Goal: Task Accomplishment & Management: Use online tool/utility

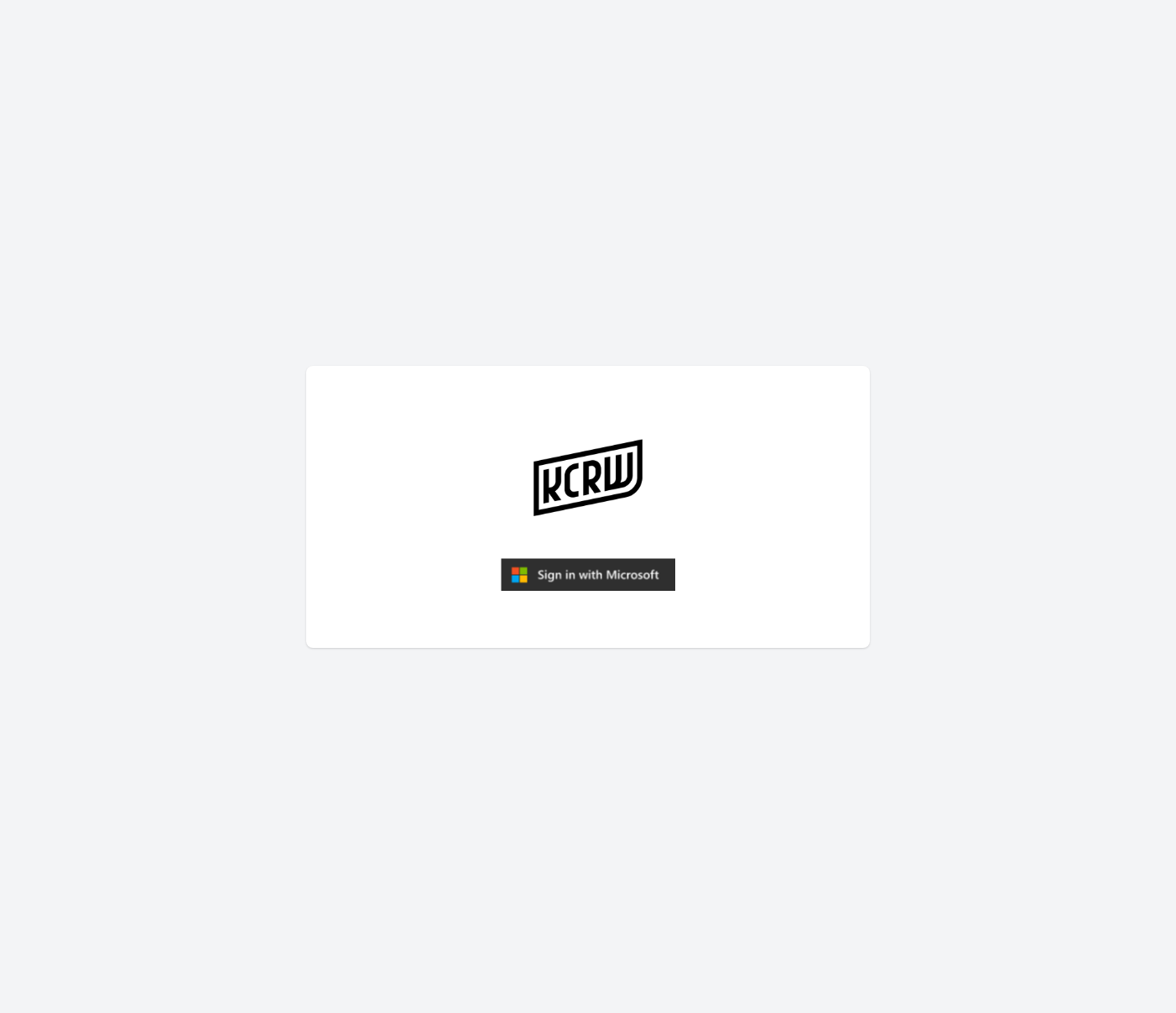
click at [610, 575] on img "submit" at bounding box center [588, 575] width 175 height 33
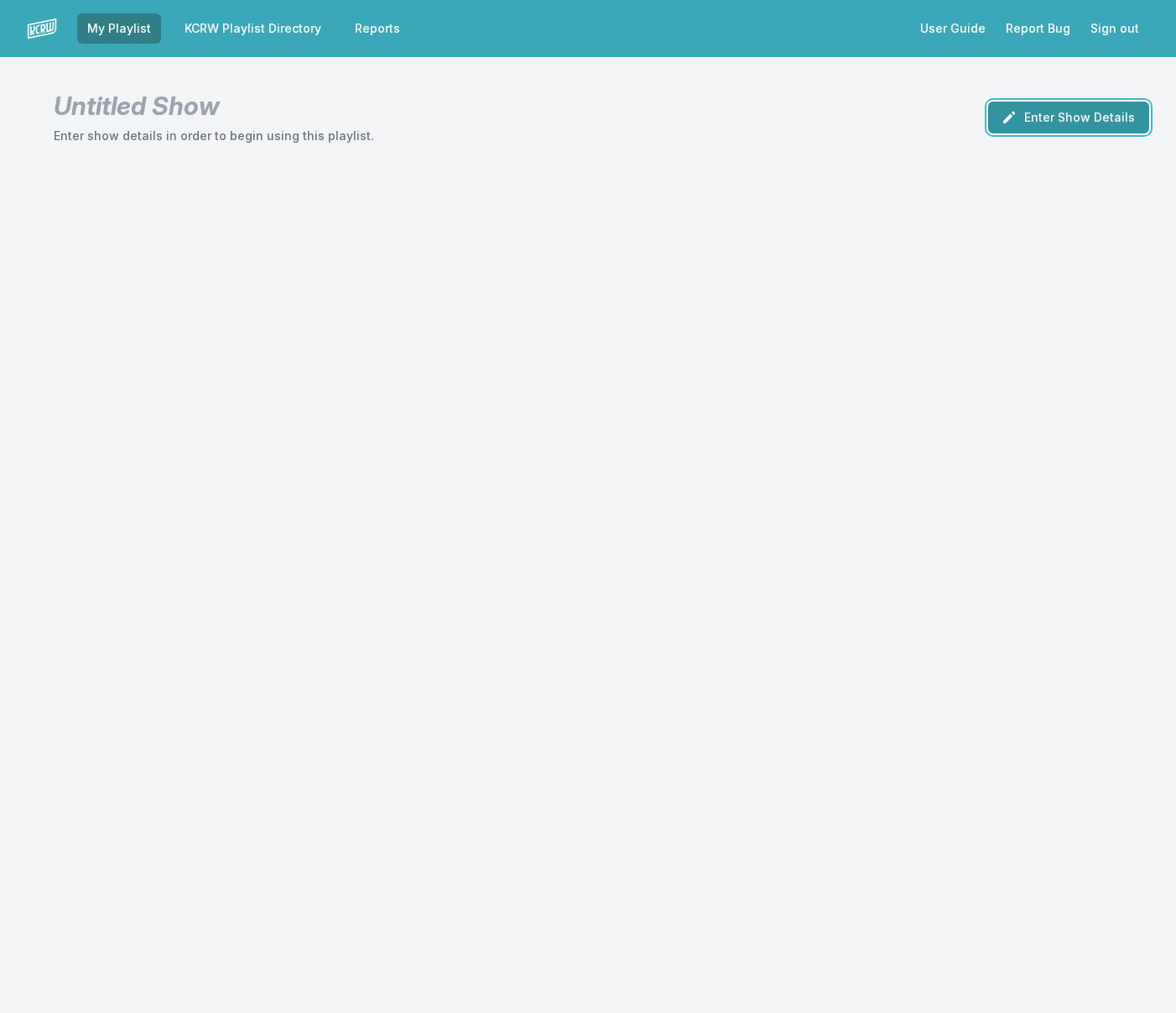
click at [1034, 123] on button "Enter Show Details" at bounding box center [1069, 118] width 161 height 32
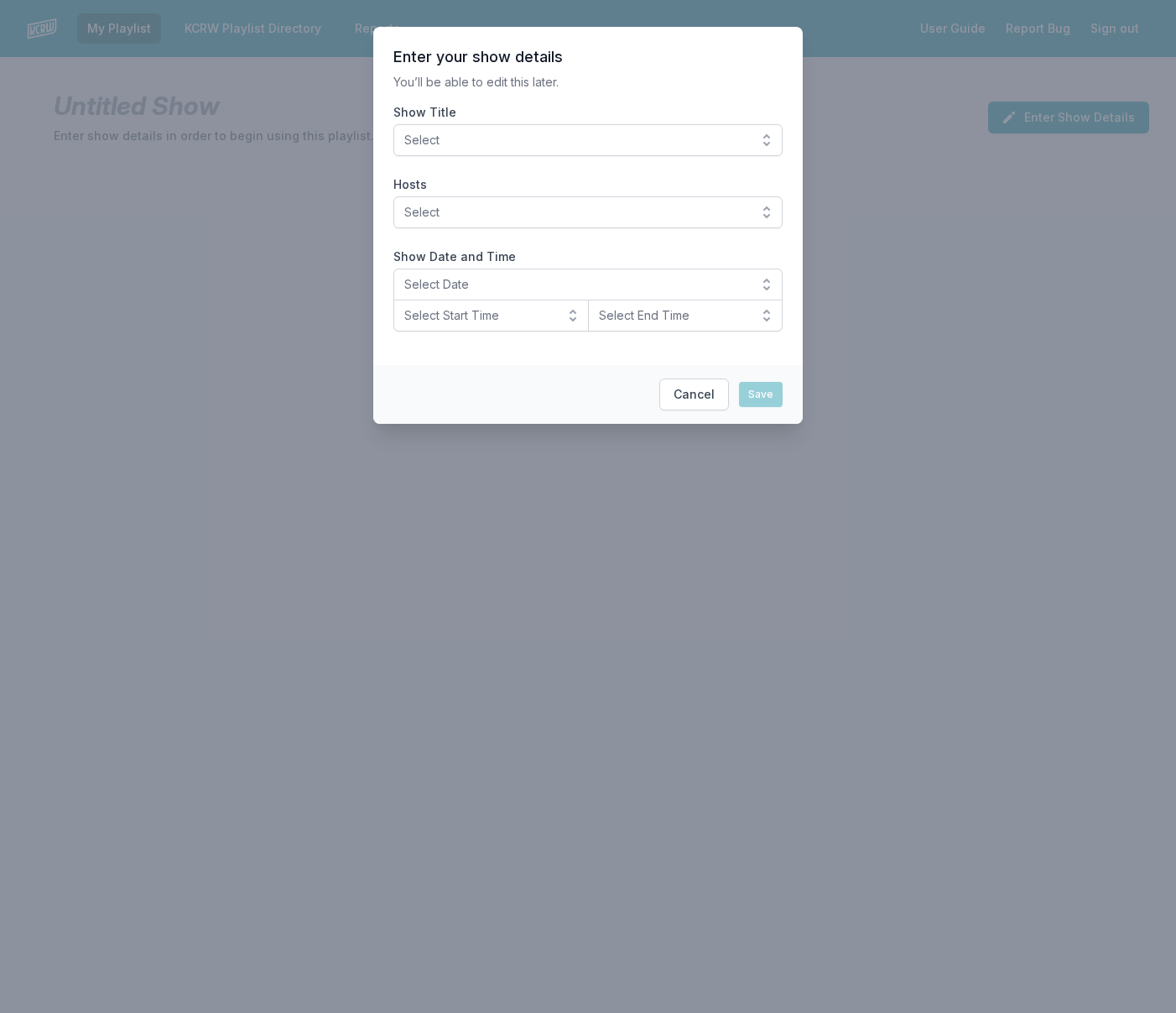
click at [491, 133] on span "Select" at bounding box center [577, 140] width 344 height 17
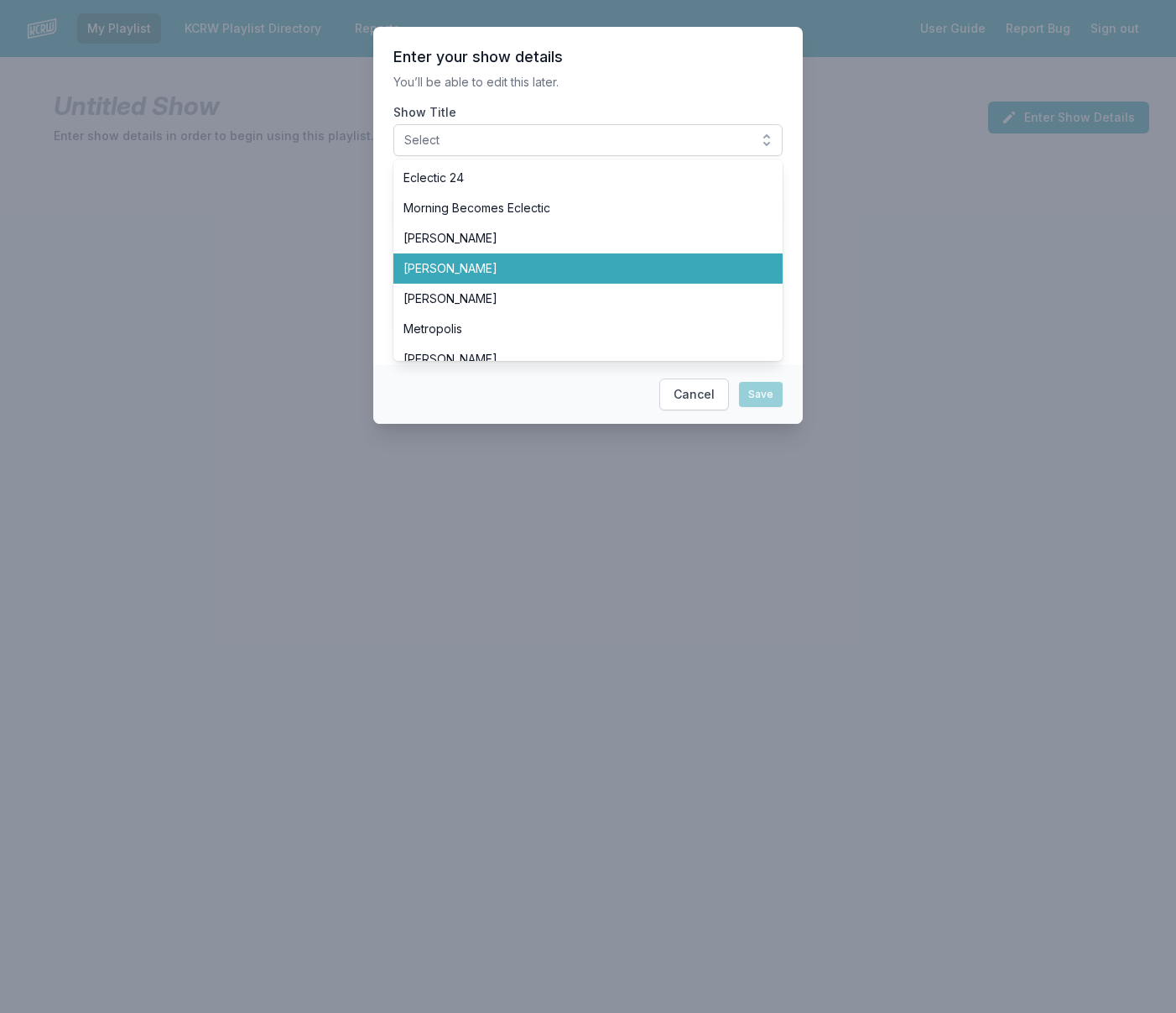
click at [519, 269] on span "[PERSON_NAME]" at bounding box center [578, 268] width 349 height 17
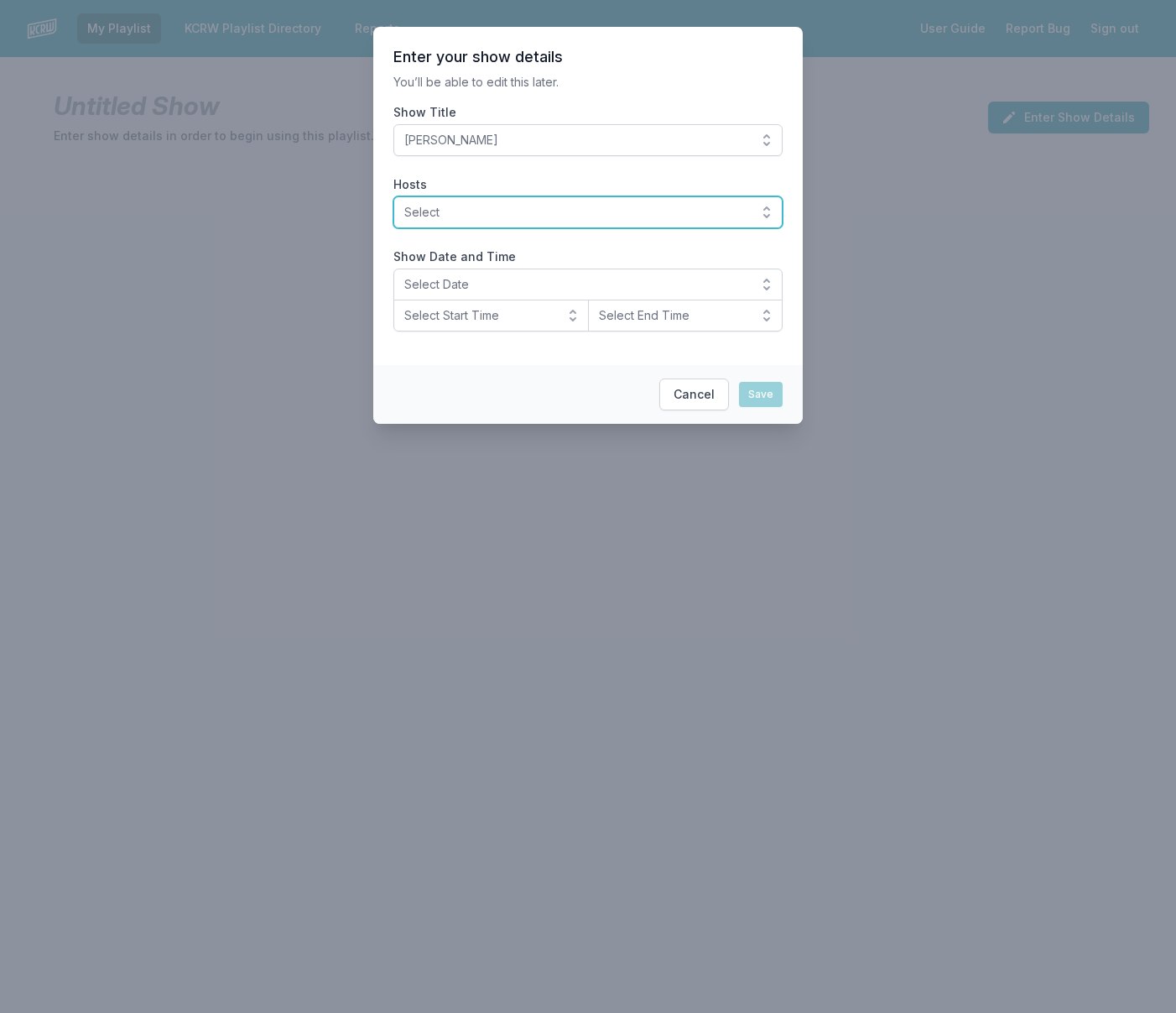
click at [510, 218] on span "Select" at bounding box center [577, 212] width 344 height 17
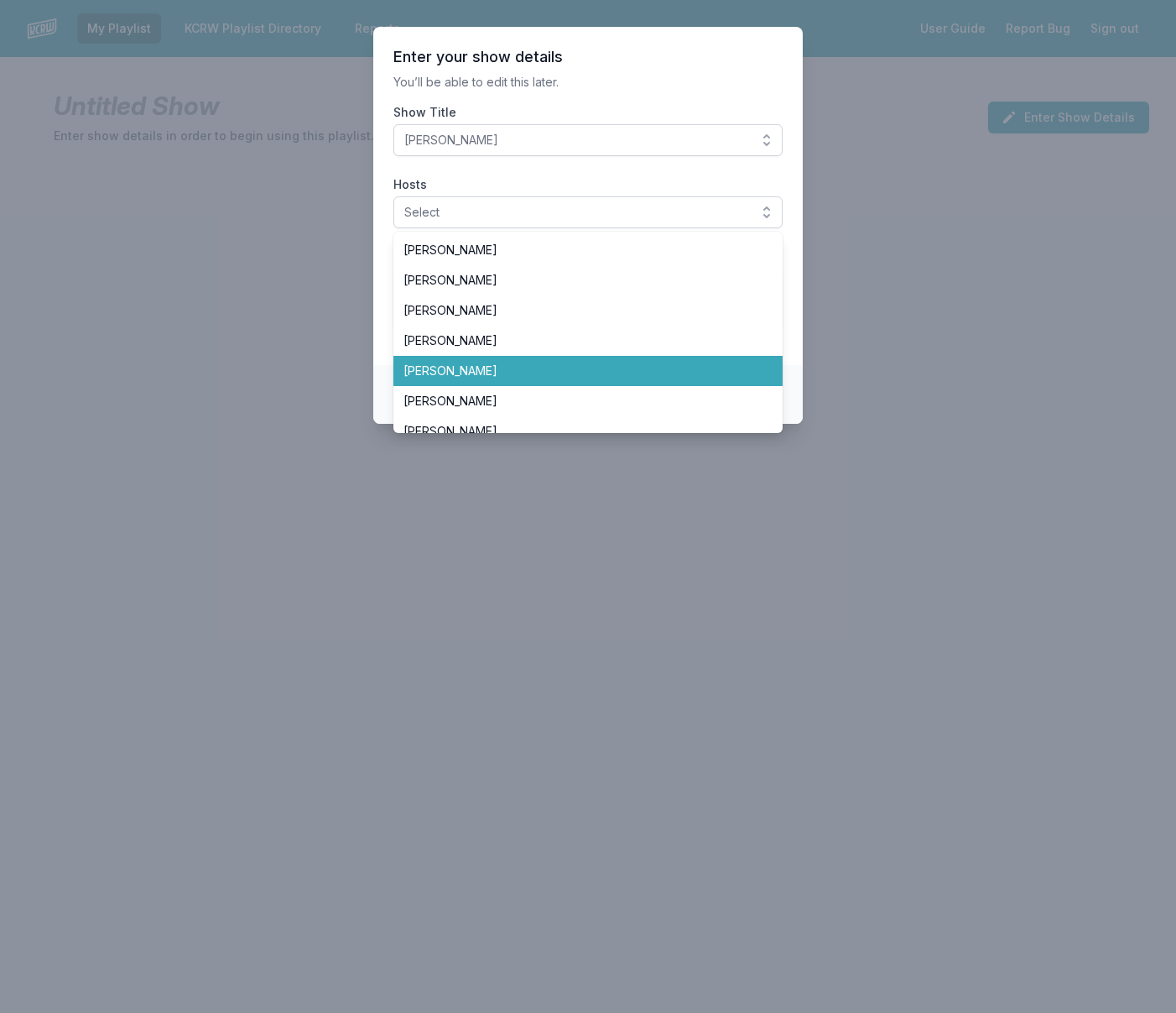
click at [508, 369] on span "[PERSON_NAME]" at bounding box center [578, 370] width 349 height 17
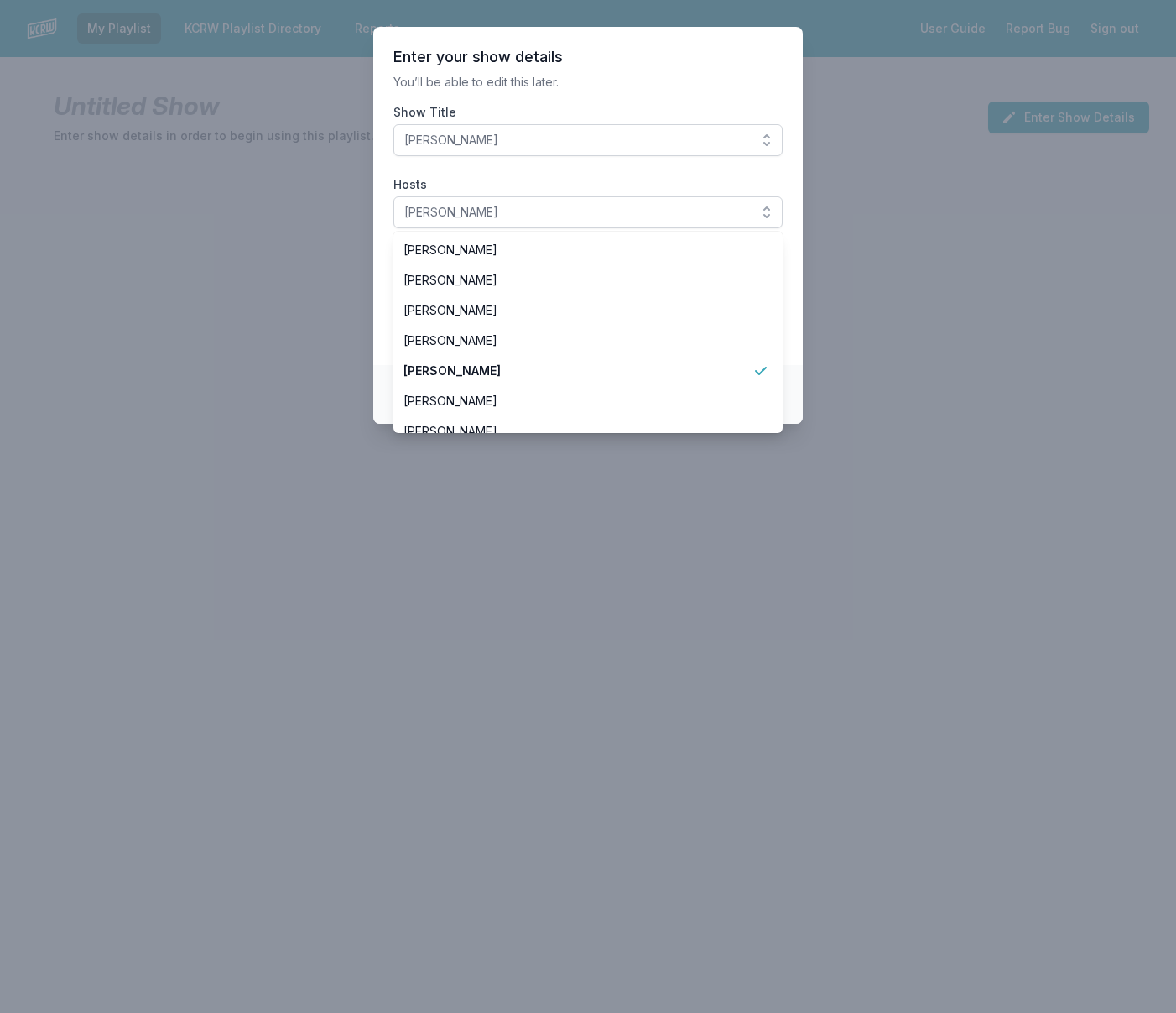
click at [797, 241] on section "Enter your show details You’ll be able to edit this later. Show Title Chris Dou…" at bounding box center [587, 196] width 429 height 338
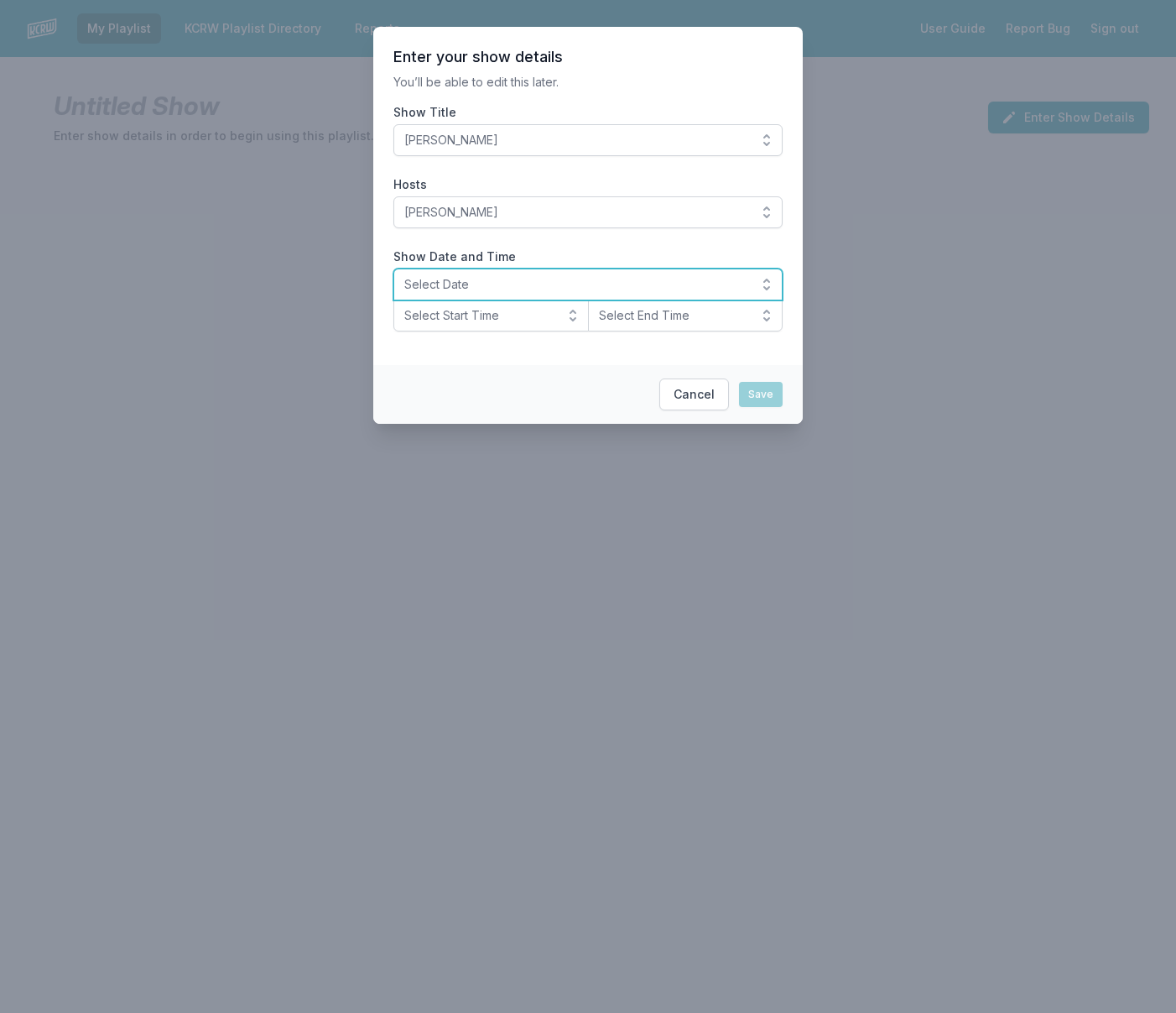
click at [527, 283] on span "Select Date" at bounding box center [577, 284] width 344 height 17
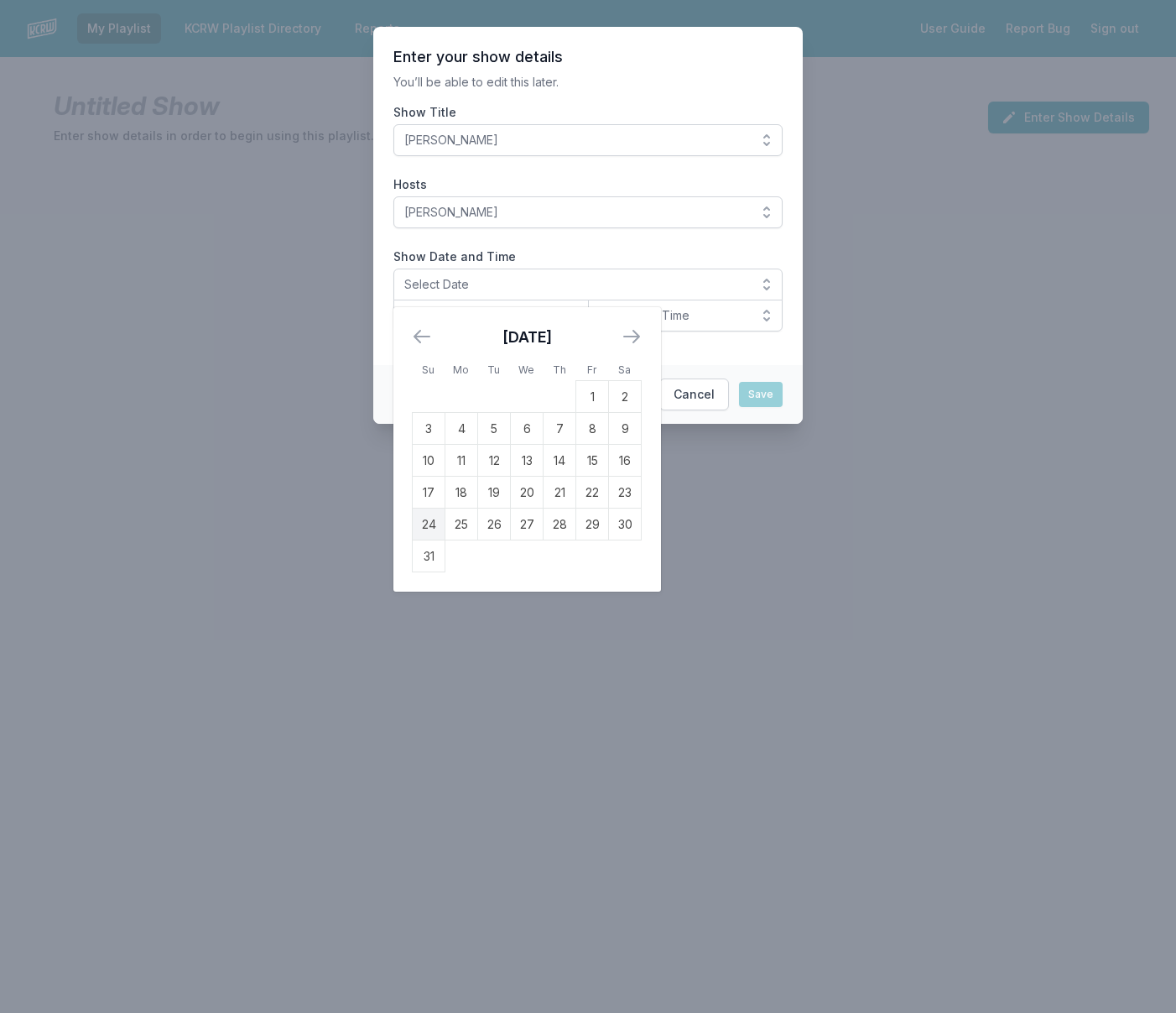
click at [427, 526] on td "24" at bounding box center [428, 524] width 32 height 32
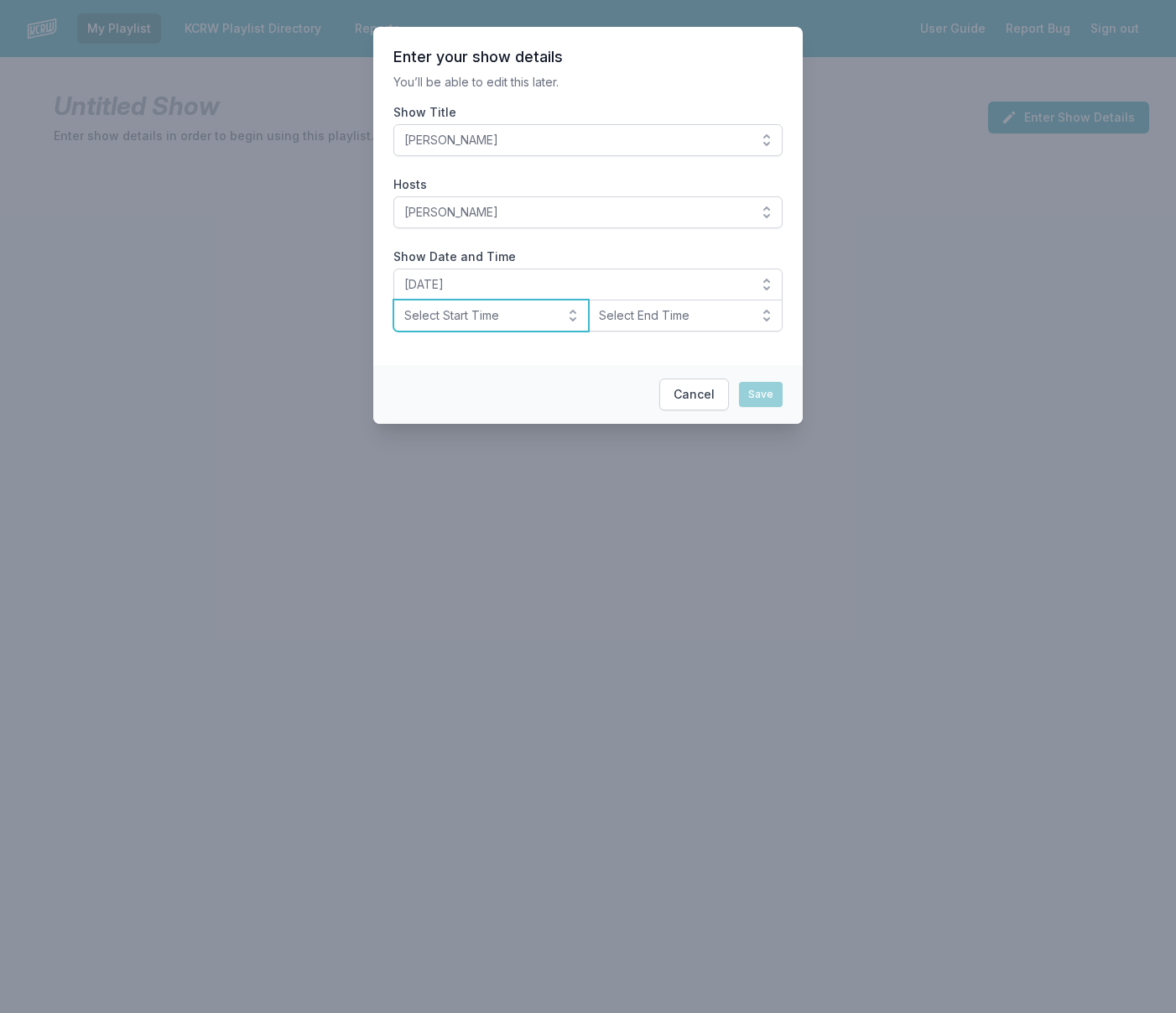
click at [534, 327] on button "Select Start Time" at bounding box center [491, 315] width 196 height 32
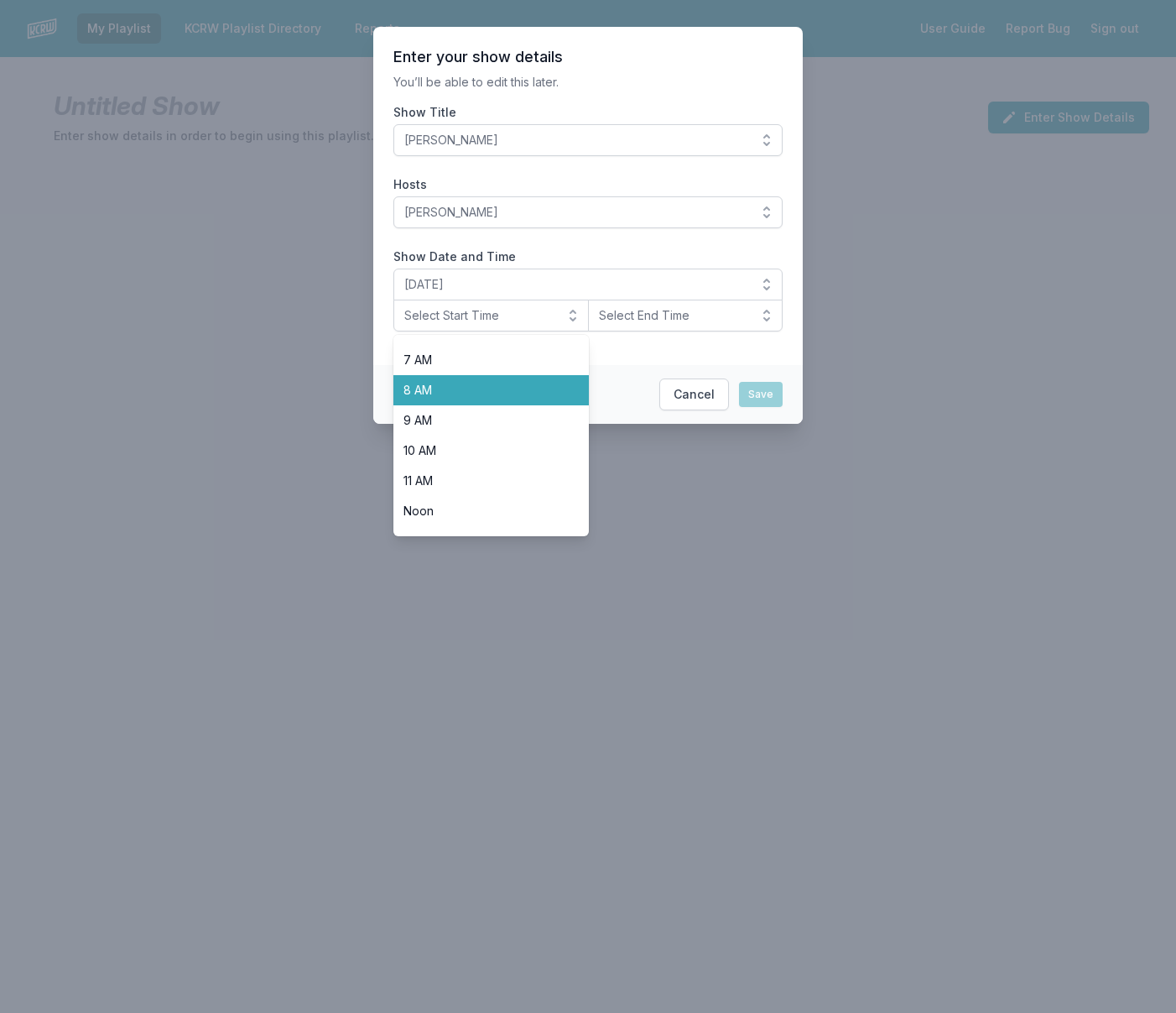
scroll to position [209, 0]
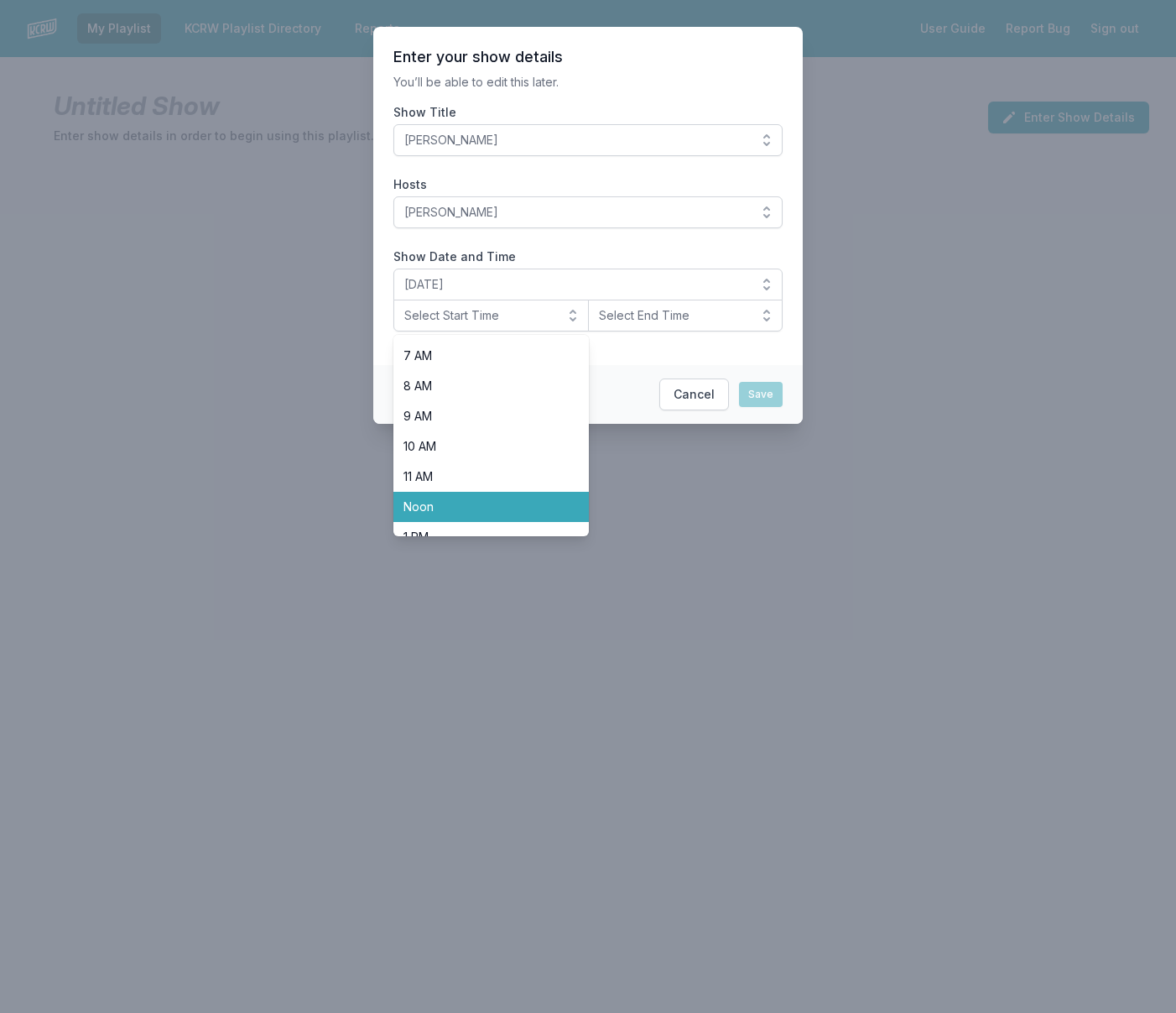
click at [506, 499] on span "Noon" at bounding box center [481, 506] width 155 height 17
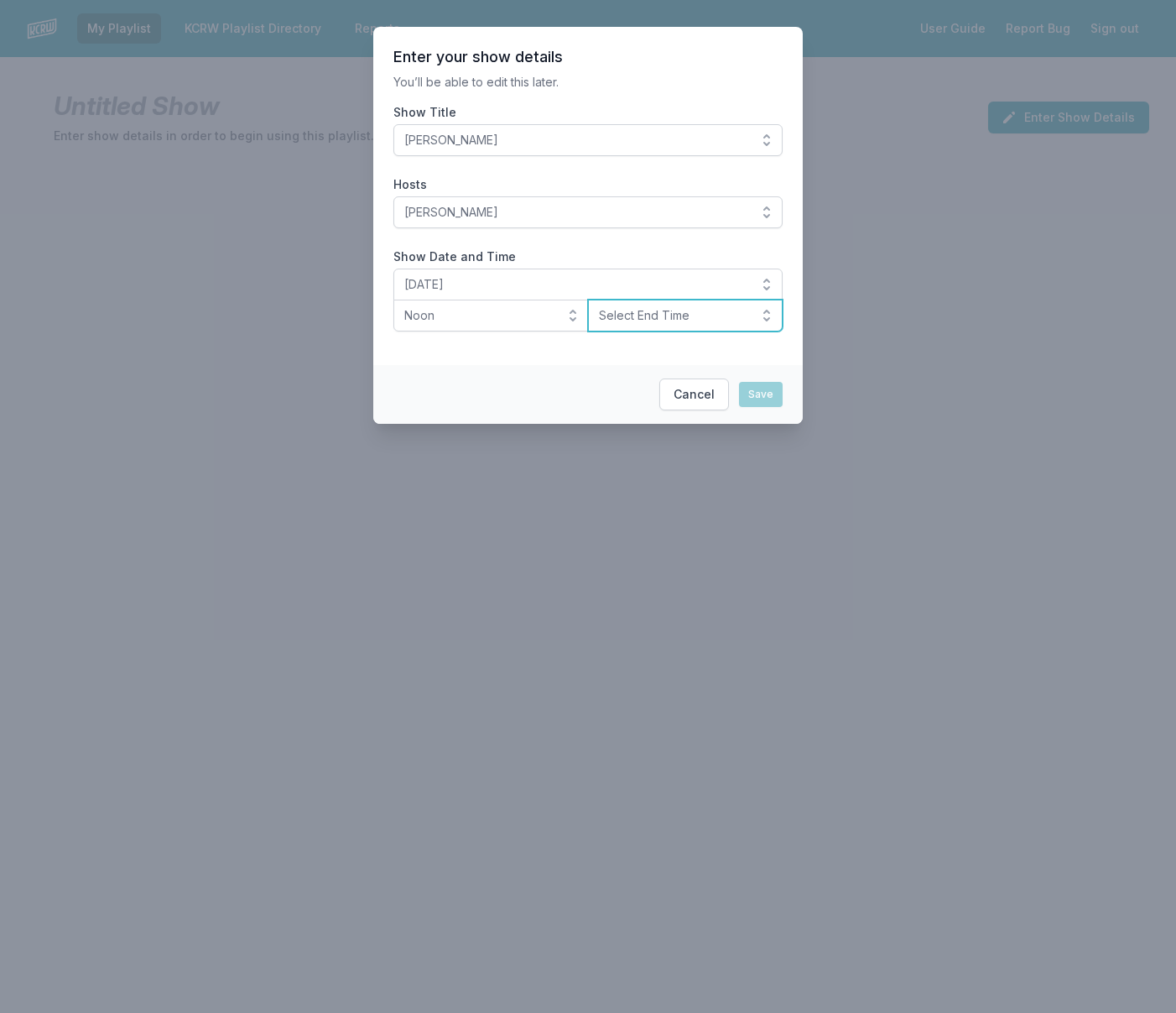
click at [632, 316] on span "Select End Time" at bounding box center [673, 315] width 150 height 17
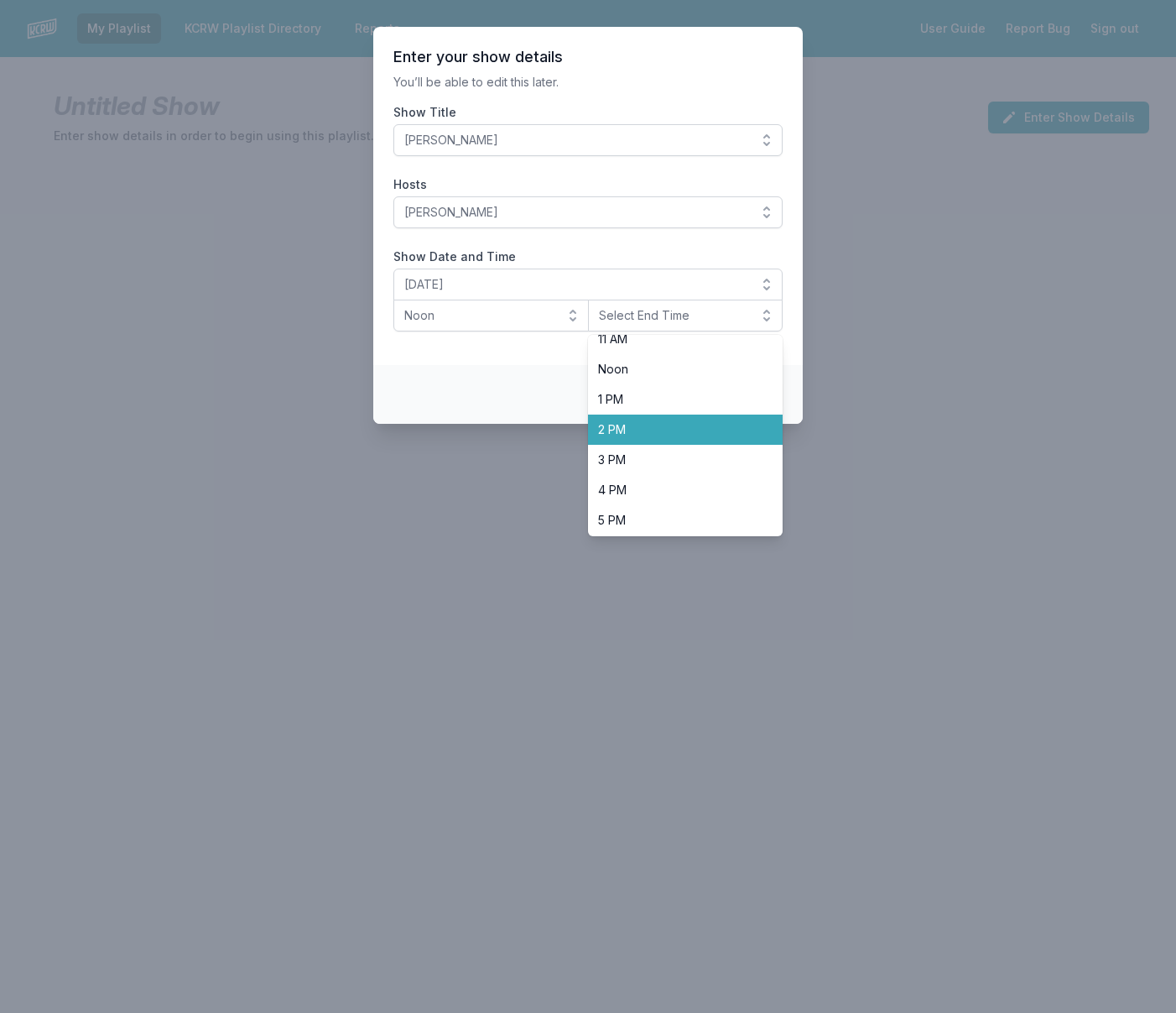
scroll to position [348, 0]
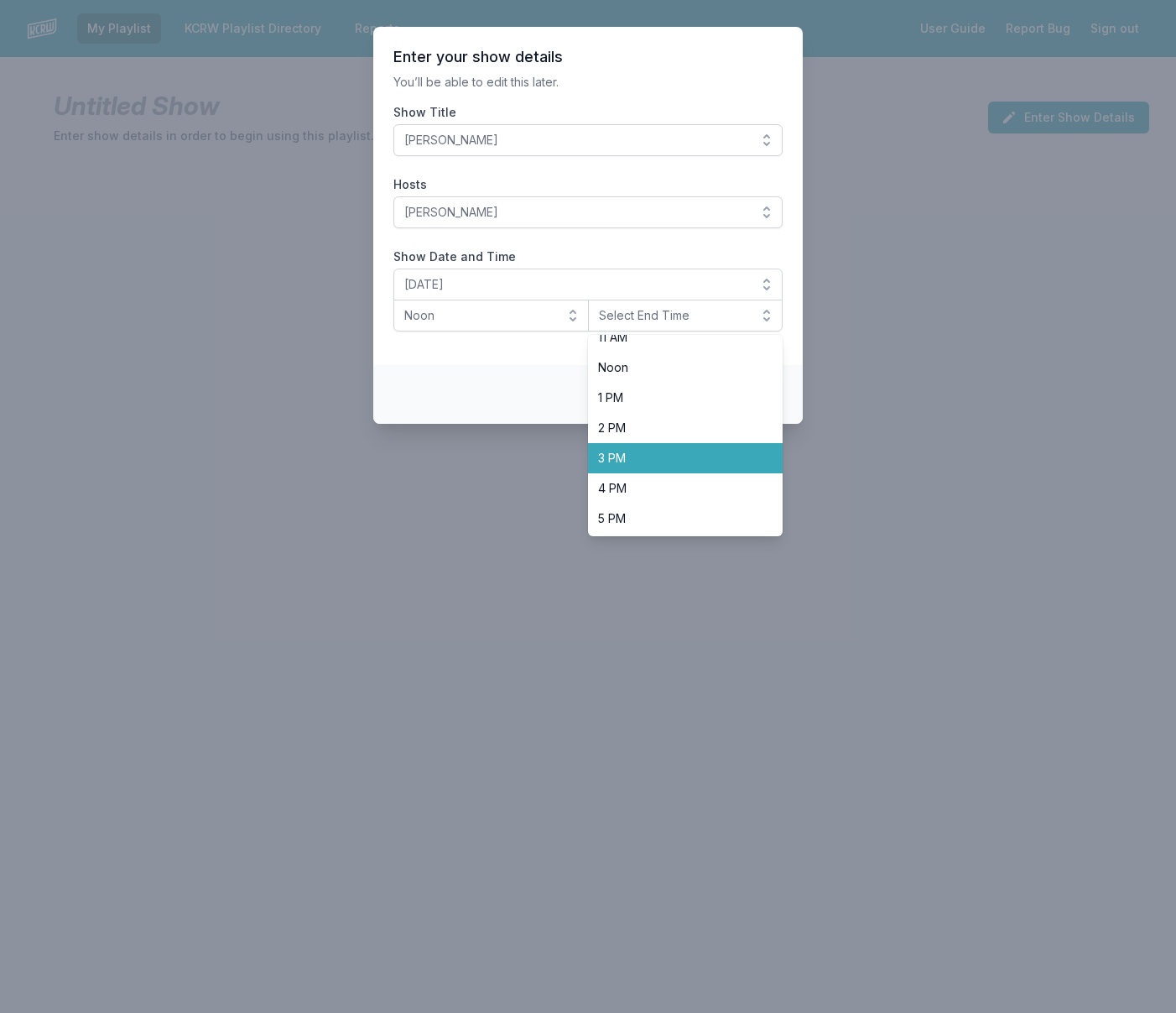
click at [614, 452] on span "3 PM" at bounding box center [675, 457] width 155 height 17
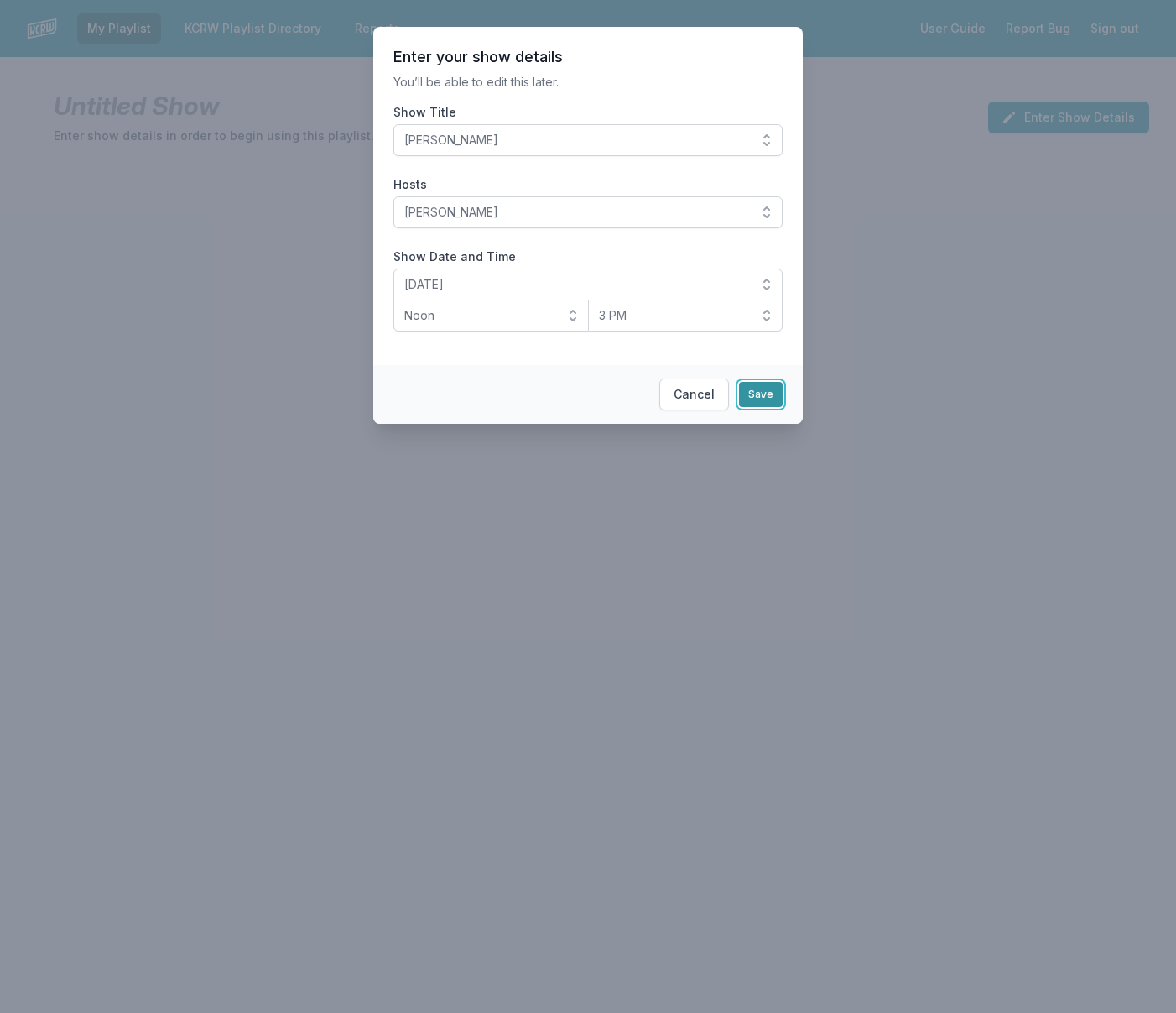
click at [762, 396] on button "Save" at bounding box center [761, 394] width 44 height 25
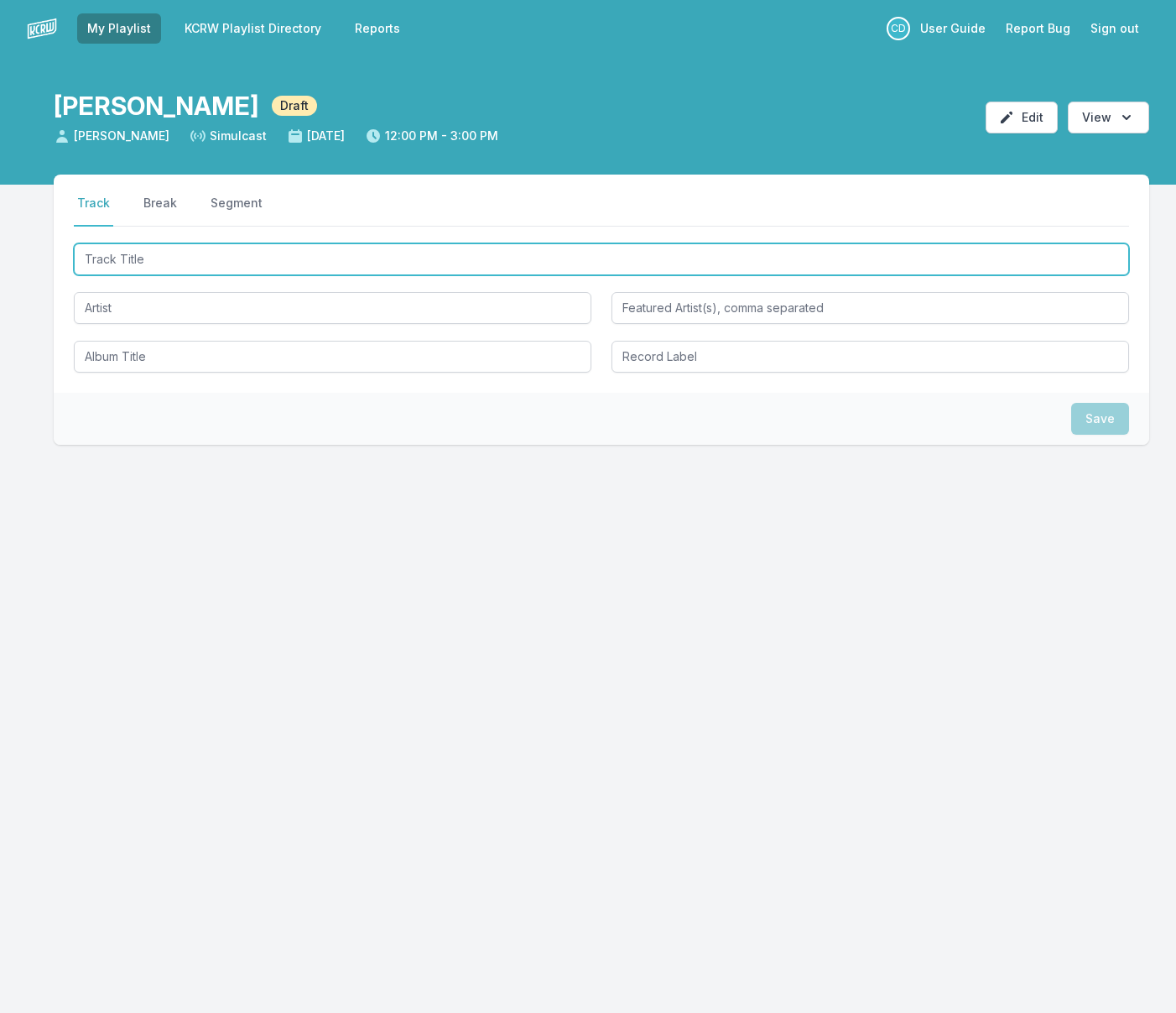
click at [183, 262] on input "Track Title" at bounding box center [601, 259] width 1055 height 32
click at [181, 262] on input "Track Title" at bounding box center [601, 259] width 1055 height 32
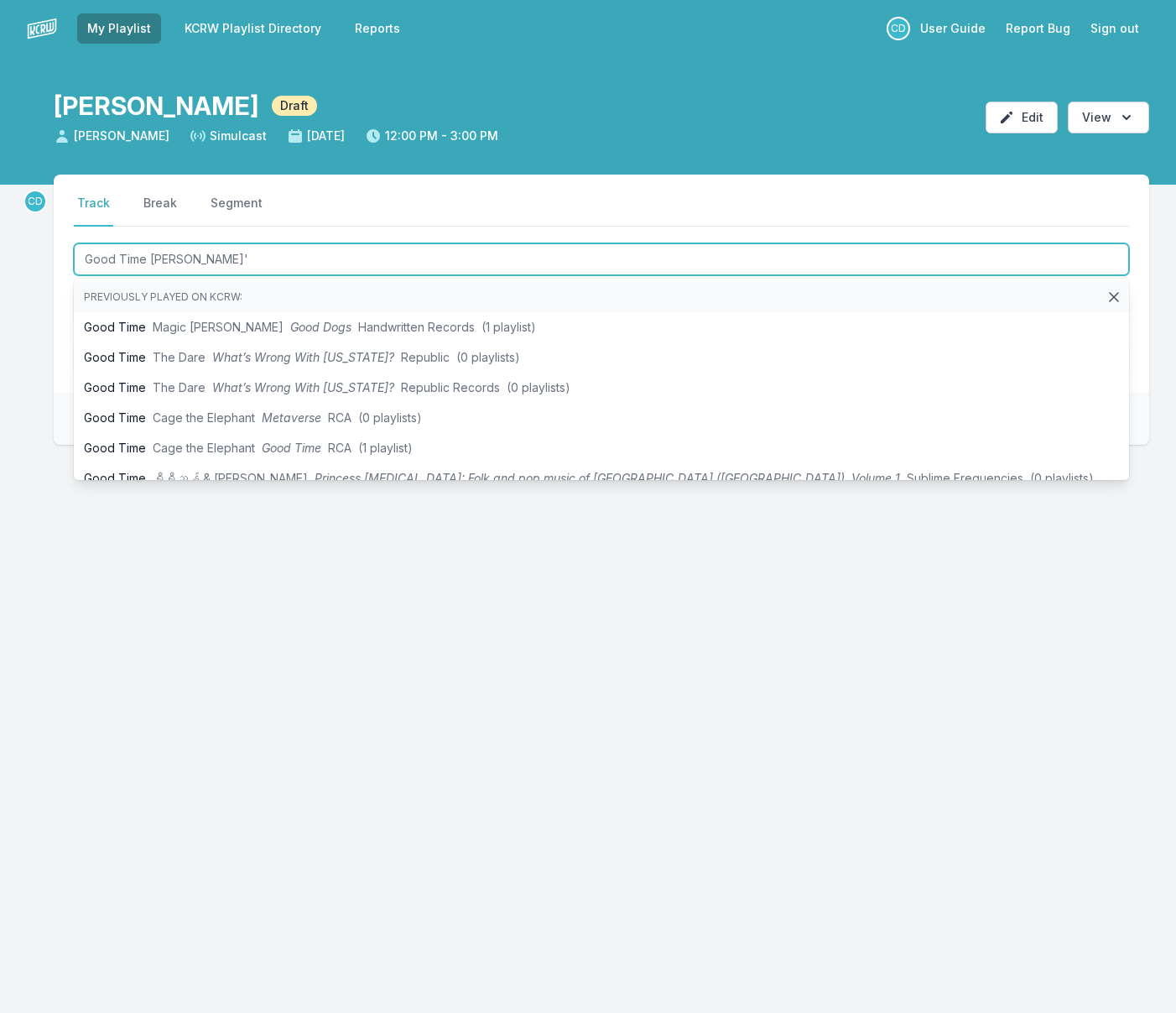
type input "Good Time [PERSON_NAME]'s"
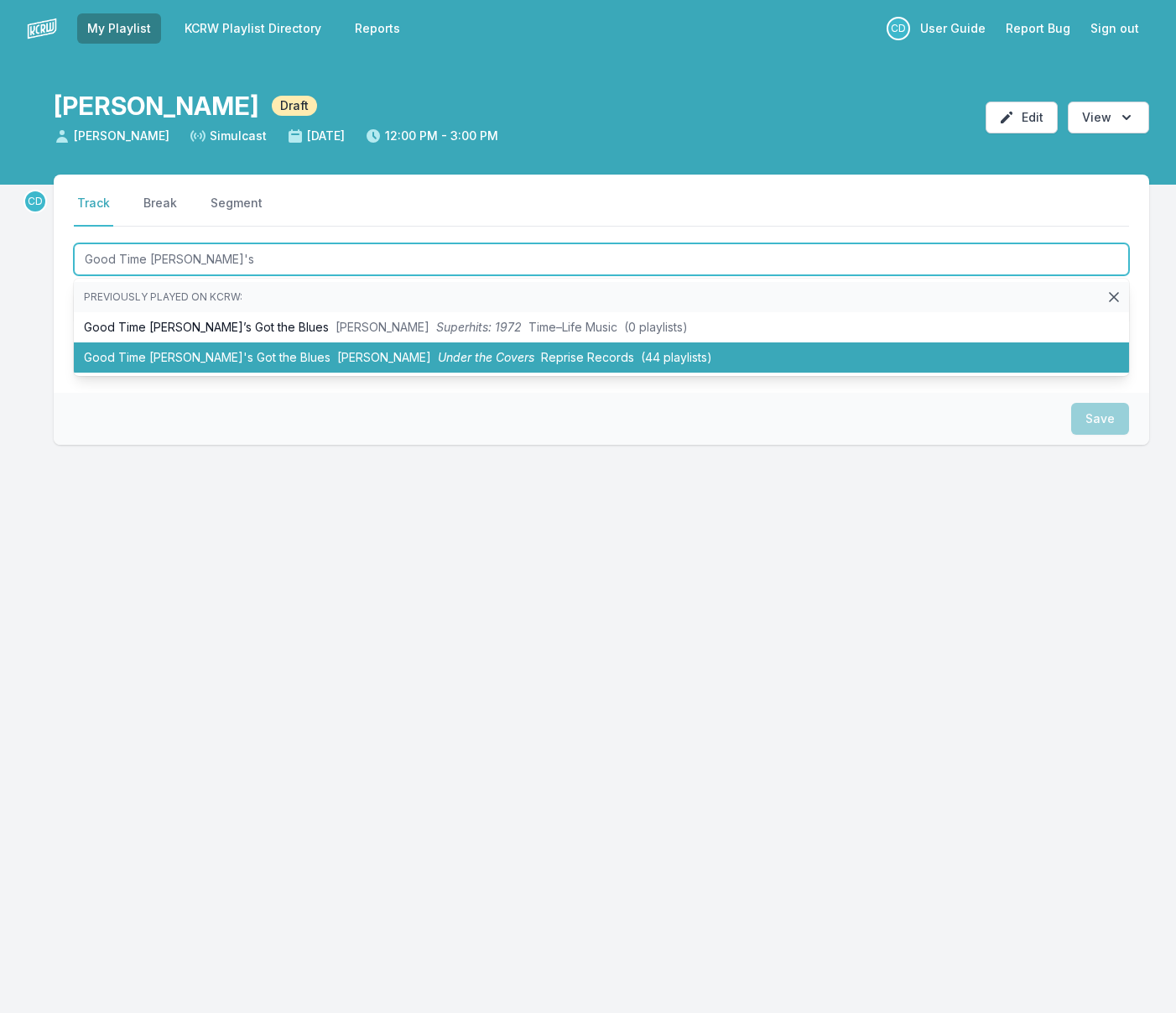
click at [222, 359] on li "Good Time [PERSON_NAME]'s Got the Blues [PERSON_NAME] Under the Covers Reprise …" at bounding box center [601, 357] width 1055 height 30
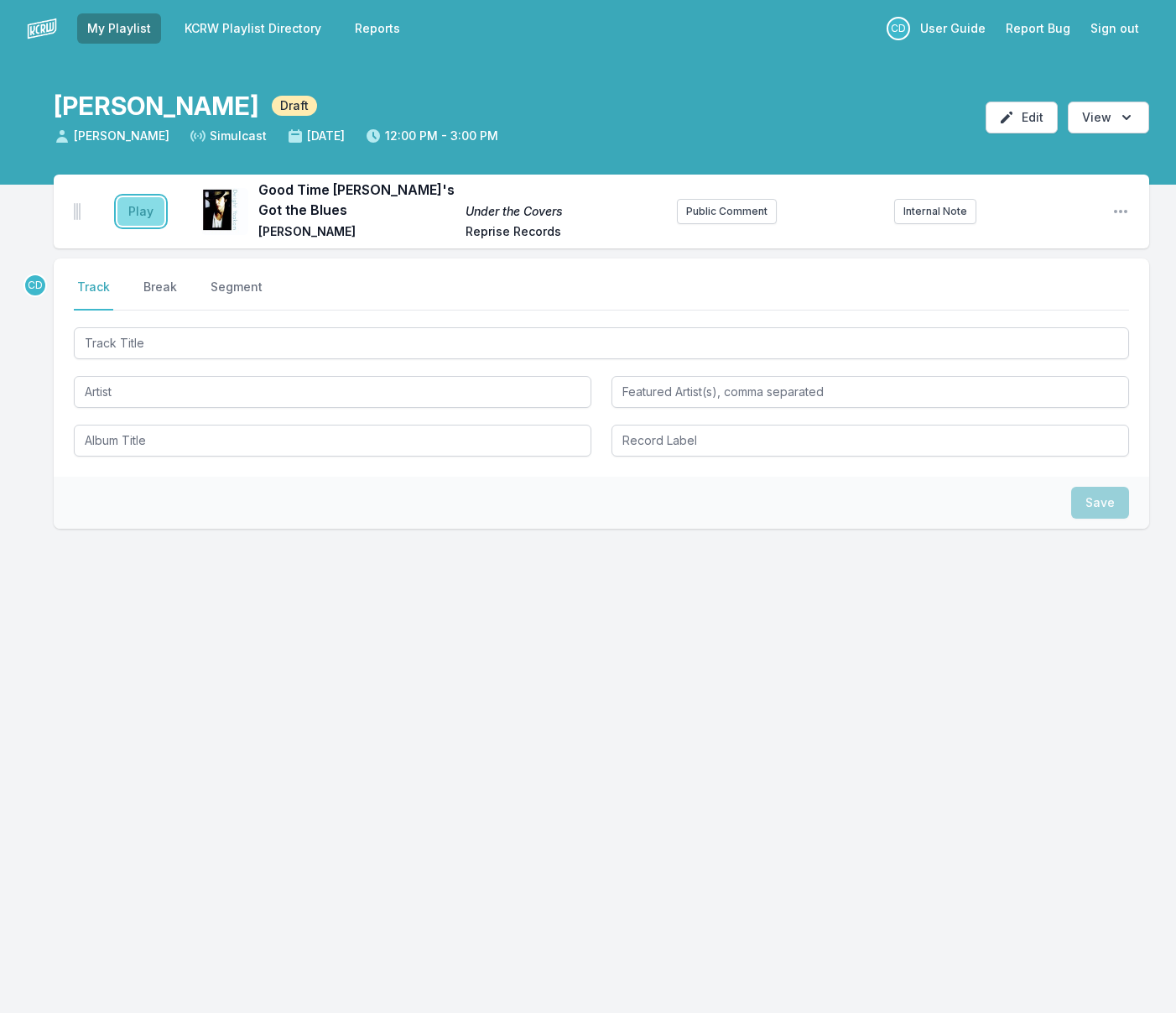
click at [139, 212] on button "Play" at bounding box center [141, 212] width 47 height 28
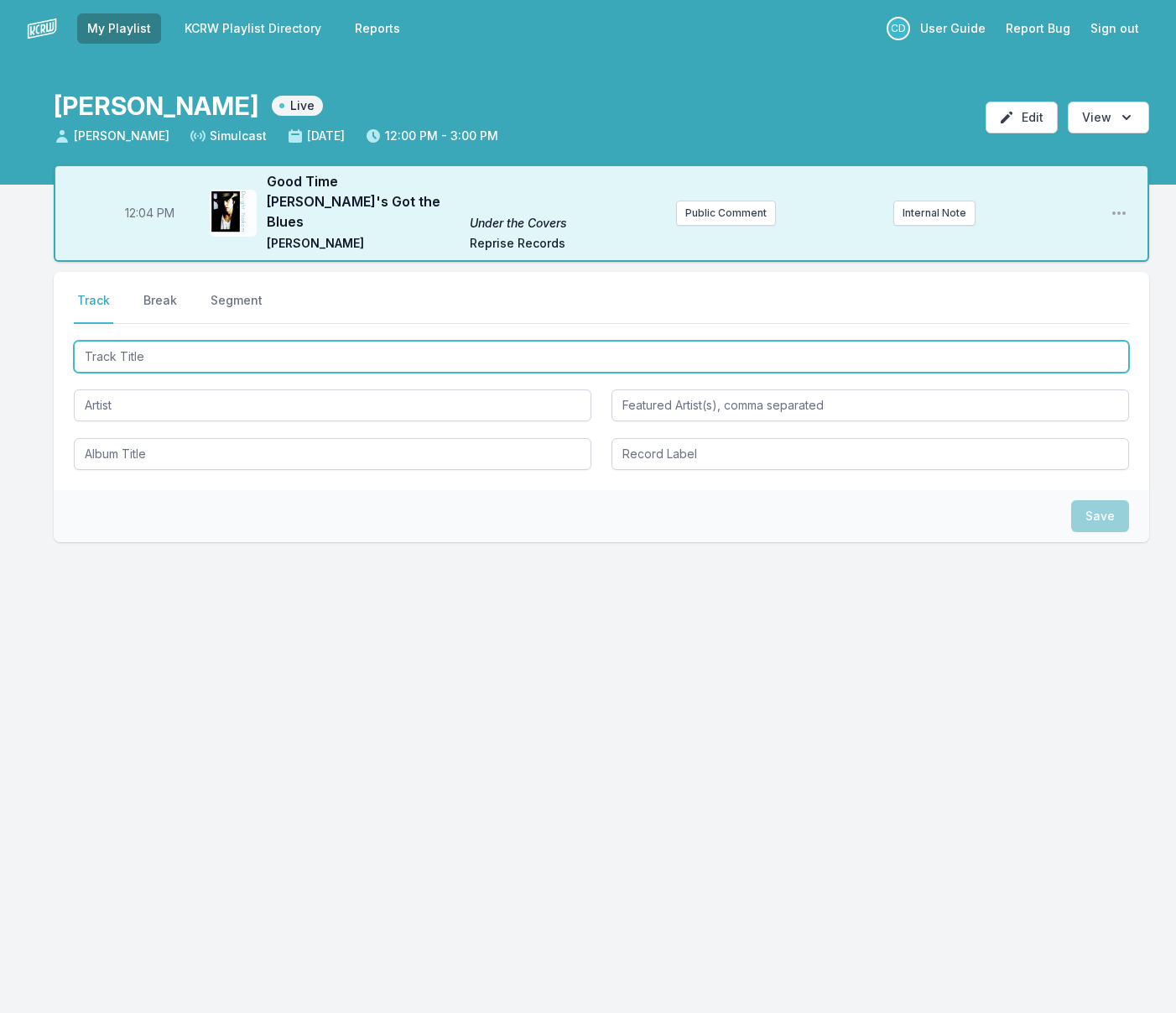
click at [209, 341] on input "Track Title" at bounding box center [601, 356] width 1055 height 32
click at [133, 341] on input "Track Title" at bounding box center [601, 356] width 1055 height 32
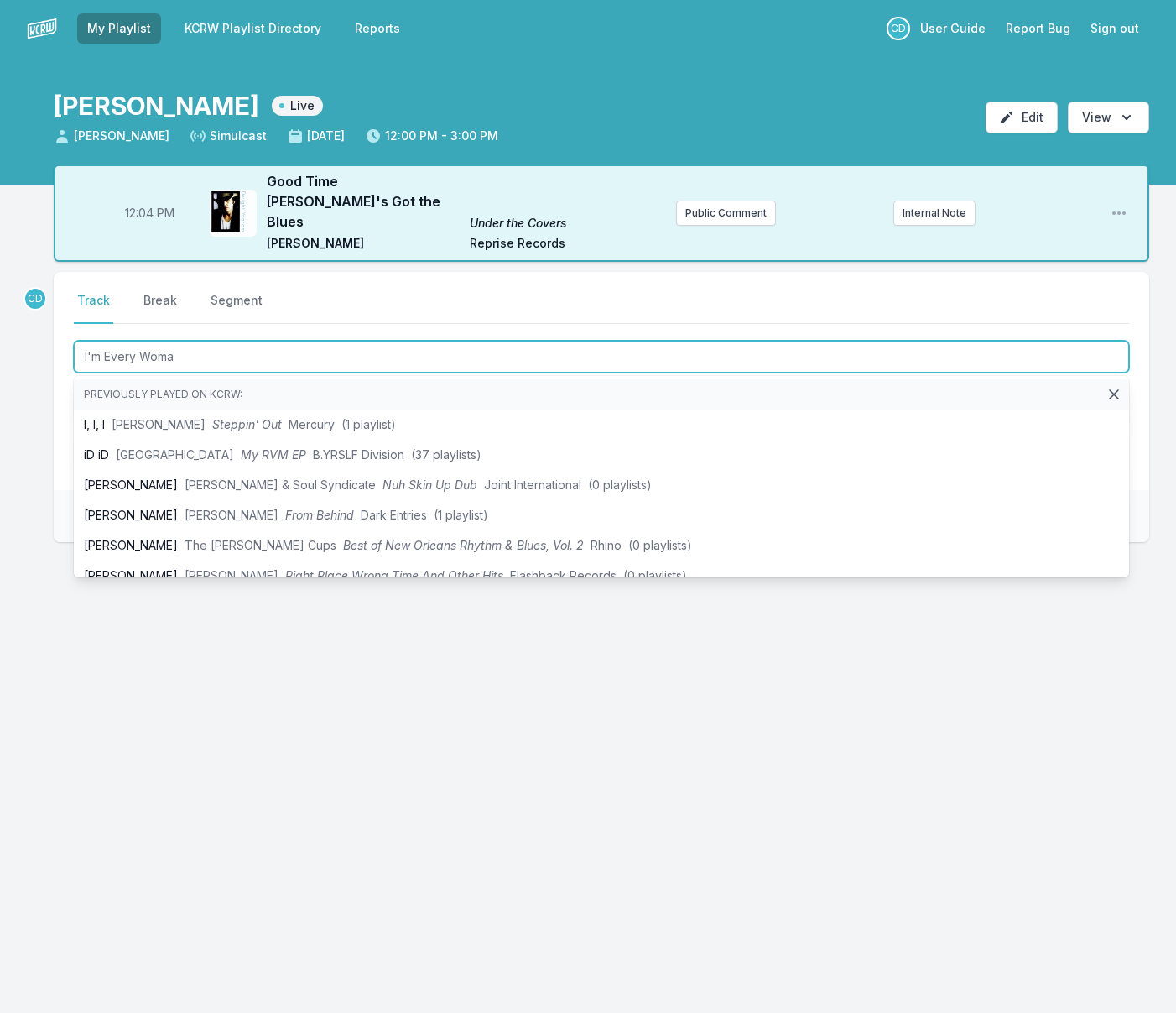
type input "I'm Every Woman"
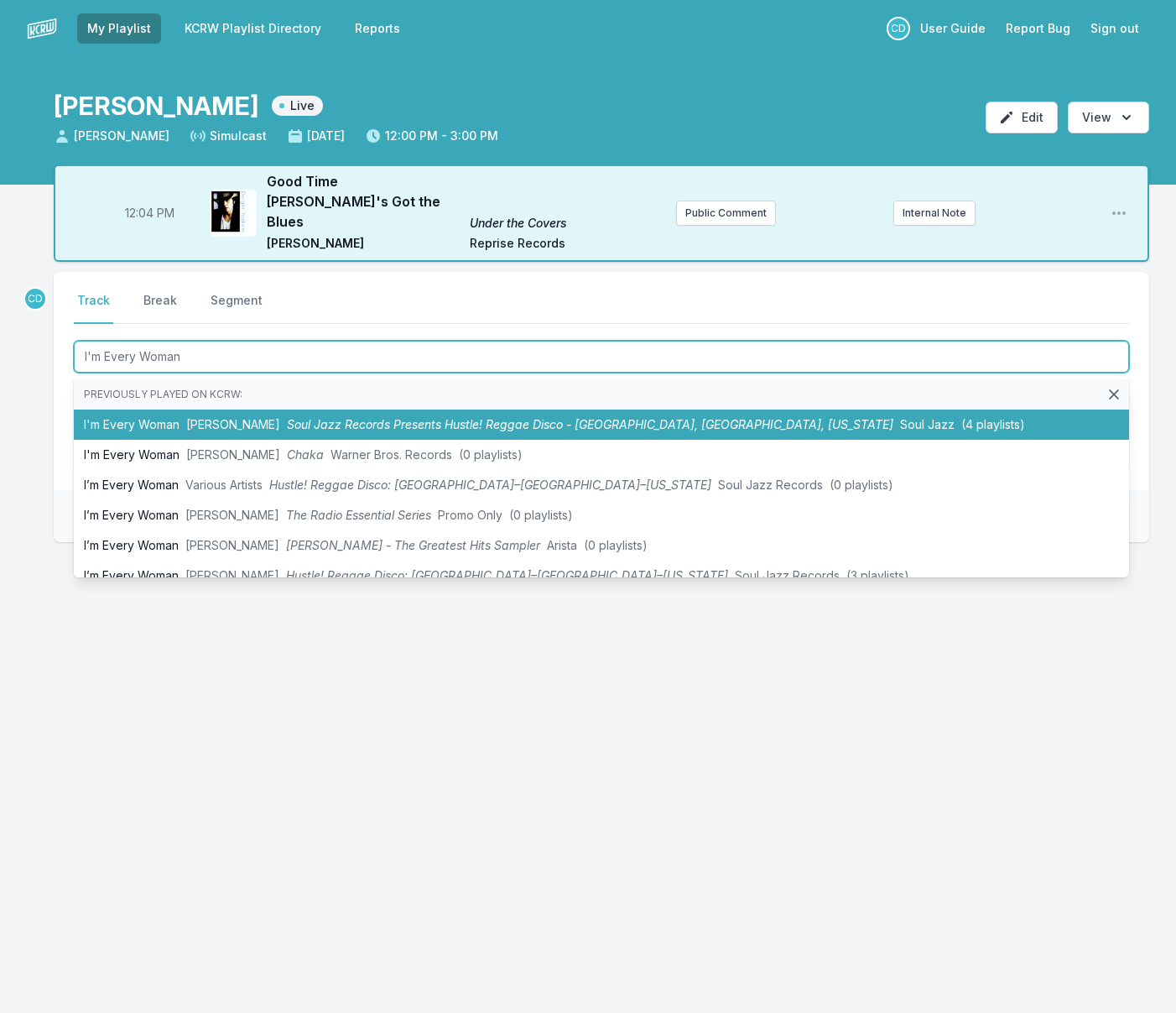
click at [205, 417] on span "[PERSON_NAME]" at bounding box center [233, 424] width 94 height 14
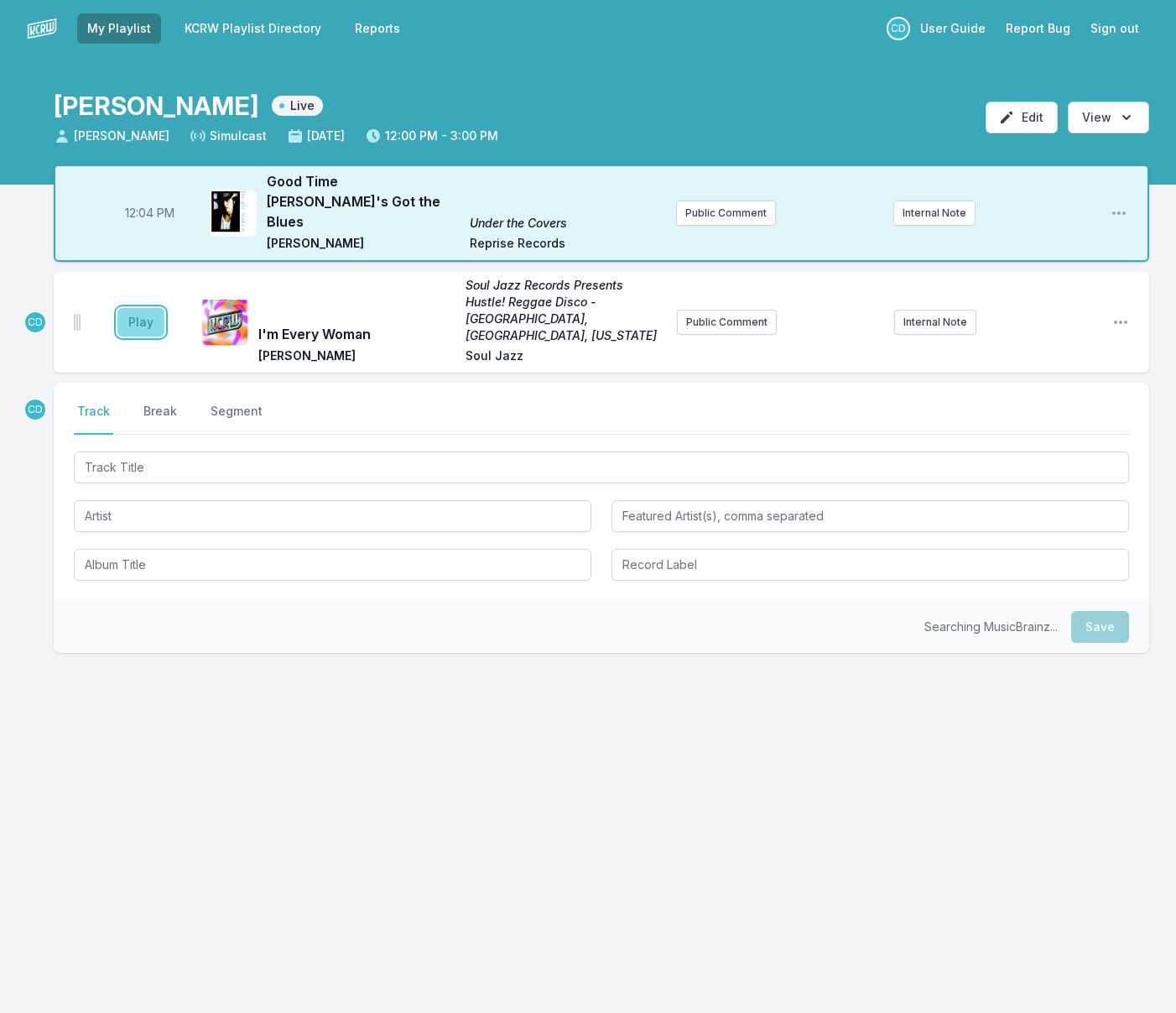
click at [125, 308] on button "Play" at bounding box center [141, 322] width 47 height 28
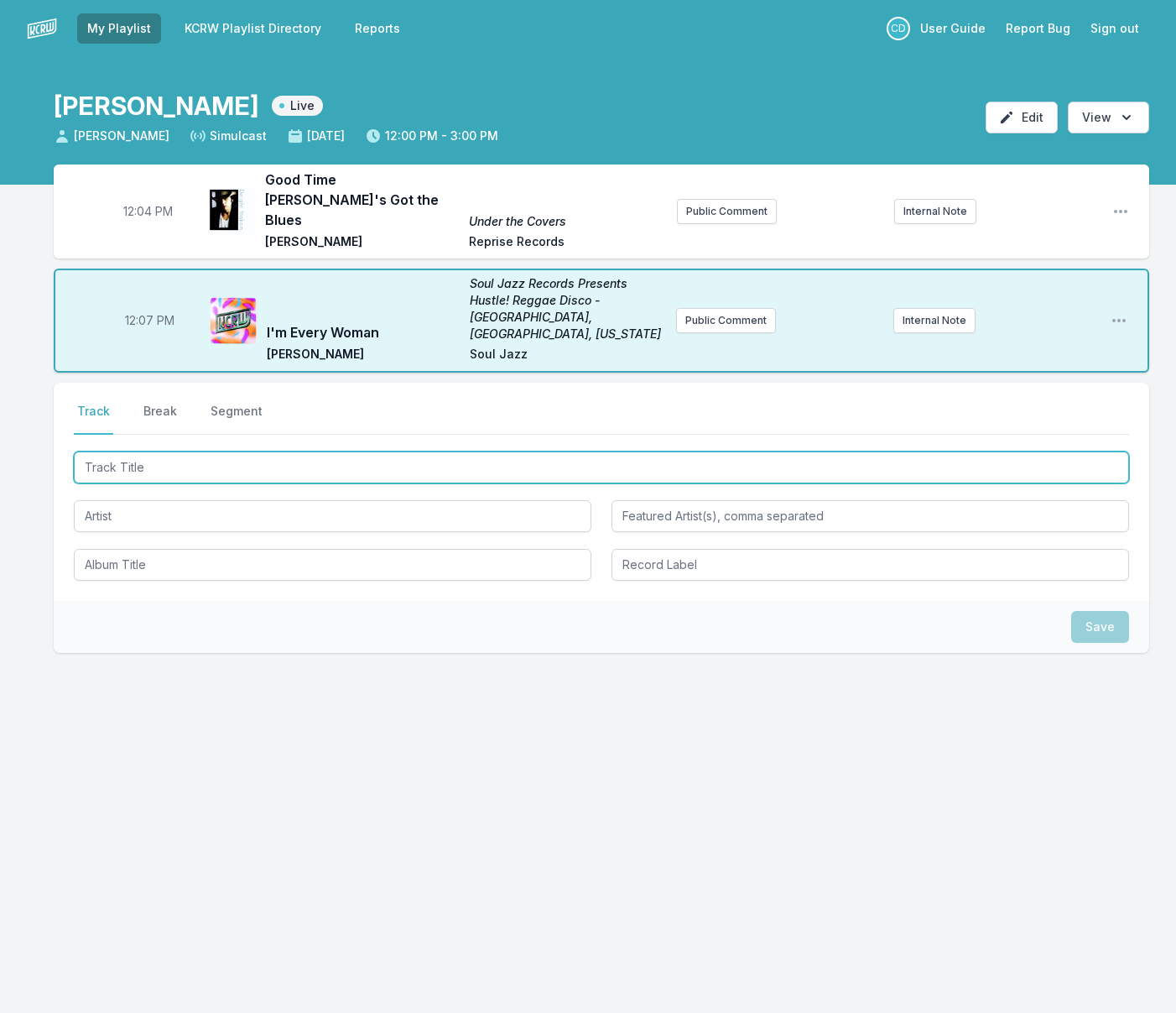
click at [205, 451] on input "Track Title" at bounding box center [601, 467] width 1055 height 32
type input "Only"
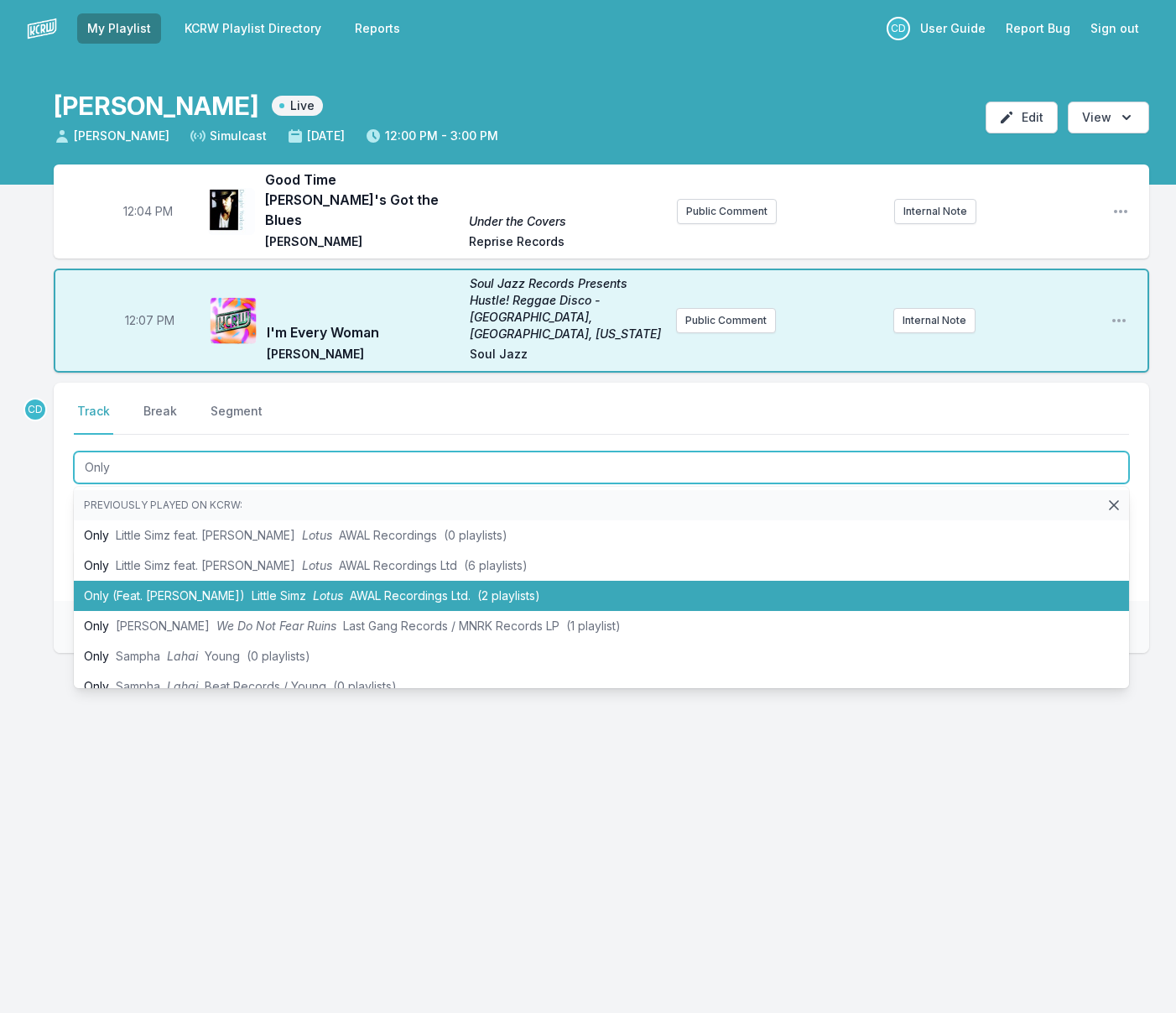
click at [192, 580] on li "Only (Feat. [PERSON_NAME]) Little Simz Lotus AWAL Recordings Ltd. (2 playlists)" at bounding box center [601, 595] width 1055 height 30
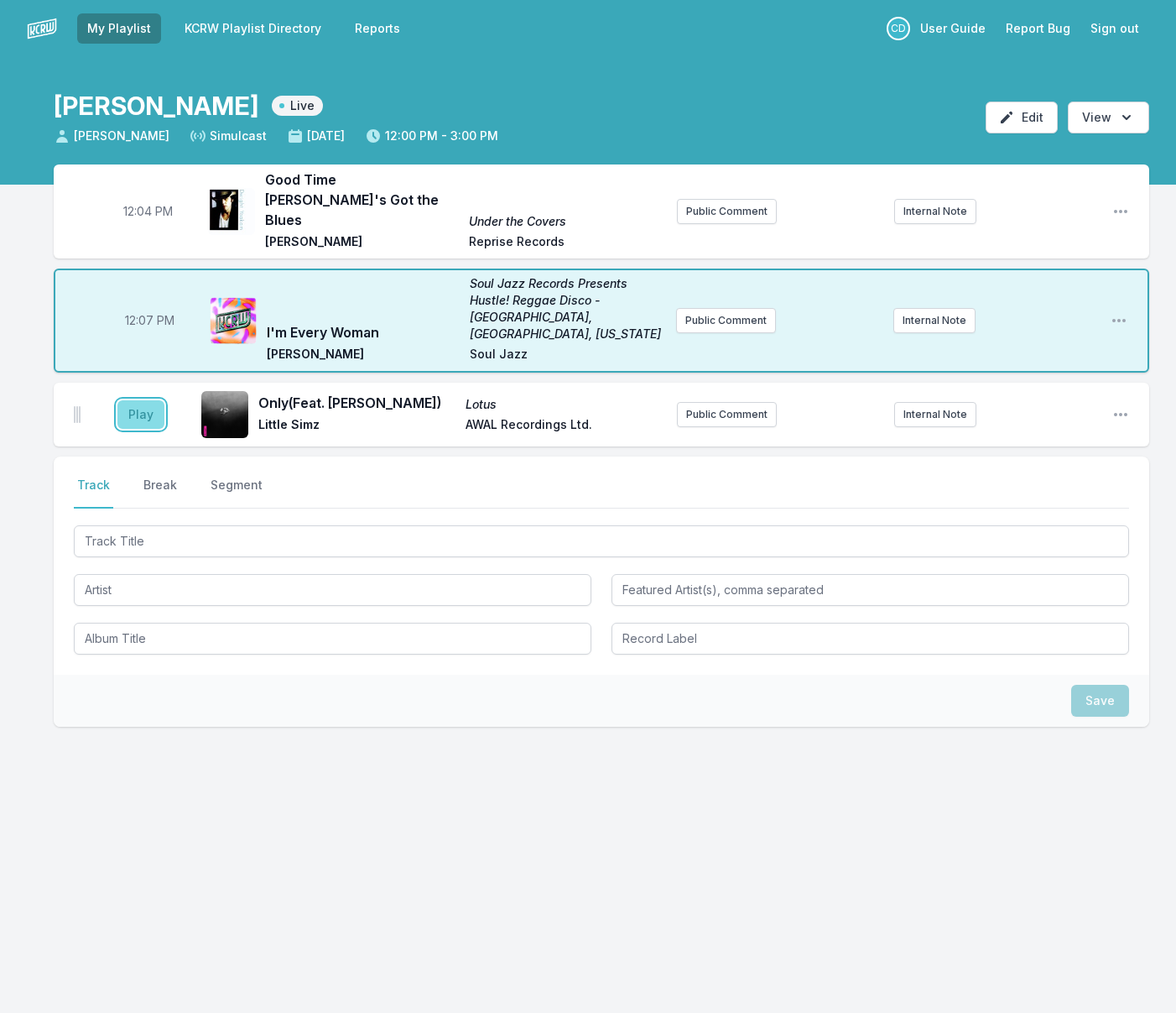
click at [145, 400] on button "Play" at bounding box center [141, 414] width 47 height 28
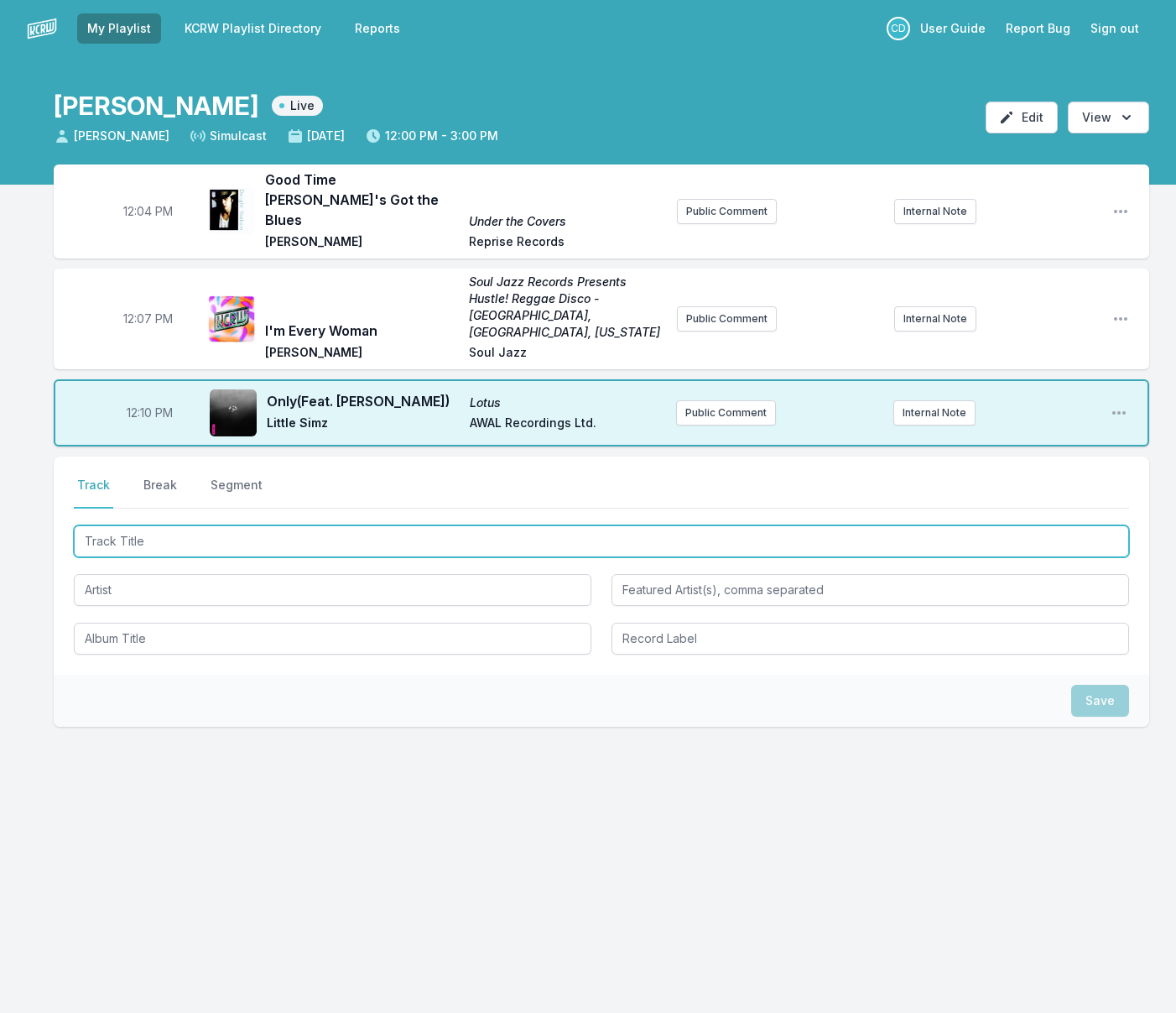
click at [117, 525] on input "Track Title" at bounding box center [601, 541] width 1055 height 32
type input "Flower Rain"
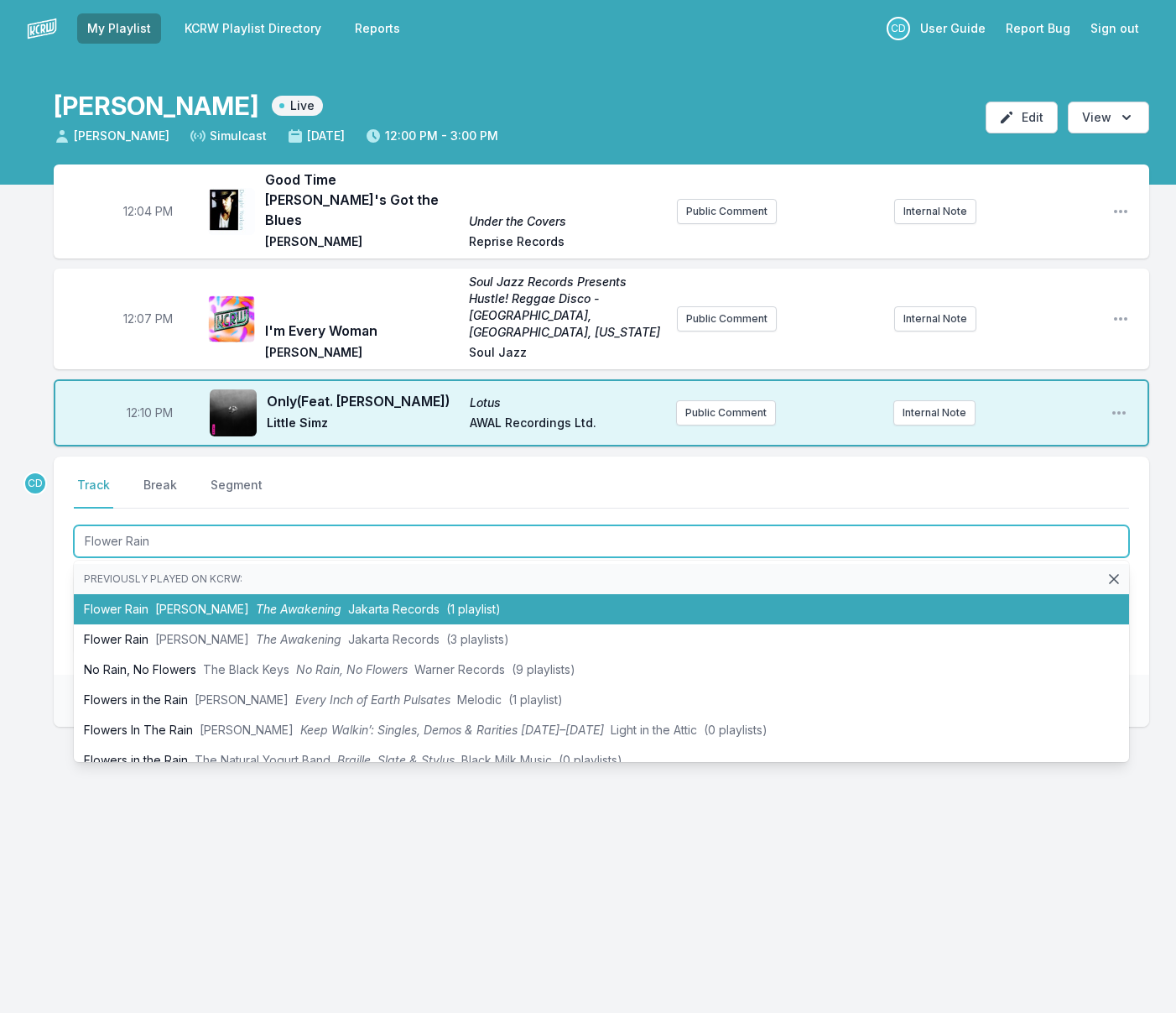
click at [124, 594] on li "Flower Rain [PERSON_NAME] The Awakening Jakarta Records (1 playlist)" at bounding box center [601, 609] width 1055 height 30
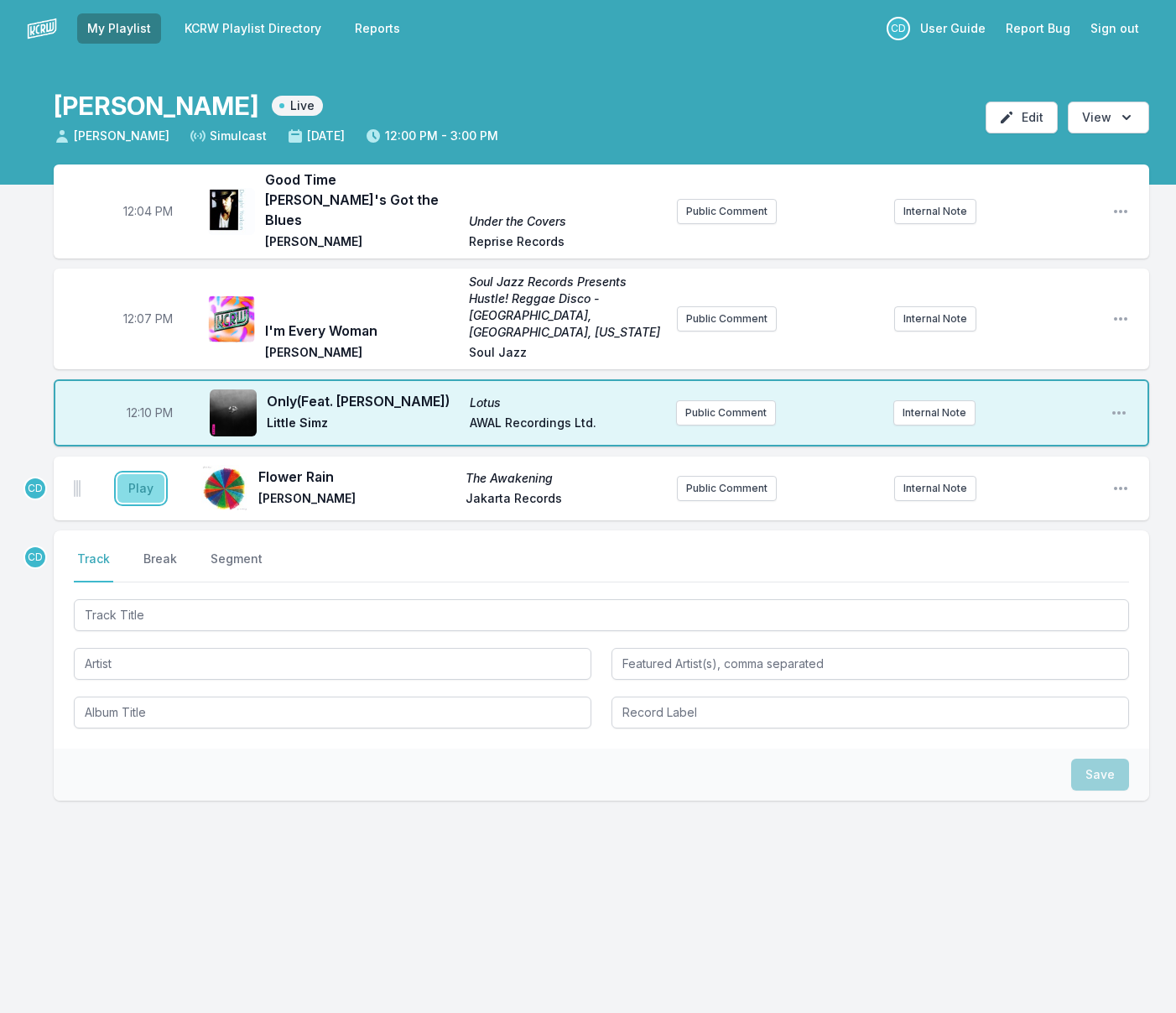
click at [128, 474] on button "Play" at bounding box center [141, 488] width 47 height 28
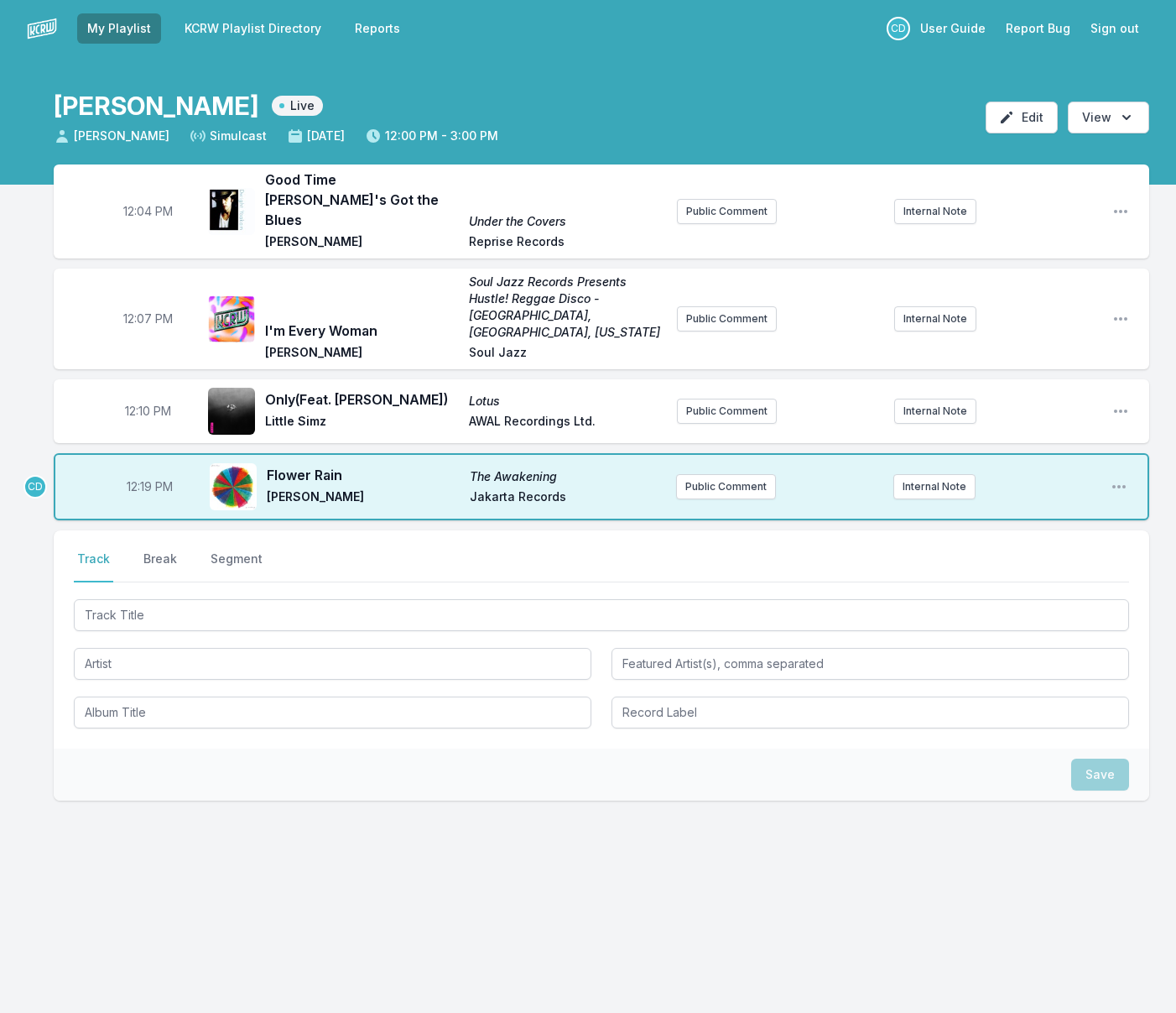
click at [143, 478] on span "12:19 PM" at bounding box center [149, 486] width 47 height 17
click at [140, 471] on input "12:19" at bounding box center [149, 486] width 94 height 32
type input "12:13"
drag, startPoint x: 157, startPoint y: 527, endPoint x: 159, endPoint y: 539, distance: 12.2
click at [157, 550] on button "Break" at bounding box center [161, 566] width 40 height 32
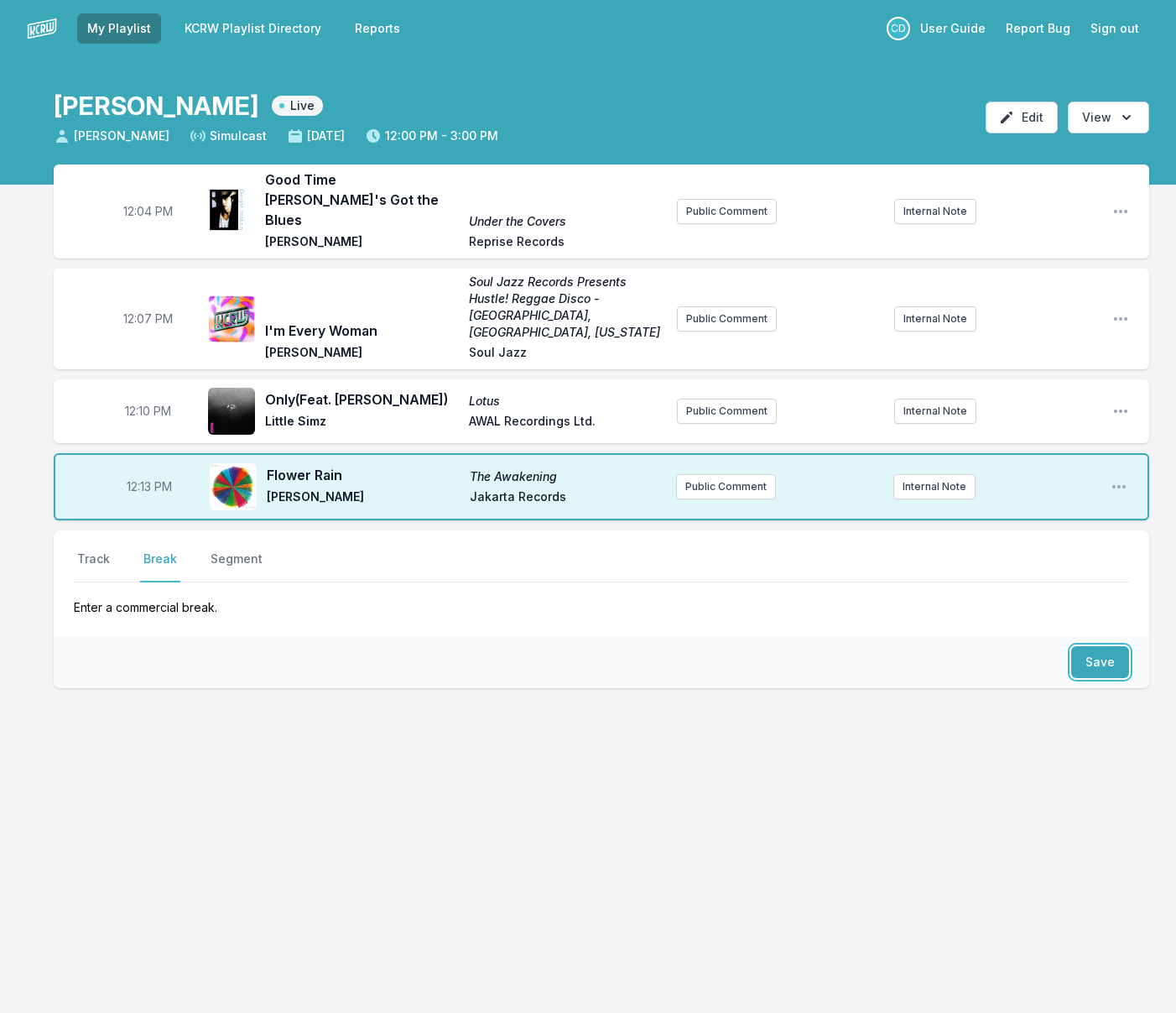
drag, startPoint x: 1094, startPoint y: 624, endPoint x: 458, endPoint y: 454, distance: 658.3
click at [1094, 646] on button "Save" at bounding box center [1100, 662] width 58 height 32
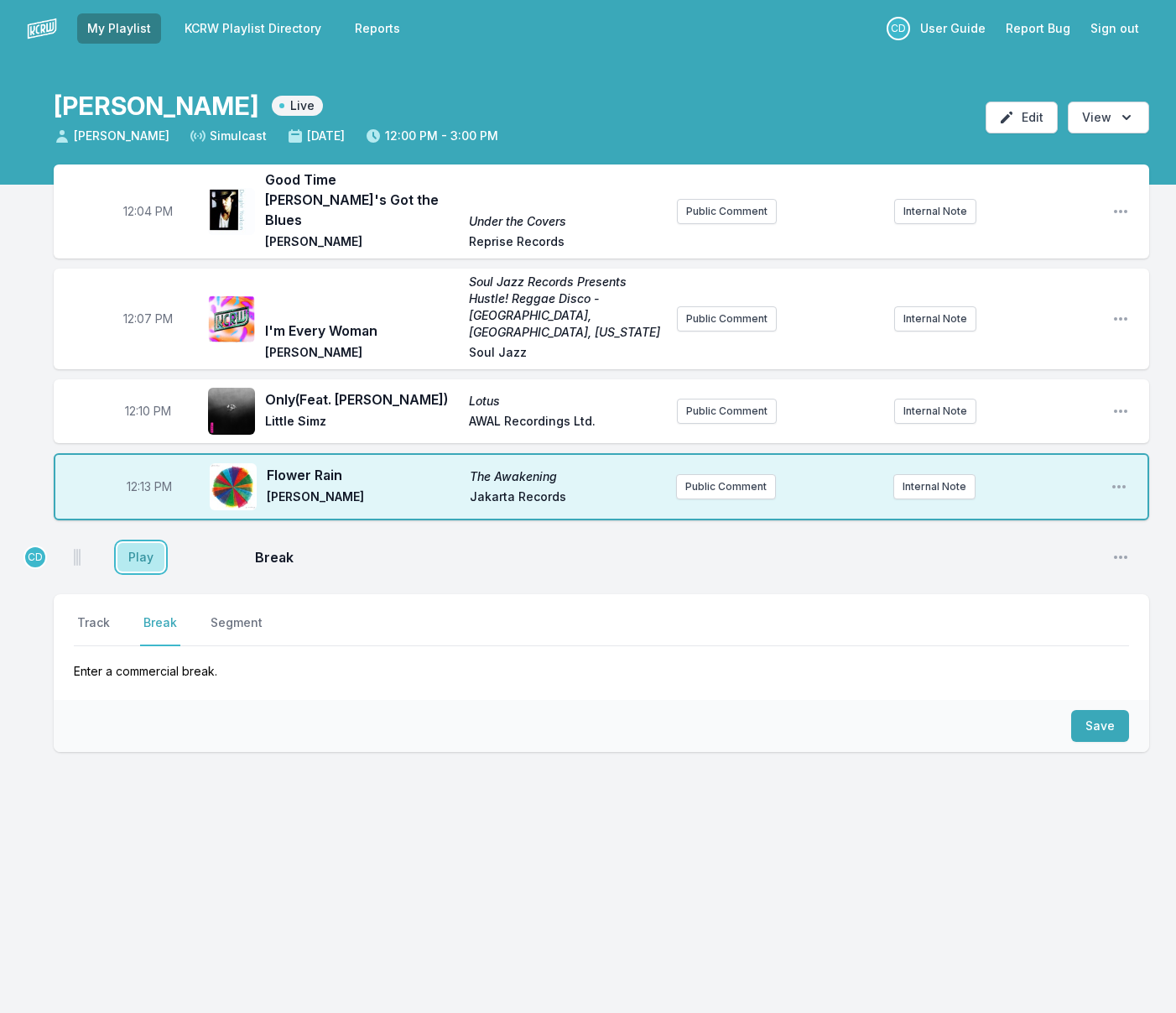
drag, startPoint x: 138, startPoint y: 514, endPoint x: 118, endPoint y: 574, distance: 63.2
click at [137, 542] on button "Play" at bounding box center [141, 557] width 47 height 28
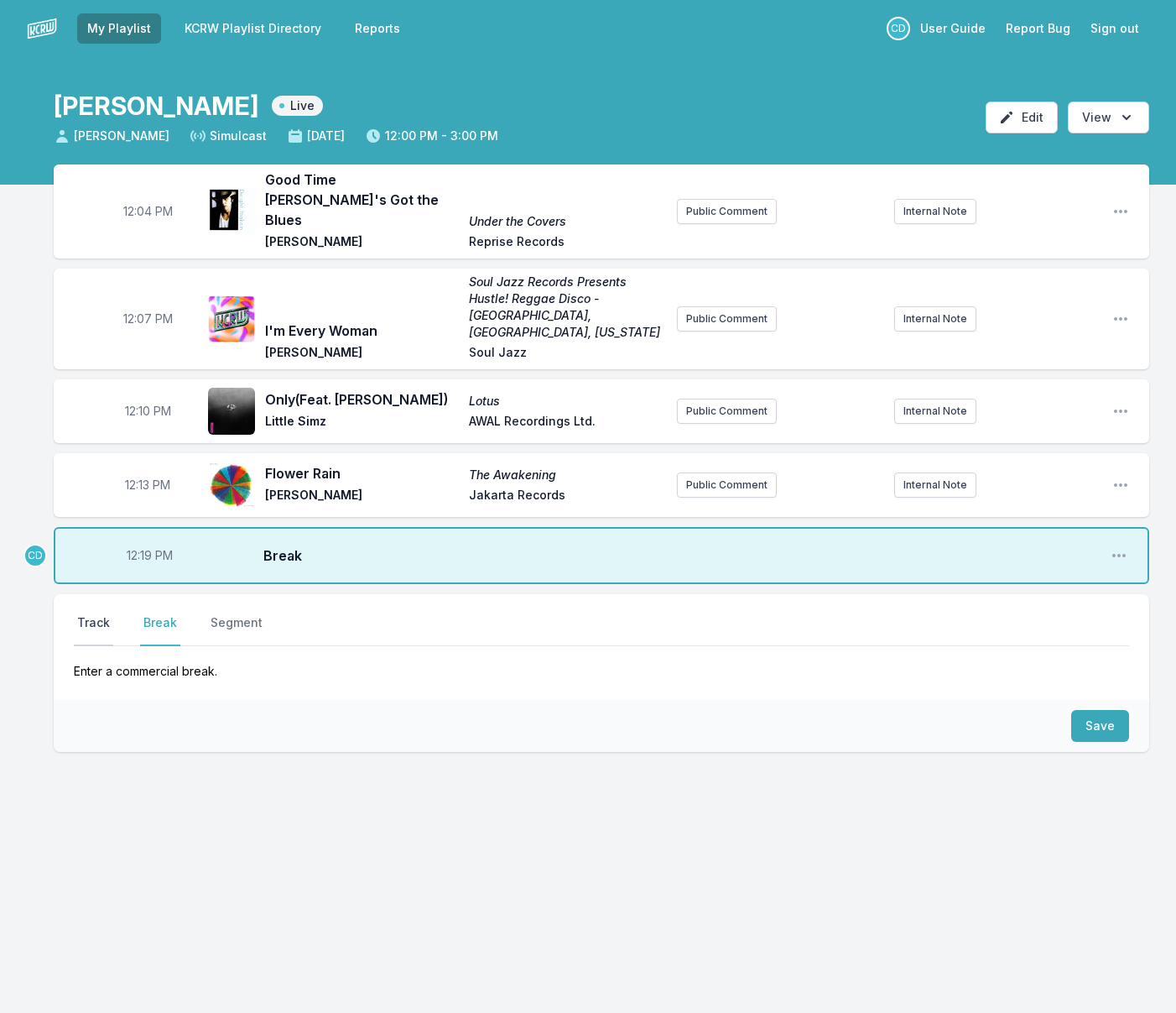
click at [101, 614] on button "Track" at bounding box center [93, 630] width 39 height 32
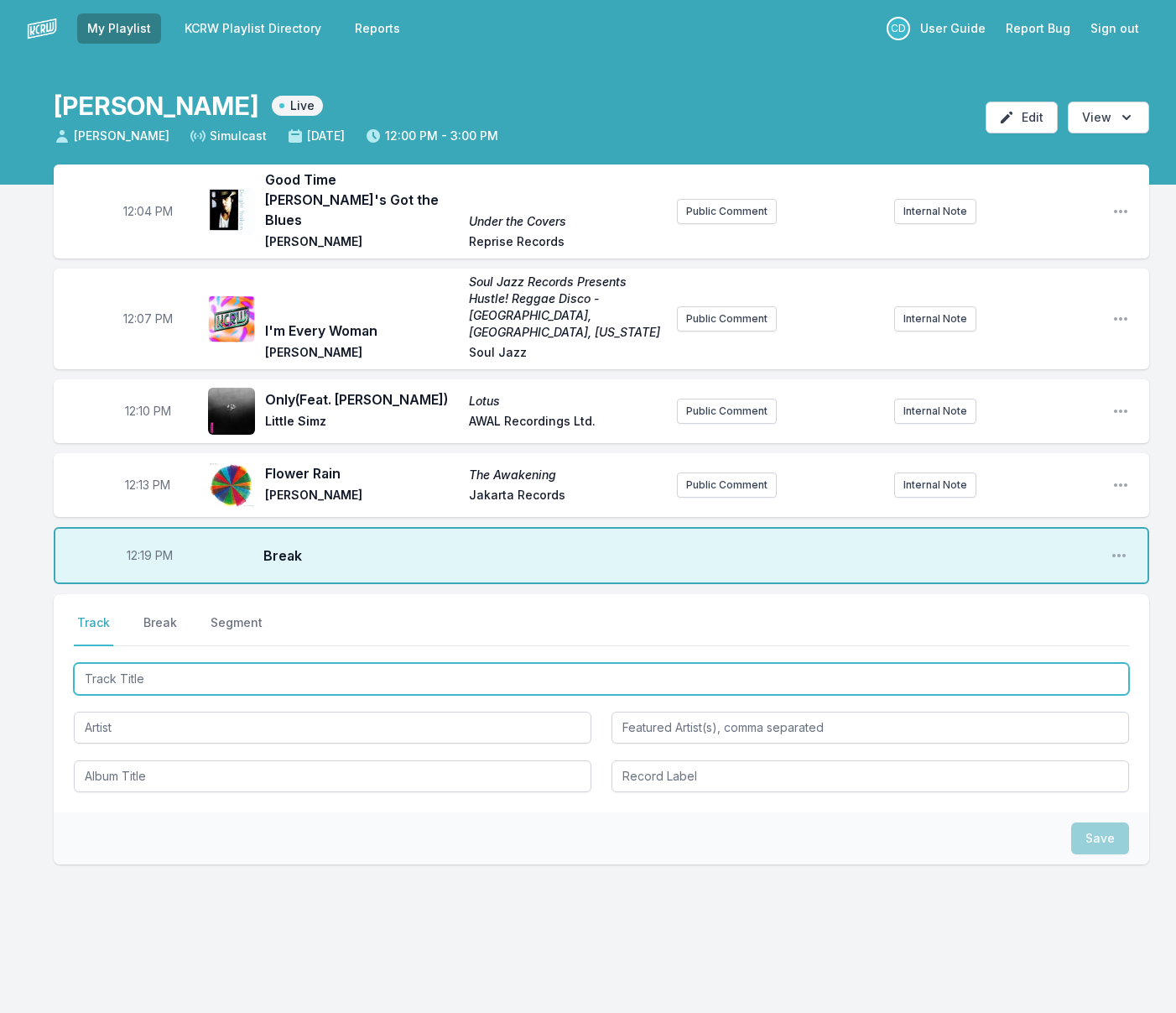
click at [176, 663] on input "Track Title" at bounding box center [601, 679] width 1055 height 32
click at [117, 663] on input "The Ferfect Plan" at bounding box center [601, 679] width 1055 height 32
drag, startPoint x: 180, startPoint y: 642, endPoint x: 72, endPoint y: 635, distance: 108.2
click at [73, 635] on div "Select a tab Track Break Segment Track Break Segment The Perfect Plan Previousl…" at bounding box center [601, 703] width 1095 height 218
type input "Gonna Tear"
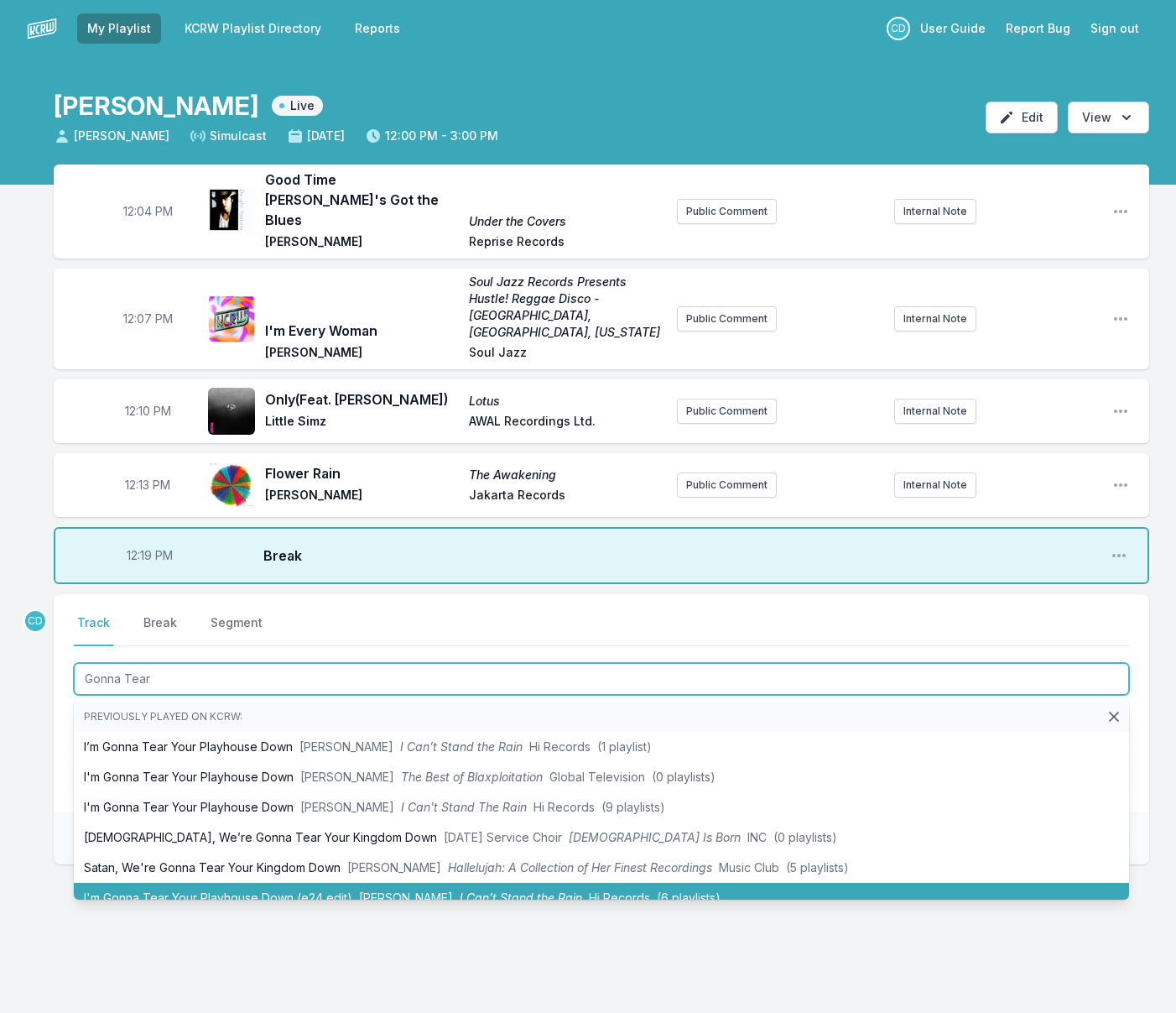
click at [294, 882] on li "I'm Gonna Tear Your Playhouse Down (e24 edit) [PERSON_NAME] I Can’t Stand the R…" at bounding box center [601, 897] width 1055 height 30
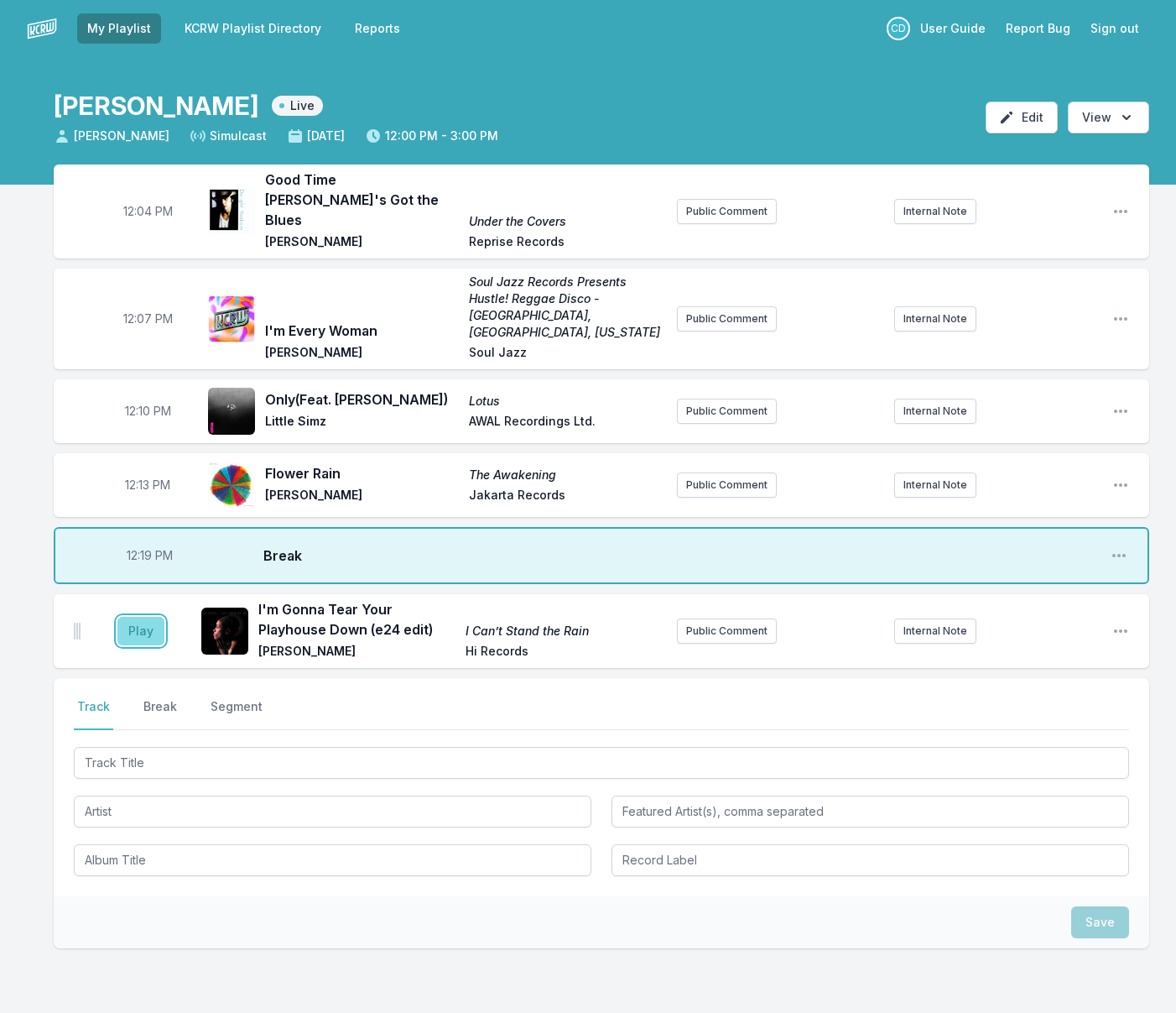
click at [127, 616] on button "Play" at bounding box center [141, 630] width 47 height 28
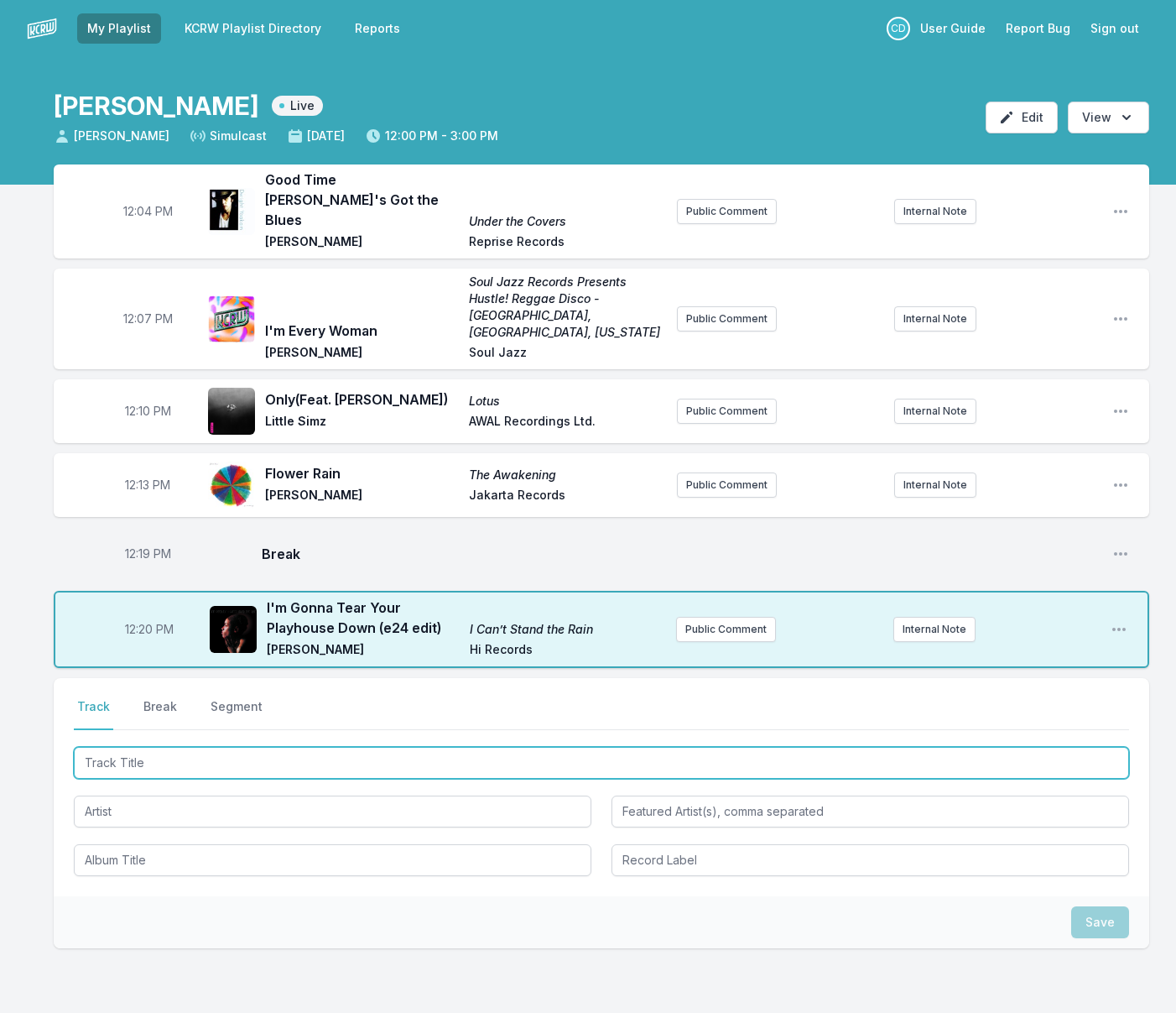
click at [232, 747] on input "Track Title" at bounding box center [601, 763] width 1055 height 32
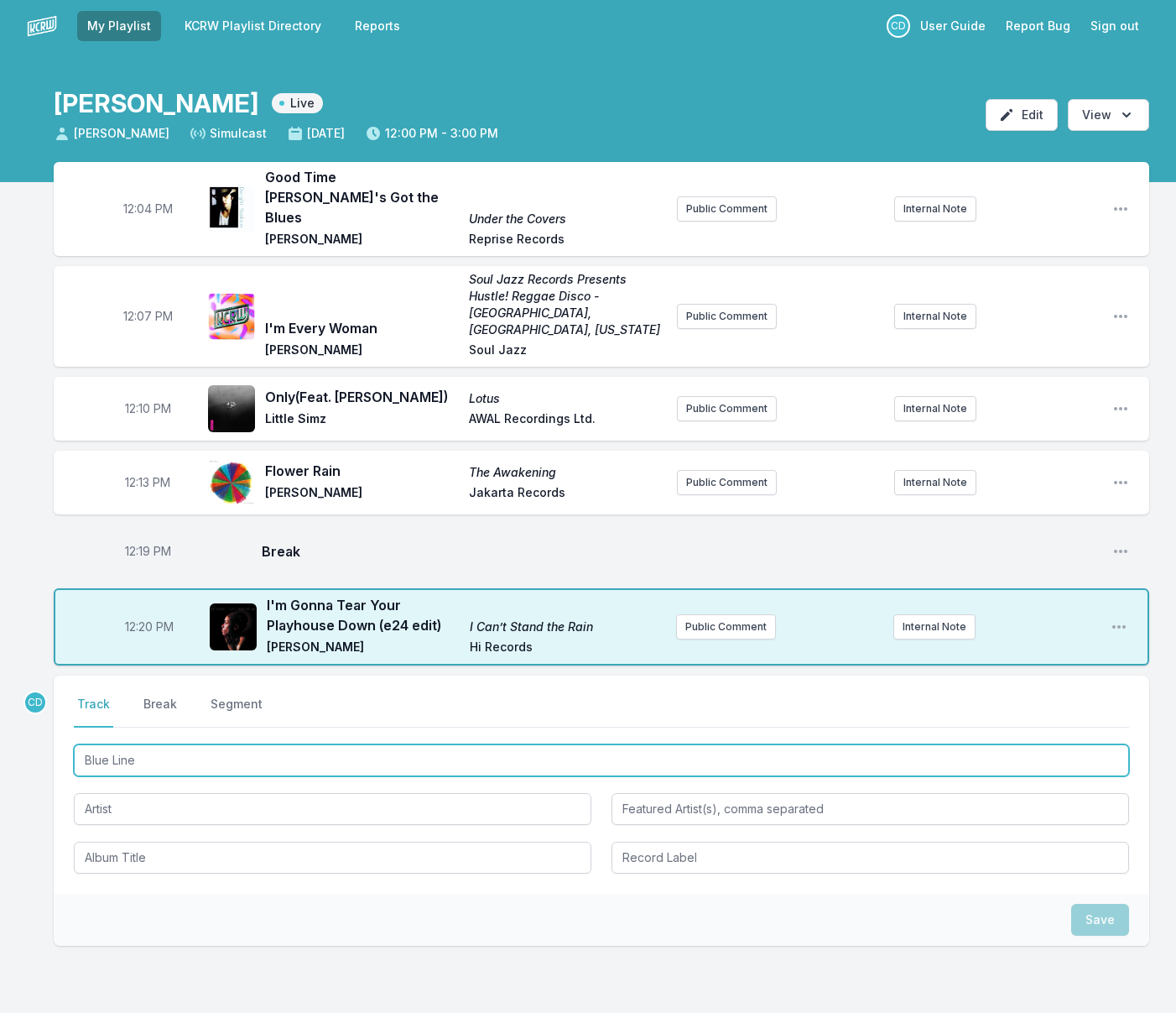
type input "Blue Lines"
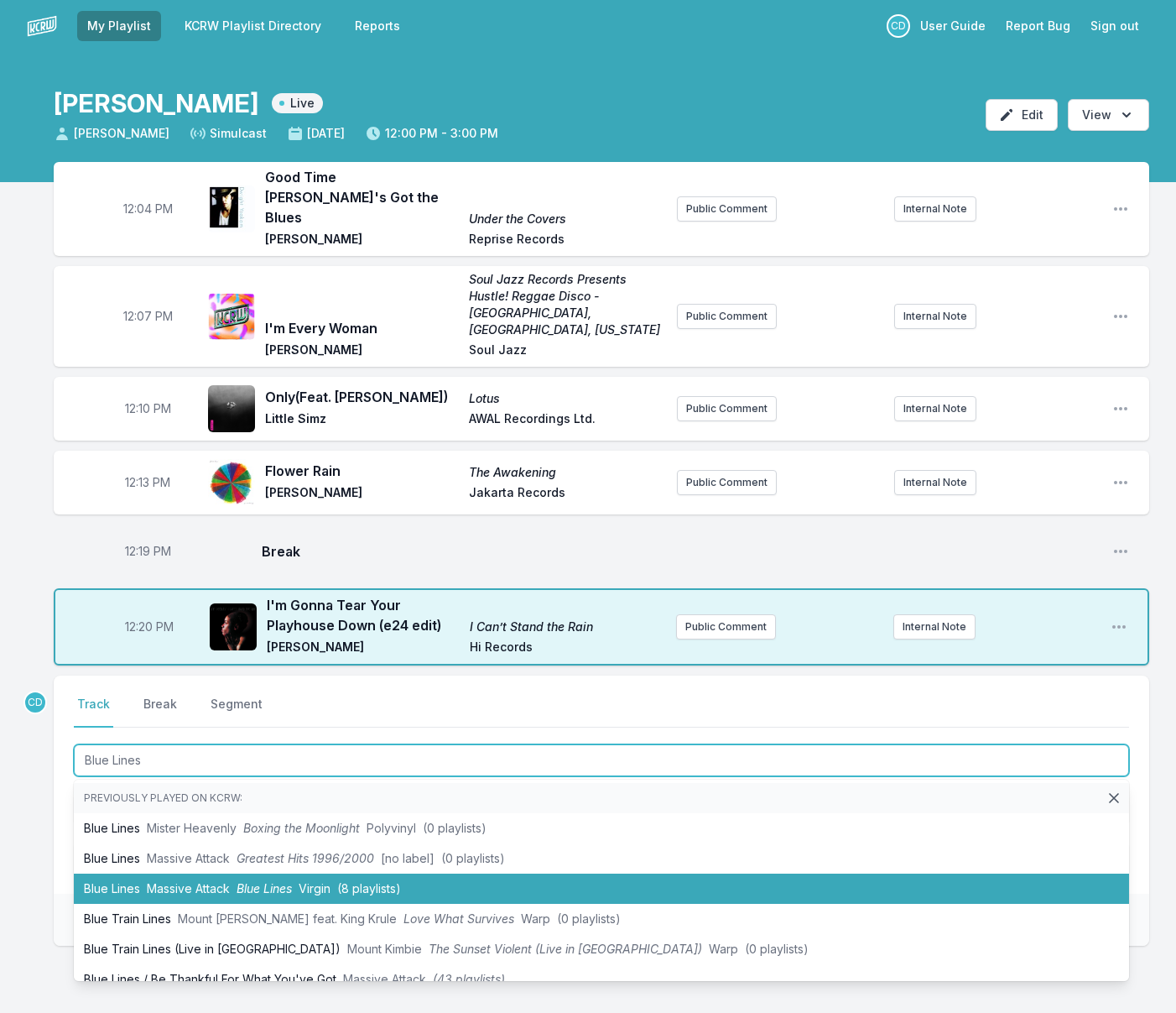
click at [255, 881] on span "Blue Lines" at bounding box center [264, 888] width 55 height 14
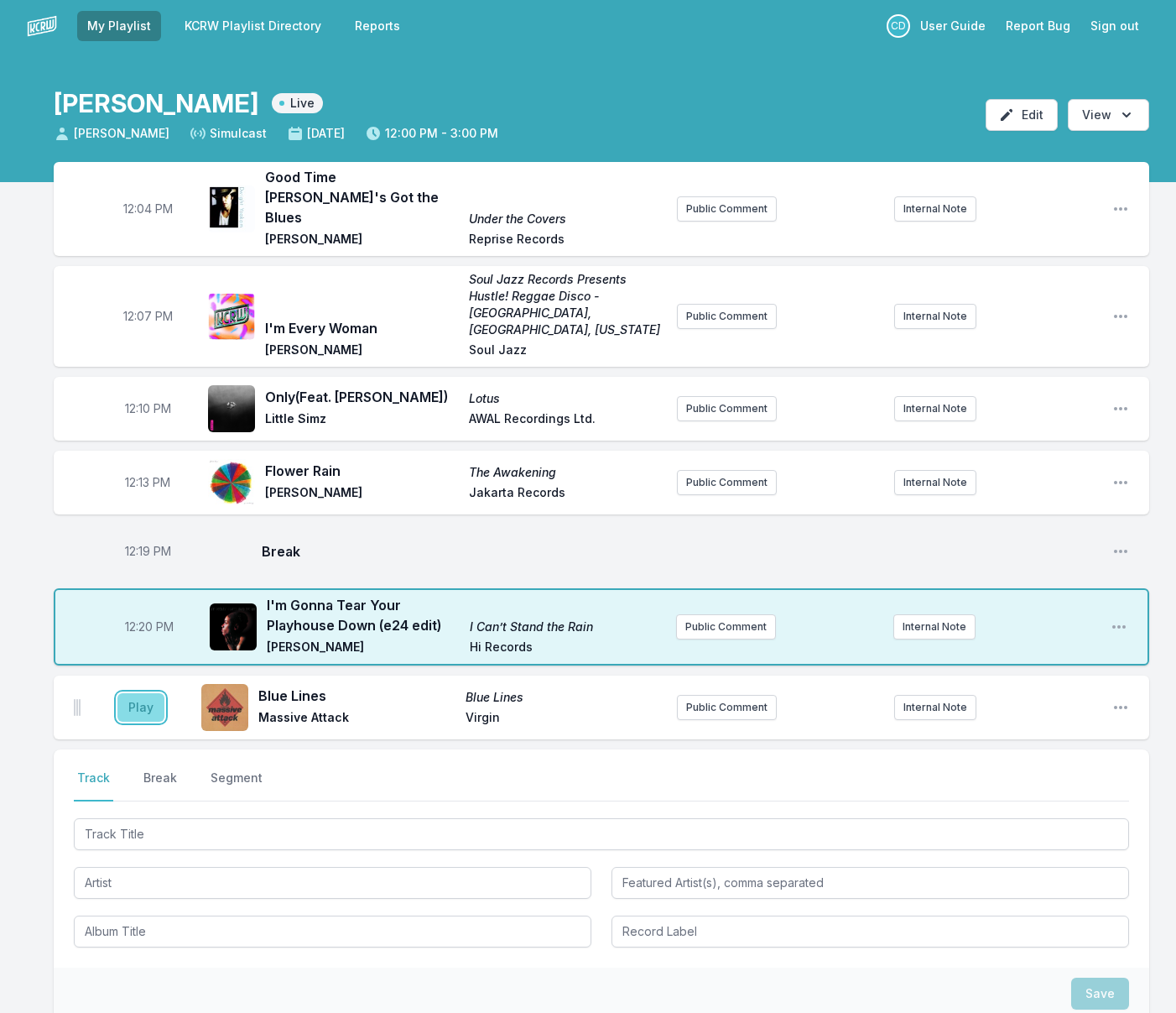
click at [141, 693] on button "Play" at bounding box center [141, 707] width 47 height 28
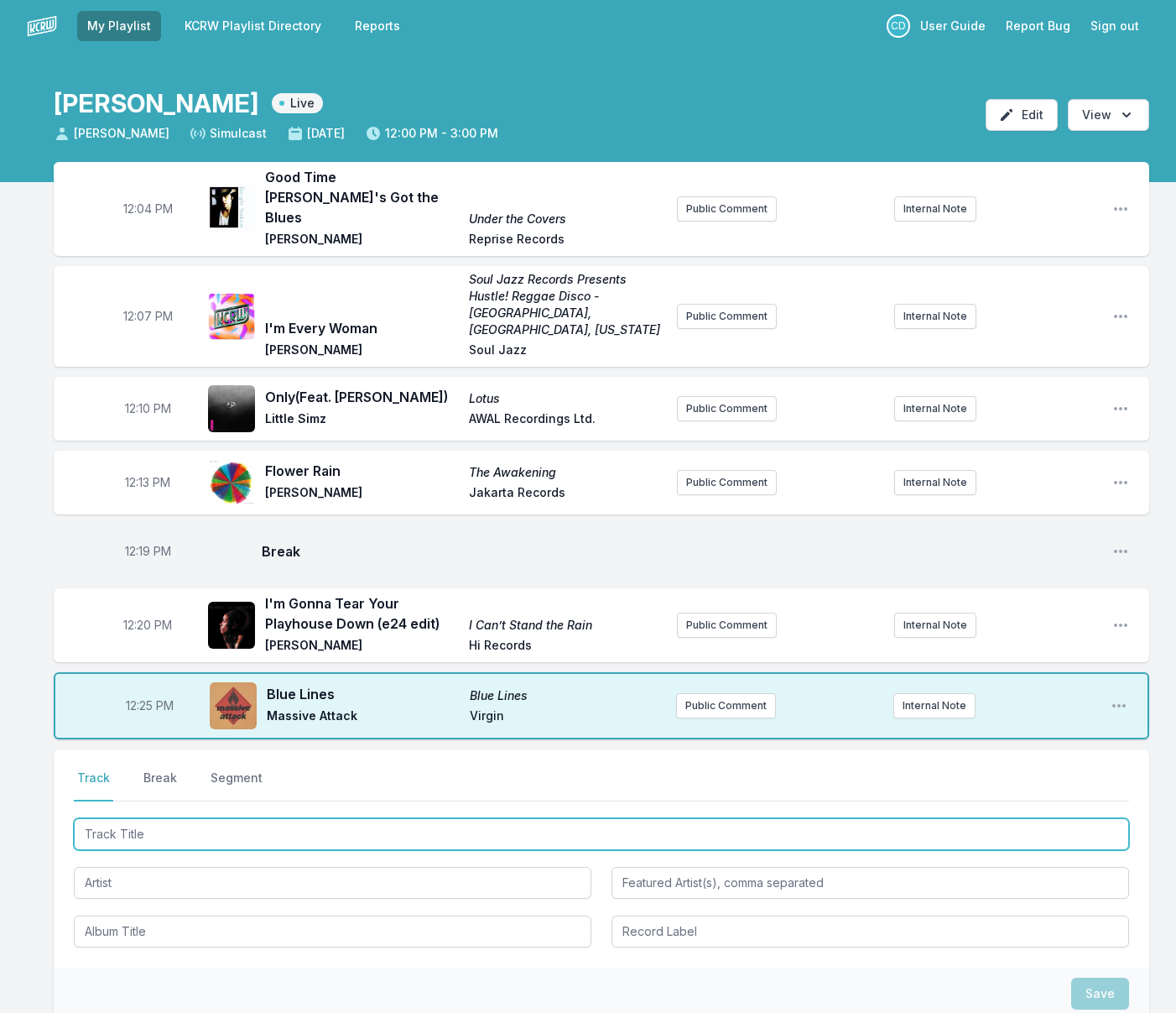
click at [146, 818] on input "Track Title" at bounding box center [601, 834] width 1055 height 32
type input "The Ones We Loved"
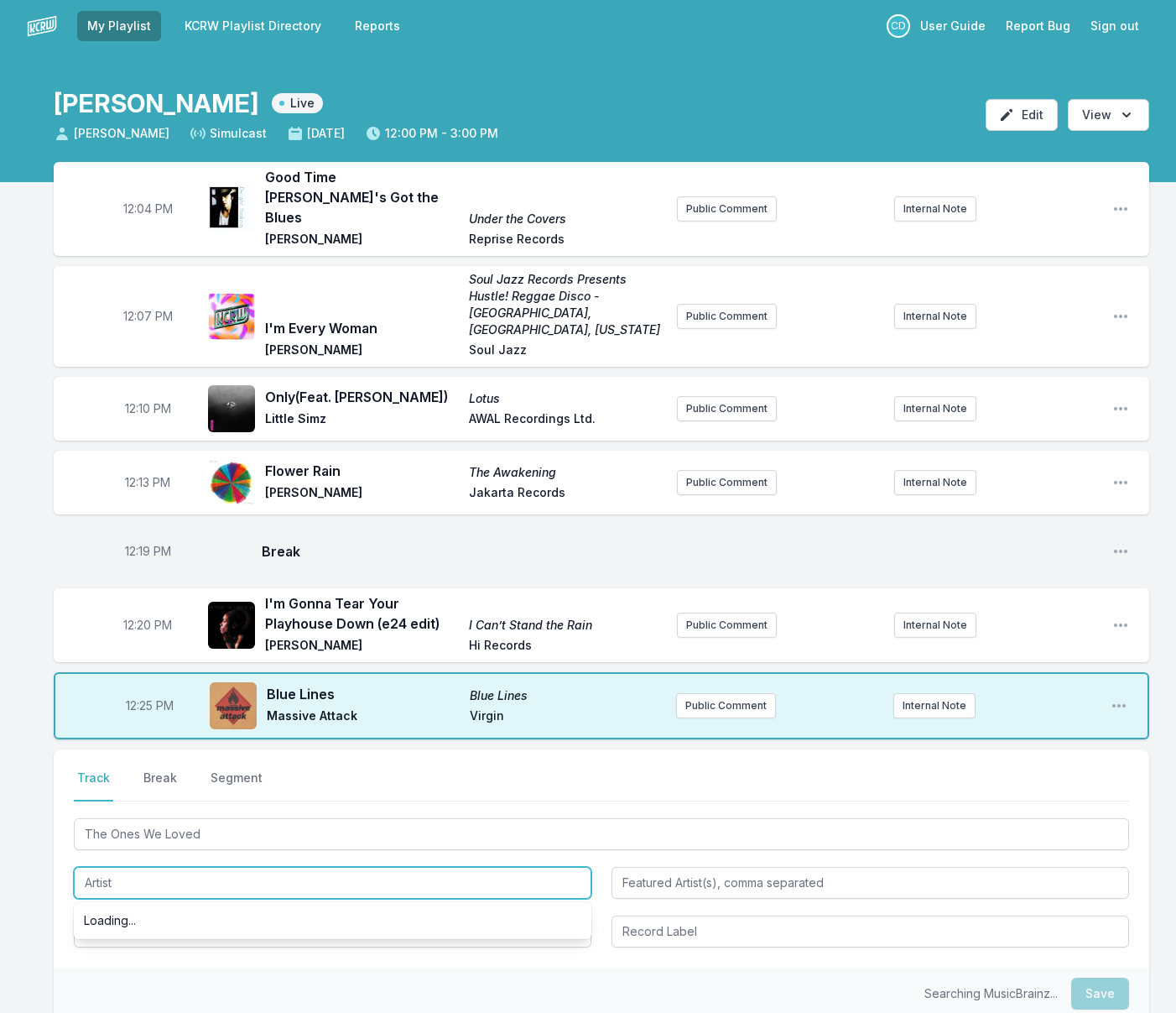
scroll to position [6, 0]
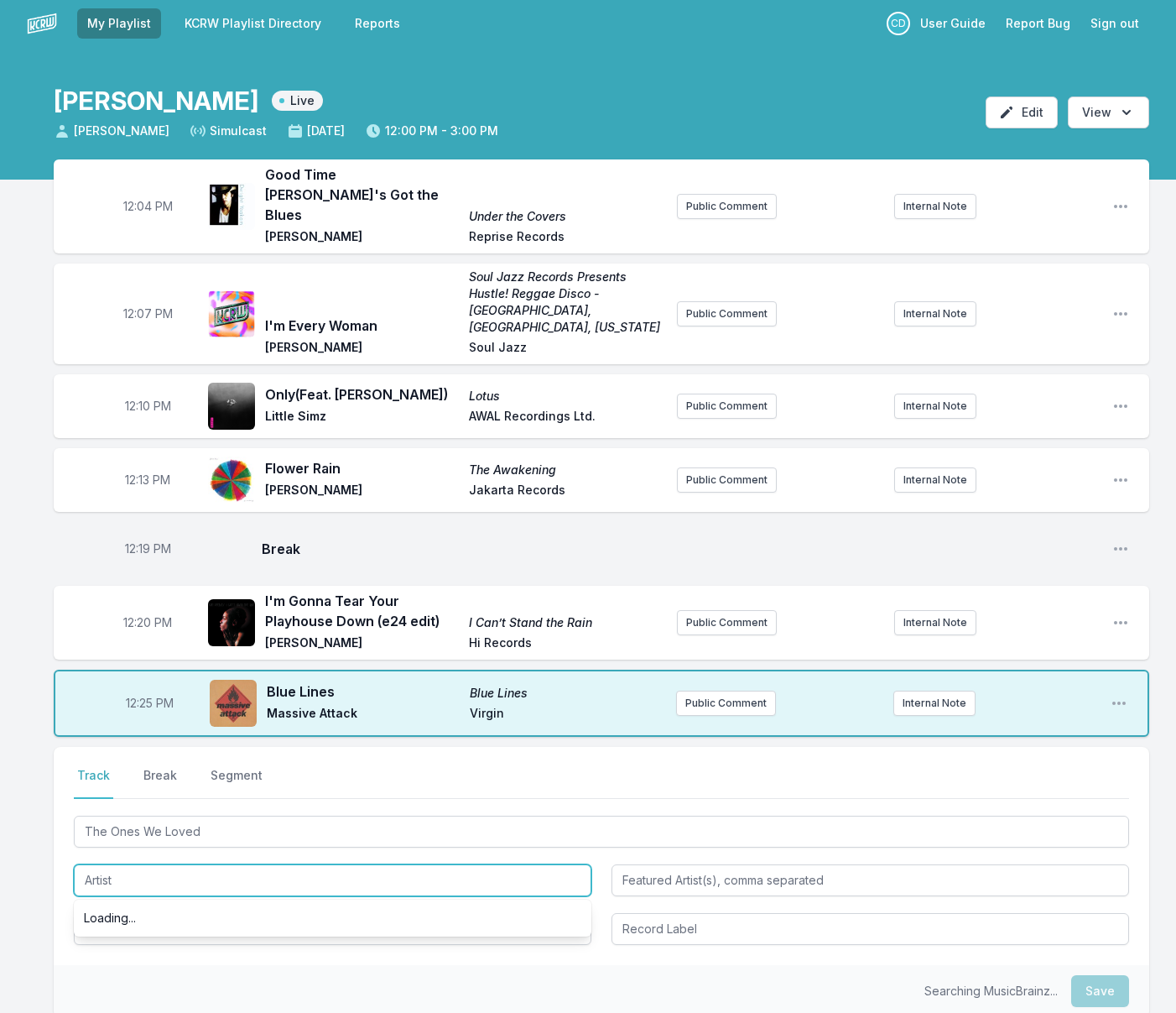
click at [145, 864] on input "Artist" at bounding box center [333, 880] width 518 height 32
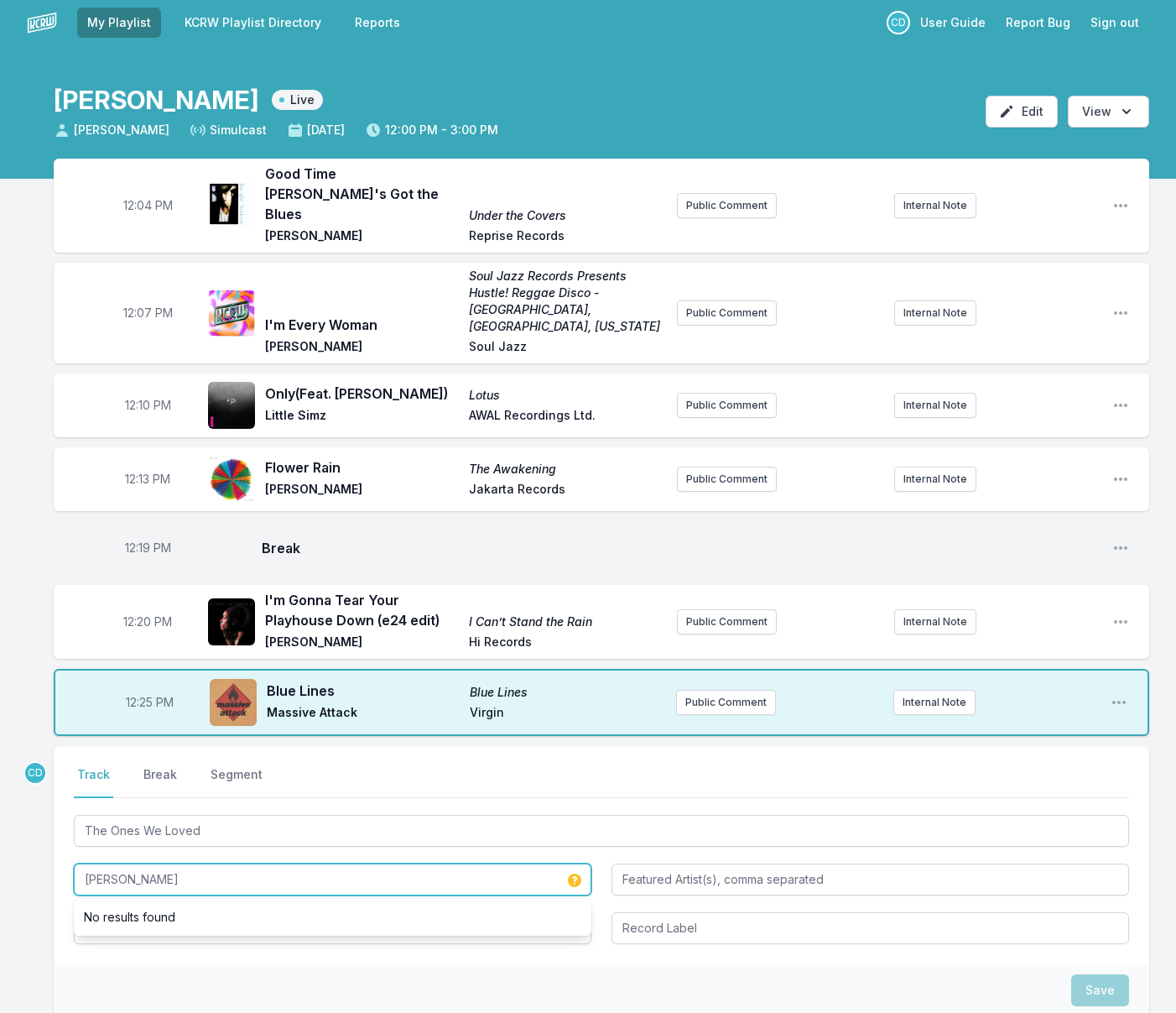
type input "[PERSON_NAME]"
click at [161, 919] on div "Select a tab Track Break Segment Track Break Segment The Ones We Loved [PERSON_…" at bounding box center [601, 855] width 1095 height 218
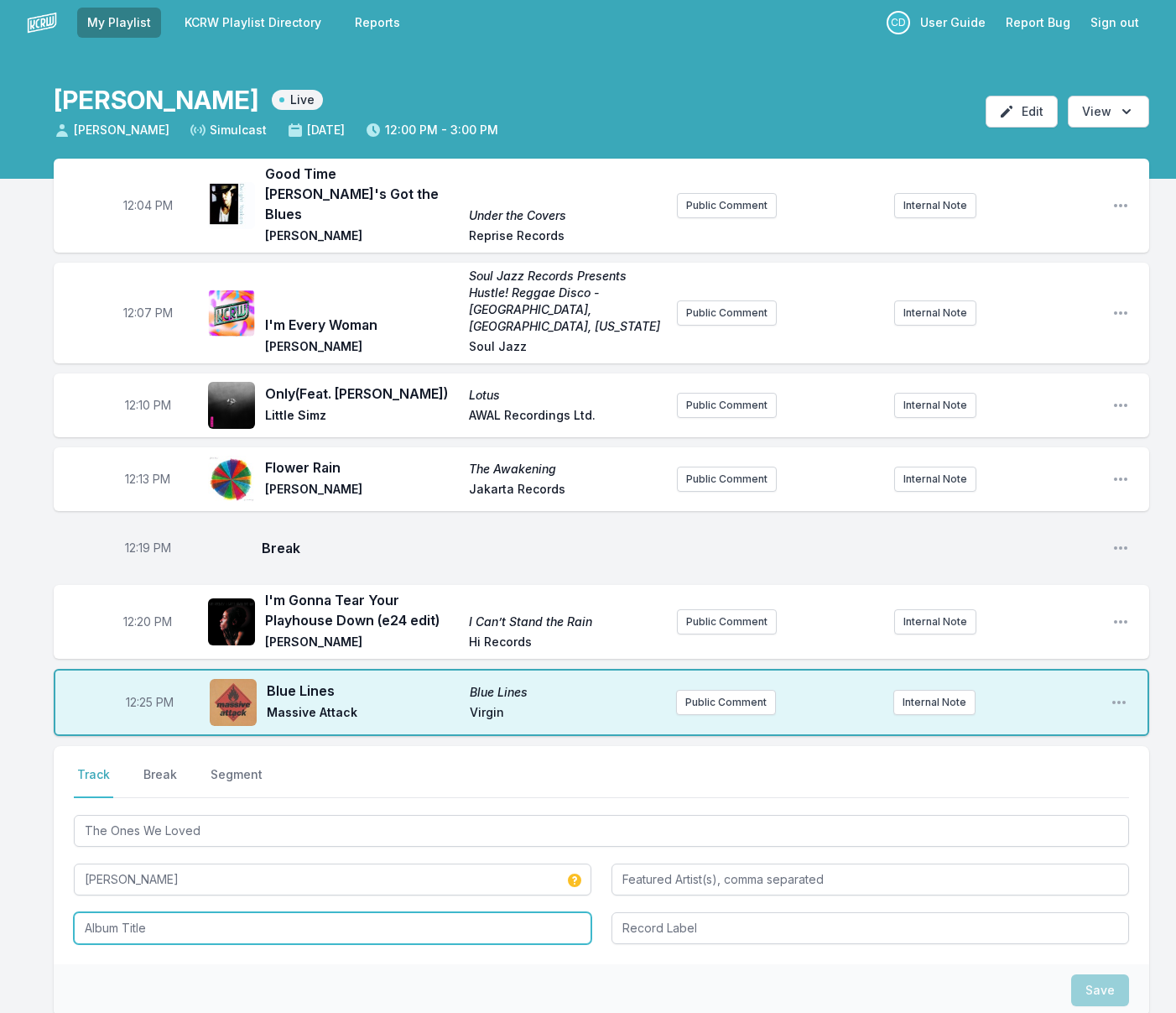
click at [172, 912] on input "Album Title" at bounding box center [333, 928] width 518 height 32
type input "I Swear To You"
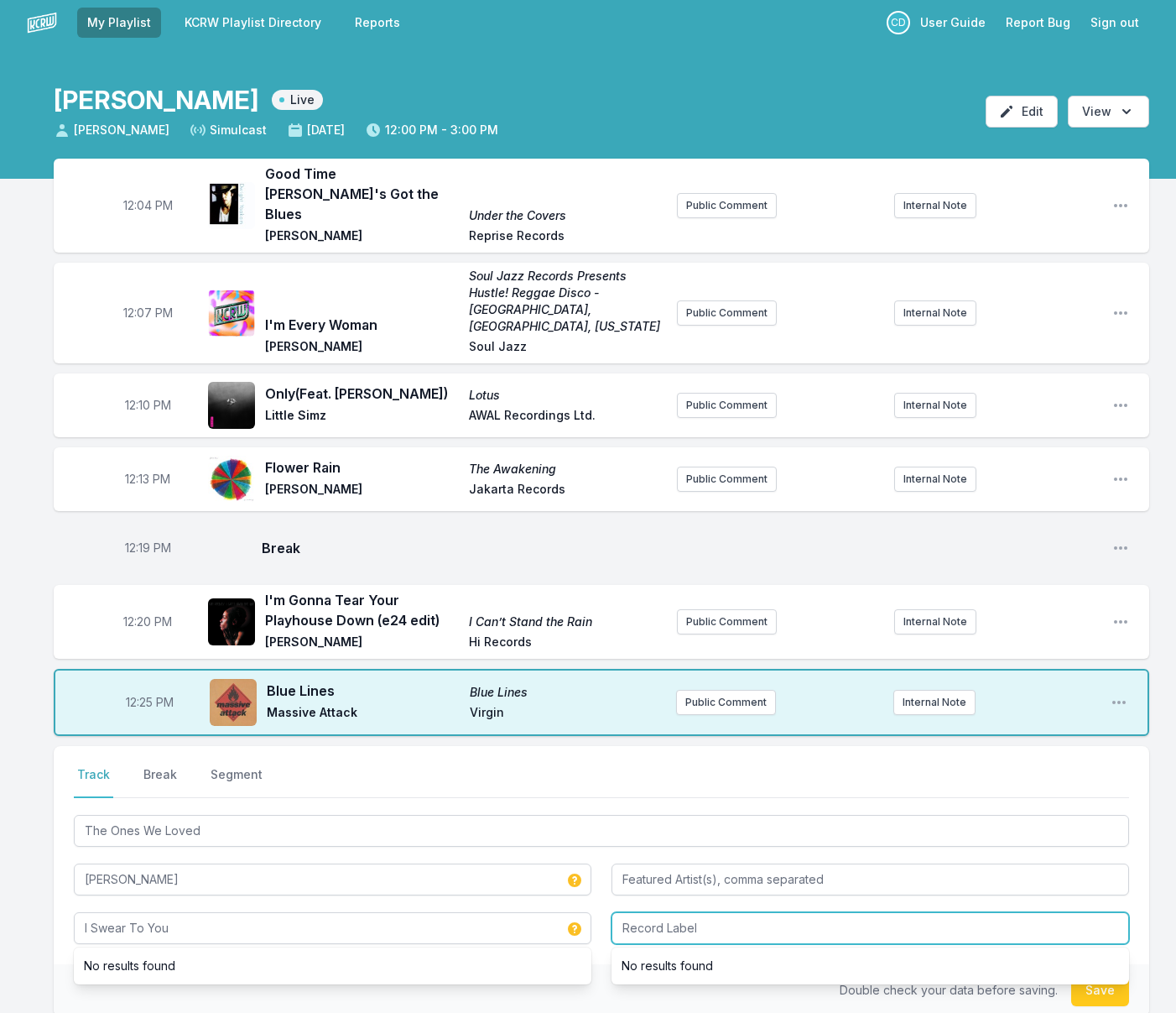
click at [628, 912] on input "Record Label" at bounding box center [871, 928] width 518 height 32
type input "First Word Records"
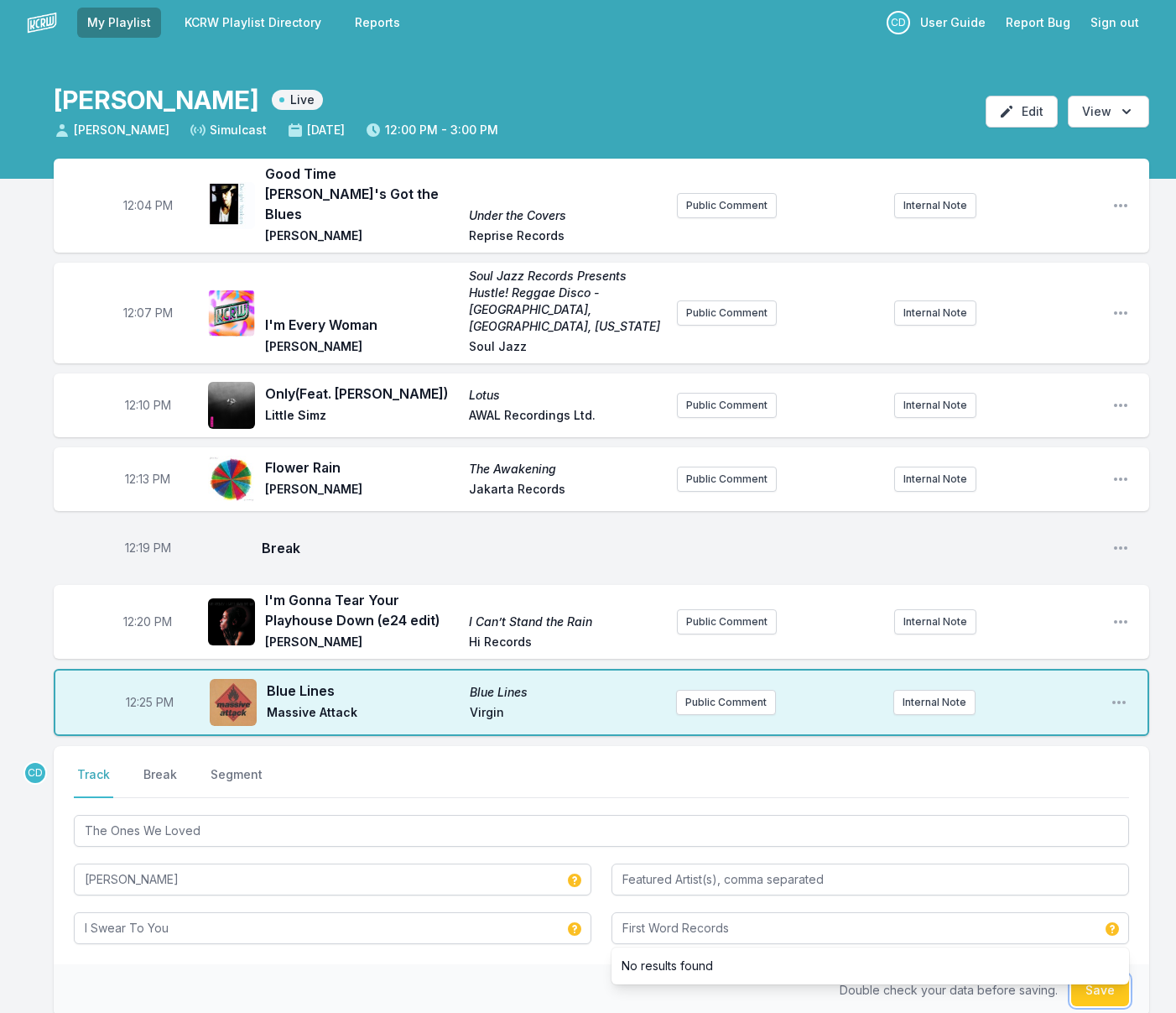
click at [1090, 974] on button "Save" at bounding box center [1100, 990] width 58 height 32
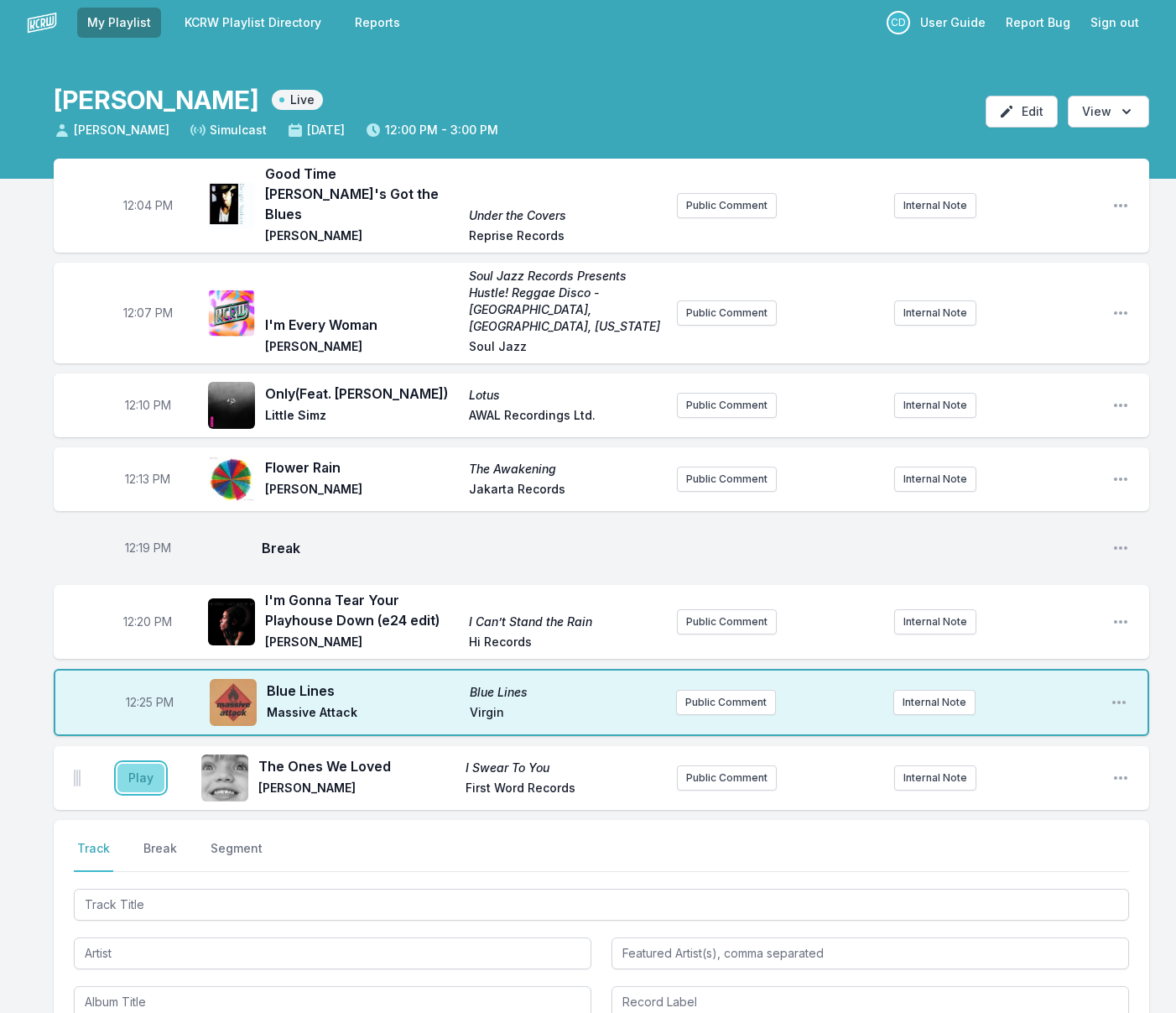
click at [140, 764] on button "Play" at bounding box center [141, 778] width 47 height 28
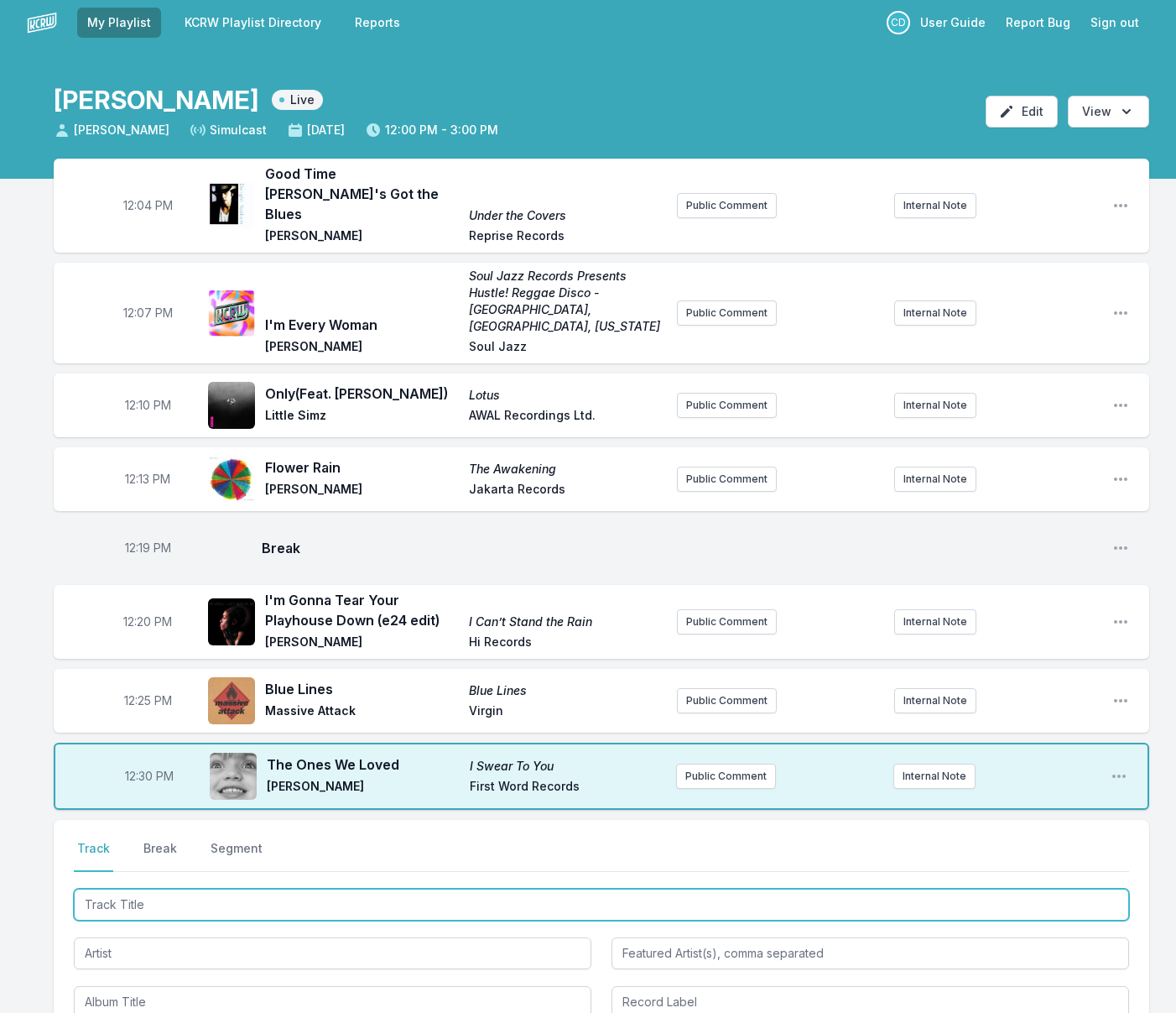
click at [294, 888] on input "Track Title" at bounding box center [601, 904] width 1055 height 32
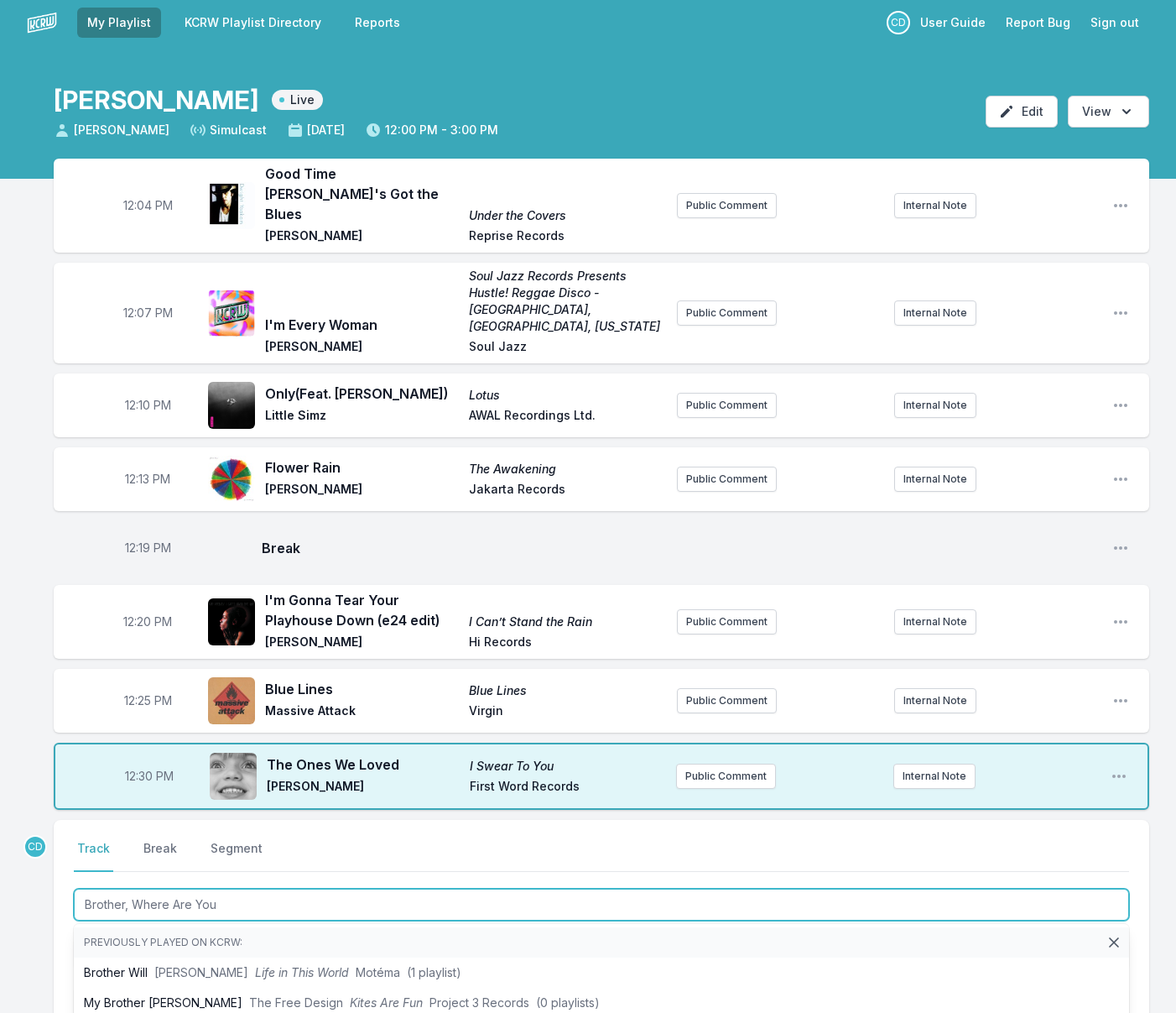
type input "Brother, Where Are You?"
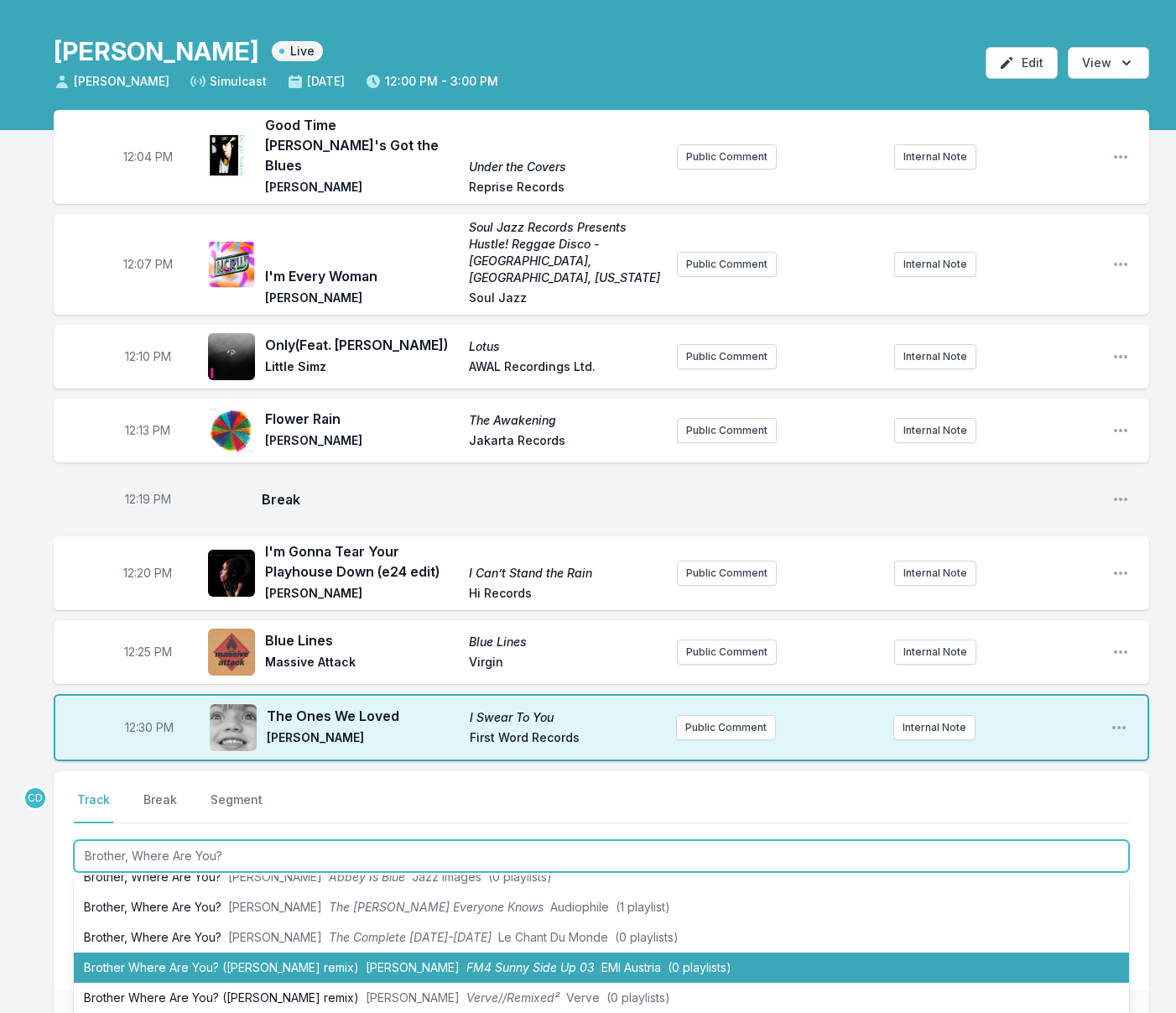
scroll to position [55, 0]
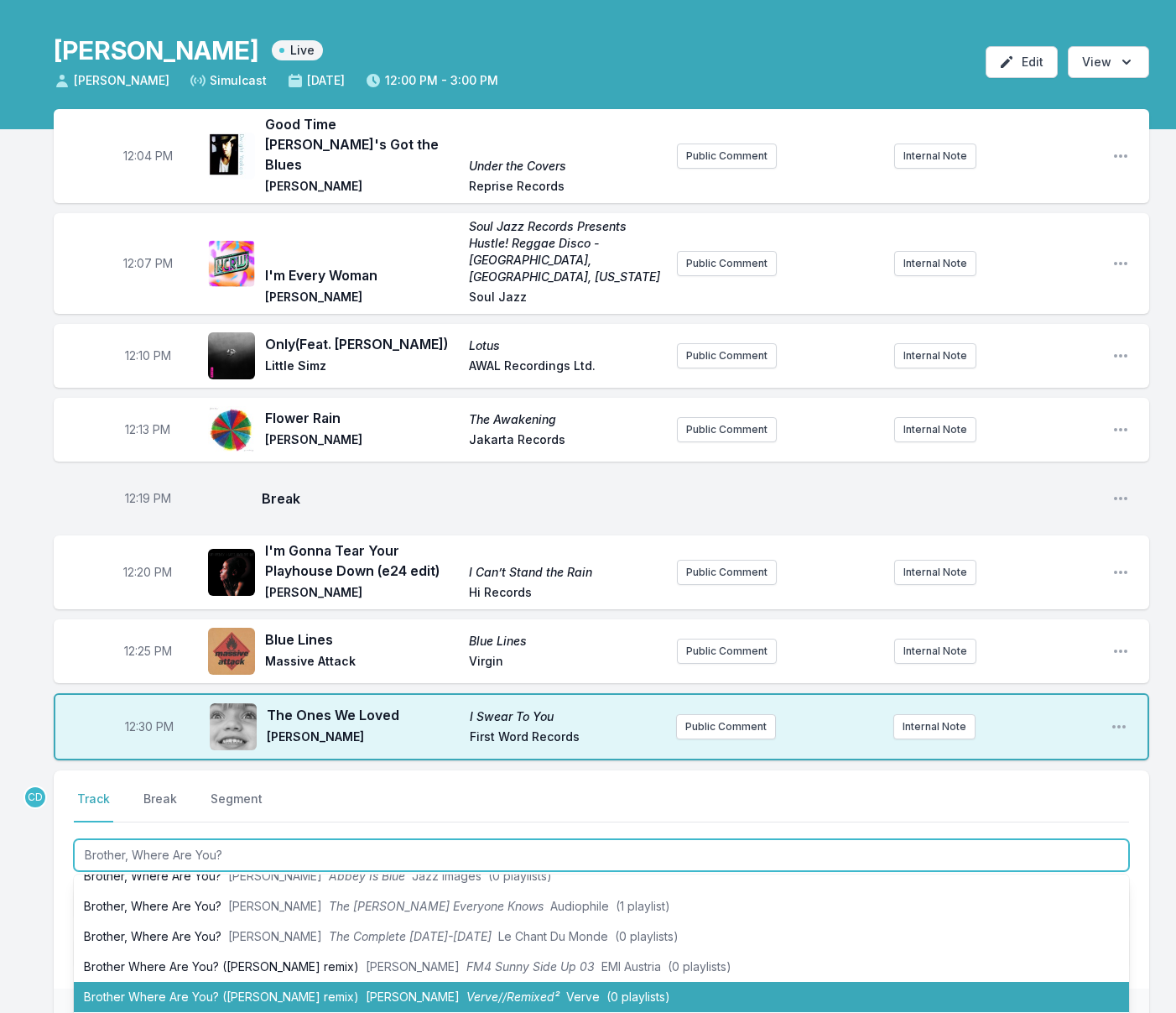
click at [309, 981] on li "Brother Where Are You? ([PERSON_NAME] remix) [PERSON_NAME] Verve//Remixed² Verv…" at bounding box center [601, 996] width 1055 height 30
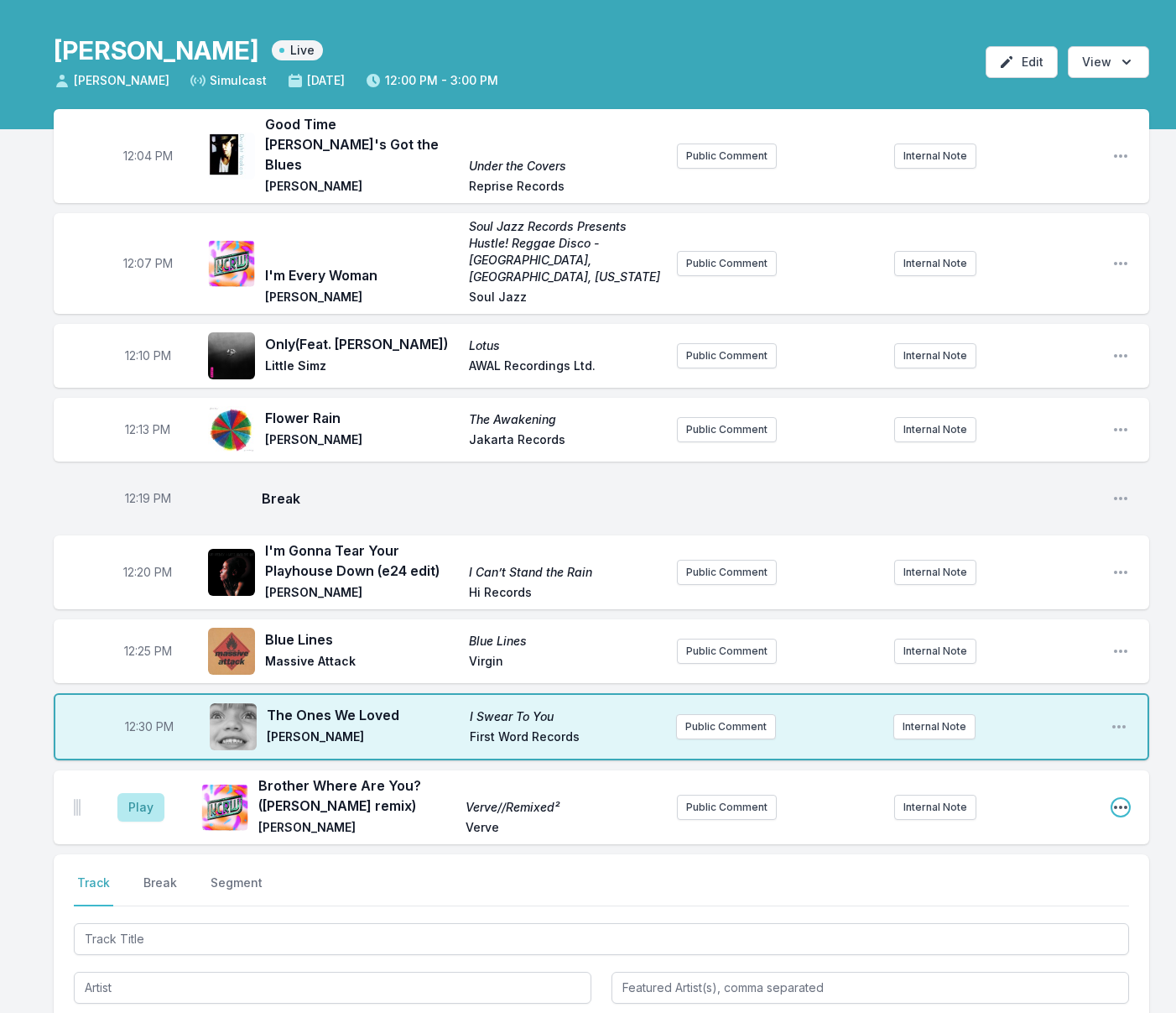
click at [1115, 806] on icon "Open playlist item options" at bounding box center [1120, 808] width 13 height 4
click at [1026, 856] on button "Edit Track Details" at bounding box center [1035, 871] width 188 height 30
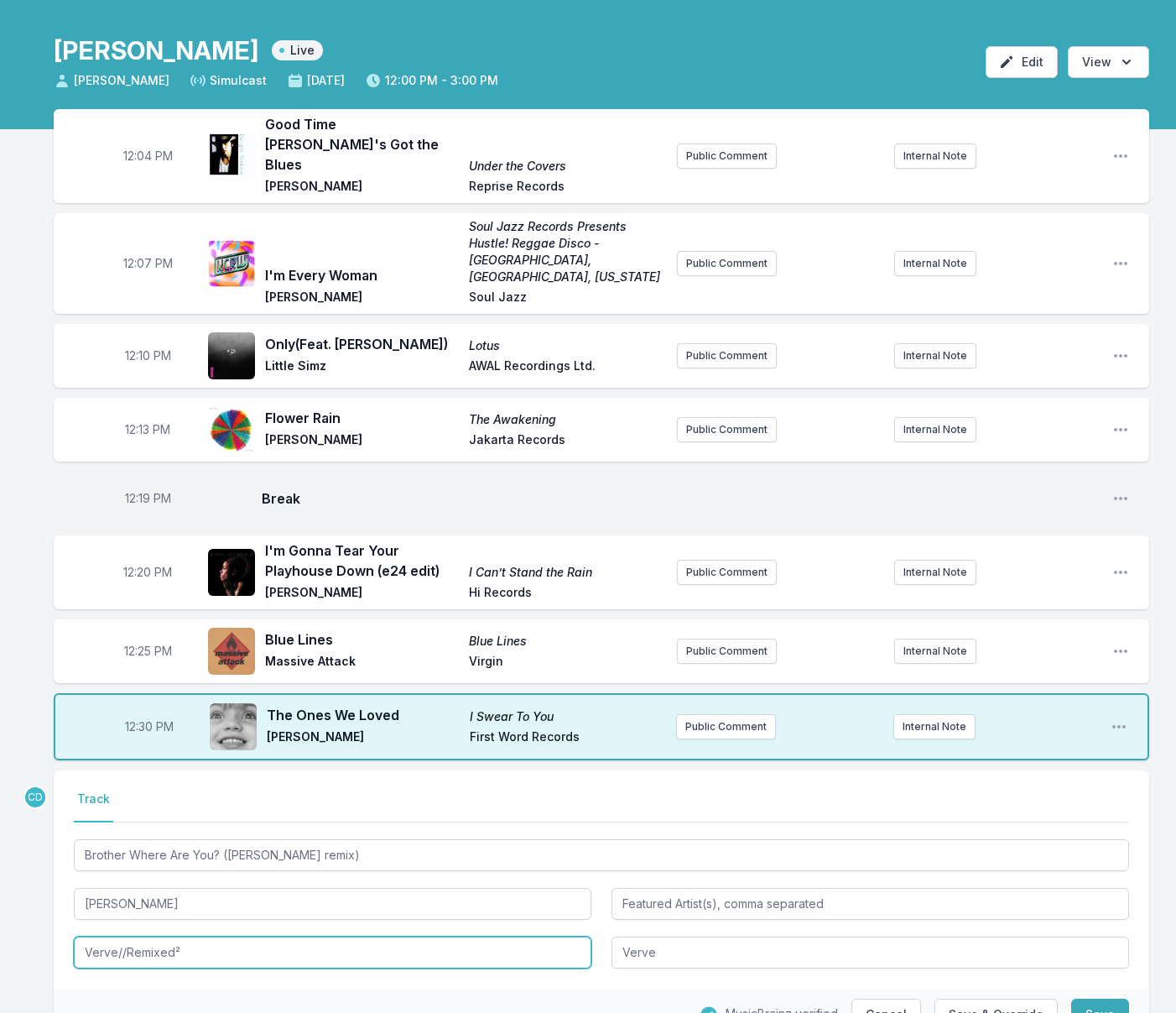
click at [126, 937] on input "Verve//Remixed²" at bounding box center [333, 952] width 518 height 32
click at [184, 936] on input "Verve Remixed²" at bounding box center [333, 952] width 518 height 32
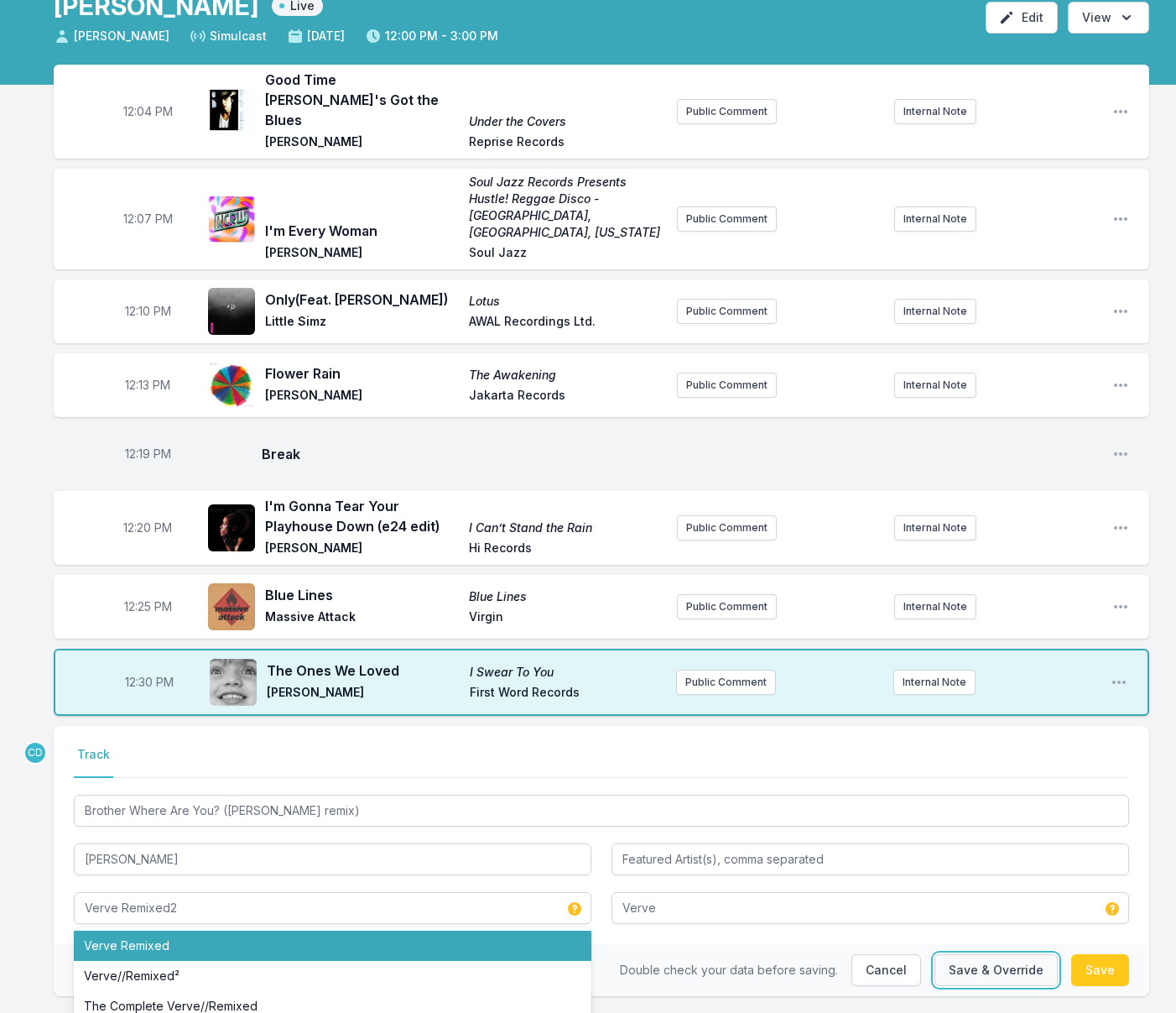
click at [1017, 954] on button "Save & Override" at bounding box center [996, 970] width 123 height 32
type input "Verve//Remixed²"
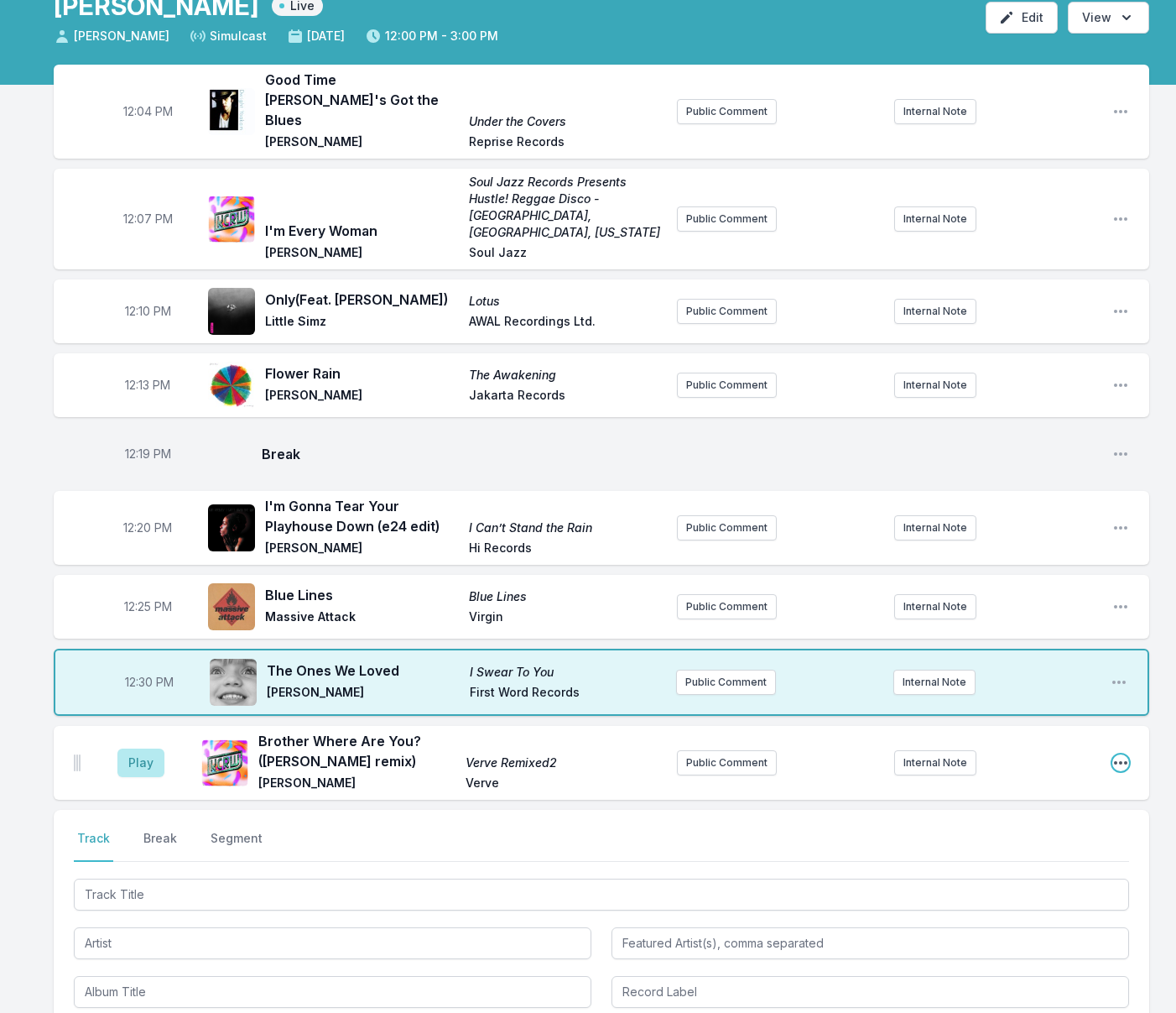
click at [1122, 754] on icon "Open playlist item options" at bounding box center [1120, 762] width 17 height 17
click at [995, 811] on button "Edit Track Details" at bounding box center [1035, 826] width 188 height 30
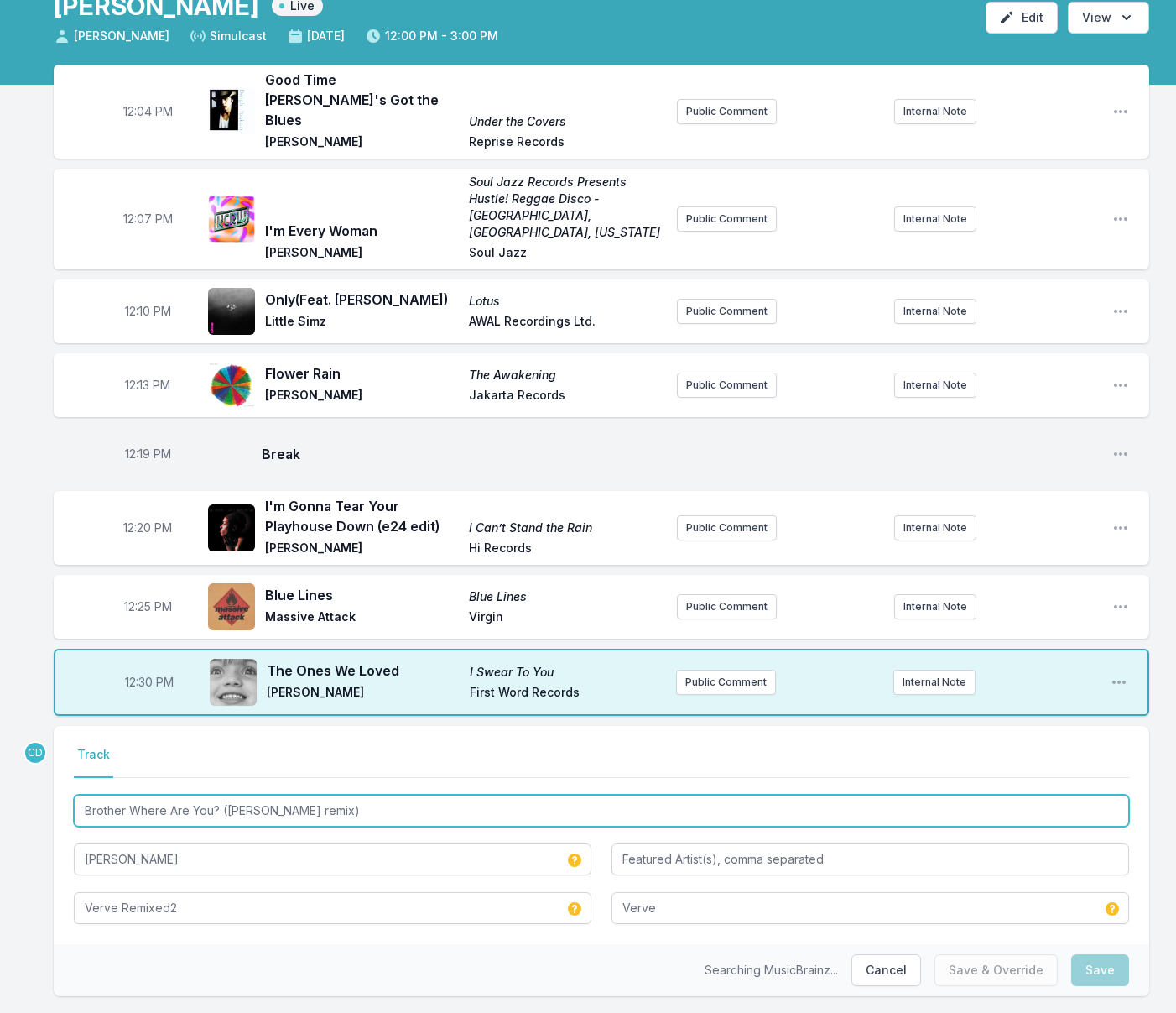
click at [217, 794] on input "Brother Where Are You? ([PERSON_NAME] remix)" at bounding box center [601, 810] width 1055 height 32
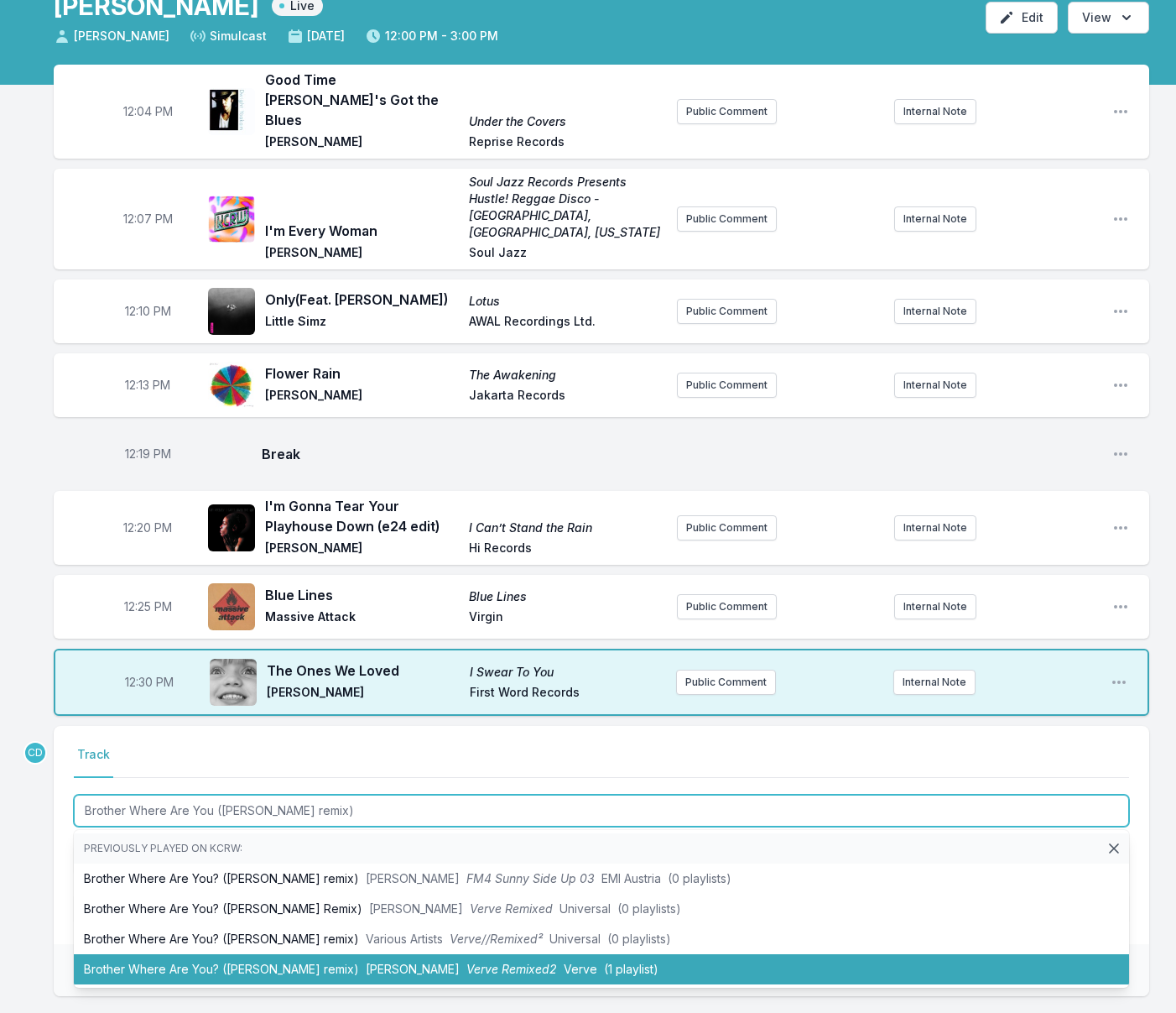
click at [314, 954] on li "Brother Where Are You? ([PERSON_NAME] remix) [PERSON_NAME] Verve Remixed2 Verve…" at bounding box center [601, 969] width 1055 height 30
type input "Brother Where Are You? ([PERSON_NAME] remix)"
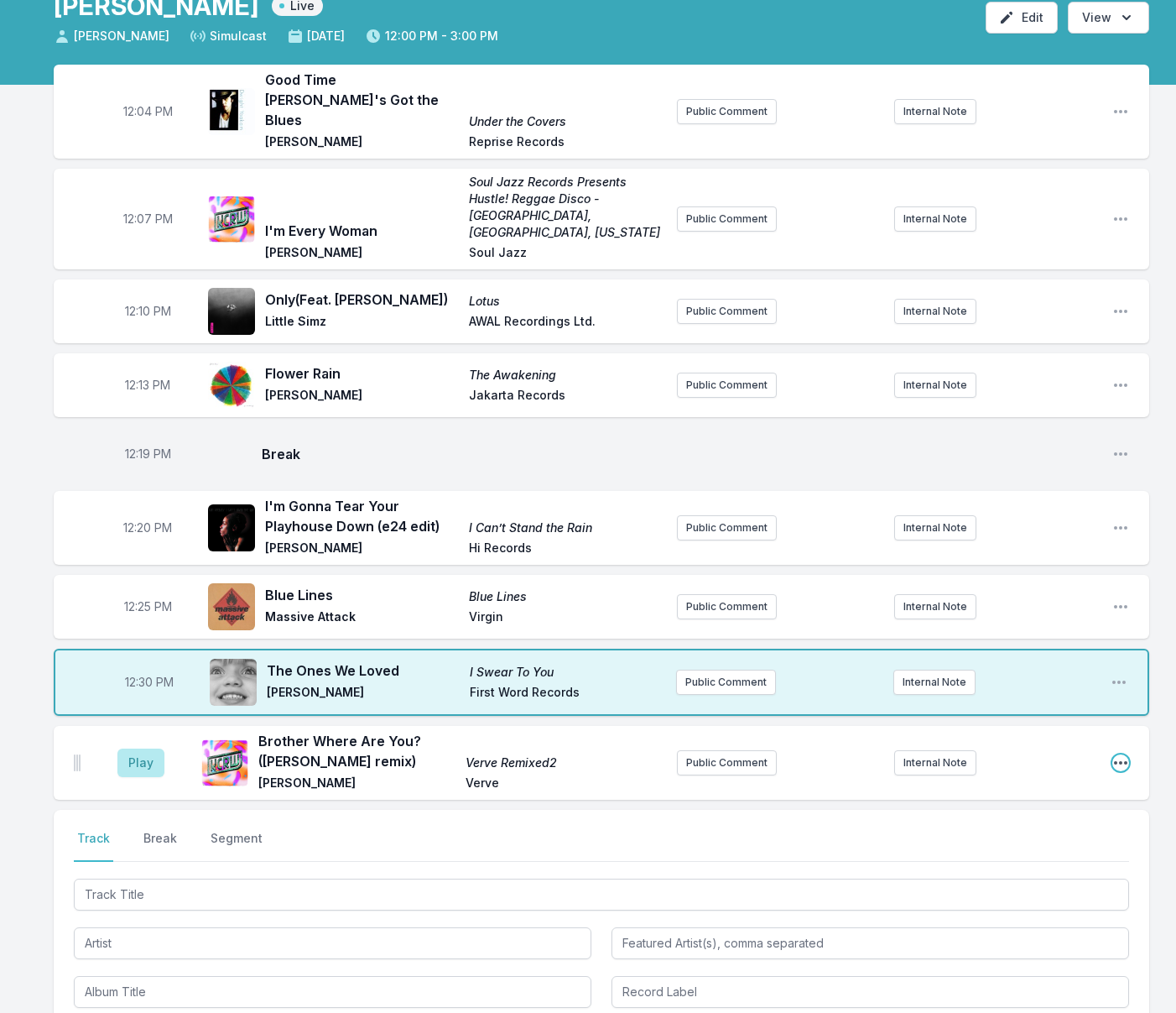
click at [1118, 754] on icon "Open playlist item options" at bounding box center [1120, 762] width 17 height 17
click at [1025, 811] on button "Edit Track Details" at bounding box center [1035, 826] width 188 height 30
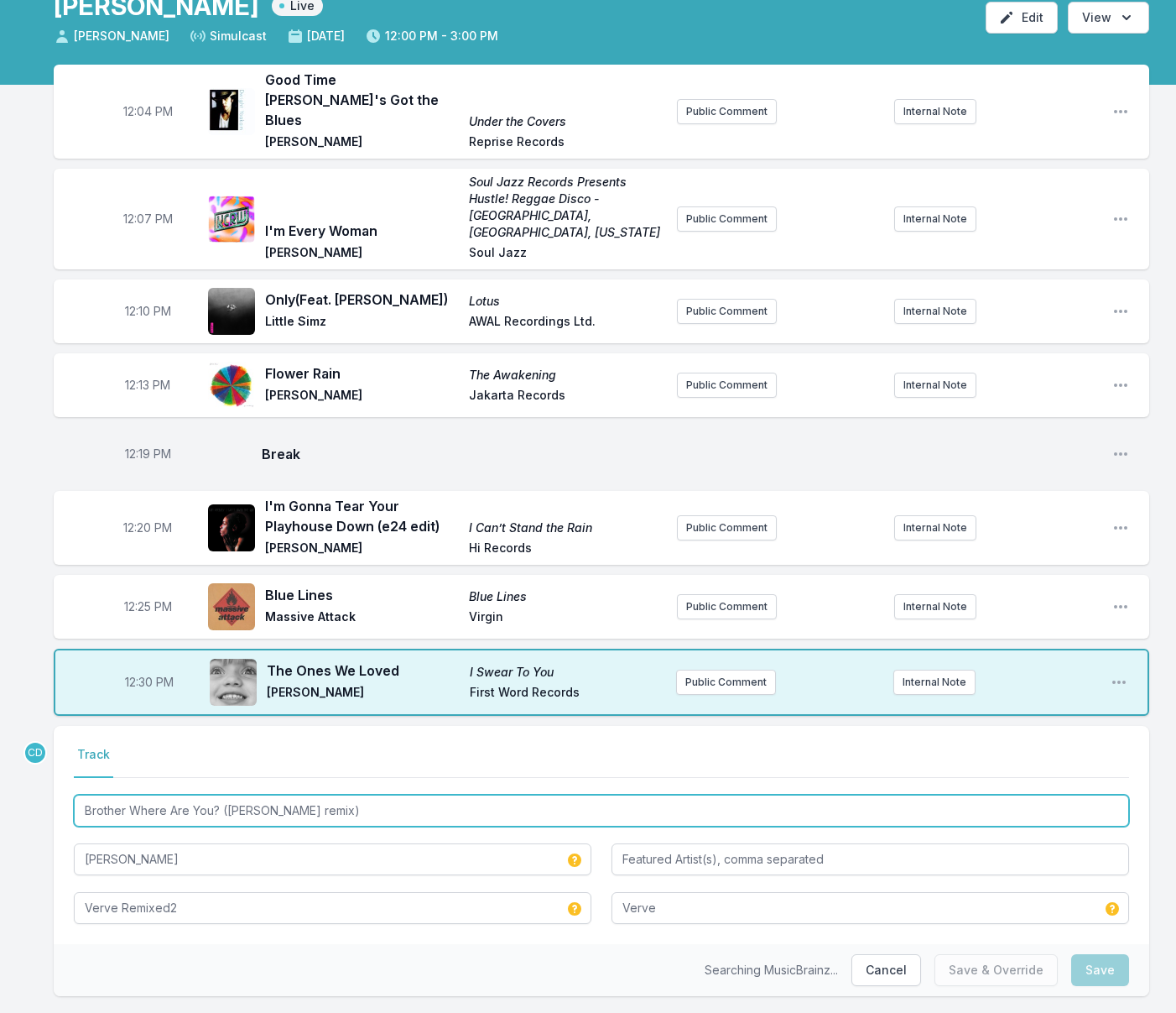
click at [216, 794] on input "Brother Where Are You? ([PERSON_NAME] remix)" at bounding box center [601, 810] width 1055 height 32
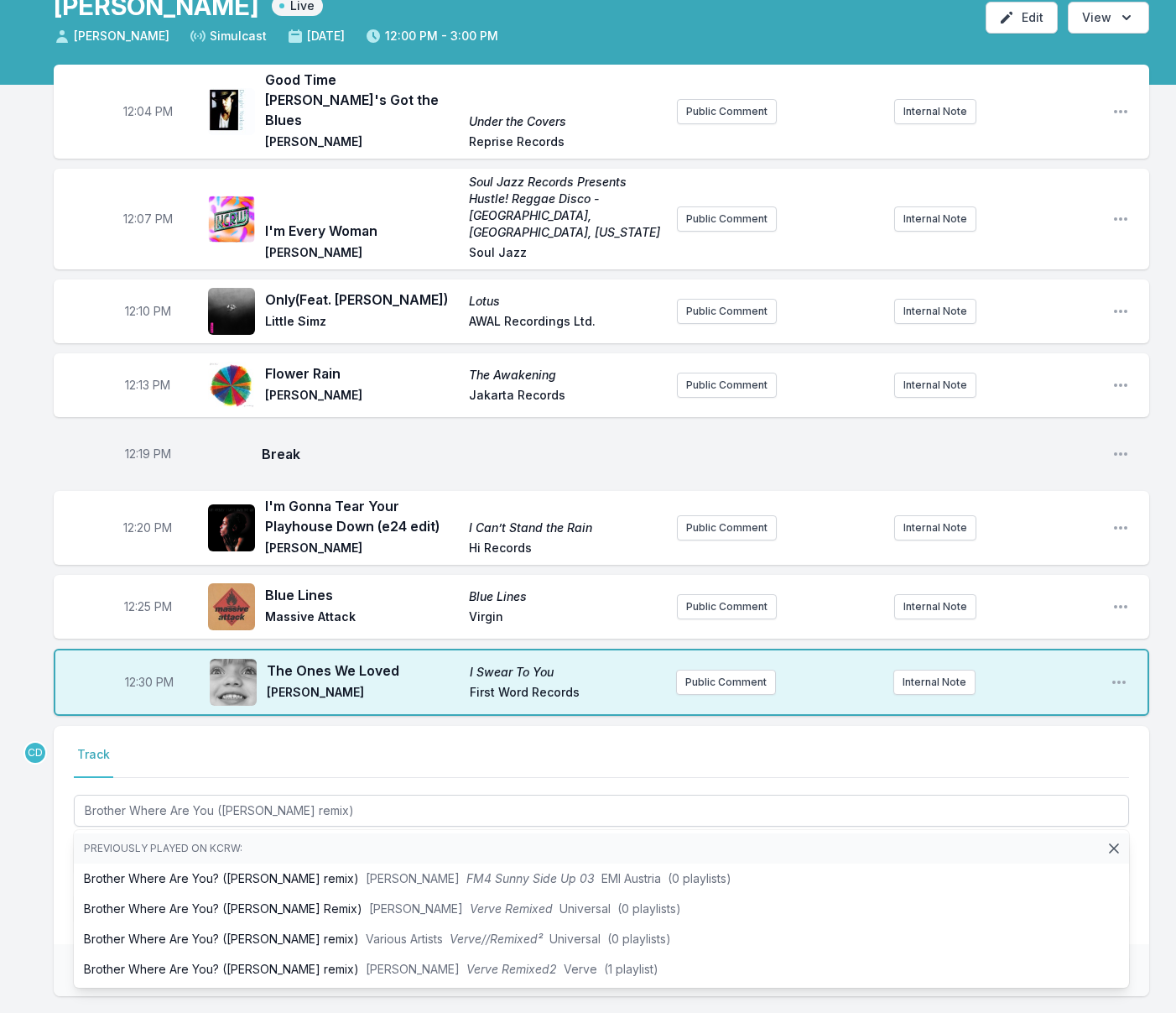
click at [914, 987] on div "12:04 PM Good Time [PERSON_NAME]'s Got the Blues Under the Covers [PERSON_NAME]…" at bounding box center [588, 557] width 1176 height 985
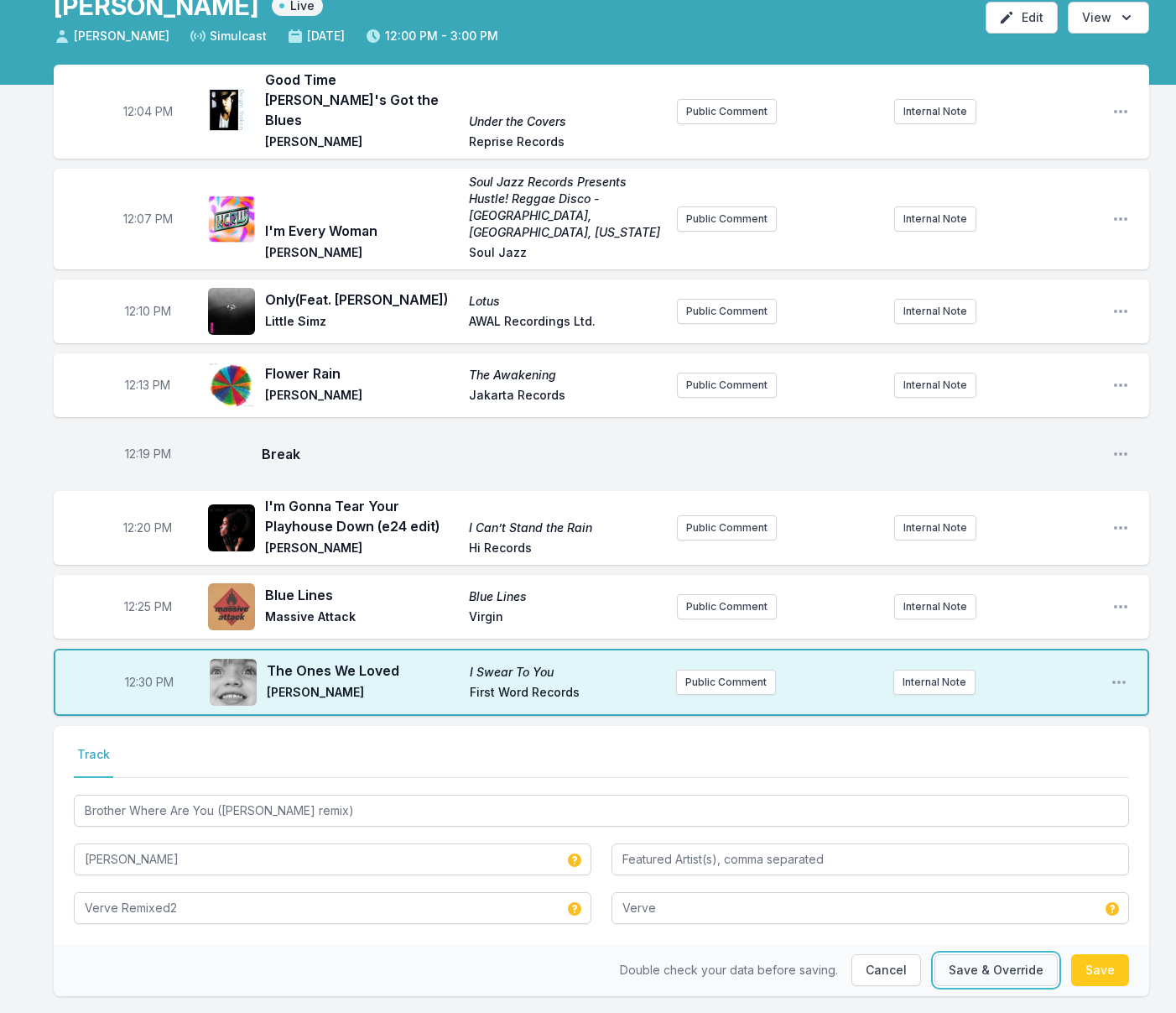
click at [993, 954] on button "Save & Override" at bounding box center [996, 970] width 123 height 32
type input "Brother Where Are You? ([PERSON_NAME] remix)"
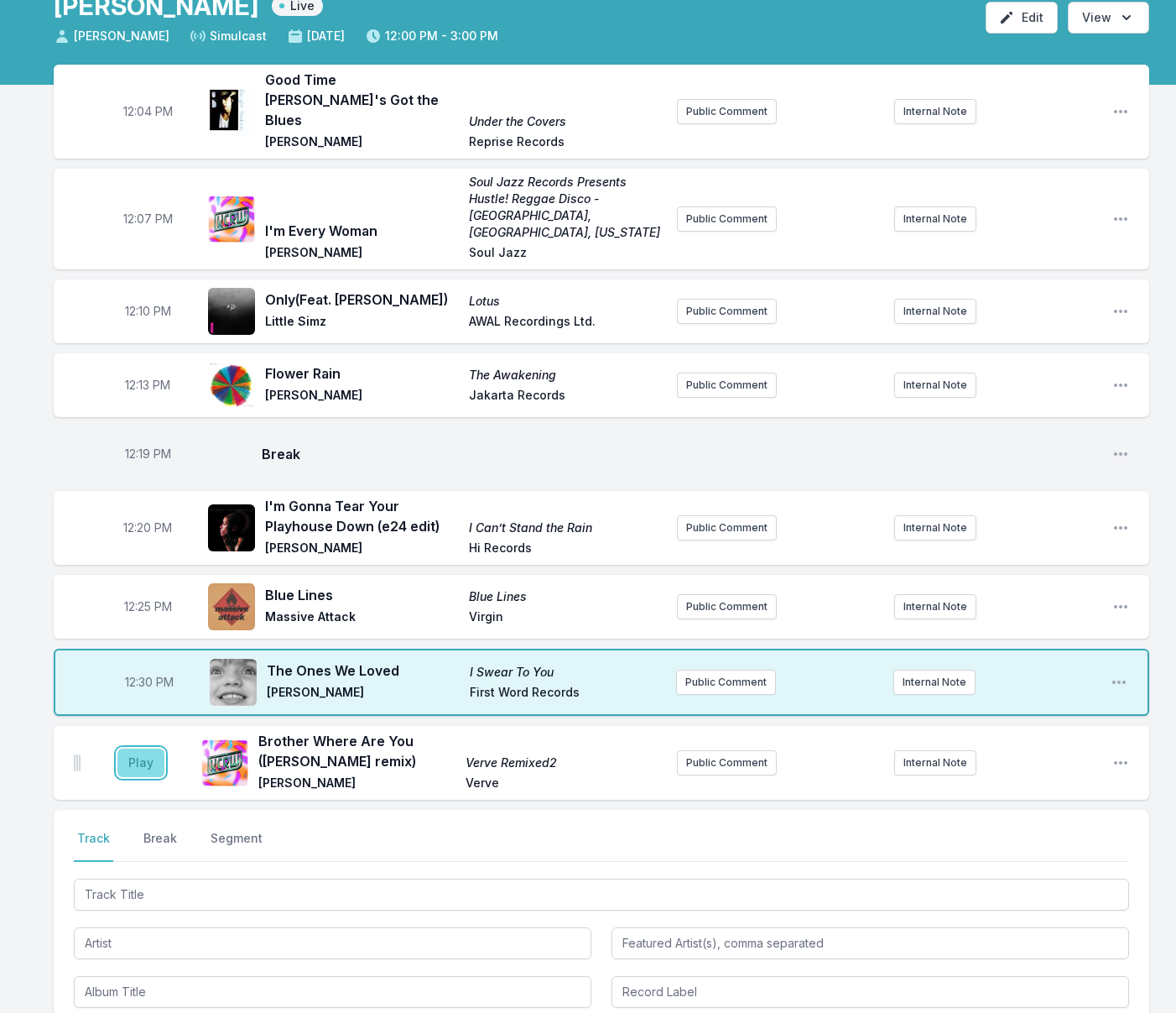
click at [138, 749] on button "Play" at bounding box center [141, 763] width 47 height 28
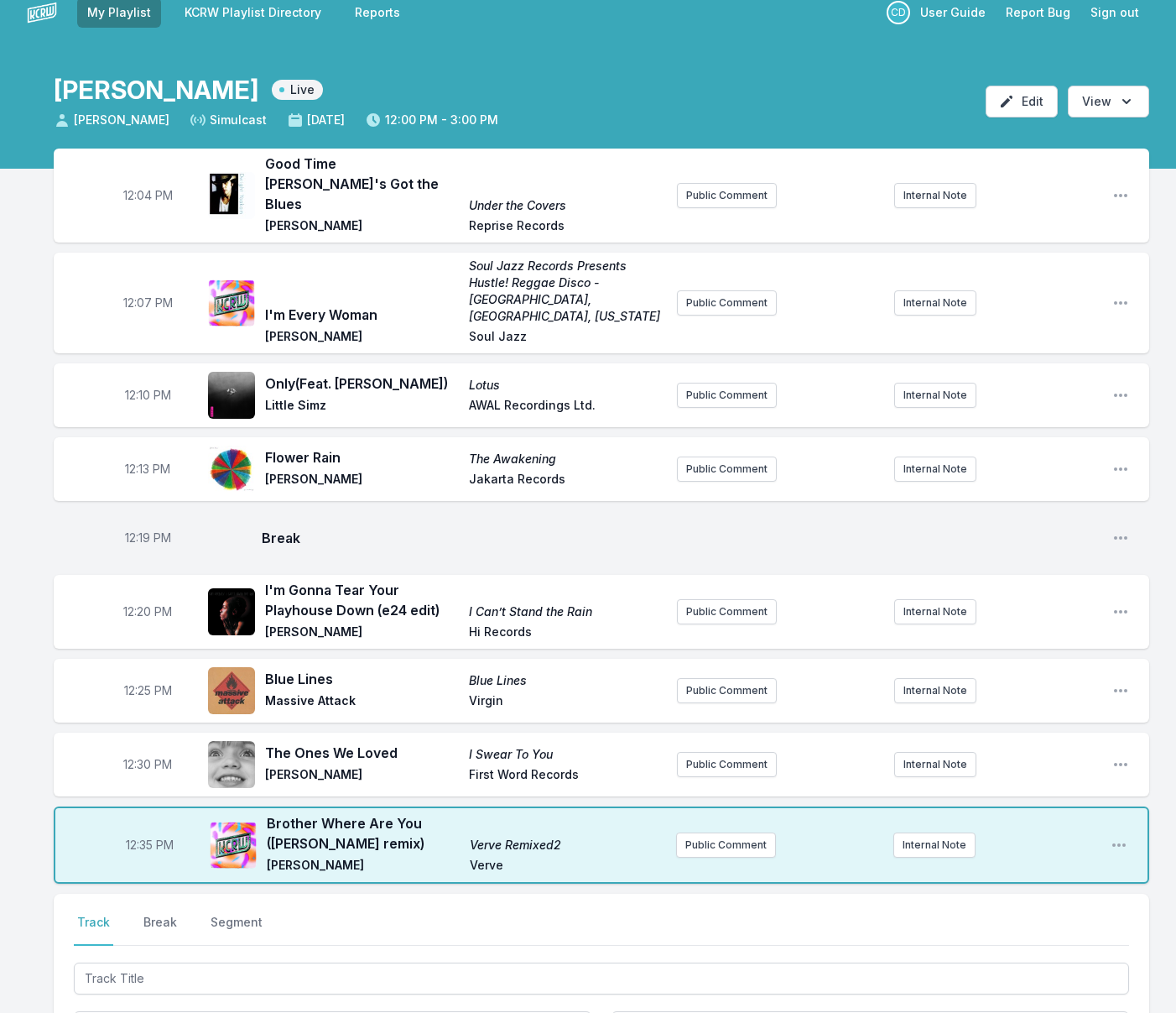
scroll to position [0, 0]
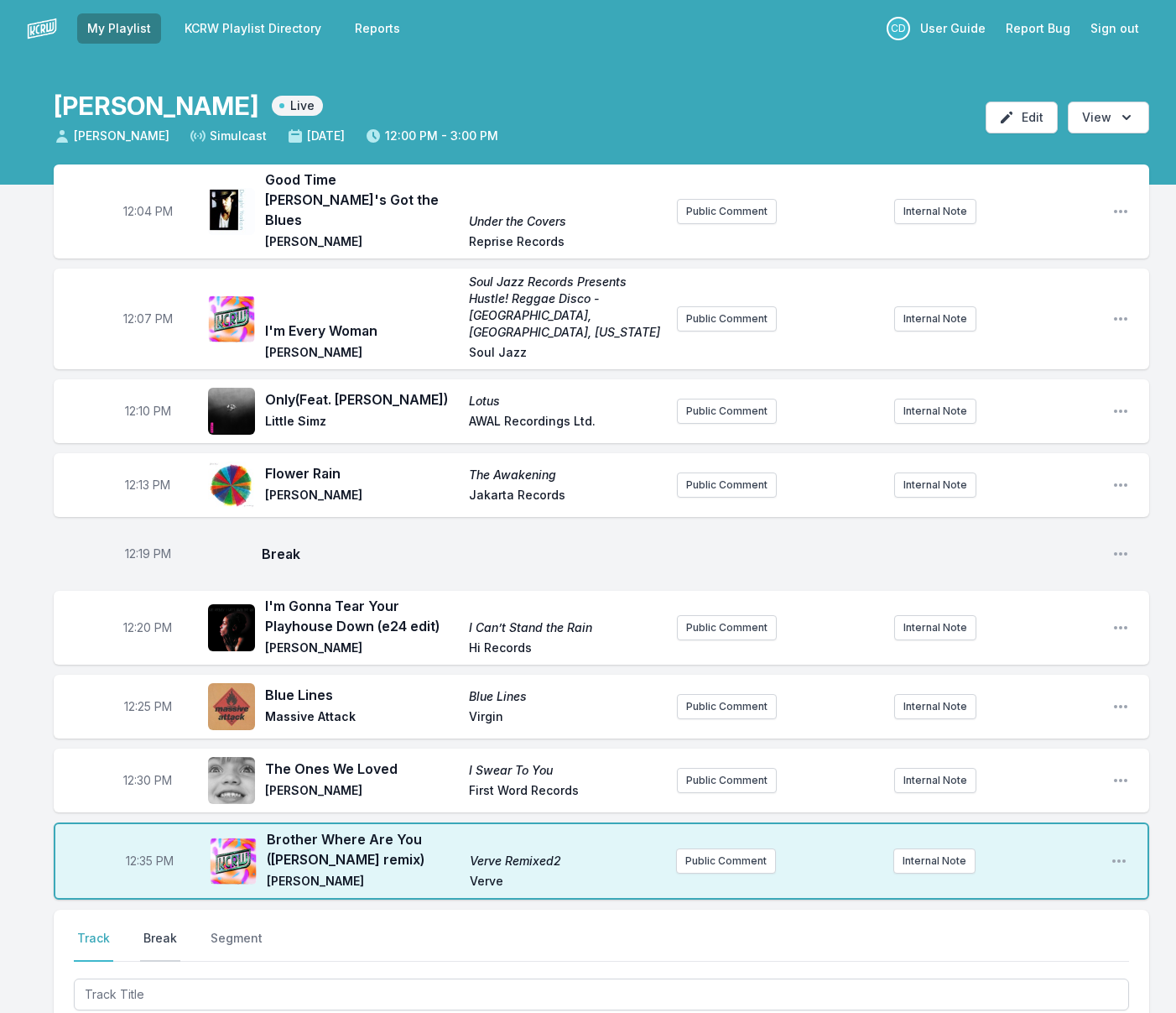
drag, startPoint x: 158, startPoint y: 906, endPoint x: 171, endPoint y: 909, distance: 13.3
click at [158, 930] on button "Break" at bounding box center [161, 945] width 40 height 32
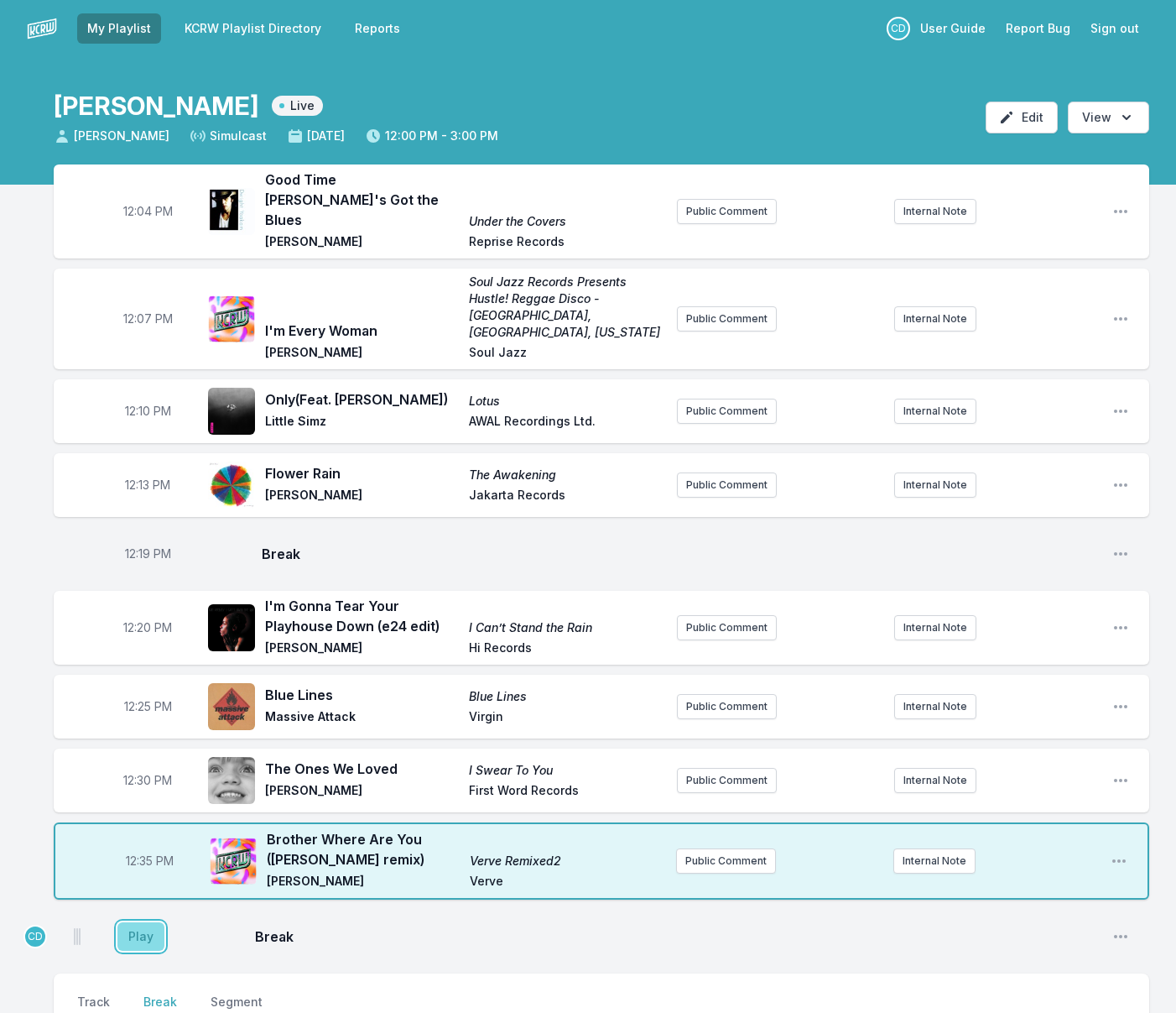
click at [139, 922] on button "Play" at bounding box center [141, 936] width 47 height 28
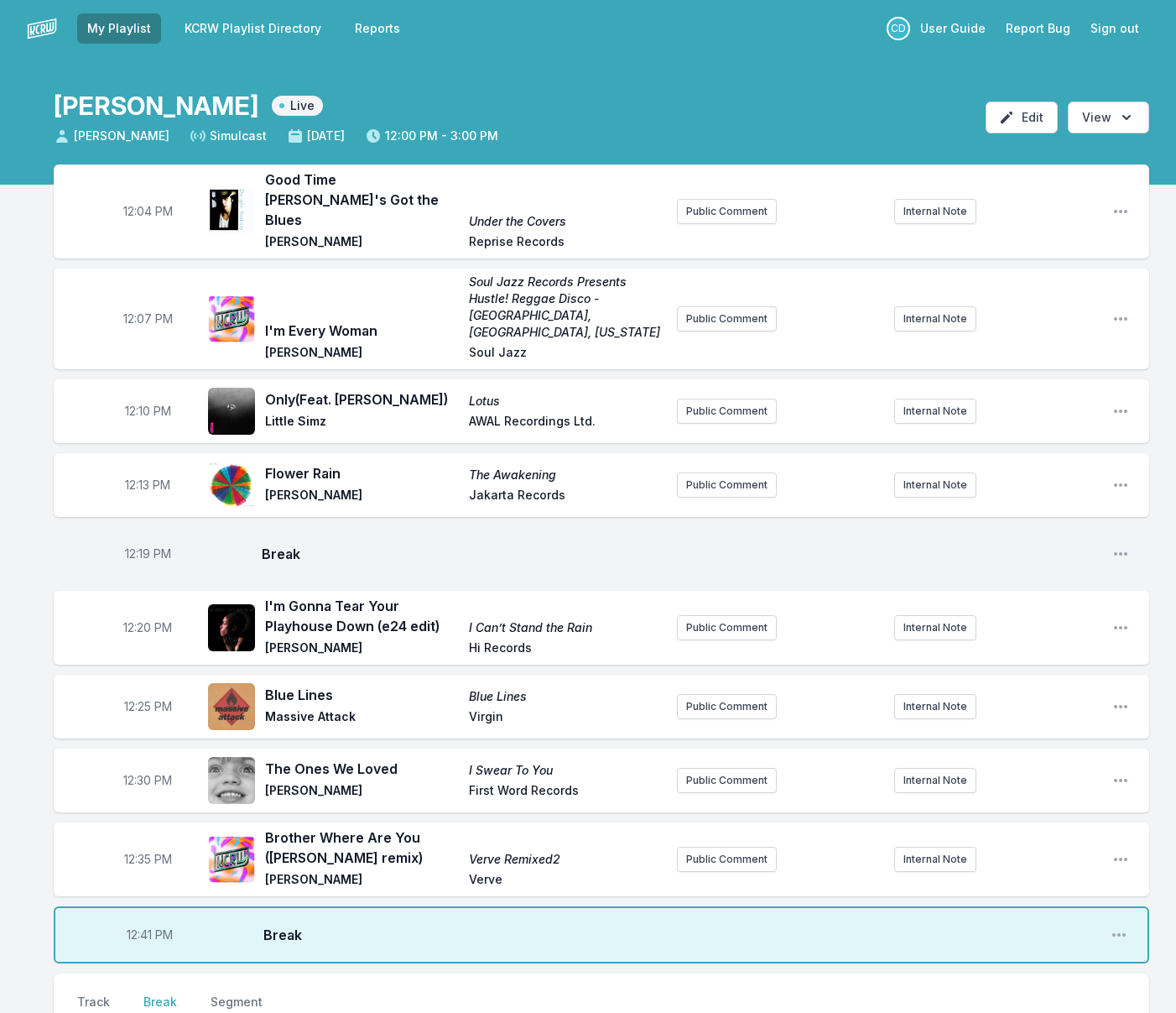
scroll to position [39, 0]
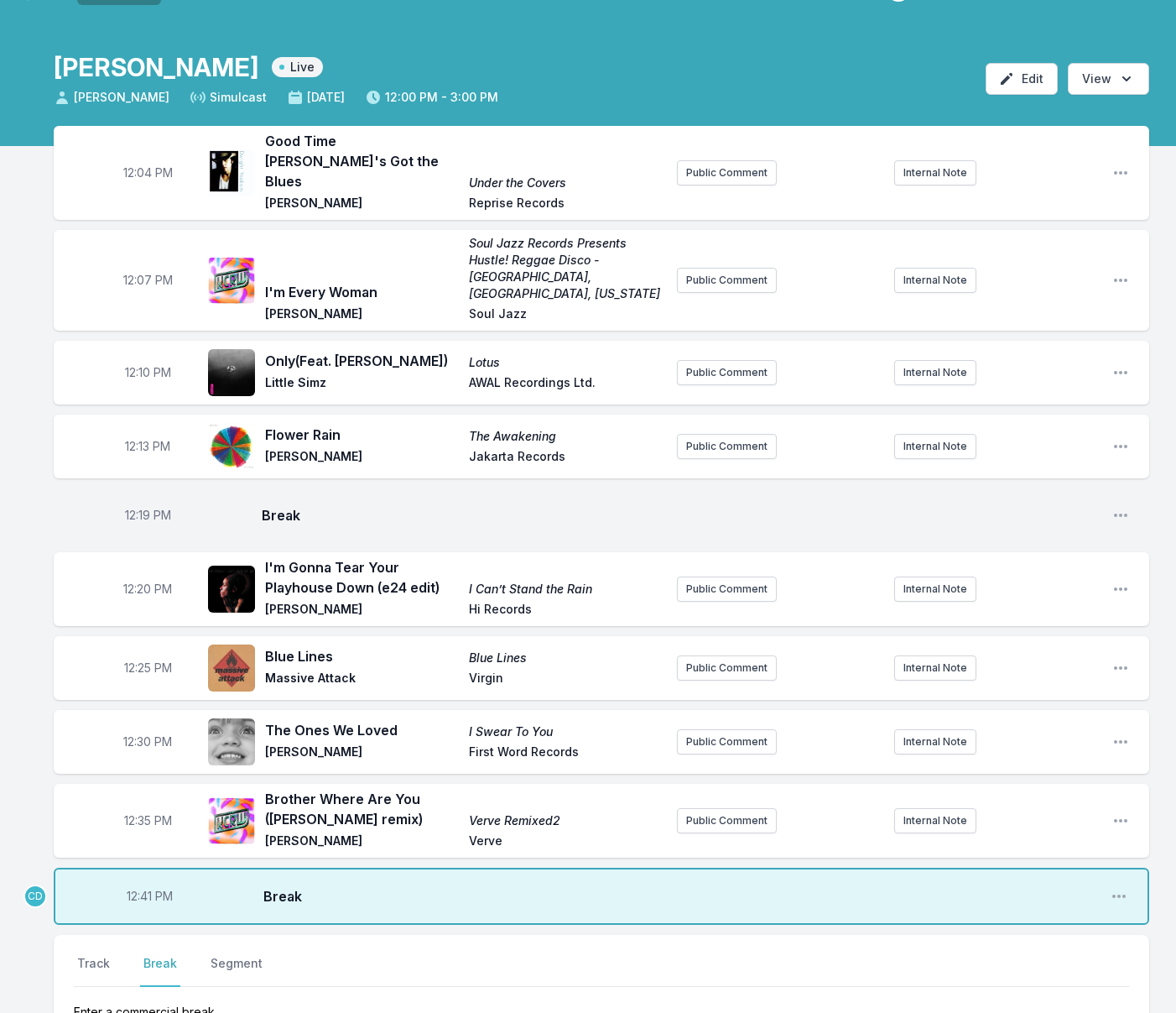
drag, startPoint x: 104, startPoint y: 925, endPoint x: 271, endPoint y: 927, distance: 167.0
click at [104, 955] on button "Track" at bounding box center [93, 971] width 39 height 32
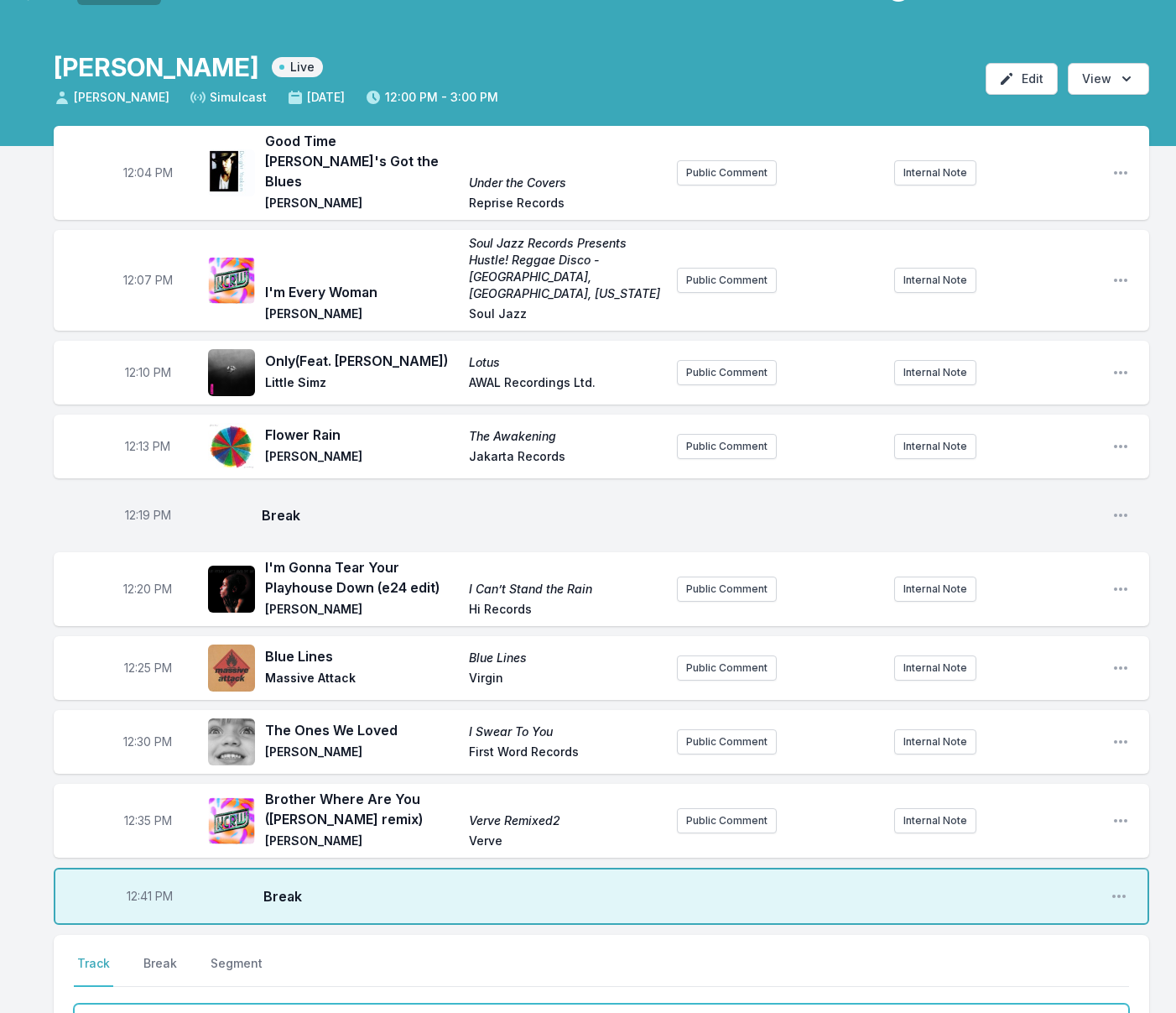
click at [521, 1003] on input "Track Title" at bounding box center [601, 1019] width 1055 height 32
type input "Goodbye [PERSON_NAME]"
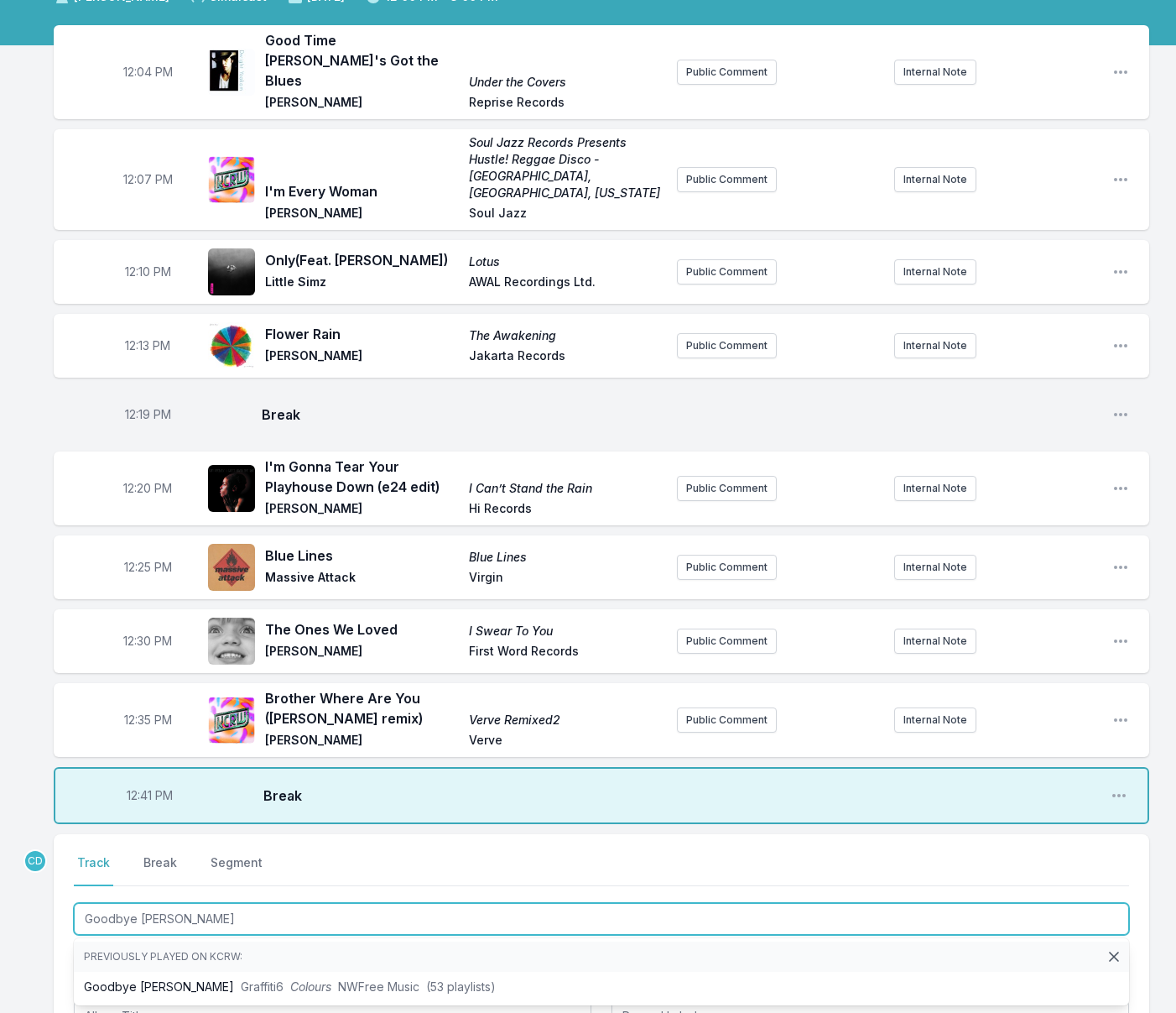
scroll to position [147, 0]
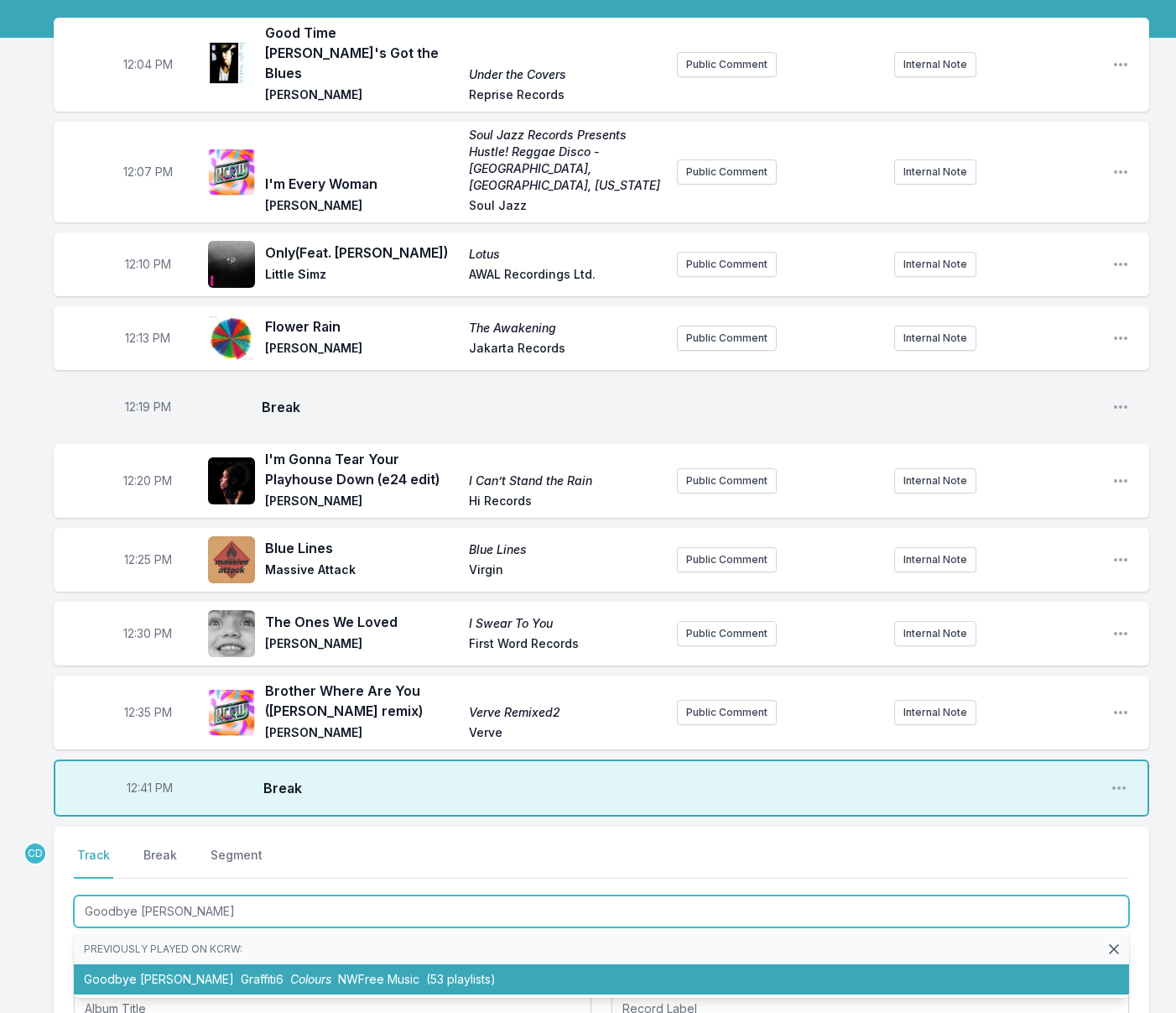
drag, startPoint x: 511, startPoint y: 944, endPoint x: 496, endPoint y: 933, distance: 18.6
click at [511, 964] on li "Goodbye [PERSON_NAME] Graffiti6 Colours NWFree Music (53 playlists)" at bounding box center [601, 979] width 1055 height 30
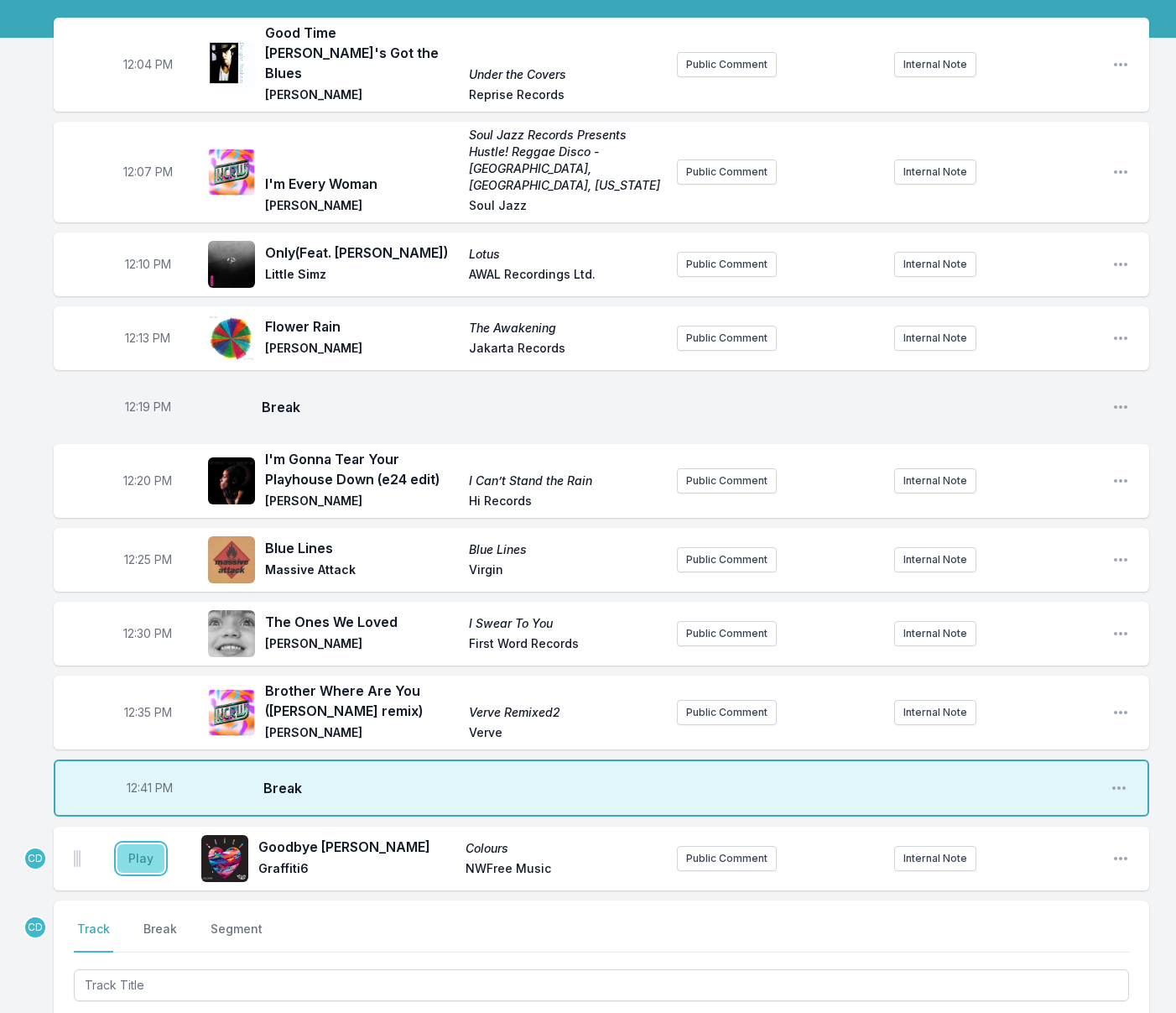
click at [139, 844] on button "Play" at bounding box center [141, 858] width 47 height 28
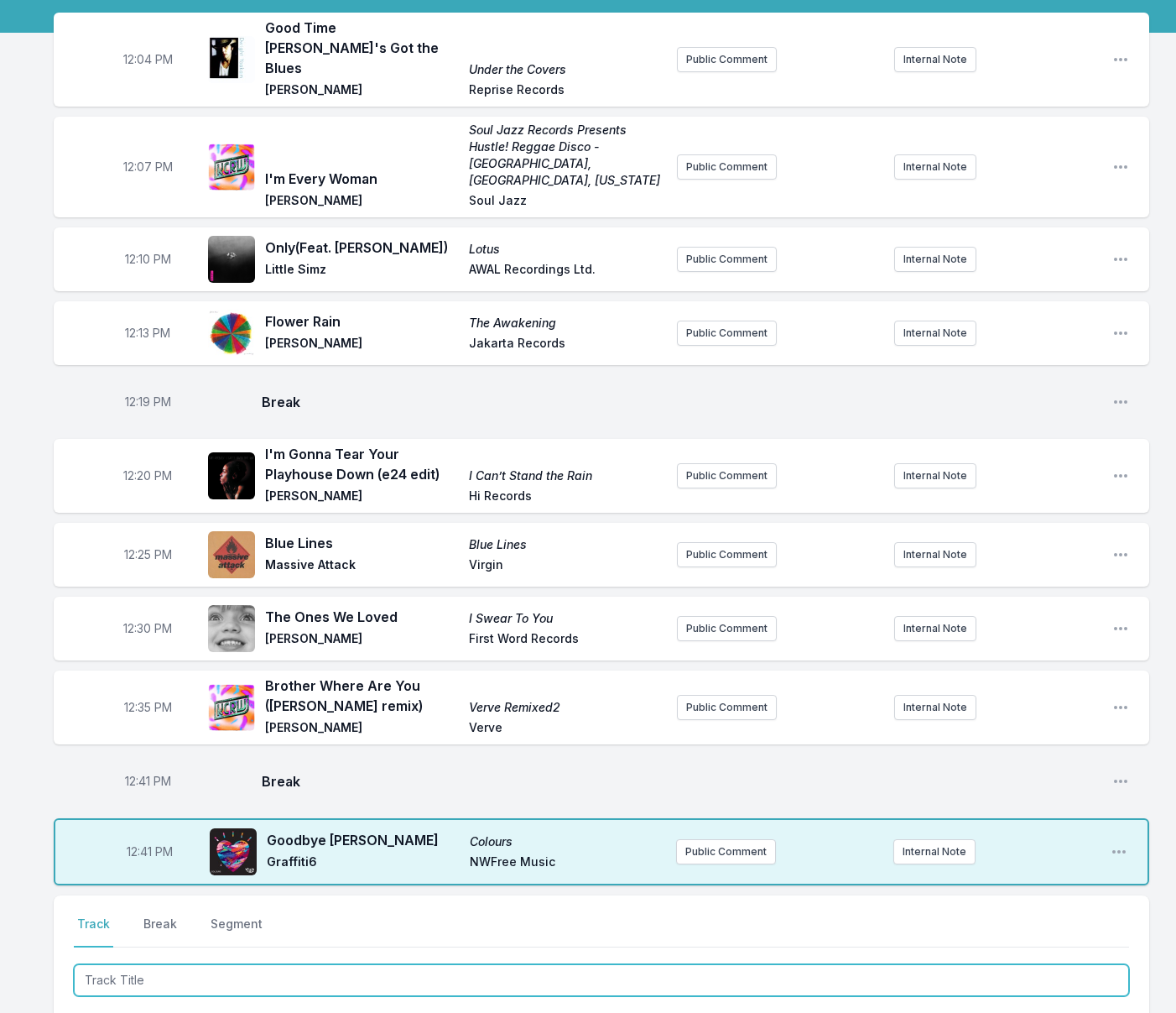
scroll to position [154, 0]
click at [216, 963] on input "Track Title" at bounding box center [601, 979] width 1055 height 32
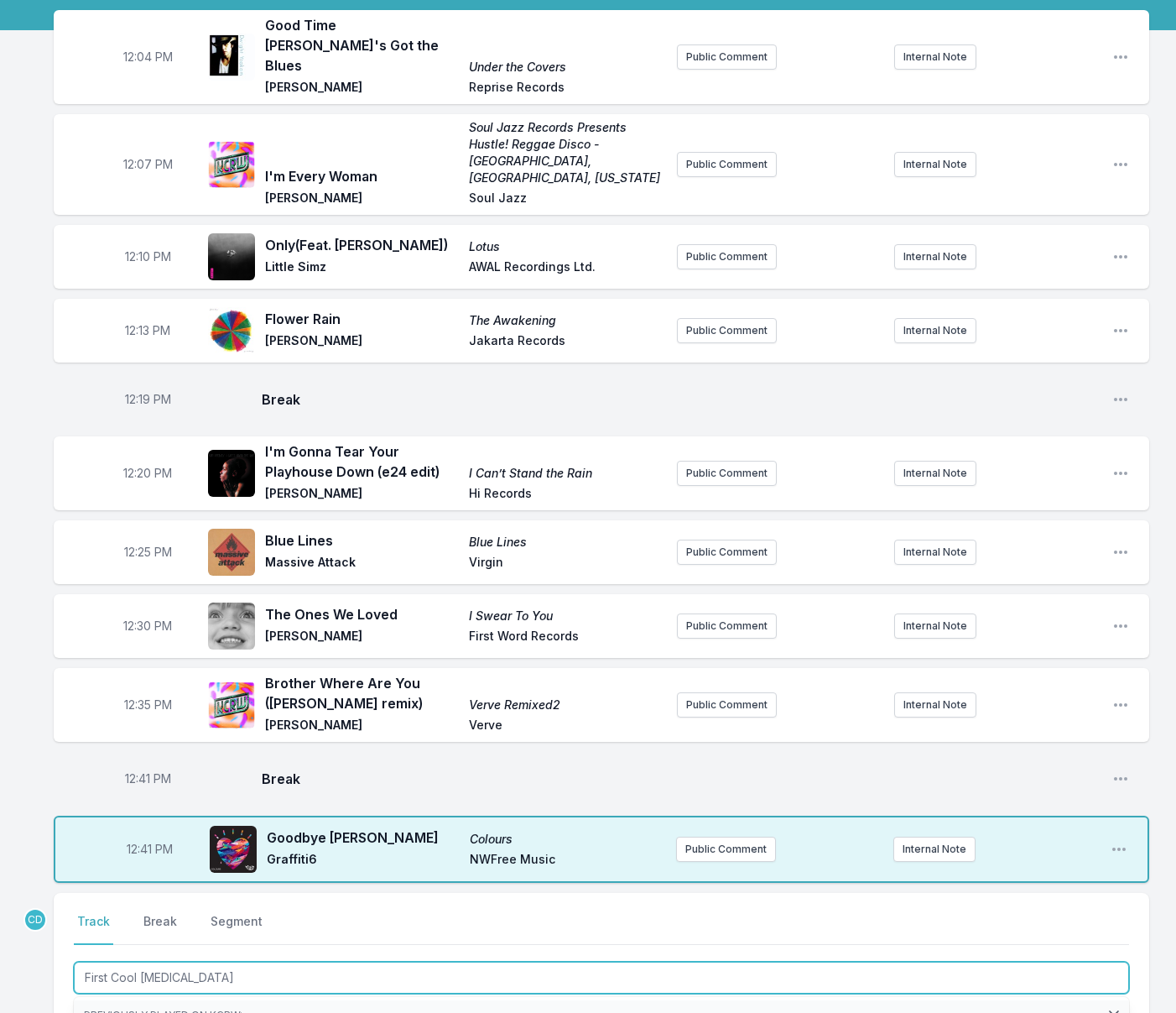
type input "First Cool Hive"
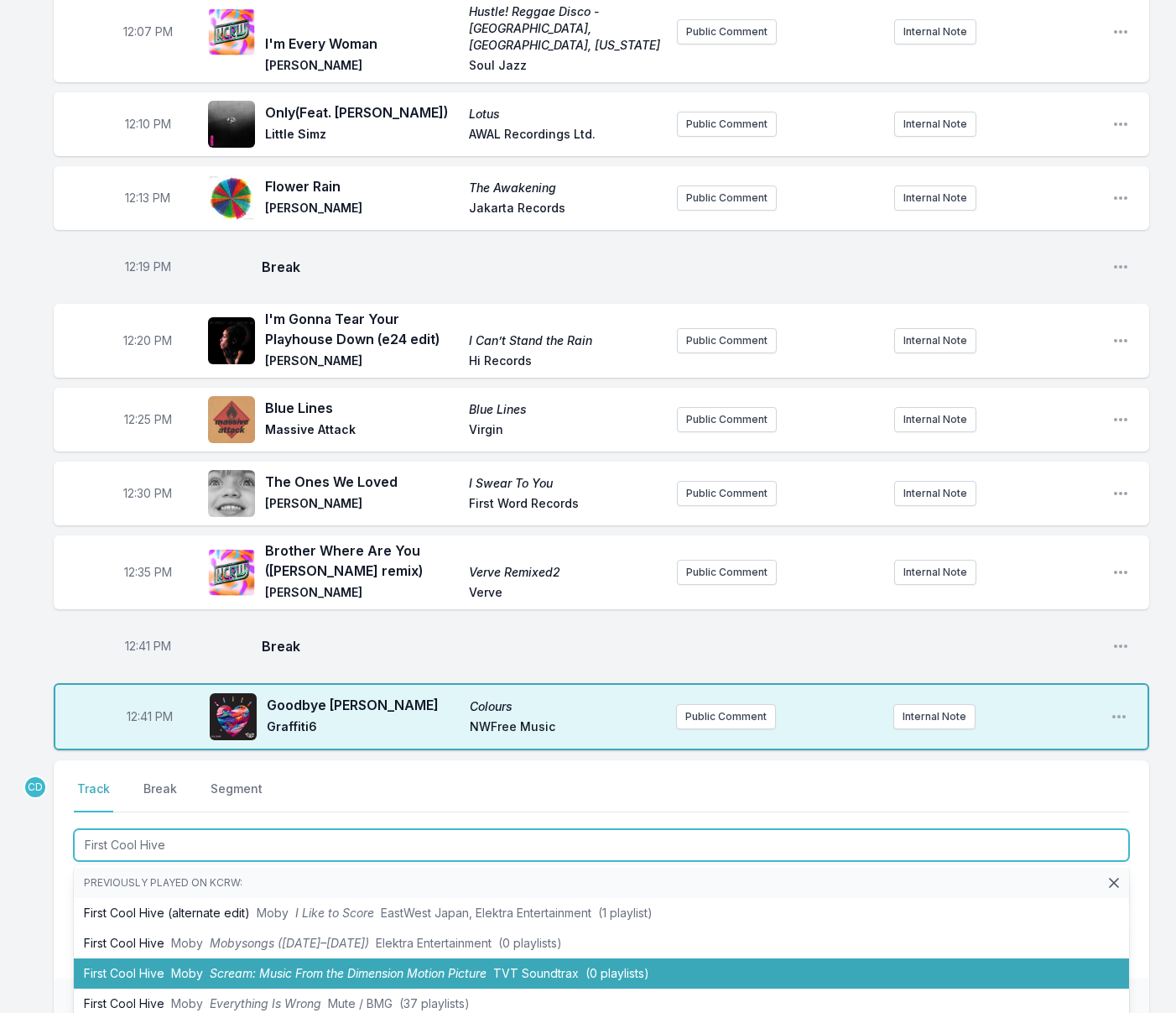
scroll to position [295, 0]
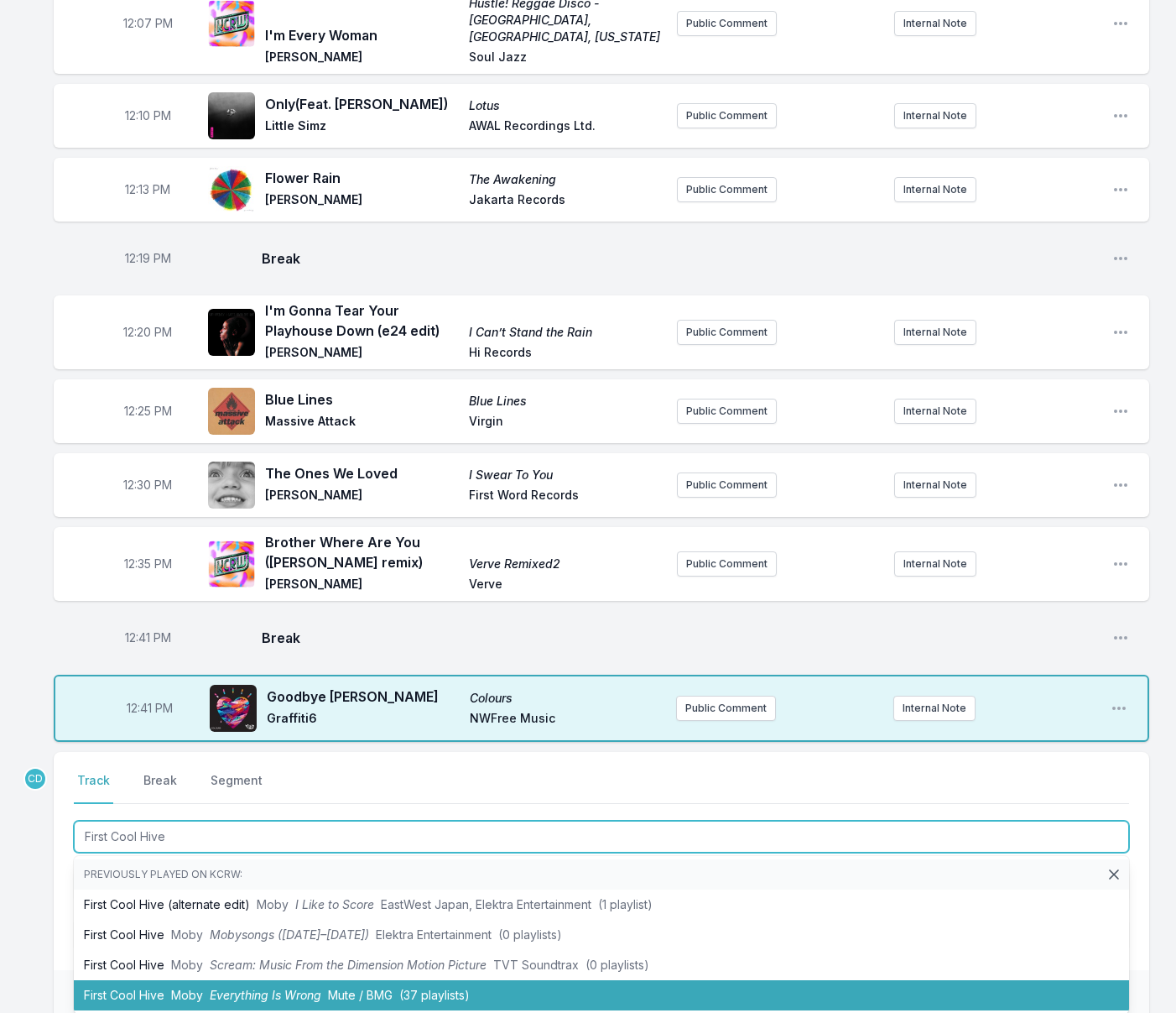
click at [235, 988] on span "Everything Is Wrong" at bounding box center [265, 995] width 111 height 14
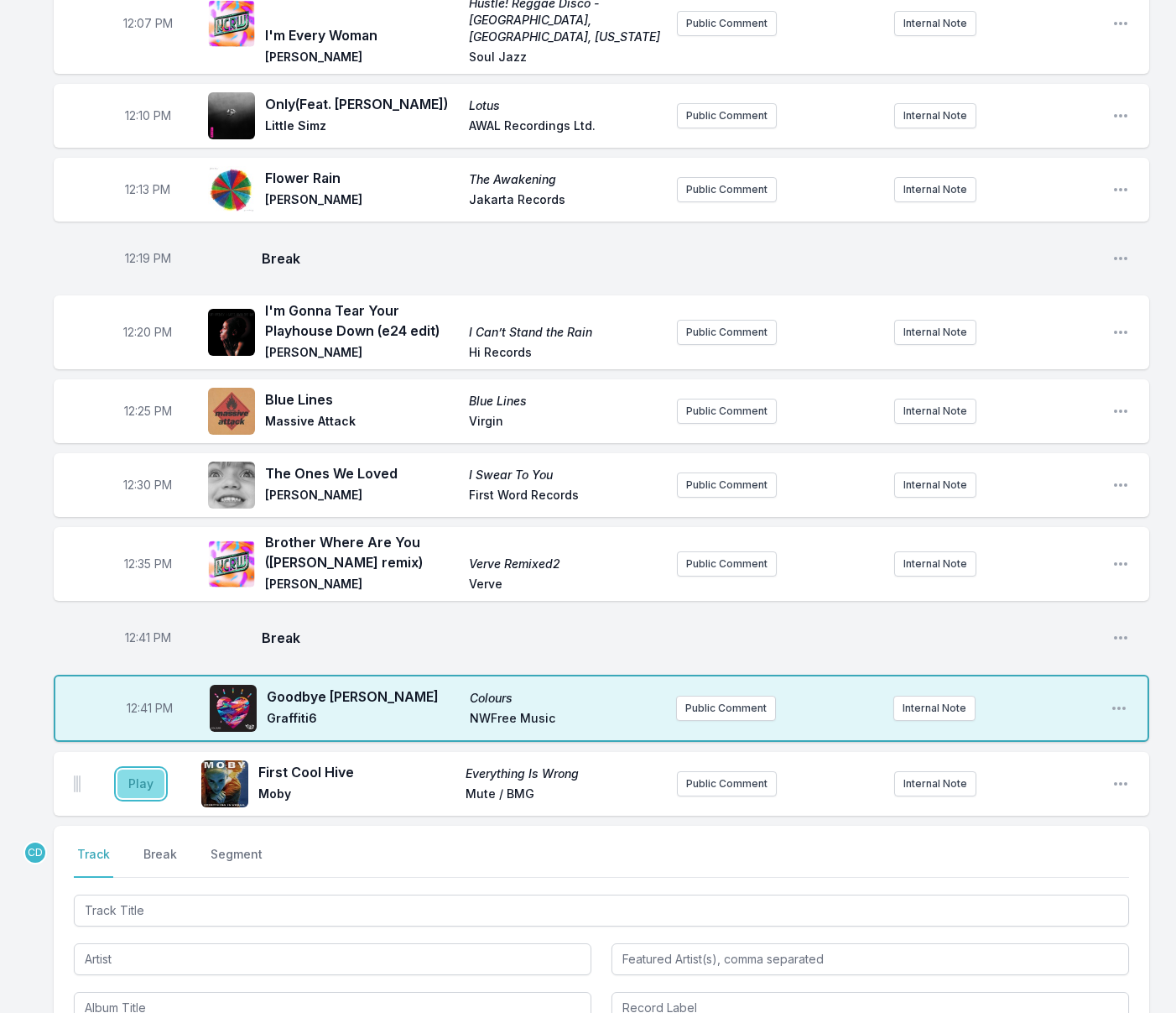
click at [155, 769] on button "Play" at bounding box center [141, 783] width 47 height 28
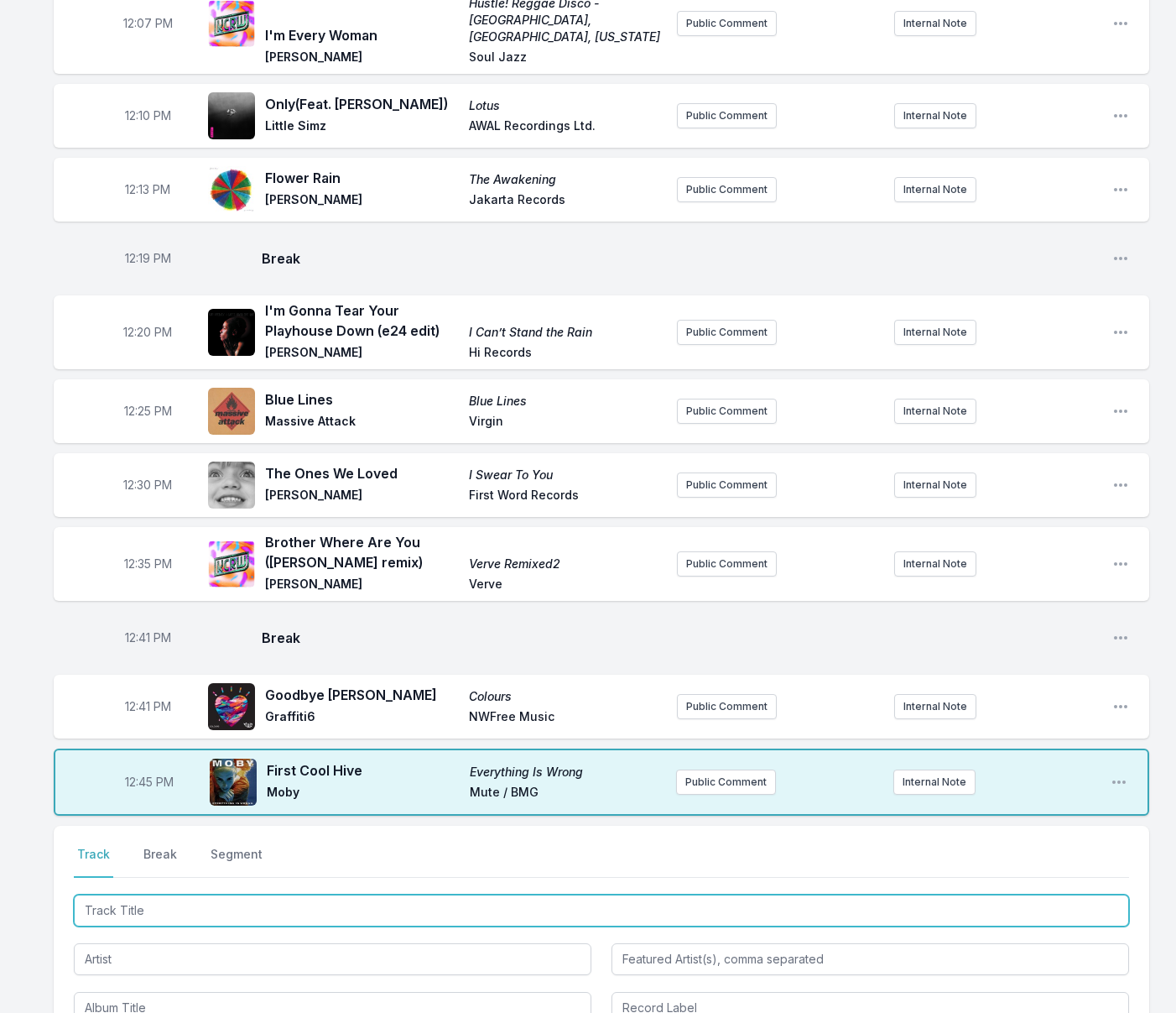
click at [215, 894] on input "Track Title" at bounding box center [601, 910] width 1055 height 32
click at [206, 894] on input "Track Title" at bounding box center [601, 910] width 1055 height 32
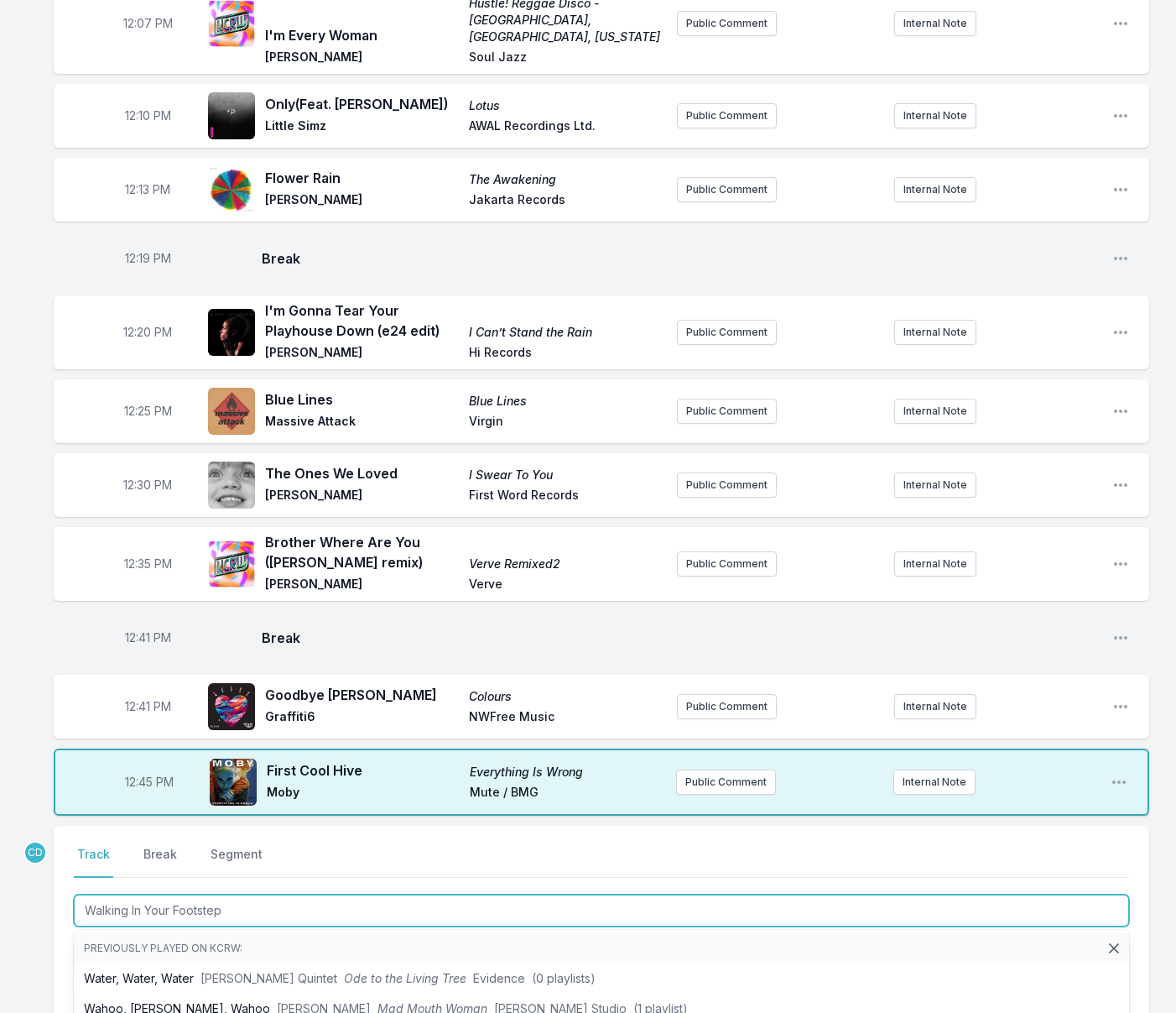
type input "Walking In Your Footsteps"
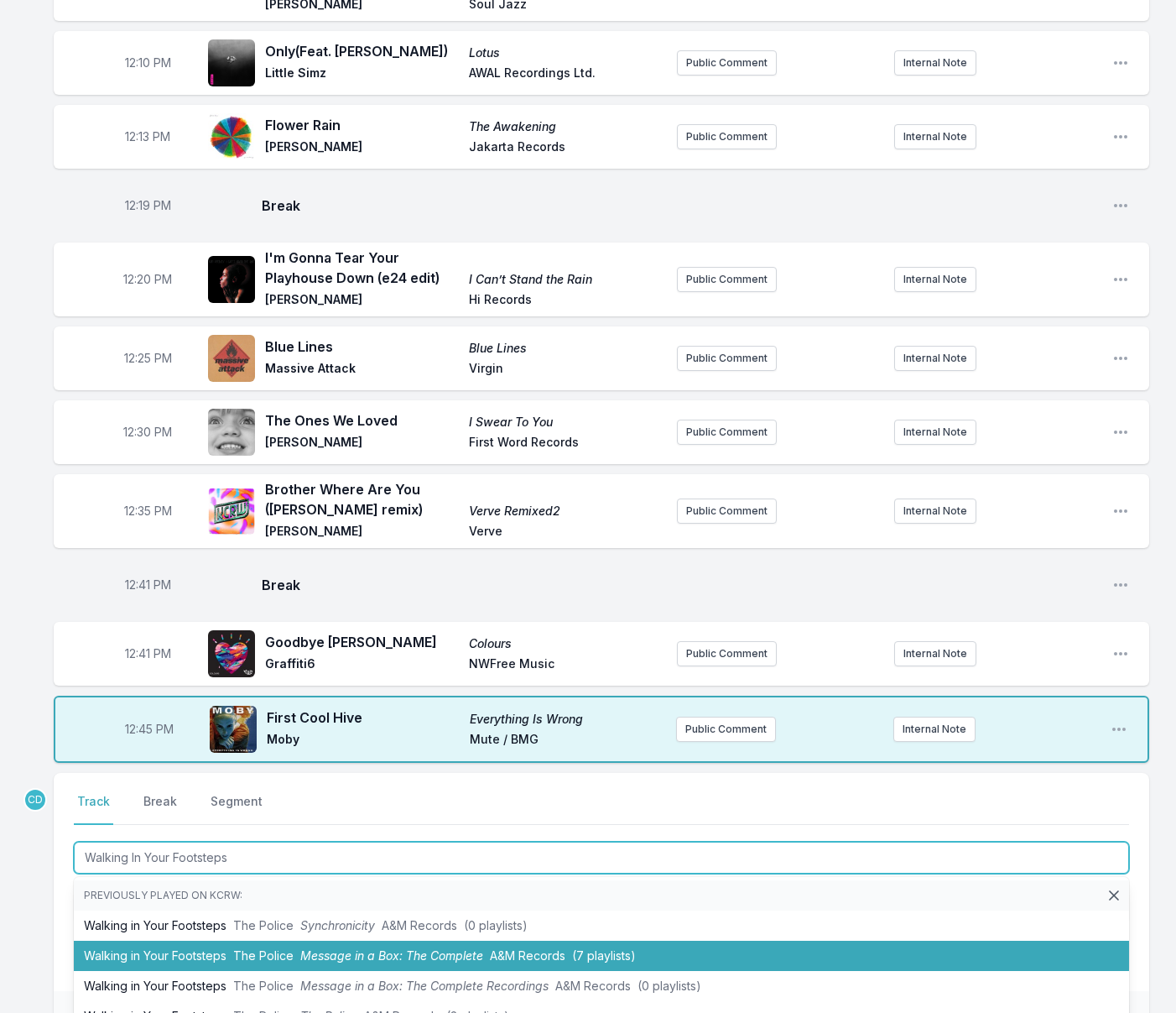
scroll to position [351, 0]
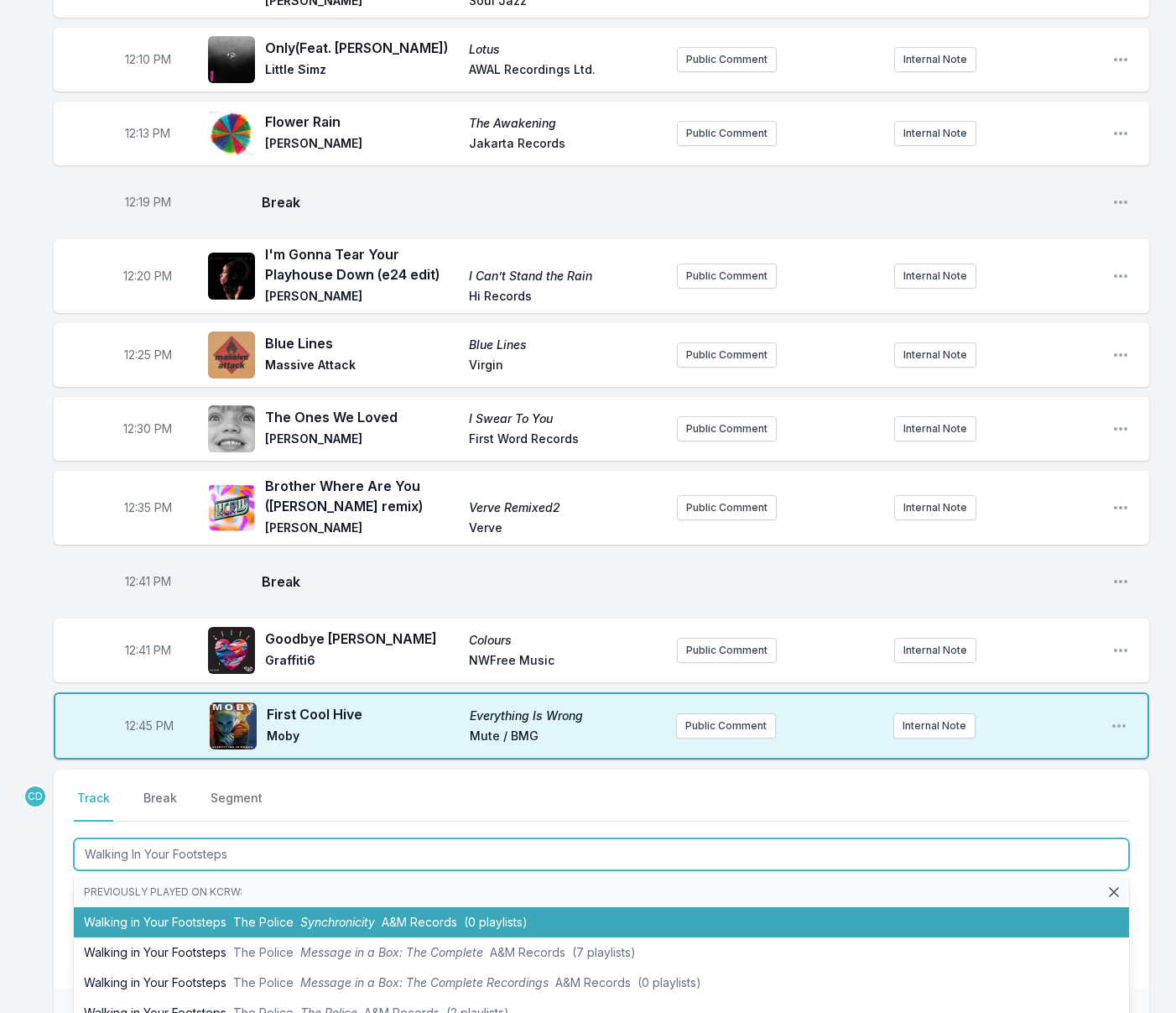
click at [259, 915] on span "The Police" at bounding box center [263, 922] width 61 height 14
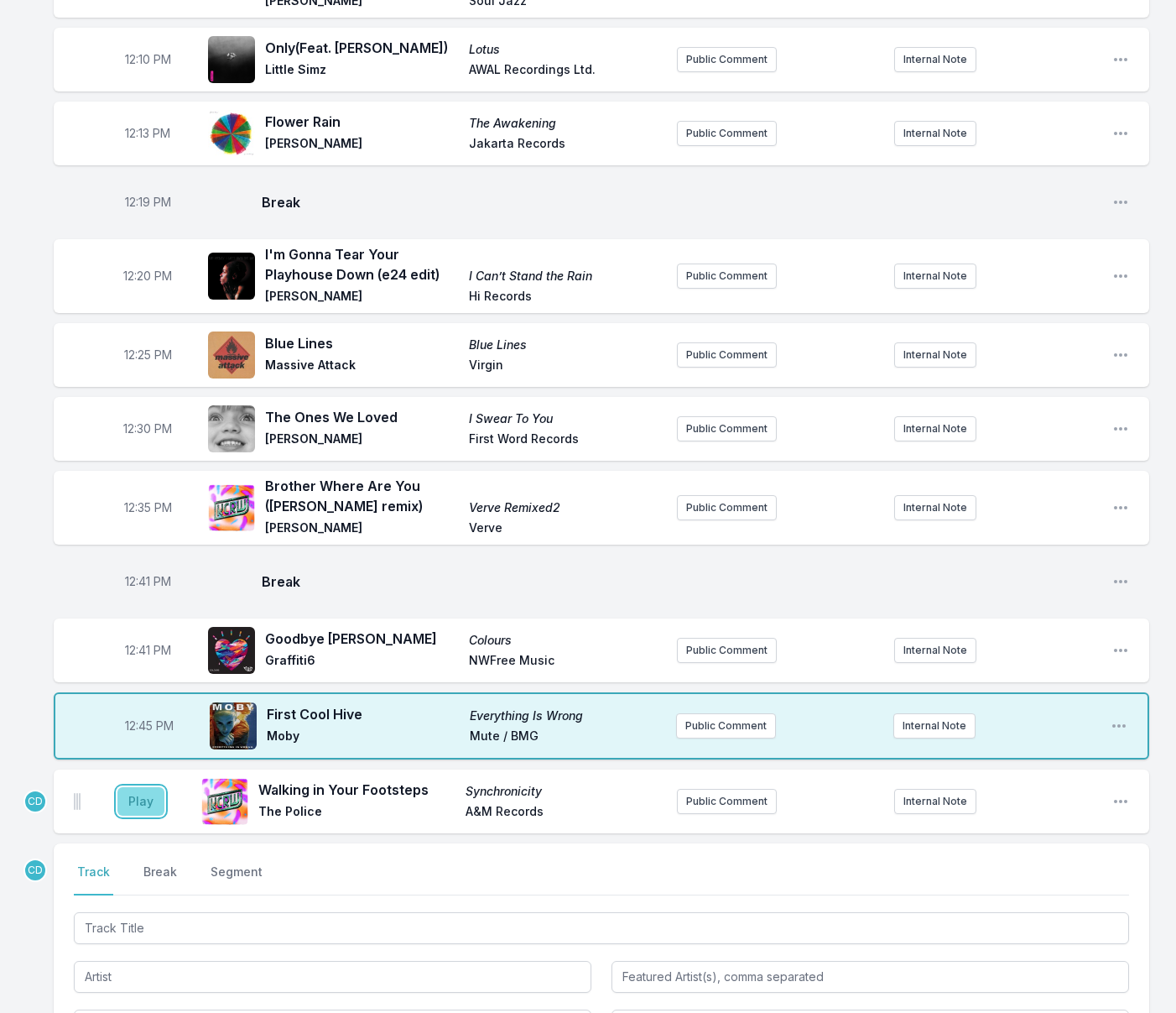
click at [144, 787] on button "Play" at bounding box center [141, 801] width 47 height 28
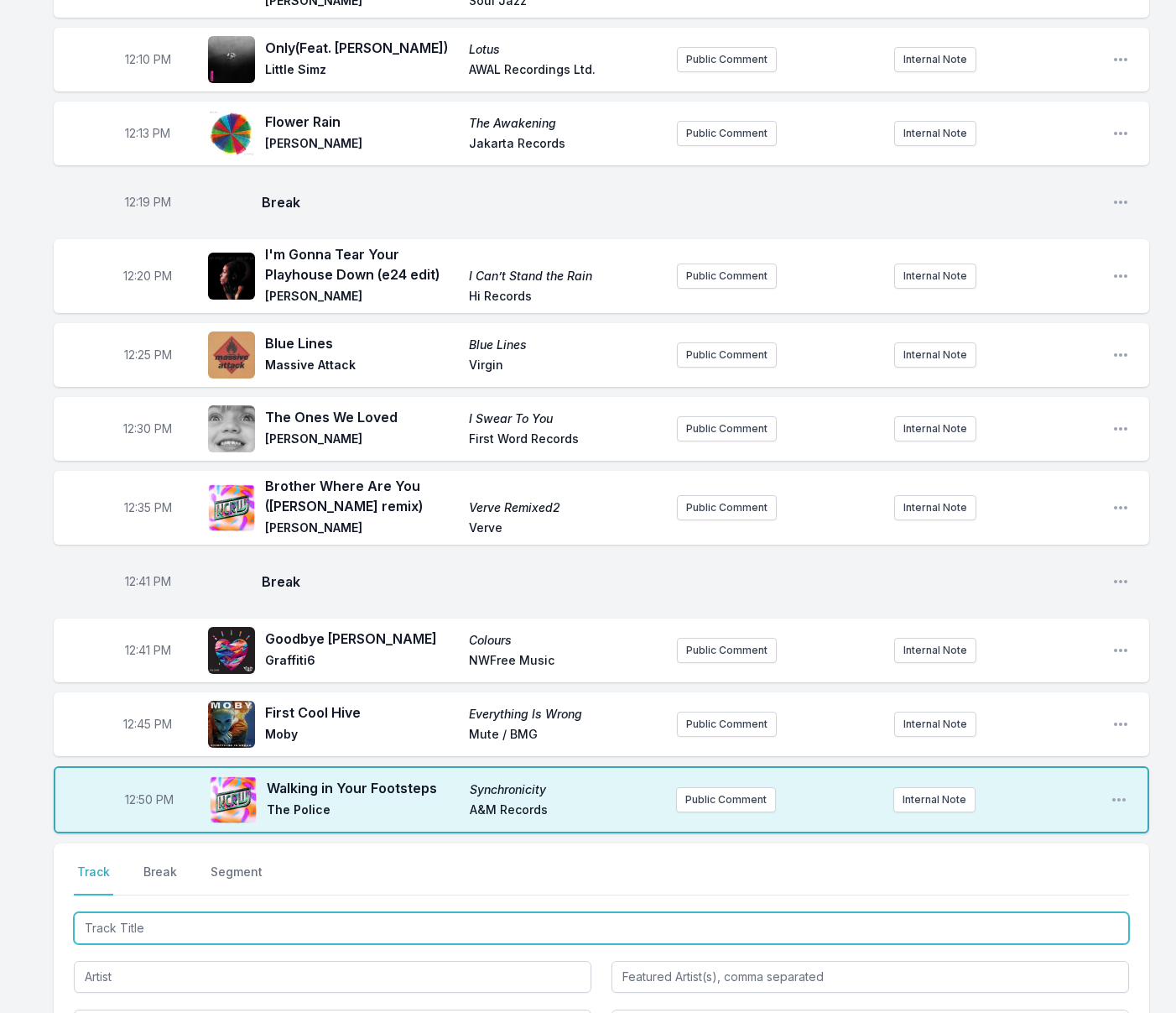
click at [389, 912] on input "Track Title" at bounding box center [601, 928] width 1055 height 32
type input "A Certain Strangeness"
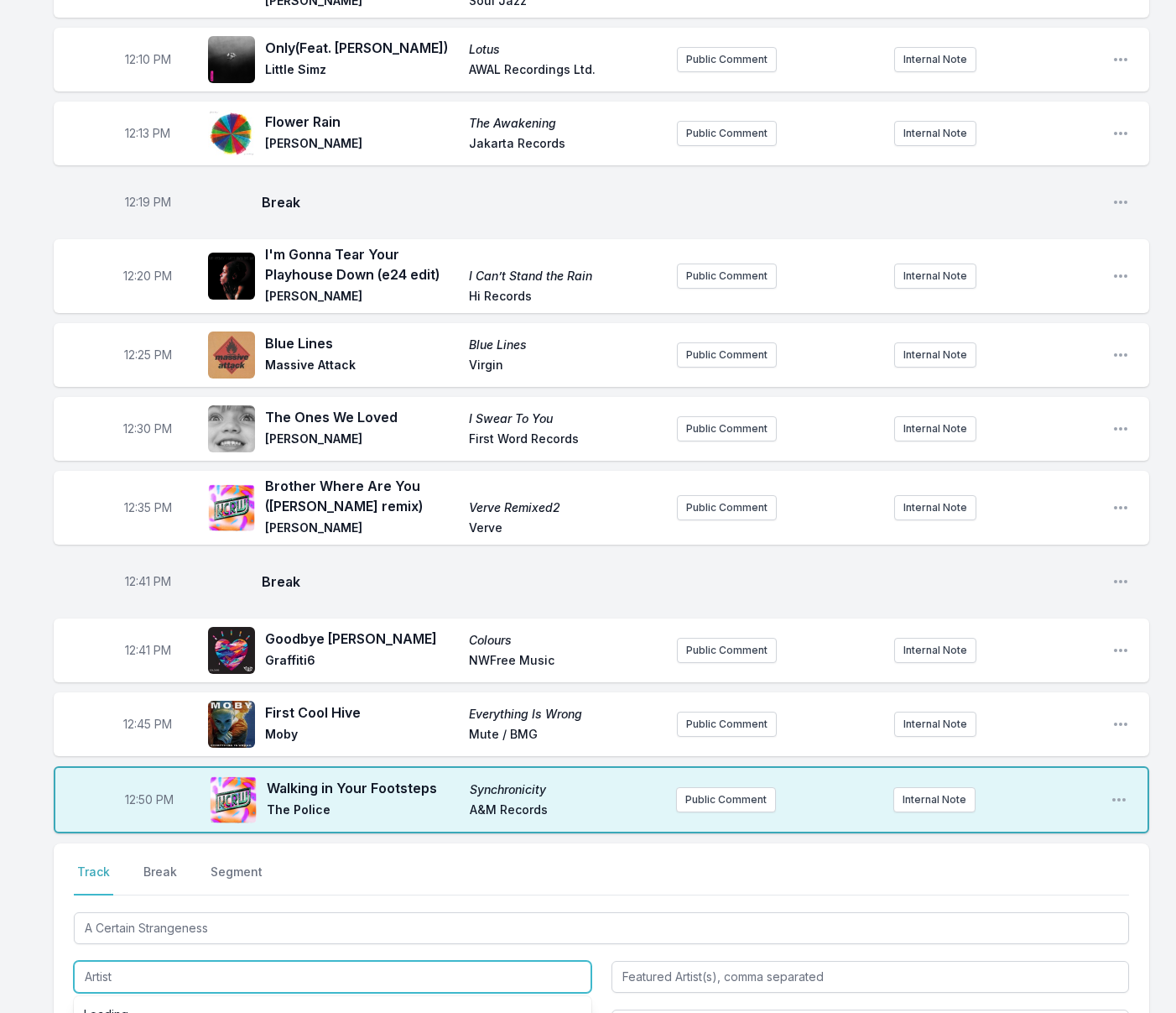
click at [381, 960] on input "Artist" at bounding box center [333, 976] width 518 height 32
click at [374, 999] on li "[PERSON_NAME]" at bounding box center [333, 1014] width 518 height 30
type input "[PERSON_NAME]"
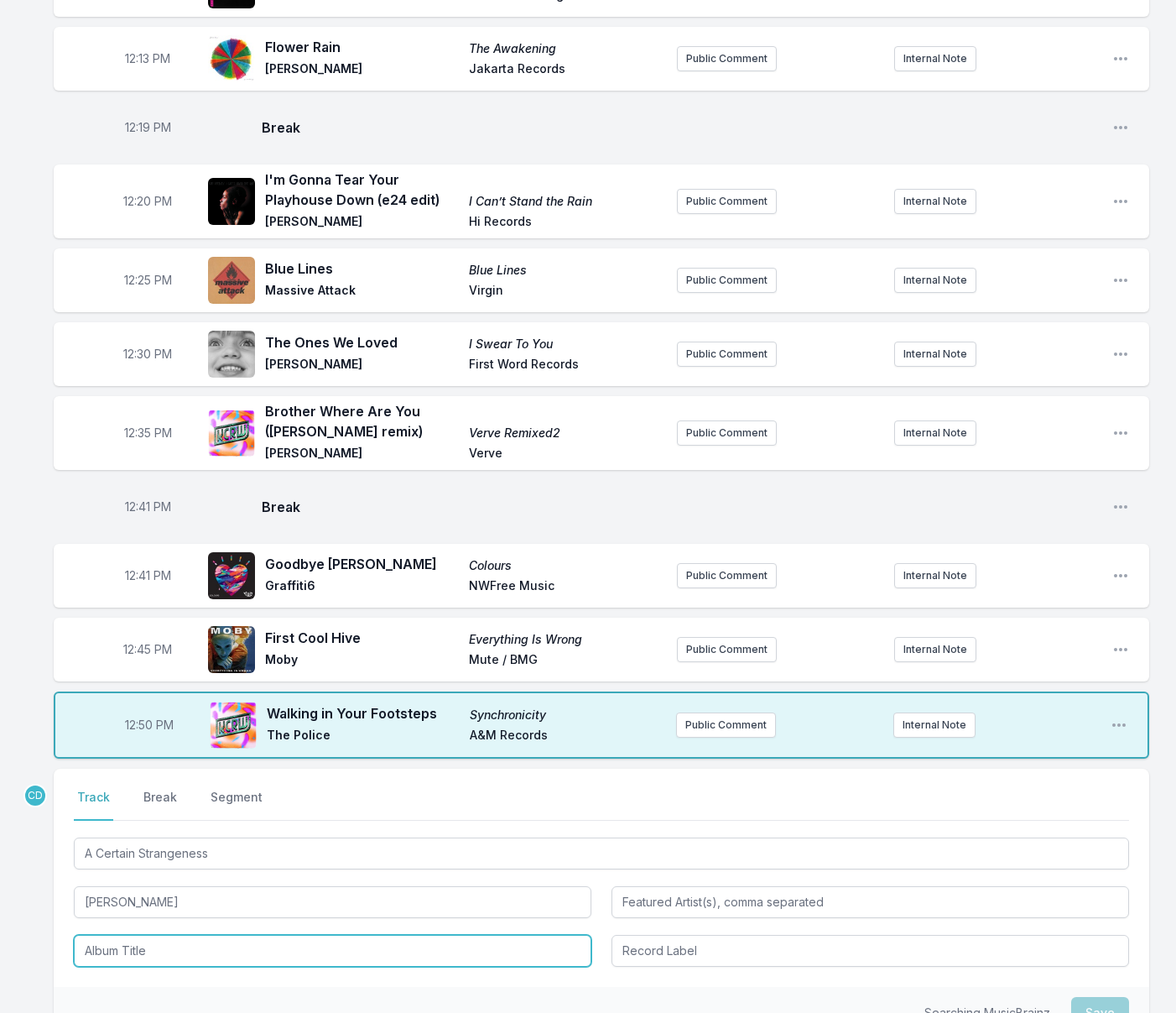
scroll to position [427, 0]
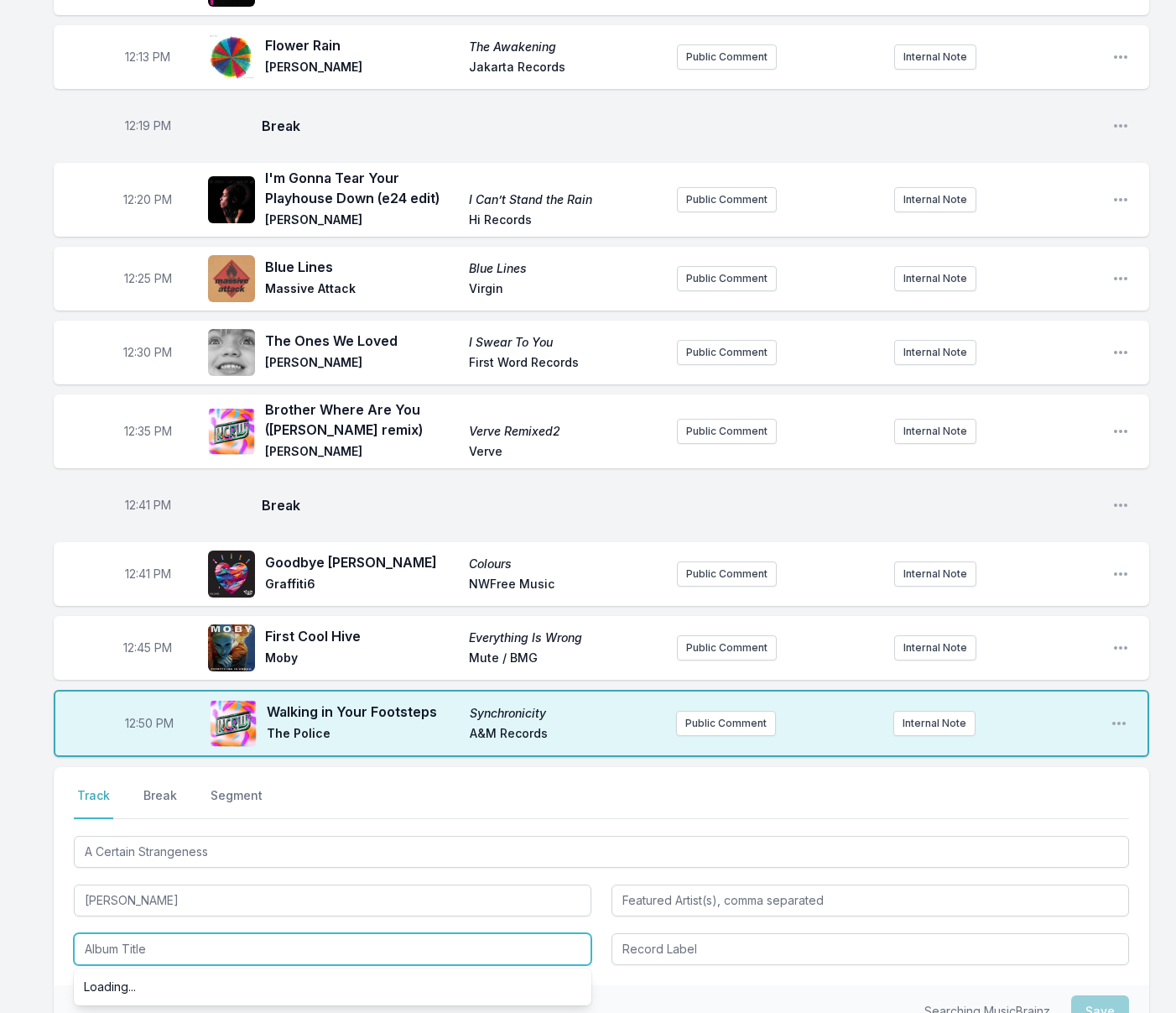
click at [350, 933] on input "Album Title" at bounding box center [333, 949] width 518 height 32
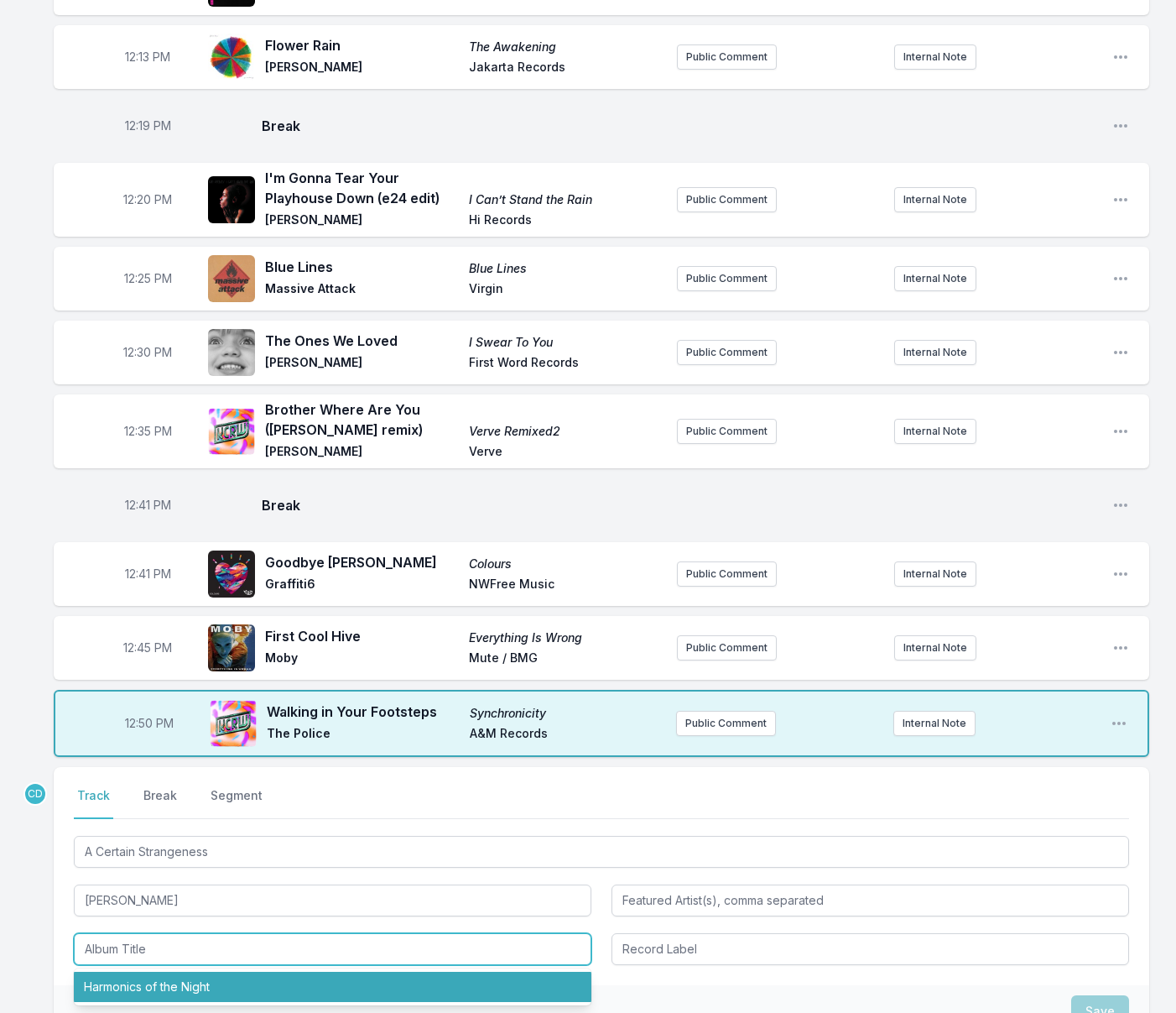
click at [310, 972] on li "Harmonics of the Night" at bounding box center [333, 987] width 518 height 30
type input "Harmonics of the Night"
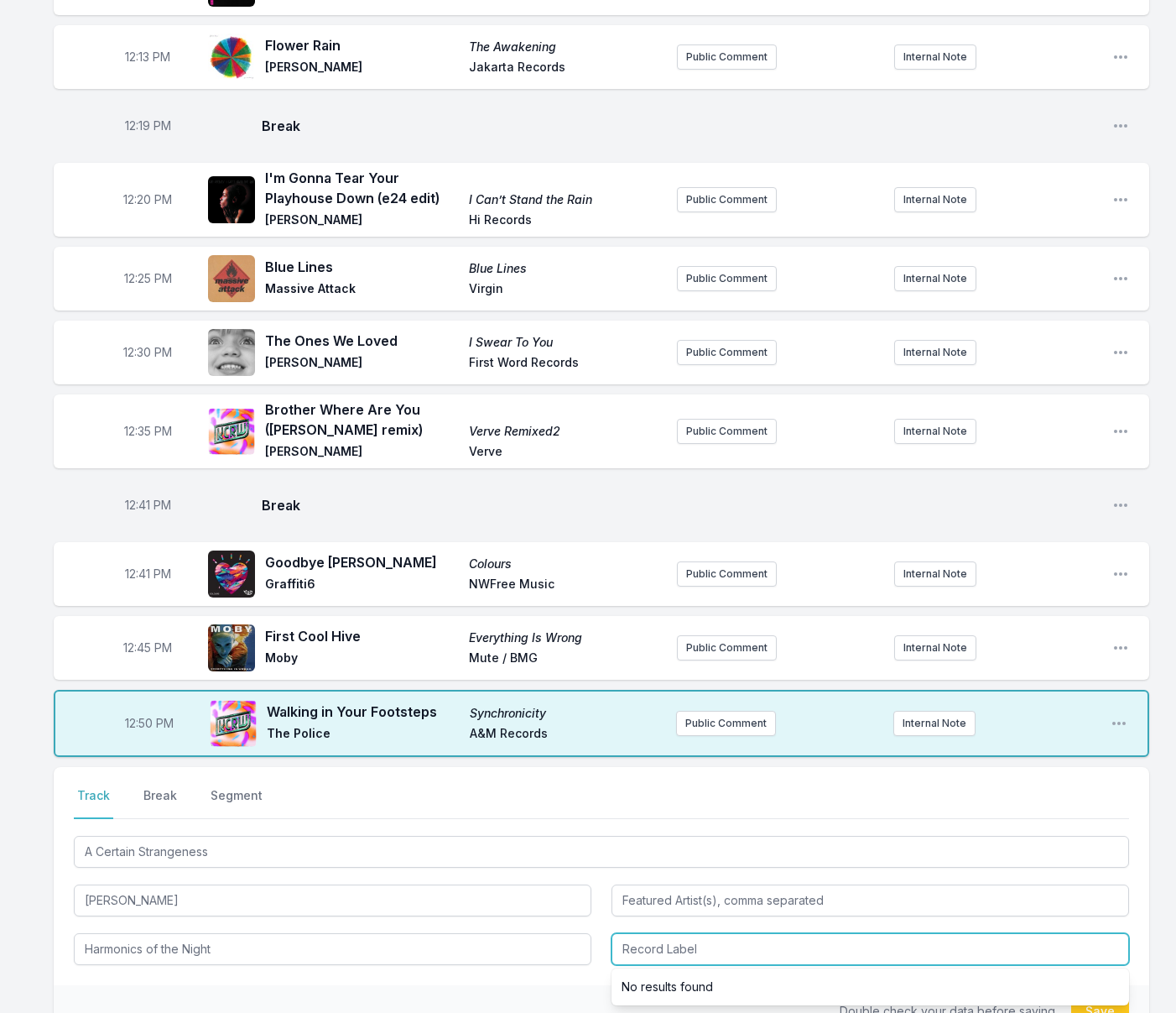
drag, startPoint x: 663, startPoint y: 919, endPoint x: 662, endPoint y: 938, distance: 19.0
click at [663, 933] on input "Record Label" at bounding box center [871, 949] width 518 height 32
drag, startPoint x: 1089, startPoint y: 973, endPoint x: 877, endPoint y: 899, distance: 224.5
click at [1088, 995] on button "Save" at bounding box center [1100, 1010] width 58 height 32
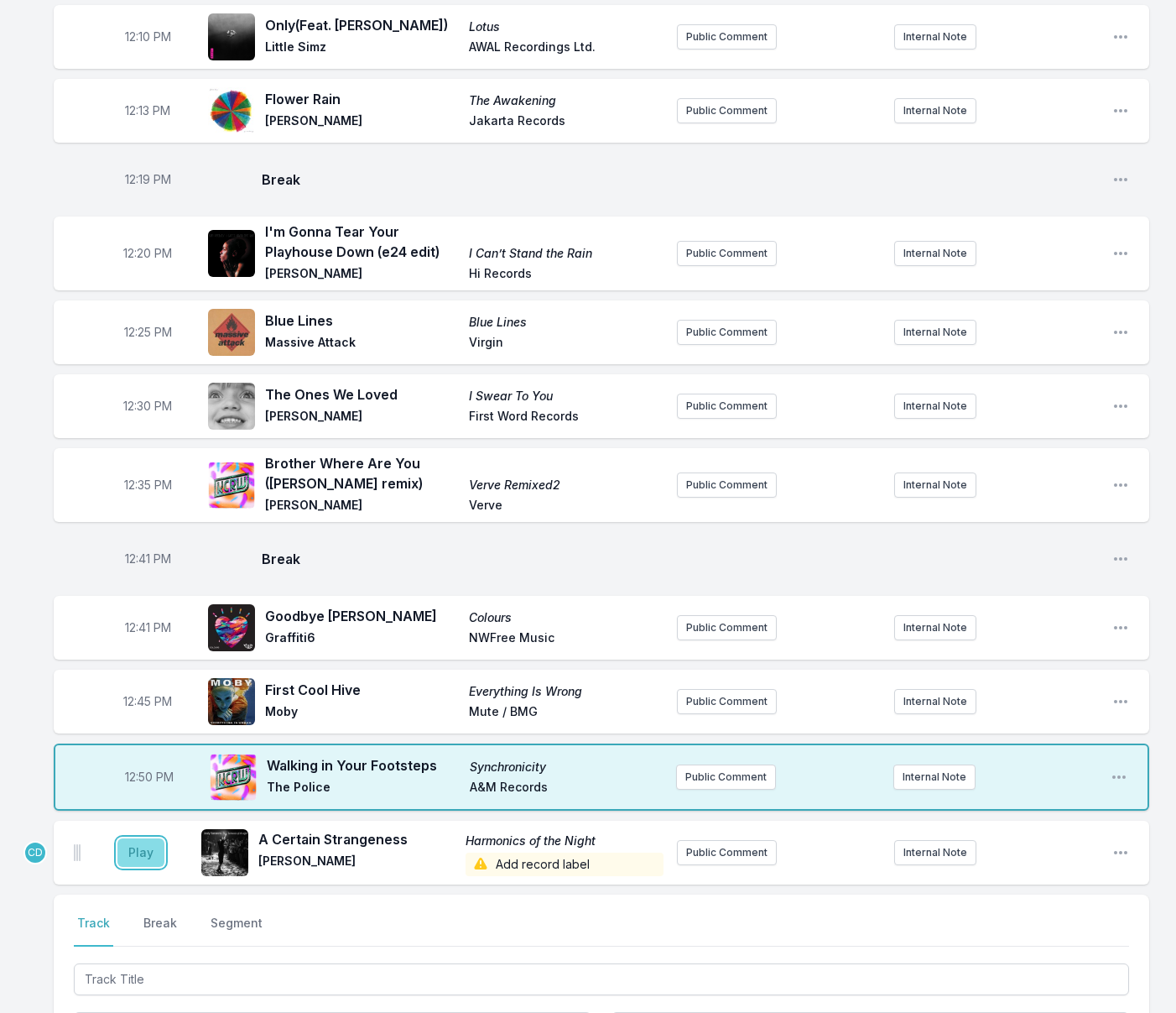
click at [142, 838] on button "Play" at bounding box center [141, 852] width 47 height 28
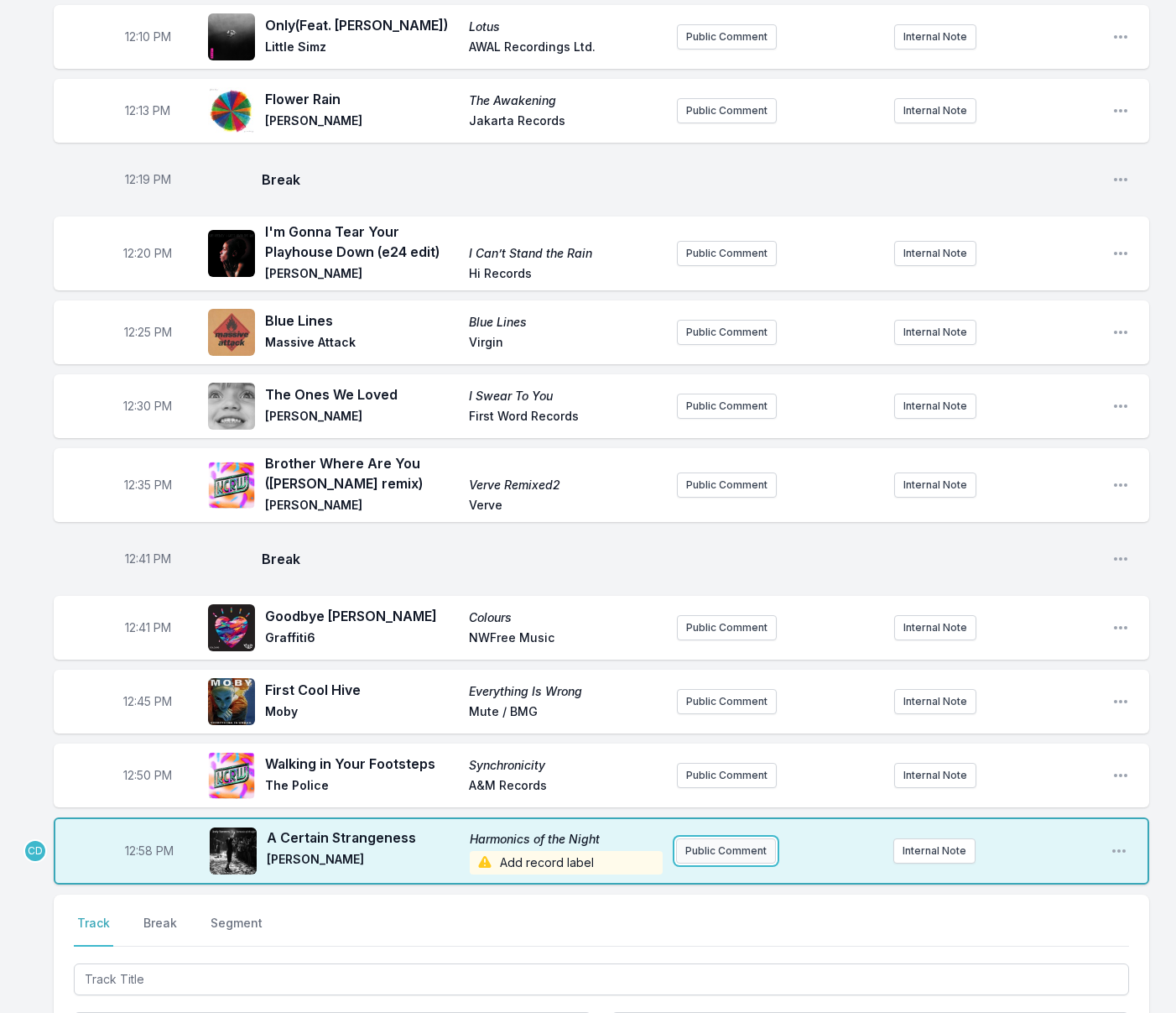
click at [709, 838] on button "Public Comment" at bounding box center [726, 851] width 100 height 25
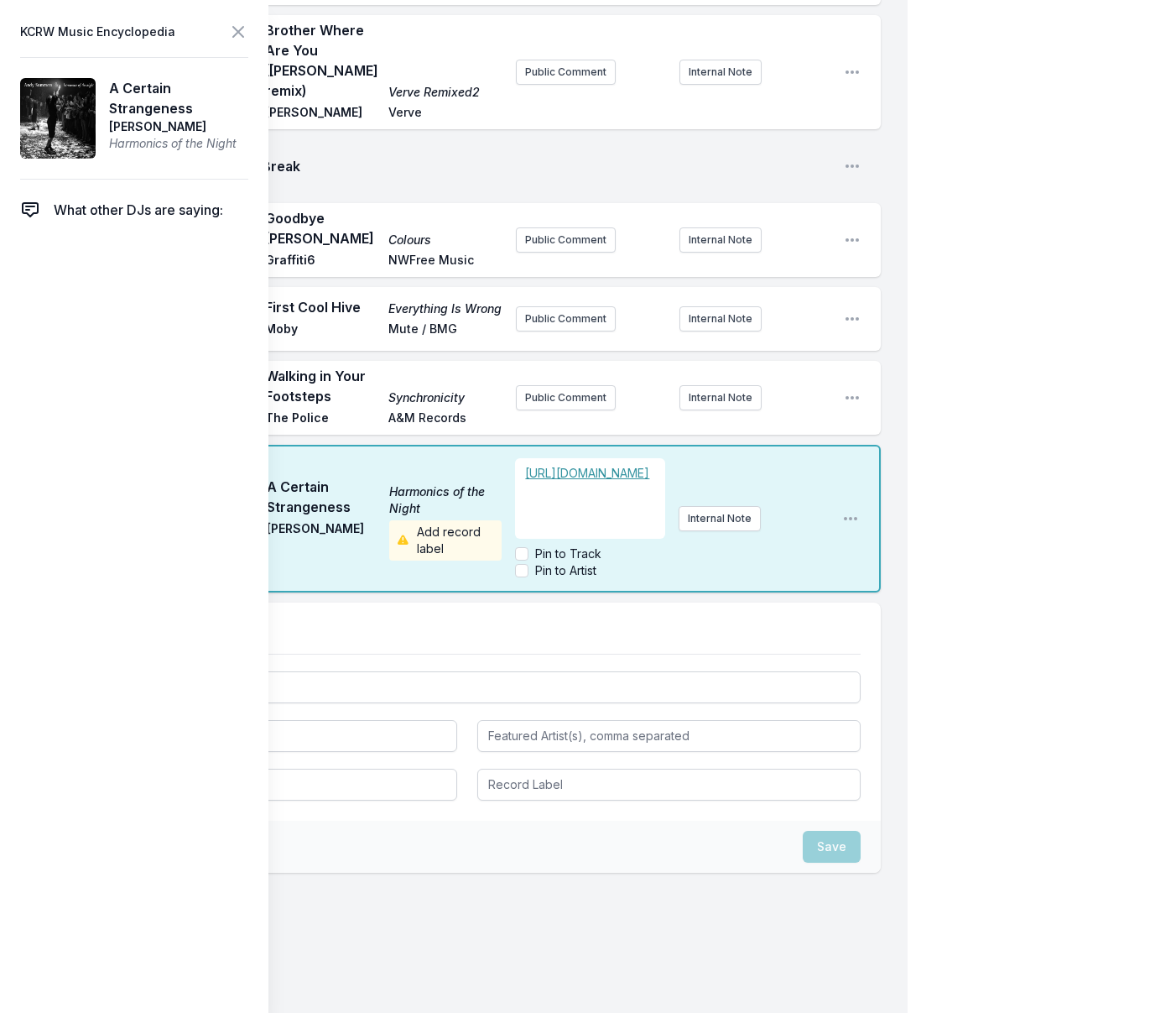
scroll to position [17, 0]
click at [524, 564] on input "Pin to Artist" at bounding box center [521, 570] width 13 height 13
checkbox input "true"
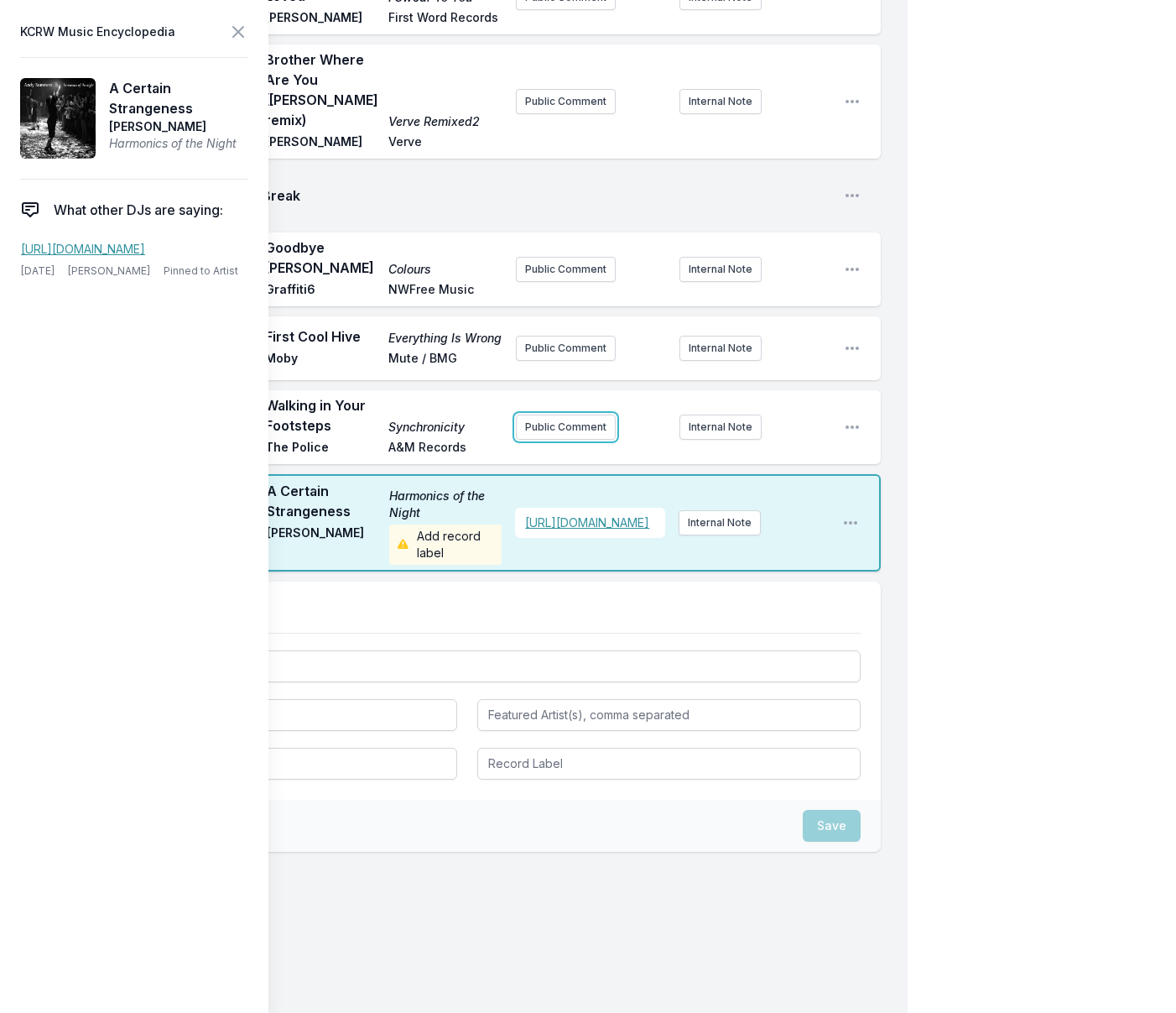
scroll to position [945, 0]
click at [571, 390] on div "12:50 PM Walking in Your Footsteps Synchronicity The Police A&M Records Public …" at bounding box center [467, 427] width 827 height 74
click at [558, 414] on button "Public Comment" at bounding box center [566, 427] width 100 height 25
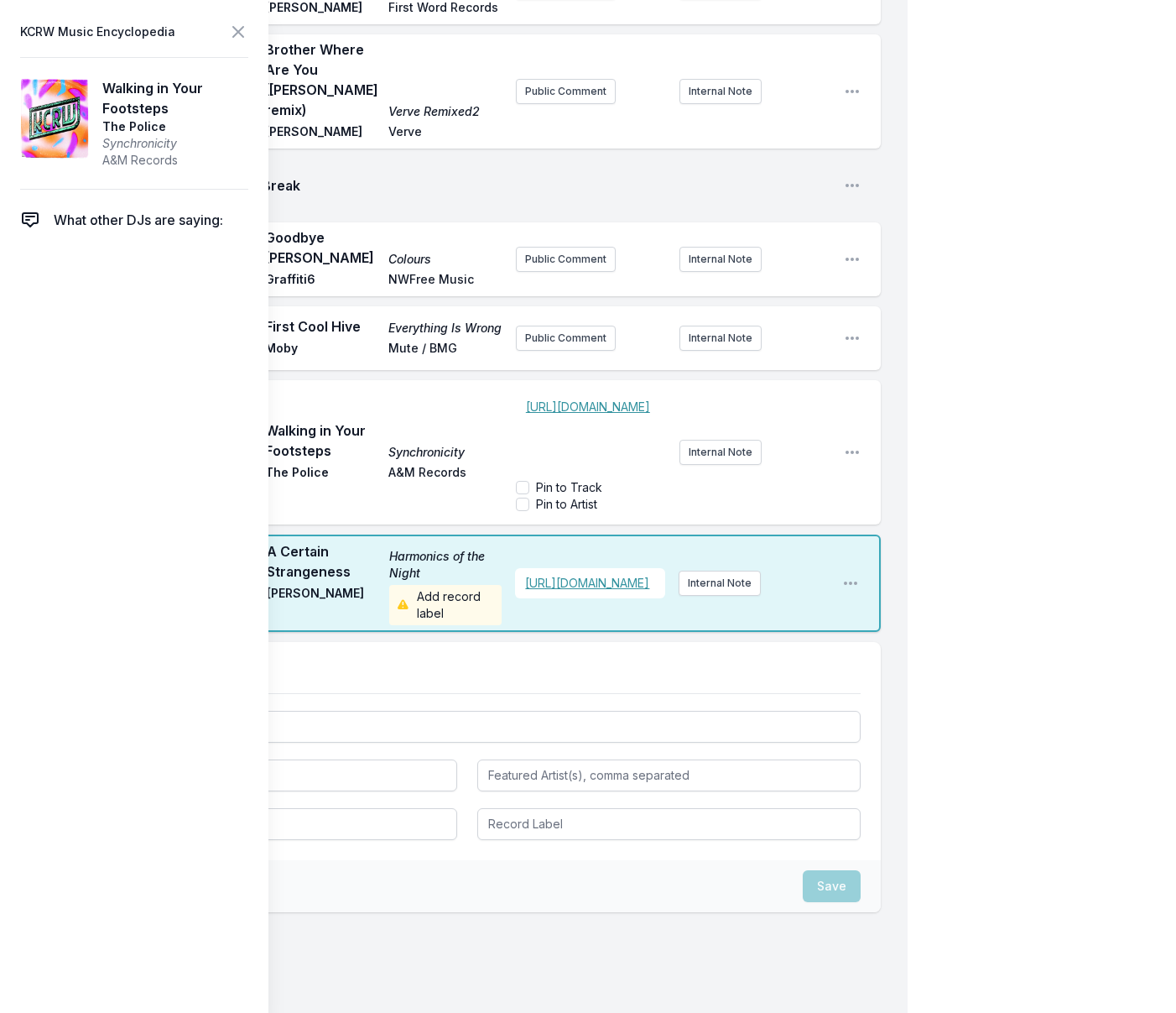
scroll to position [17, 0]
click at [239, 32] on icon at bounding box center [238, 32] width 10 height 10
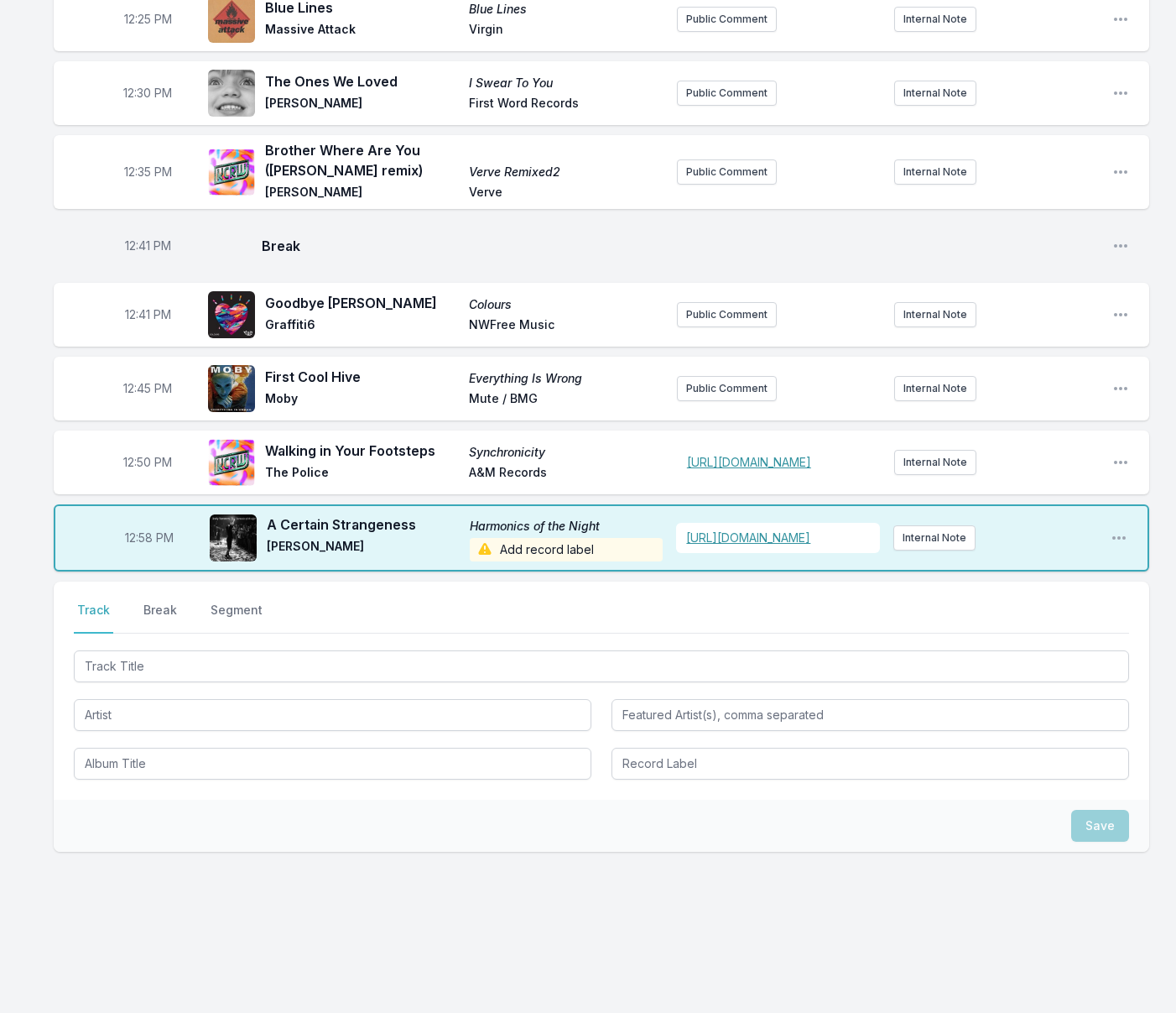
scroll to position [785, 0]
click at [161, 608] on button "Break" at bounding box center [161, 617] width 40 height 32
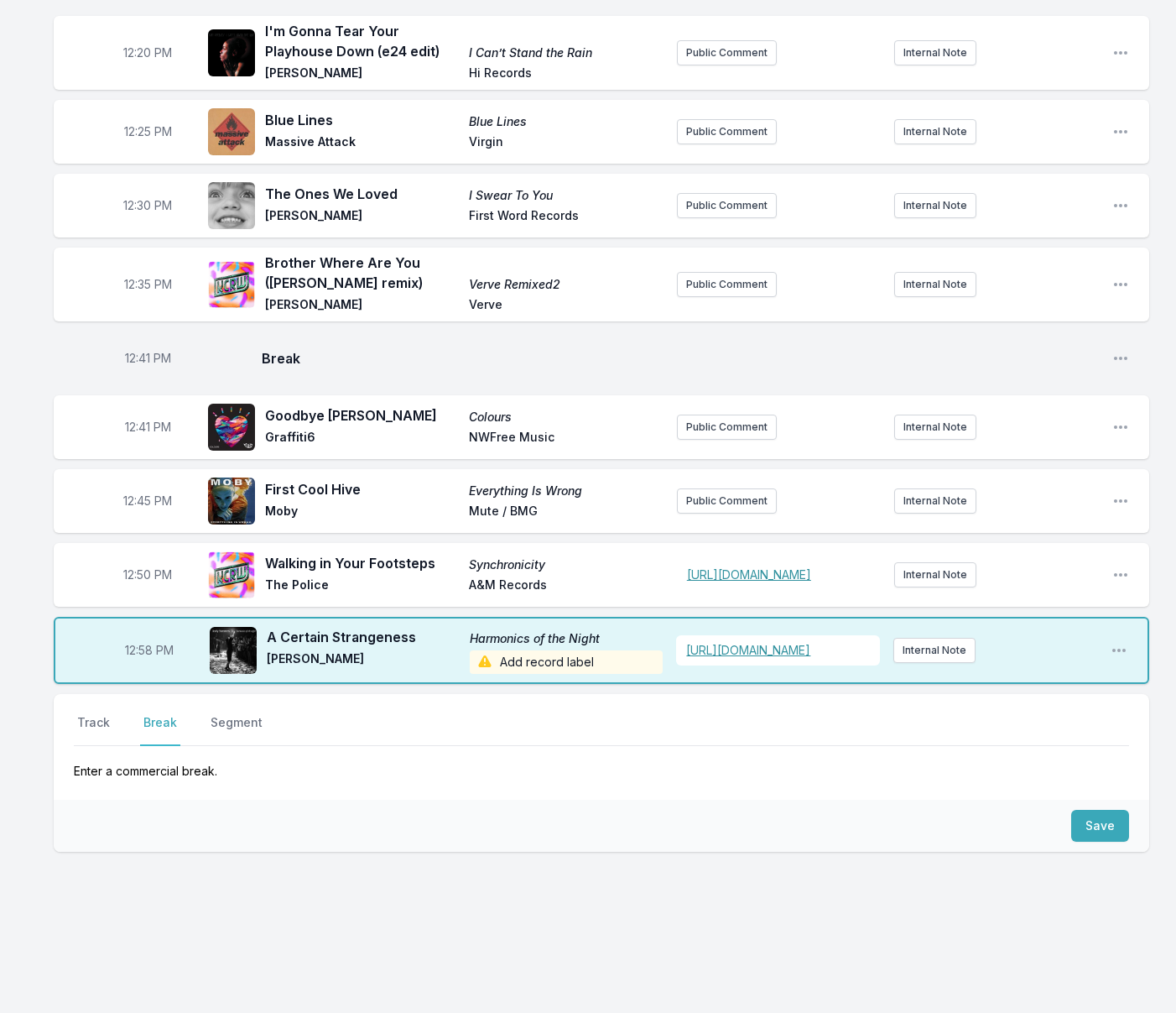
scroll to position [672, 0]
click at [1106, 830] on button "Save" at bounding box center [1100, 825] width 58 height 32
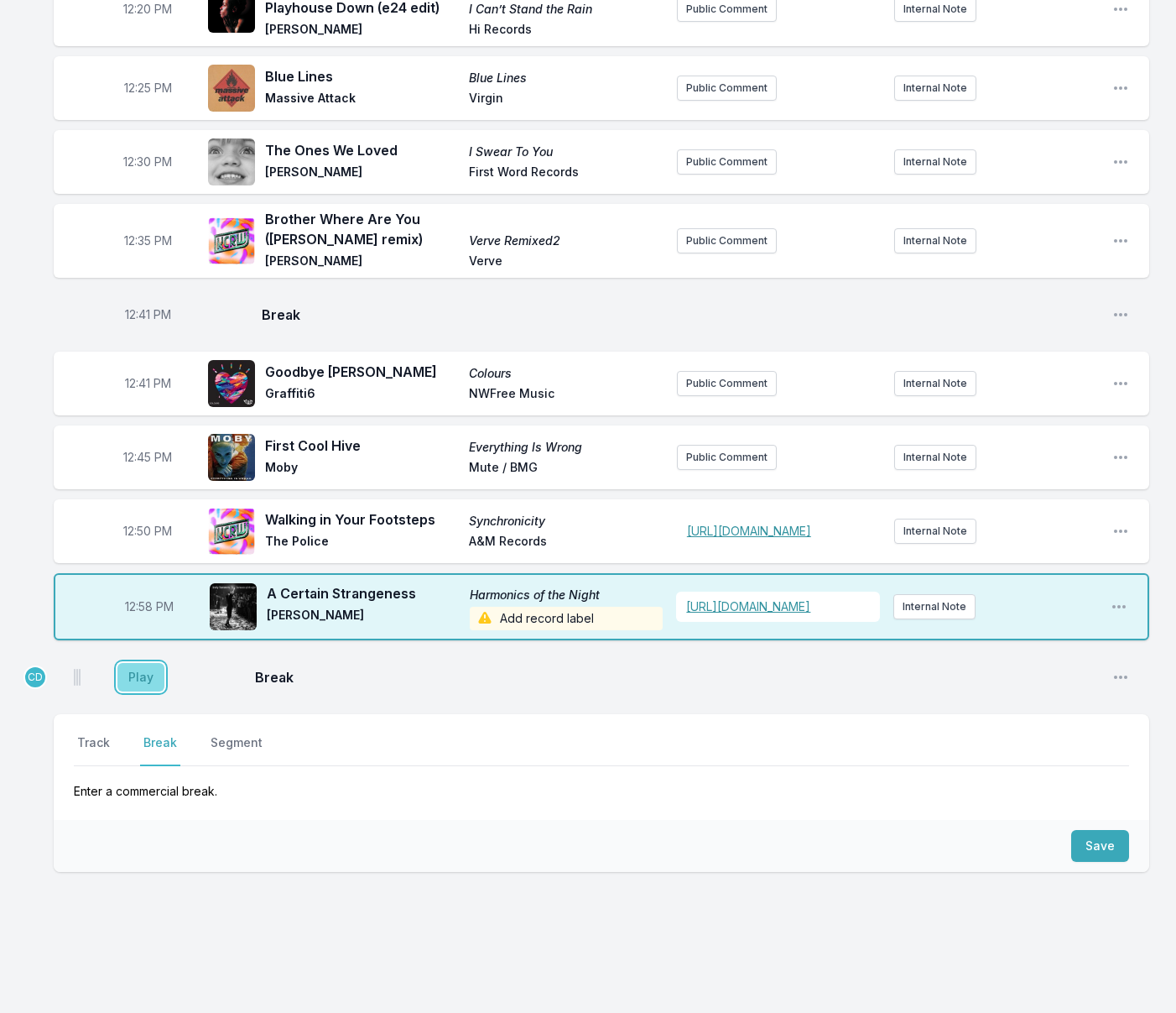
drag, startPoint x: 133, startPoint y: 728, endPoint x: 156, endPoint y: 720, distance: 24.4
click at [133, 692] on button "Play" at bounding box center [141, 677] width 47 height 28
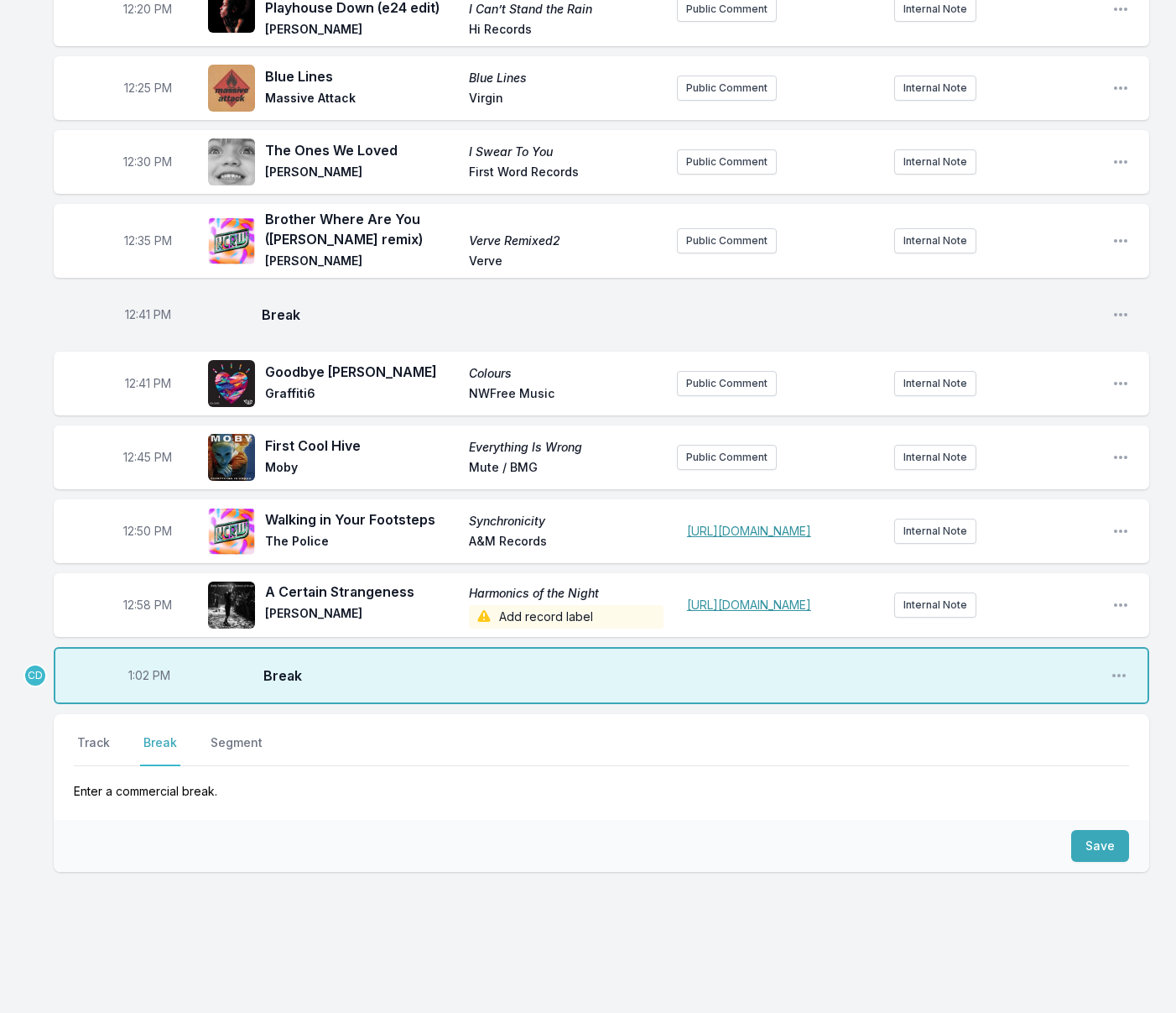
scroll to position [736, 0]
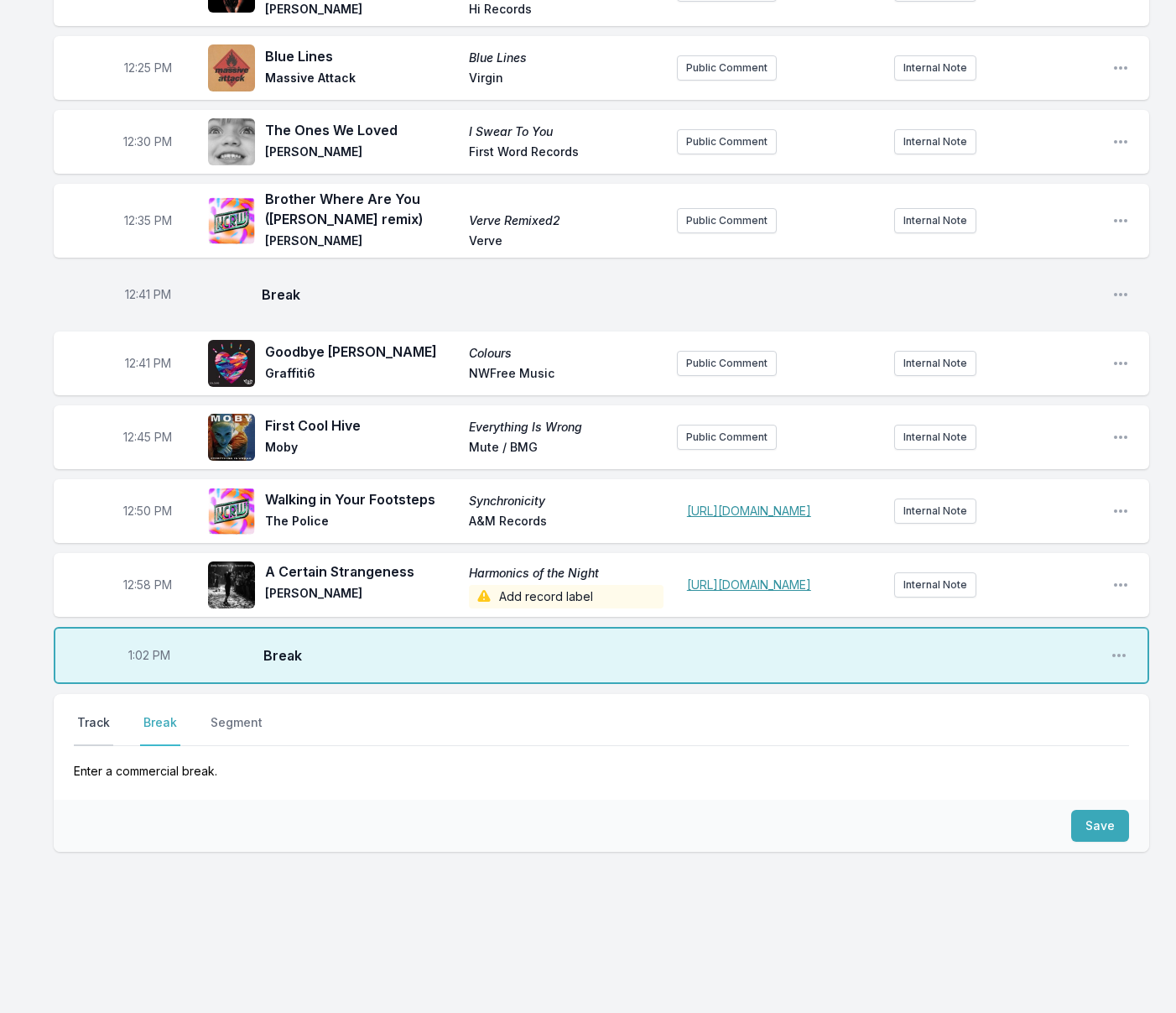
click at [89, 717] on button "Track" at bounding box center [93, 729] width 39 height 32
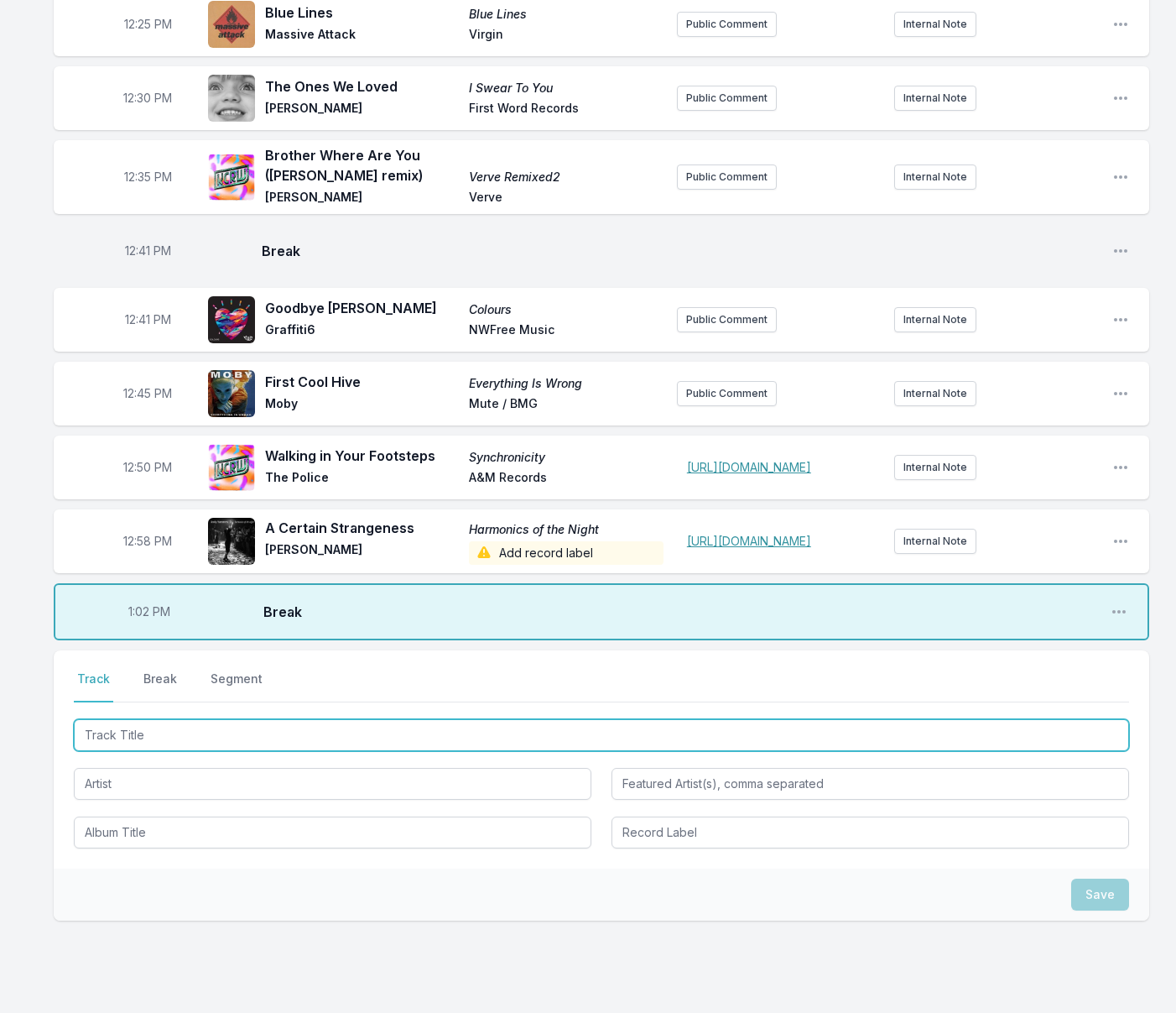
click at [169, 751] on input "Track Title" at bounding box center [601, 735] width 1055 height 32
type input "Bad Boy"
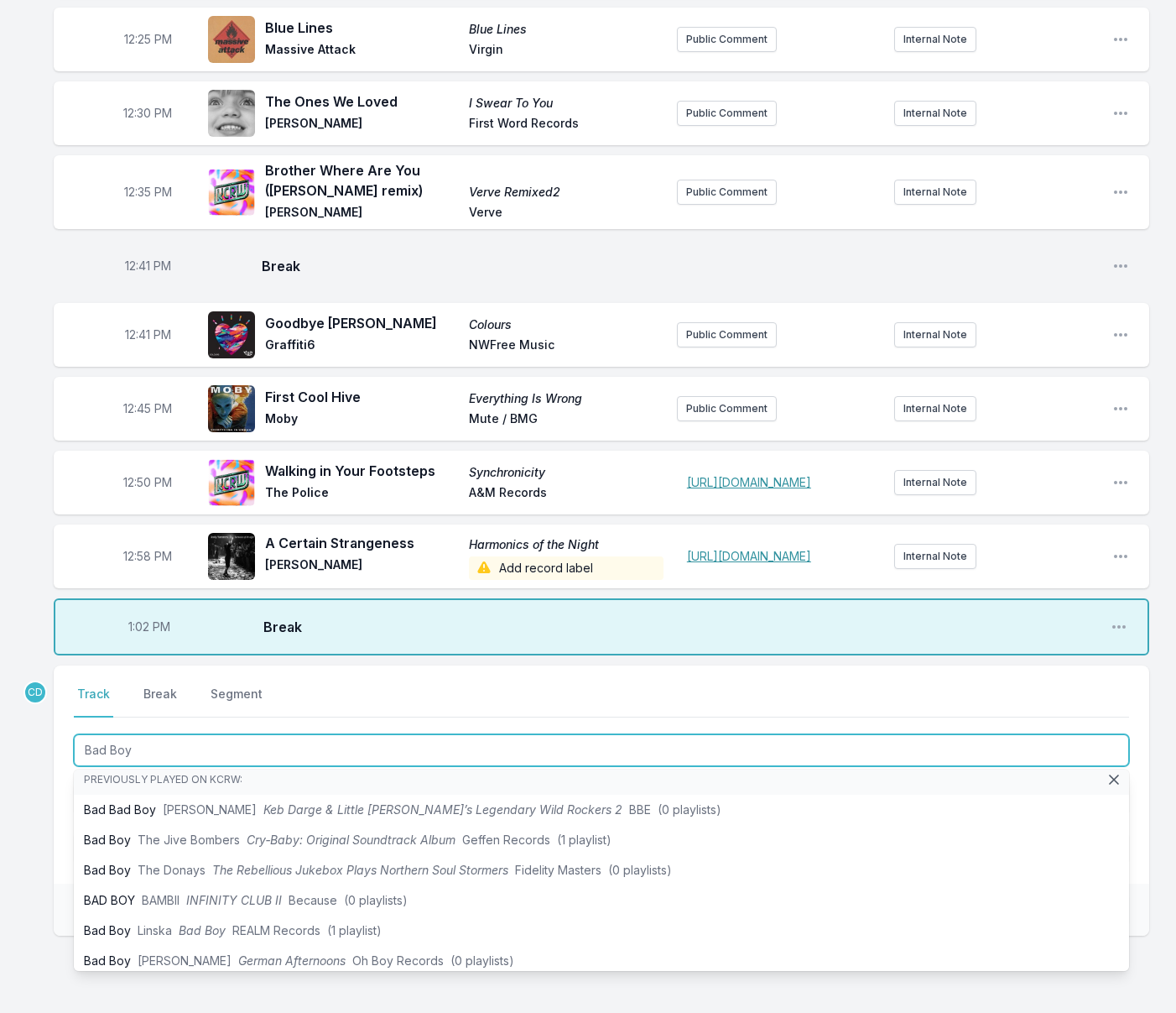
scroll to position [0, 0]
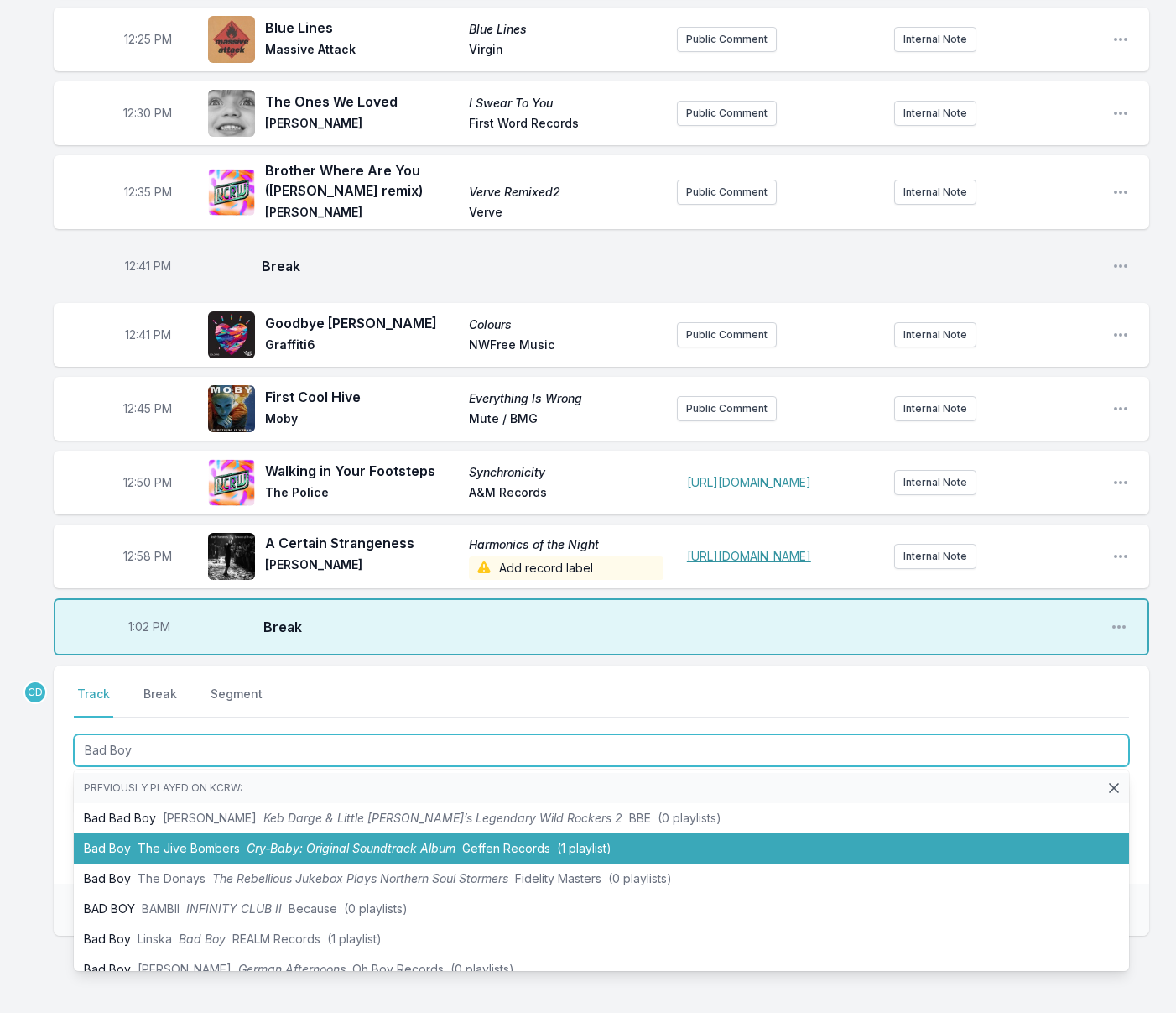
click at [216, 855] on span "The Jive Bombers" at bounding box center [189, 848] width 103 height 14
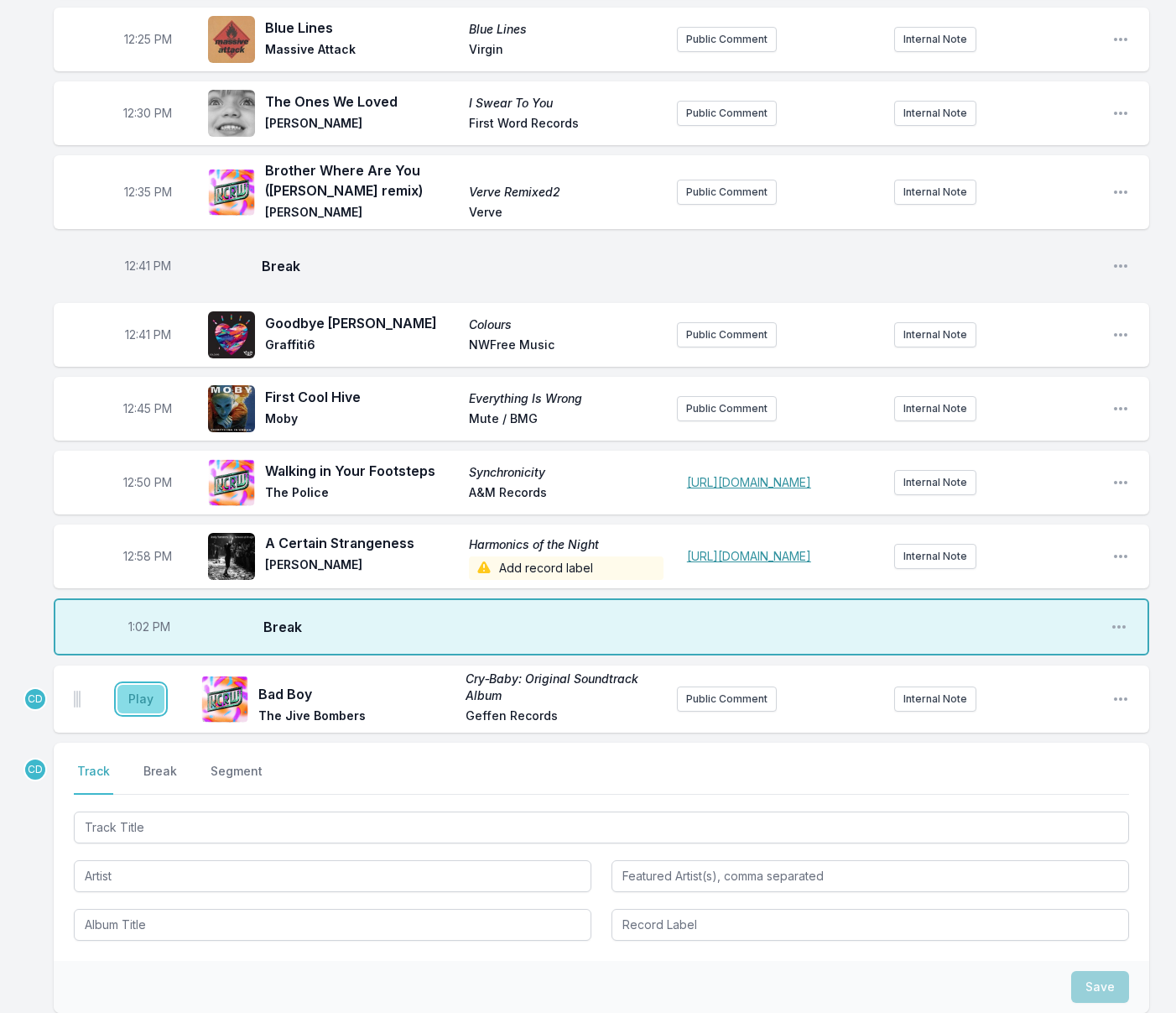
click at [155, 713] on button "Play" at bounding box center [141, 699] width 47 height 28
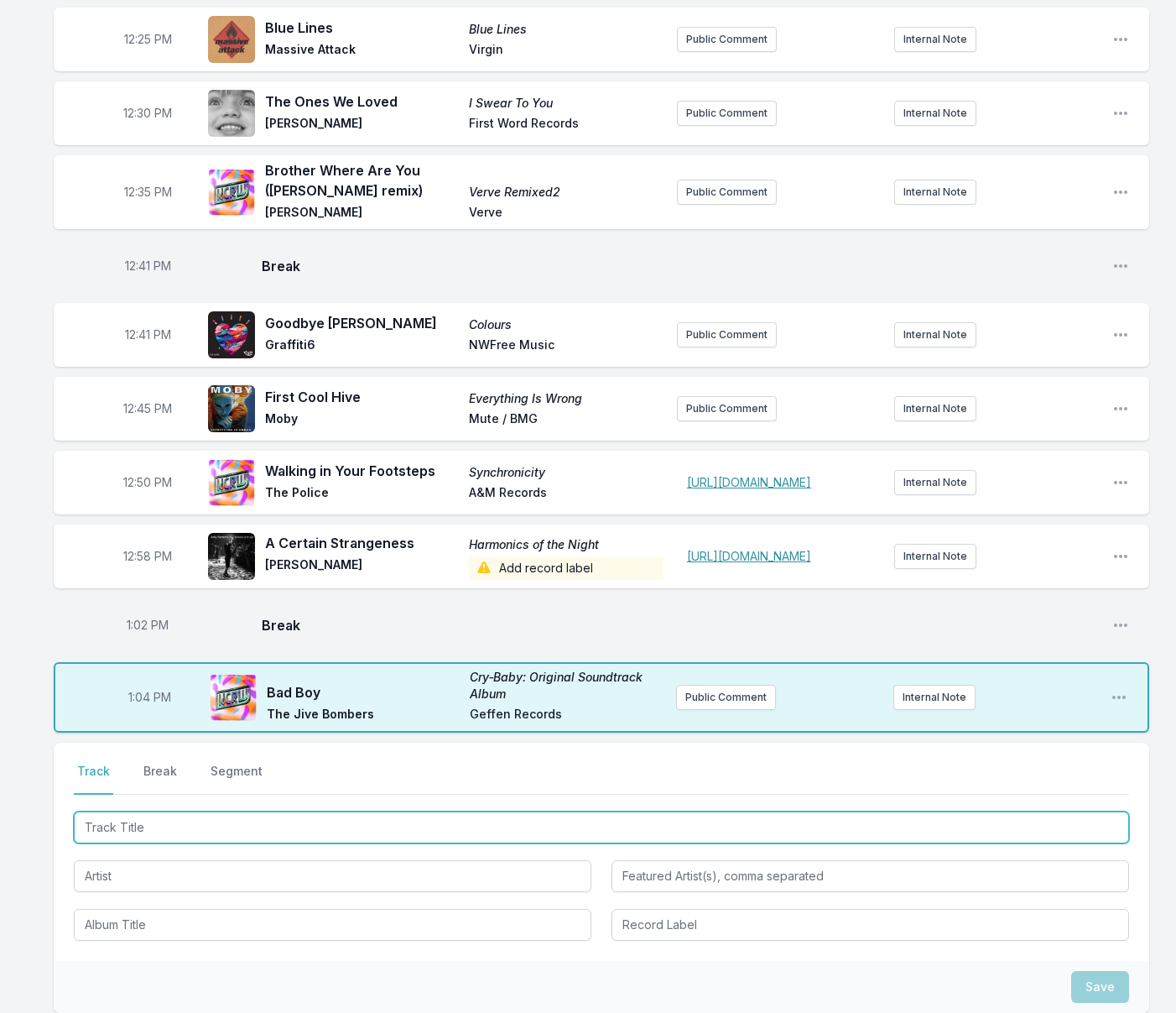
click at [171, 844] on input "Track Title" at bounding box center [601, 827] width 1055 height 32
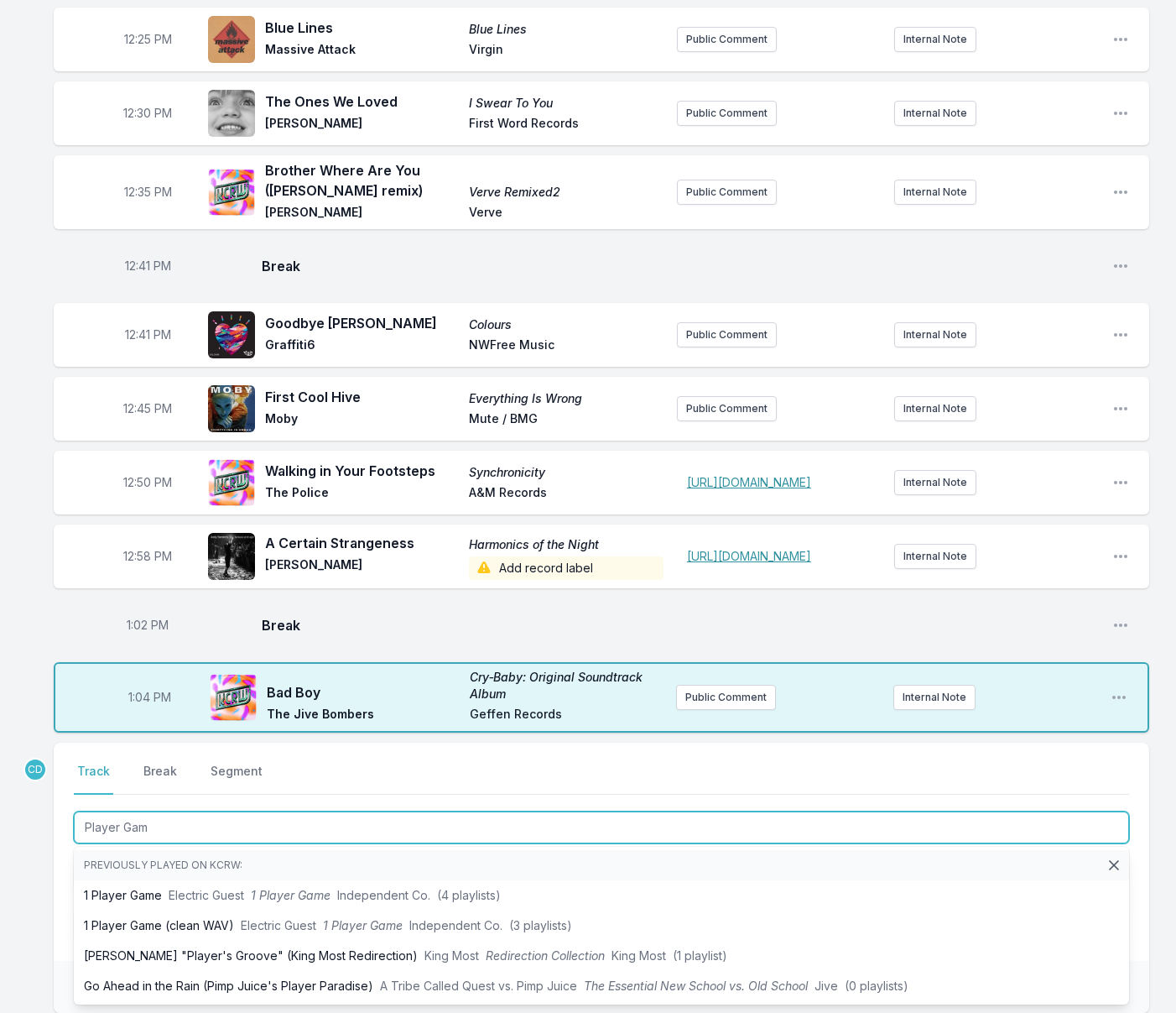
type input "Player Game"
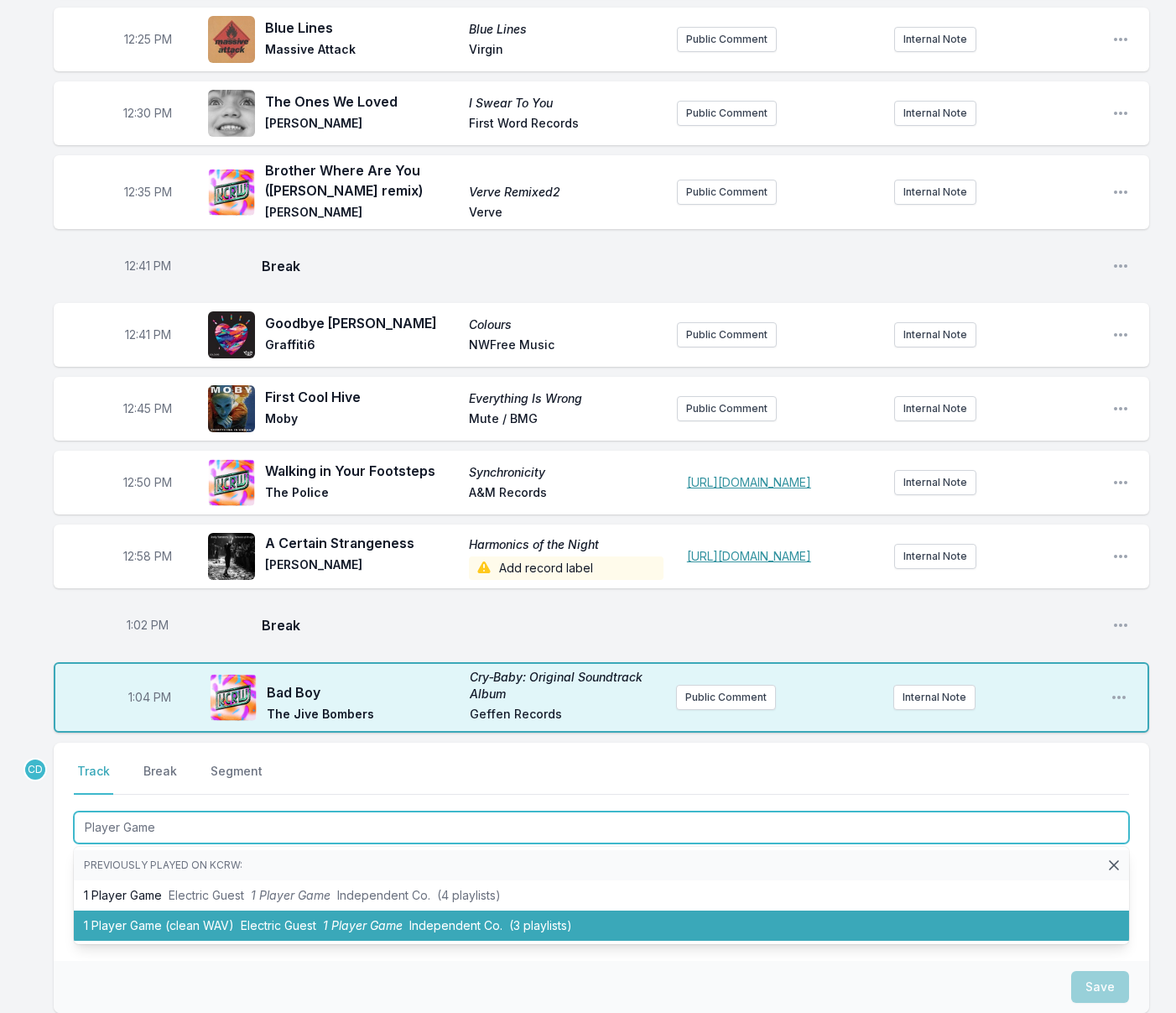
click at [197, 940] on li "1 Player Game (clean WAV) Electric Guest 1 Player Game Independent Co. (3 playl…" at bounding box center [601, 925] width 1055 height 30
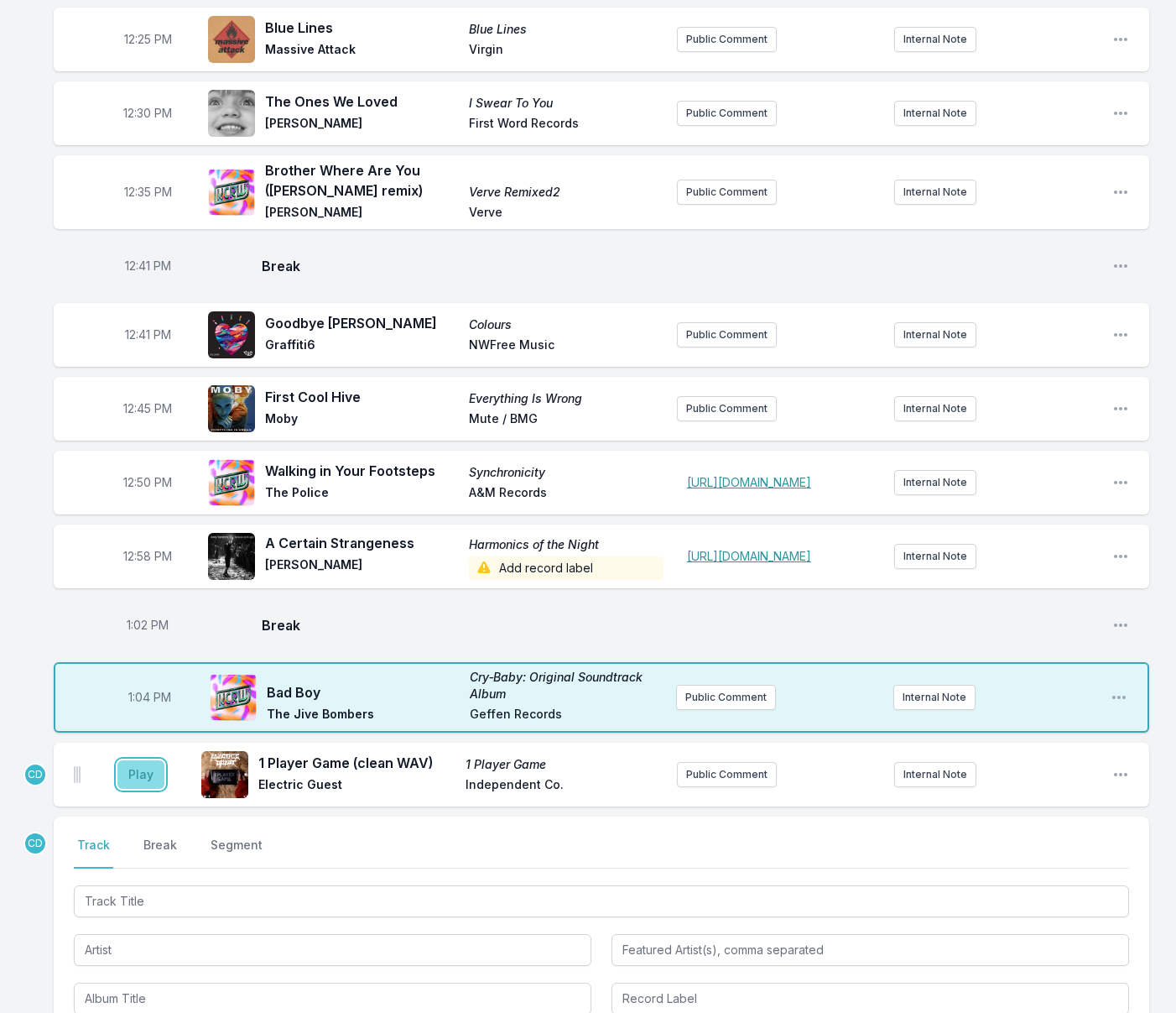
click at [140, 788] on button "Play" at bounding box center [141, 774] width 47 height 28
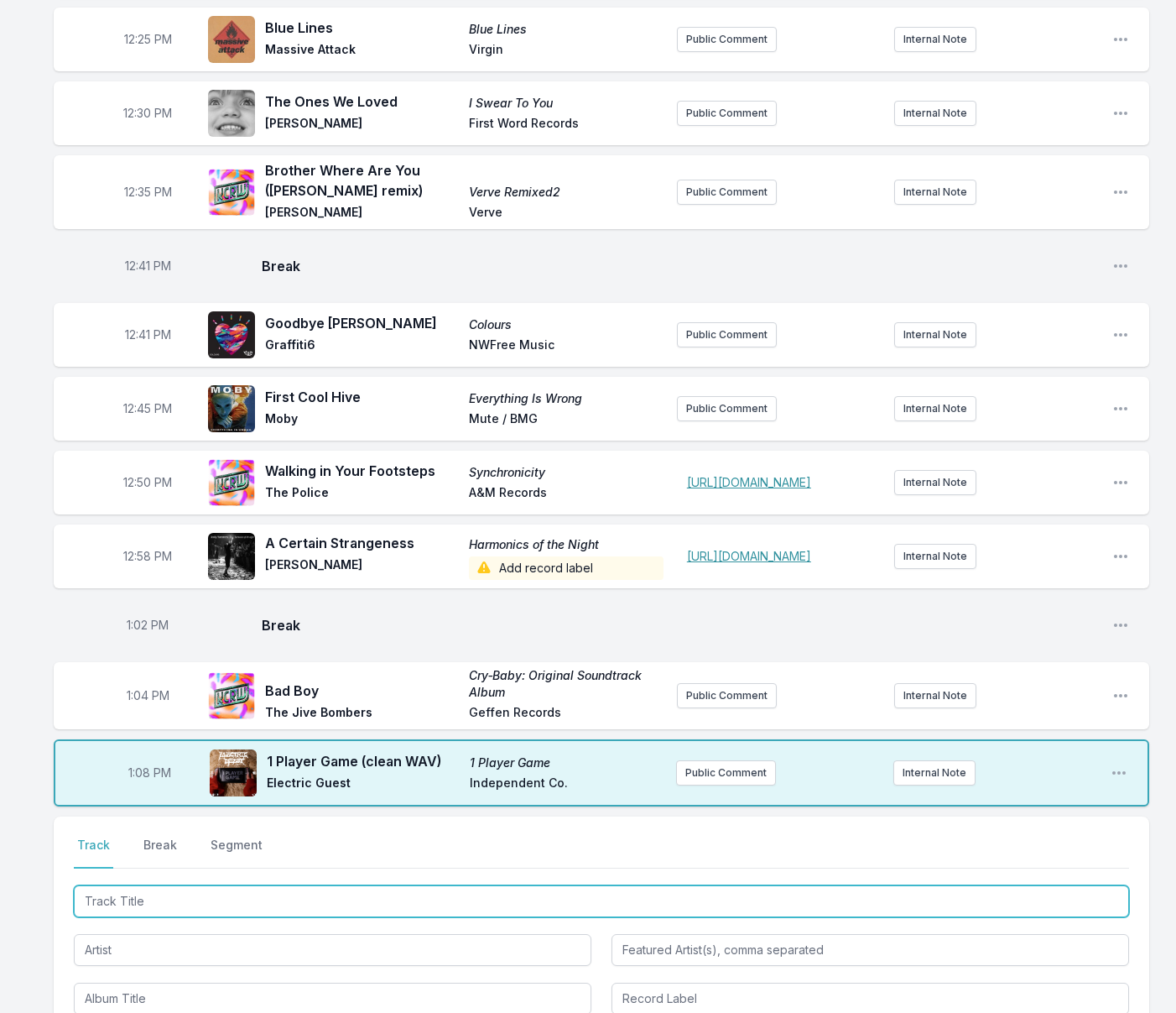
click at [195, 917] on input "Track Title" at bounding box center [601, 901] width 1055 height 32
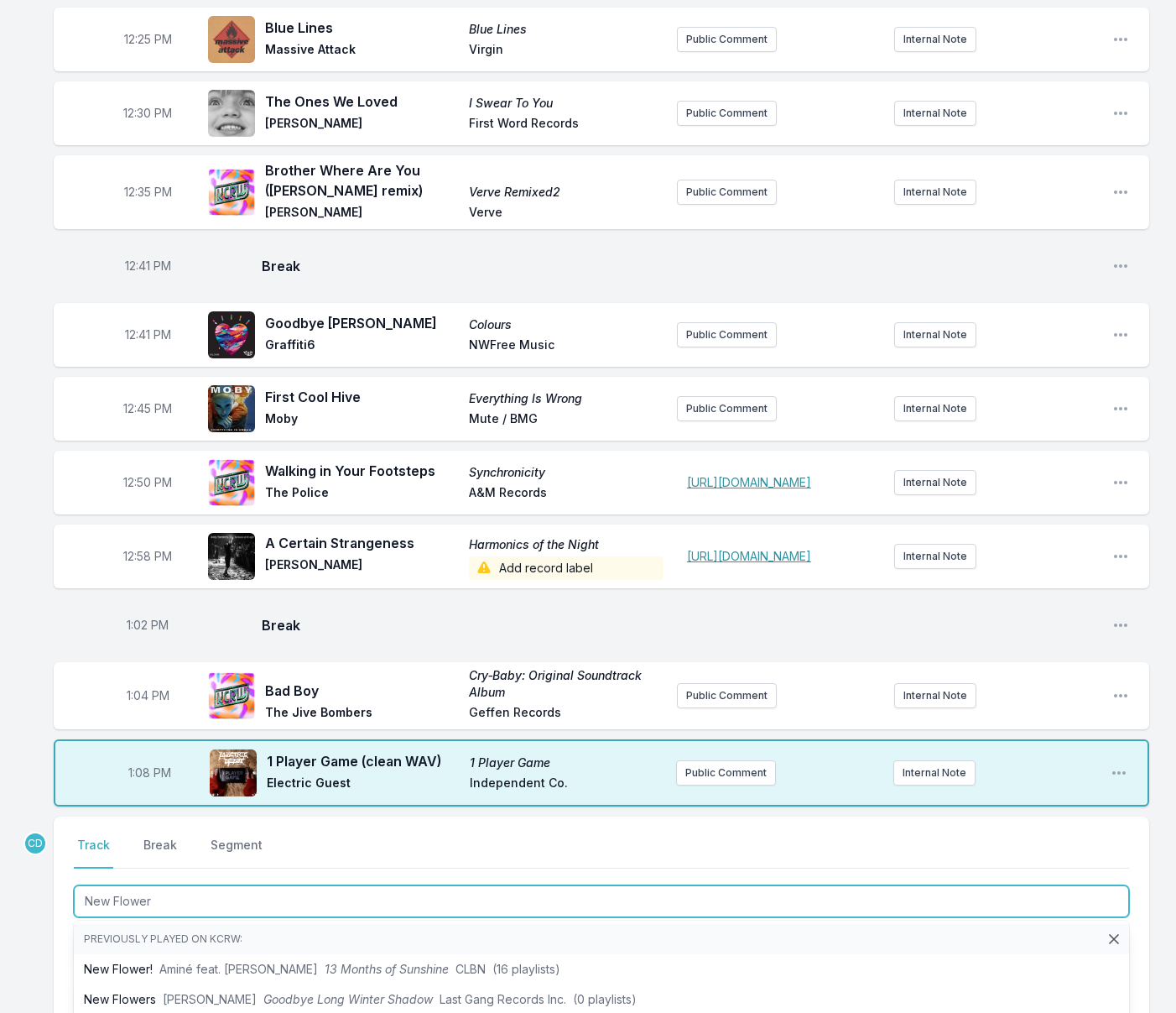
type input "New Flower!"
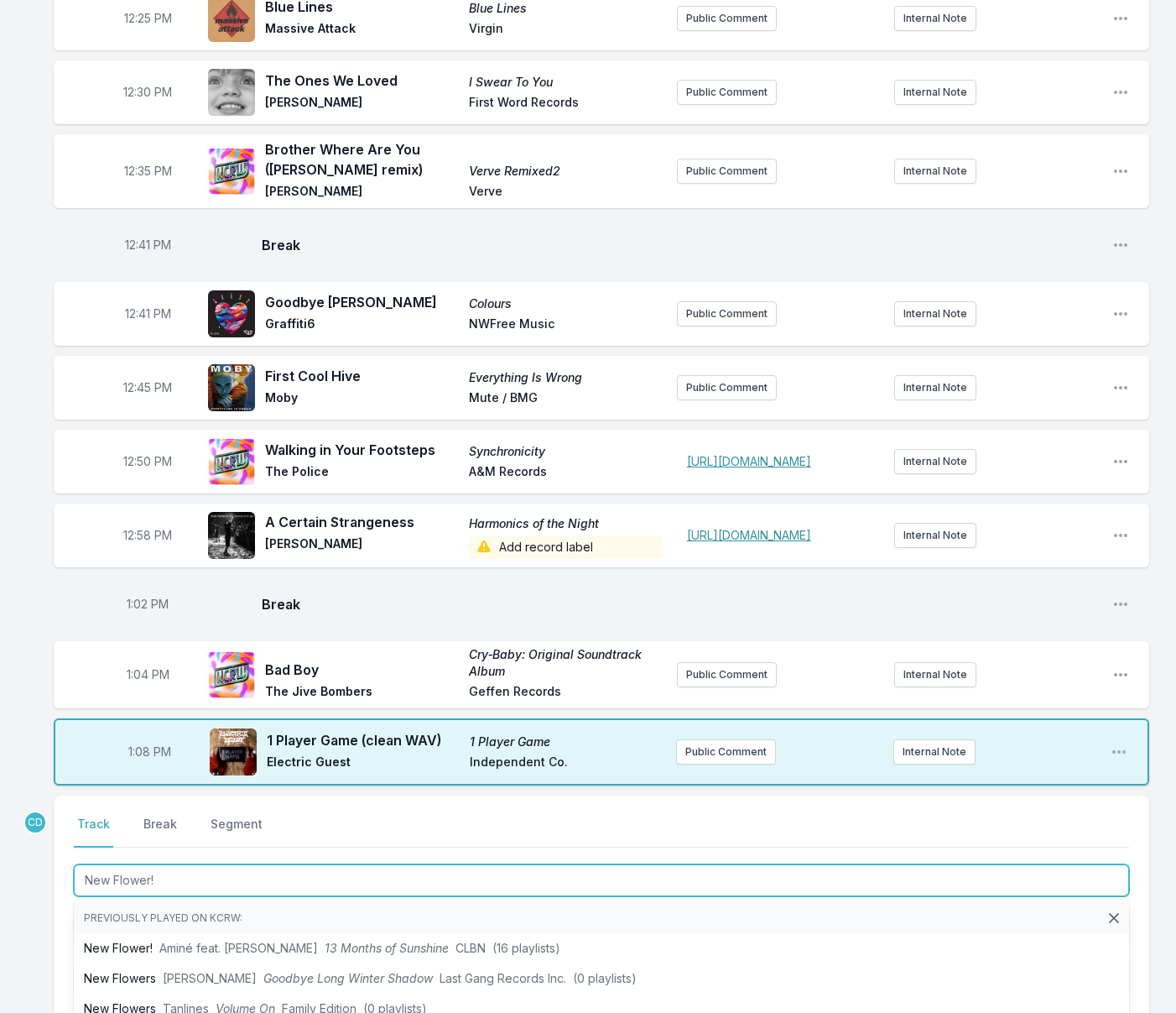
scroll to position [747, 0]
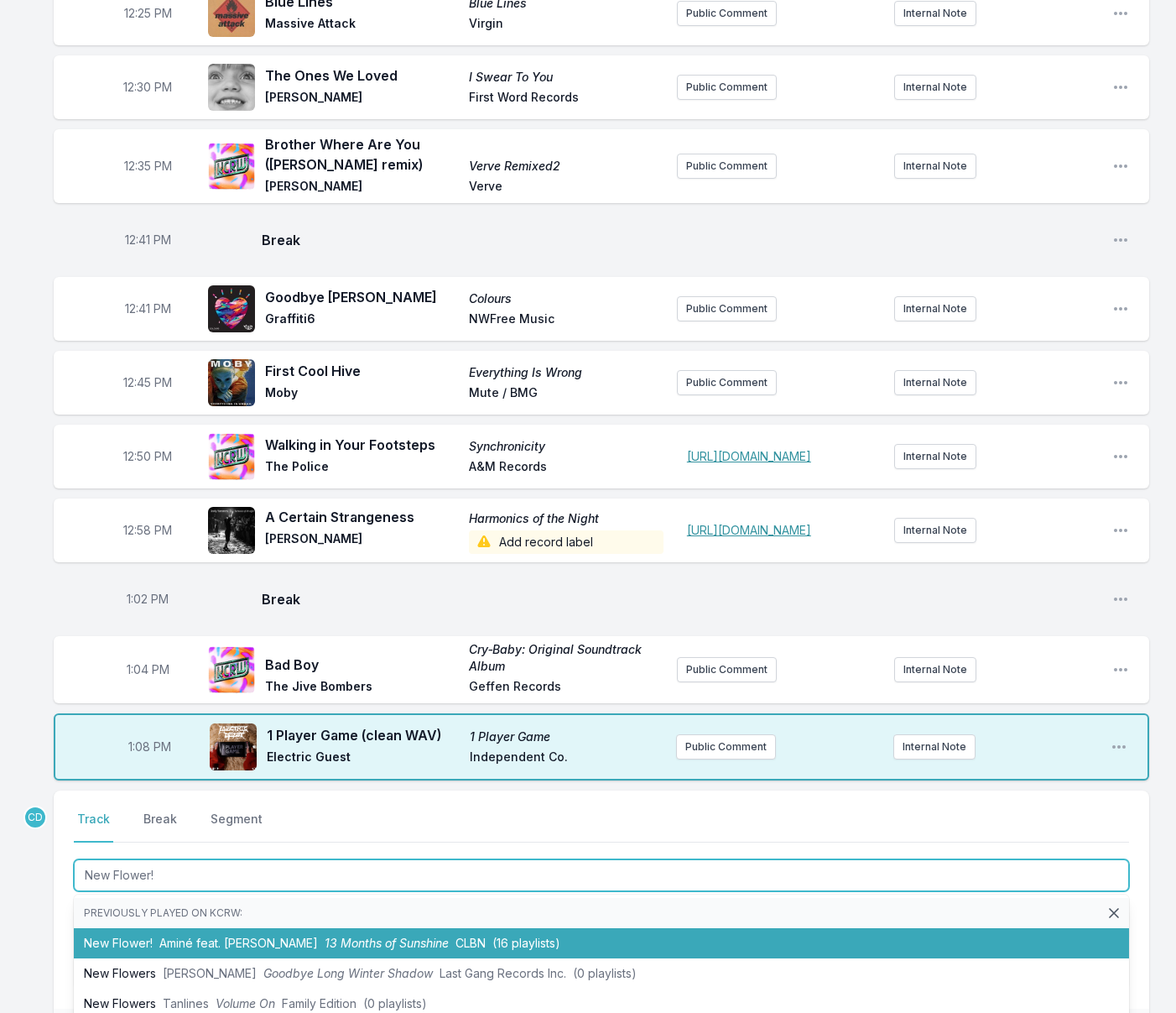
click at [213, 950] on span "Aminé feat. [PERSON_NAME]" at bounding box center [239, 943] width 159 height 14
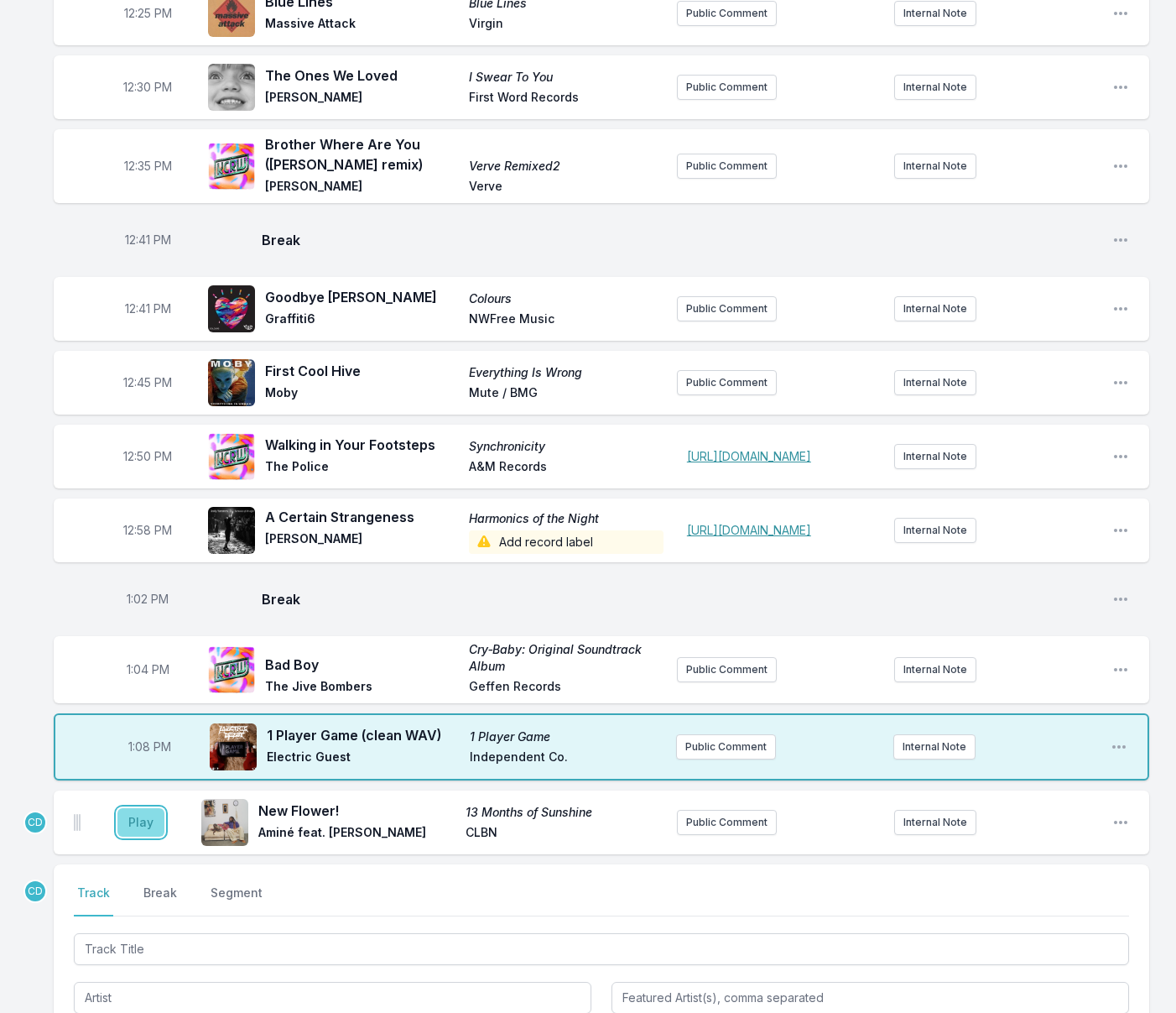
click at [146, 837] on button "Play" at bounding box center [141, 822] width 47 height 28
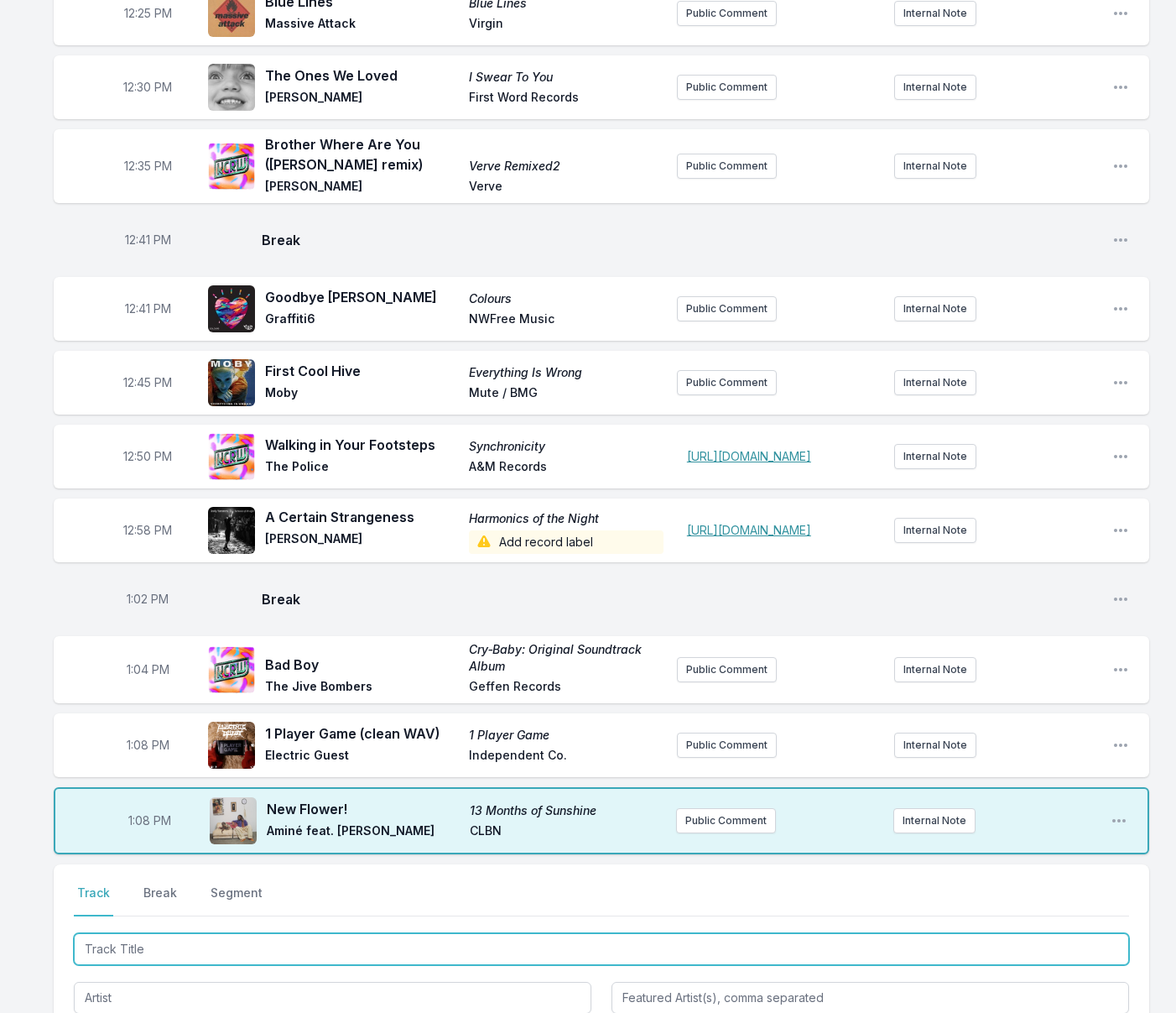
click at [283, 965] on input "Track Title" at bounding box center [601, 949] width 1055 height 32
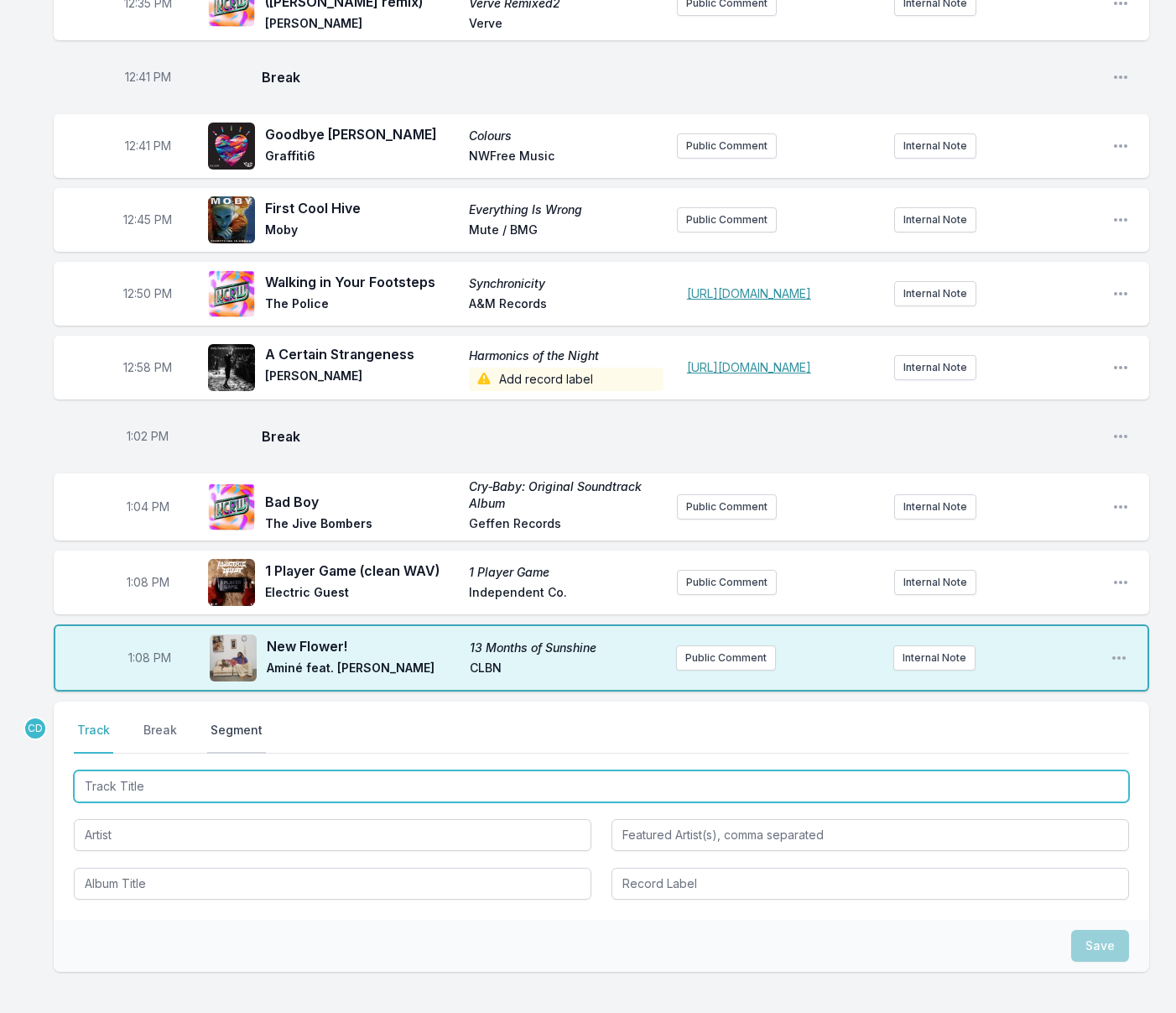
scroll to position [911, 0]
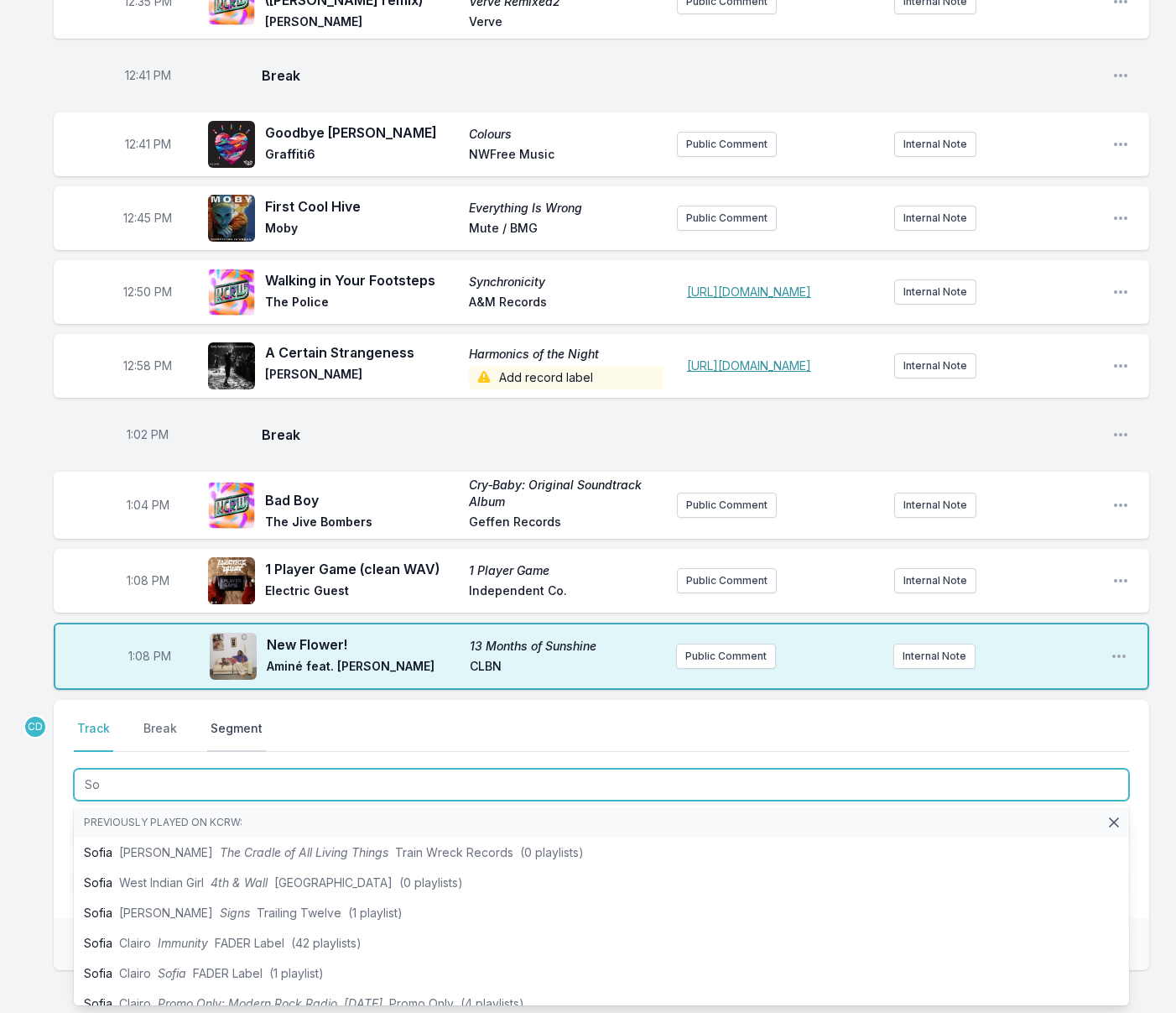
type input "S"
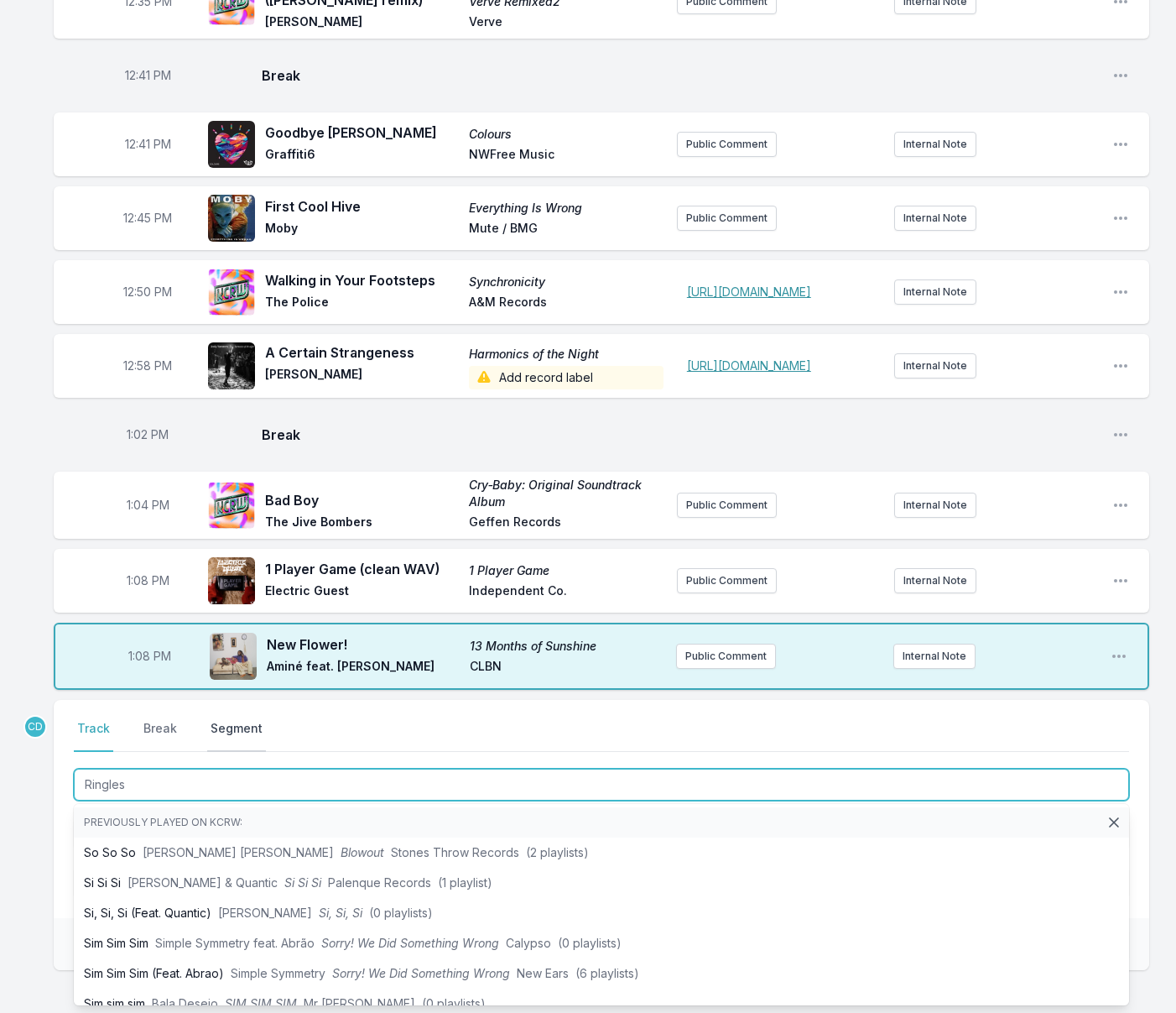
type input "Ringless"
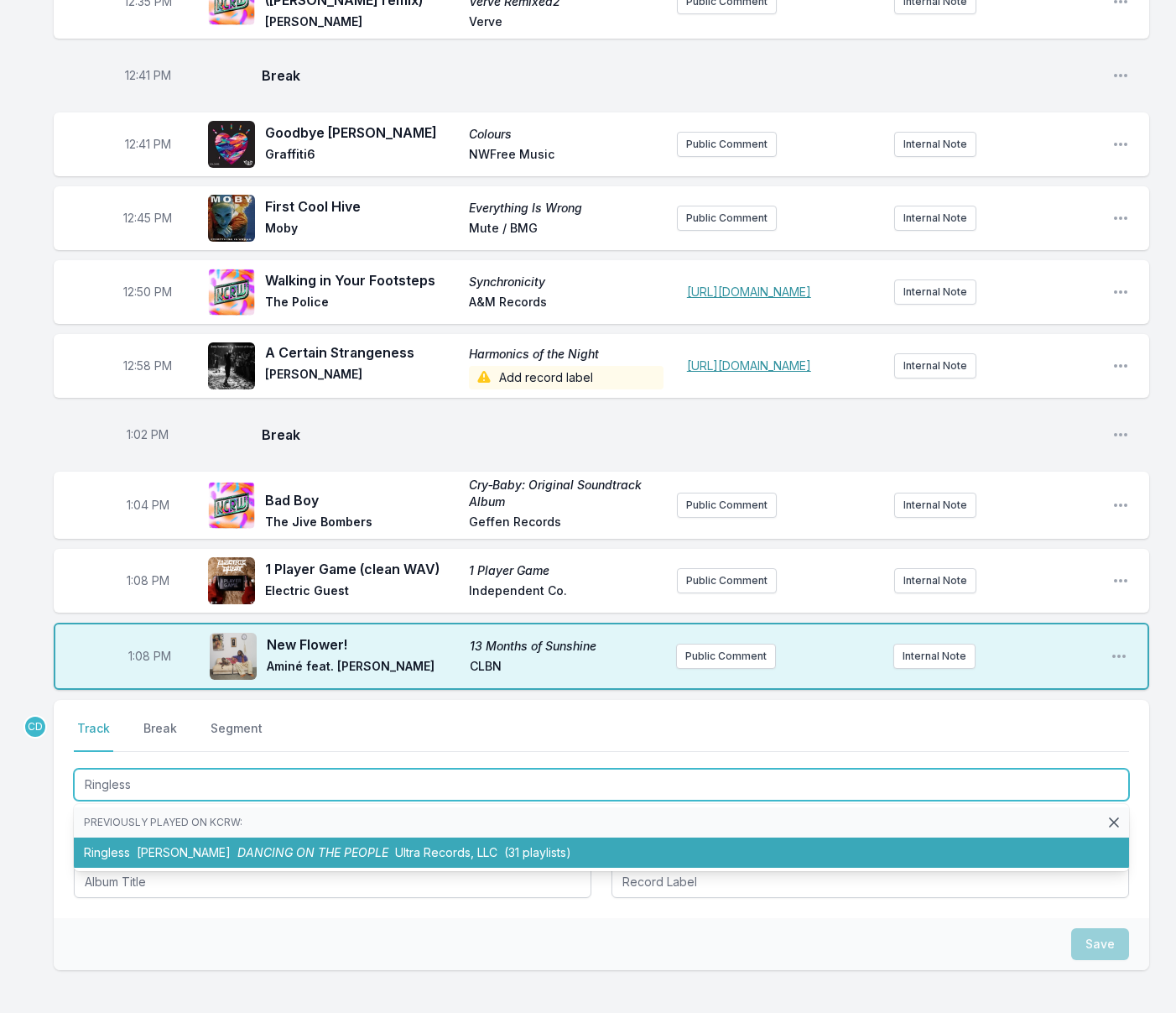
click at [242, 859] on span "DANCING ON THE PEOPLE" at bounding box center [312, 851] width 151 height 14
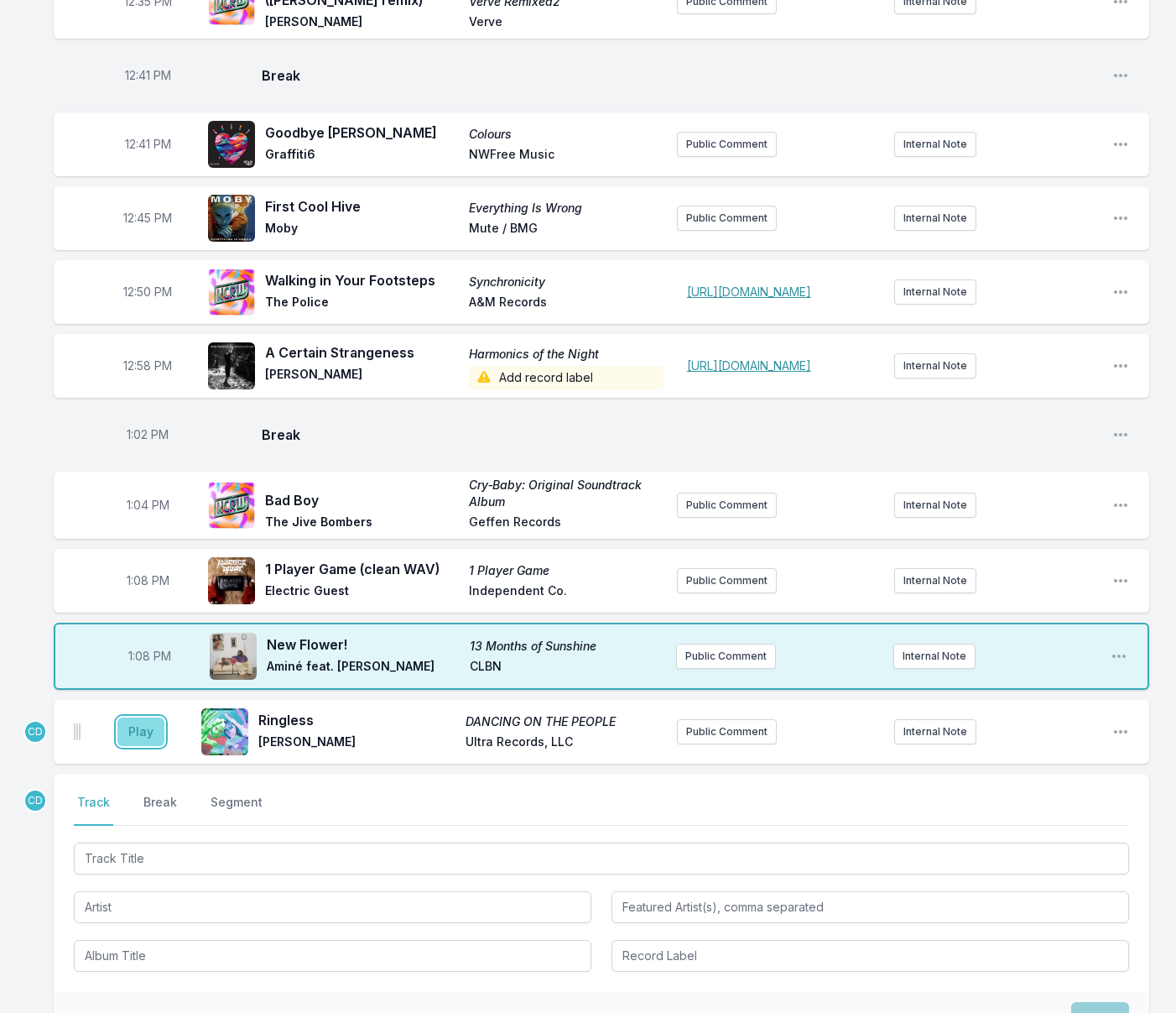
click at [134, 746] on button "Play" at bounding box center [141, 731] width 47 height 28
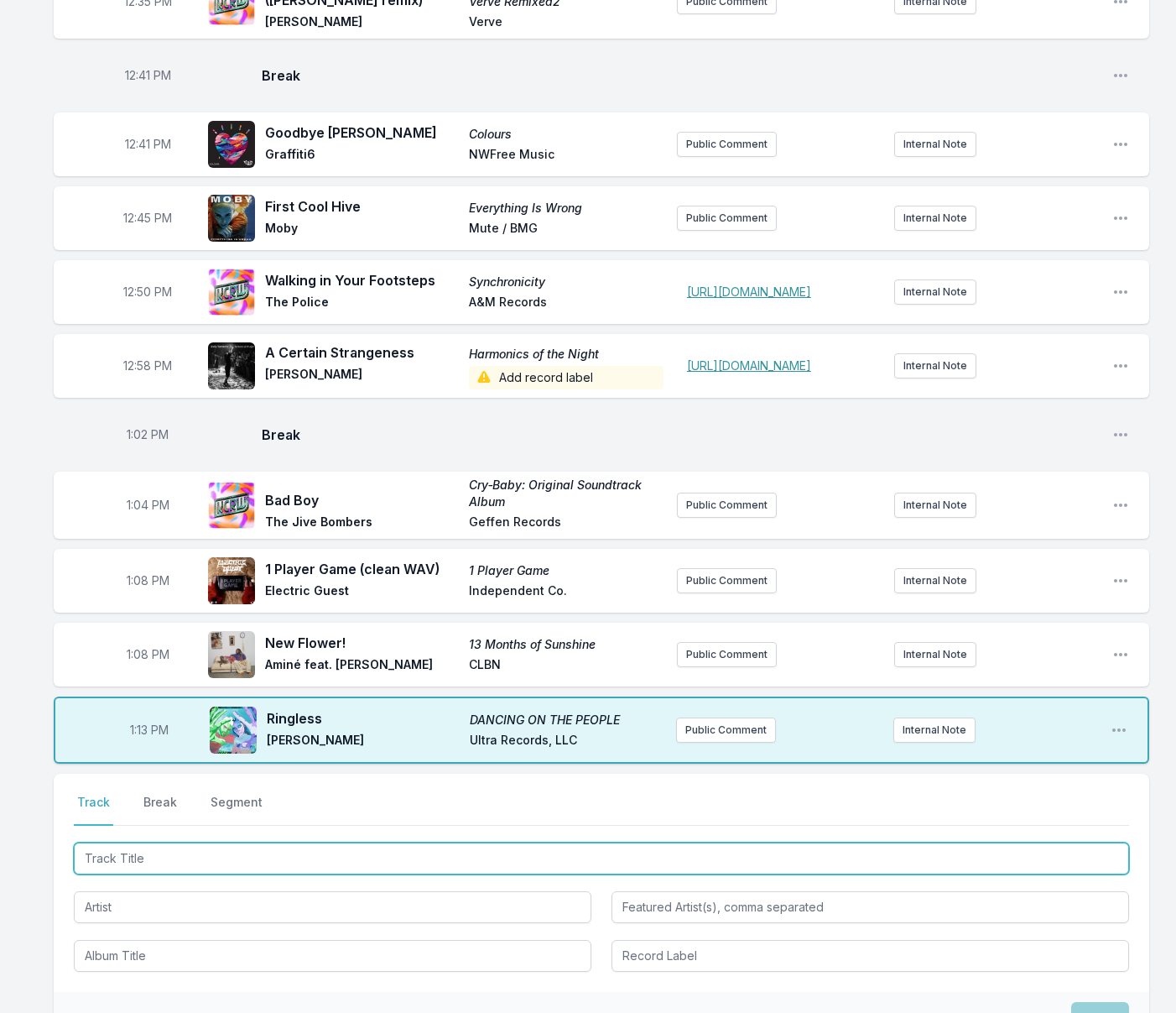
click at [185, 874] on input "Track Title" at bounding box center [601, 859] width 1055 height 32
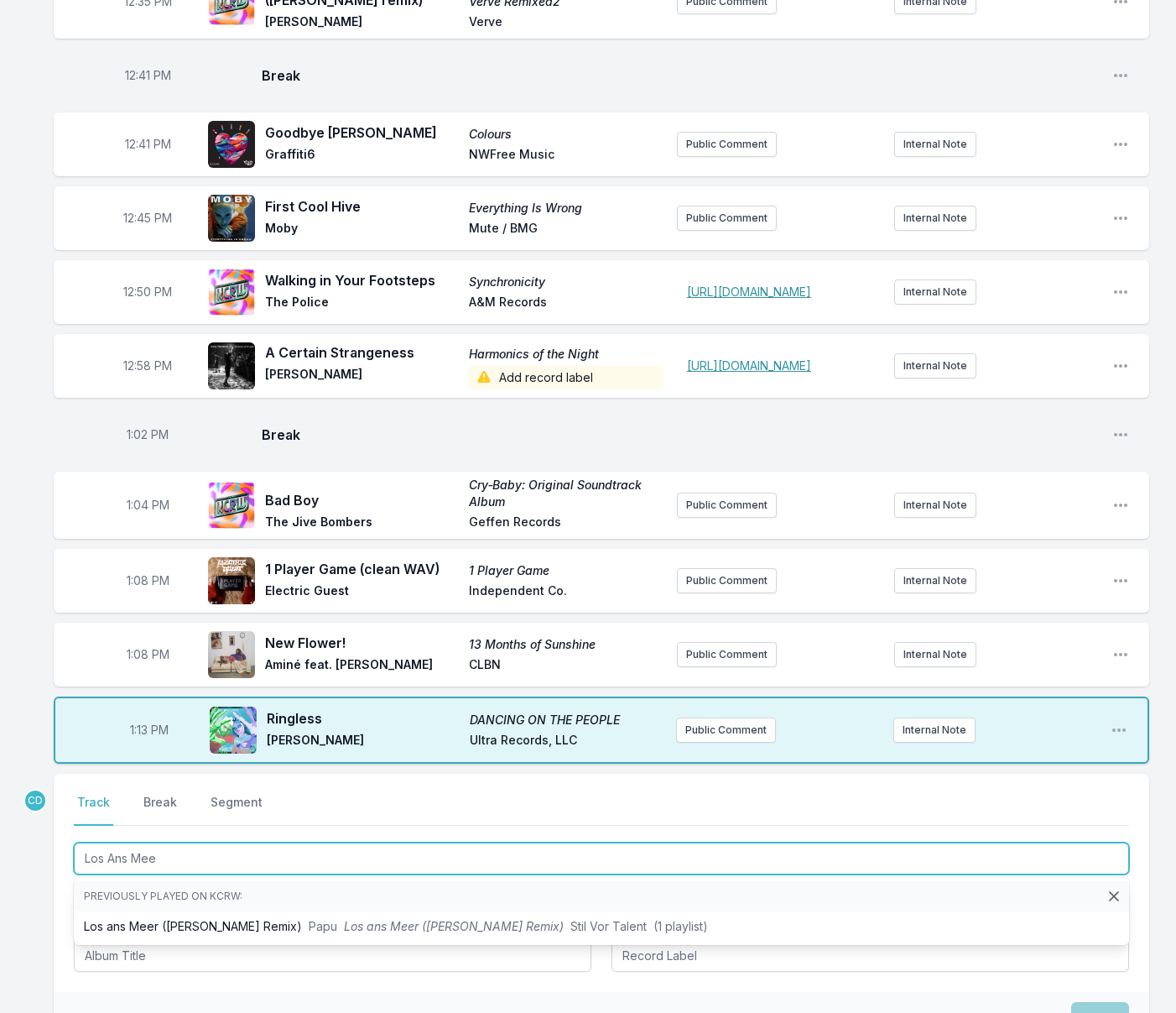
type input "Los Ans Meer"
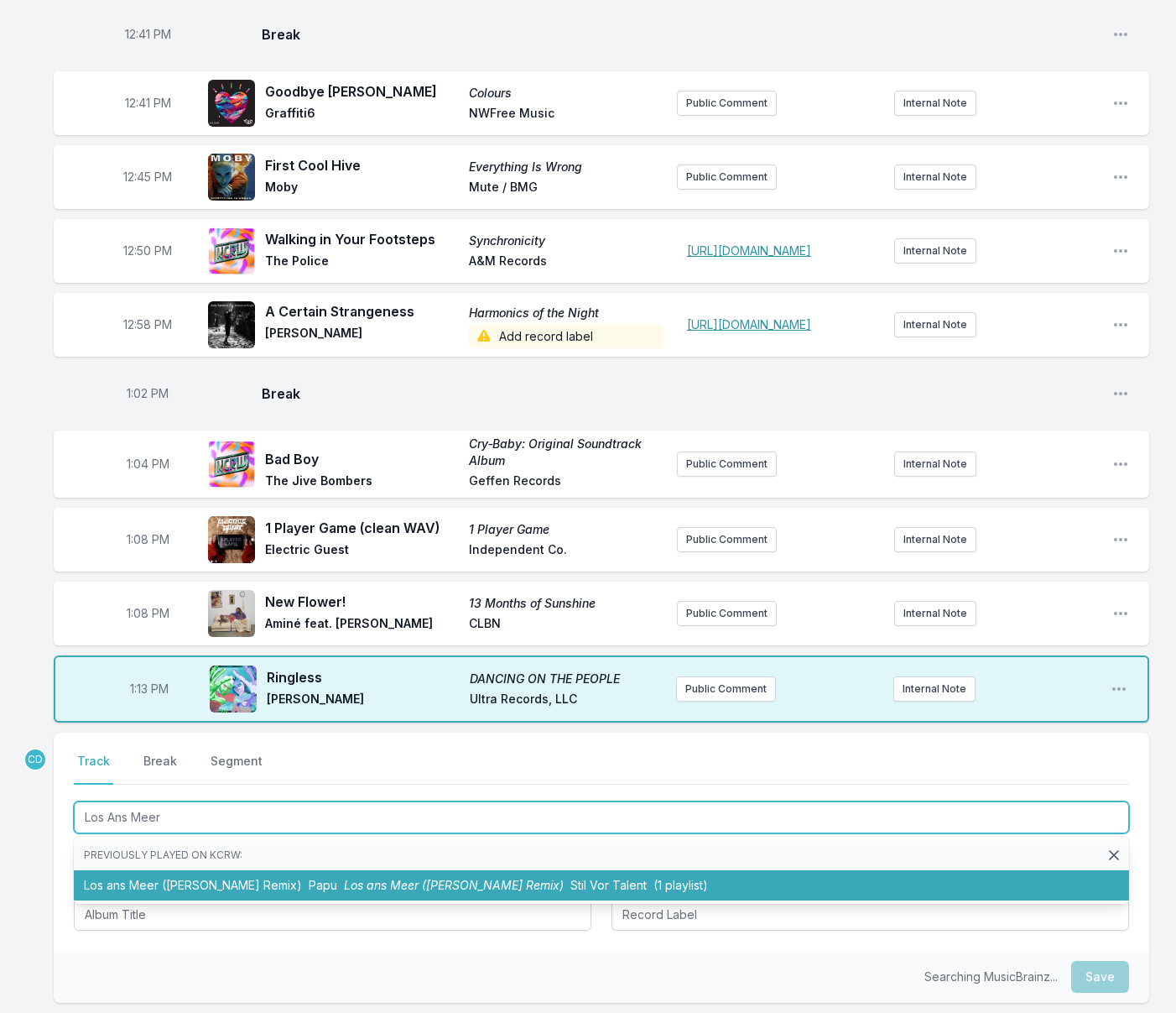
scroll to position [959, 0]
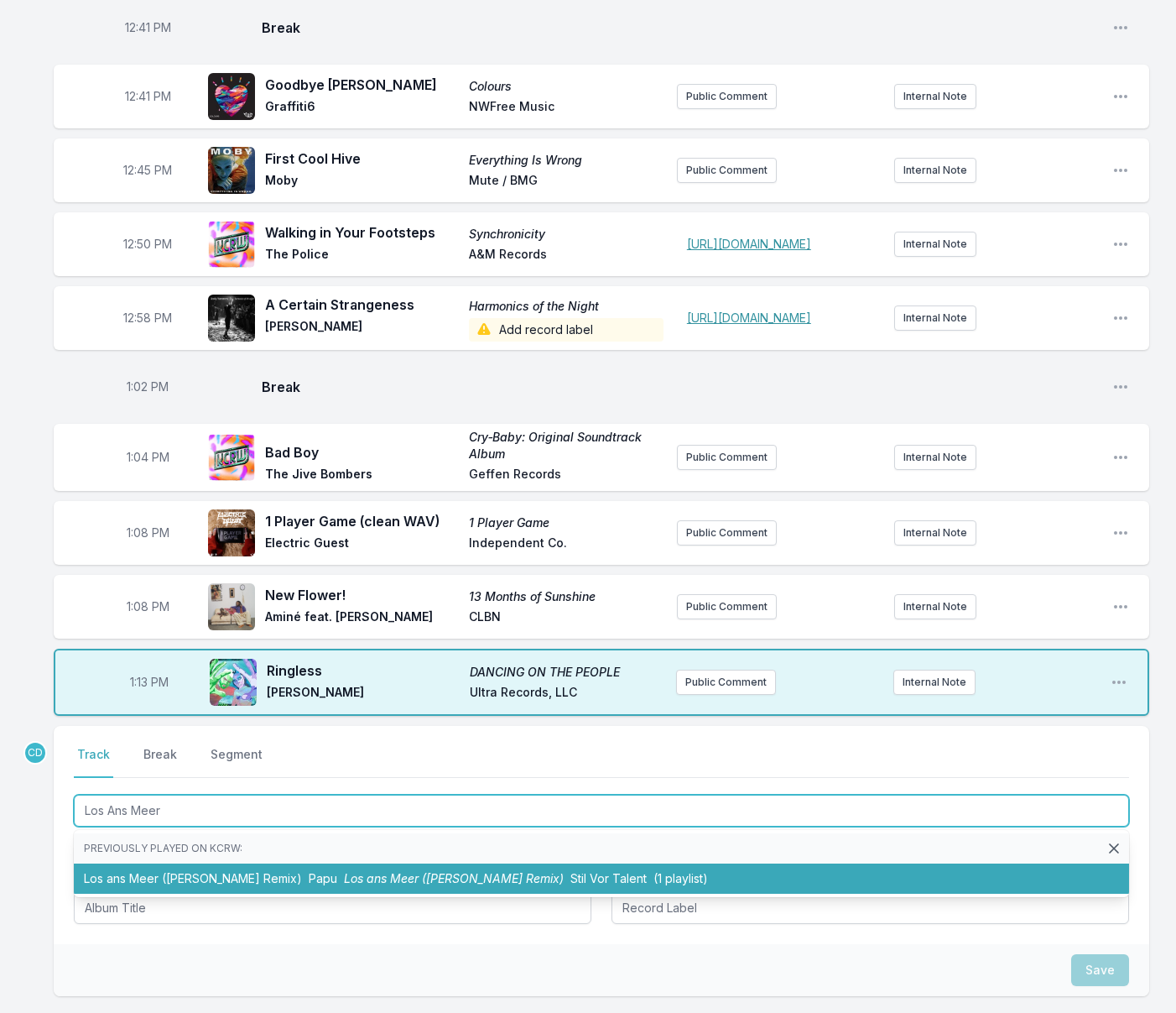
click at [229, 894] on li "Los ans Meer ([PERSON_NAME] Remix) Papu Los ans Meer ([PERSON_NAME] Remix) Stil…" at bounding box center [601, 878] width 1055 height 30
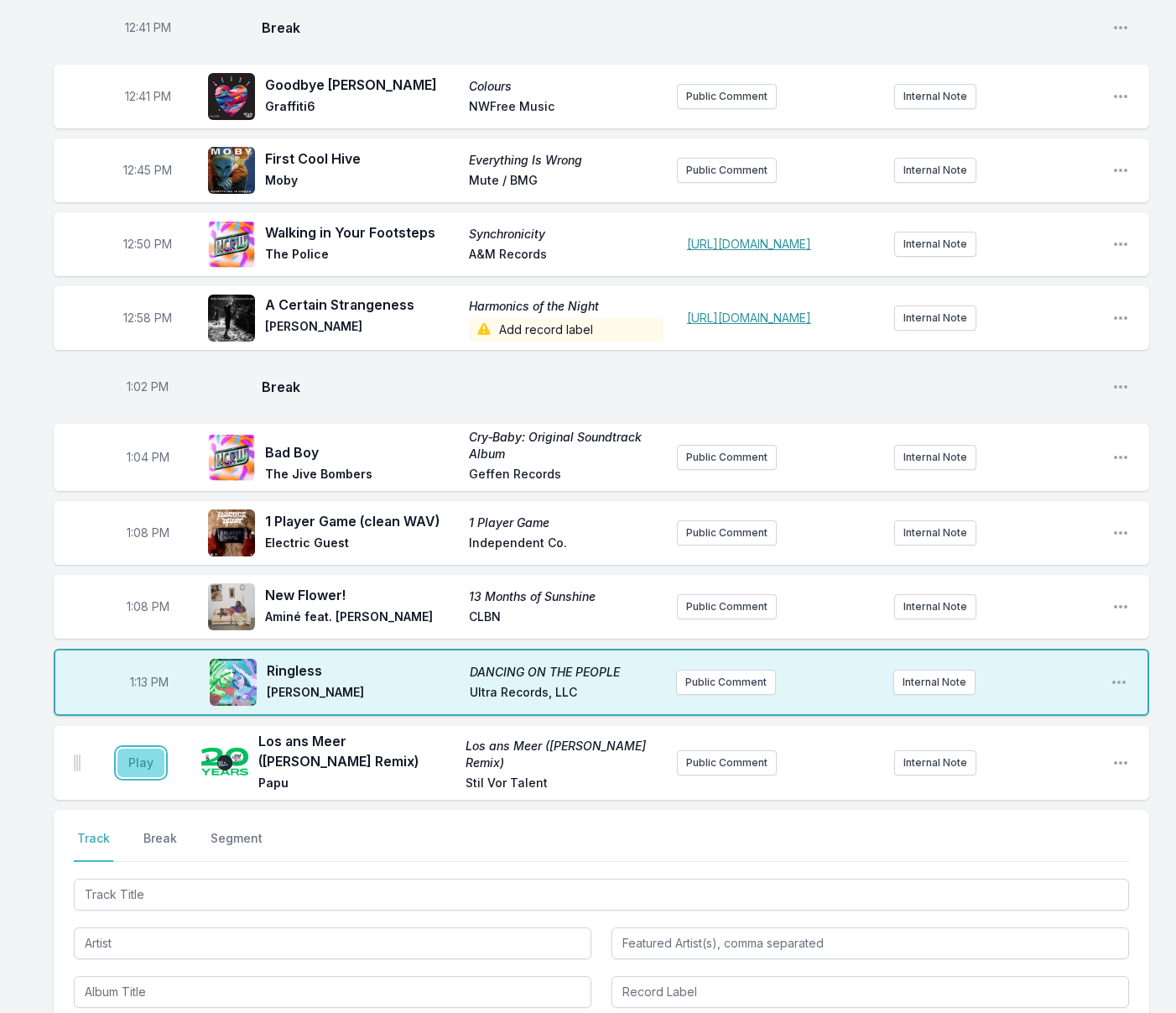
click at [140, 777] on button "Play" at bounding box center [141, 763] width 47 height 28
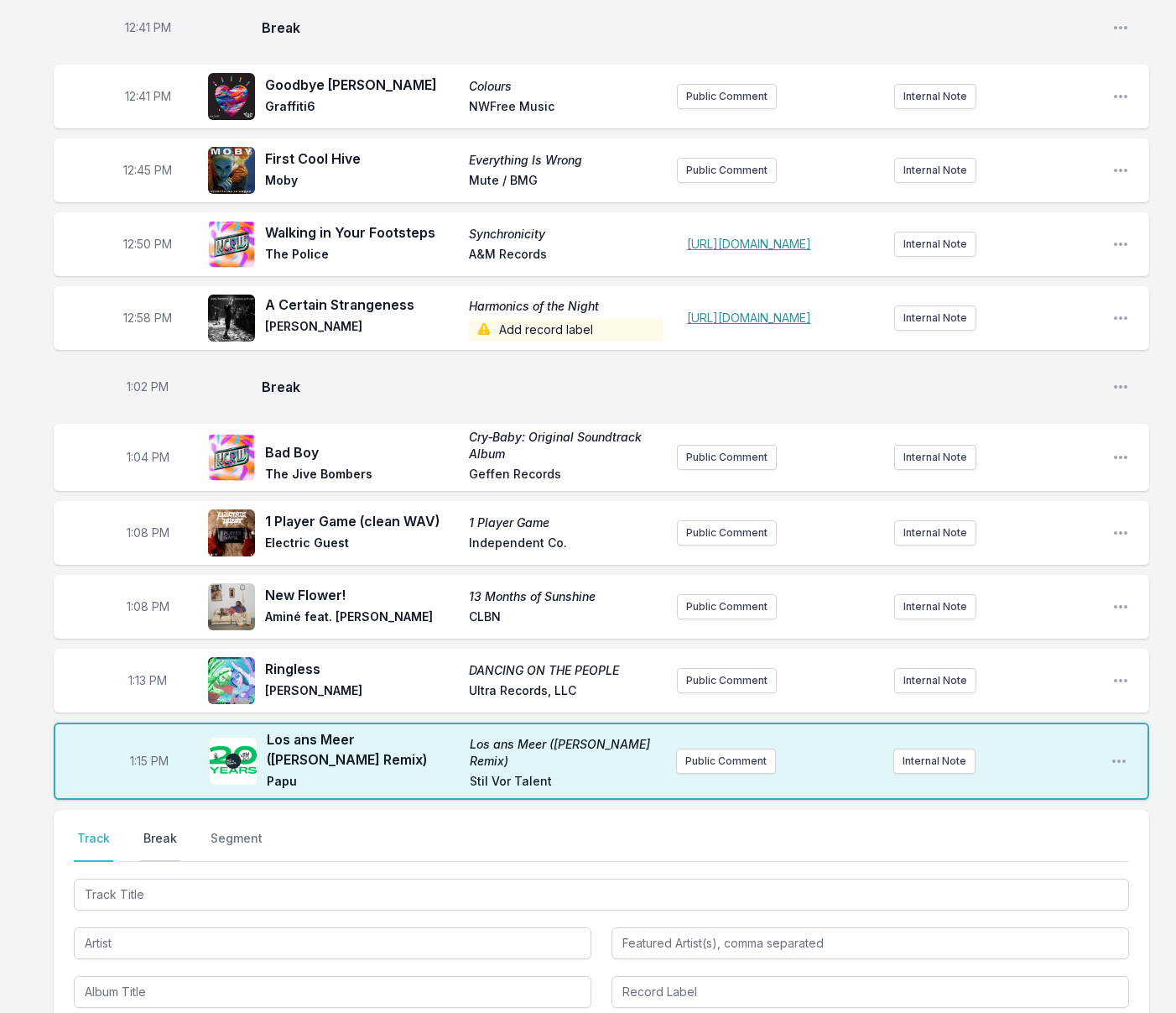
click at [161, 862] on button "Break" at bounding box center [161, 845] width 40 height 32
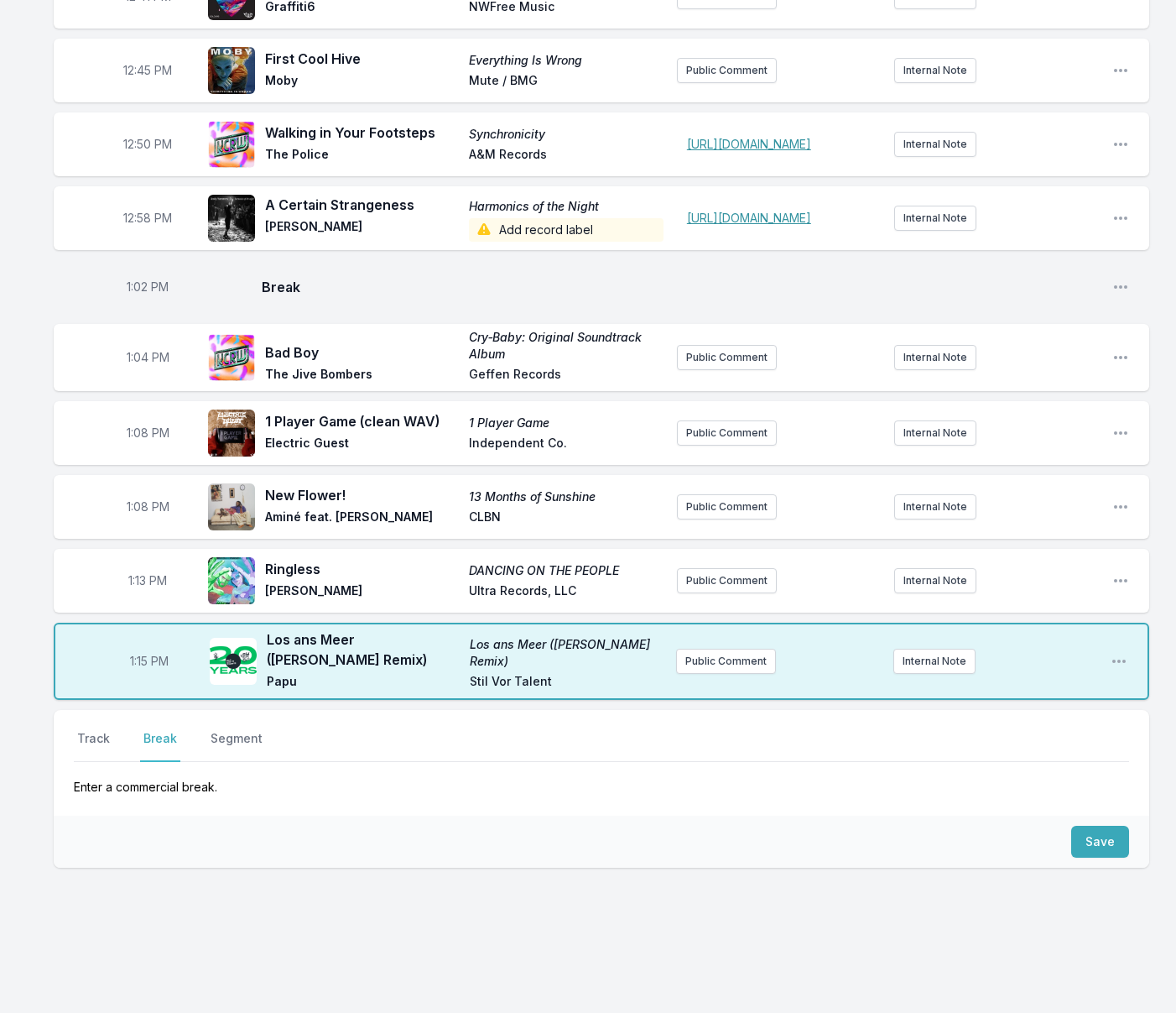
scroll to position [1118, 0]
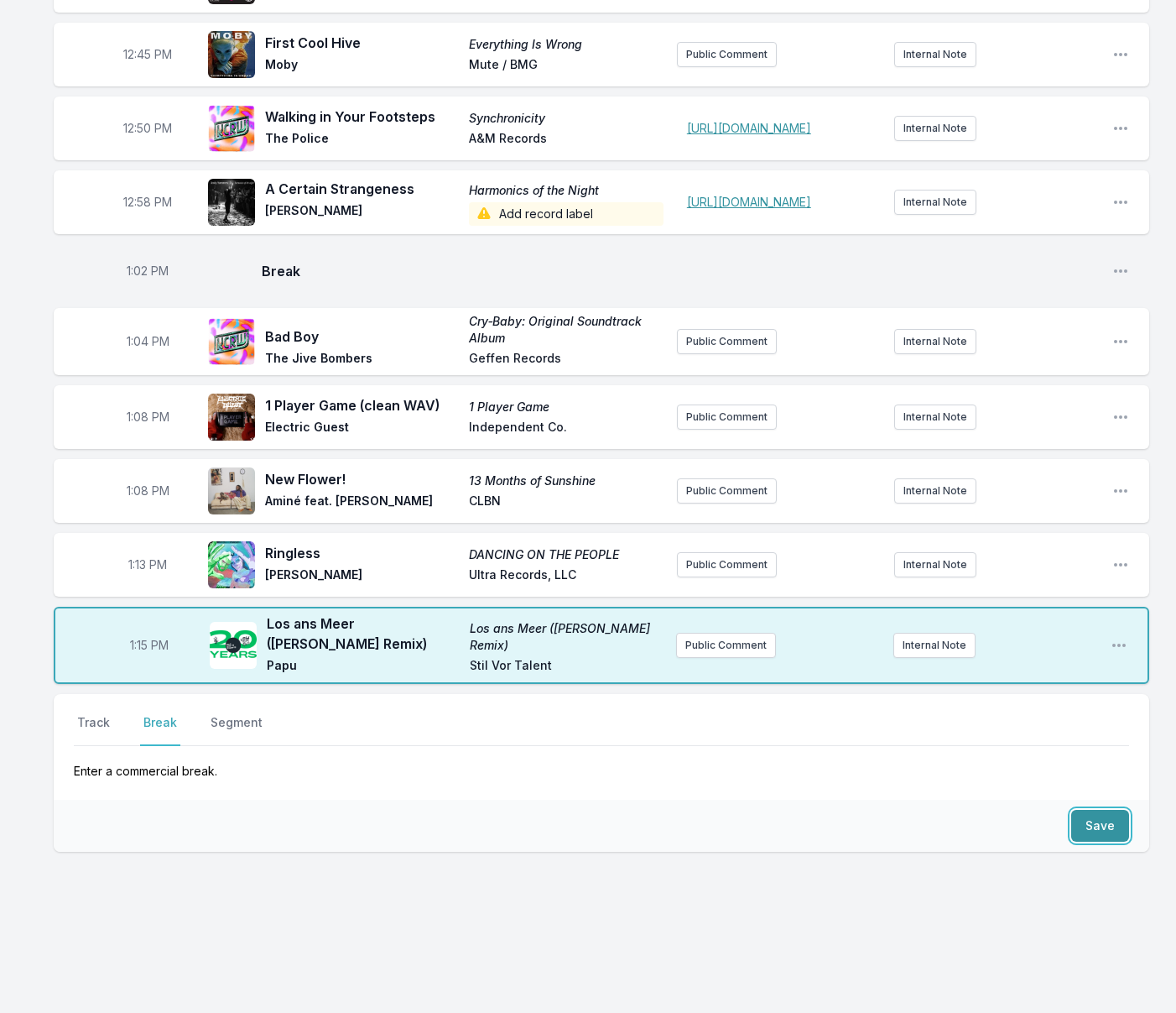
click at [1084, 826] on button "Save" at bounding box center [1100, 825] width 58 height 32
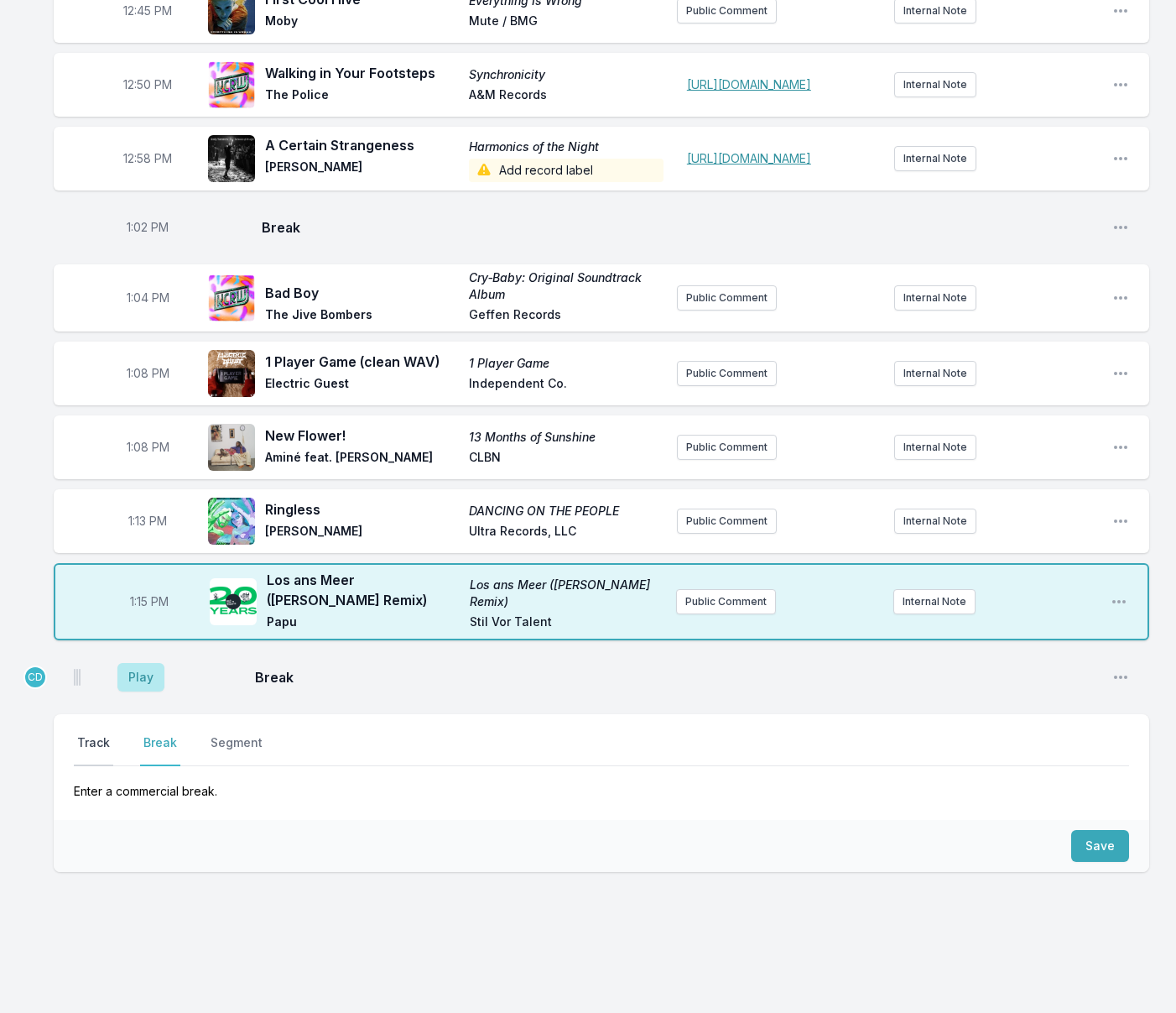
click at [102, 766] on button "Track" at bounding box center [93, 750] width 39 height 32
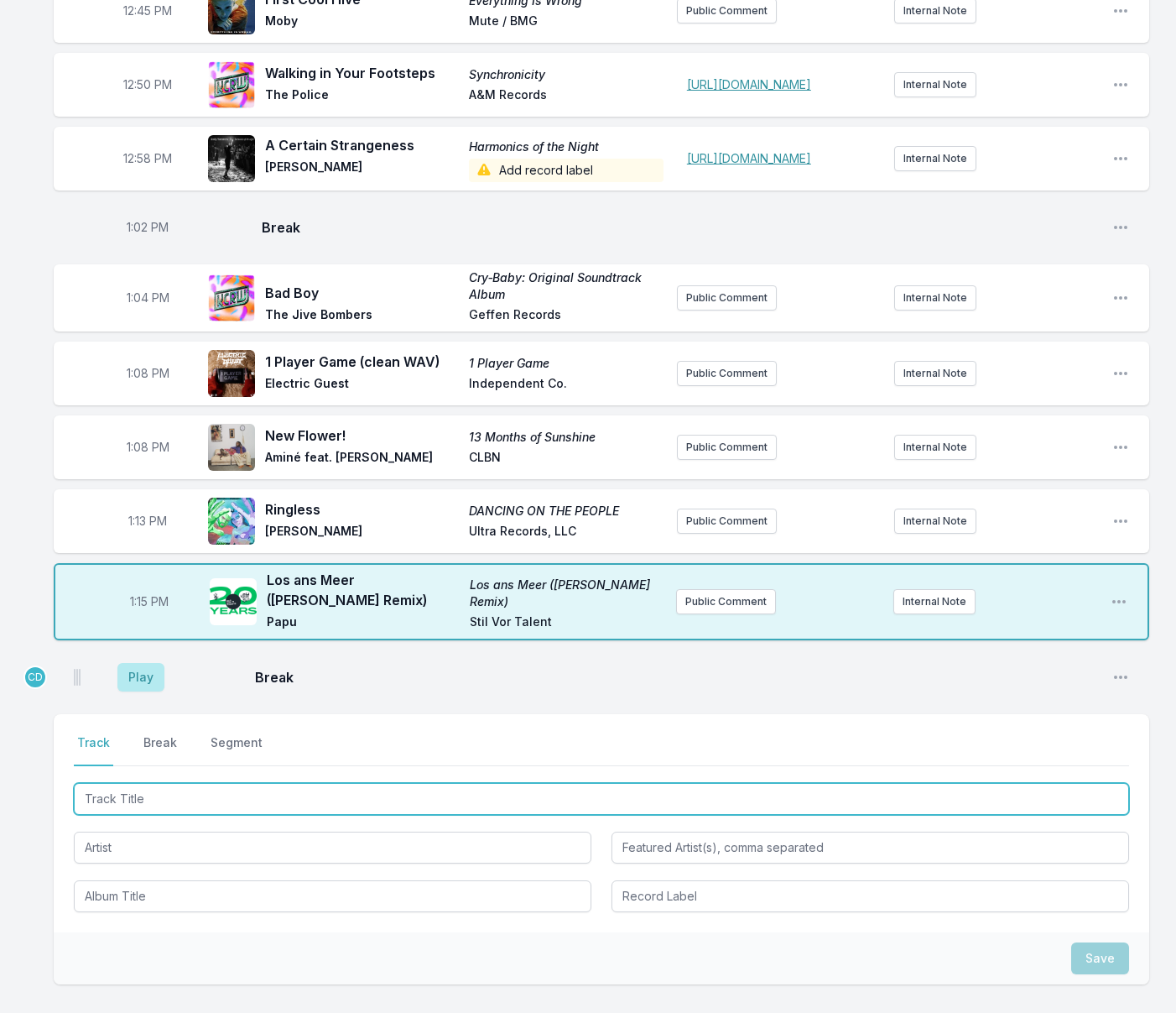
click at [157, 815] on input "Track Title" at bounding box center [601, 799] width 1055 height 32
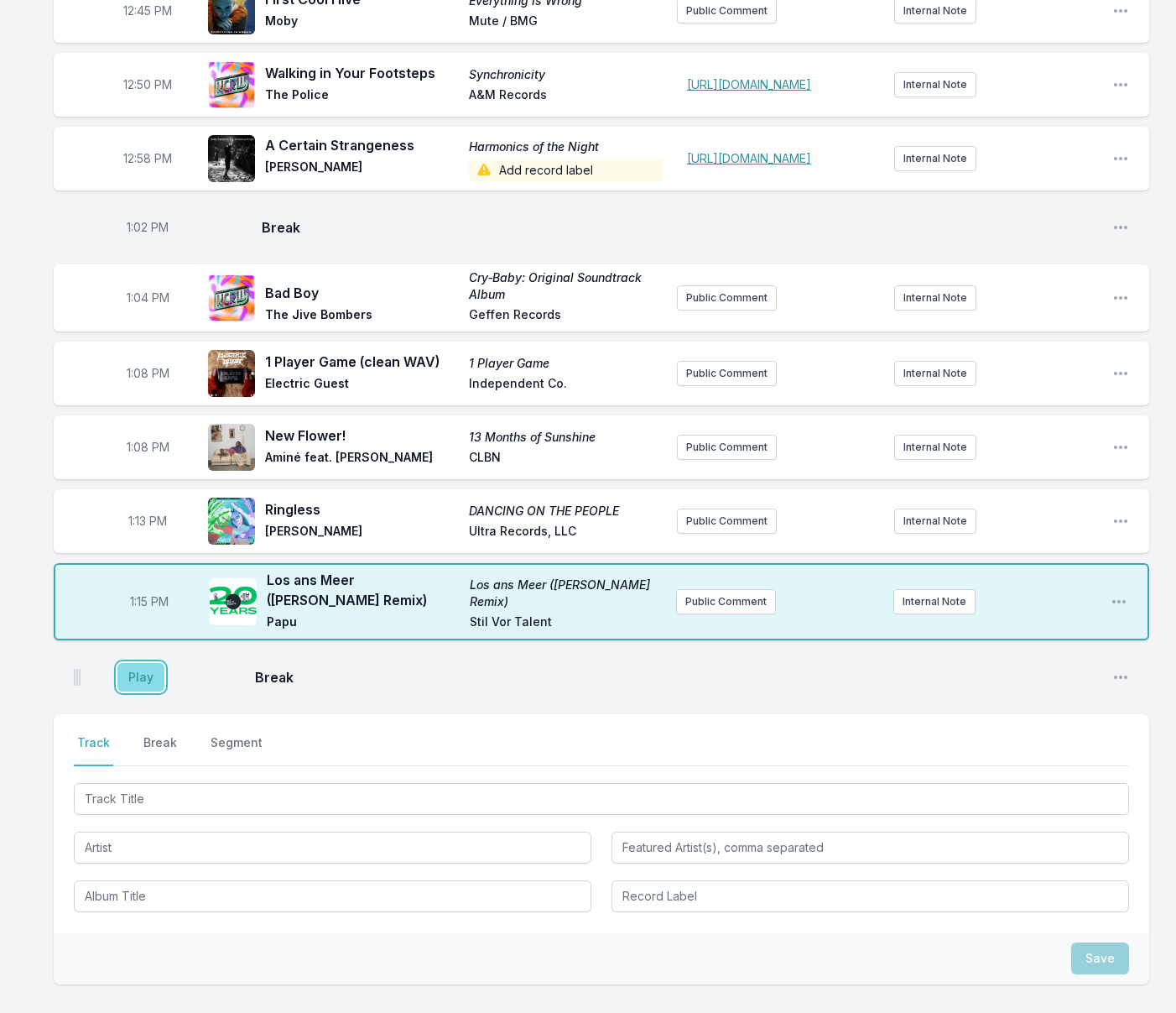
click at [142, 692] on button "Play" at bounding box center [141, 677] width 47 height 28
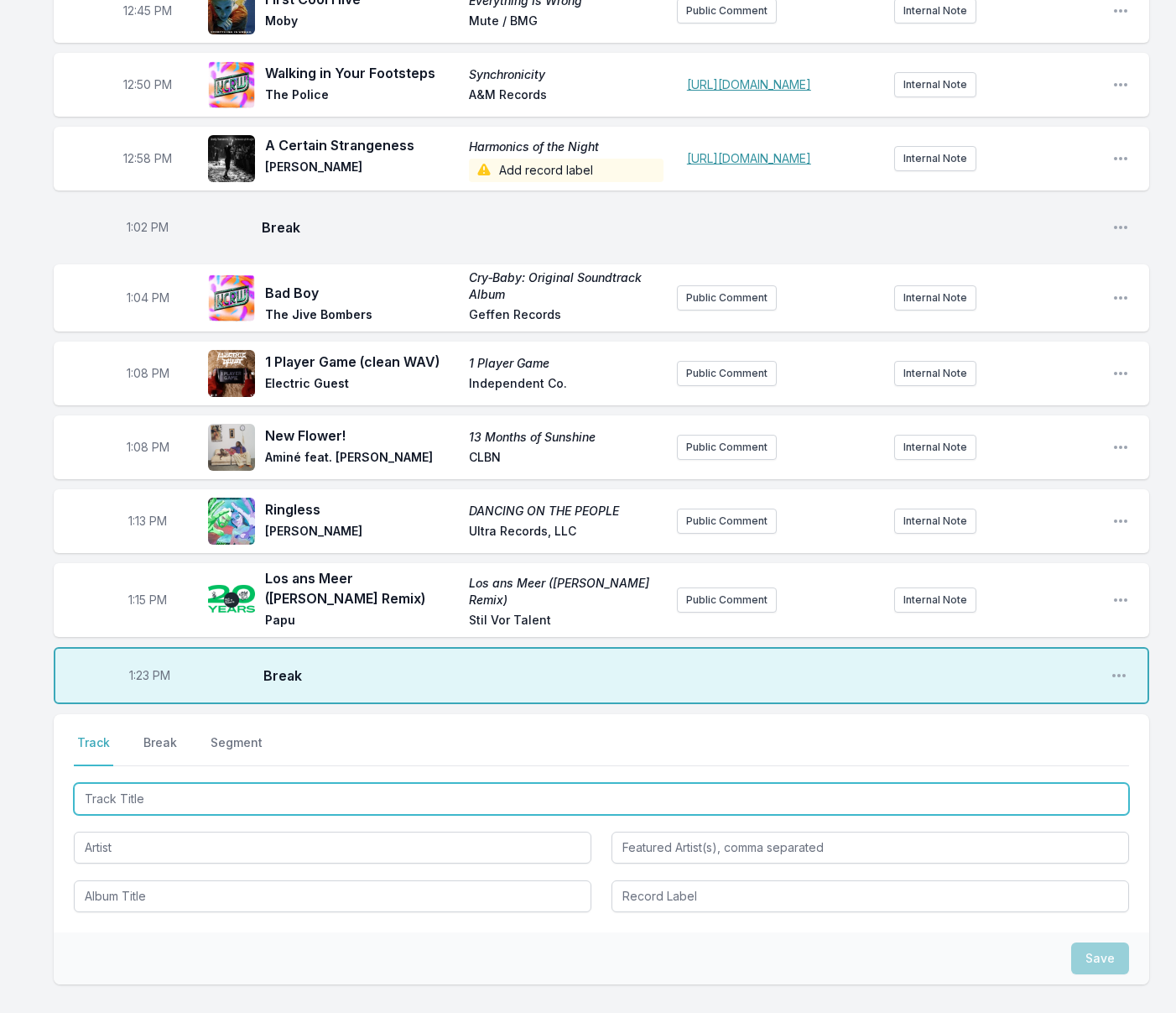
click at [562, 815] on input "Track Title" at bounding box center [601, 799] width 1055 height 32
click at [563, 815] on input "Track Title" at bounding box center [601, 799] width 1055 height 32
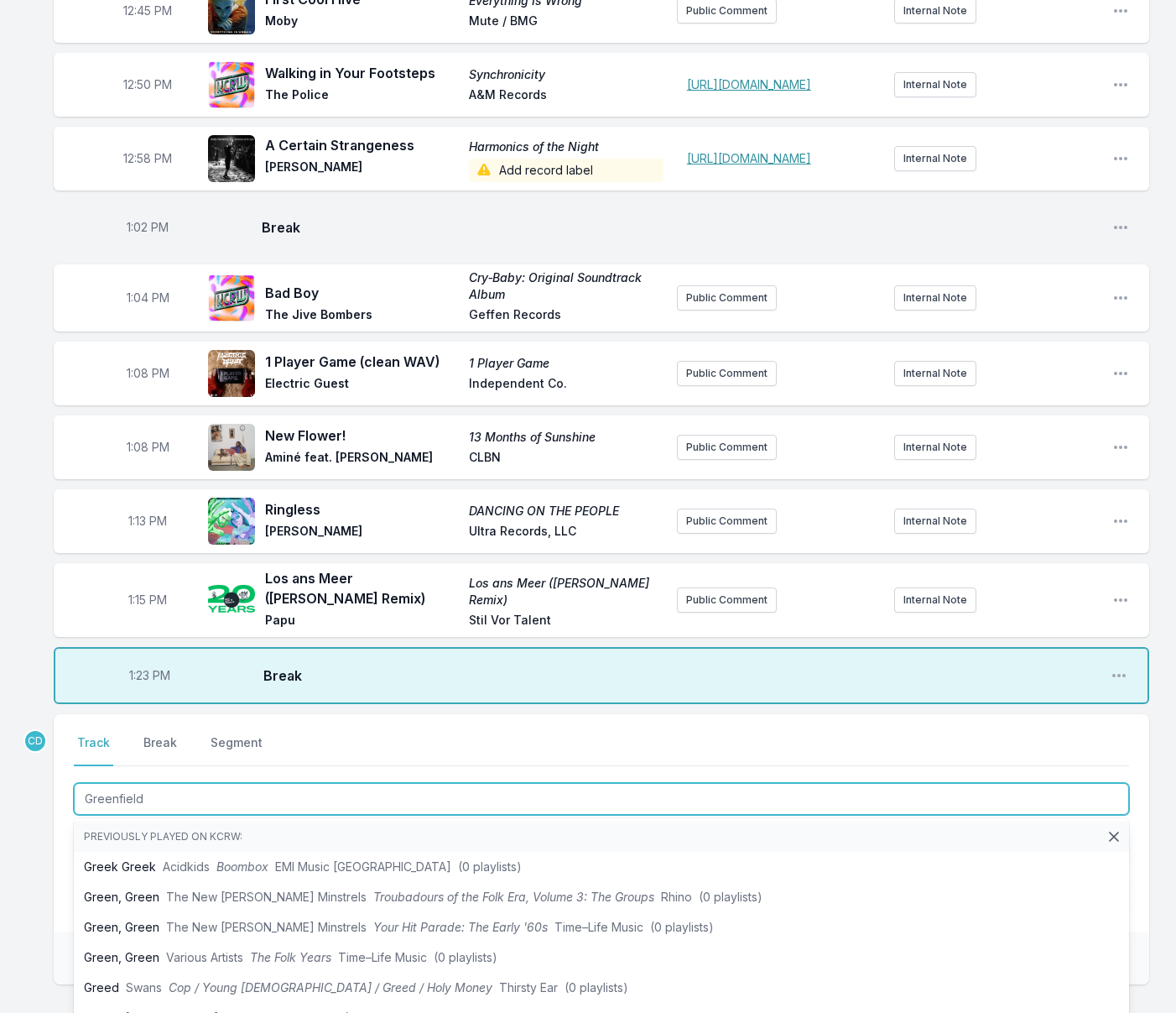
type input "Greenfields"
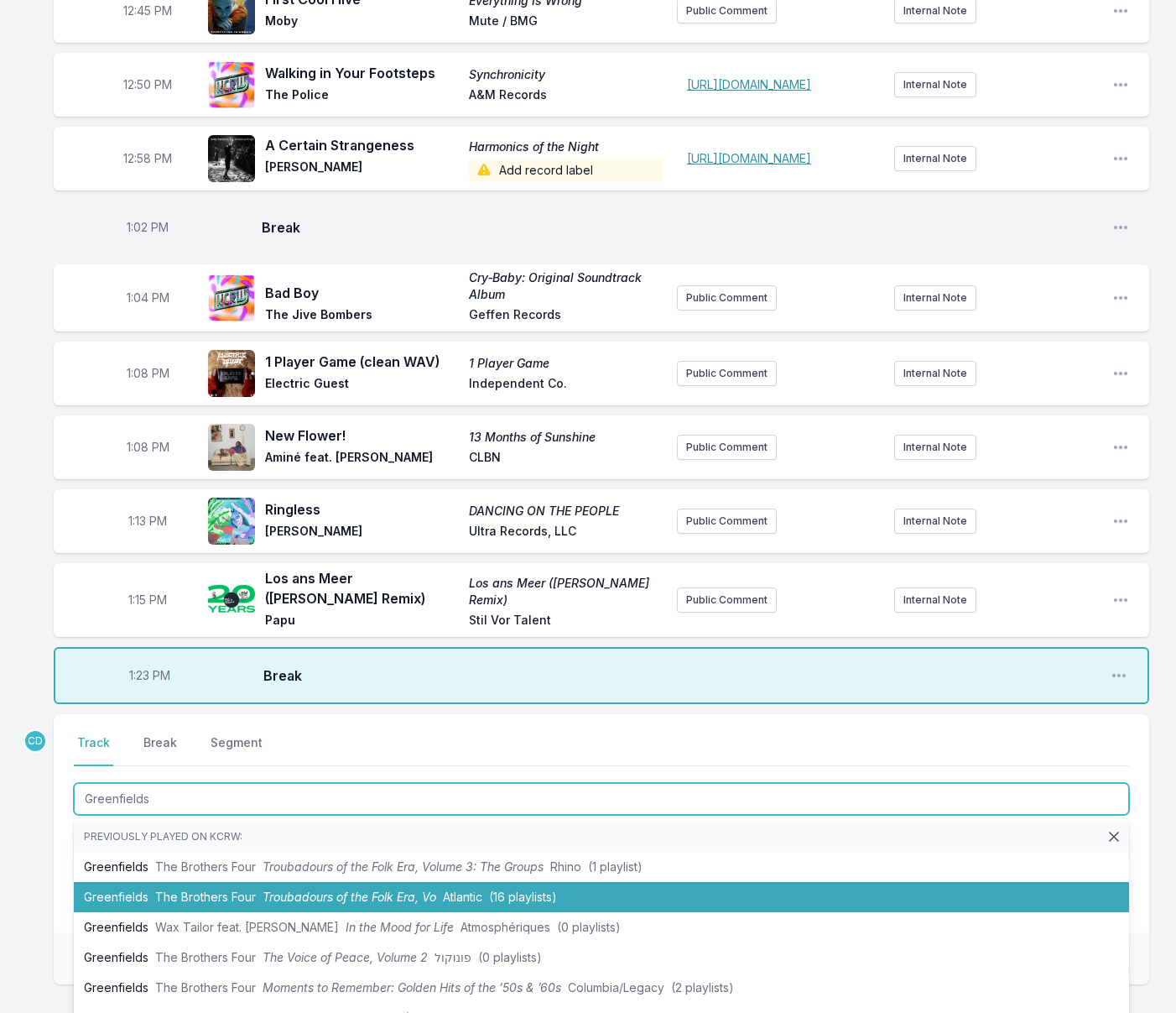
click at [537, 903] on span "(16 playlists)" at bounding box center [522, 896] width 68 height 14
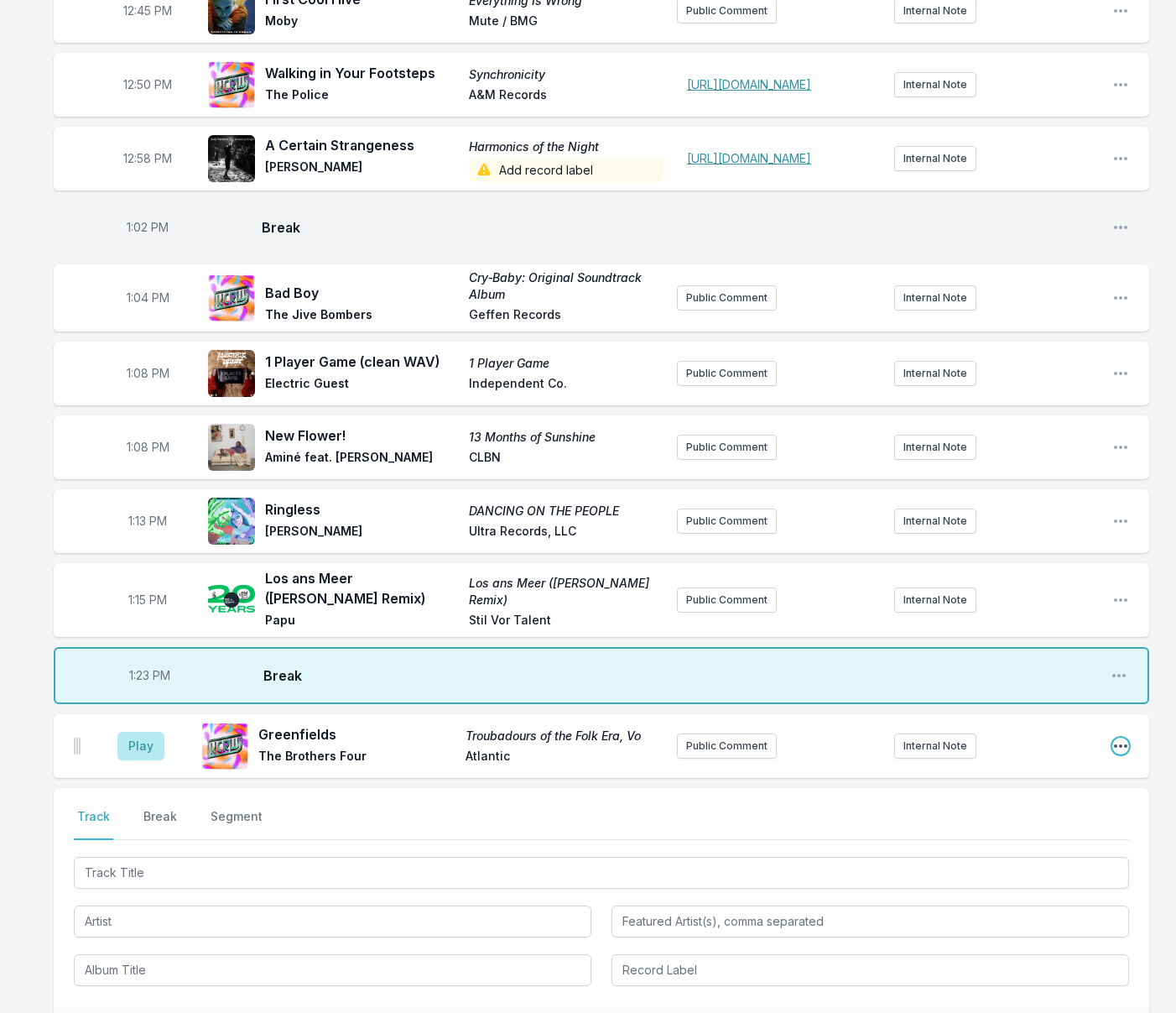
click at [1122, 754] on icon "Open playlist item options" at bounding box center [1120, 745] width 17 height 17
click at [1014, 855] on button "Delete Entry" at bounding box center [1035, 839] width 188 height 30
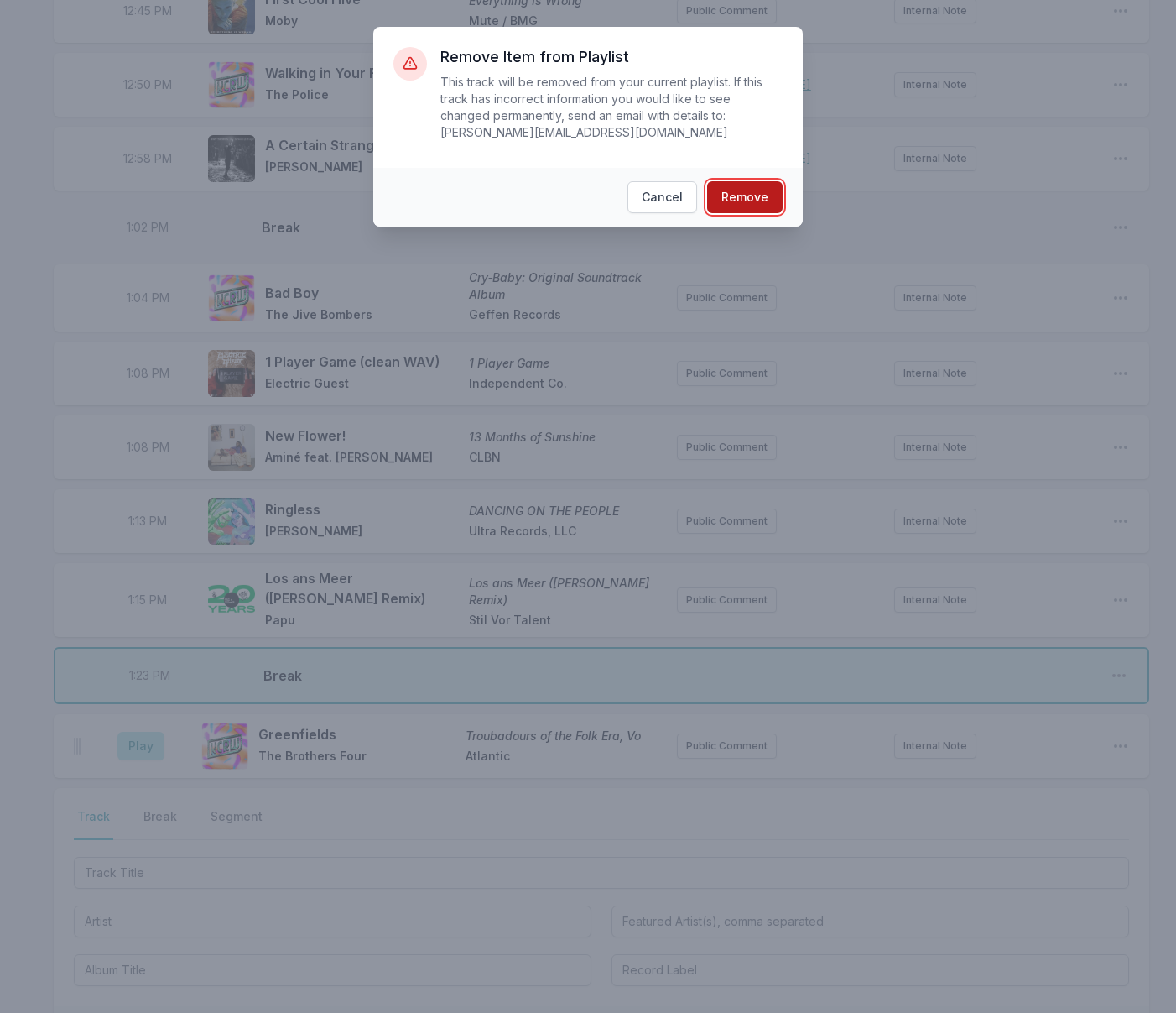
click at [756, 200] on button "Remove" at bounding box center [745, 197] width 75 height 32
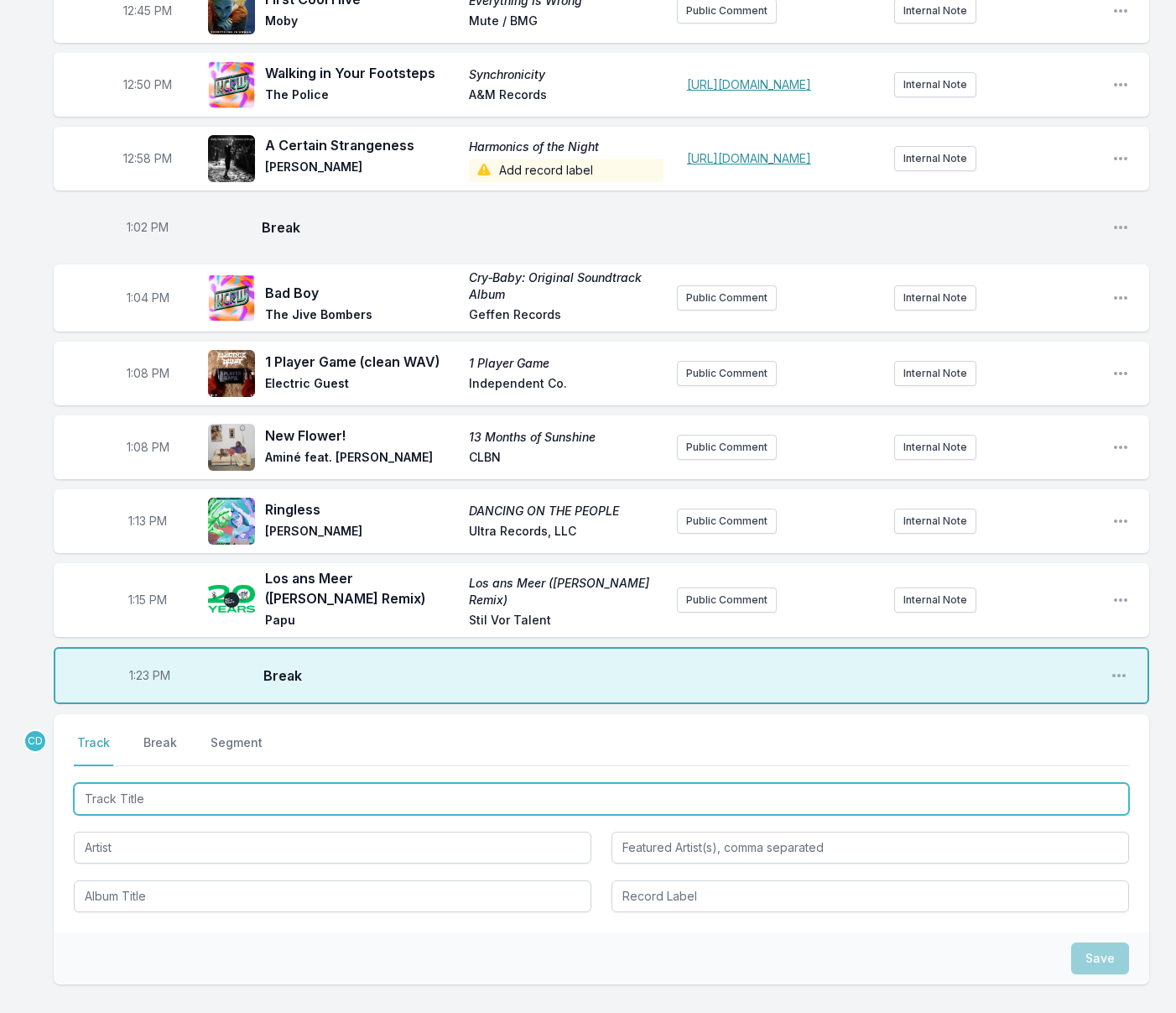
click at [427, 815] on input "Track Title" at bounding box center [601, 799] width 1055 height 32
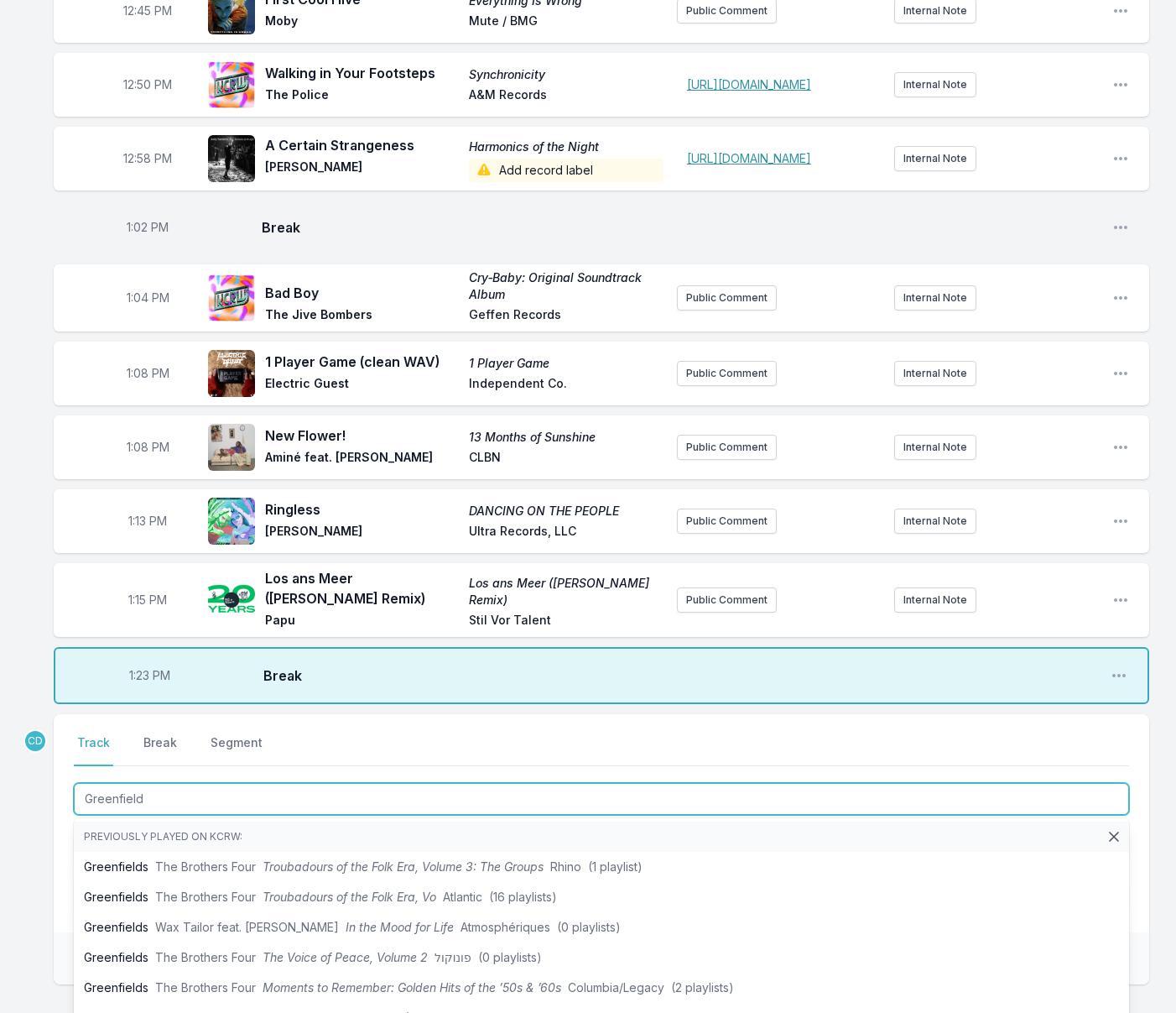
type input "Greenfield"
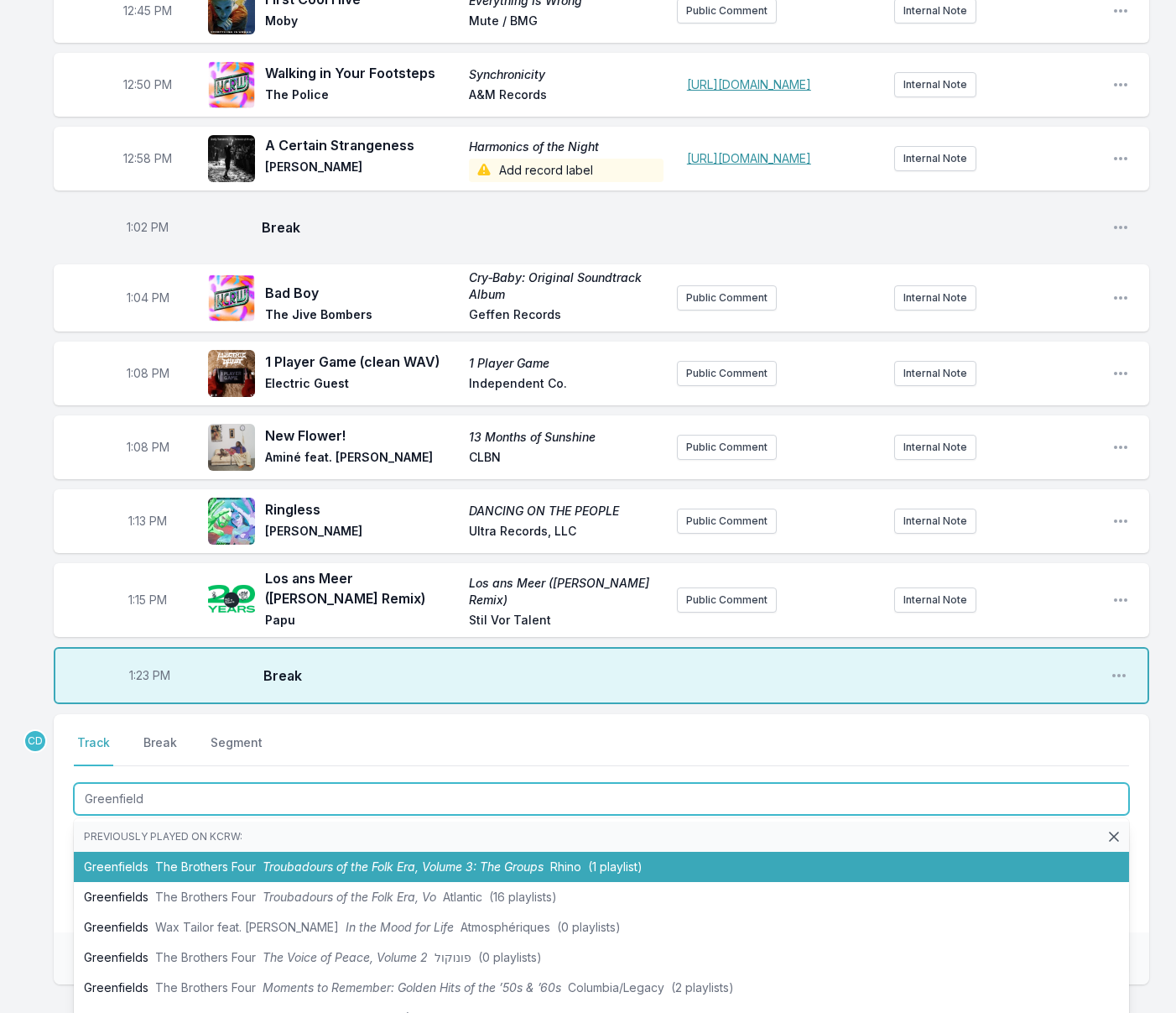
click at [447, 873] on span "Troubadours of the Folk Era, Volume 3: The Groups" at bounding box center [403, 866] width 281 height 14
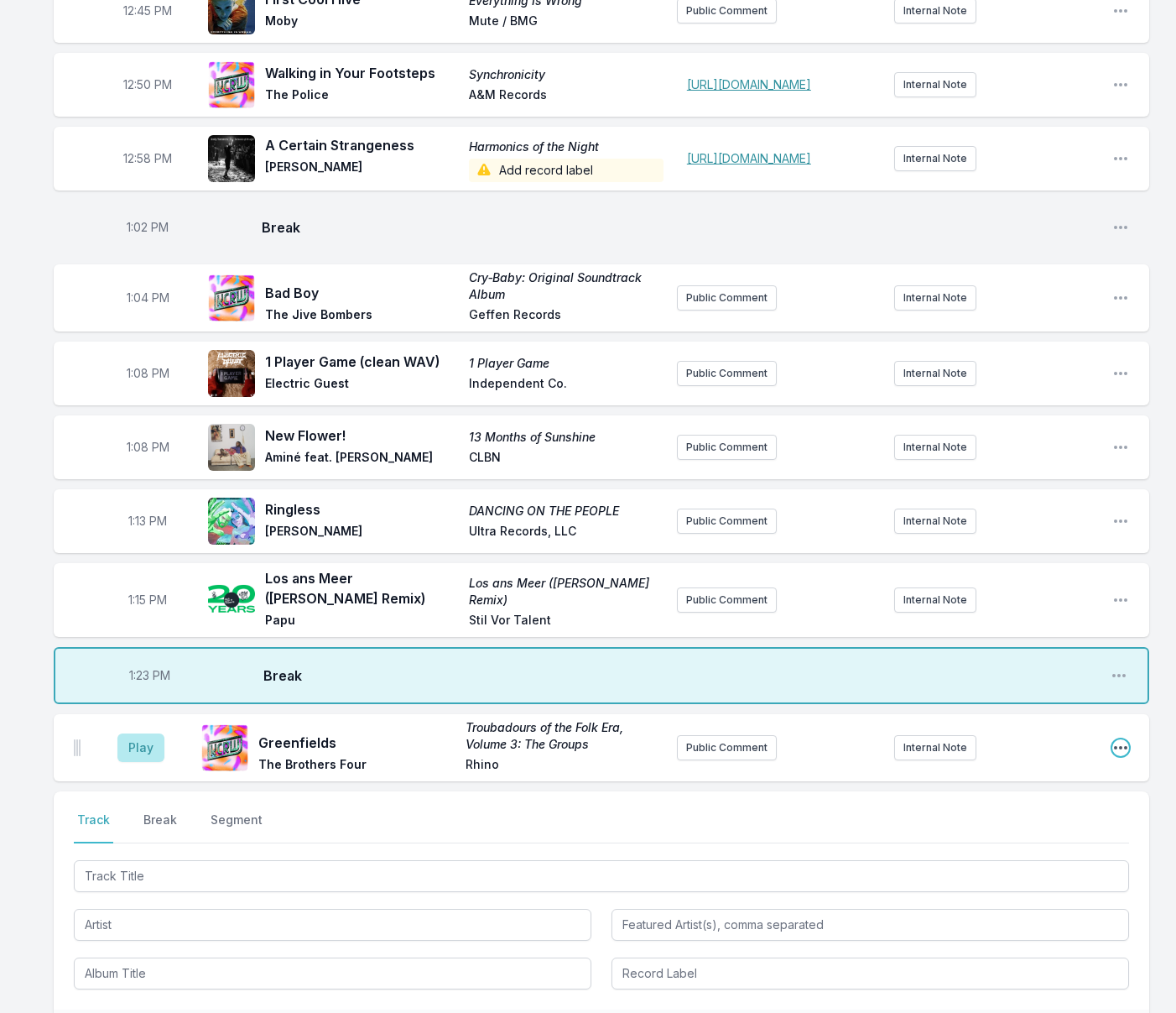
drag, startPoint x: 1121, startPoint y: 796, endPoint x: 1119, endPoint y: 806, distance: 10.2
click at [1120, 756] on icon "Open playlist item options" at bounding box center [1120, 747] width 17 height 17
click at [1010, 825] on button "Edit Track Details" at bounding box center [1035, 810] width 188 height 30
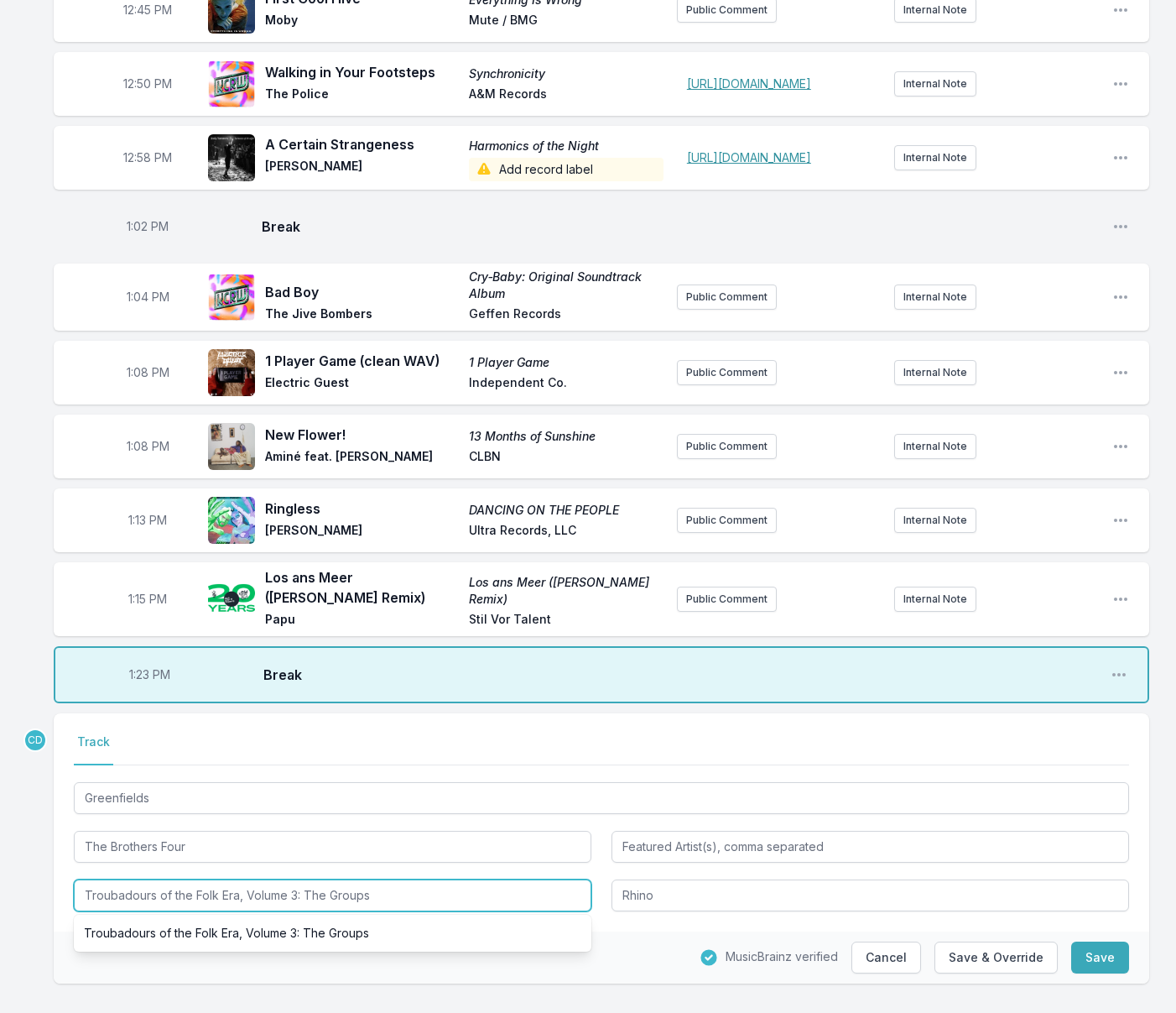
drag, startPoint x: 412, startPoint y: 939, endPoint x: 296, endPoint y: 943, distance: 116.1
click at [296, 911] on input "Troubadours of the Folk Era, Volume 3: The Groups" at bounding box center [333, 895] width 518 height 32
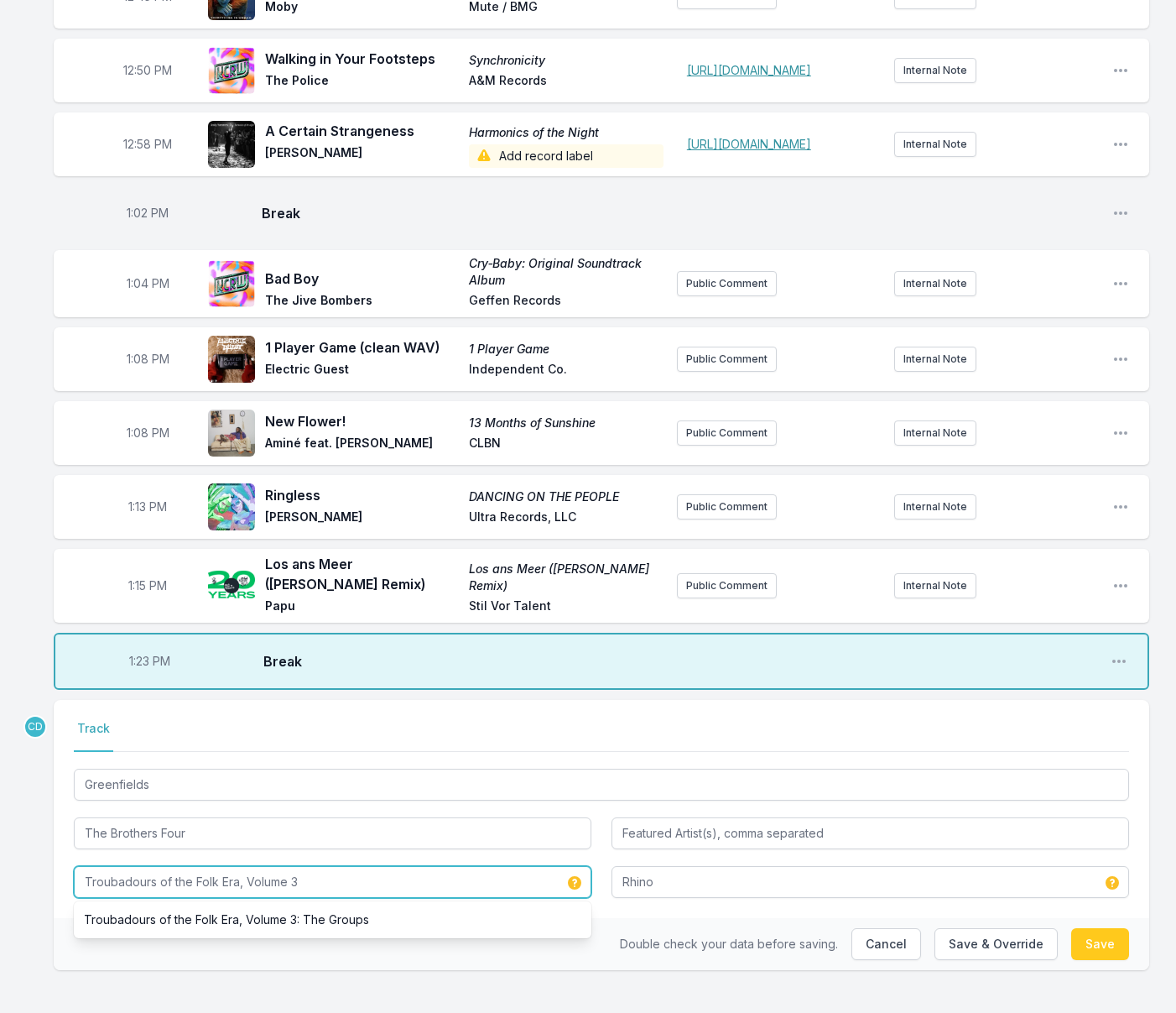
scroll to position [1133, 0]
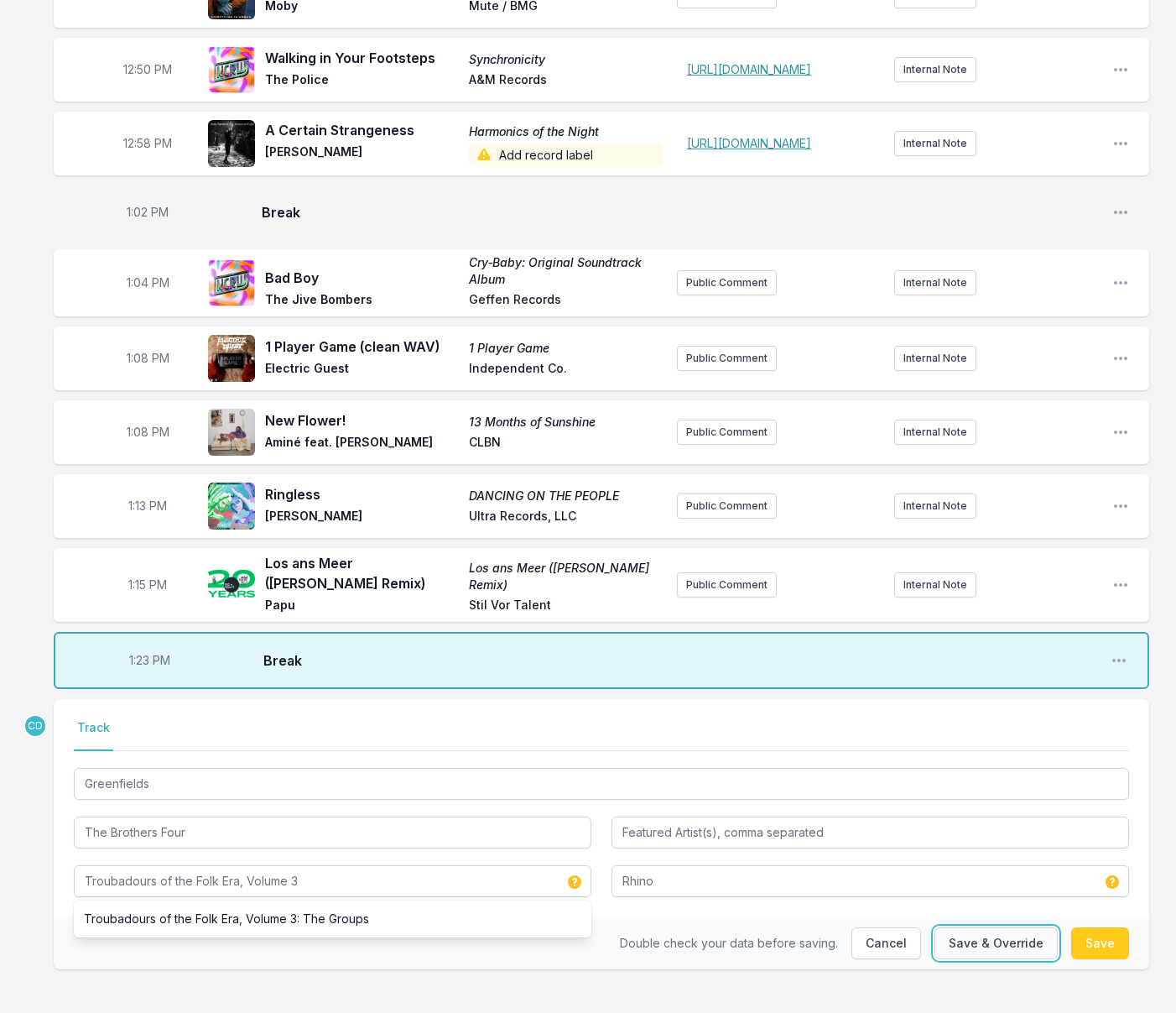
click at [978, 959] on button "Save & Override" at bounding box center [996, 943] width 123 height 32
type input "Troubadours of the Folk Era, Volume 3: The Groups"
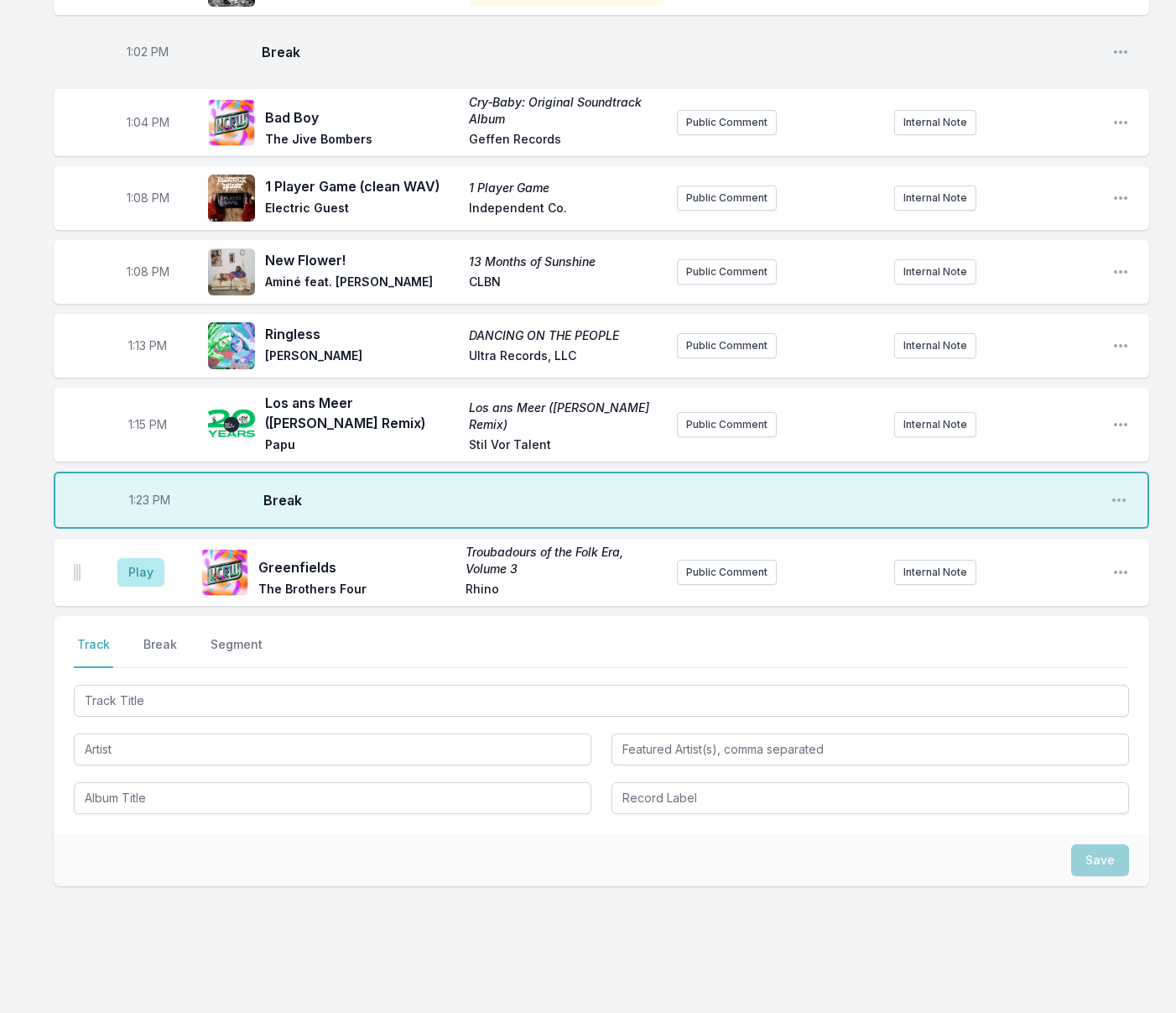
scroll to position [1297, 0]
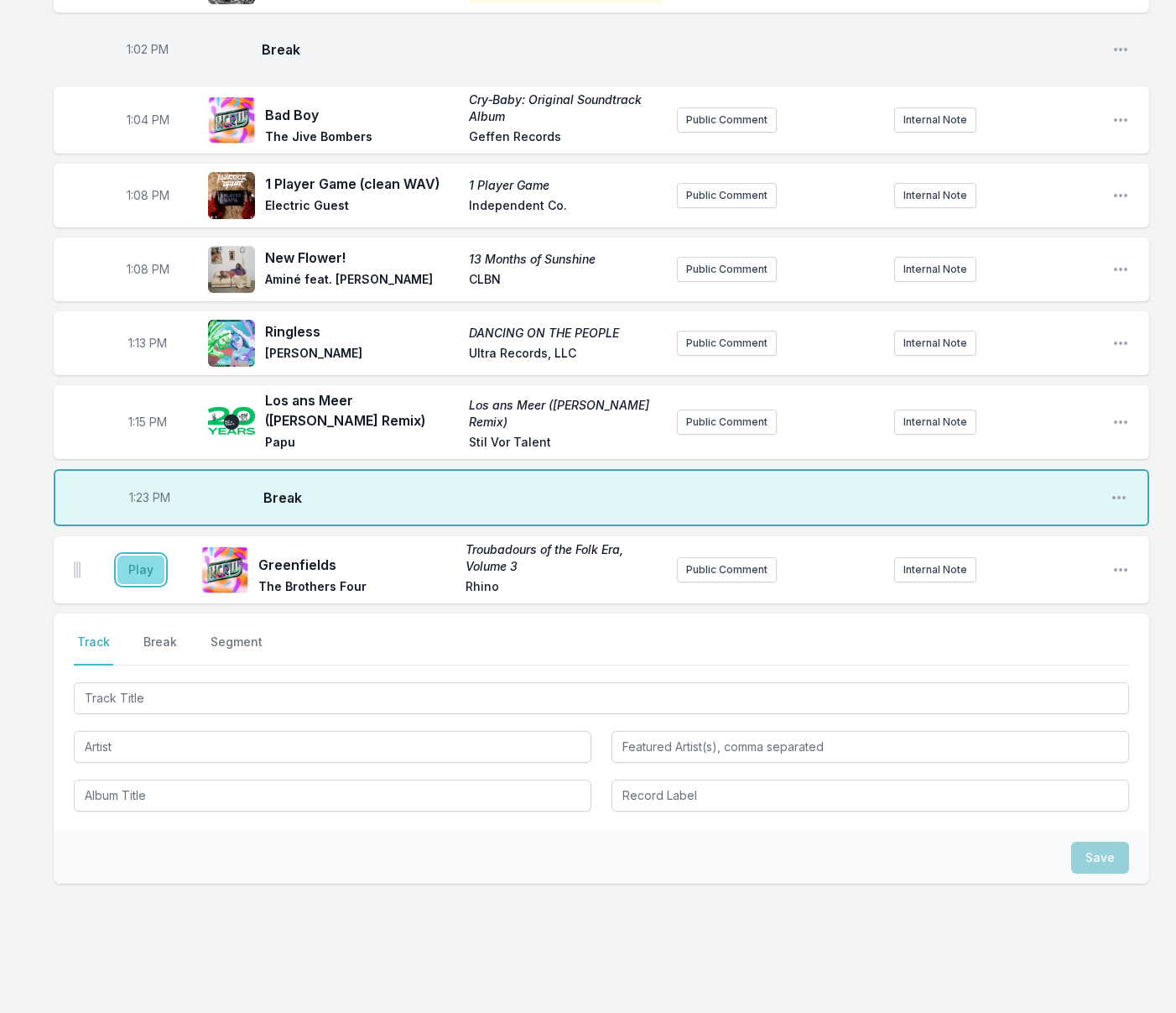
click at [141, 584] on button "Play" at bounding box center [141, 570] width 47 height 28
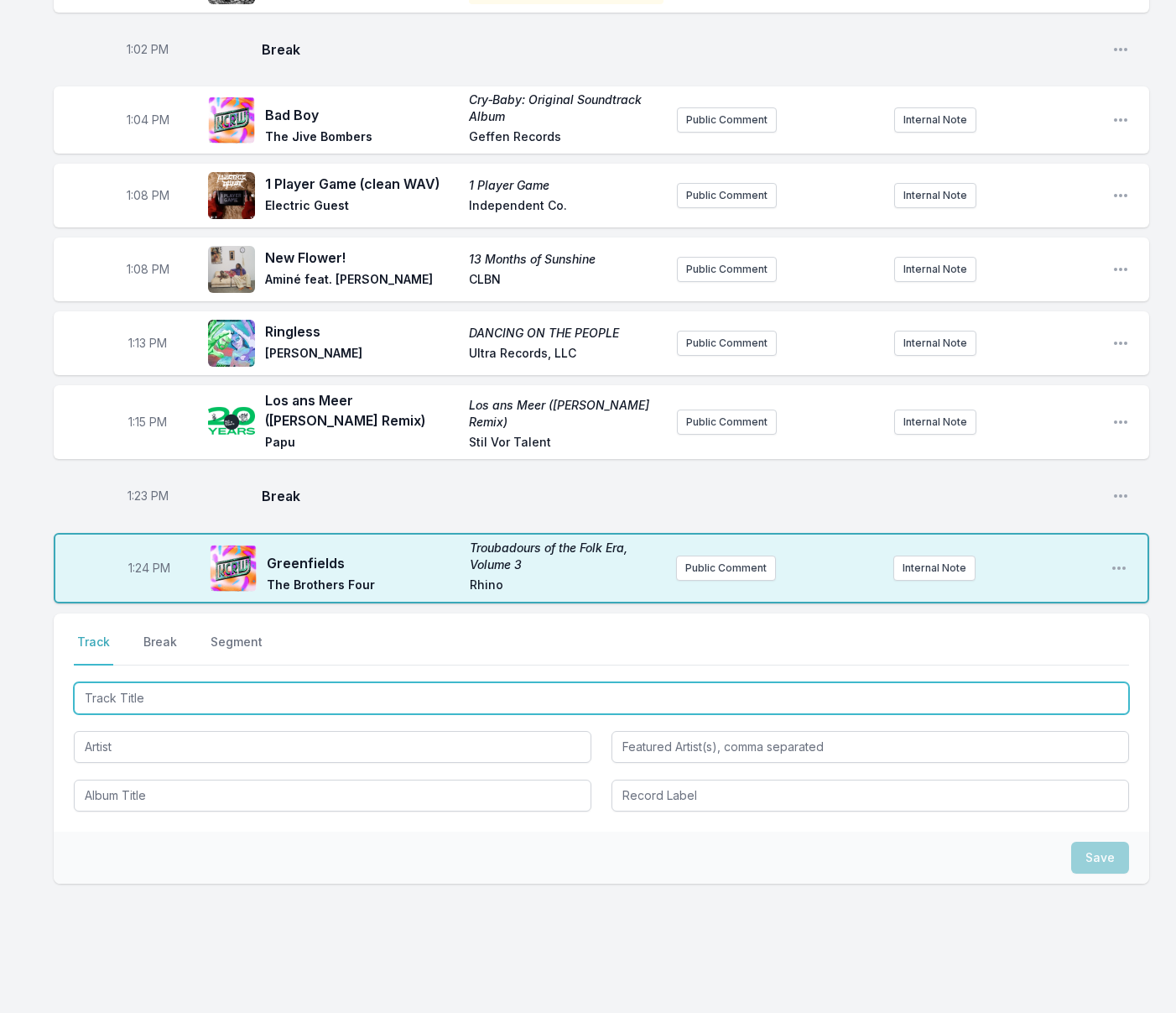
click at [296, 714] on input "Track Title" at bounding box center [601, 698] width 1055 height 32
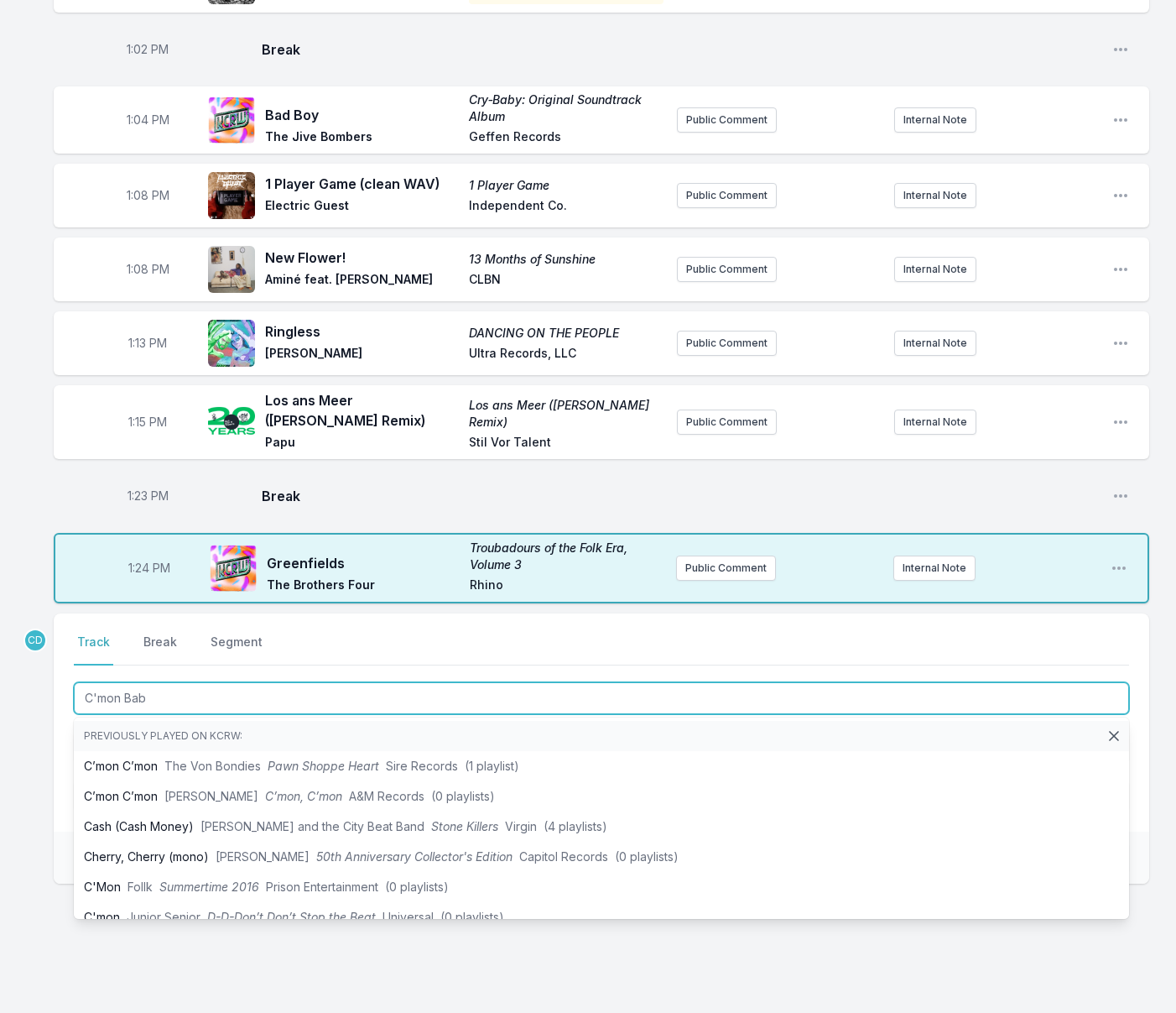
type input "C'mon Baby"
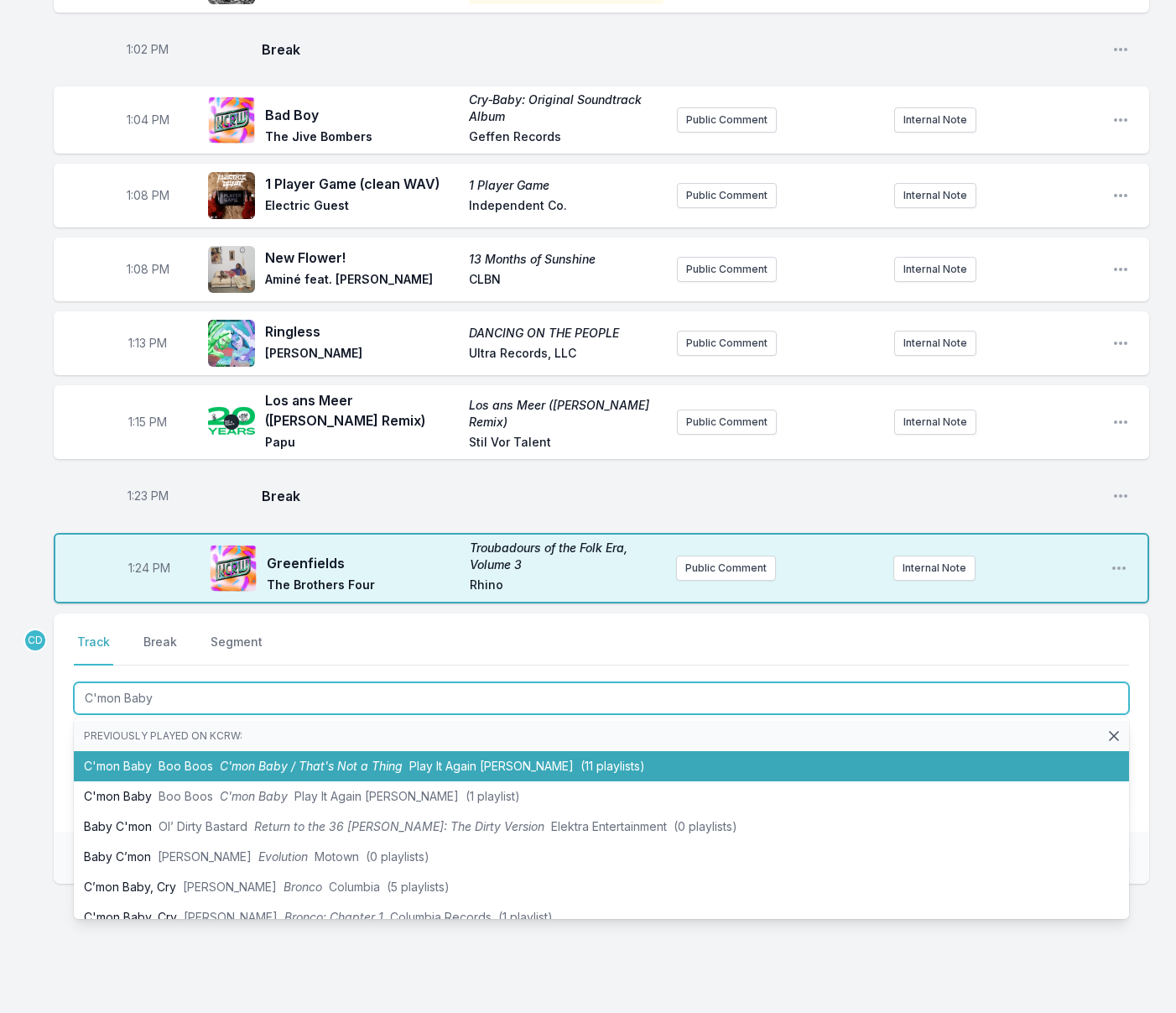
click at [318, 772] on span "C'mon Baby / That's Not a Thing" at bounding box center [311, 765] width 183 height 14
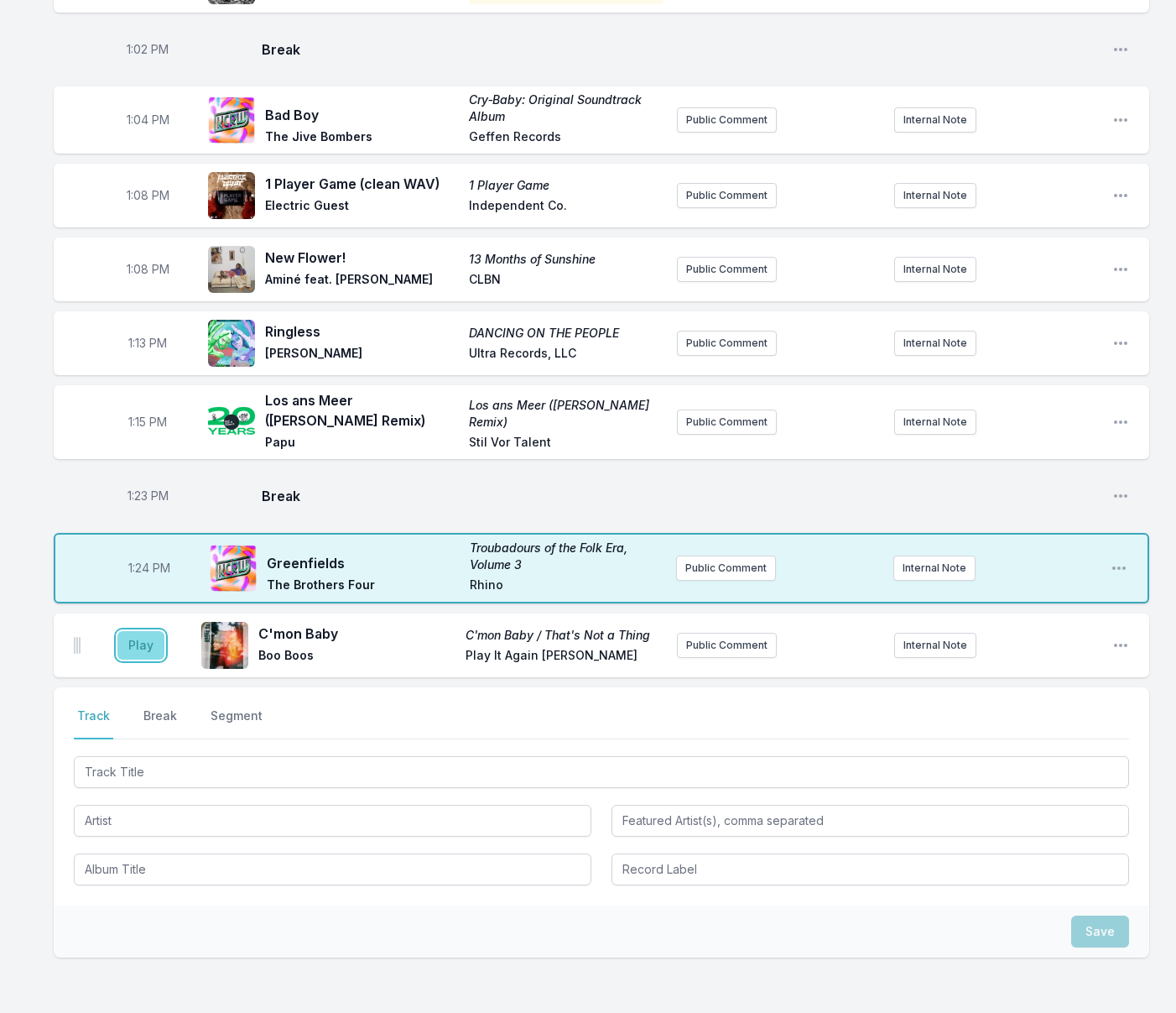
click at [147, 659] on button "Play" at bounding box center [141, 645] width 47 height 28
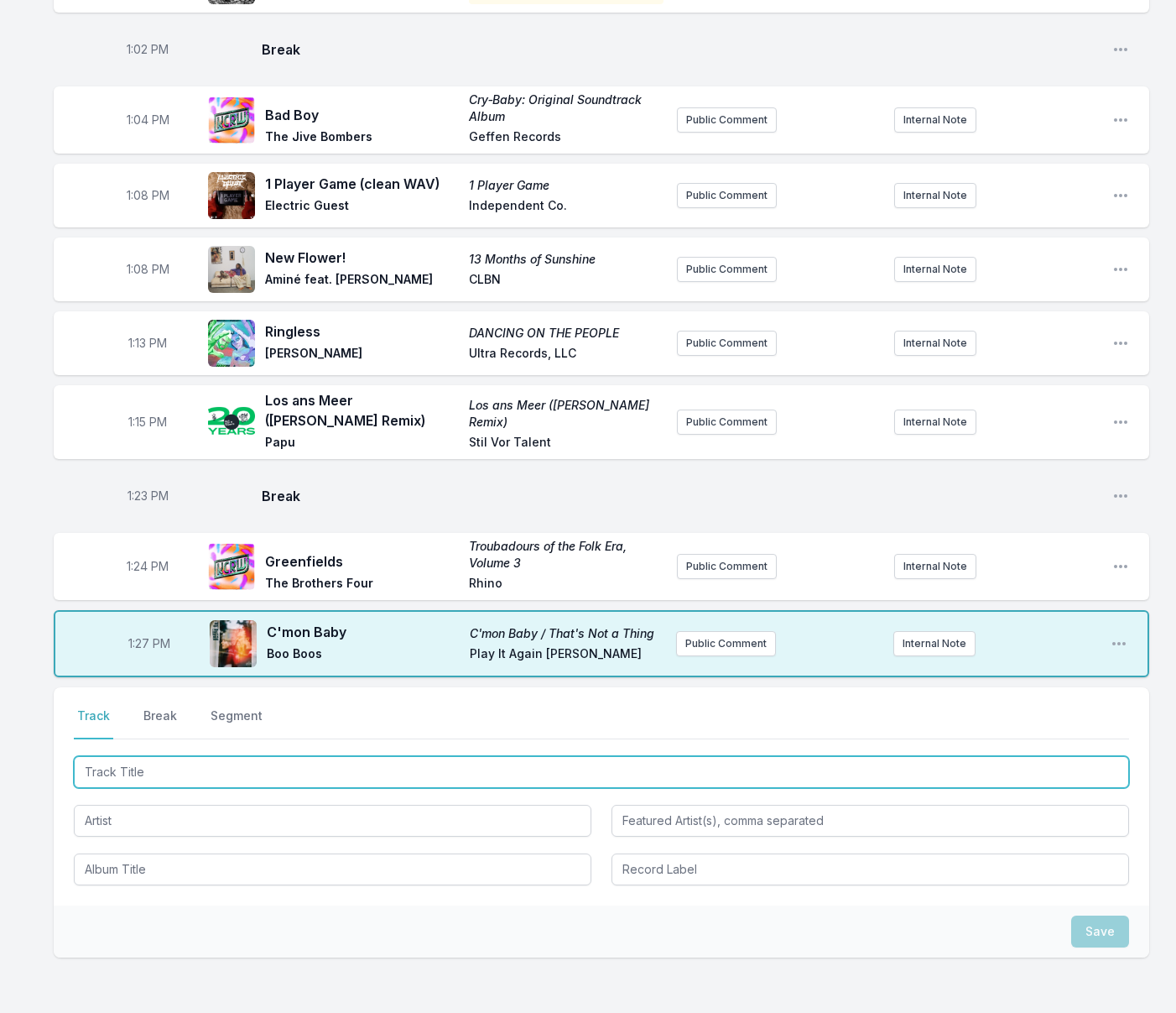
click at [188, 787] on input "Track Title" at bounding box center [601, 772] width 1055 height 32
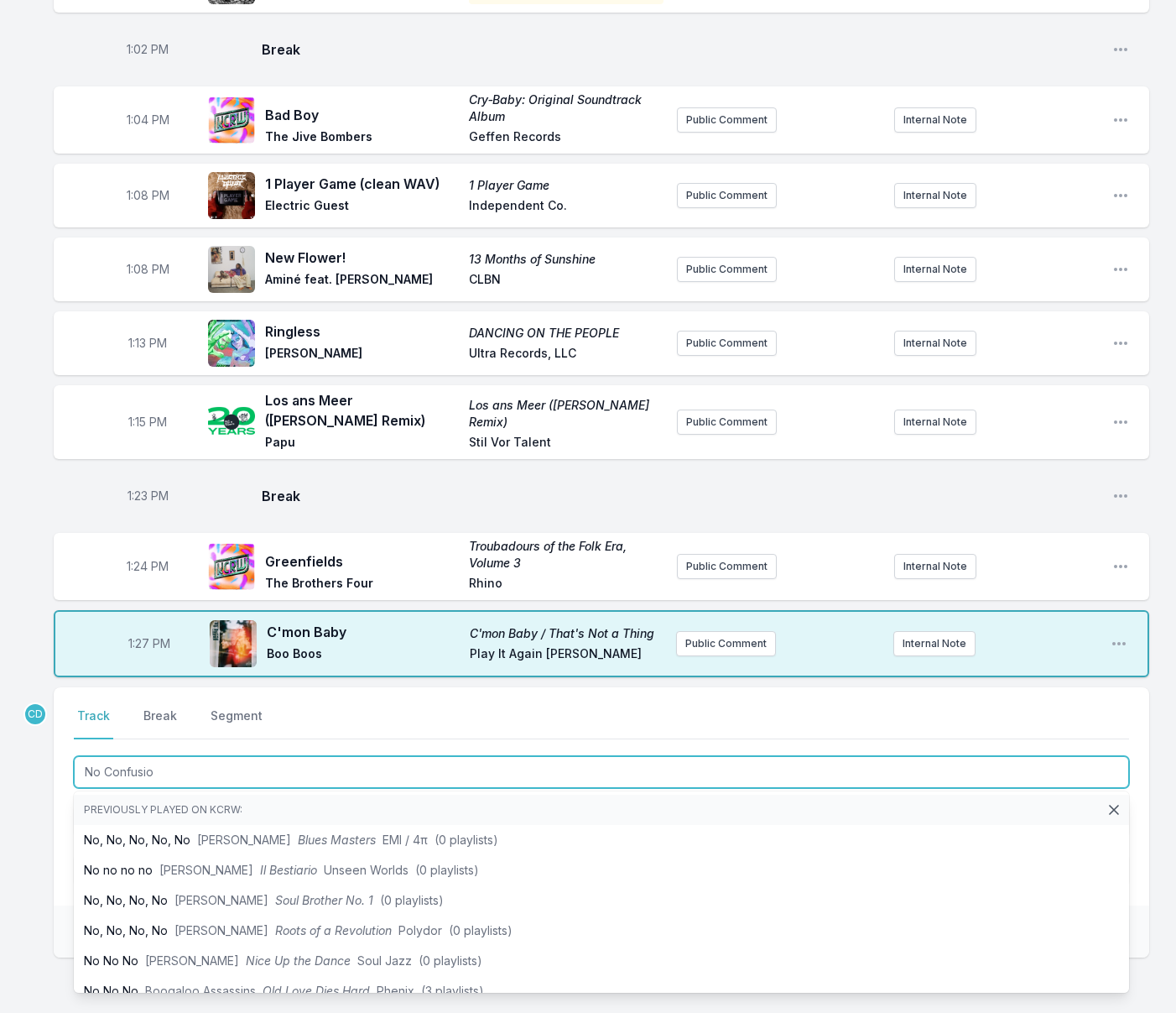
type input "No Confusion"
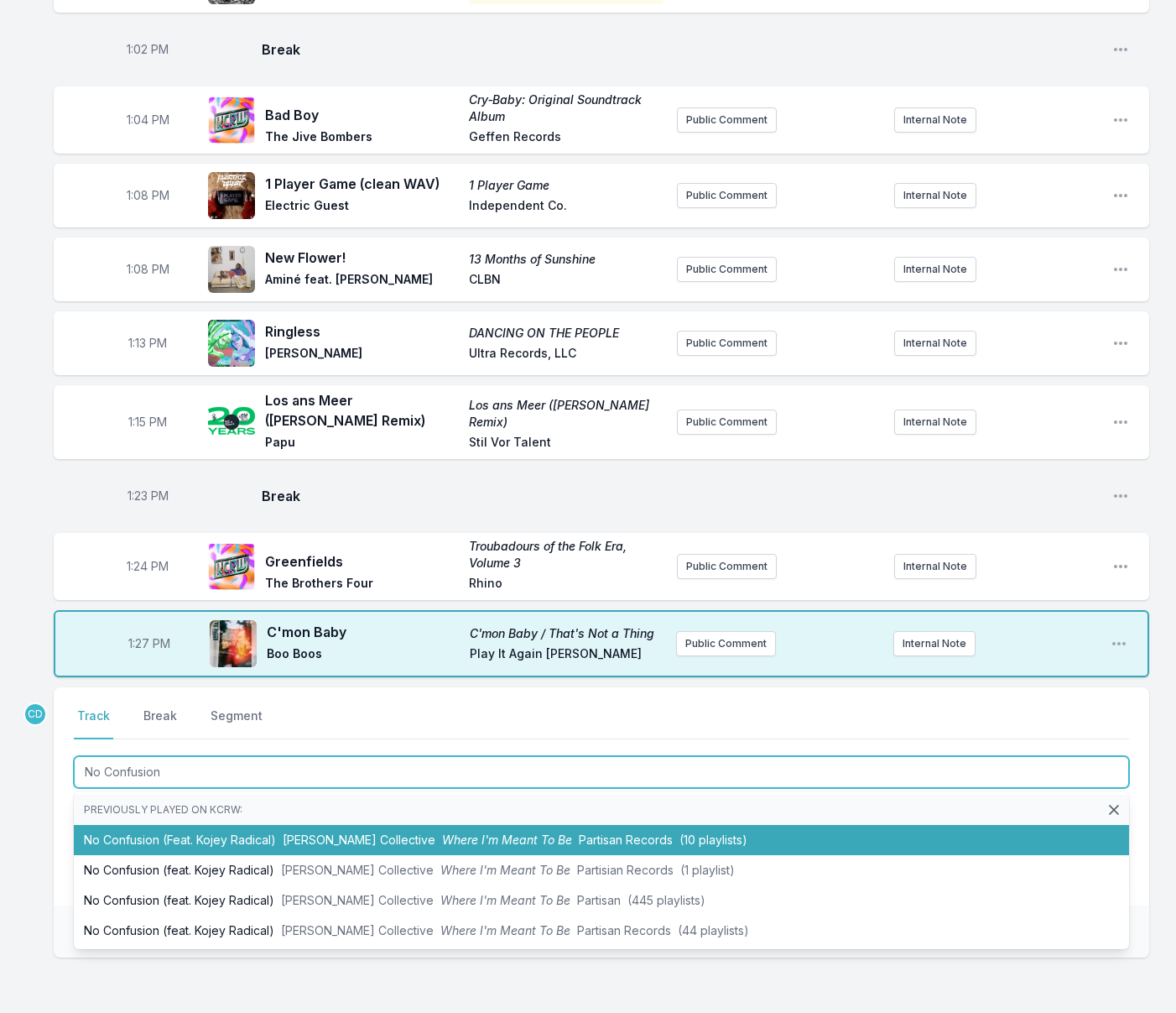
click at [257, 855] on li "No Confusion (Feat. Kojey Radical) [PERSON_NAME] Collective Where I'm Meant To …" at bounding box center [601, 839] width 1055 height 30
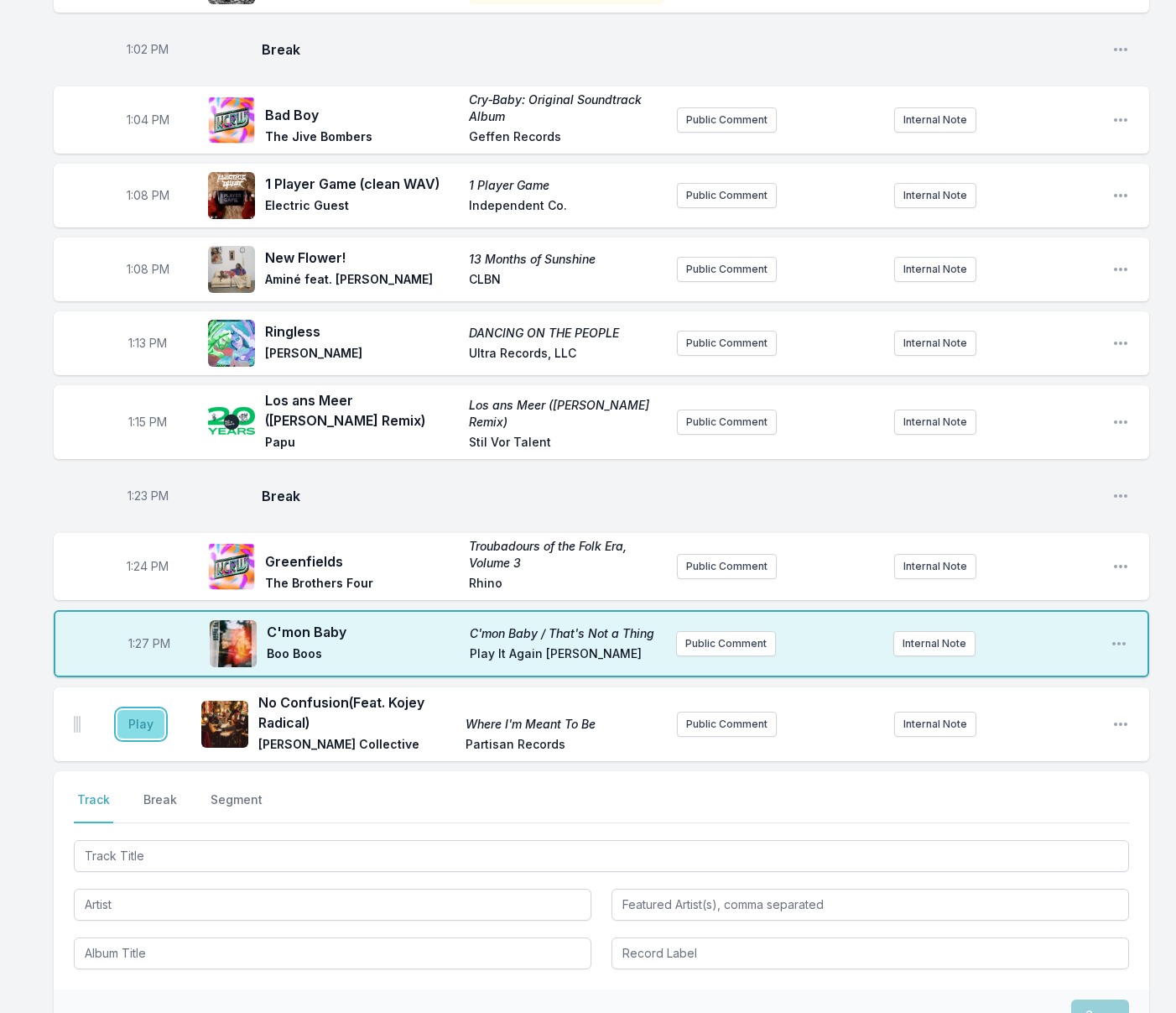
click at [142, 738] on button "Play" at bounding box center [141, 724] width 47 height 28
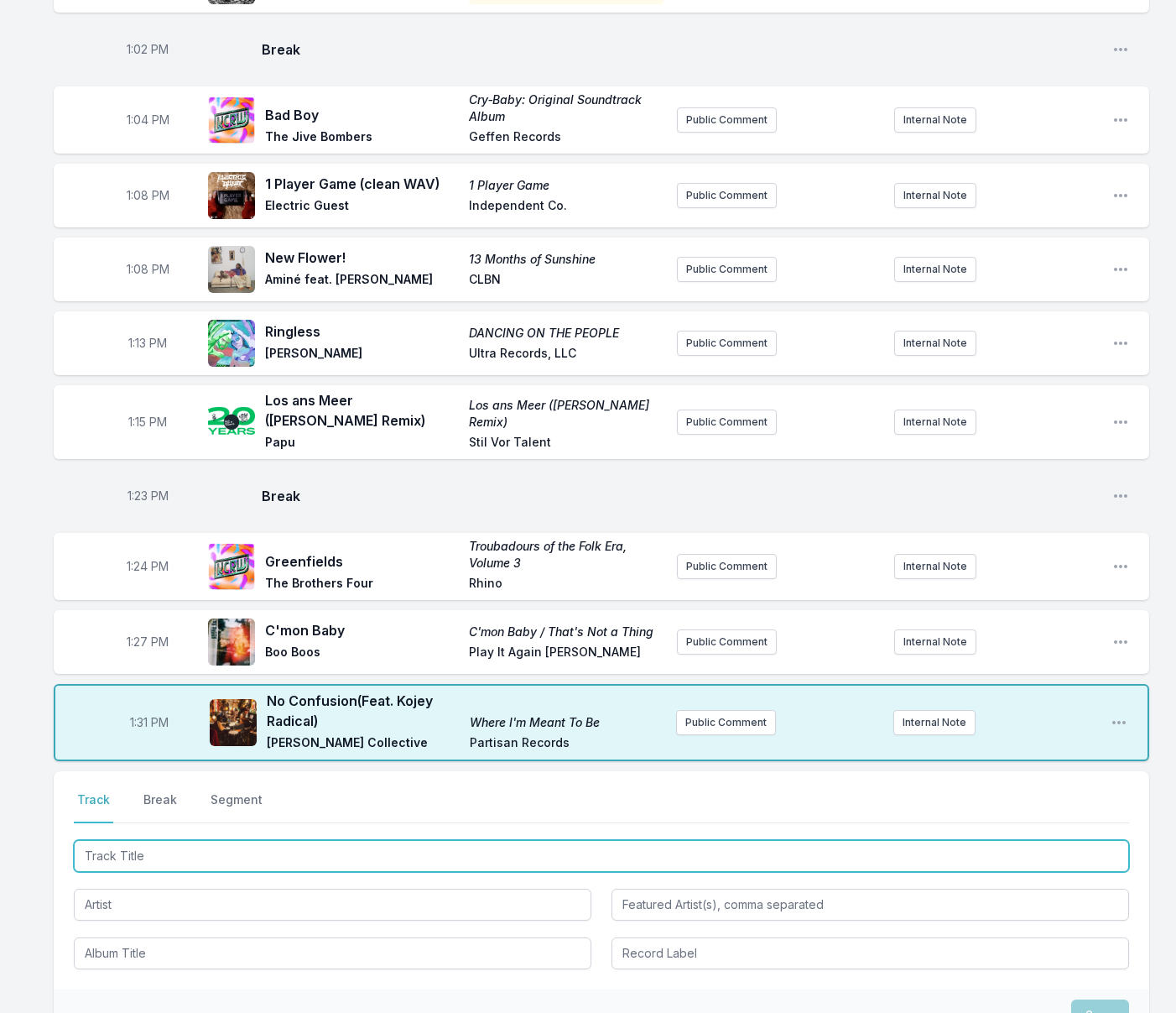
click at [245, 872] on input "Track Title" at bounding box center [601, 856] width 1055 height 32
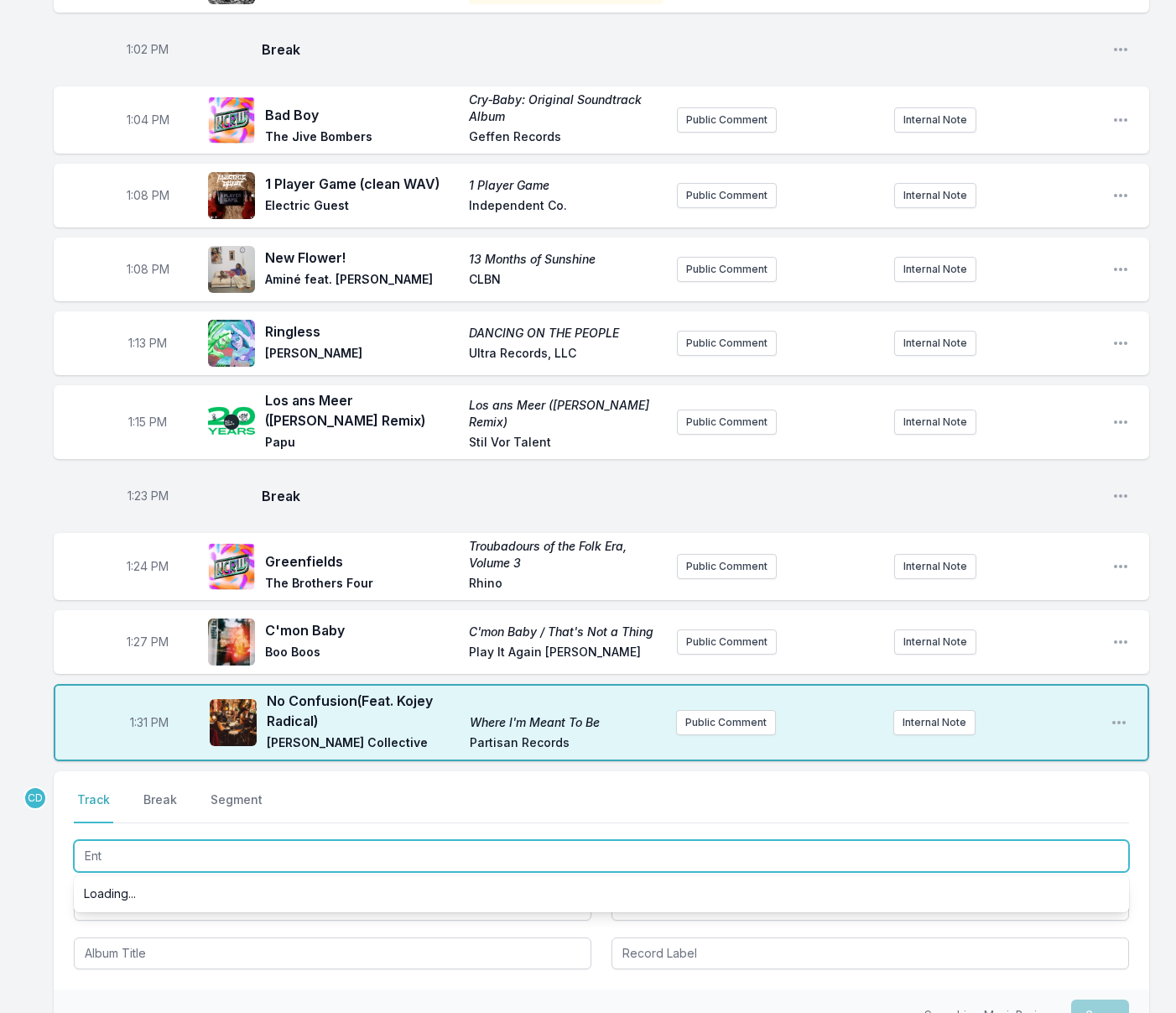
type input "Enty"
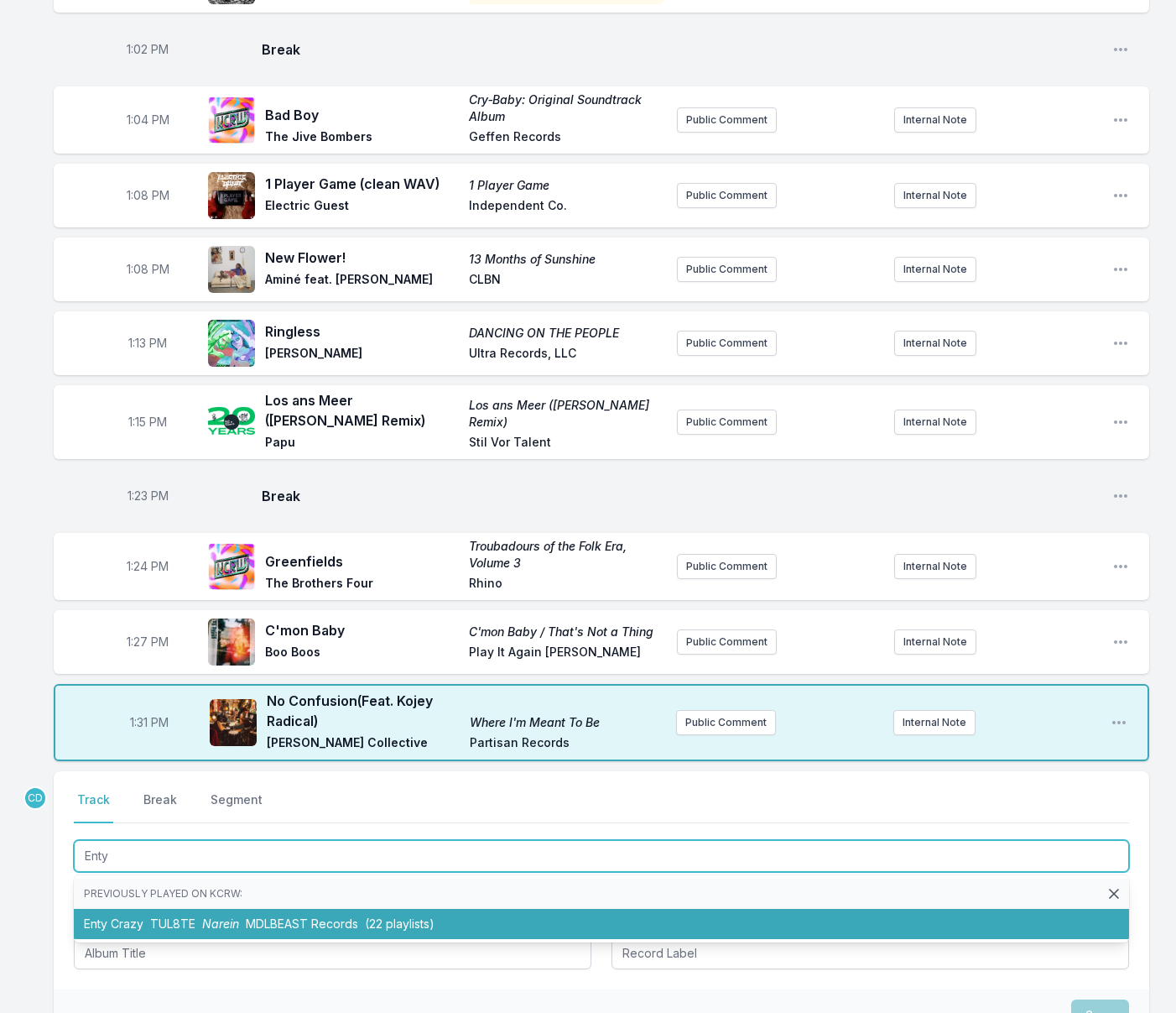
click at [255, 930] on span "MDLBEAST Records" at bounding box center [302, 923] width 112 height 14
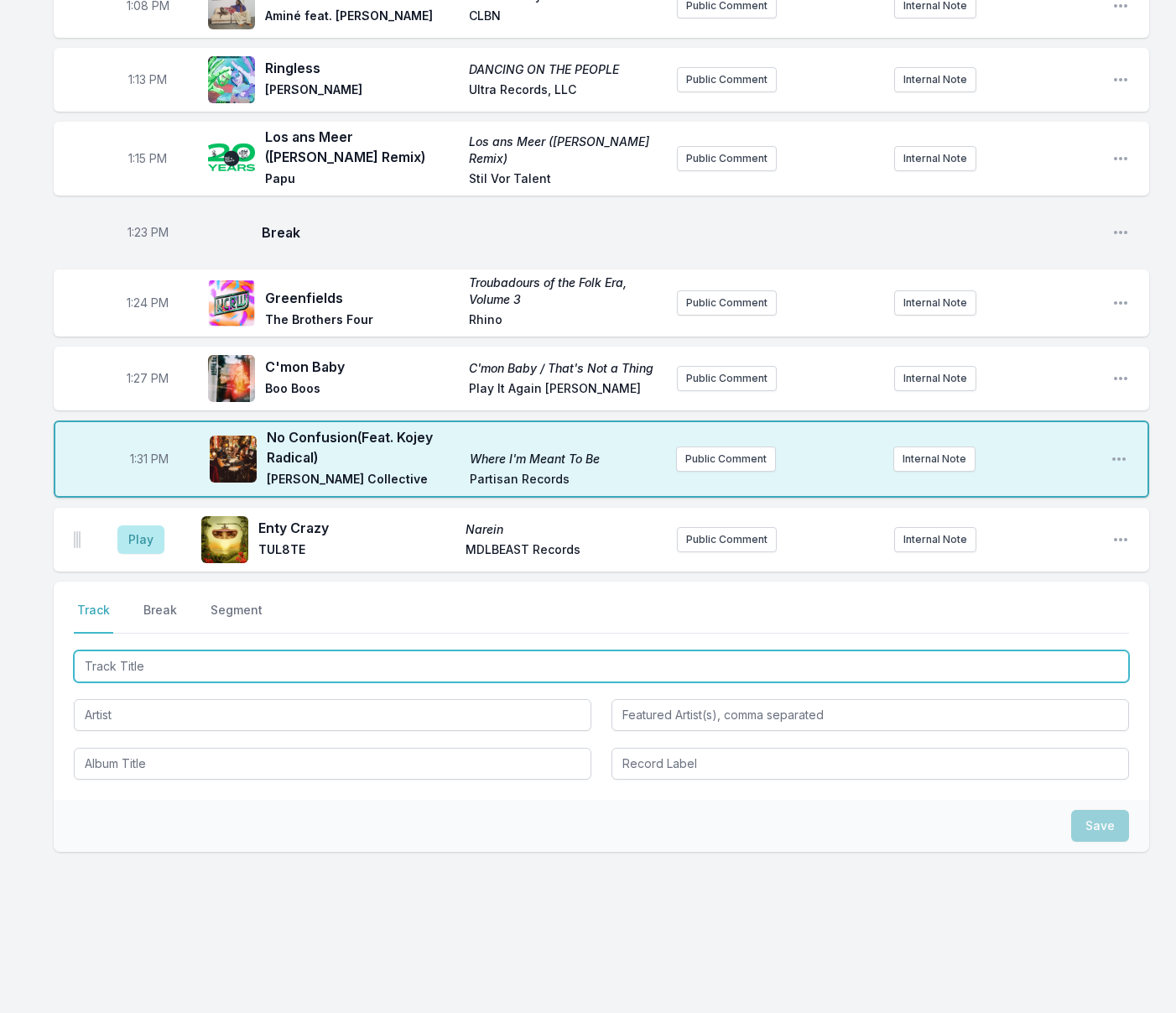
scroll to position [1603, 0]
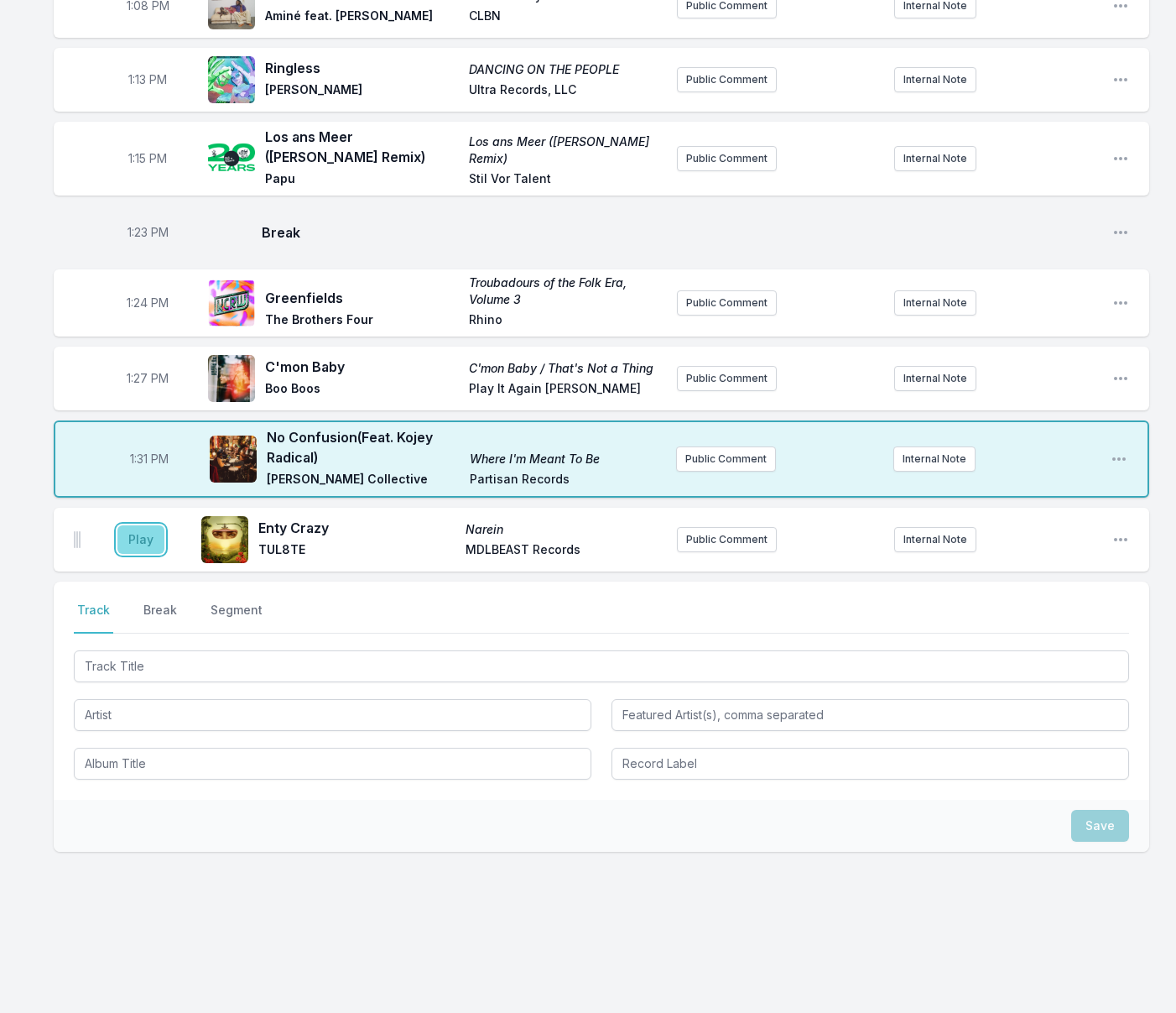
click at [143, 540] on button "Play" at bounding box center [141, 539] width 47 height 28
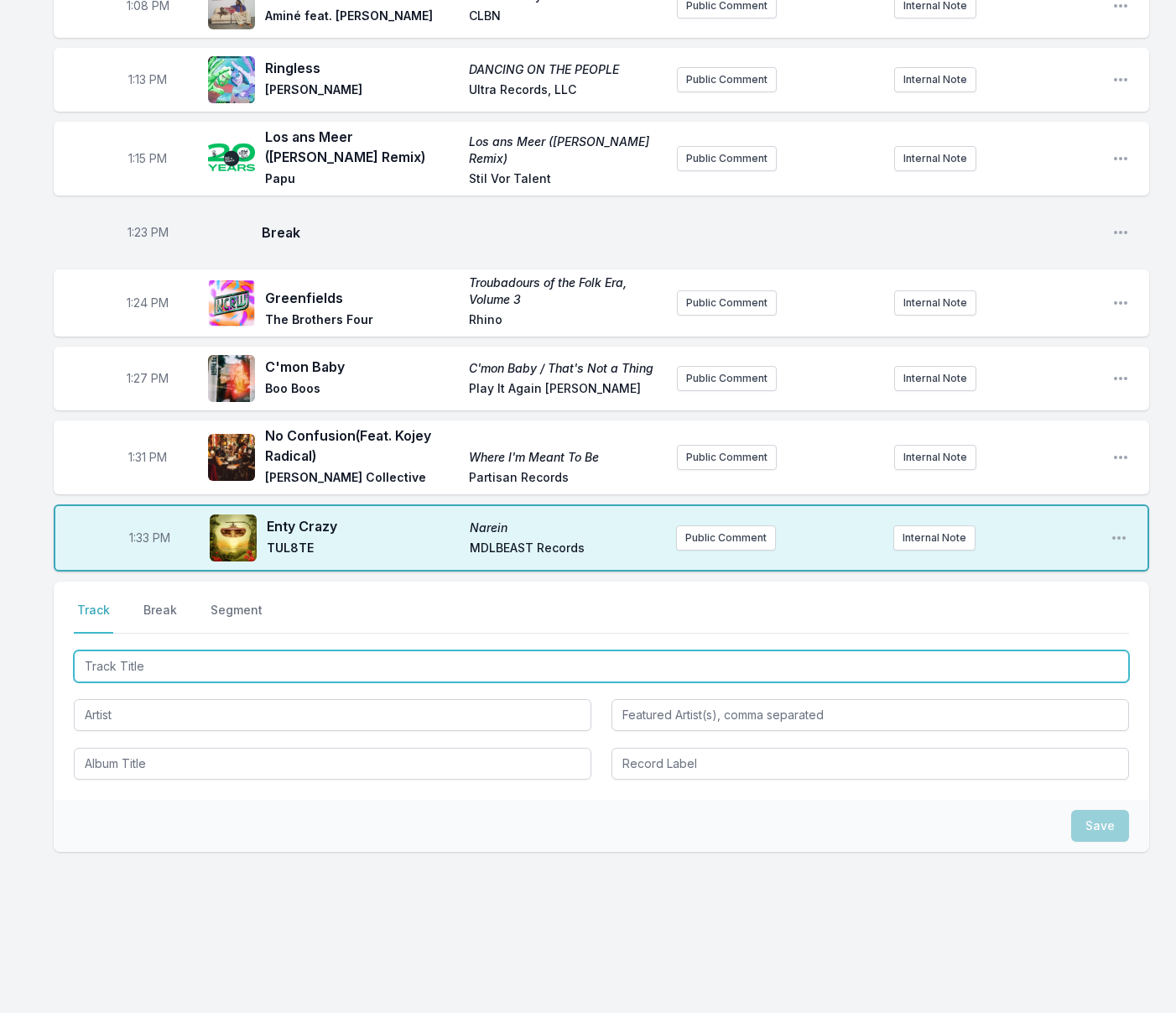
click at [594, 663] on input "Track Title" at bounding box center [601, 666] width 1055 height 32
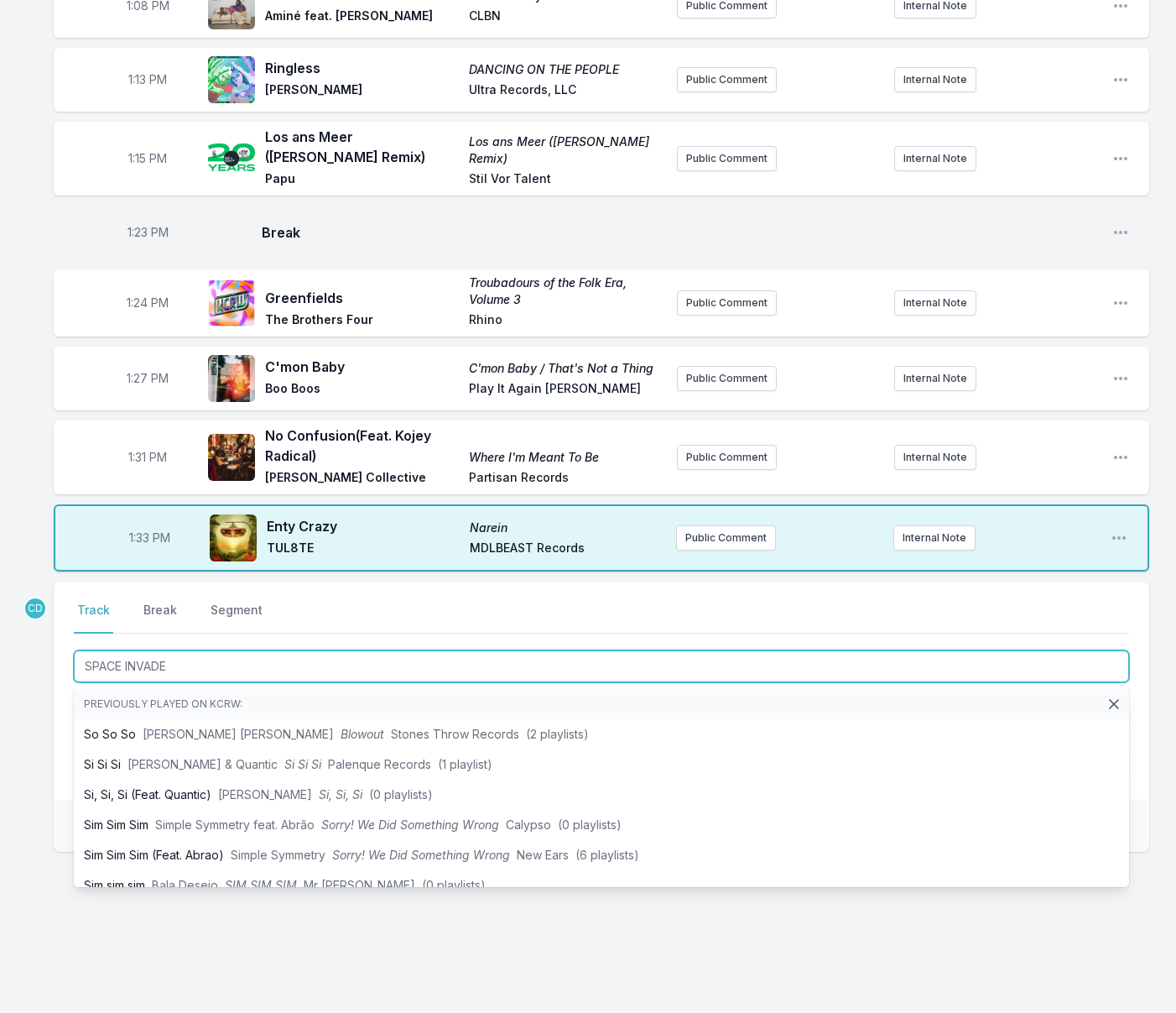
type input "SPACE INVADER"
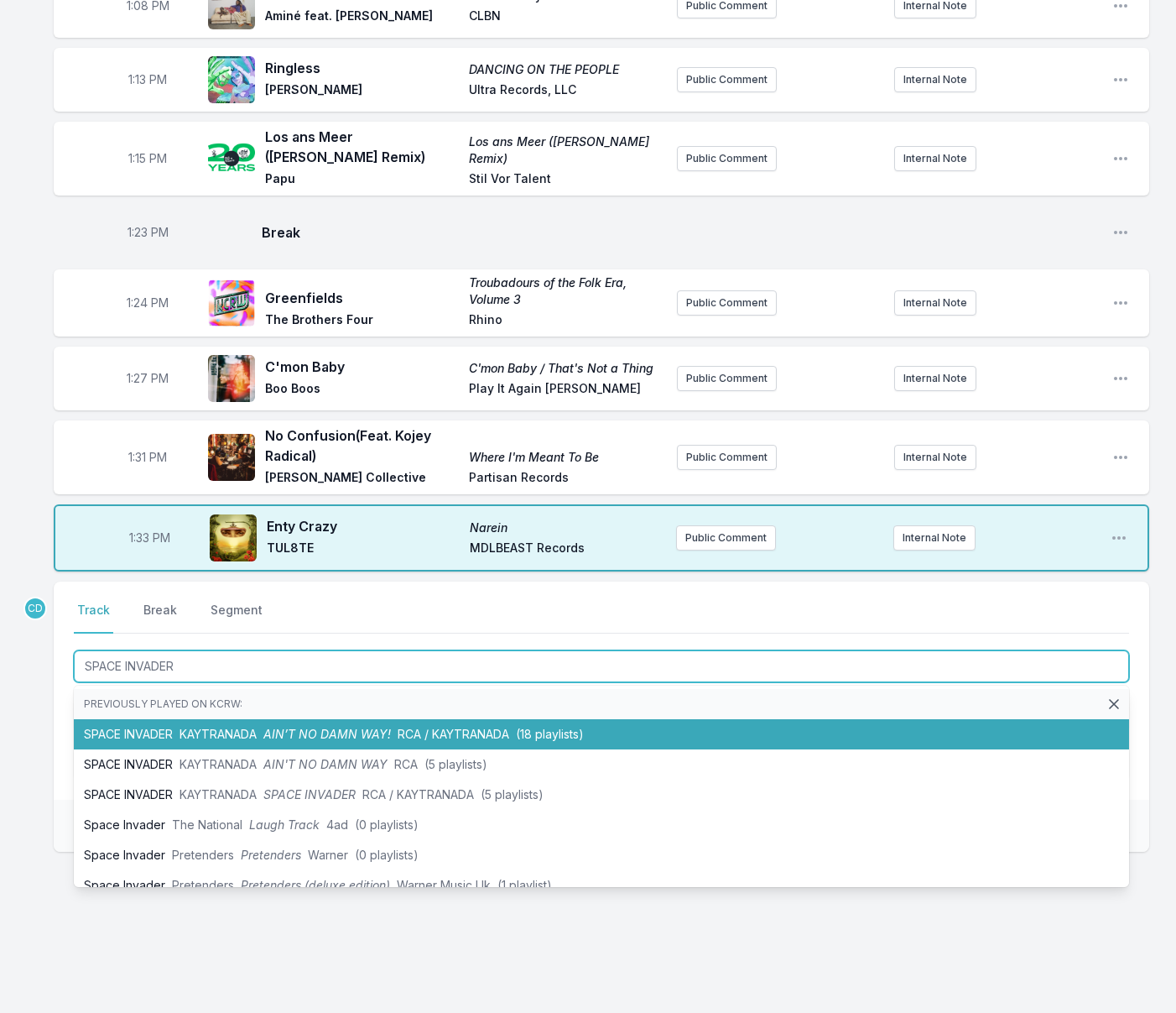
drag, startPoint x: 556, startPoint y: 729, endPoint x: 546, endPoint y: 729, distance: 10.0
click at [556, 729] on span "(18 playlists)" at bounding box center [549, 734] width 68 height 14
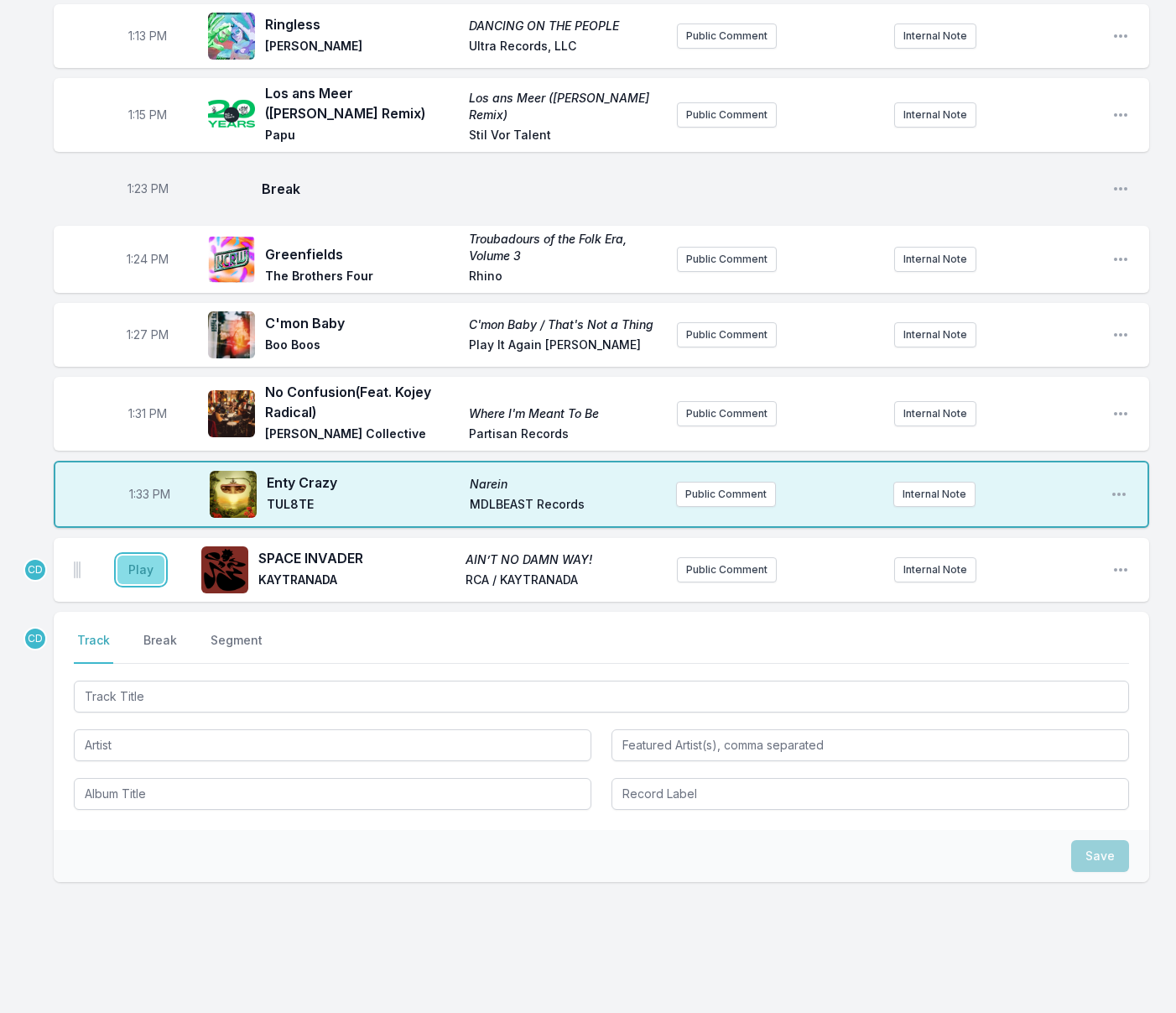
click at [147, 584] on button "Play" at bounding box center [141, 570] width 47 height 28
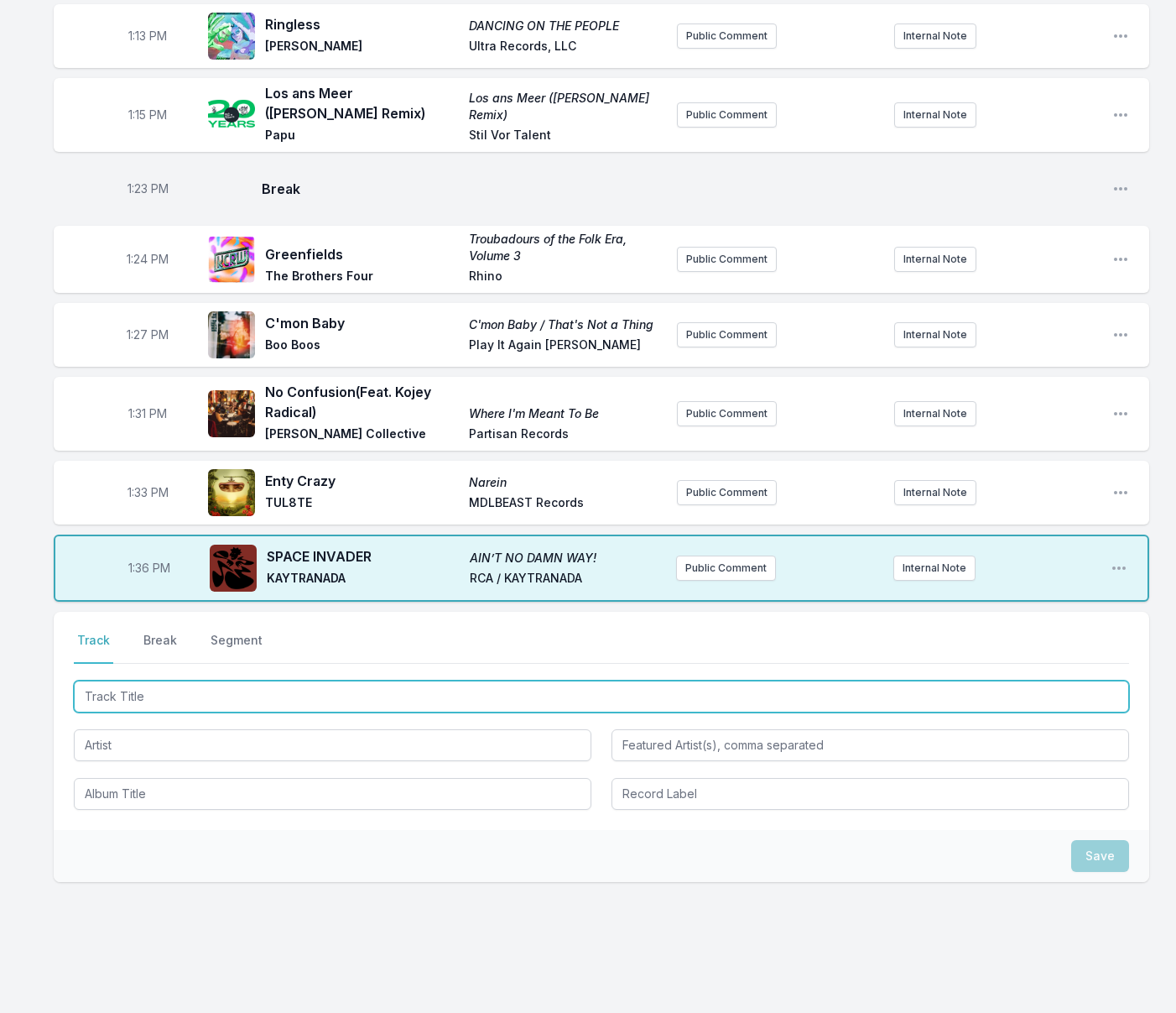
click at [387, 712] on input "Track Title" at bounding box center [601, 696] width 1055 height 32
click at [385, 712] on input "Track Title" at bounding box center [601, 696] width 1055 height 32
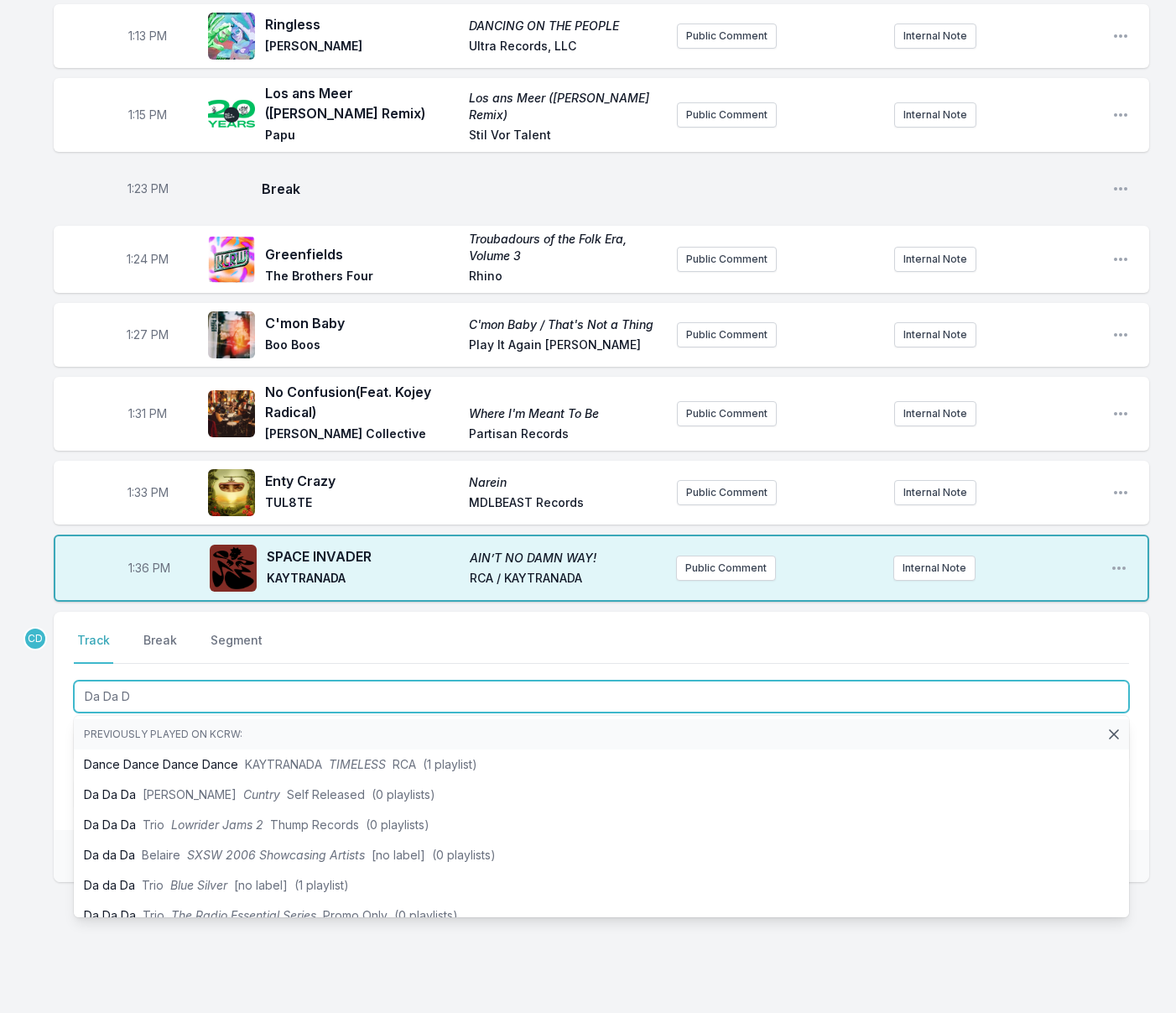
type input "Da Da Da"
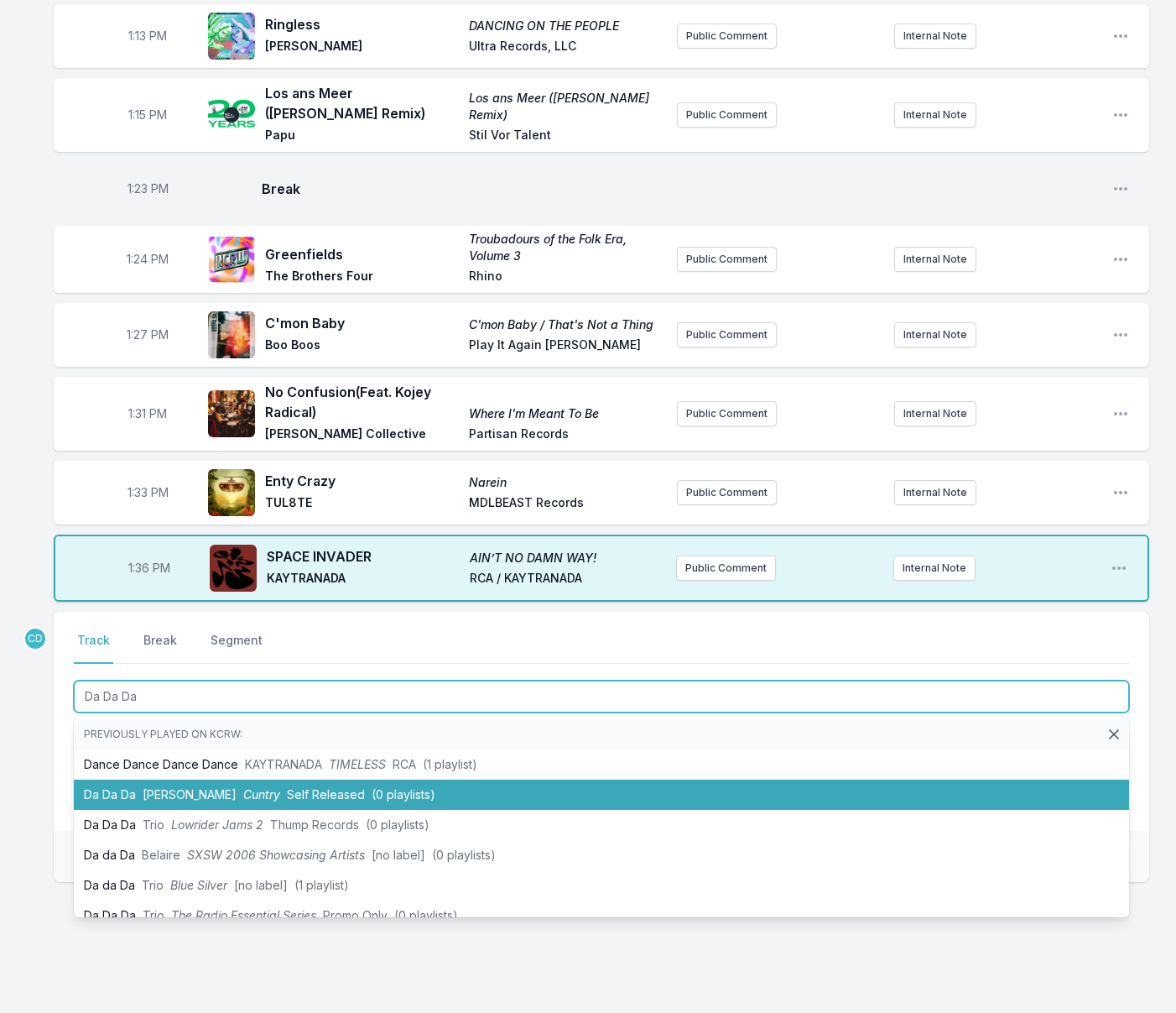
click at [371, 801] on span "(0 playlists)" at bounding box center [403, 794] width 64 height 14
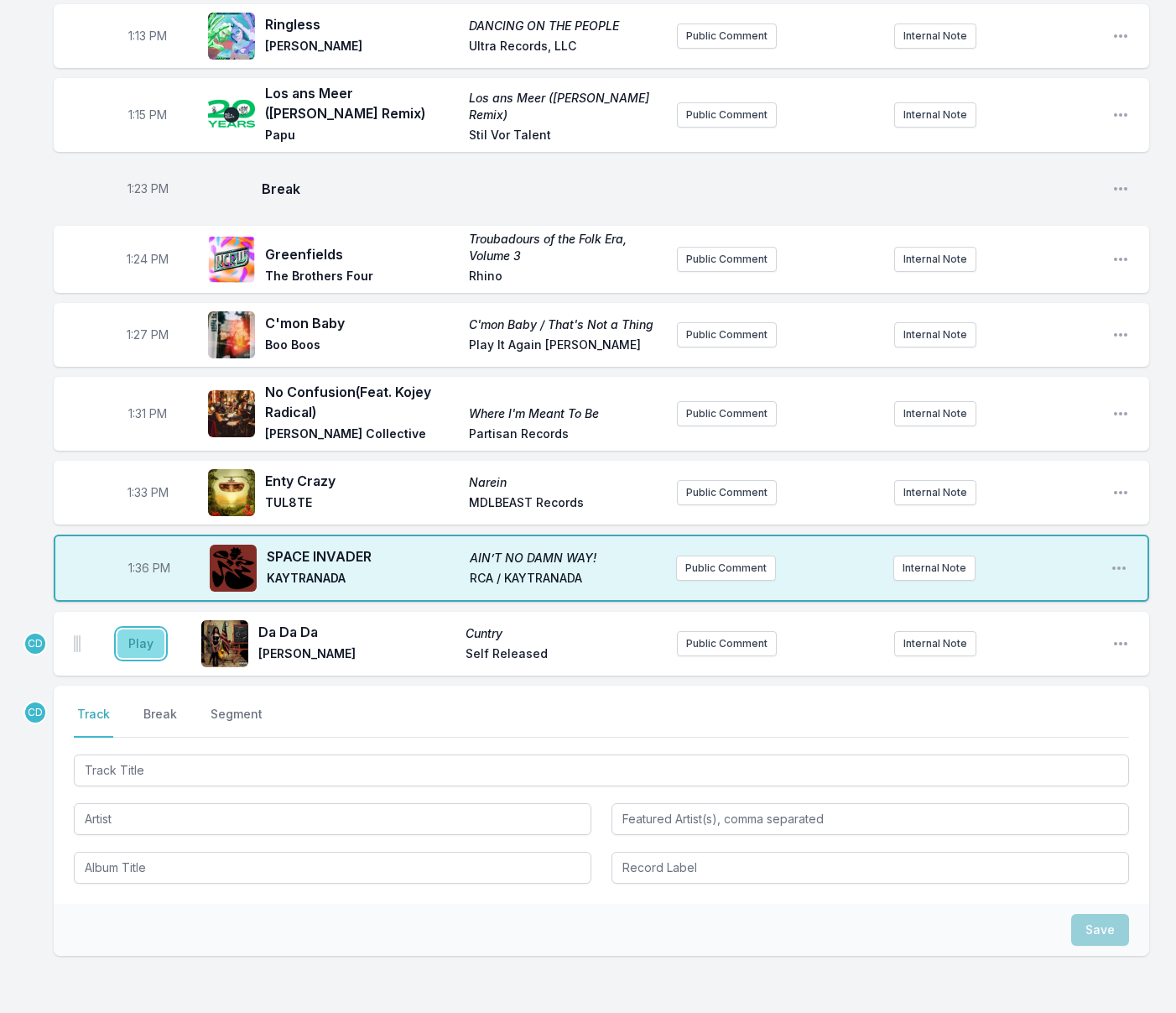
click at [147, 657] on button "Play" at bounding box center [141, 643] width 47 height 28
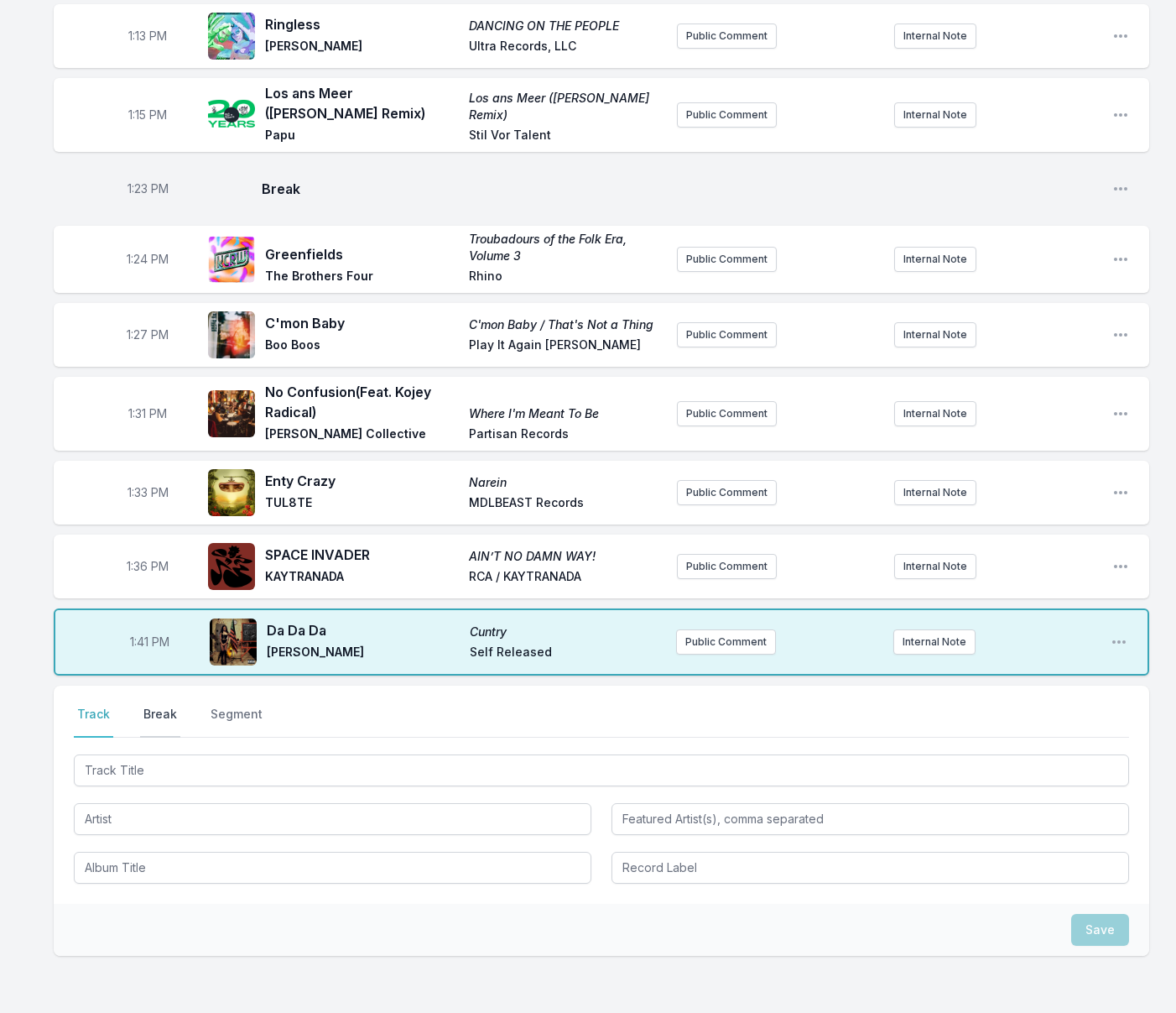
click at [162, 737] on button "Break" at bounding box center [161, 722] width 40 height 32
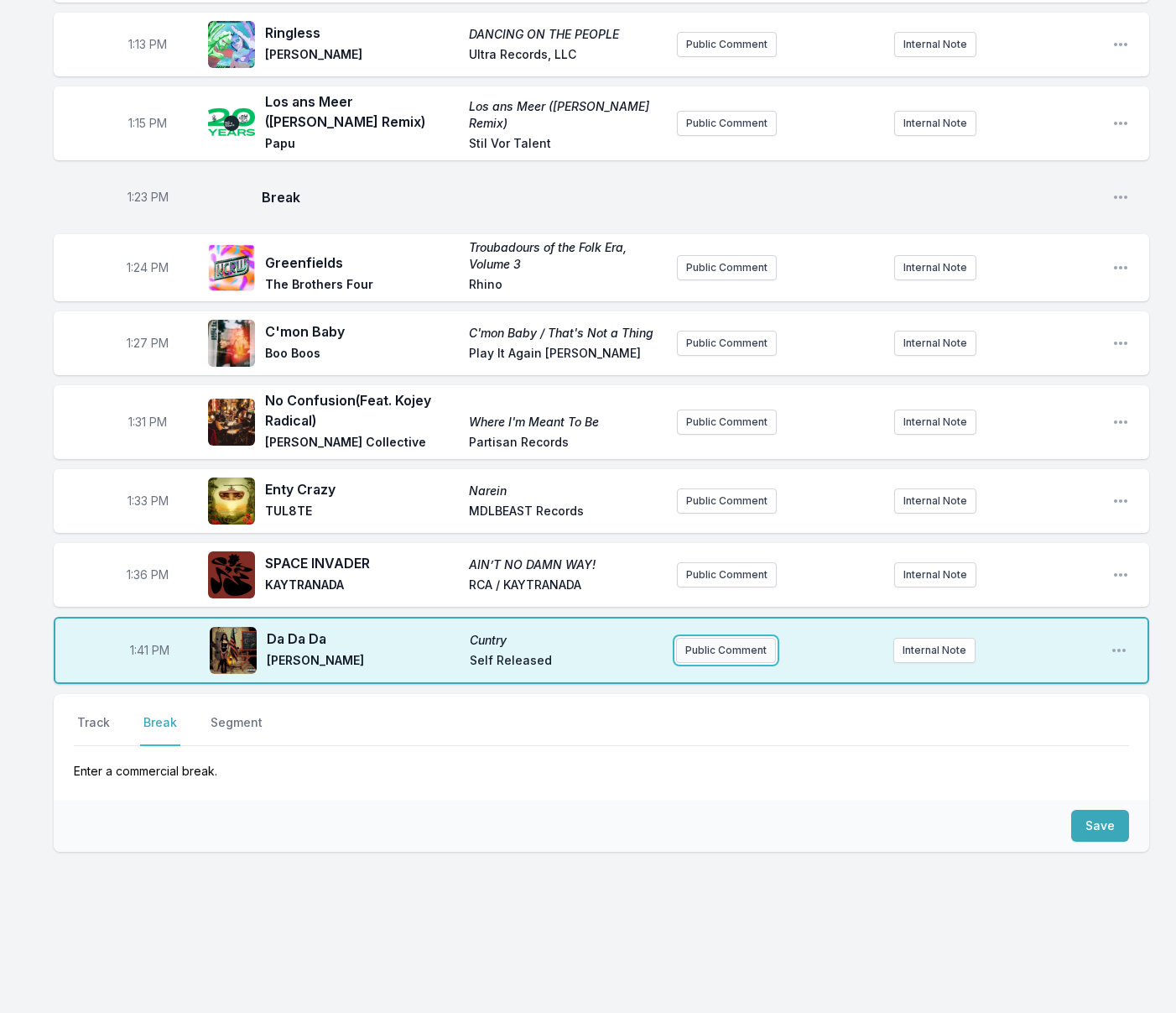
click at [723, 663] on button "Public Comment" at bounding box center [726, 650] width 100 height 25
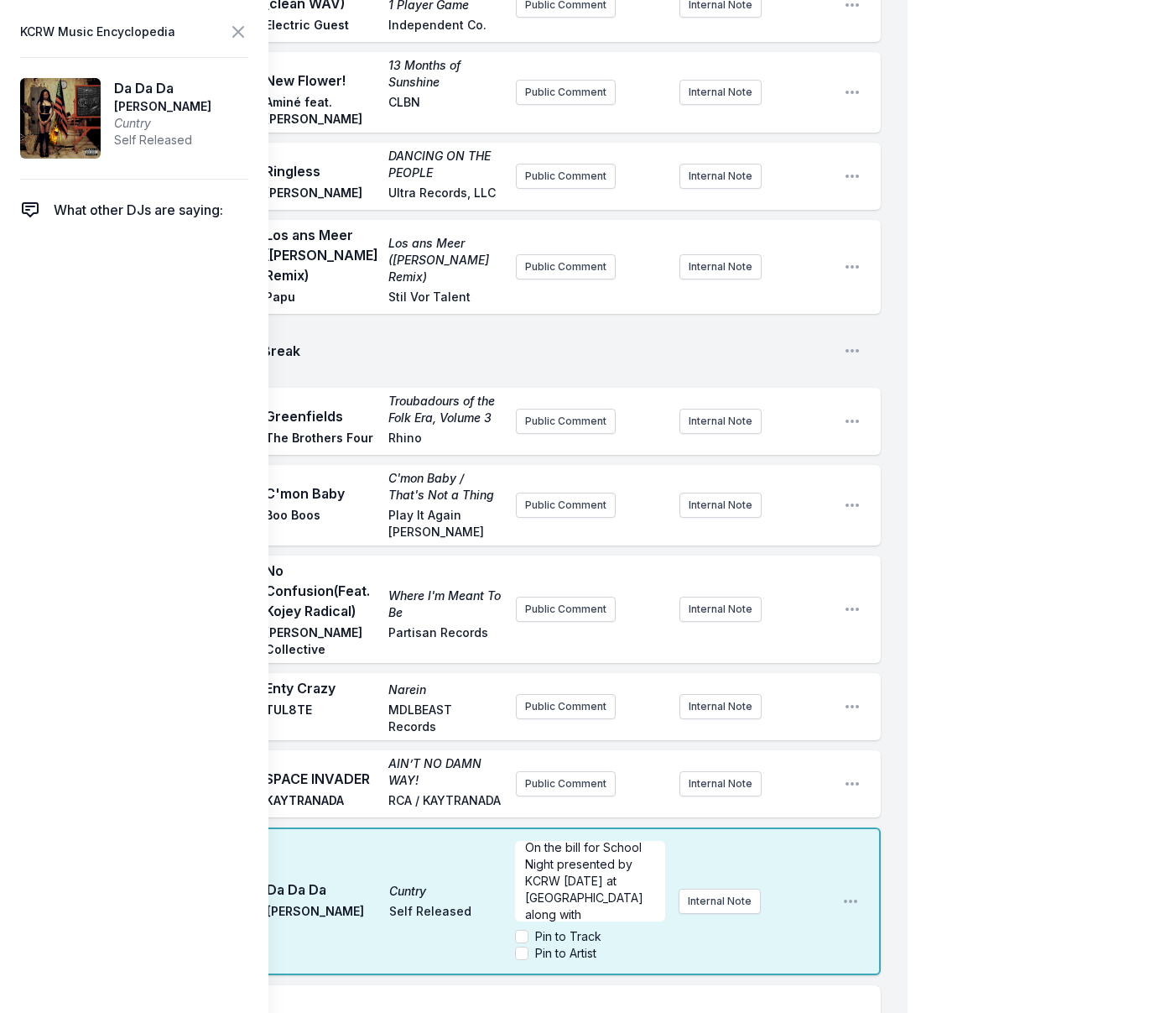
scroll to position [1699, 0]
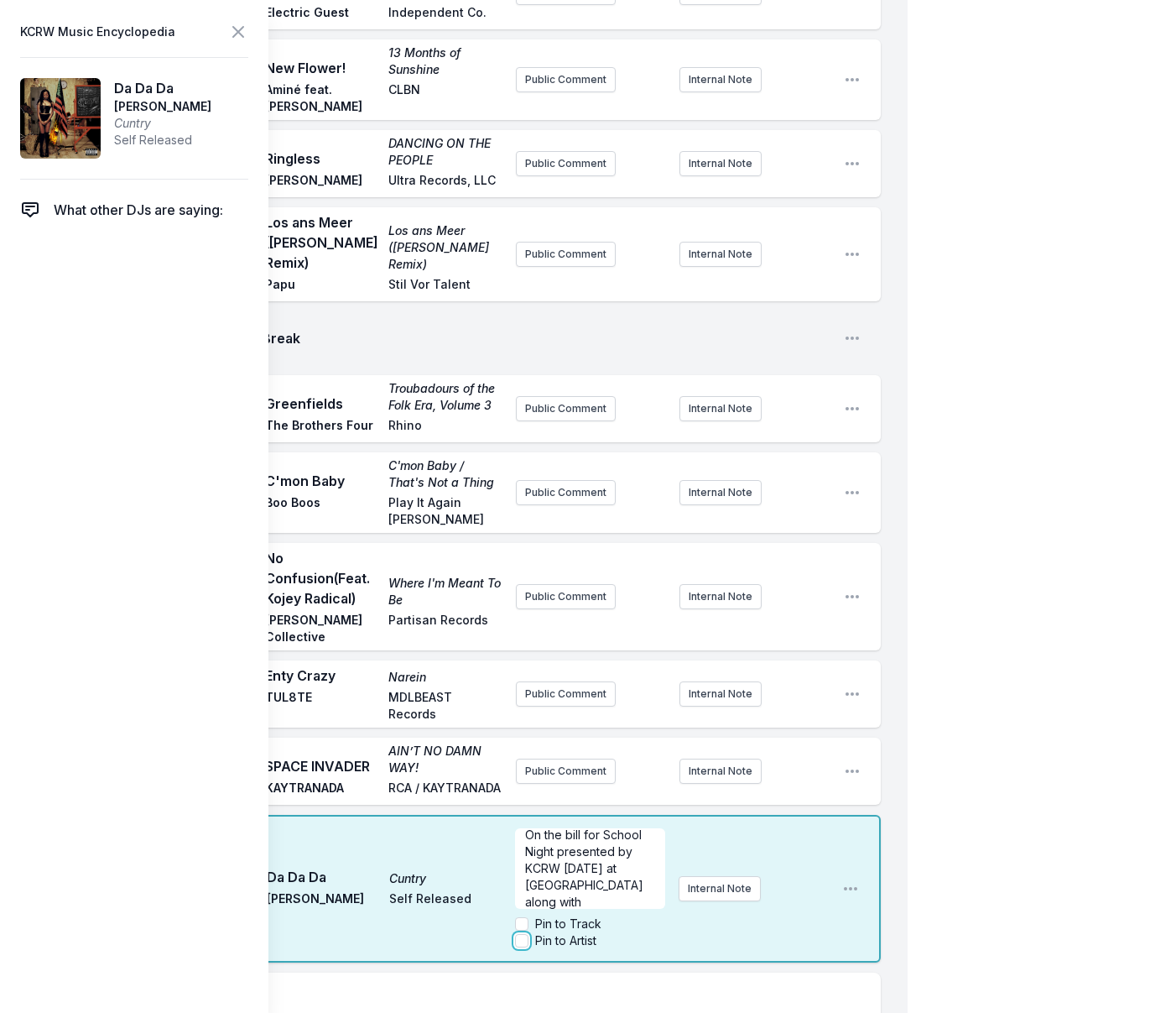
click at [521, 947] on input "Pin to Artist" at bounding box center [521, 940] width 13 height 13
checkbox input "true"
click at [234, 29] on icon at bounding box center [238, 32] width 20 height 20
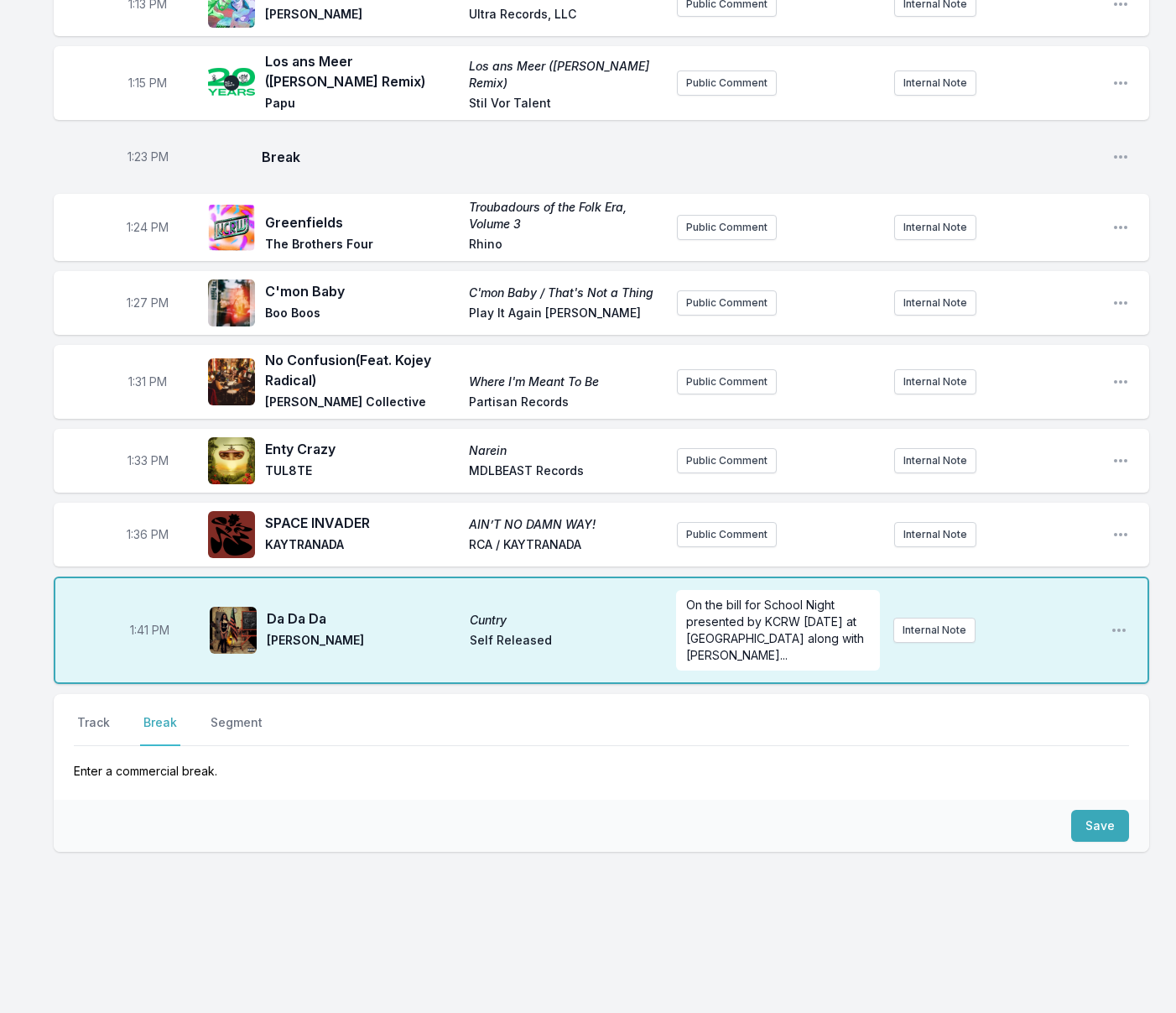
scroll to position [1678, 0]
click at [728, 540] on button "Public Comment" at bounding box center [727, 534] width 100 height 25
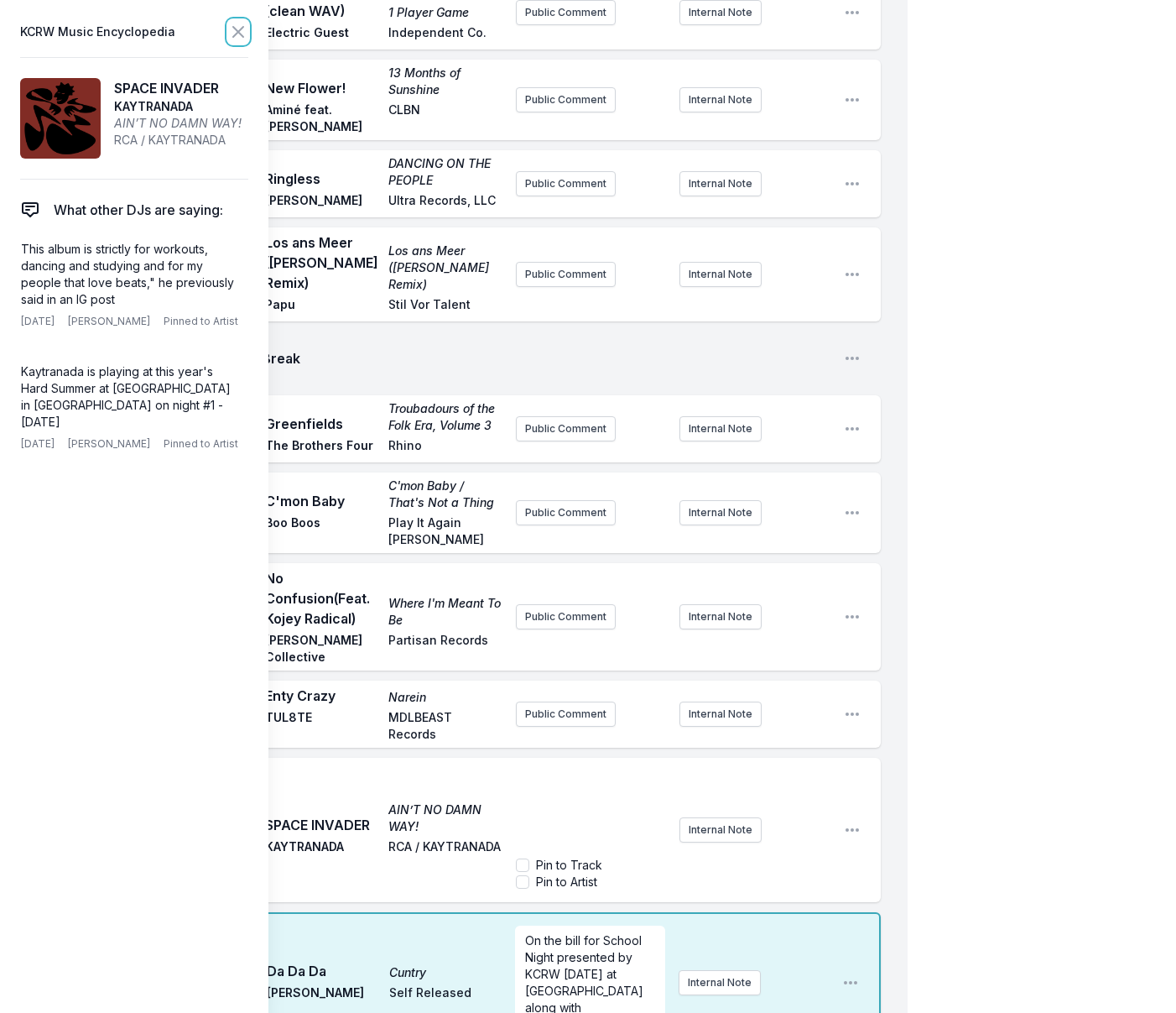
click at [237, 30] on icon at bounding box center [238, 32] width 10 height 10
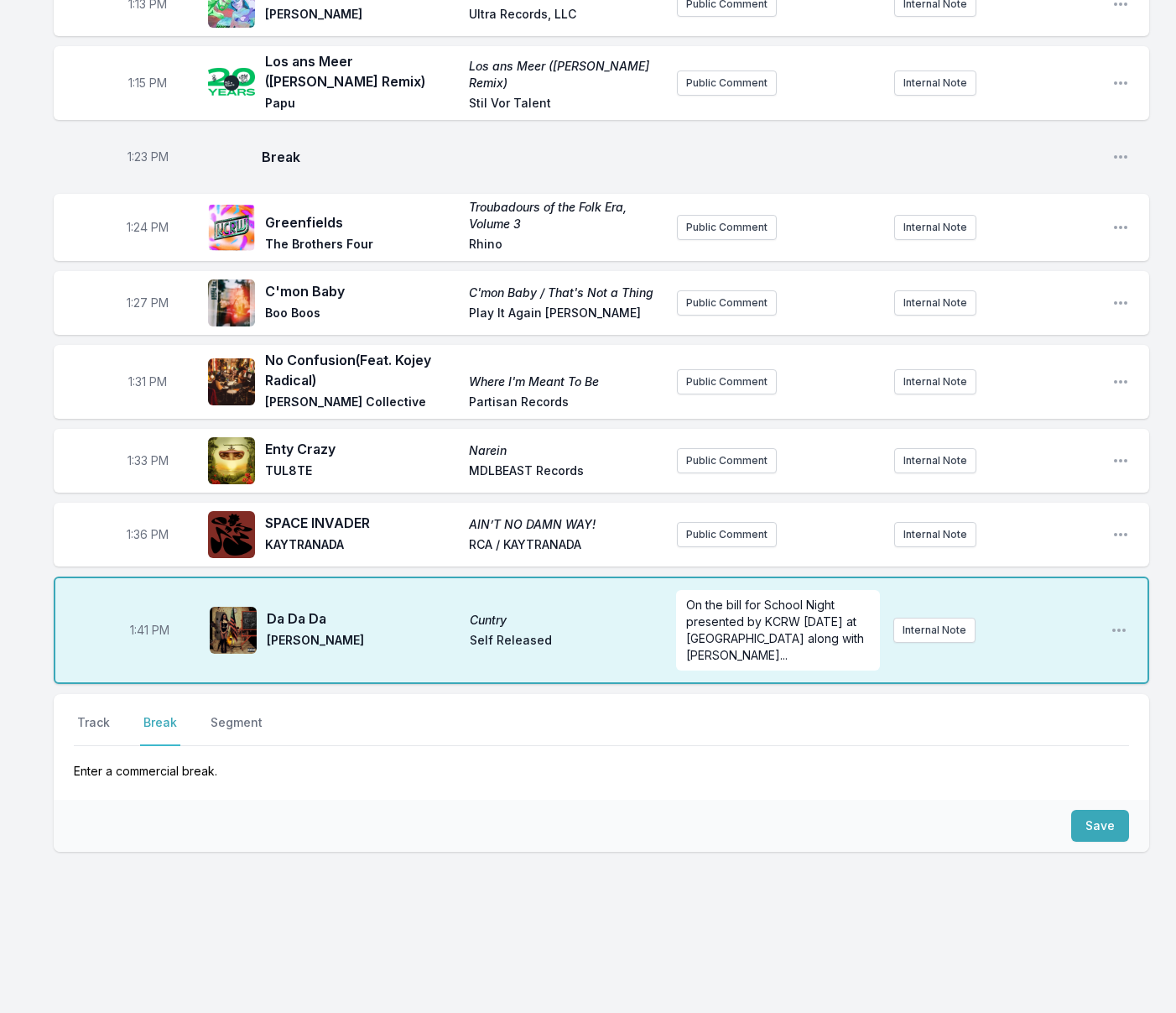
click at [154, 723] on button "Break" at bounding box center [161, 729] width 40 height 32
click at [1098, 826] on button "Save" at bounding box center [1100, 825] width 58 height 32
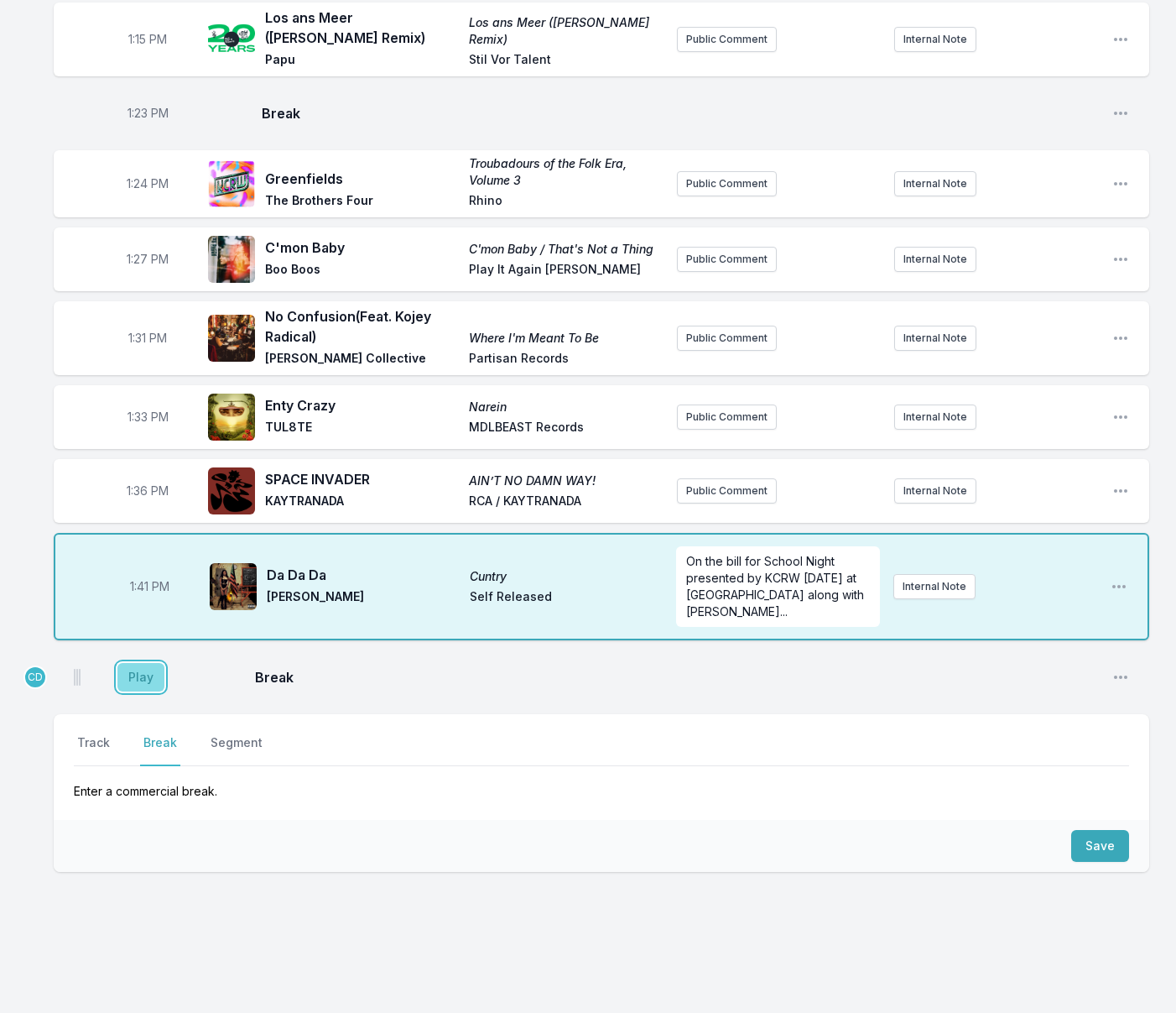
click at [154, 692] on button "Play" at bounding box center [141, 677] width 47 height 28
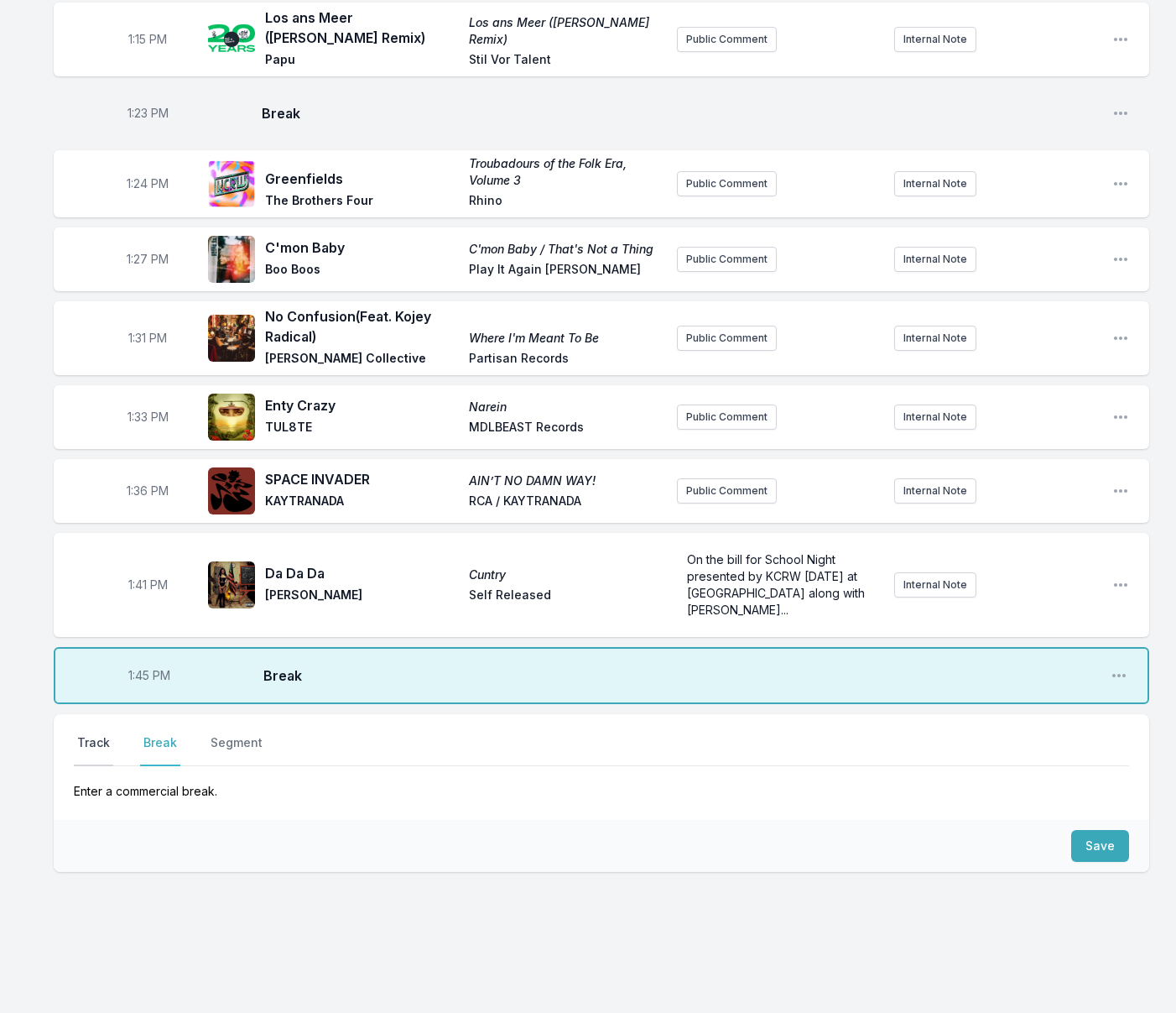
click at [96, 766] on button "Track" at bounding box center [93, 750] width 39 height 32
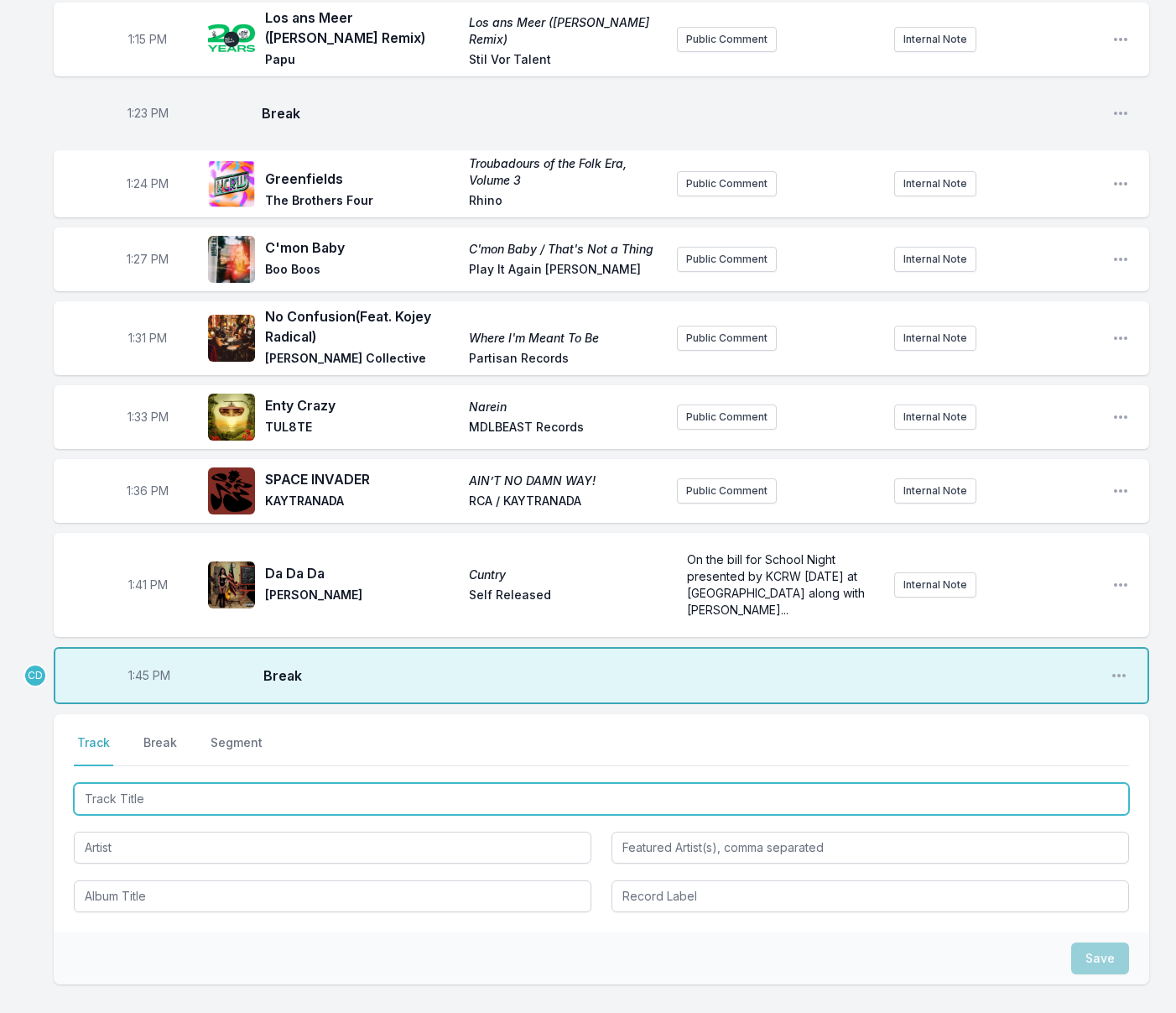
click at [242, 815] on input "Track Title" at bounding box center [601, 799] width 1055 height 32
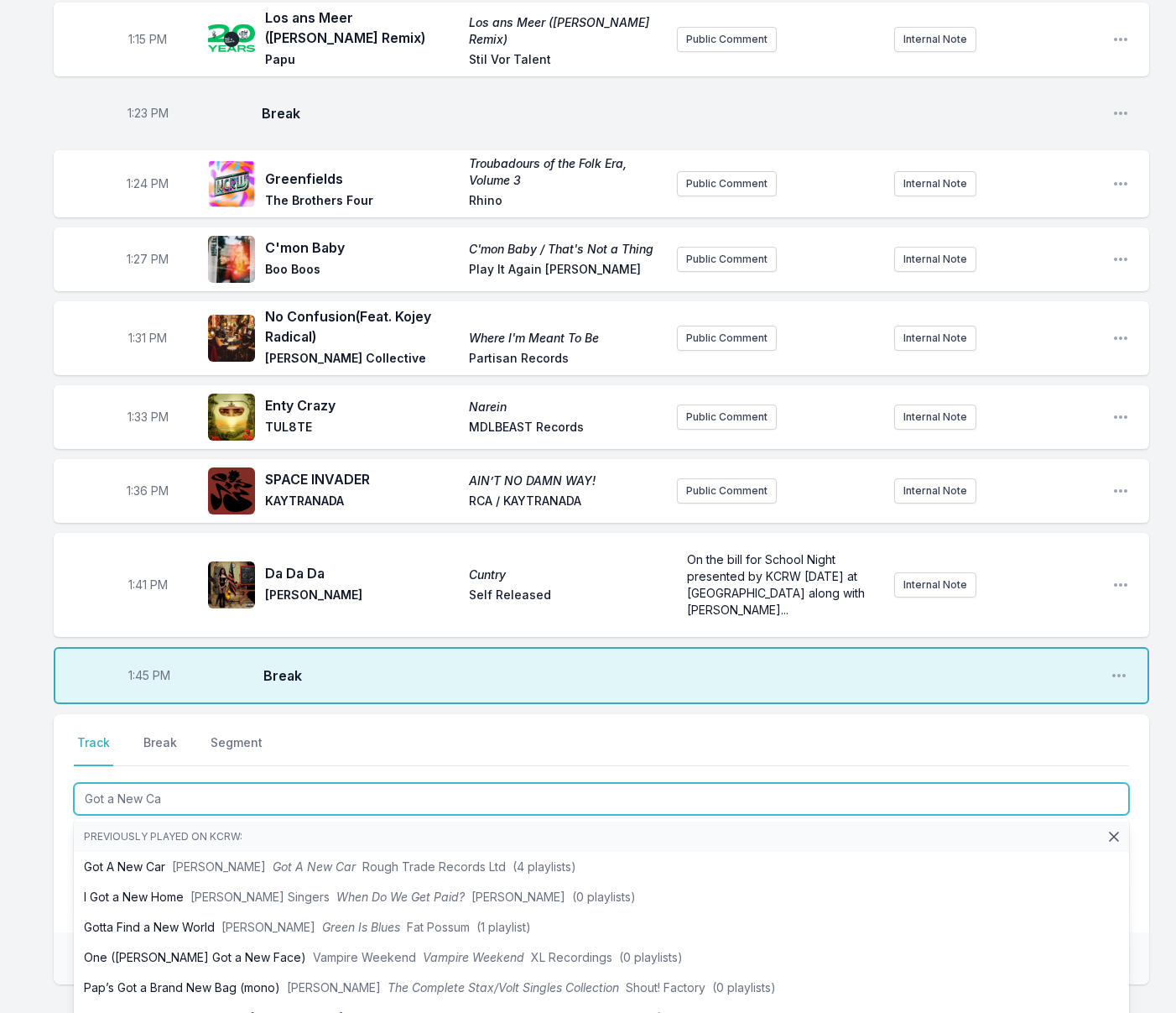
type input "Got a New Car"
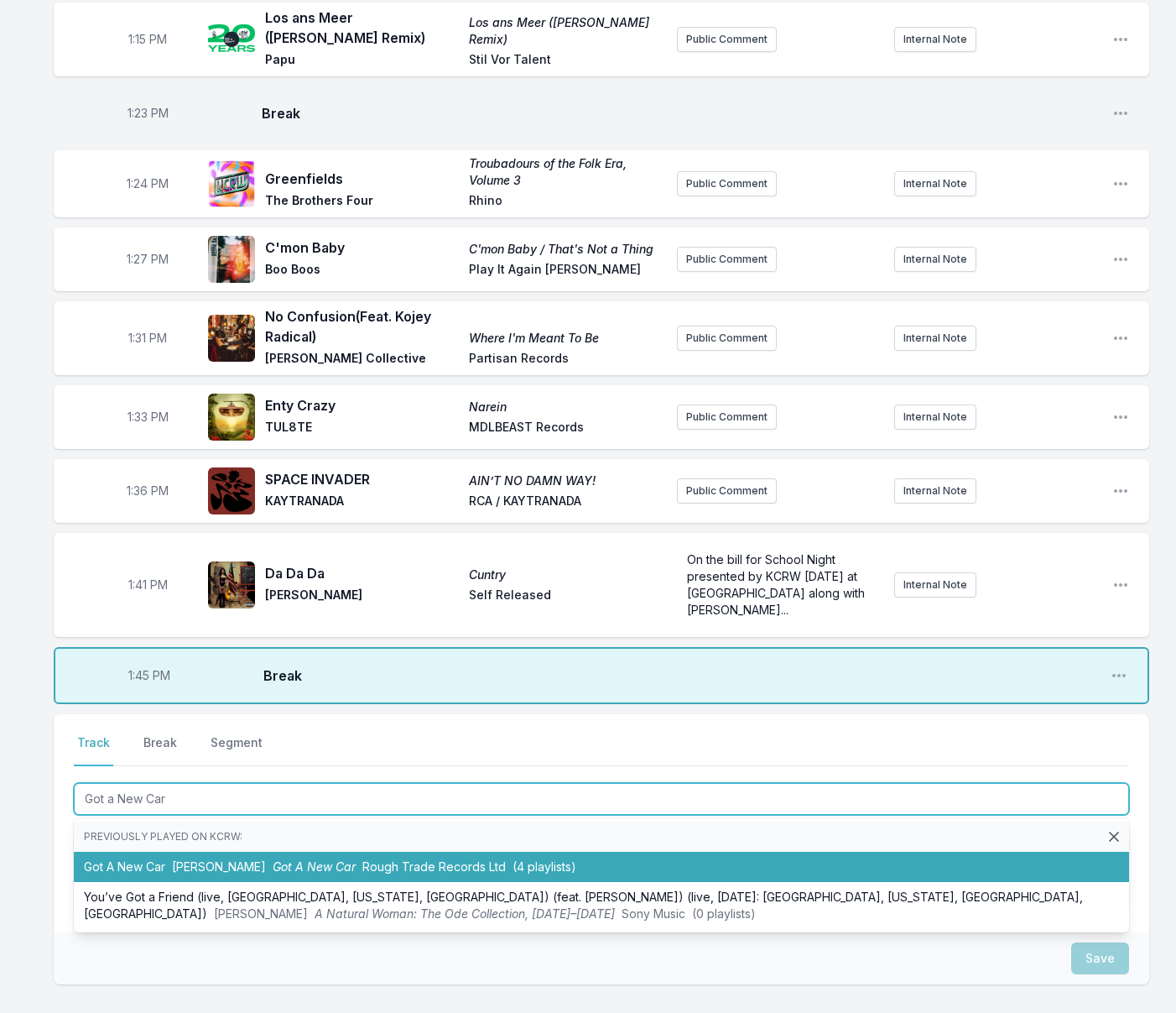
click at [285, 873] on span "Got A New Car" at bounding box center [314, 866] width 83 height 14
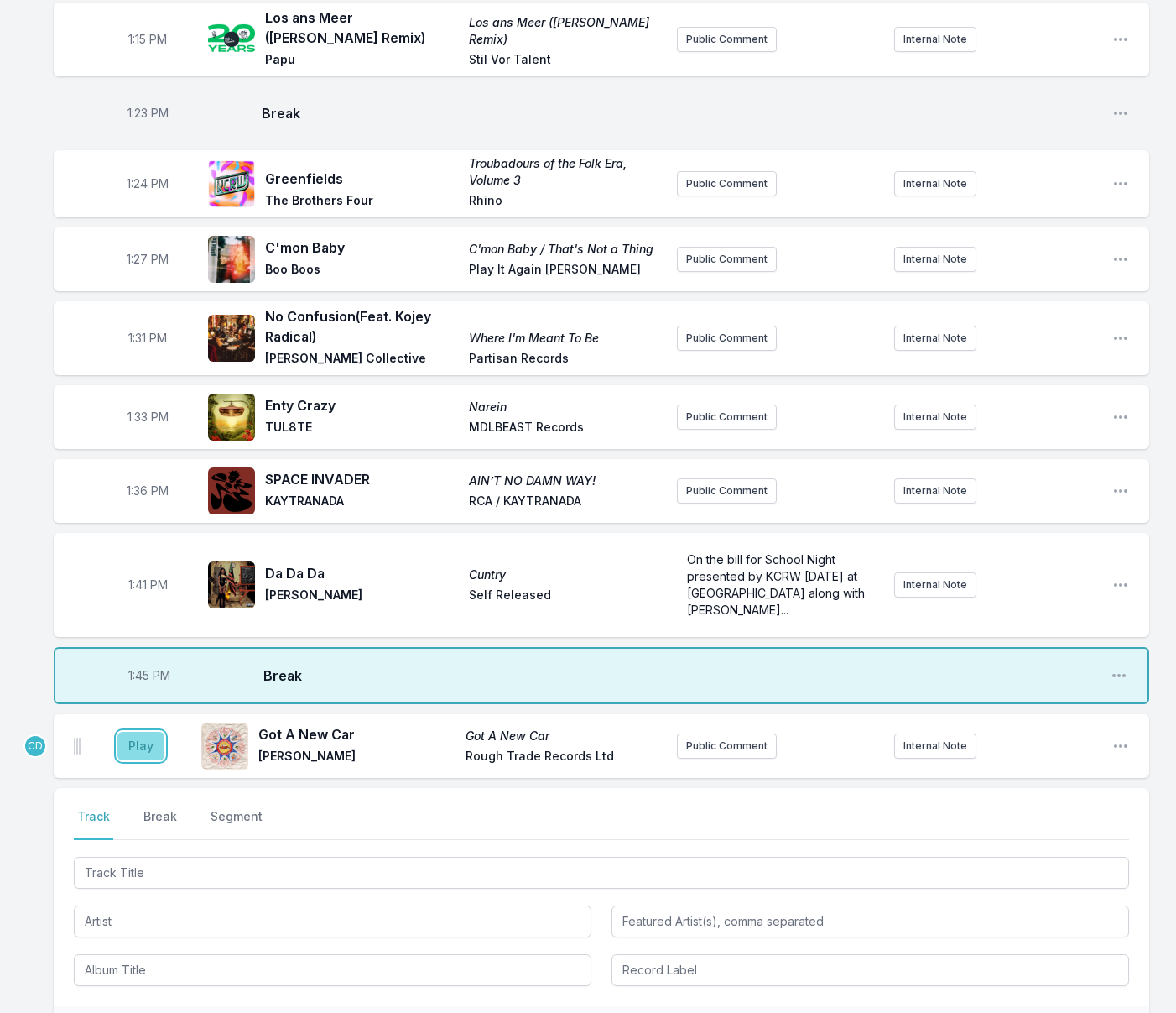
click at [151, 760] on button "Play" at bounding box center [141, 745] width 47 height 28
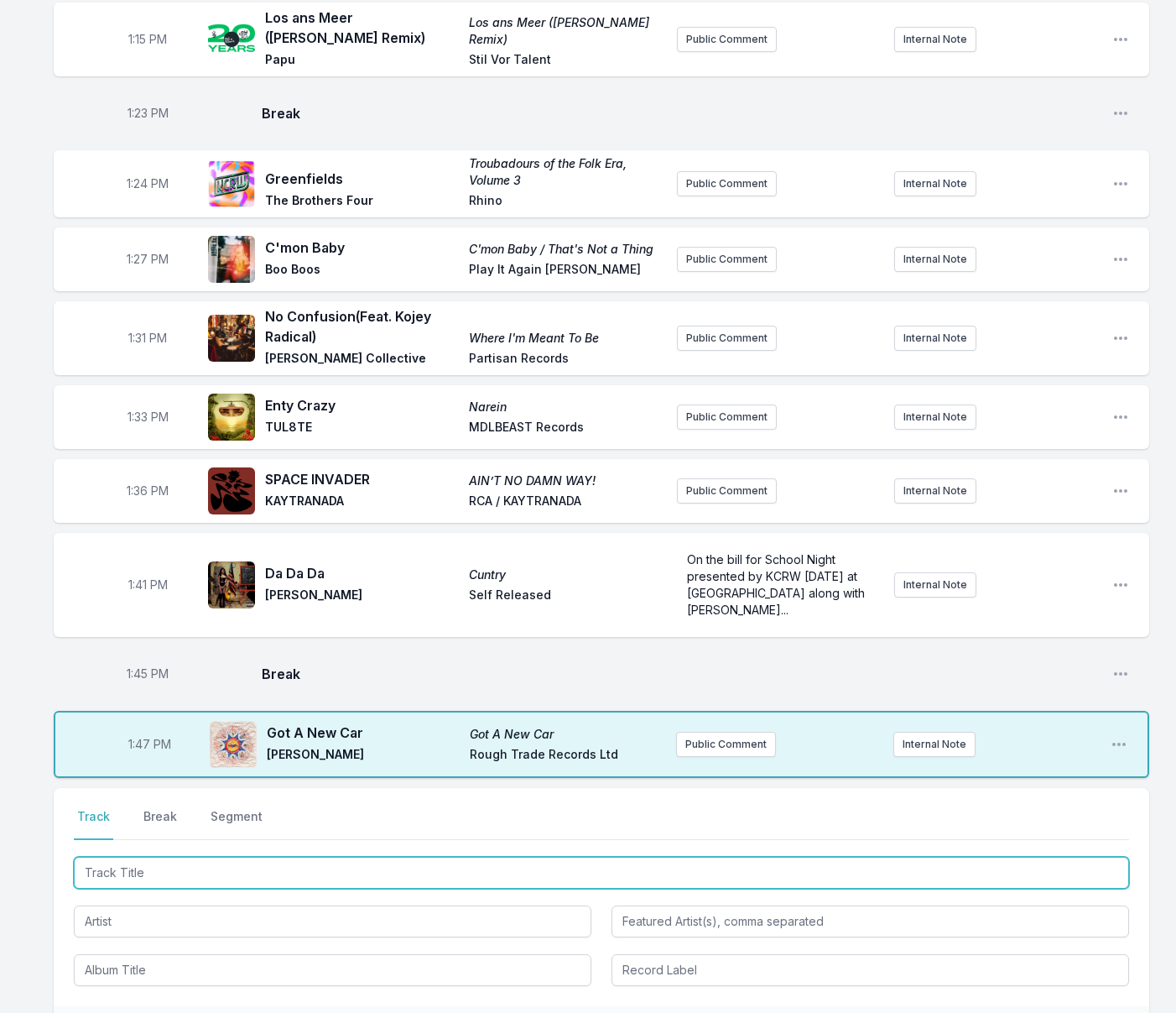
click at [278, 888] on input "Track Title" at bounding box center [601, 873] width 1055 height 32
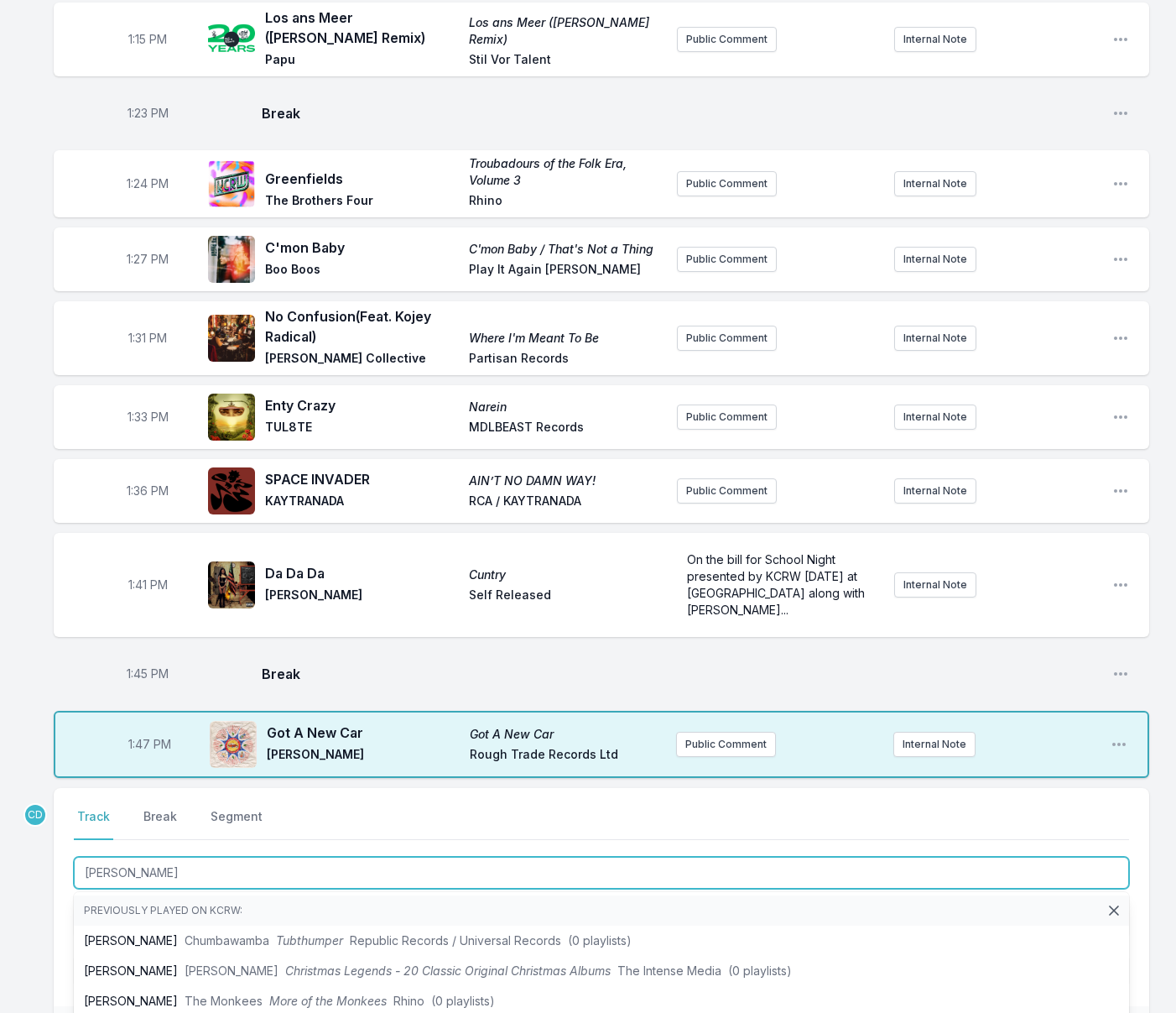
type input "Maryle"
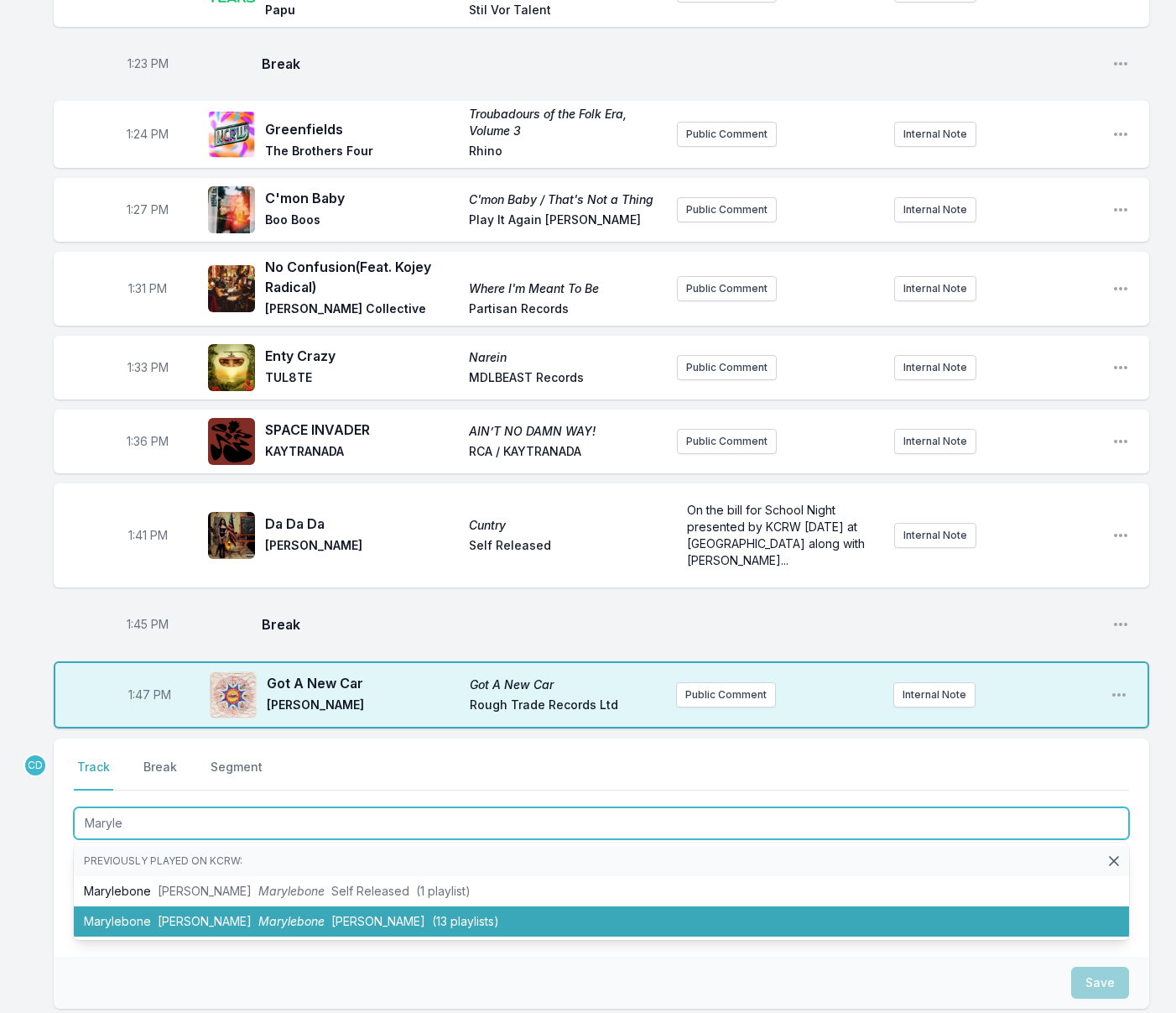
scroll to position [1767, 0]
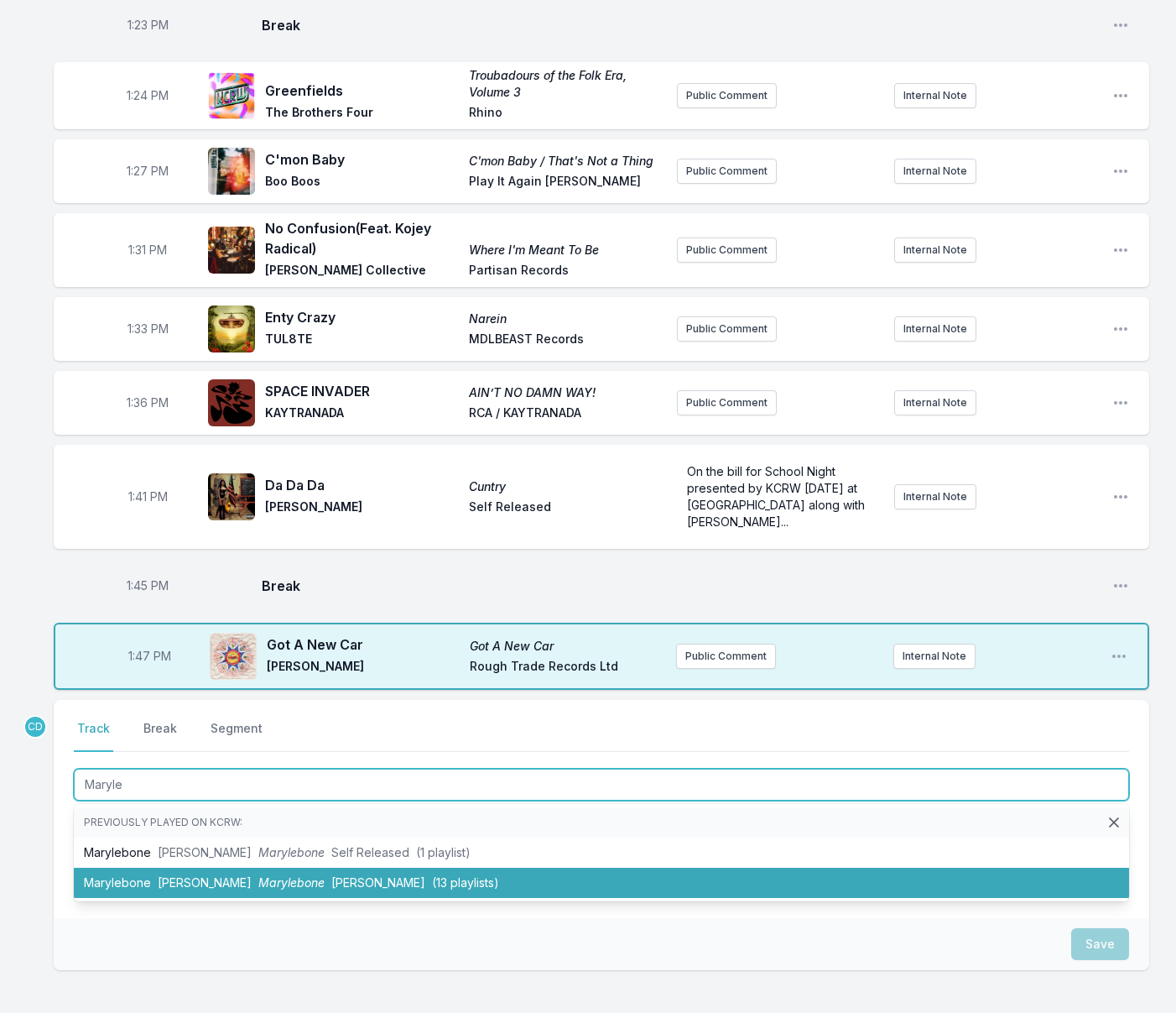
click at [269, 889] on span "Marylebone" at bounding box center [291, 882] width 67 height 14
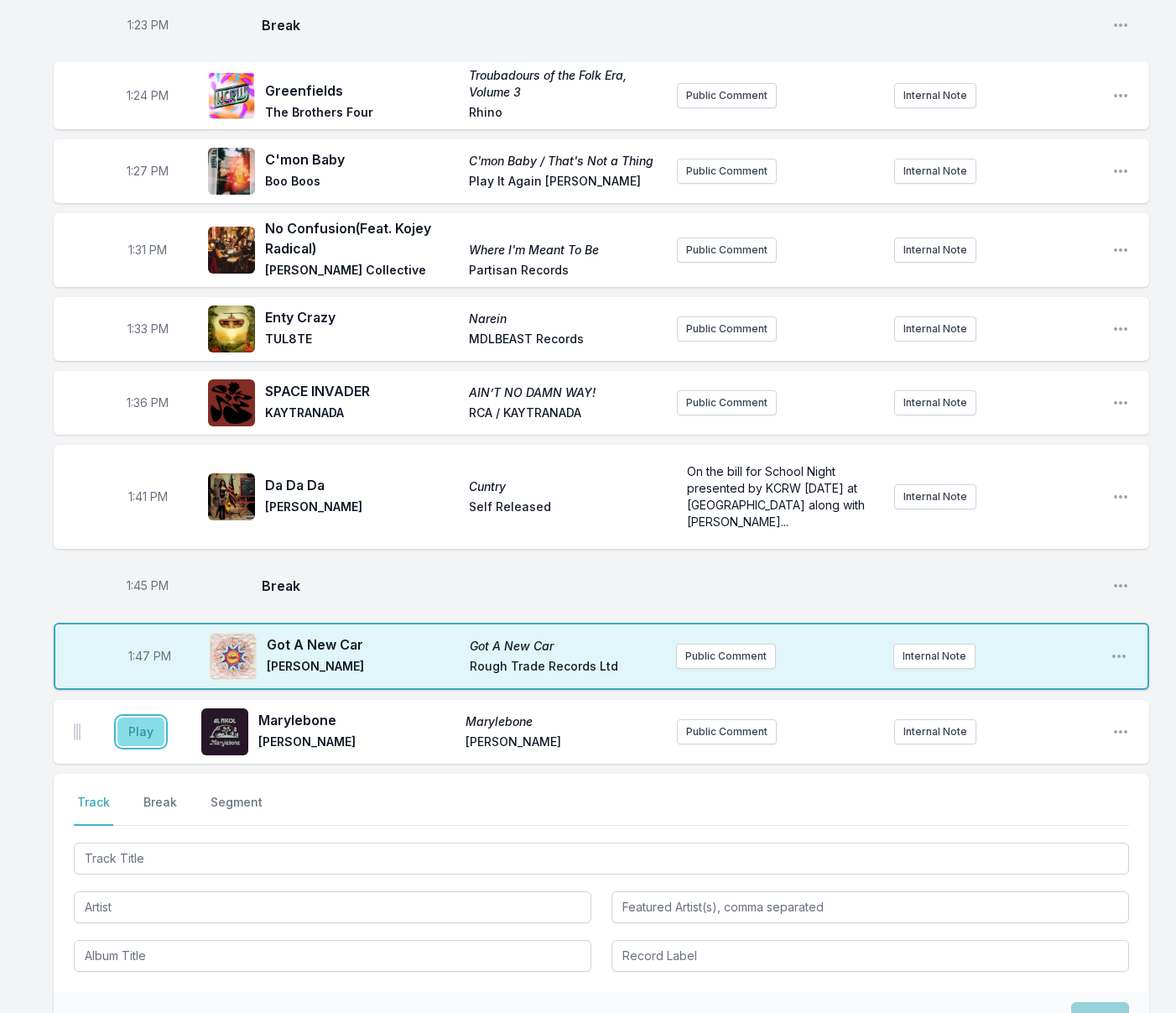
click at [138, 746] on button "Play" at bounding box center [141, 731] width 47 height 28
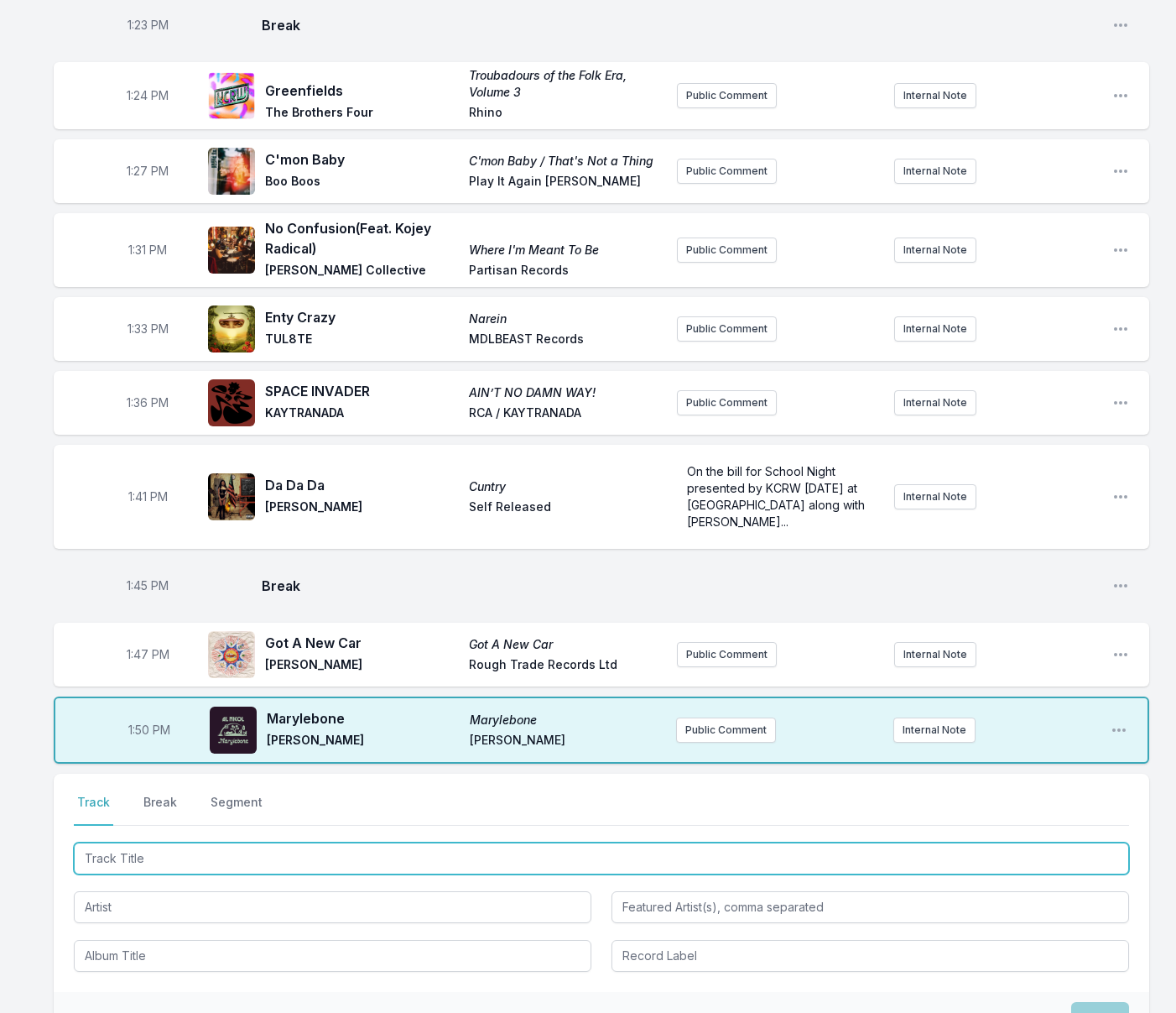
click at [514, 874] on input "Track Title" at bounding box center [601, 859] width 1055 height 32
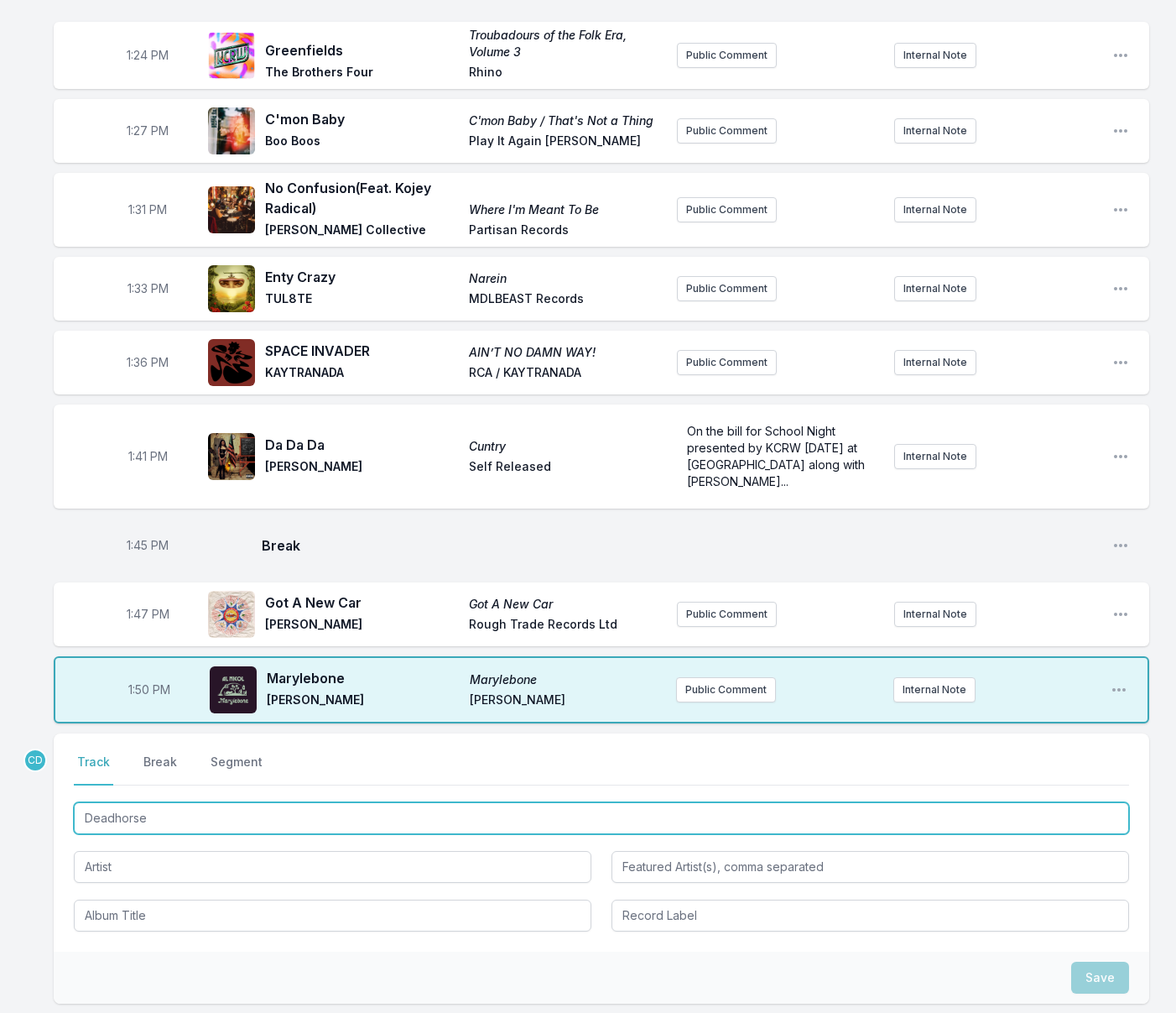
scroll to position [1809, 0]
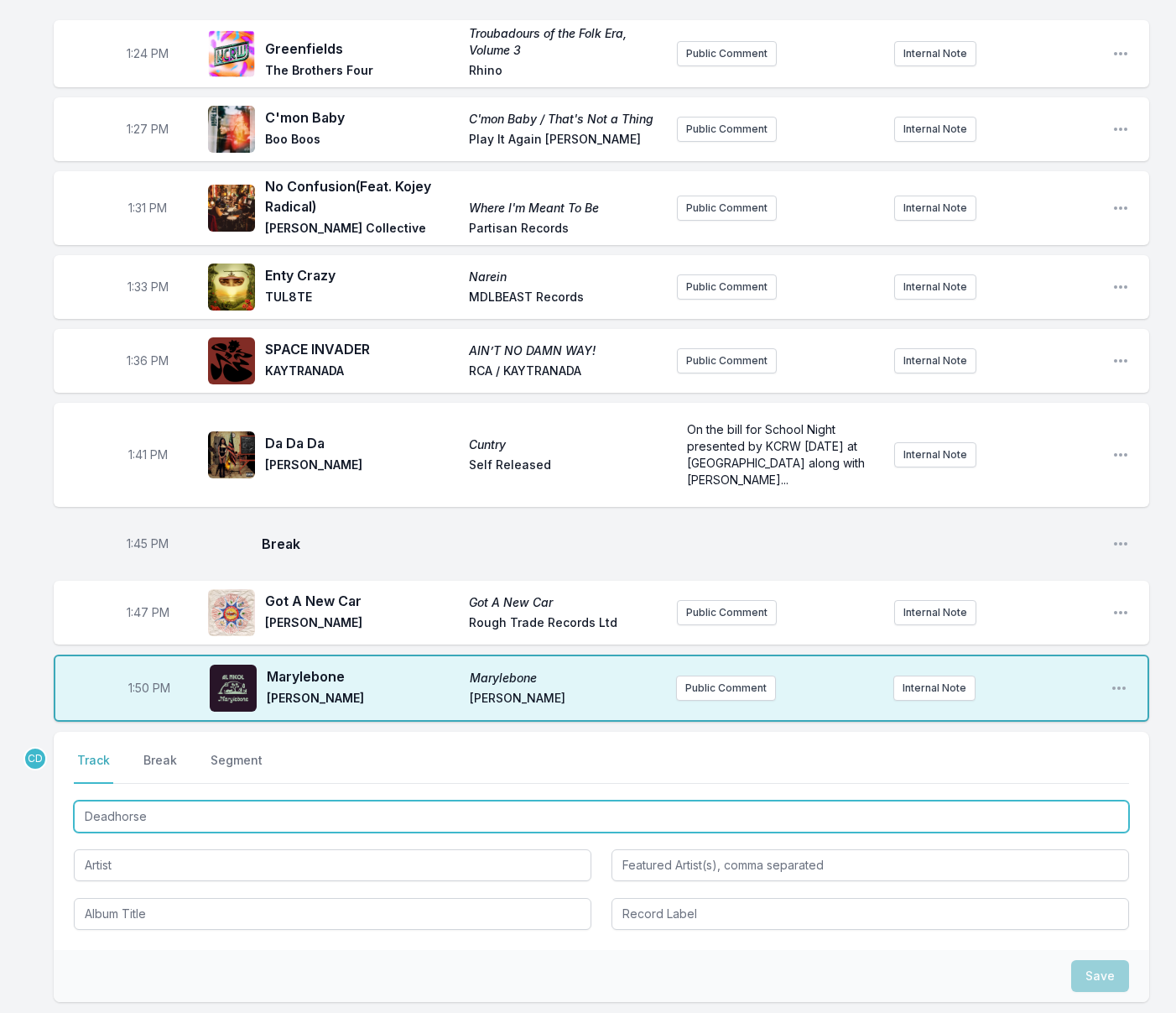
type input "Deadhorse"
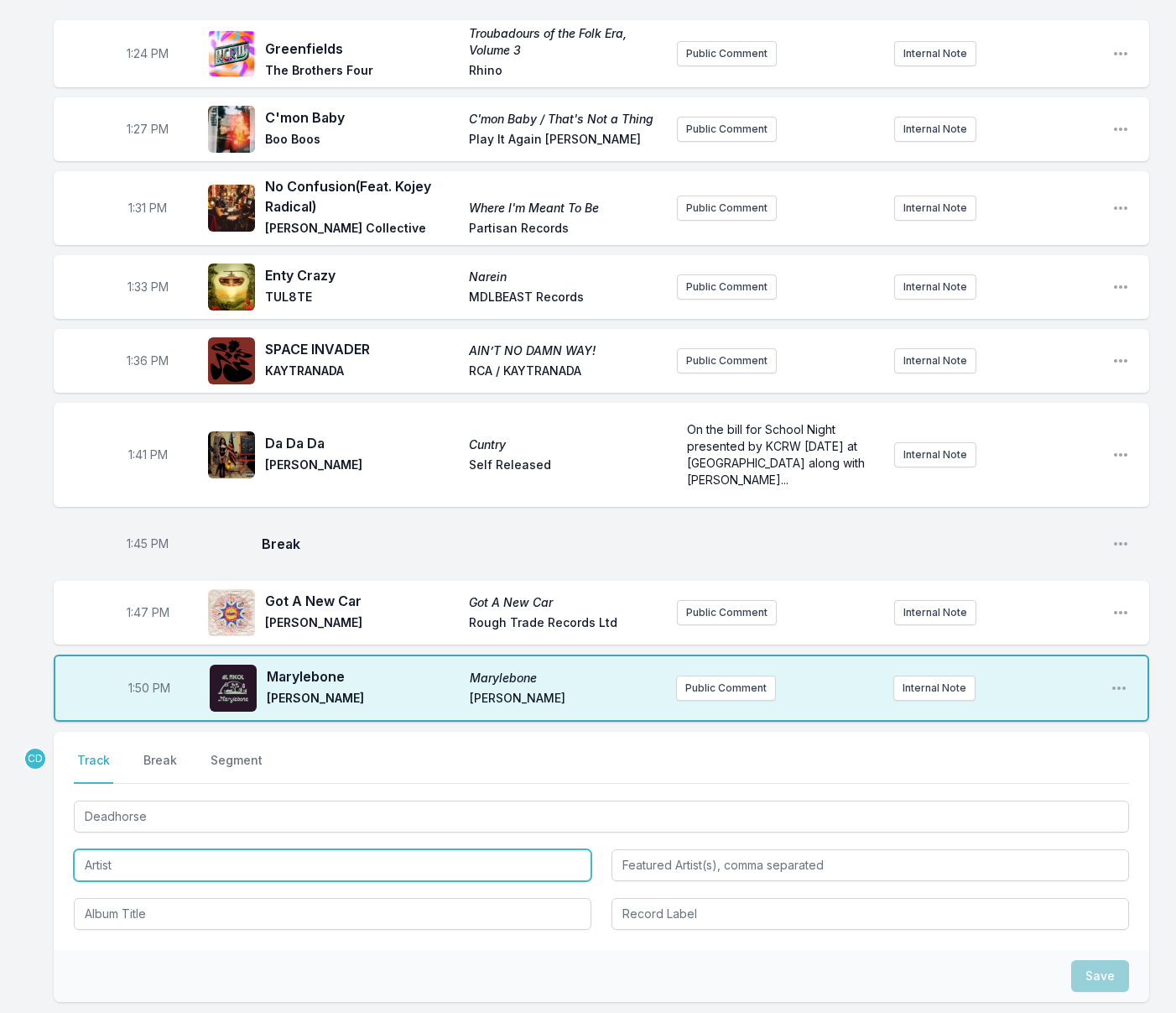
click at [495, 881] on input "Artist" at bounding box center [333, 865] width 518 height 32
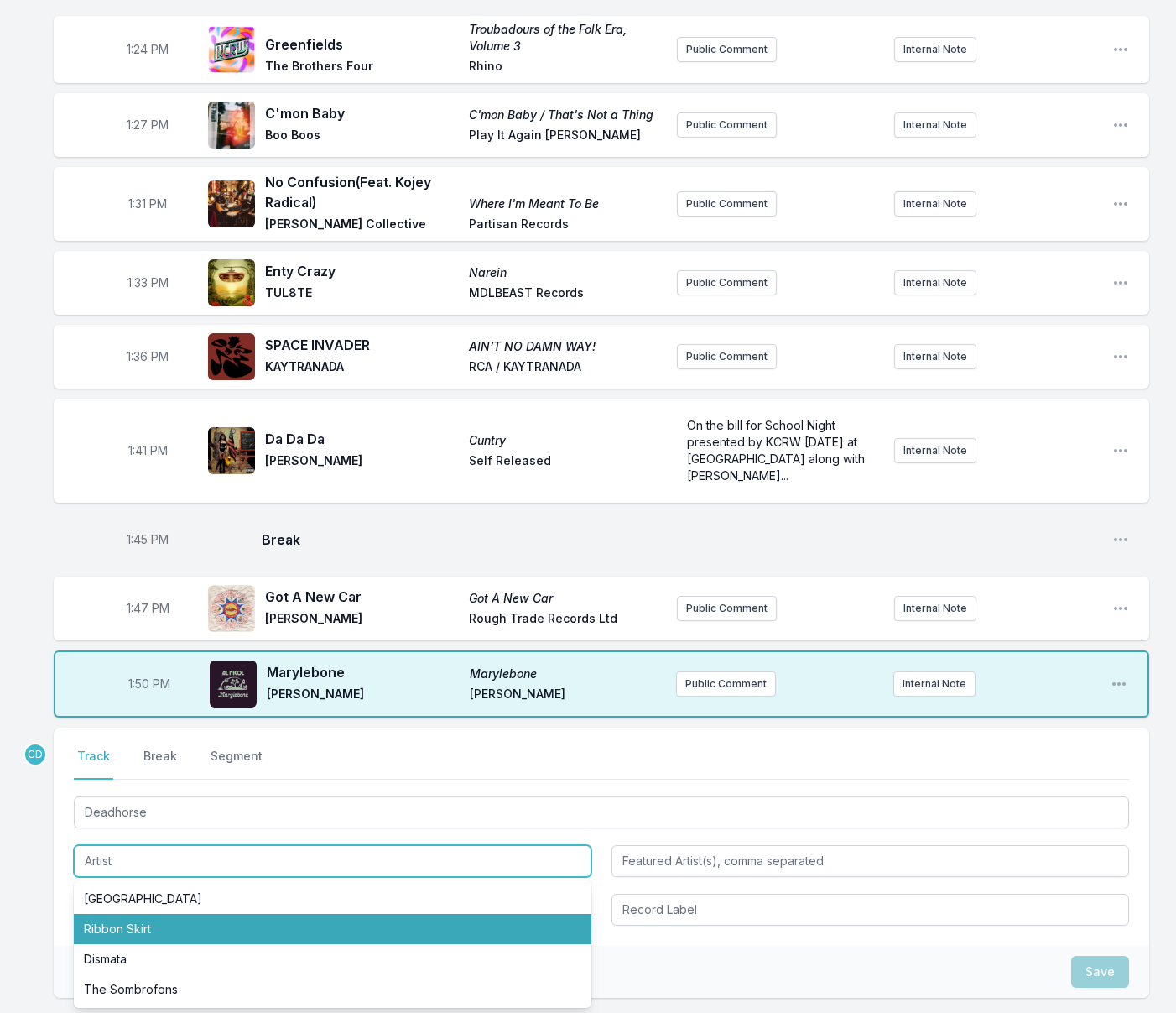
click at [216, 944] on li "Ribbon Skirt" at bounding box center [333, 929] width 518 height 30
type input "Ribbon Skirt"
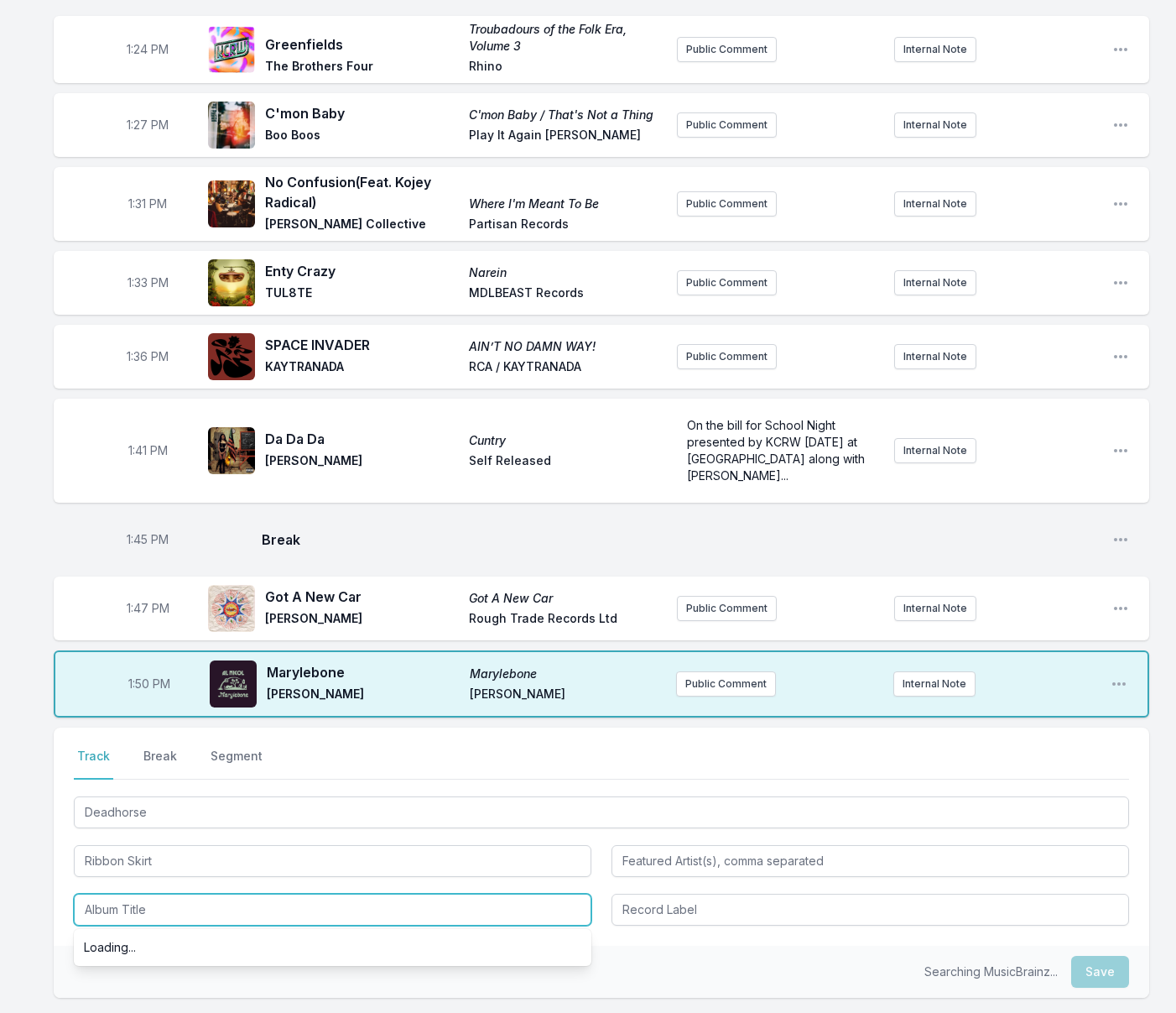
click at [171, 925] on input "Album Title" at bounding box center [333, 909] width 518 height 32
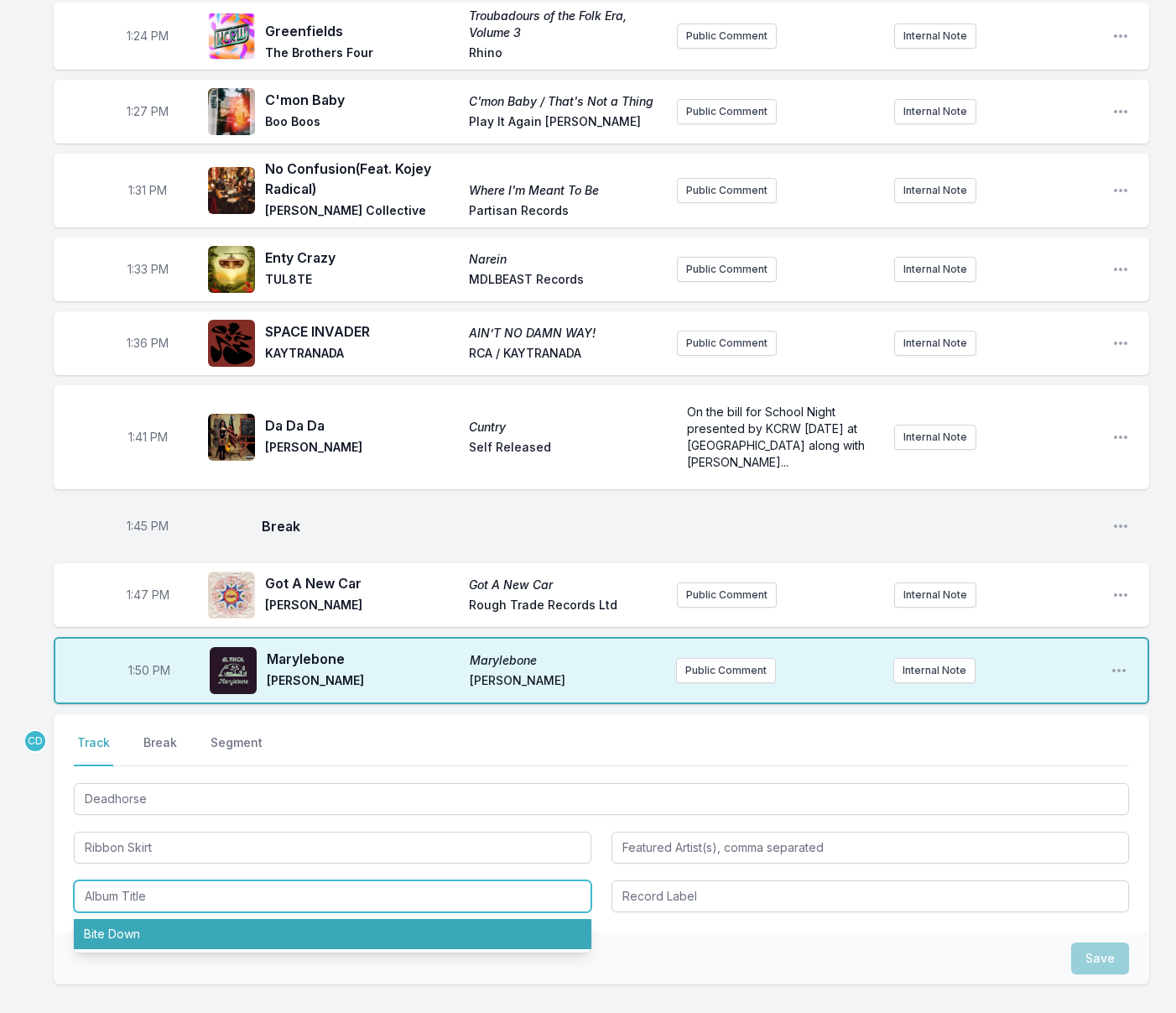
click at [173, 949] on li "Bite Down" at bounding box center [333, 934] width 518 height 30
type input "Bite Down"
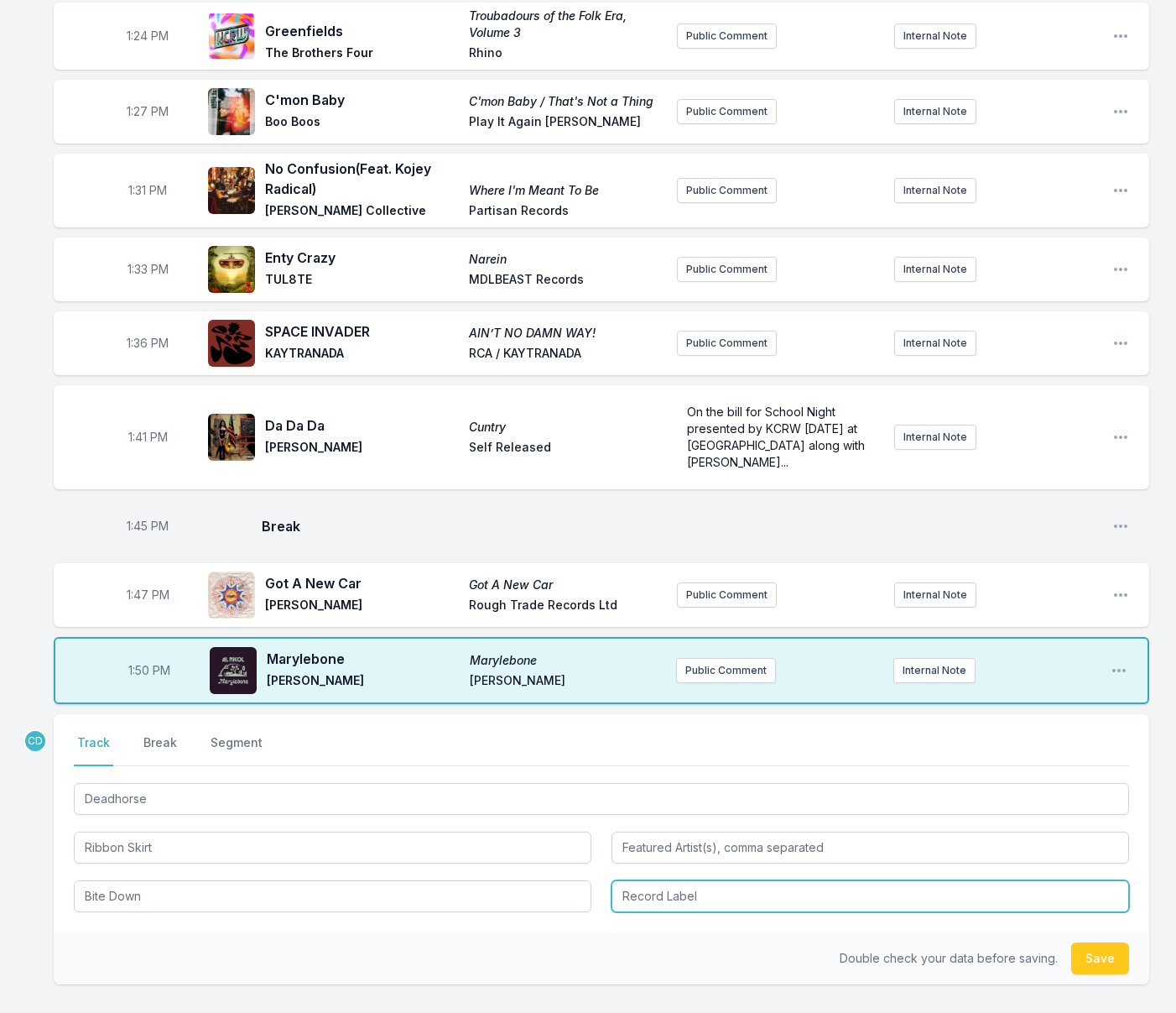
click at [784, 912] on input "Record Label" at bounding box center [871, 896] width 518 height 32
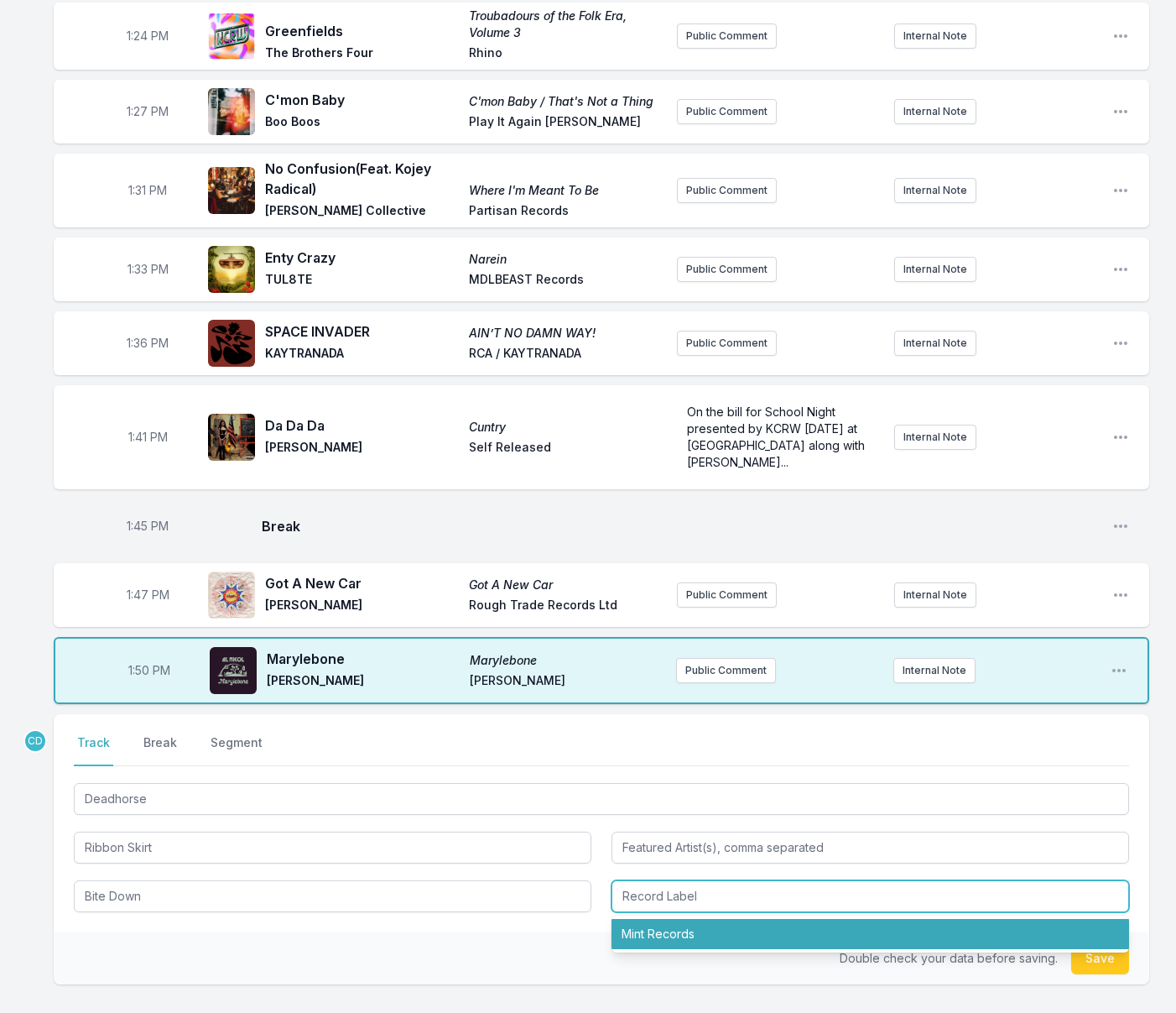
click at [722, 949] on li "Mint Records" at bounding box center [871, 934] width 518 height 30
type input "Mint Records"
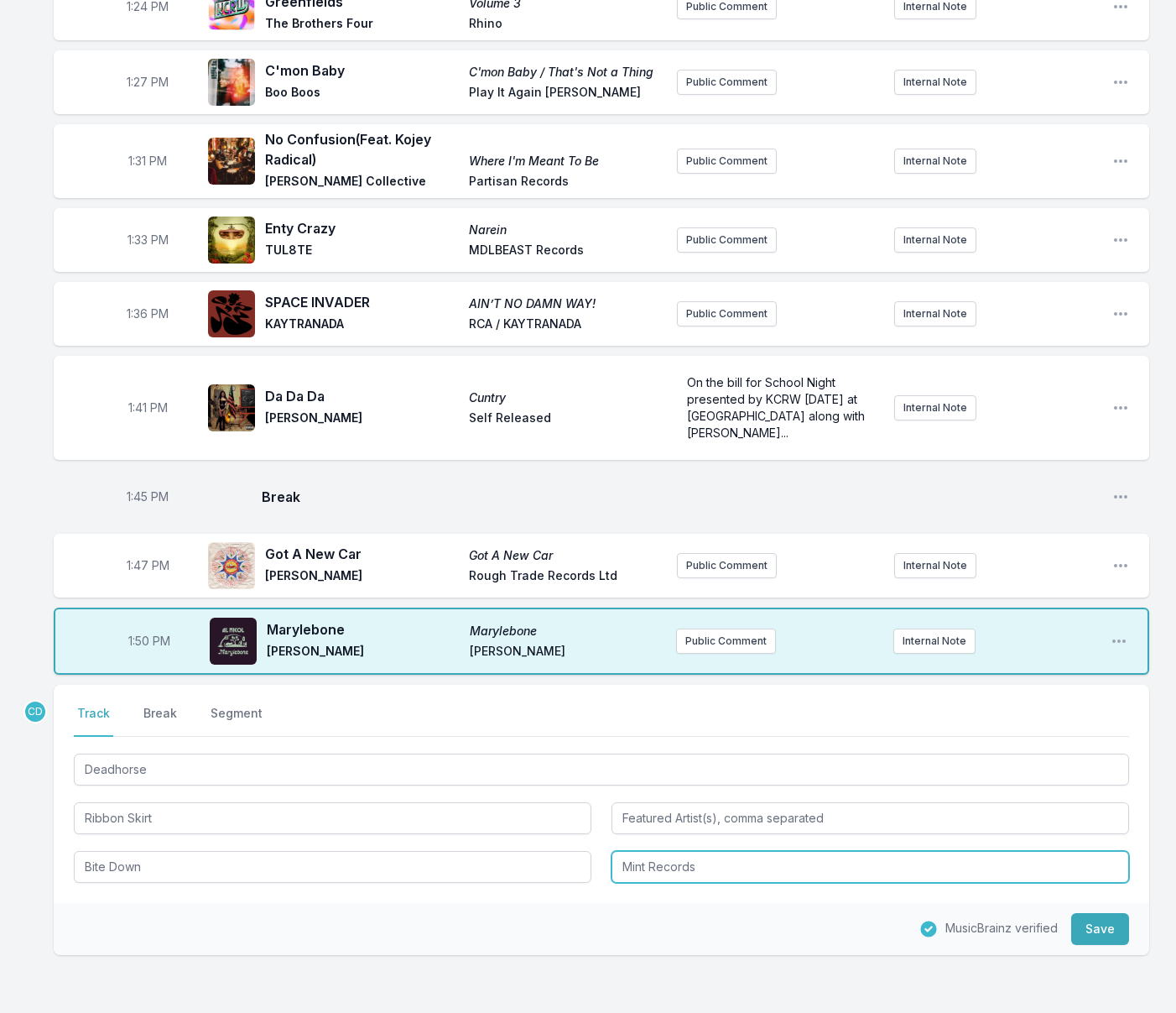
scroll to position [1857, 0]
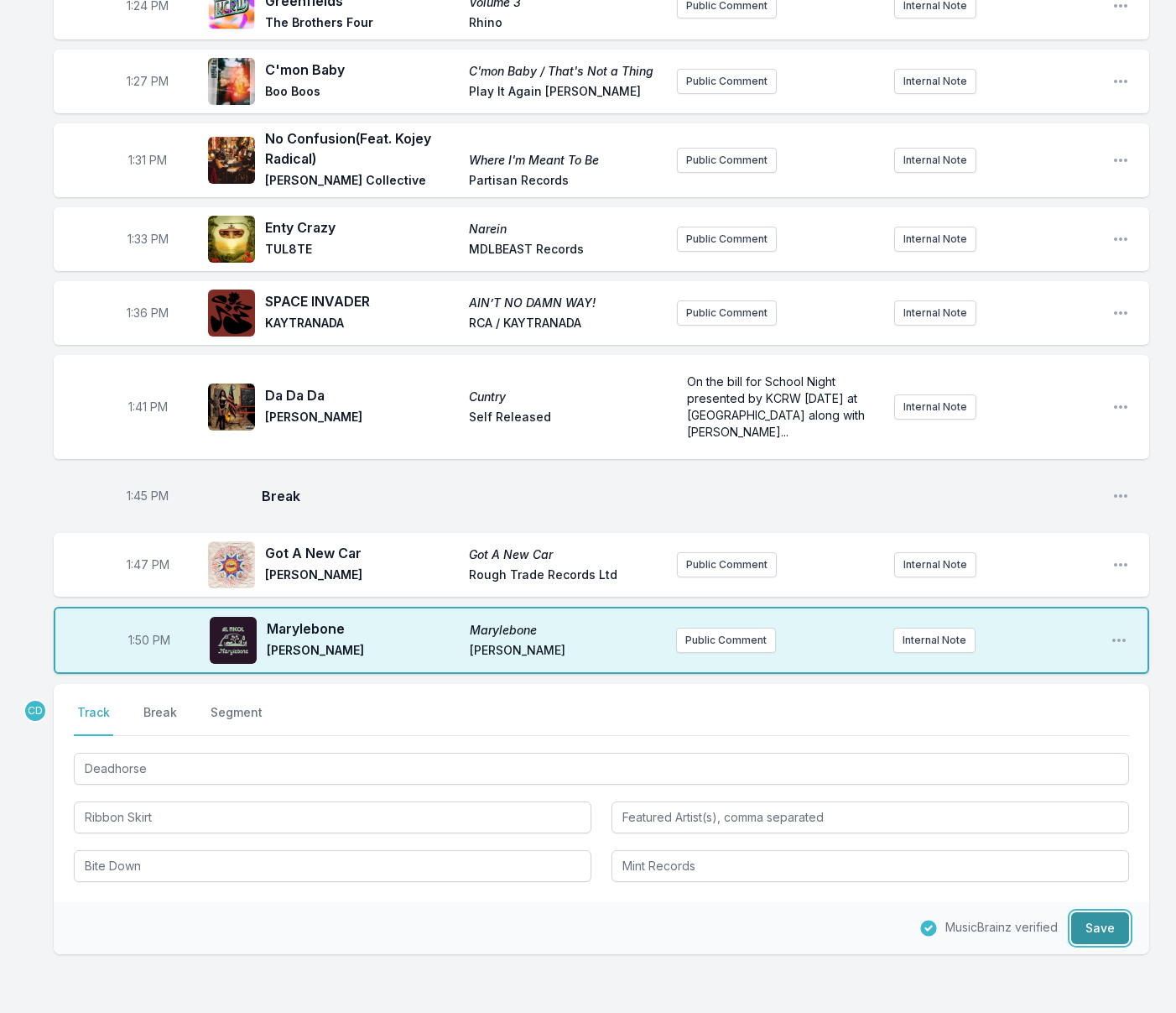
click at [1086, 944] on button "Save" at bounding box center [1100, 928] width 58 height 32
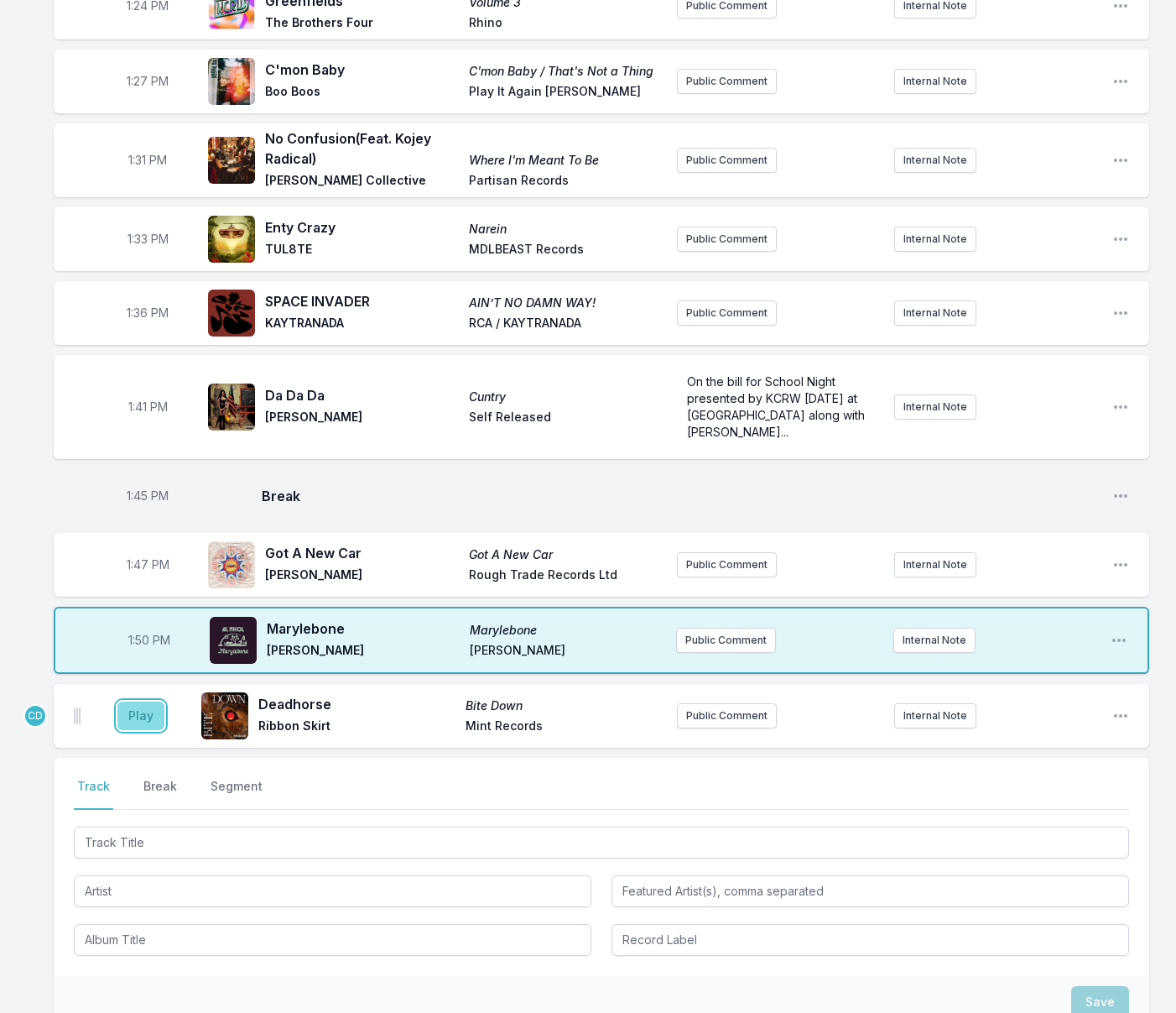
click at [150, 729] on button "Play" at bounding box center [141, 715] width 47 height 28
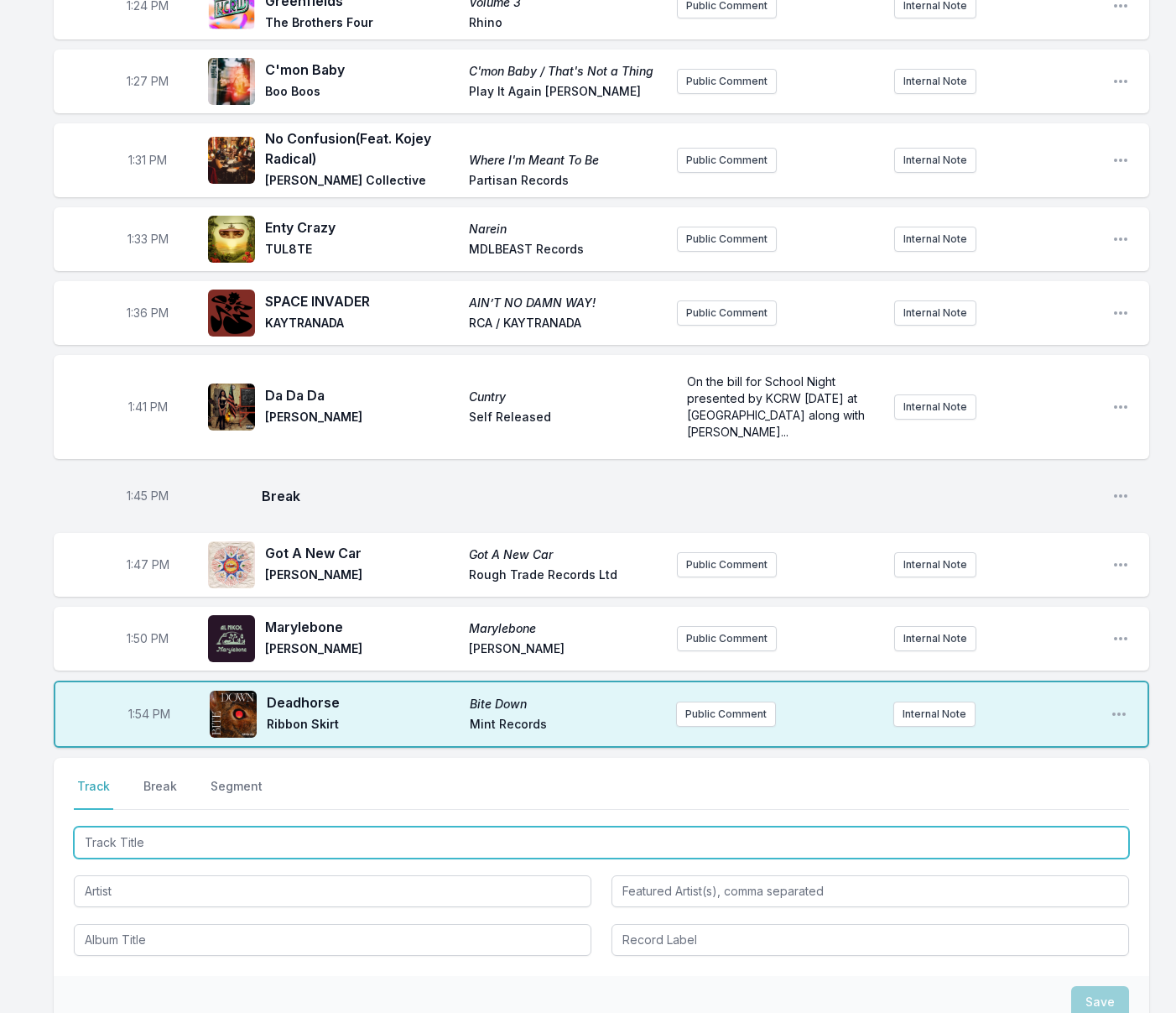
click at [133, 859] on input "Track Title" at bounding box center [601, 842] width 1055 height 32
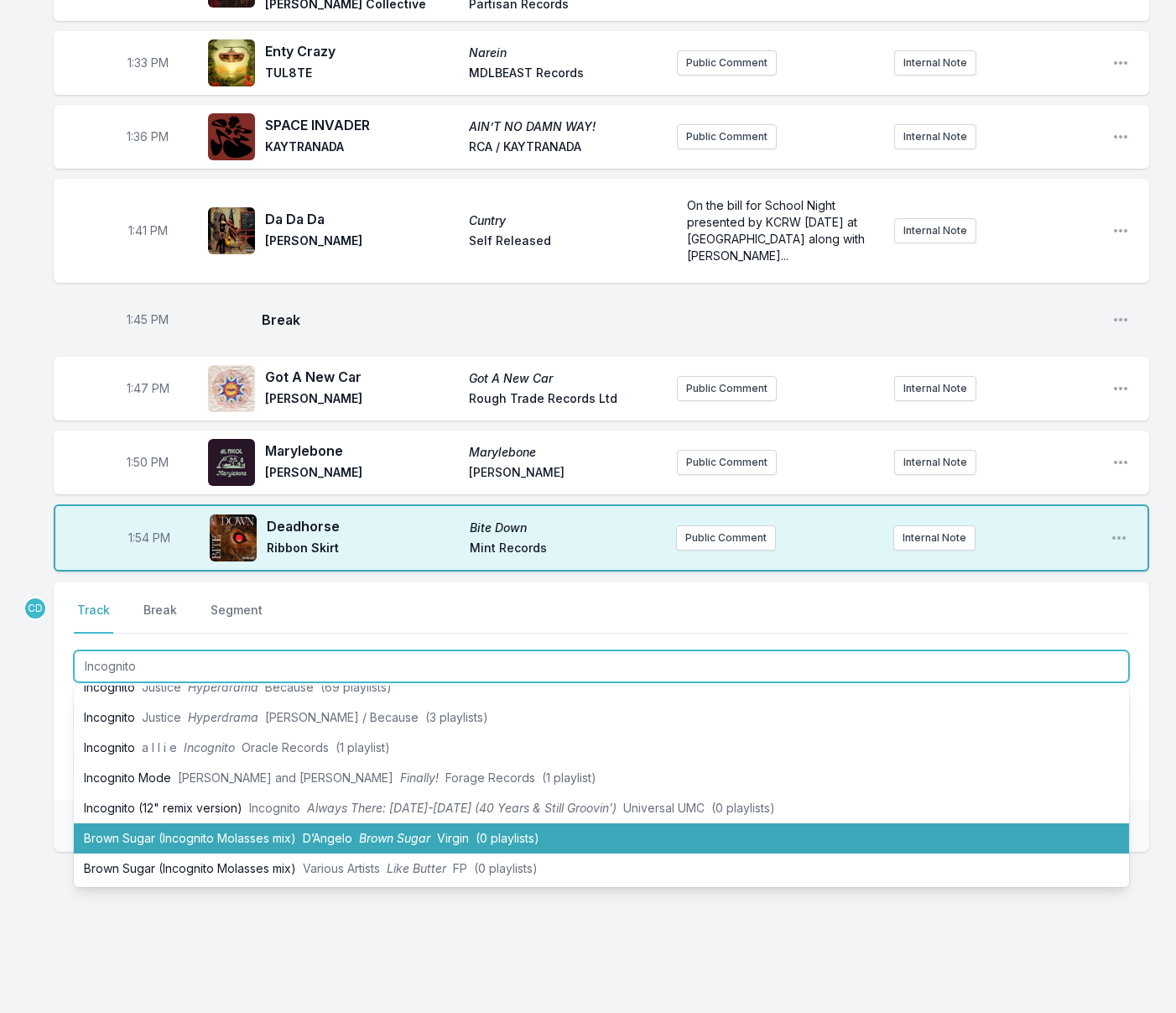
scroll to position [2037, 0]
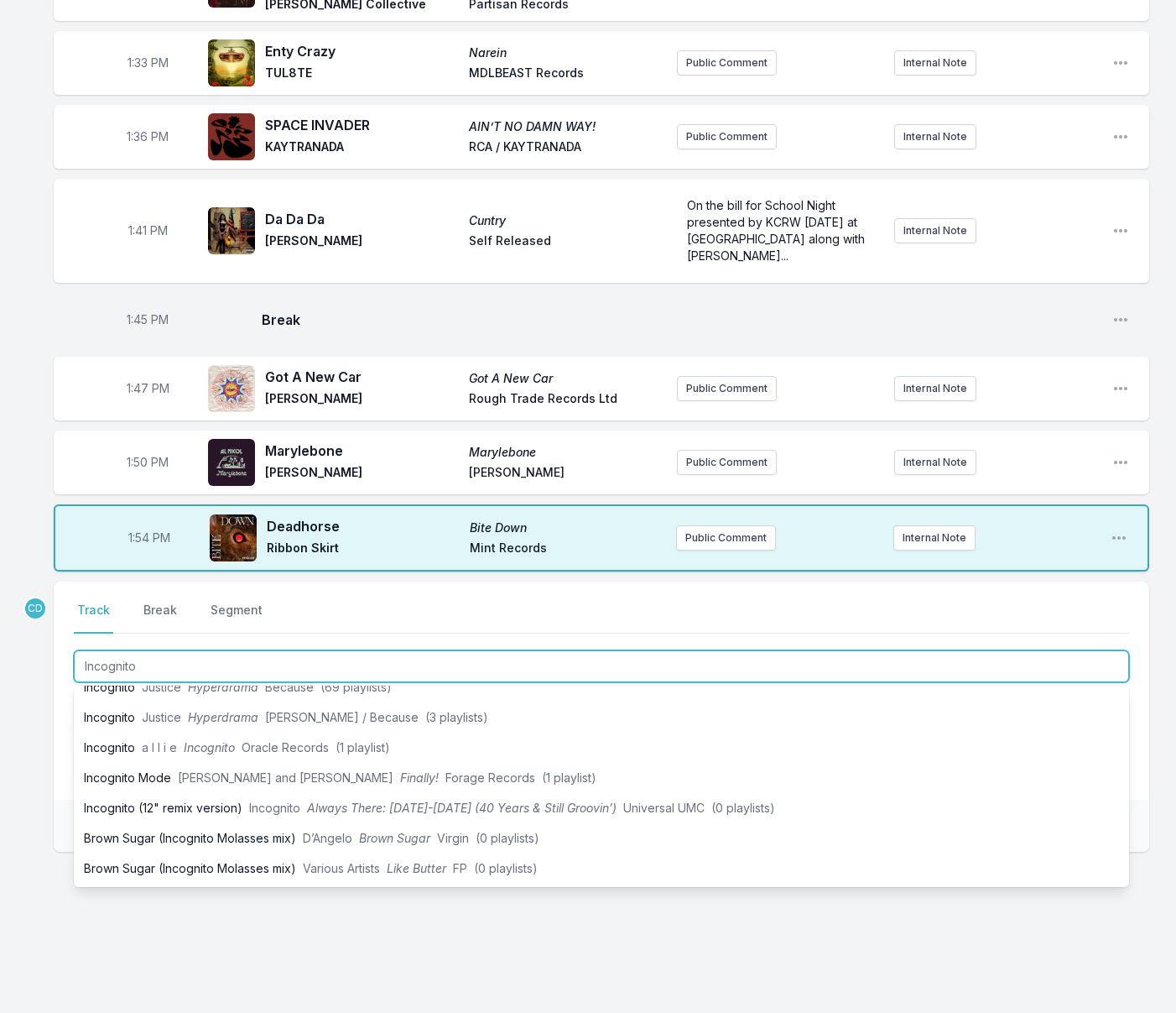
type input "Incognito"
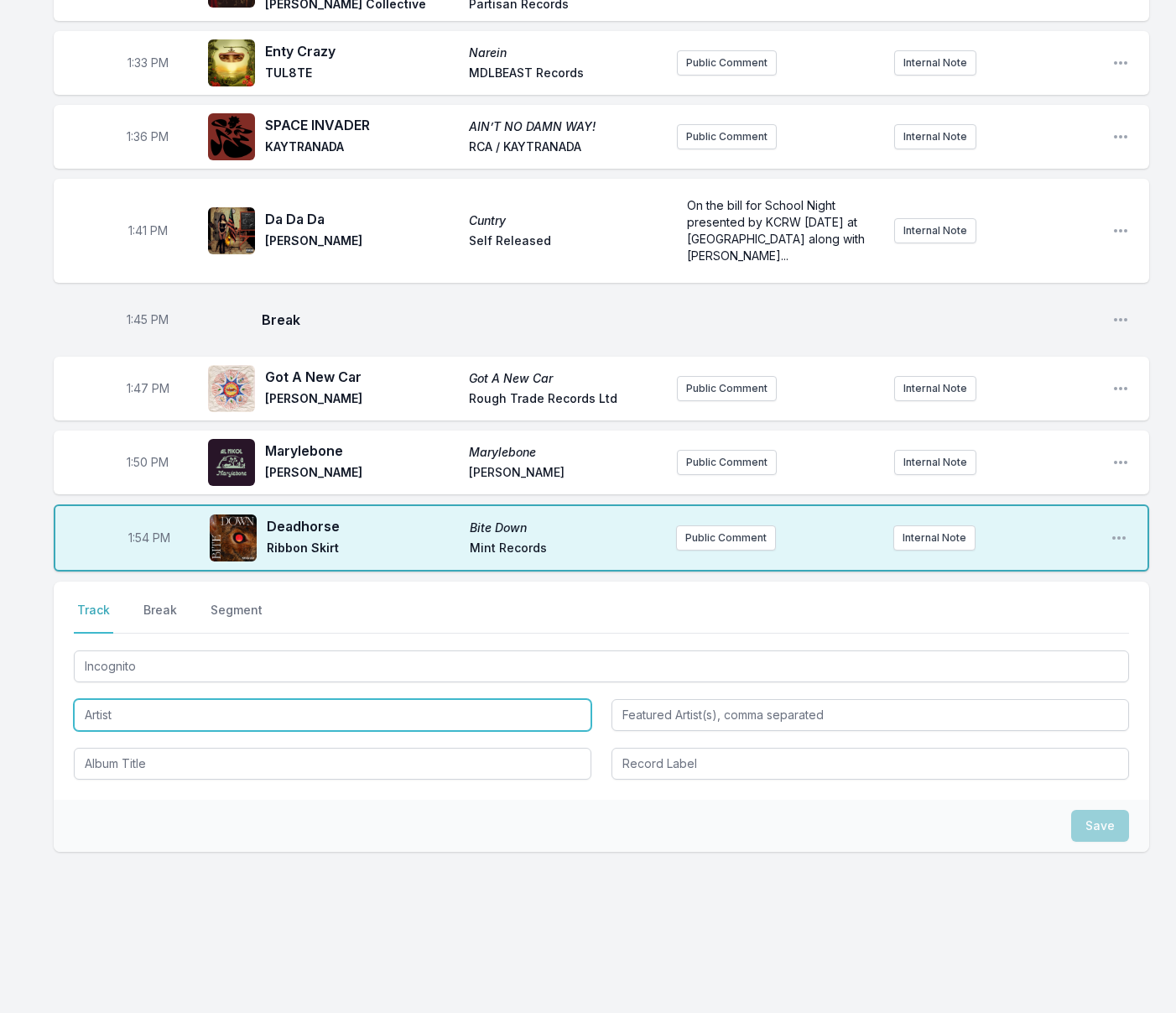
click at [123, 730] on input "Artist" at bounding box center [333, 715] width 518 height 32
type input "[PERSON_NAME]"
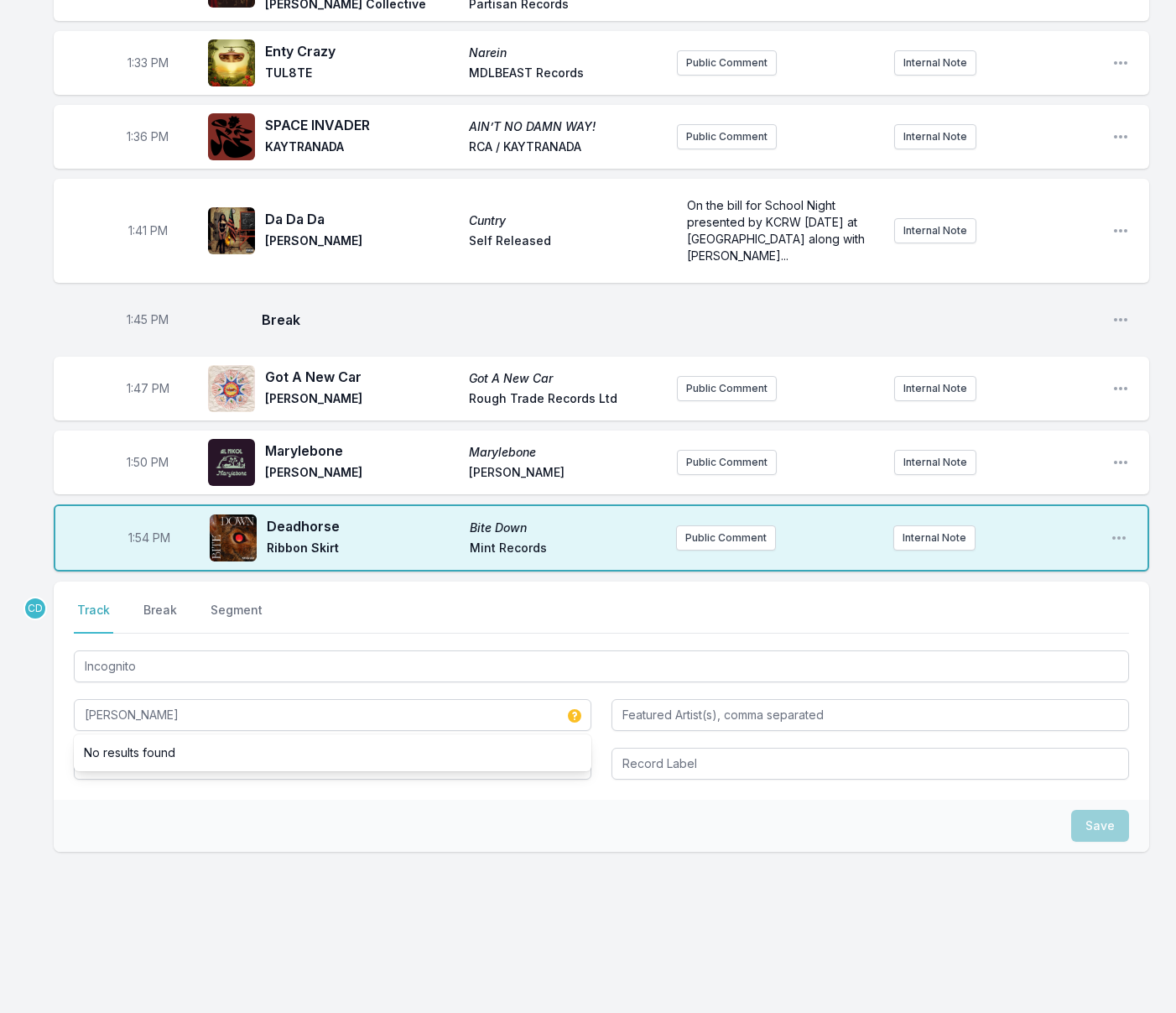
click at [177, 806] on div "Save" at bounding box center [601, 825] width 1095 height 52
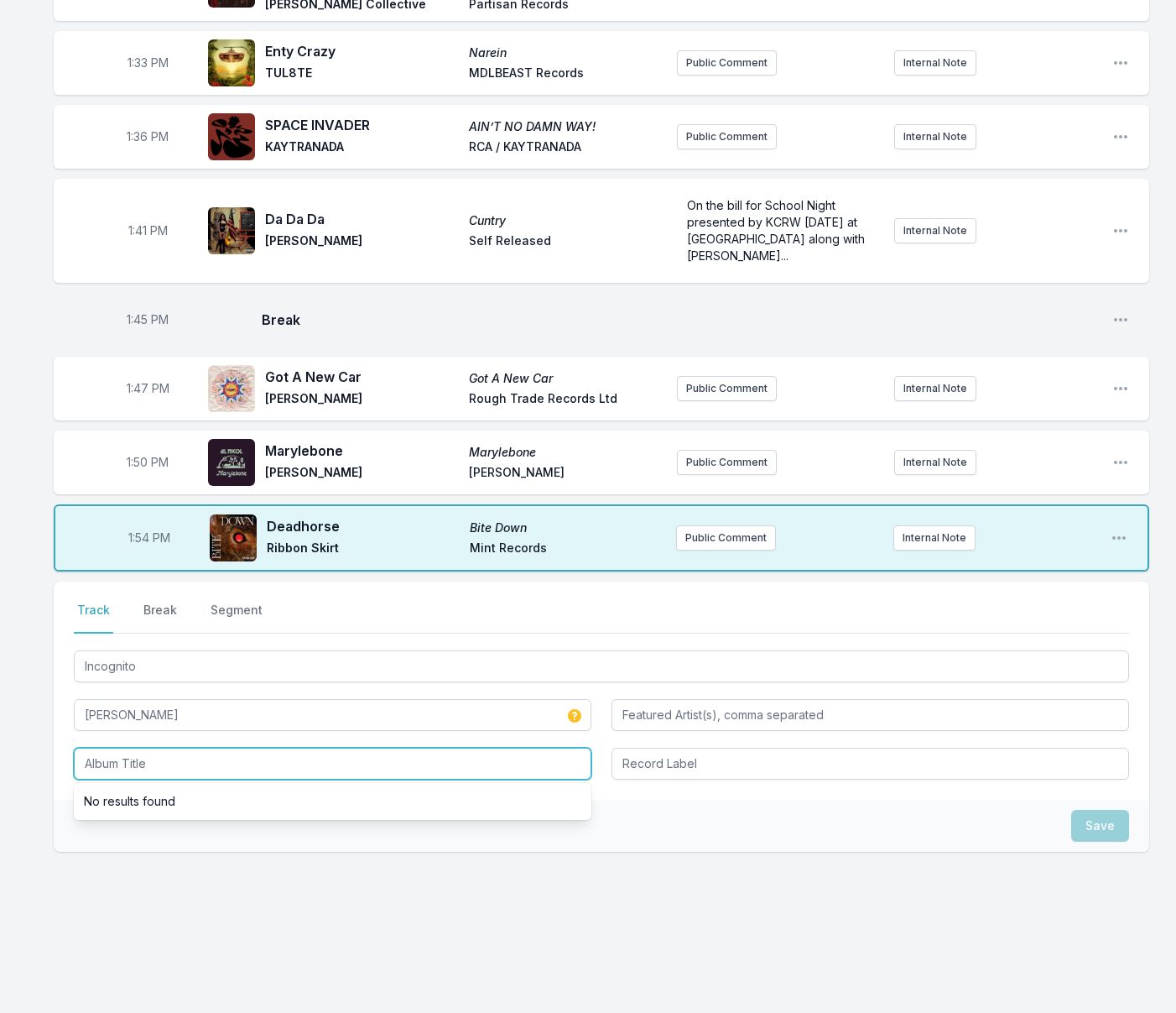
click at [171, 761] on input "Album Title" at bounding box center [333, 764] width 518 height 32
click at [255, 758] on input "Album Title" at bounding box center [333, 764] width 518 height 32
click at [189, 763] on input "Album Title" at bounding box center [333, 764] width 518 height 32
click at [159, 761] on input "Album Title" at bounding box center [333, 764] width 518 height 32
type input "Incognito"
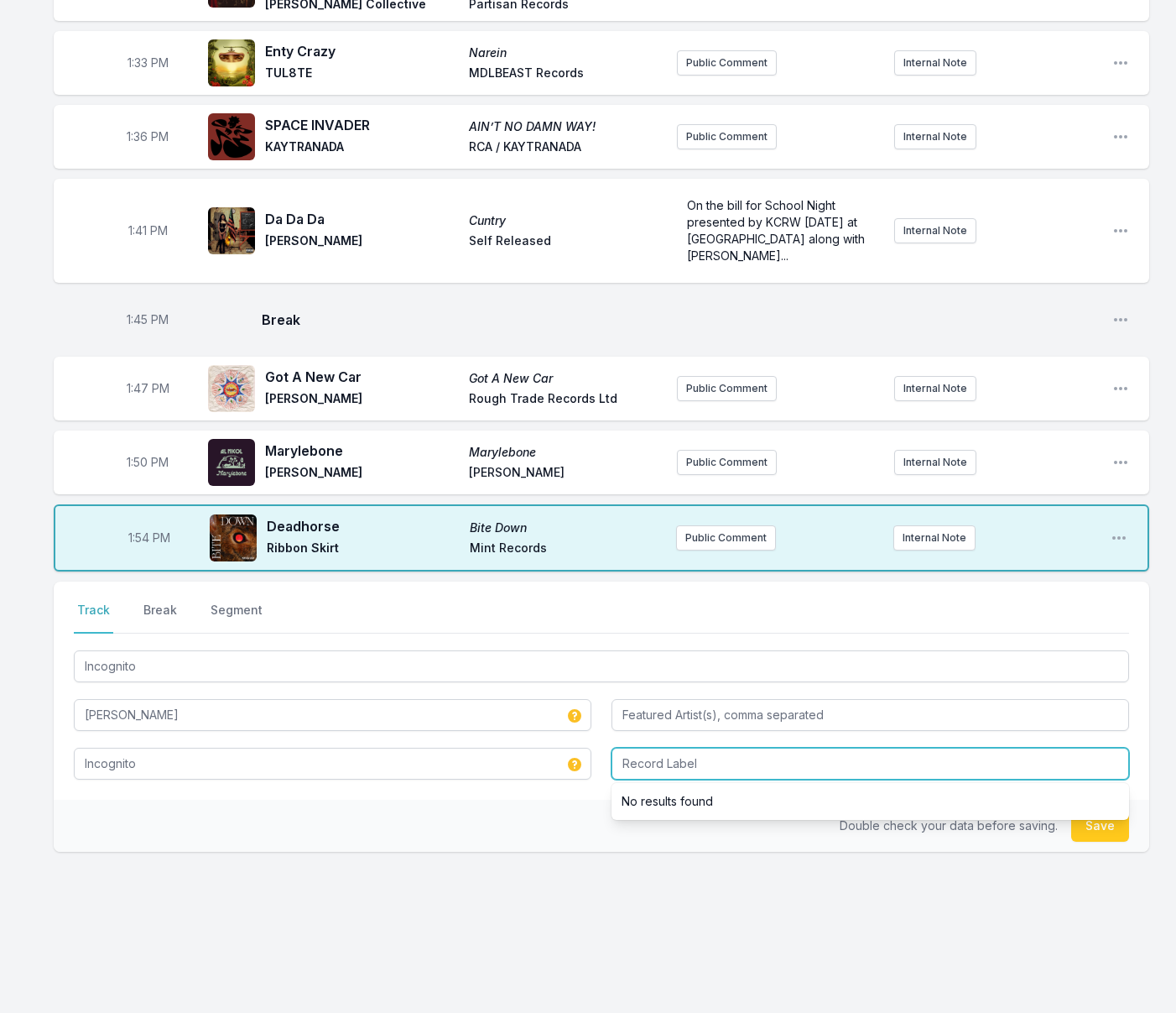
click at [661, 761] on input "Record Label" at bounding box center [871, 764] width 518 height 32
type input "[PERSON_NAME]"
click at [1086, 831] on button "Save" at bounding box center [1100, 825] width 58 height 32
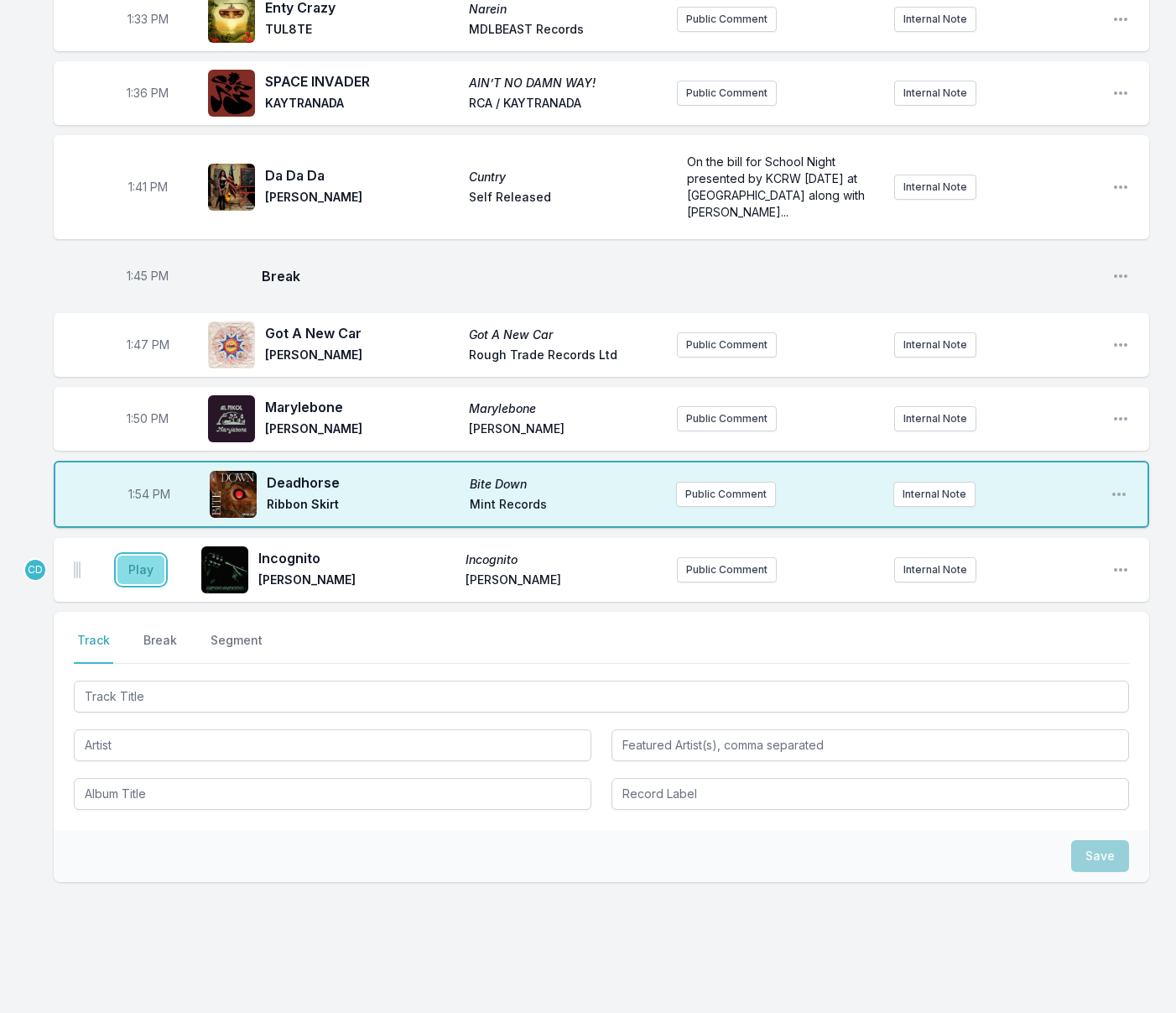
drag, startPoint x: 147, startPoint y: 608, endPoint x: 145, endPoint y: 624, distance: 16.1
click at [147, 584] on button "Play" at bounding box center [141, 570] width 47 height 28
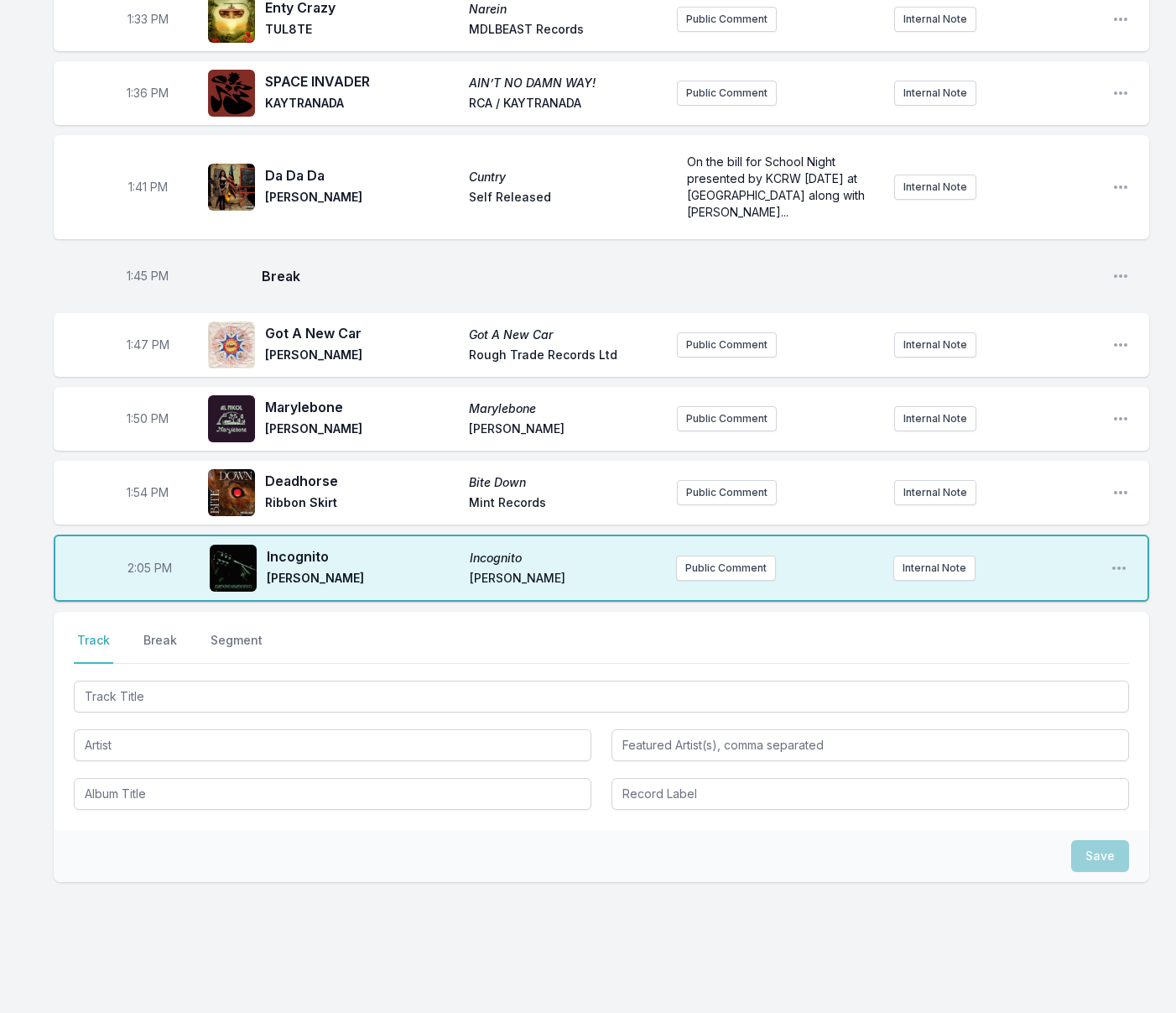
click at [140, 577] on span "2:05 PM" at bounding box center [149, 567] width 45 height 17
type input "13:08"
click at [139, 584] on input "Timestamp" at bounding box center [149, 568] width 94 height 32
click at [157, 664] on button "Break" at bounding box center [161, 648] width 40 height 32
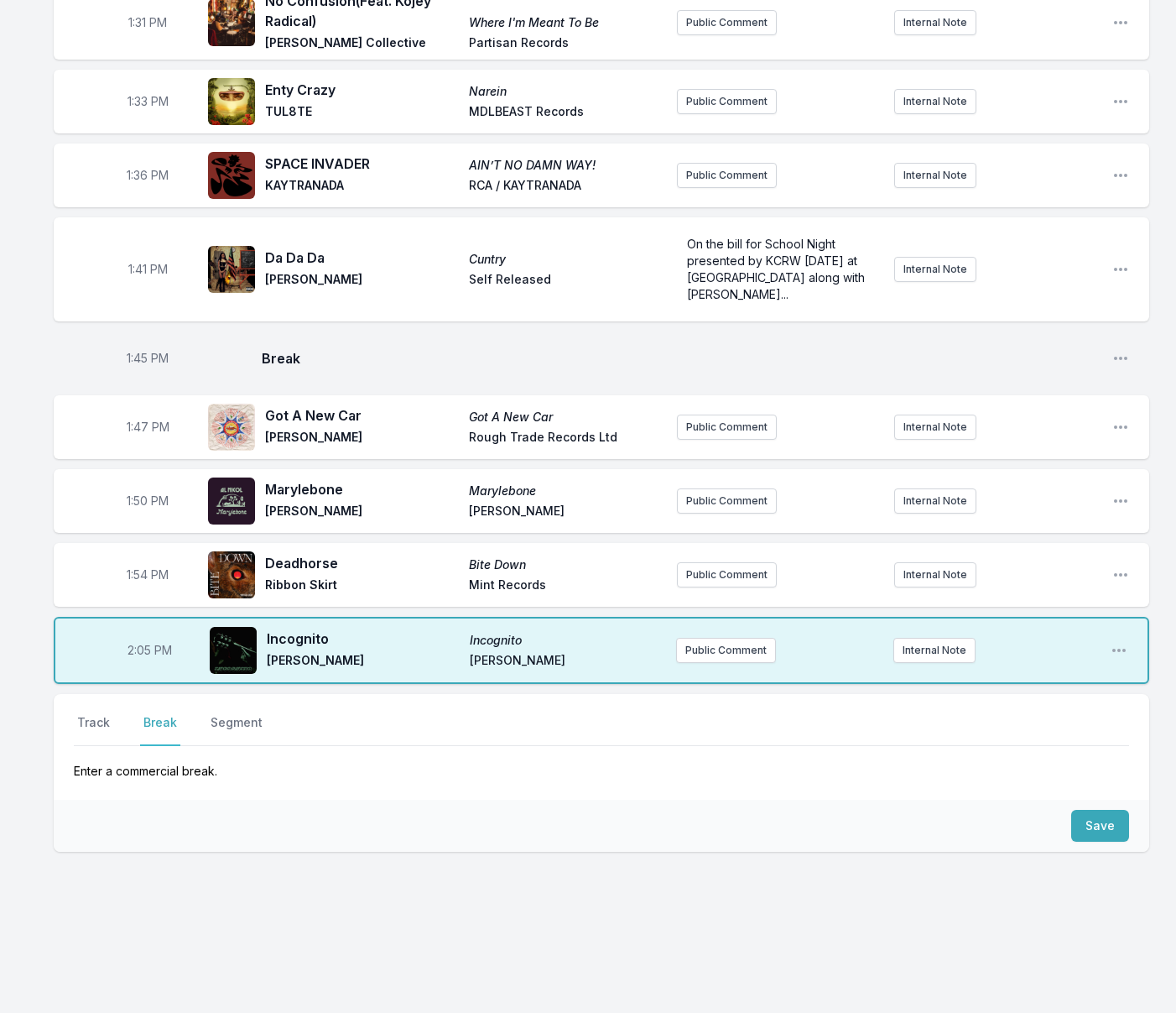
scroll to position [2037, 0]
click at [148, 652] on span "2:05 PM" at bounding box center [149, 650] width 45 height 17
type input "17:07"
click at [119, 650] on input "17:07" at bounding box center [149, 650] width 94 height 32
type input "13:57"
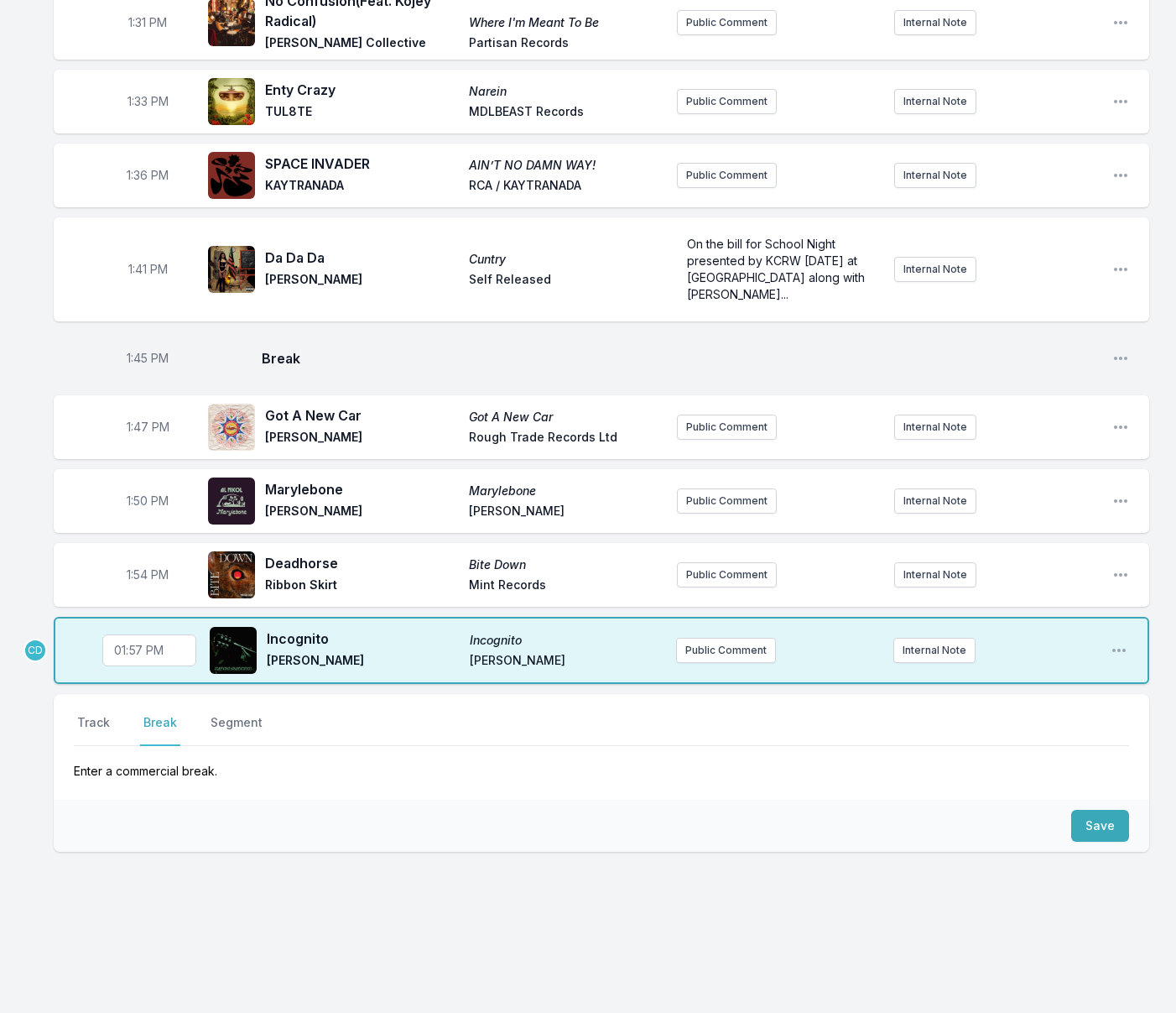
click at [792, 715] on nav "Track Break Segment" at bounding box center [601, 729] width 1055 height 32
click at [1082, 819] on button "Save" at bounding box center [1100, 825] width 58 height 32
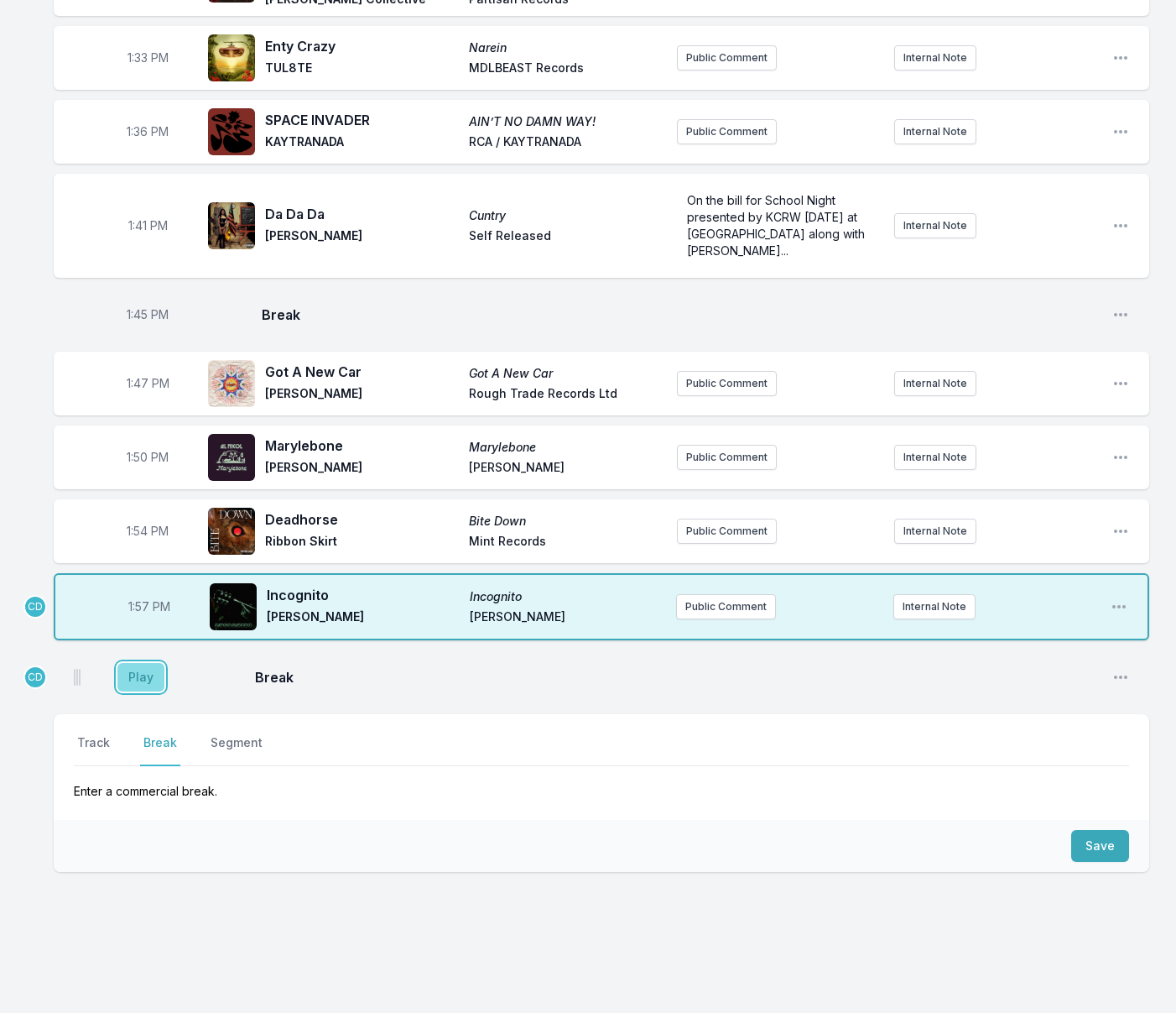
click at [141, 692] on button "Play" at bounding box center [141, 677] width 47 height 28
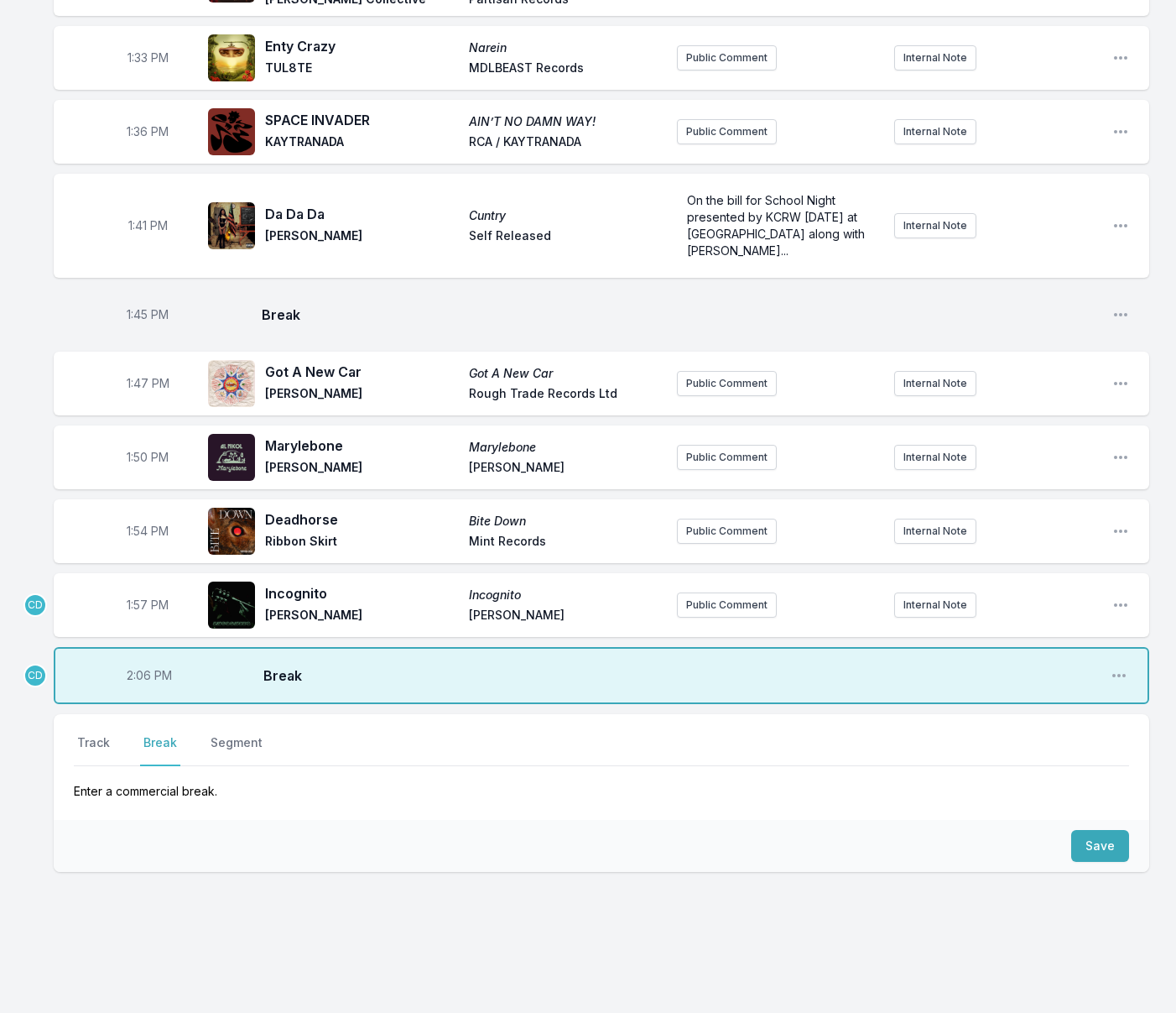
click at [135, 684] on span "2:06 PM" at bounding box center [149, 675] width 46 height 17
click at [139, 692] on input "14:06" at bounding box center [149, 675] width 94 height 32
type input "14:00"
click at [105, 766] on button "Track" at bounding box center [93, 750] width 39 height 32
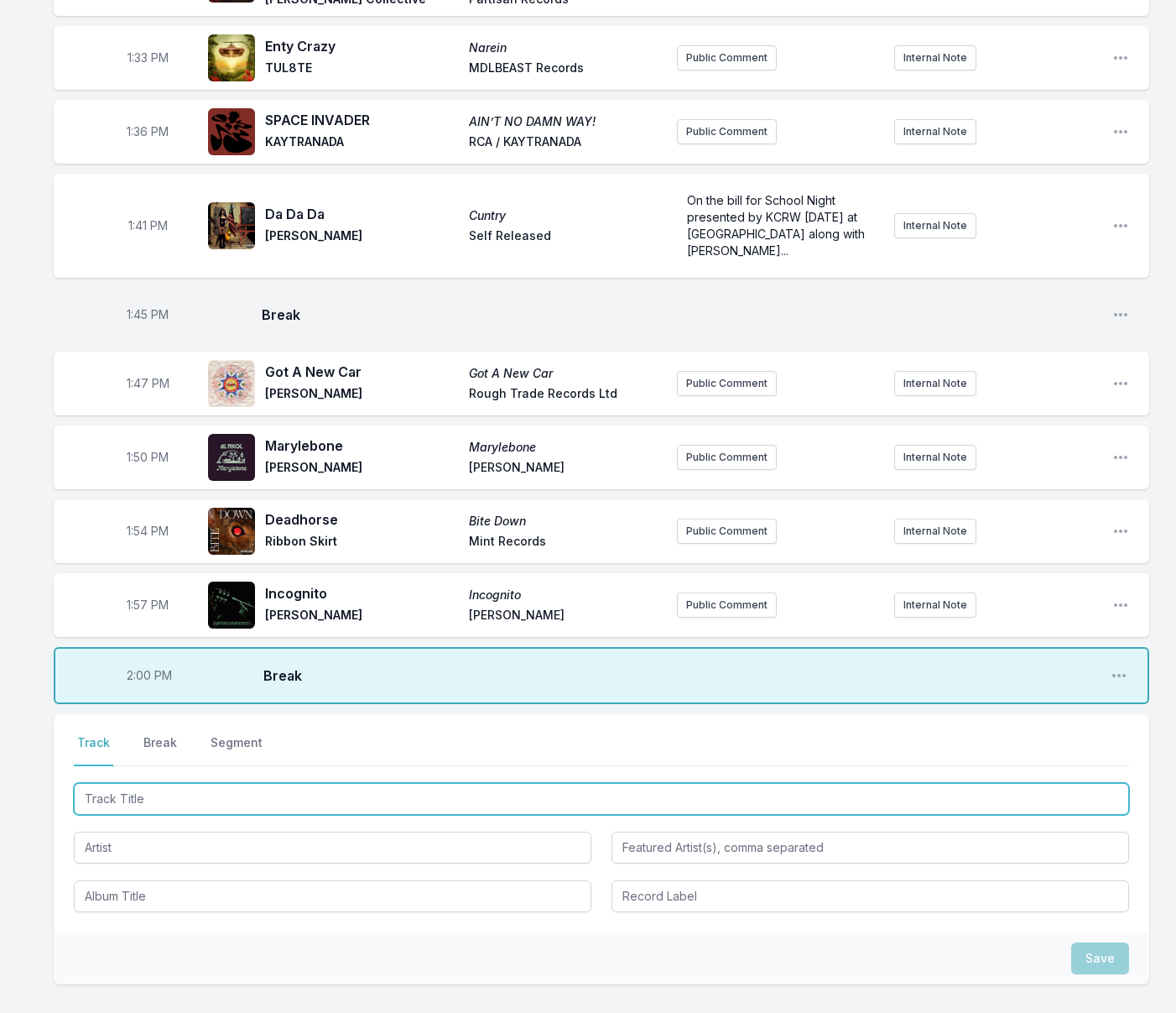
click at [133, 815] on input "Track Title" at bounding box center [601, 799] width 1055 height 32
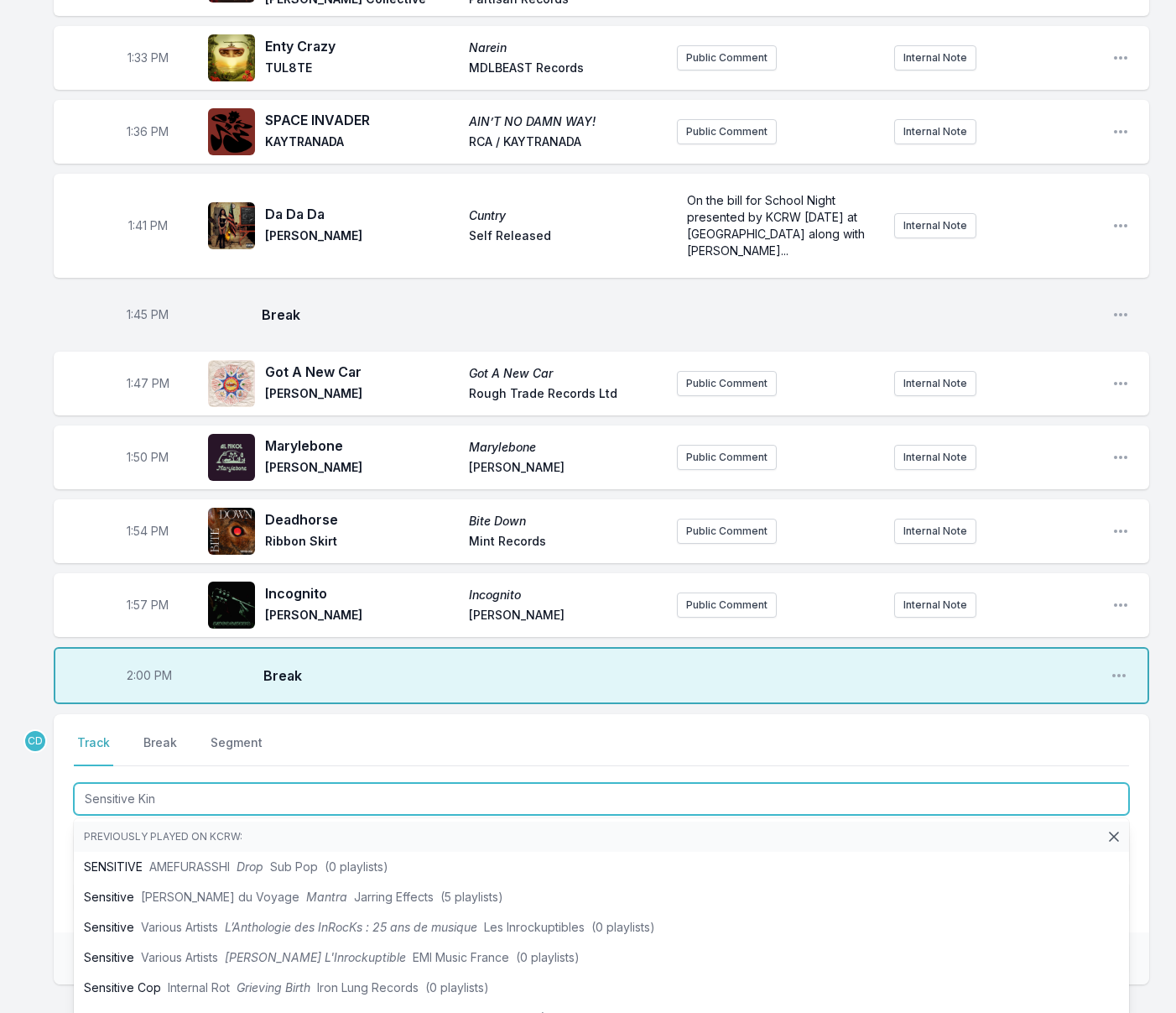
type input "Sensitive Kind"
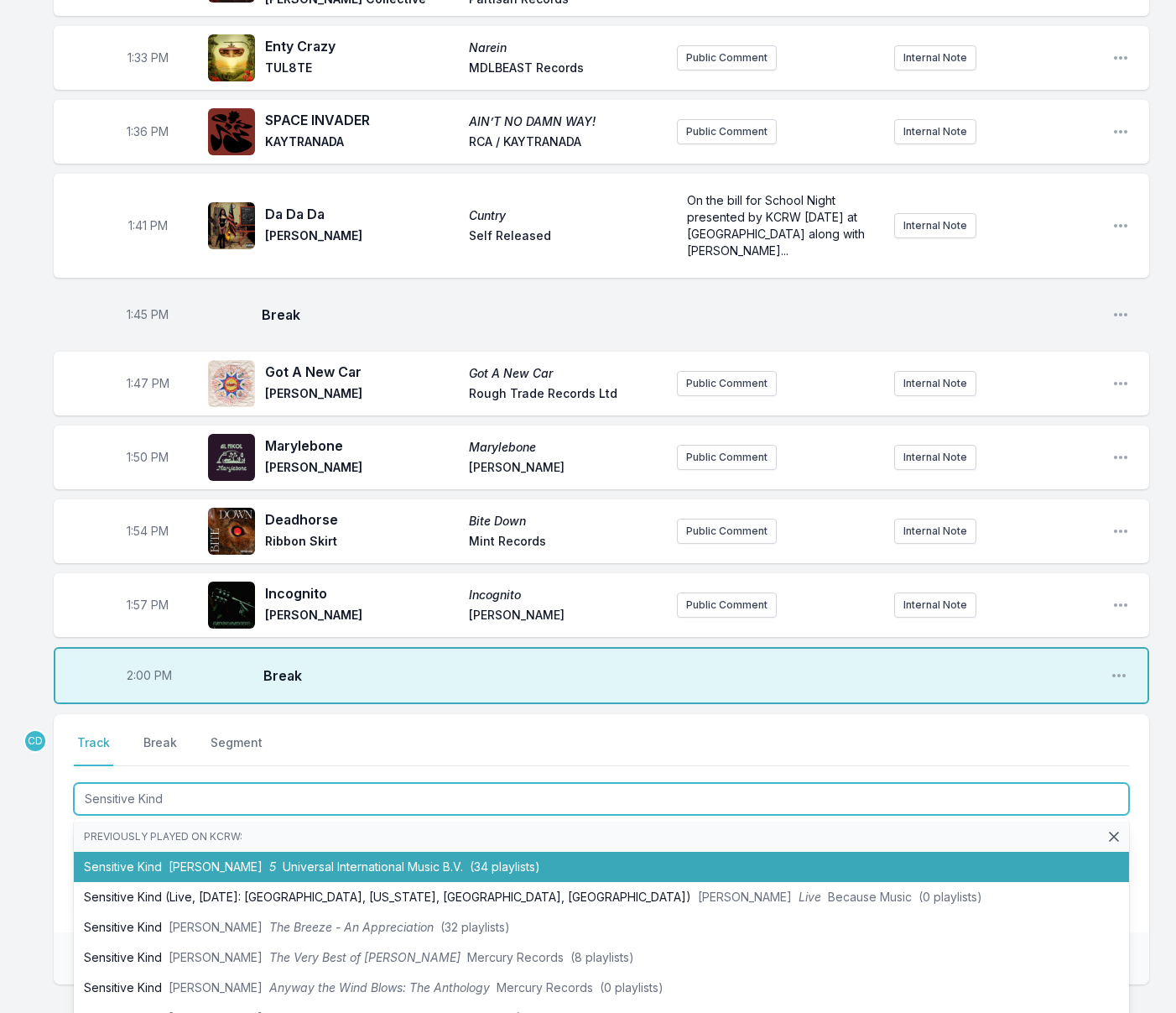
click at [174, 873] on span "[PERSON_NAME]" at bounding box center [215, 866] width 94 height 14
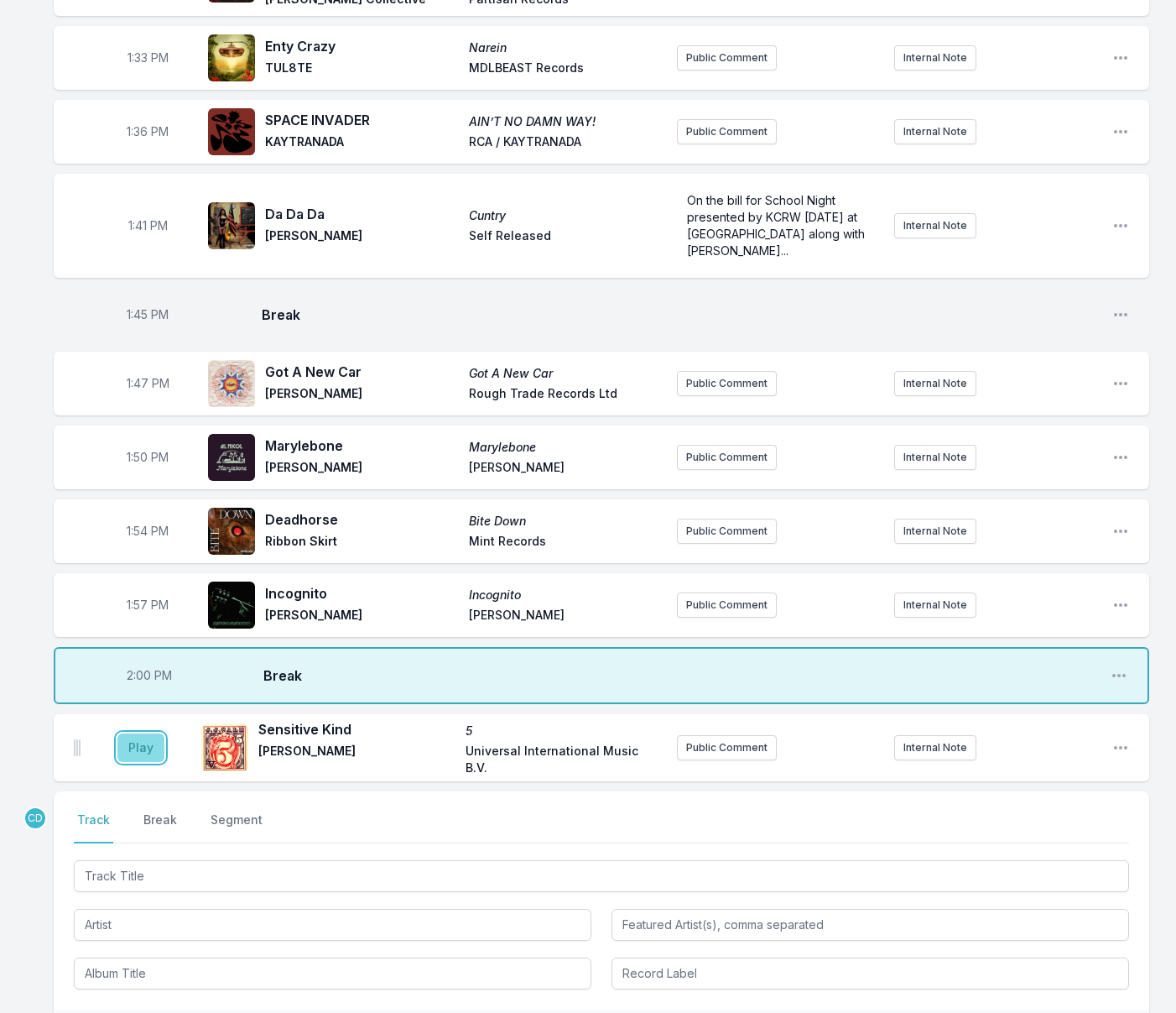
click at [145, 762] on button "Play" at bounding box center [141, 747] width 47 height 28
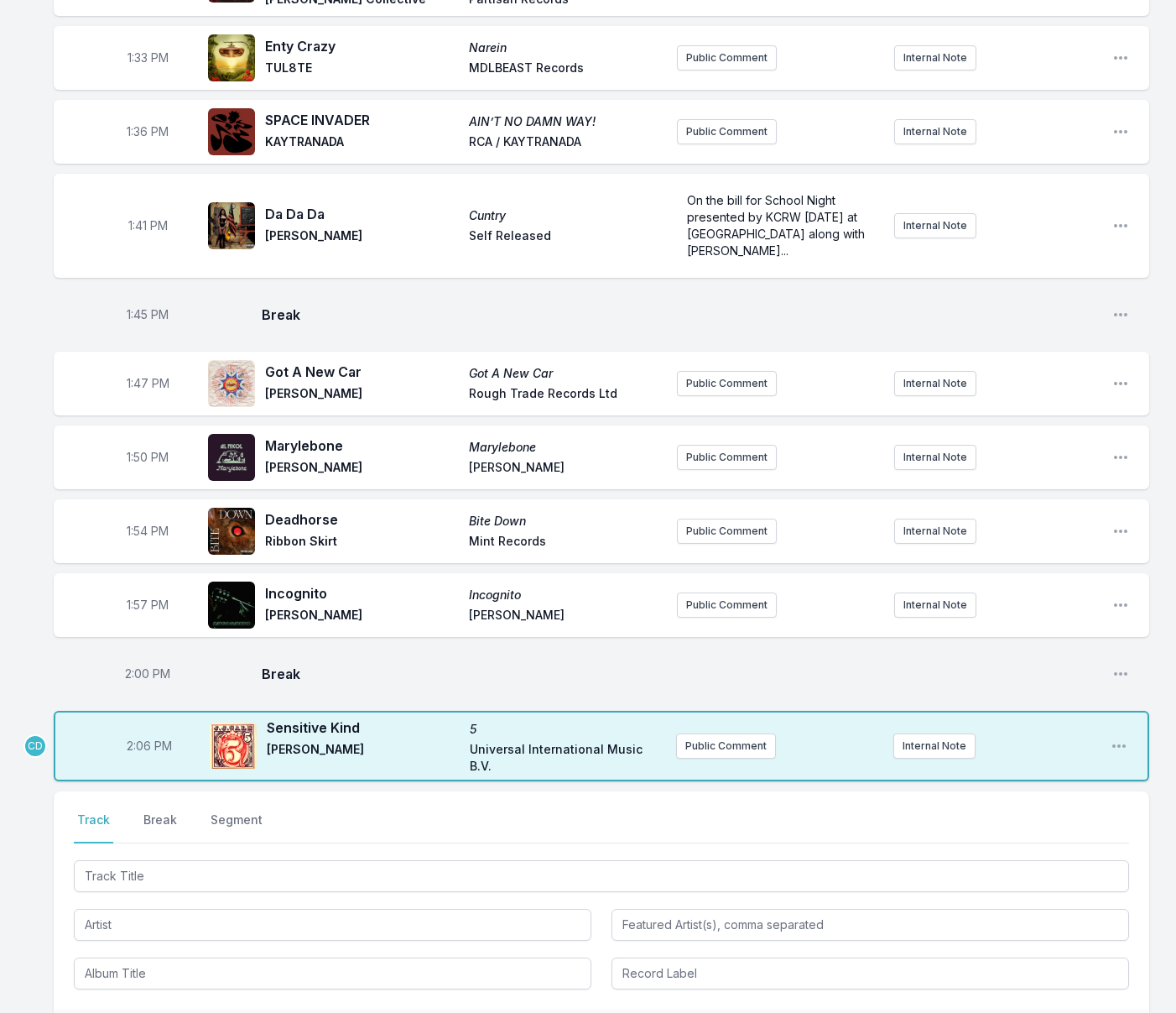
click at [142, 754] on span "2:06 PM" at bounding box center [149, 745] width 46 height 17
click at [141, 762] on input "14:06" at bounding box center [149, 745] width 94 height 32
type input "14:05"
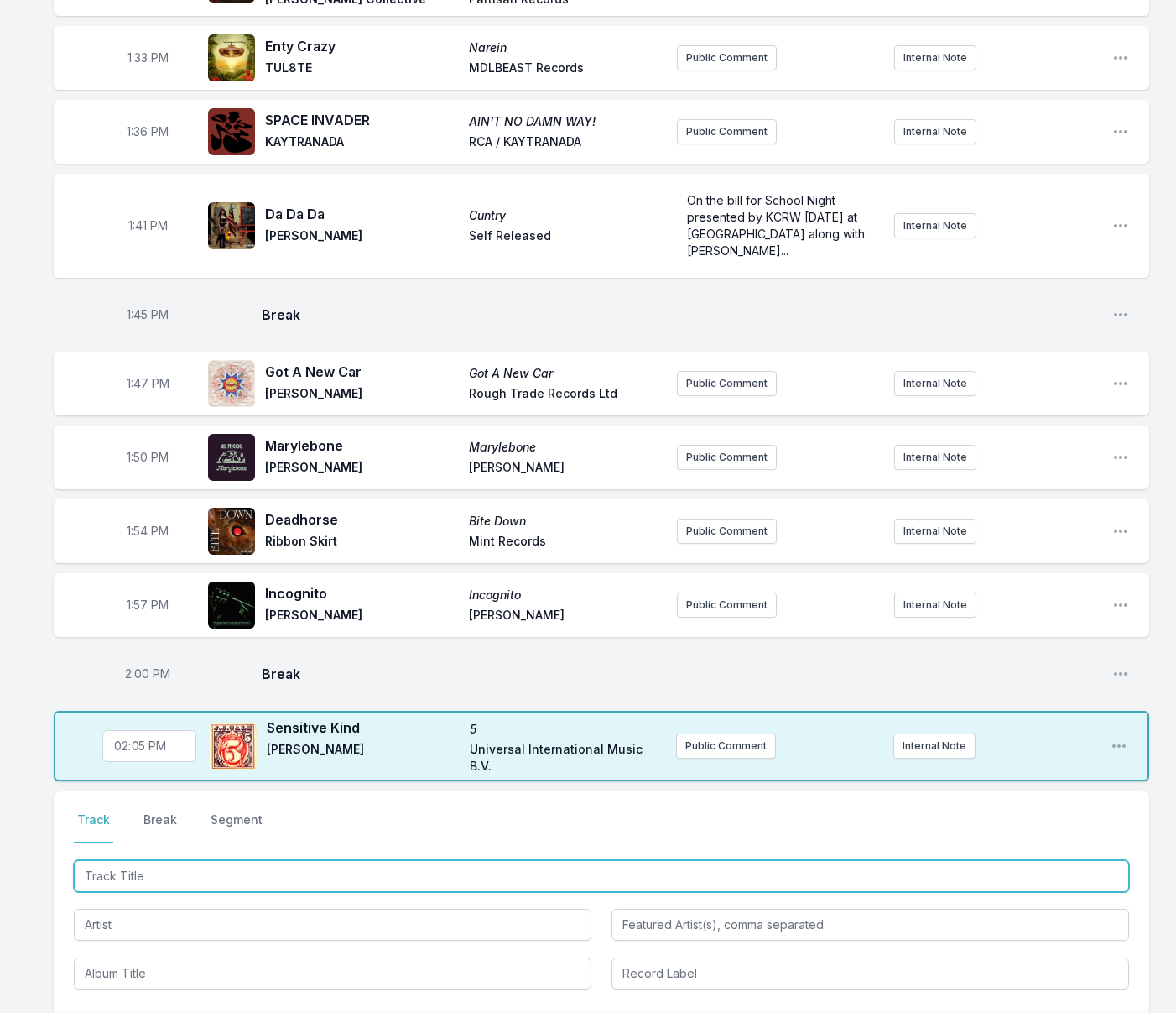
click at [218, 892] on input "Track Title" at bounding box center [601, 876] width 1055 height 32
click at [221, 892] on input "Track Title" at bounding box center [601, 876] width 1055 height 32
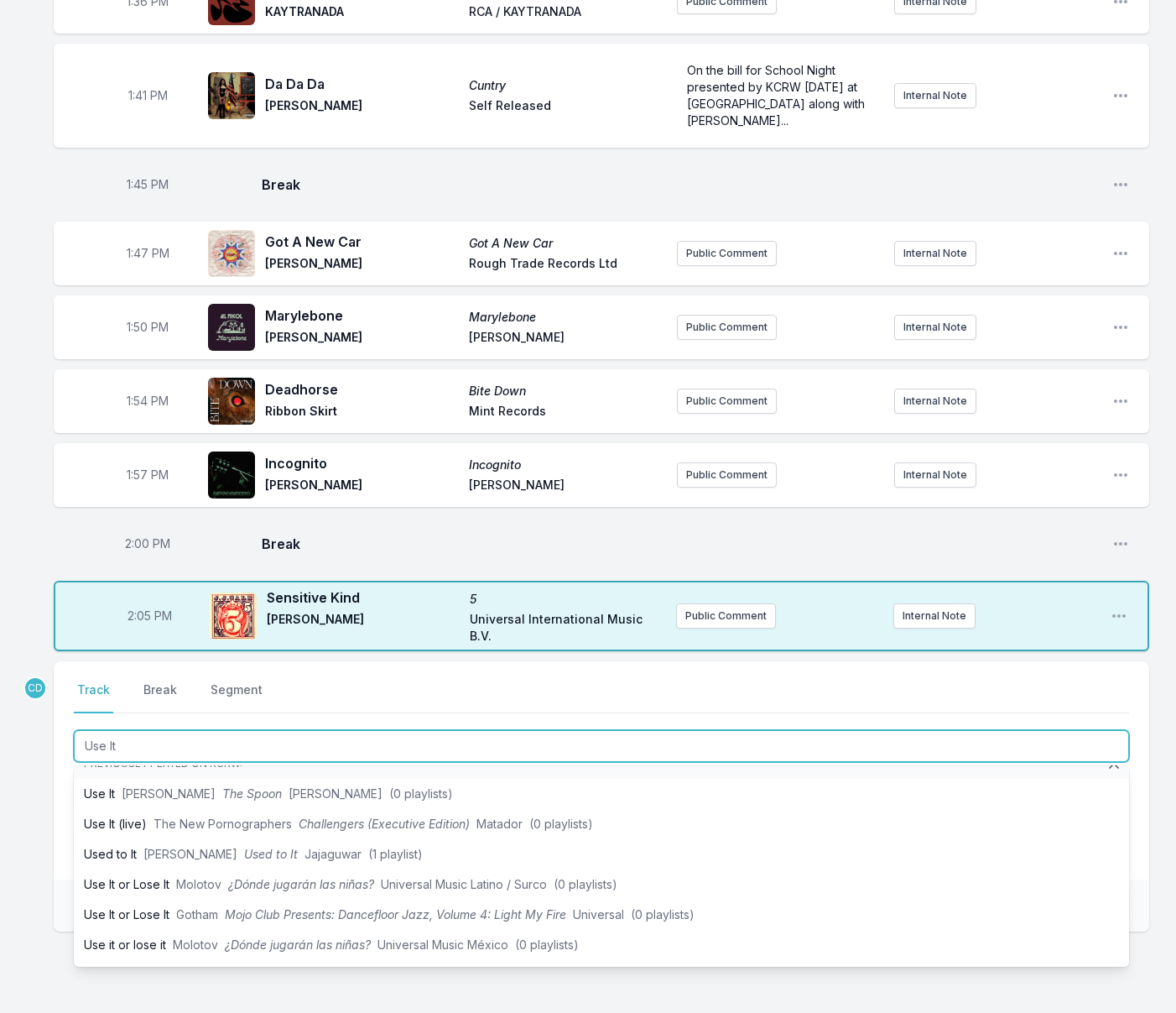
scroll to position [0, 0]
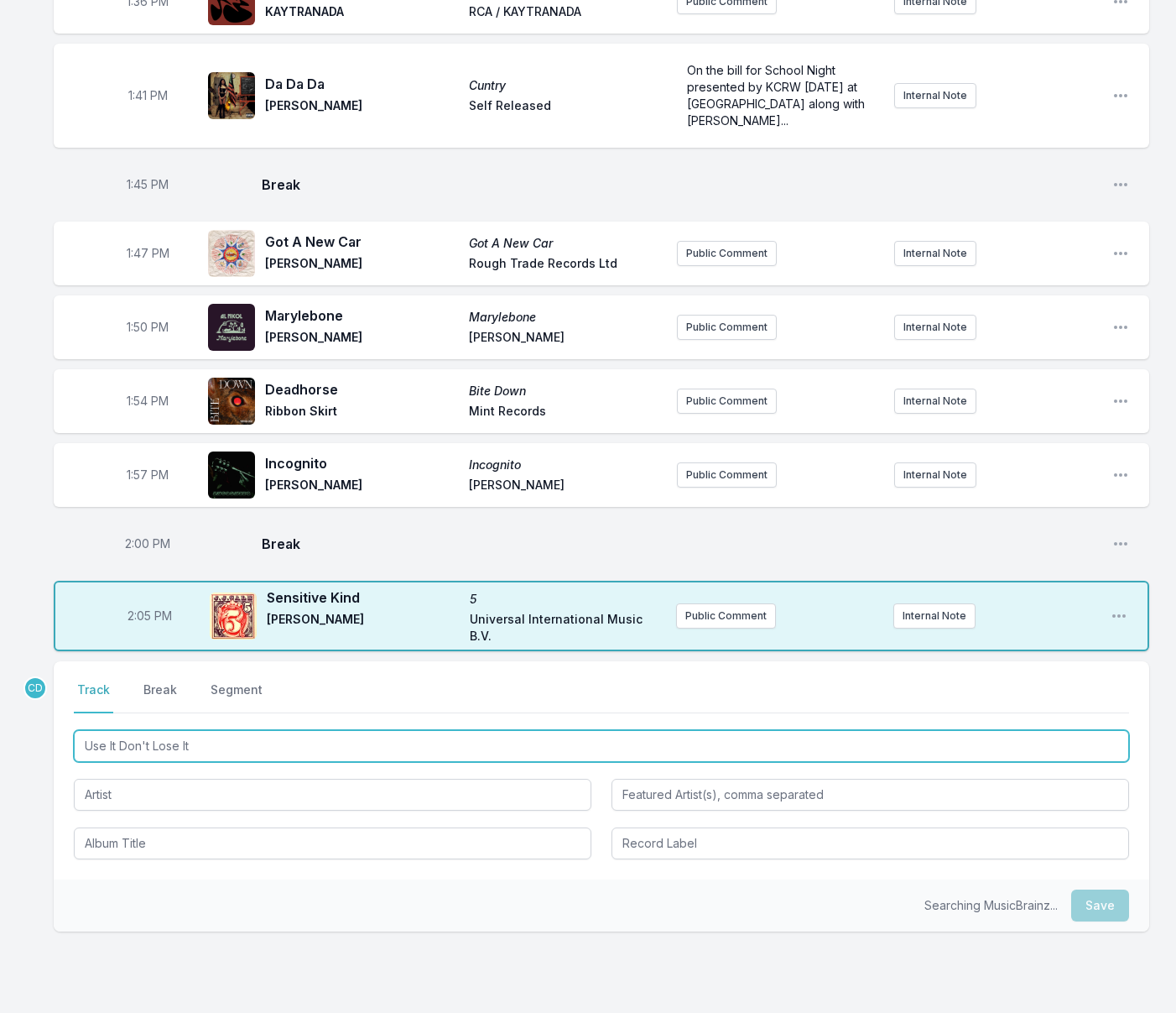
type input "Use It Don't Lose It"
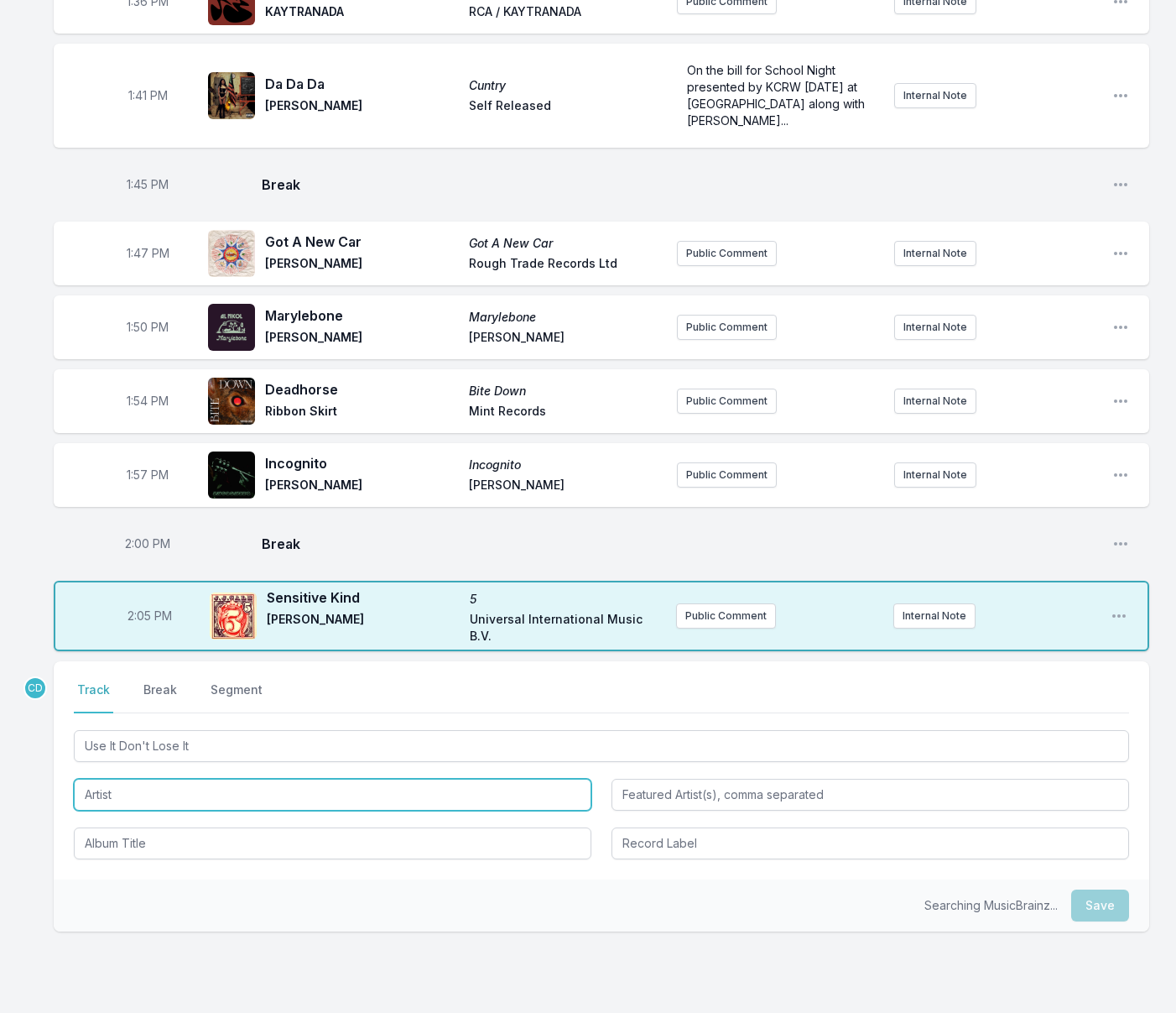
click at [202, 810] on input "Artist" at bounding box center [333, 794] width 518 height 32
type input "Immersion"
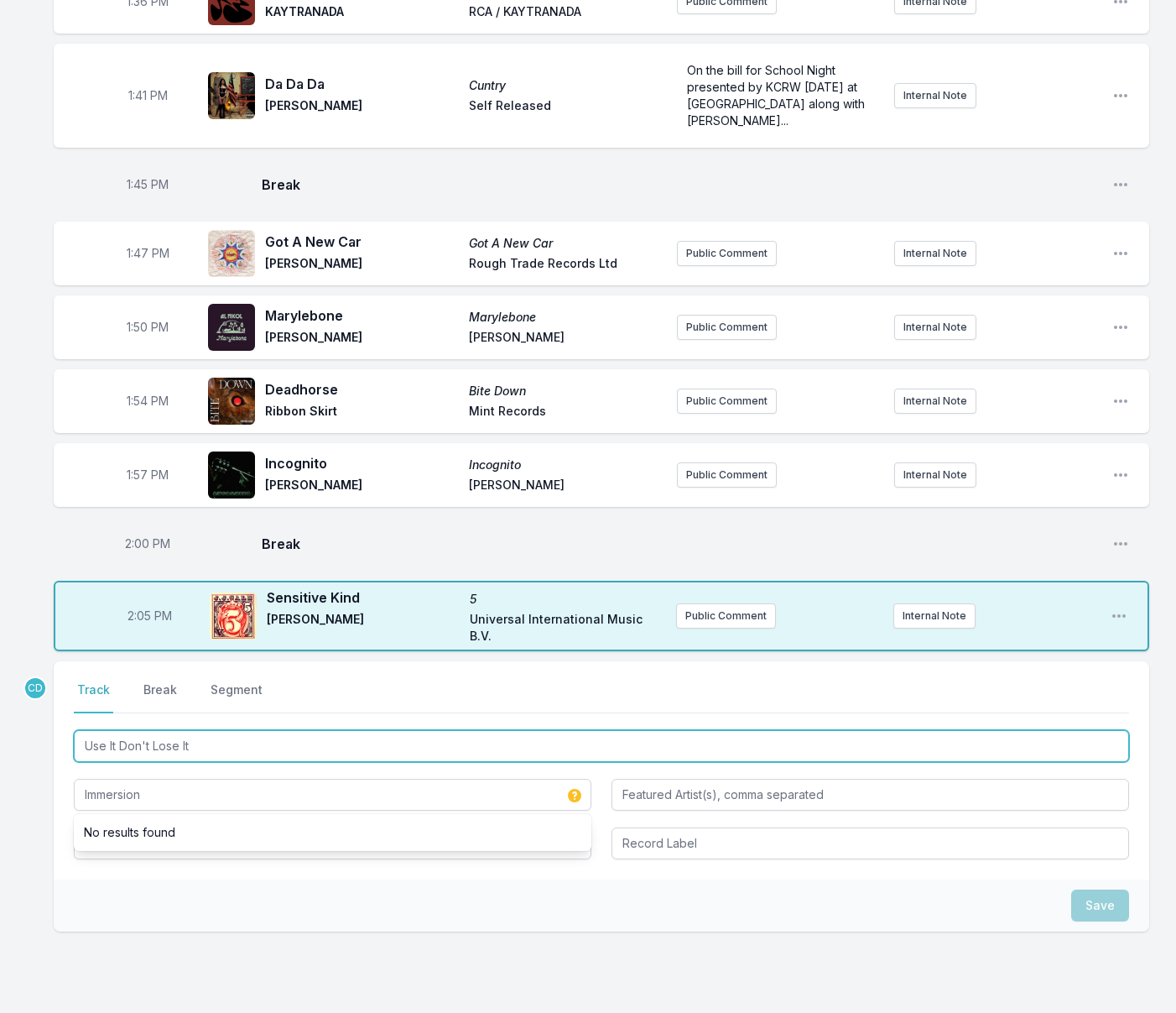
drag, startPoint x: 207, startPoint y: 785, endPoint x: 196, endPoint y: 784, distance: 11.0
click at [197, 762] on input "Use It Don't Lose It" at bounding box center [601, 745] width 1055 height 32
drag, startPoint x: 209, startPoint y: 785, endPoint x: 72, endPoint y: 770, distance: 137.8
click at [74, 762] on div "Use It Don't Lose It" at bounding box center [601, 745] width 1055 height 32
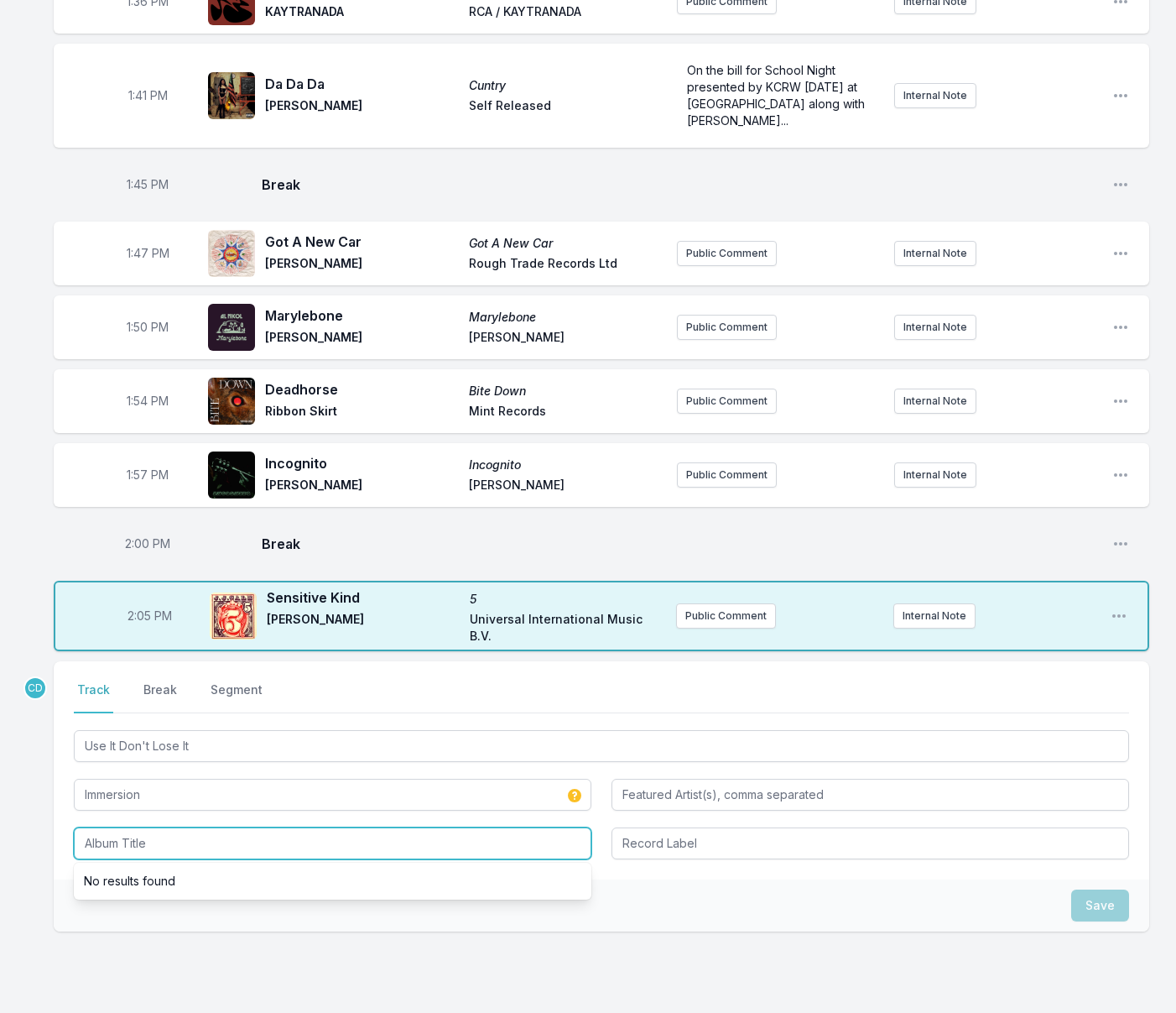
click at [104, 859] on input "Album Title" at bounding box center [333, 843] width 518 height 32
paste input "Use It Don't Lose It"
type input "Use It Don't Lose It"
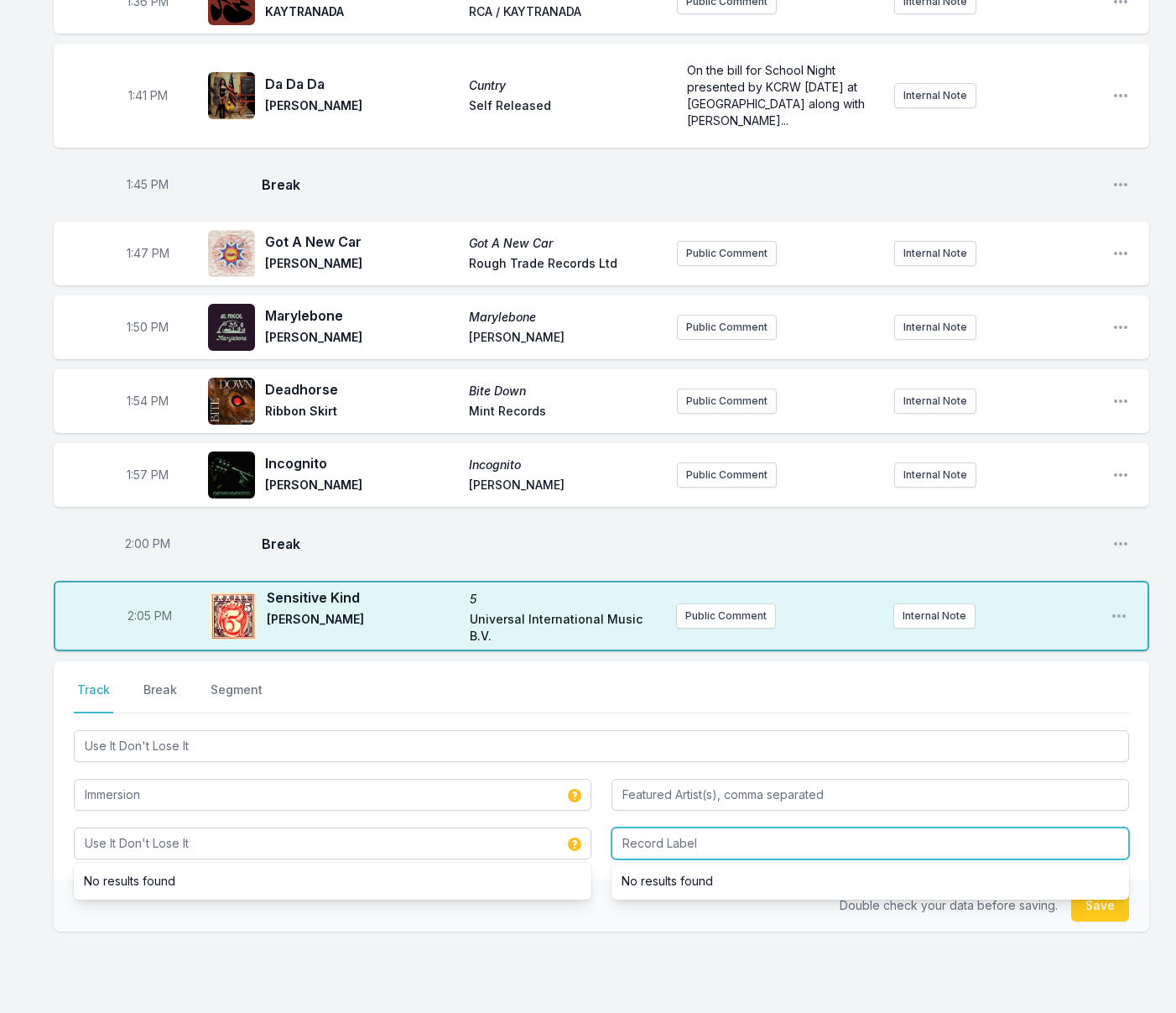
click at [646, 859] on input "Record Label" at bounding box center [871, 843] width 518 height 32
type input "swim ~"
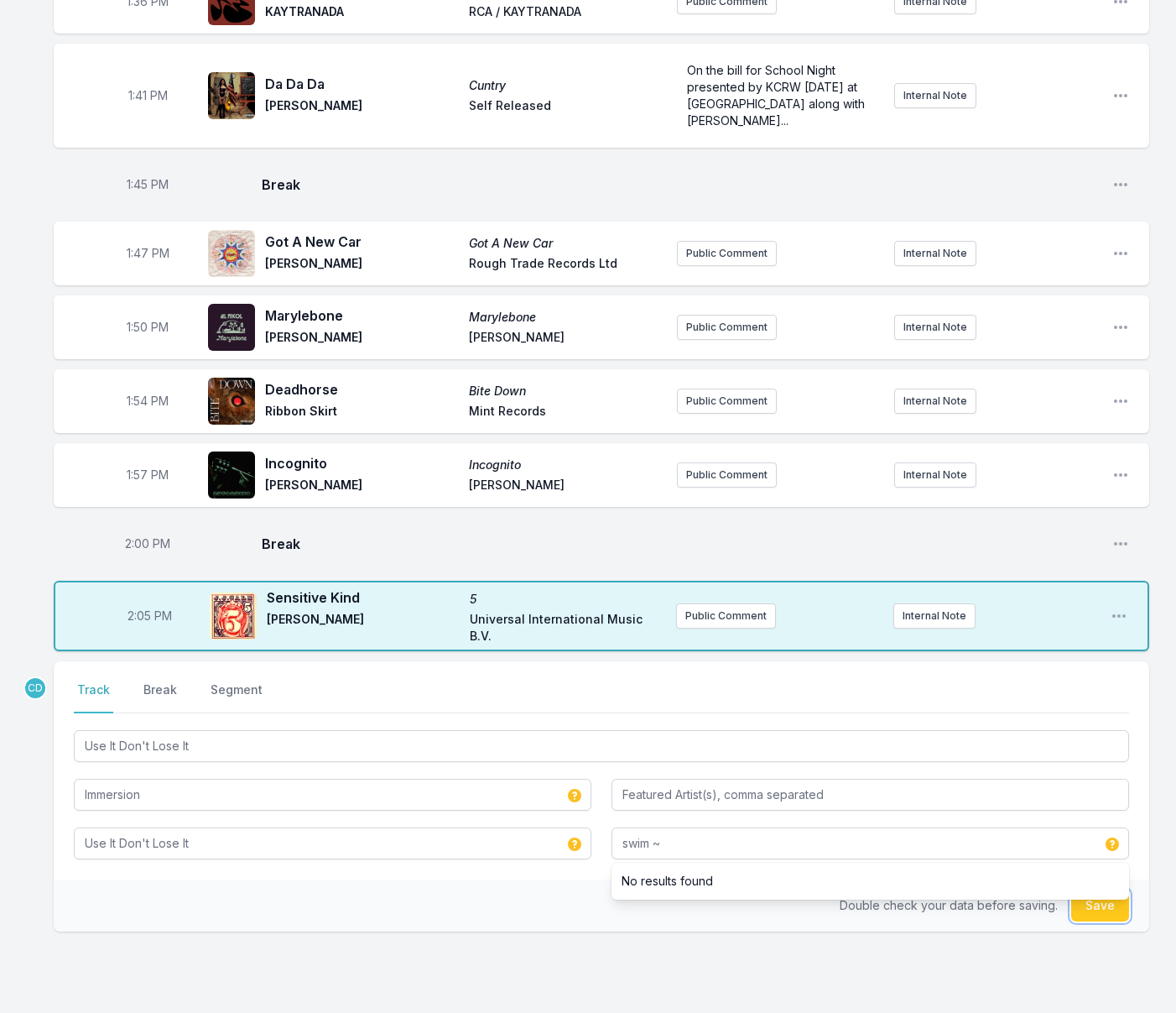
drag, startPoint x: 1086, startPoint y: 956, endPoint x: 1008, endPoint y: 943, distance: 79.1
click at [1086, 921] on button "Save" at bounding box center [1100, 905] width 58 height 32
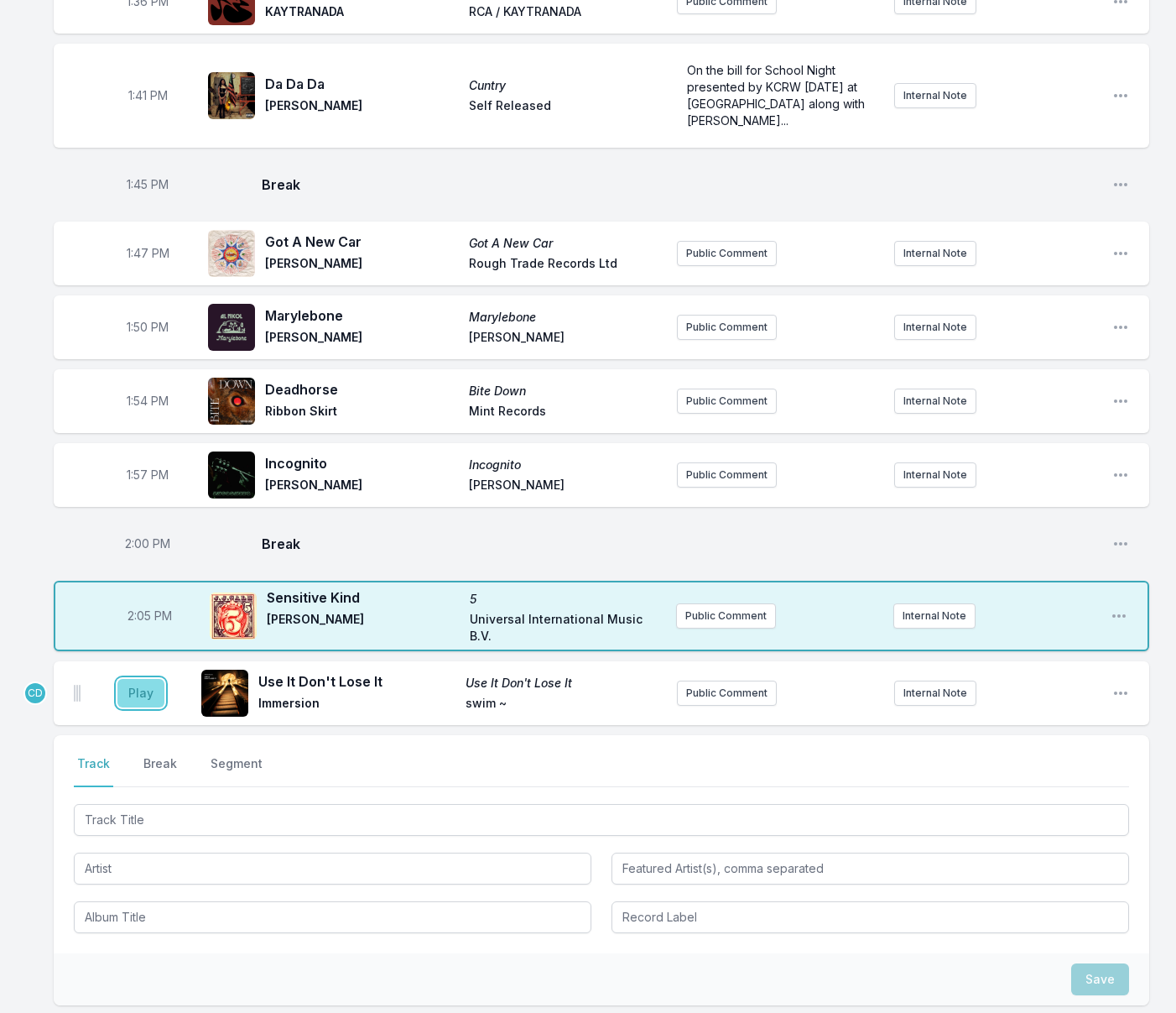
click at [142, 708] on button "Play" at bounding box center [141, 693] width 47 height 28
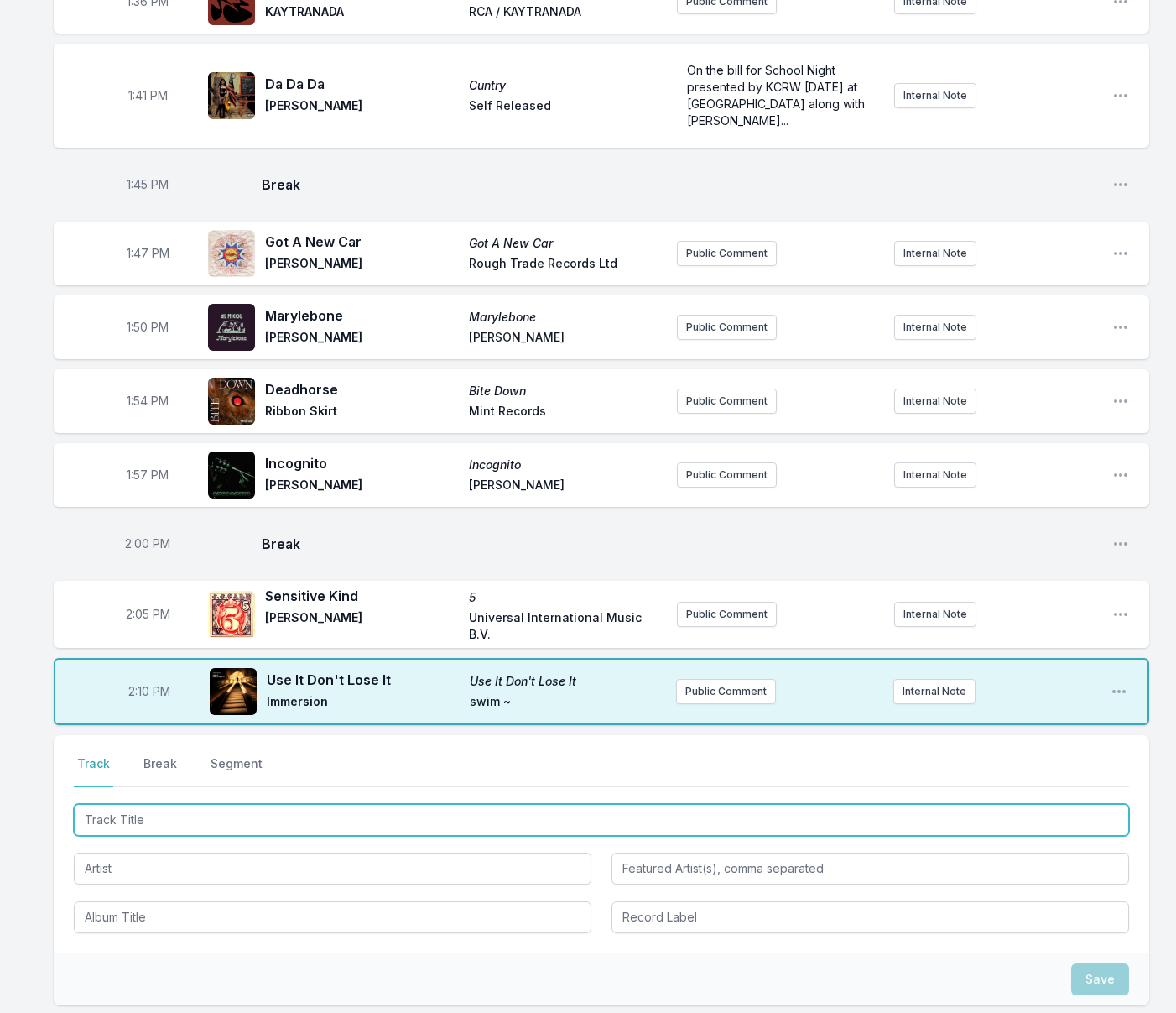
click at [326, 836] on input "Track Title" at bounding box center [601, 820] width 1055 height 32
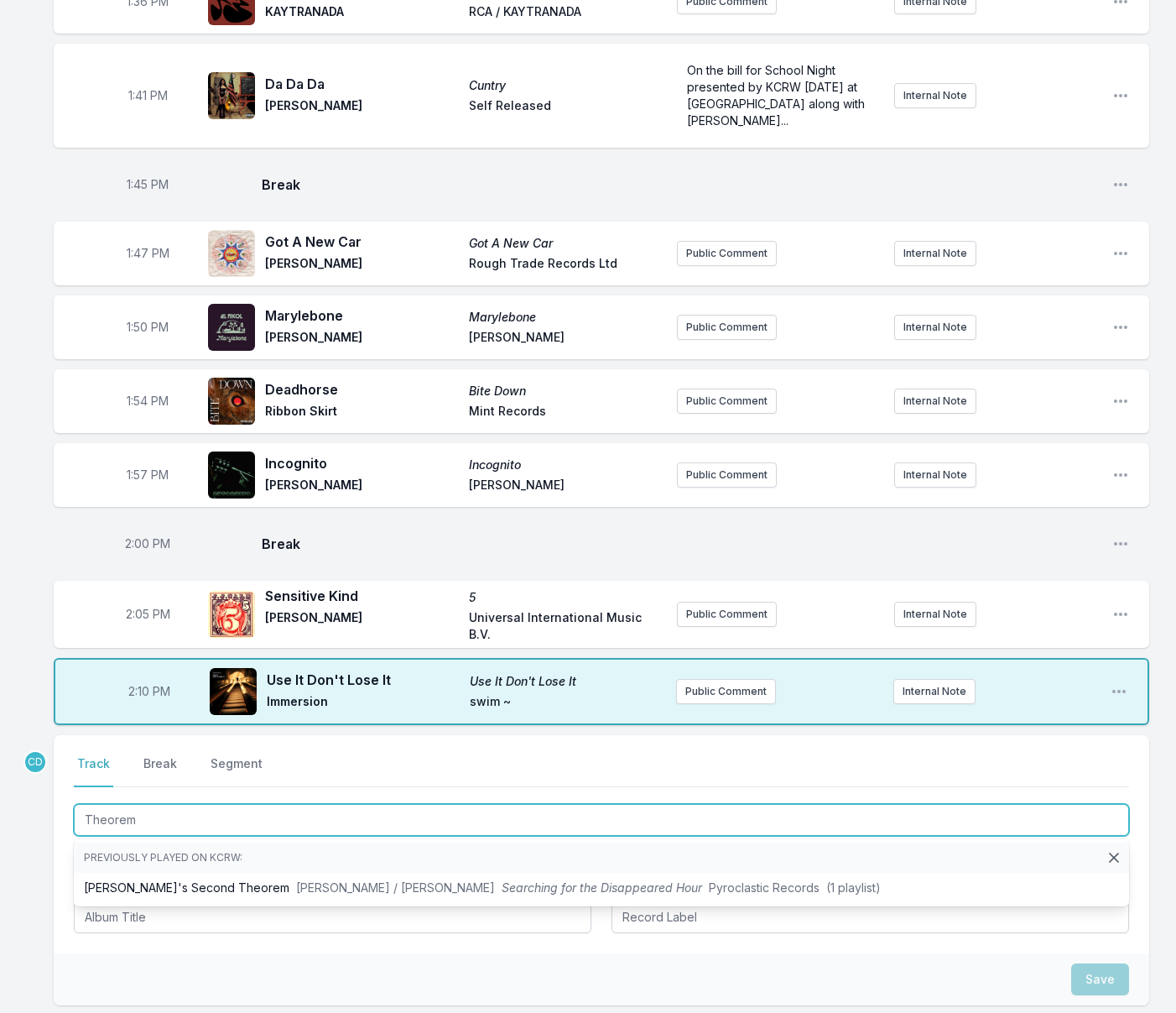
type input "Theorem"
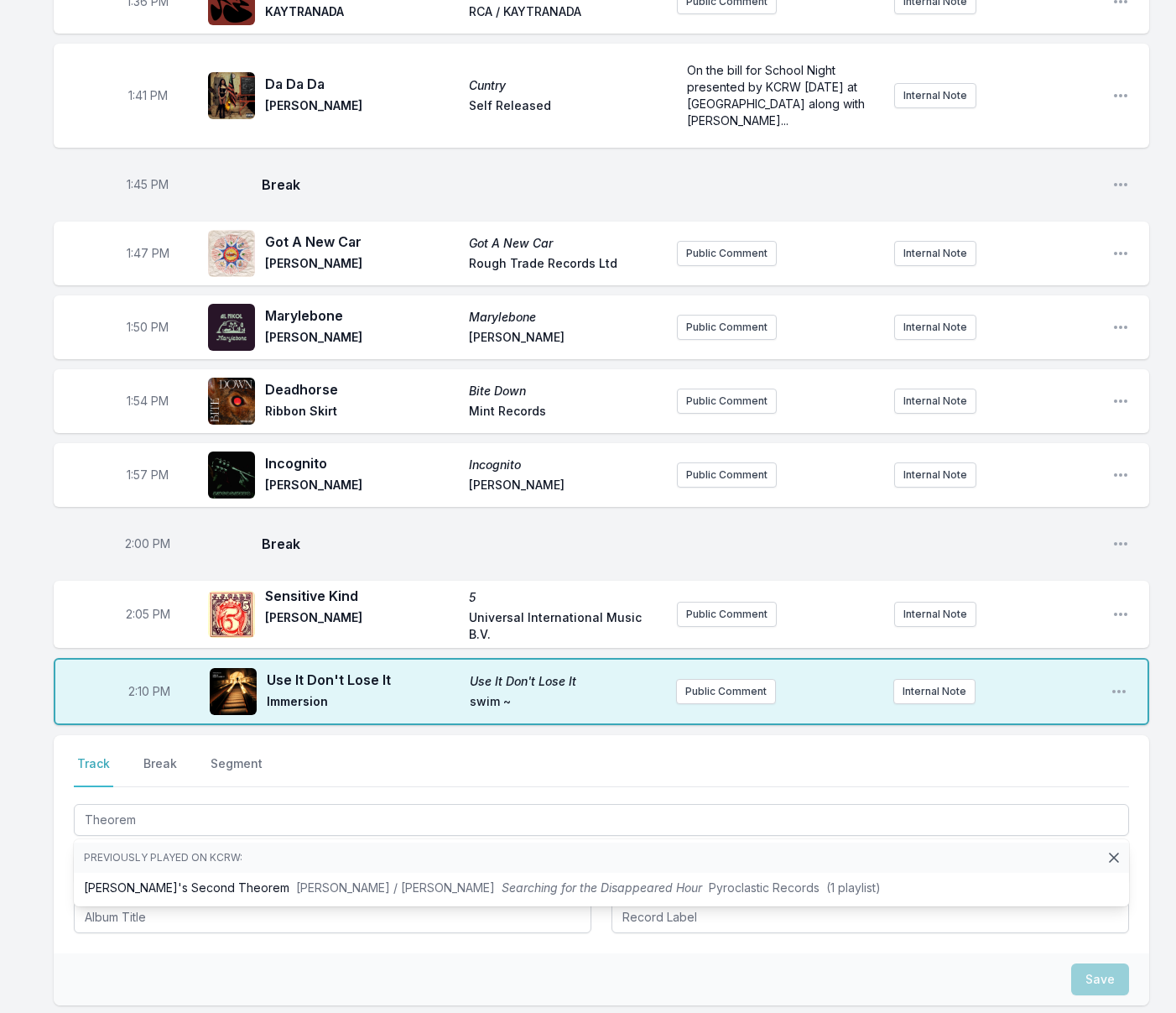
drag, startPoint x: 38, startPoint y: 906, endPoint x: 77, endPoint y: 914, distance: 39.8
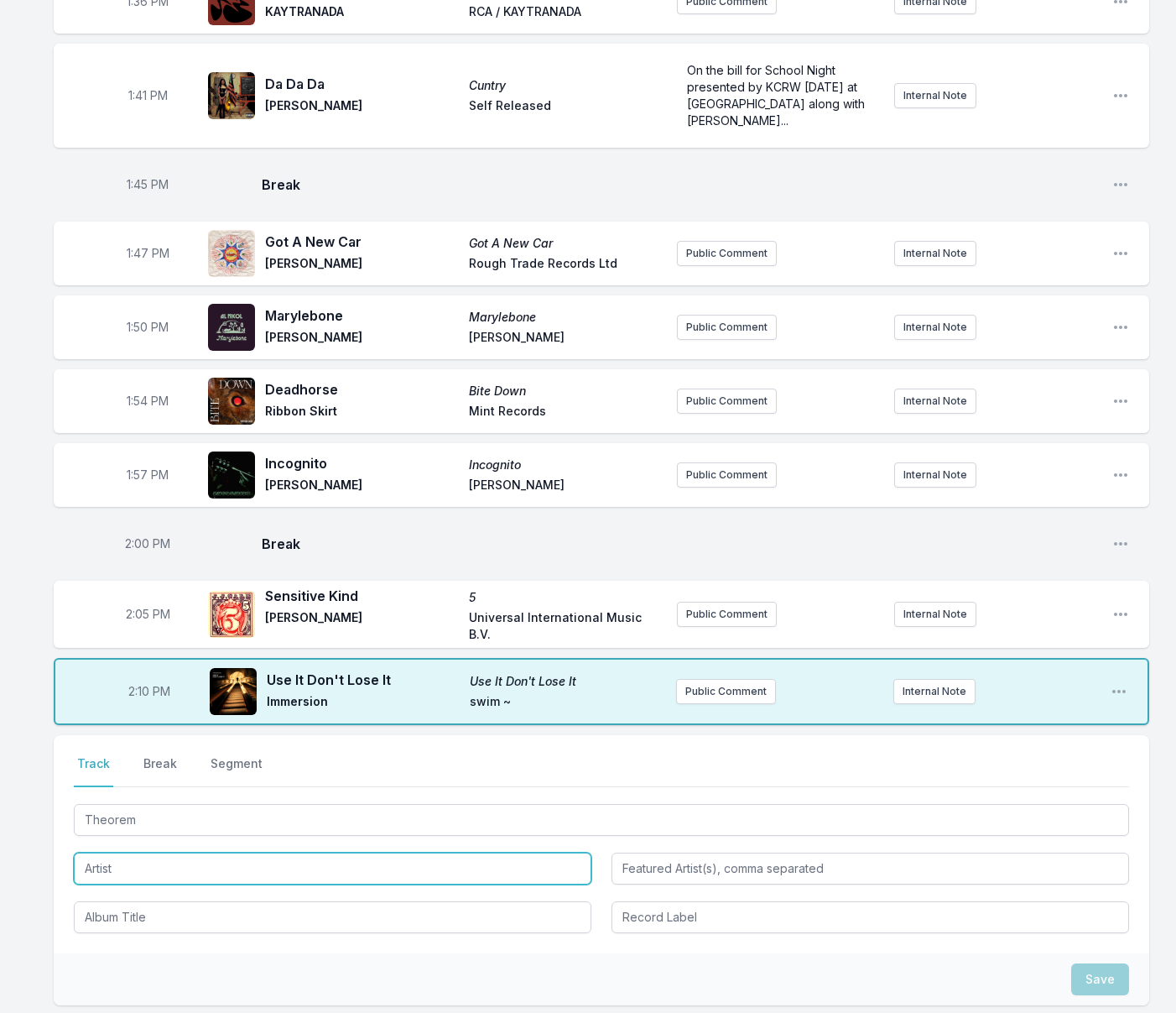
click at [116, 884] on input "Artist" at bounding box center [333, 868] width 518 height 32
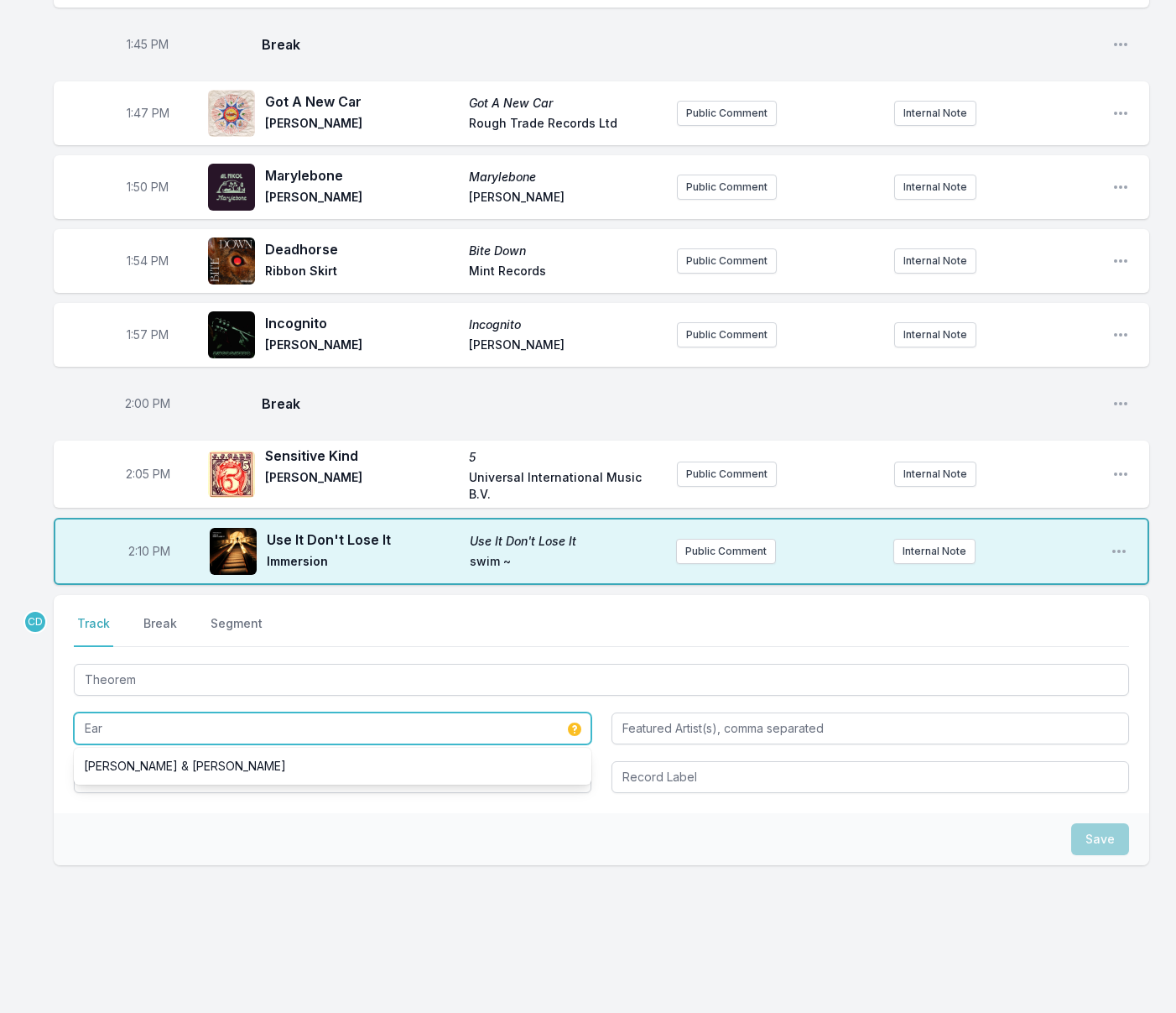
scroll to position [2327, 0]
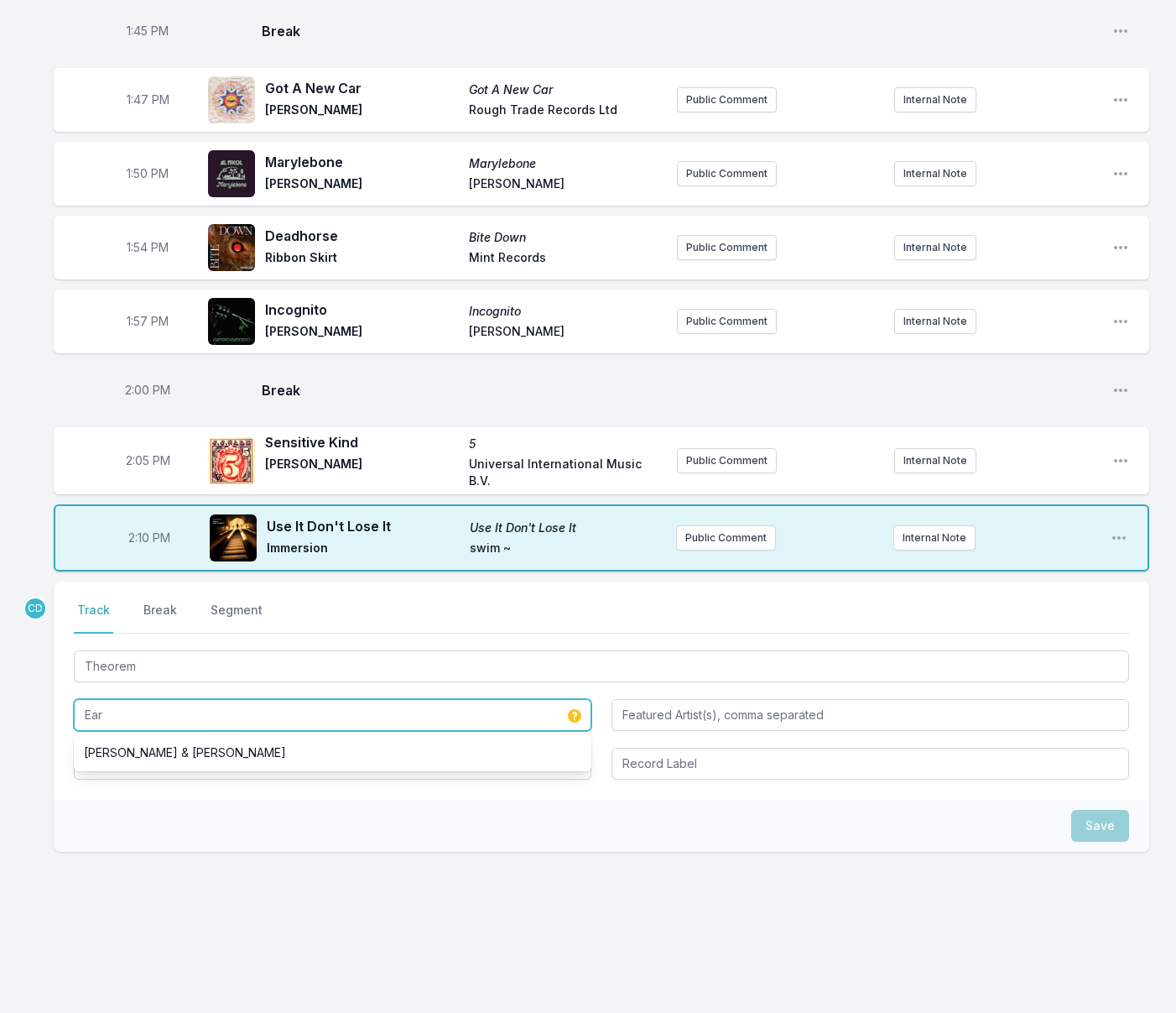
type input "Ear"
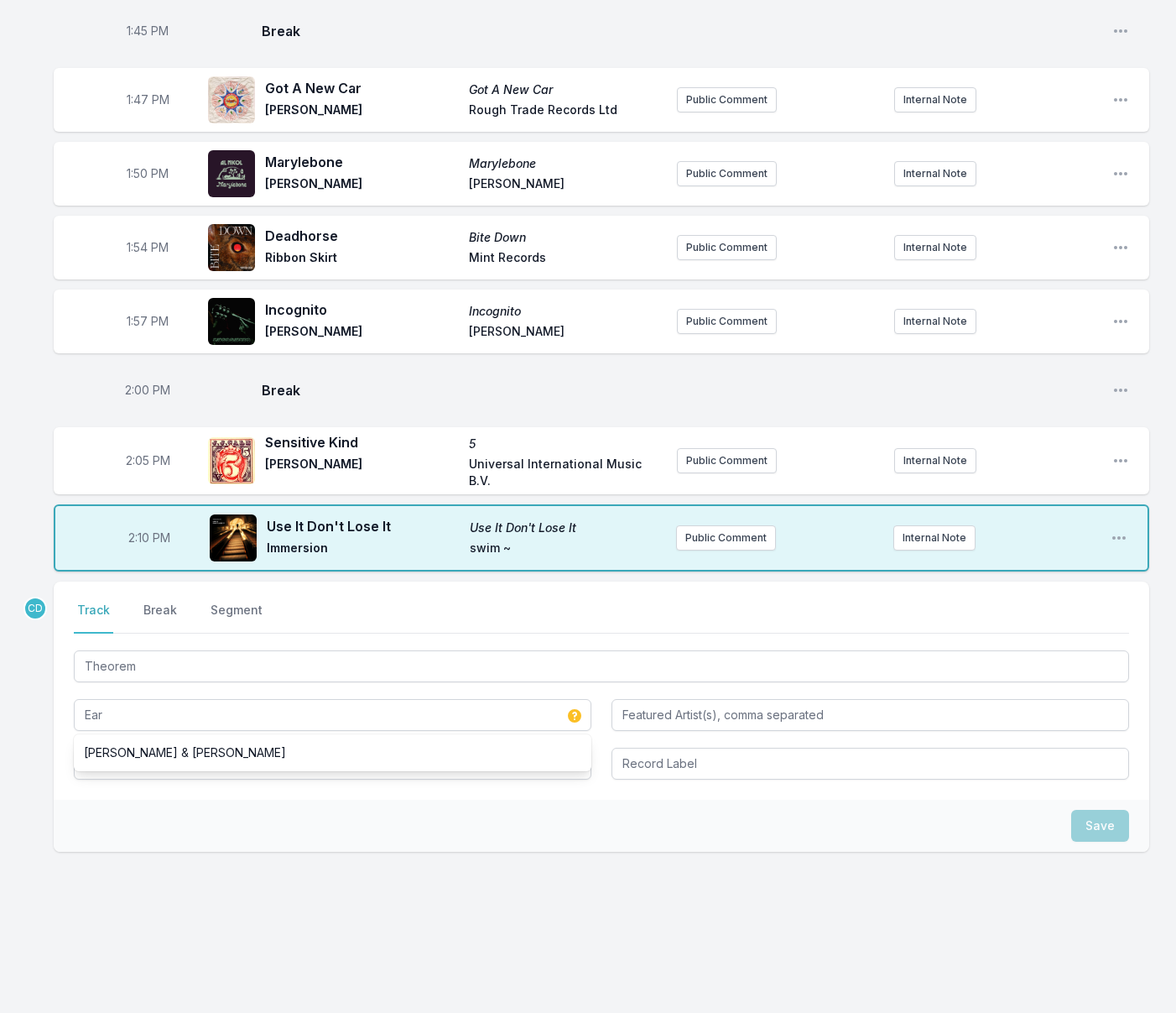
click at [176, 833] on div "Save" at bounding box center [601, 825] width 1095 height 52
click at [169, 780] on input "Album Title" at bounding box center [333, 764] width 518 height 32
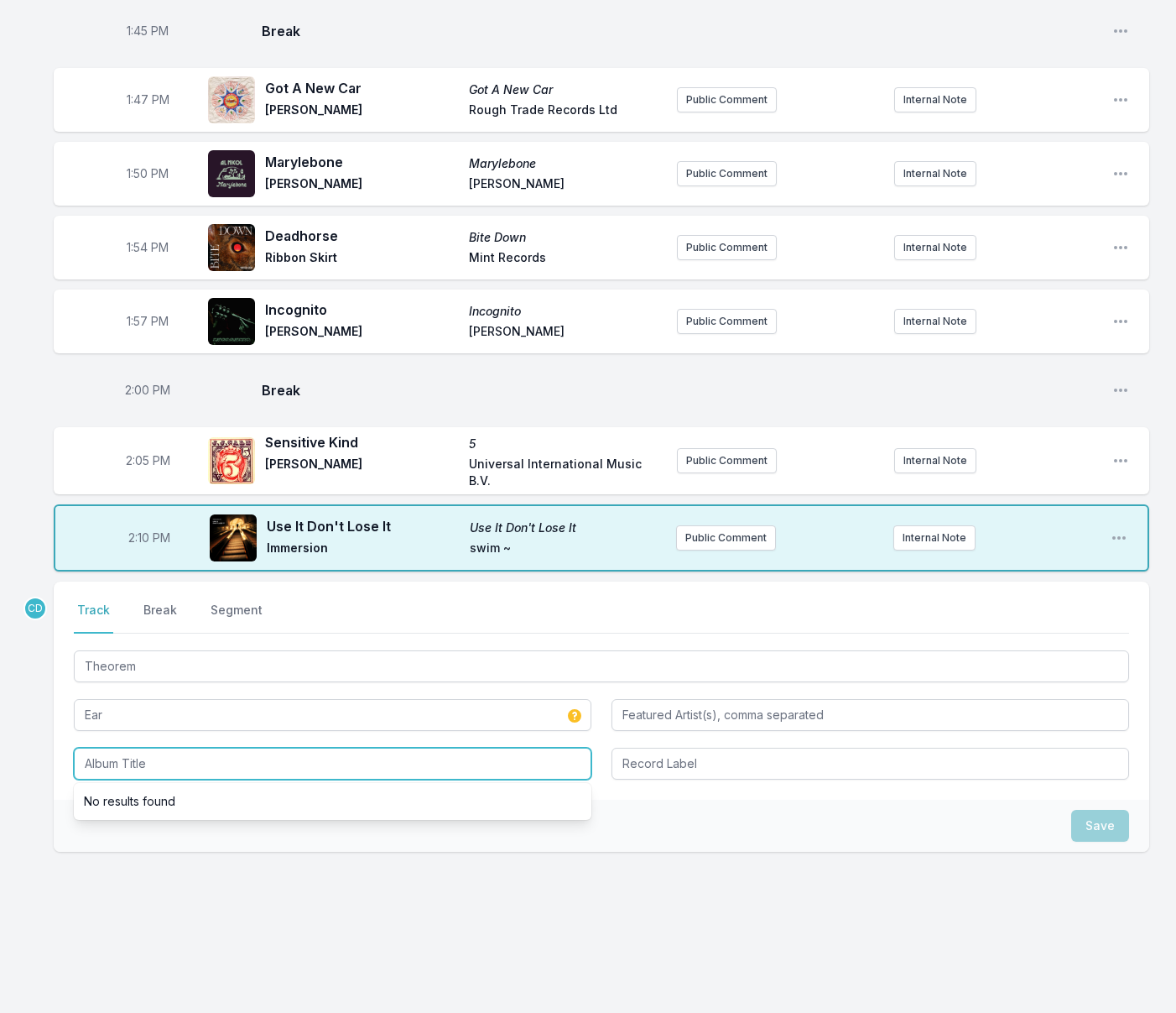
click at [169, 780] on input "Album Title" at bounding box center [333, 764] width 518 height 32
type input "Theorem"
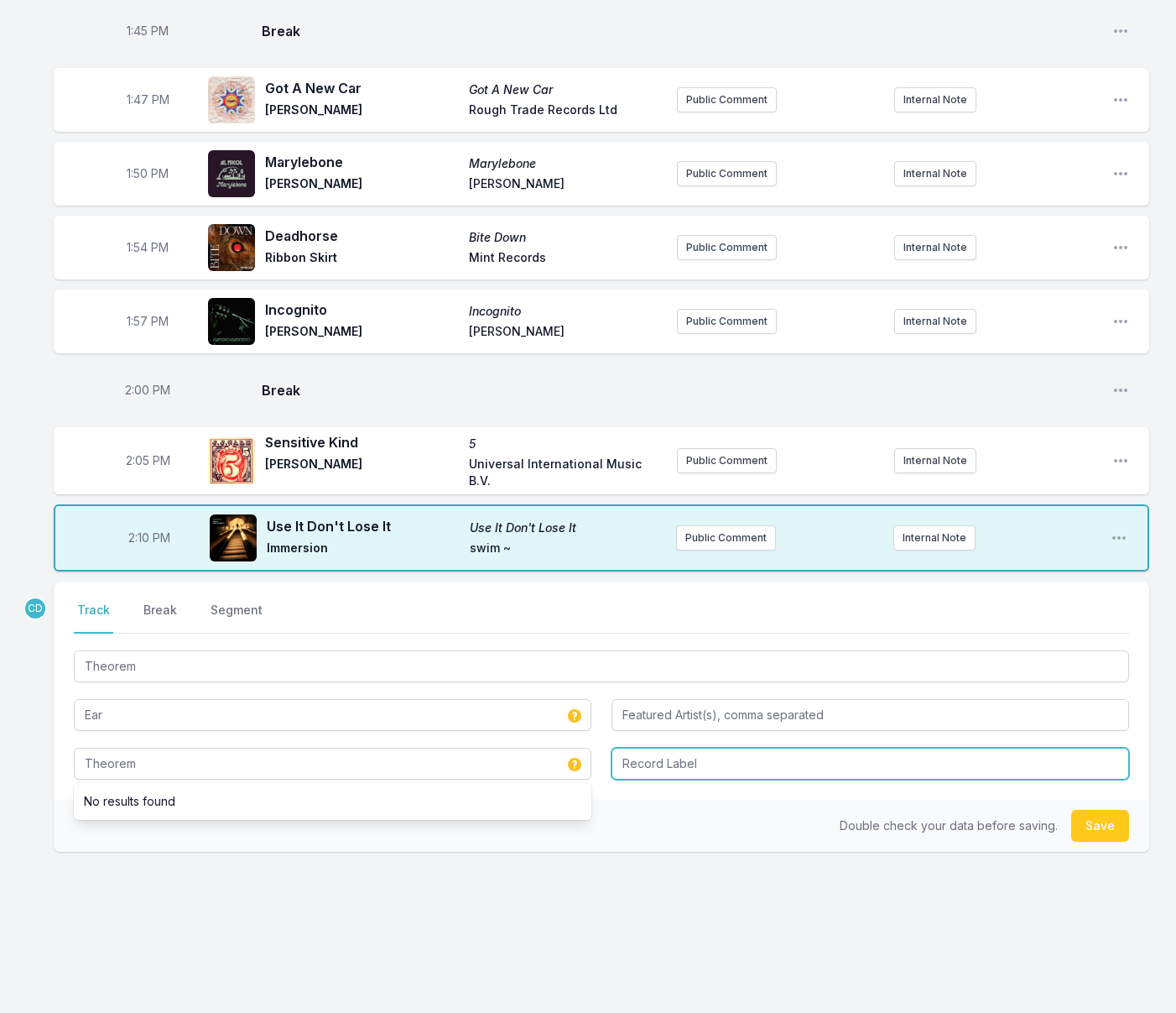
click at [627, 770] on input "Record Label" at bounding box center [871, 764] width 518 height 32
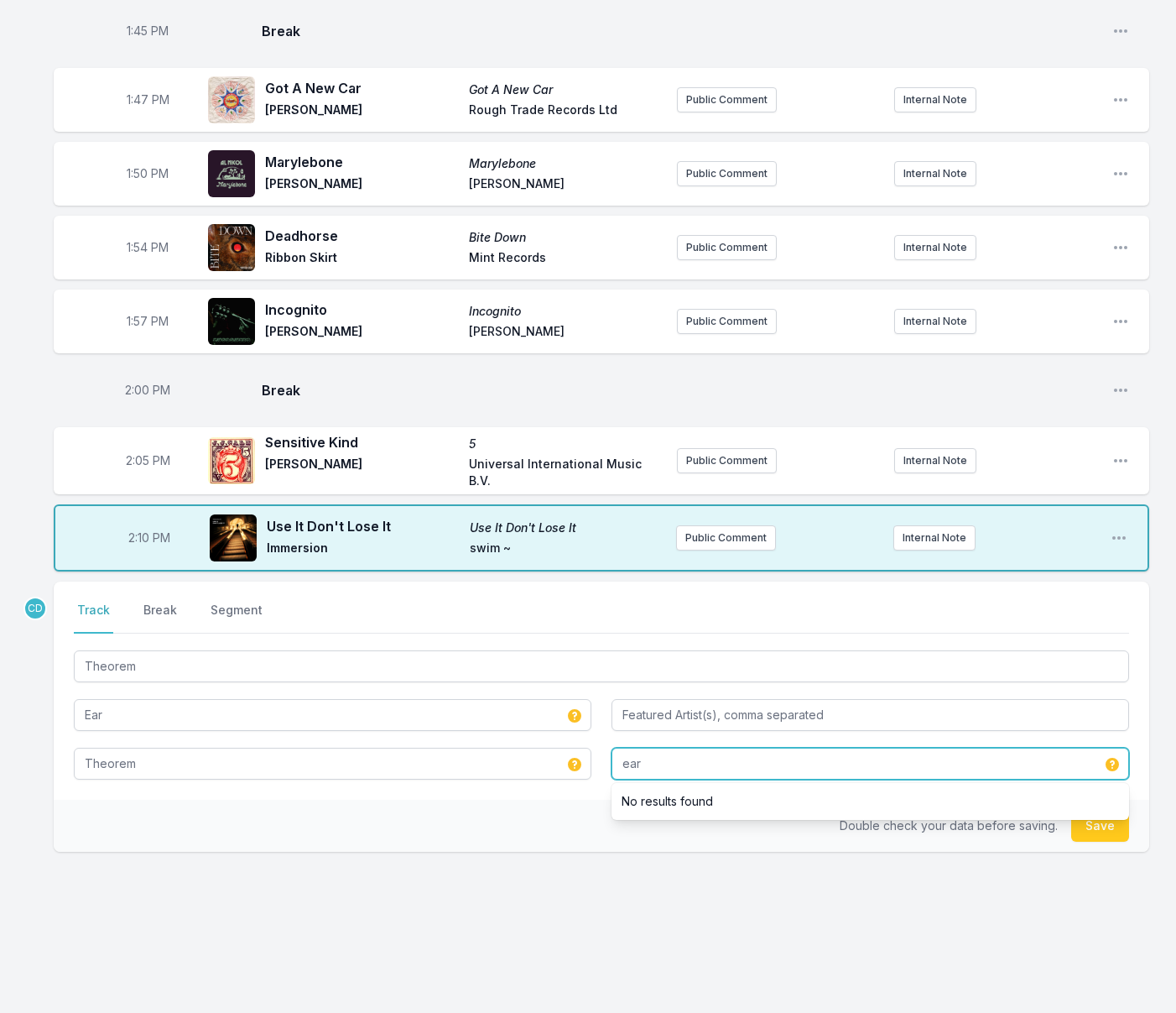
type input "ear"
click at [1089, 825] on button "Save" at bounding box center [1100, 825] width 58 height 32
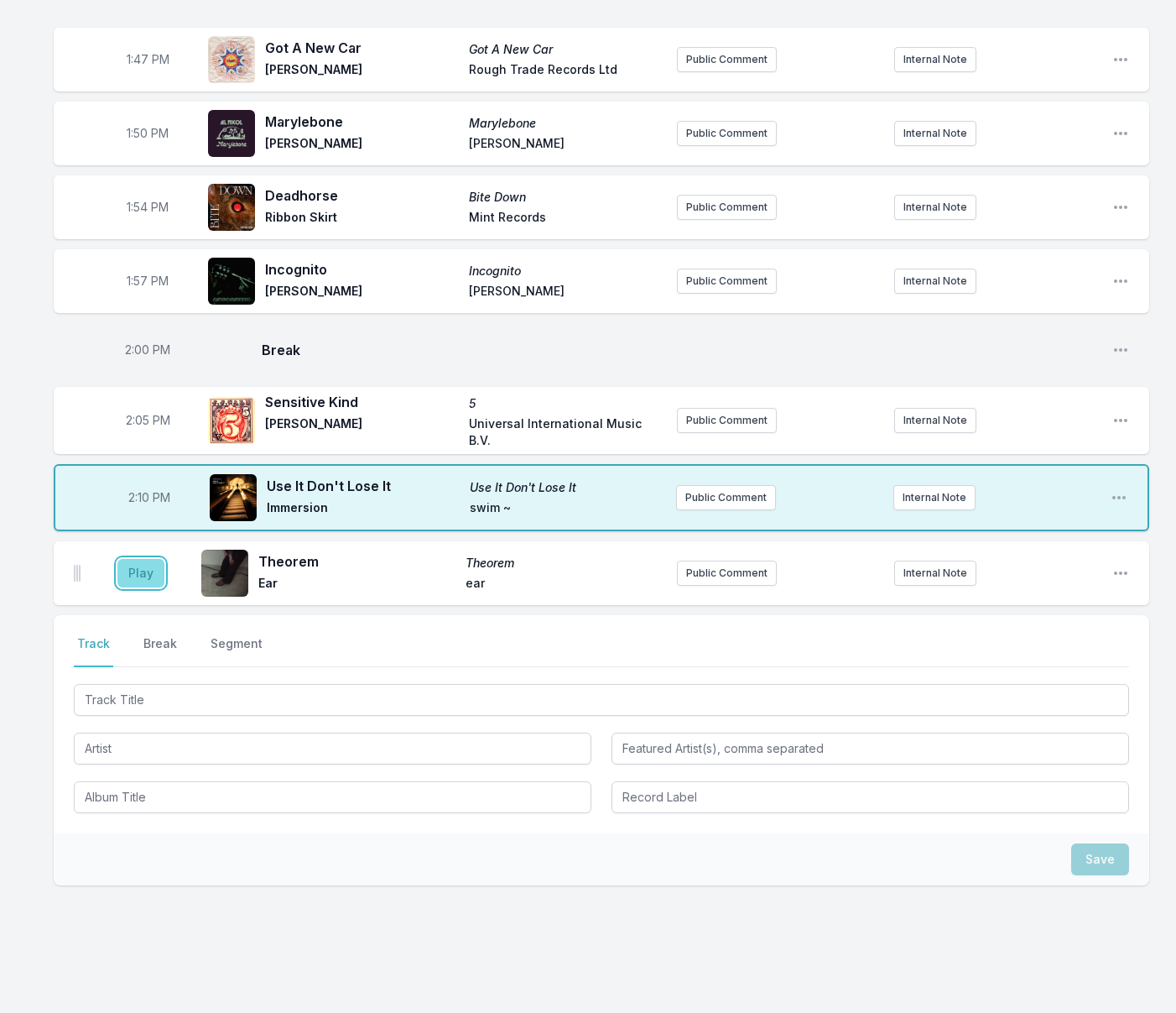
click at [130, 587] on button "Play" at bounding box center [141, 573] width 47 height 28
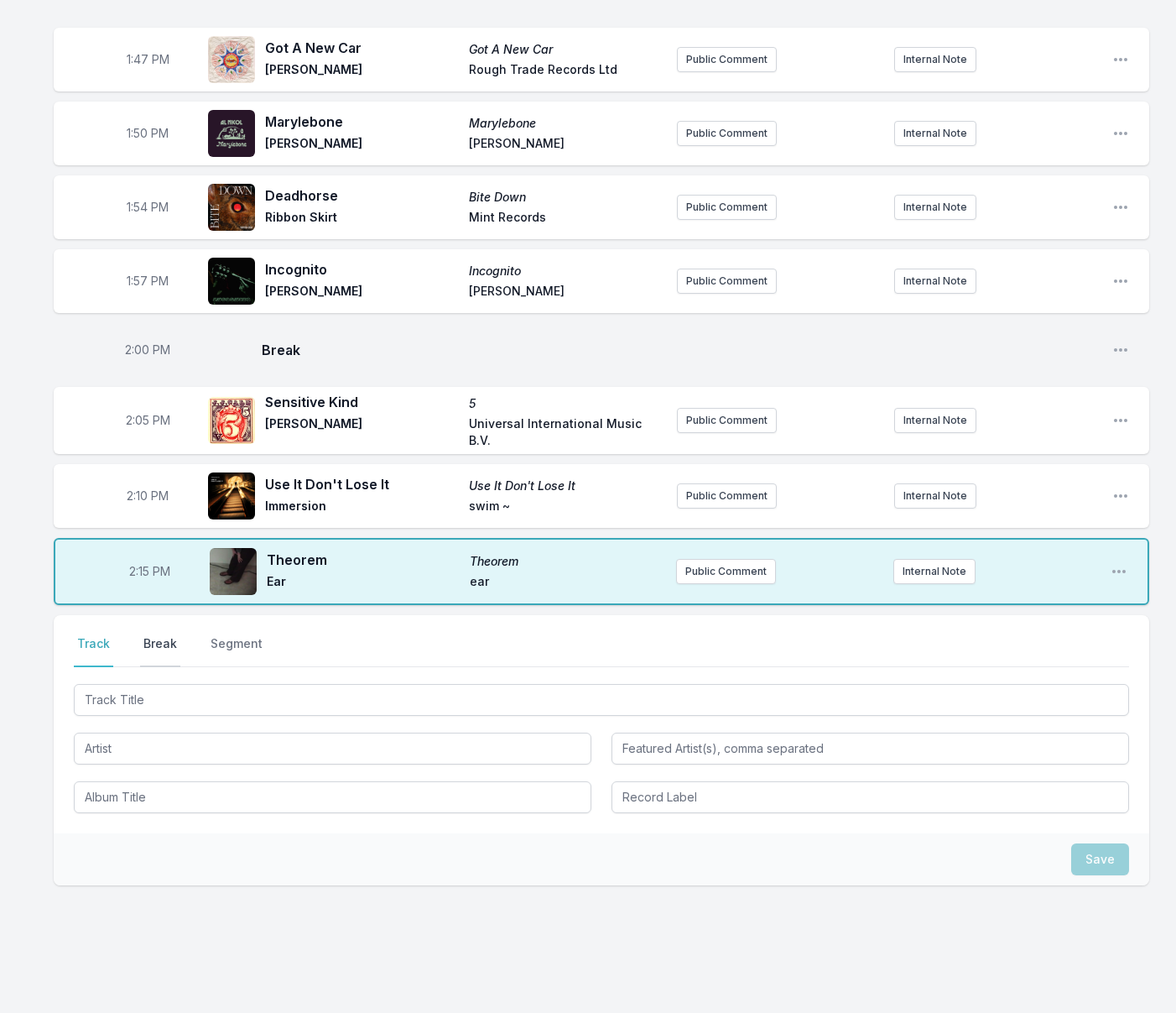
click at [174, 667] on button "Break" at bounding box center [161, 650] width 40 height 32
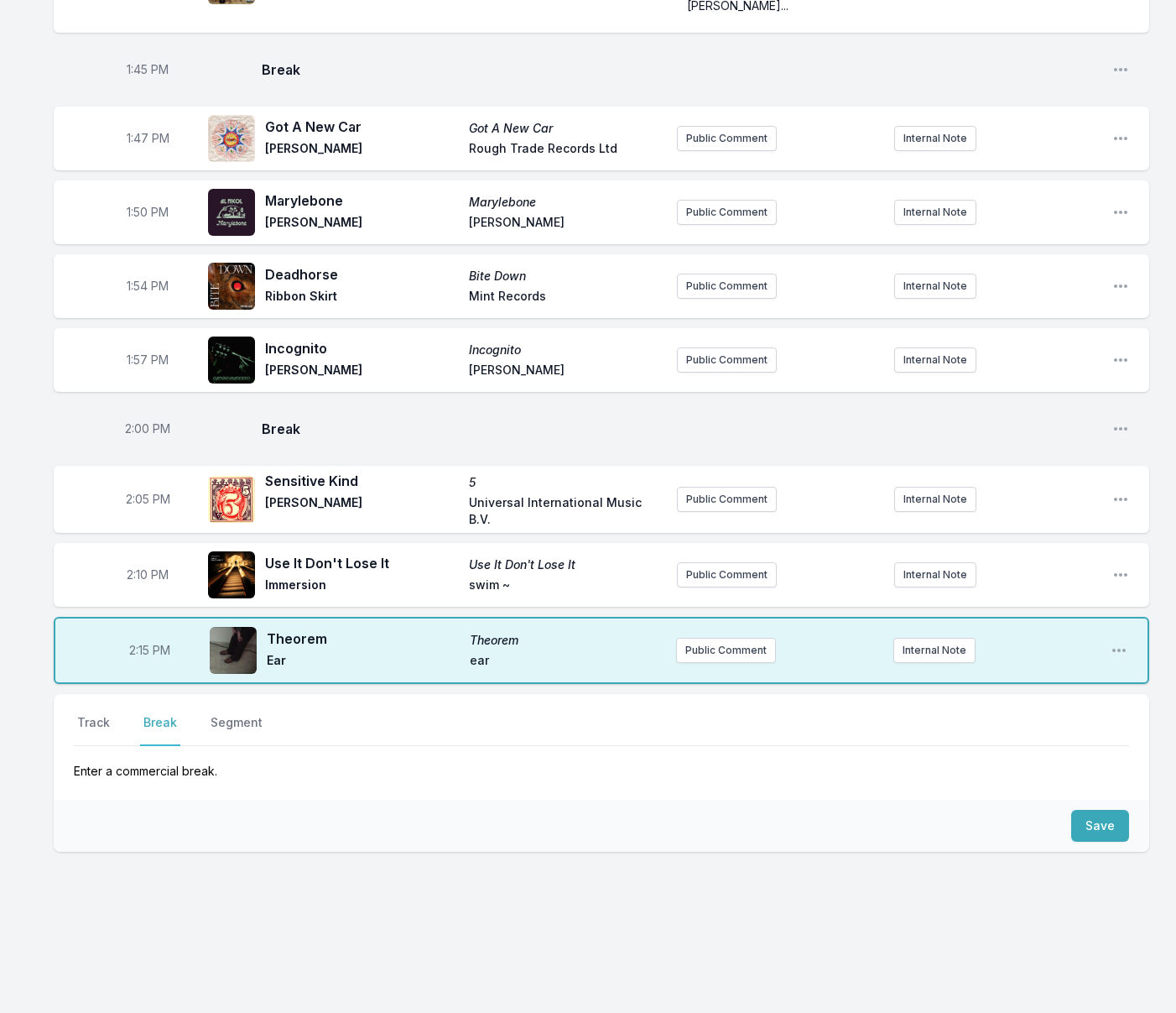
scroll to position [2323, 0]
click at [1094, 825] on button "Save" at bounding box center [1100, 825] width 58 height 32
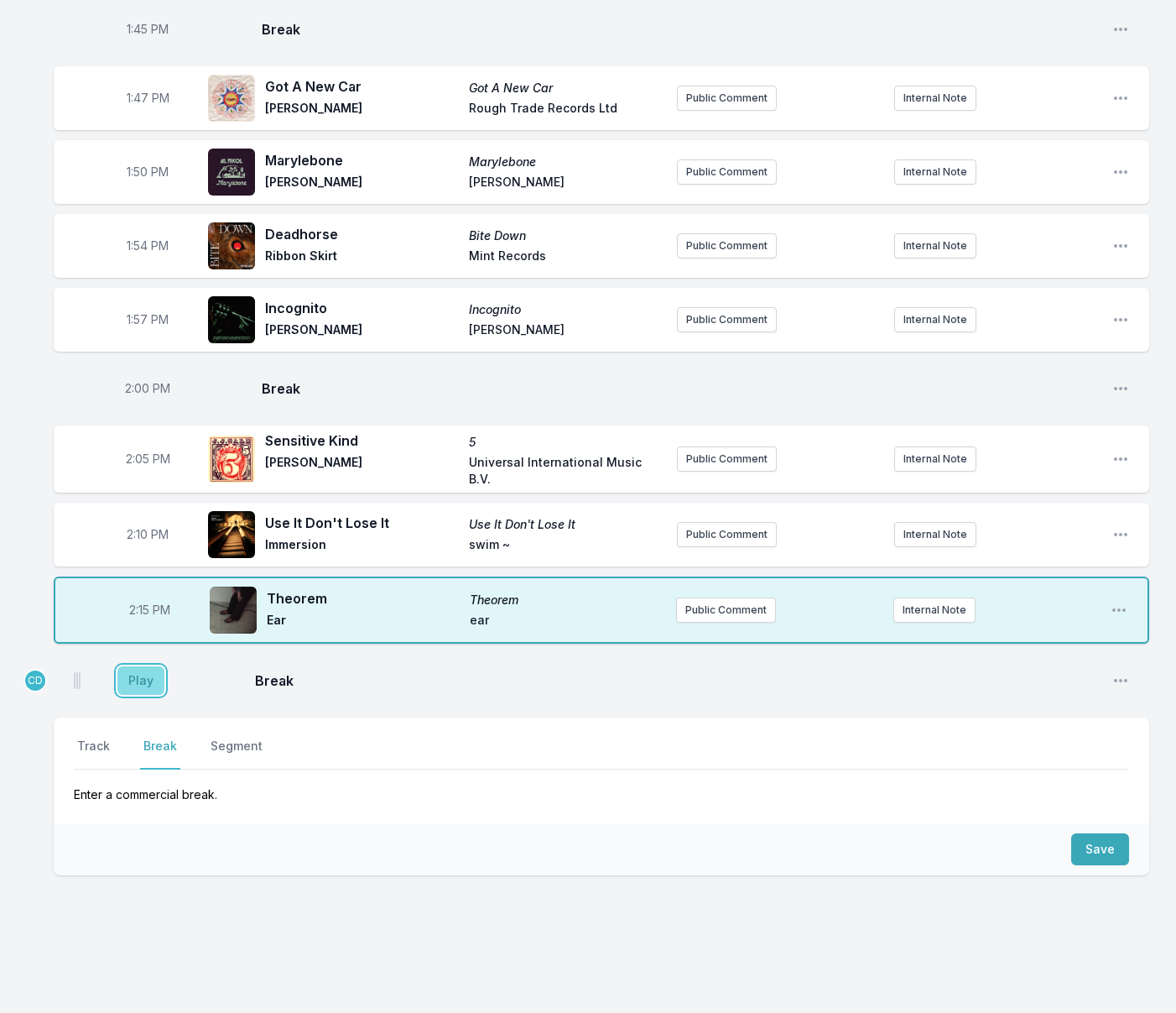
click at [153, 694] on button "Play" at bounding box center [141, 680] width 47 height 28
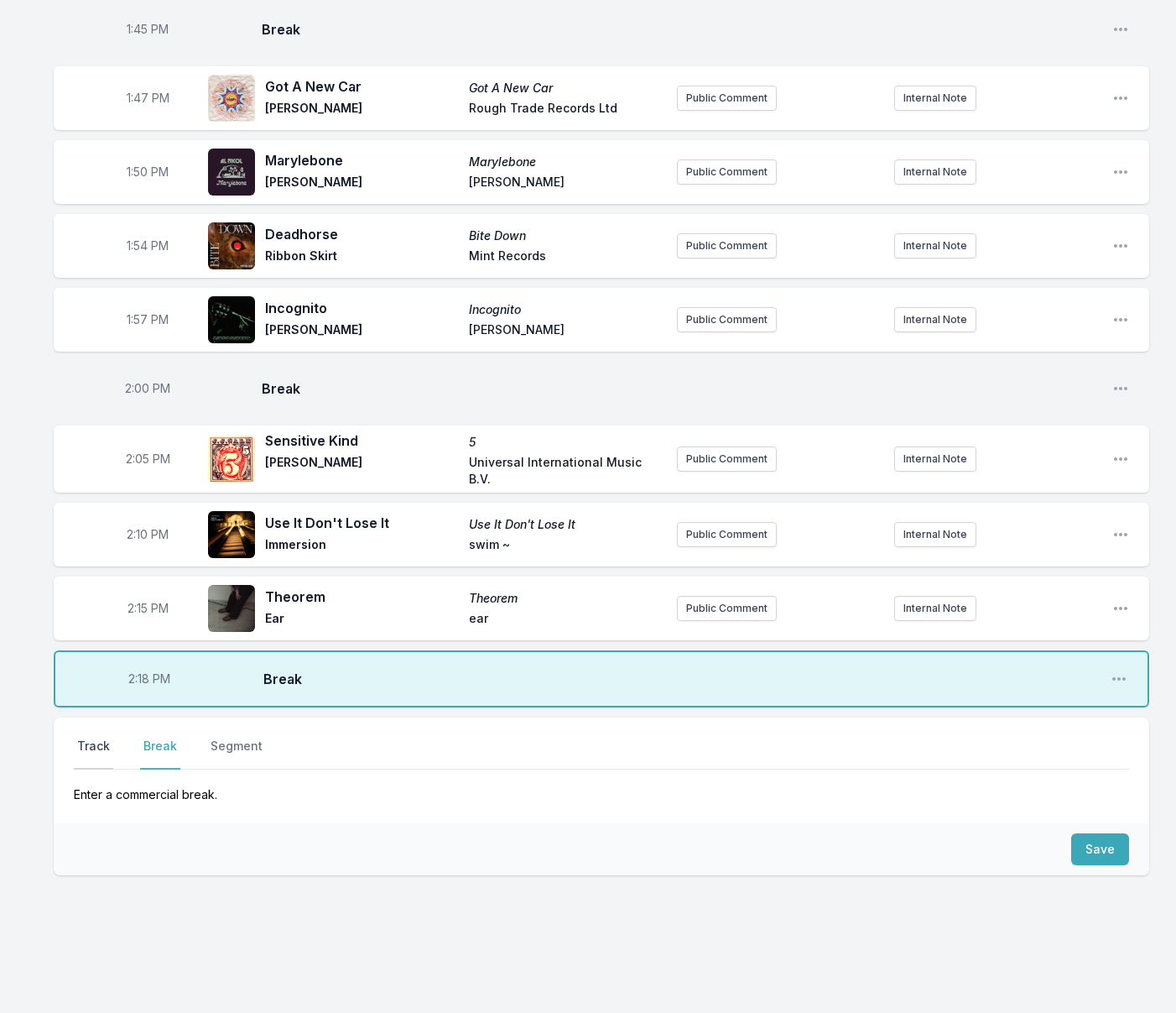
click at [94, 769] on button "Track" at bounding box center [93, 753] width 39 height 32
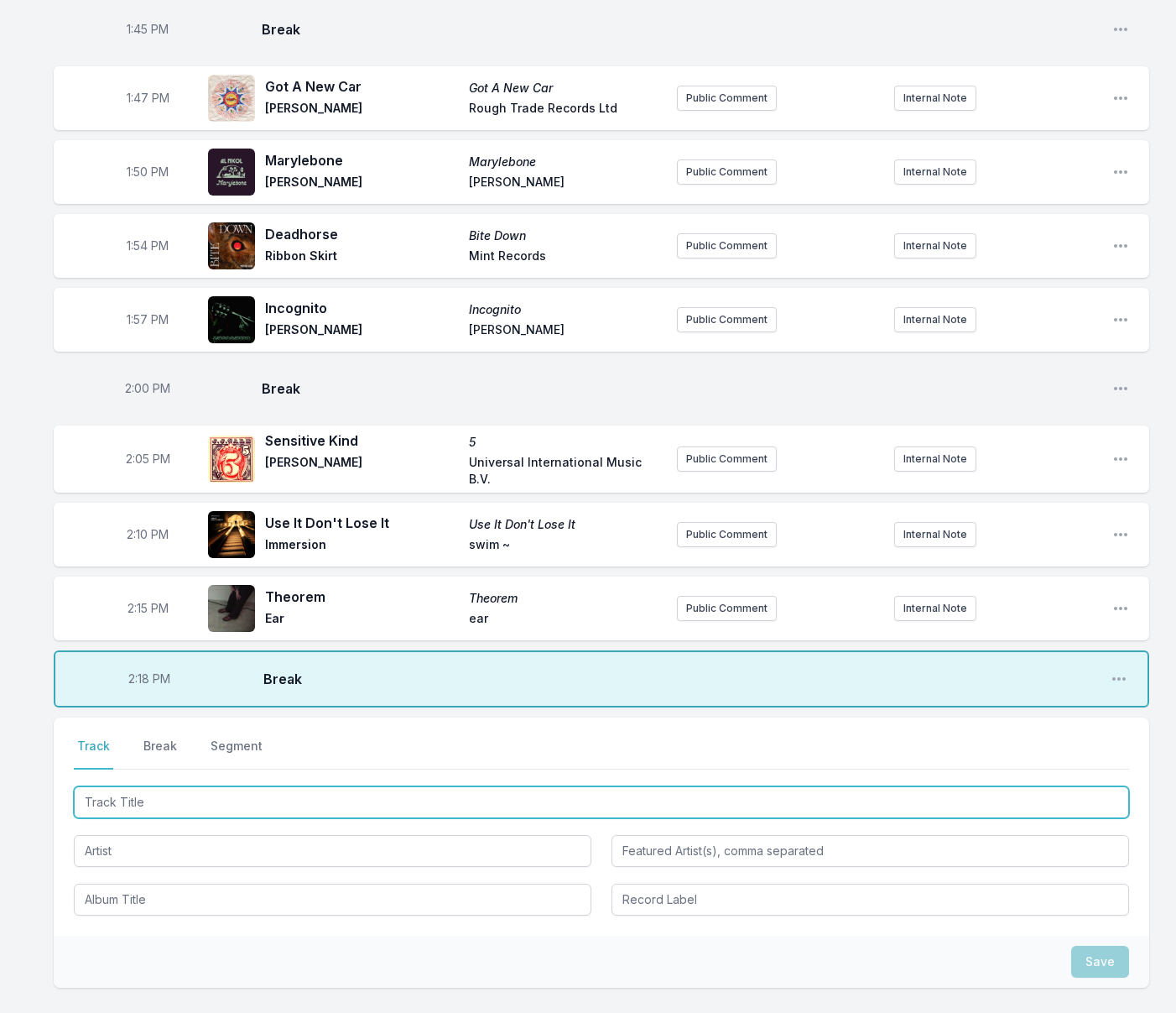
click at [213, 818] on input "Track Title" at bounding box center [601, 802] width 1055 height 32
type input "[PERSON_NAME]"
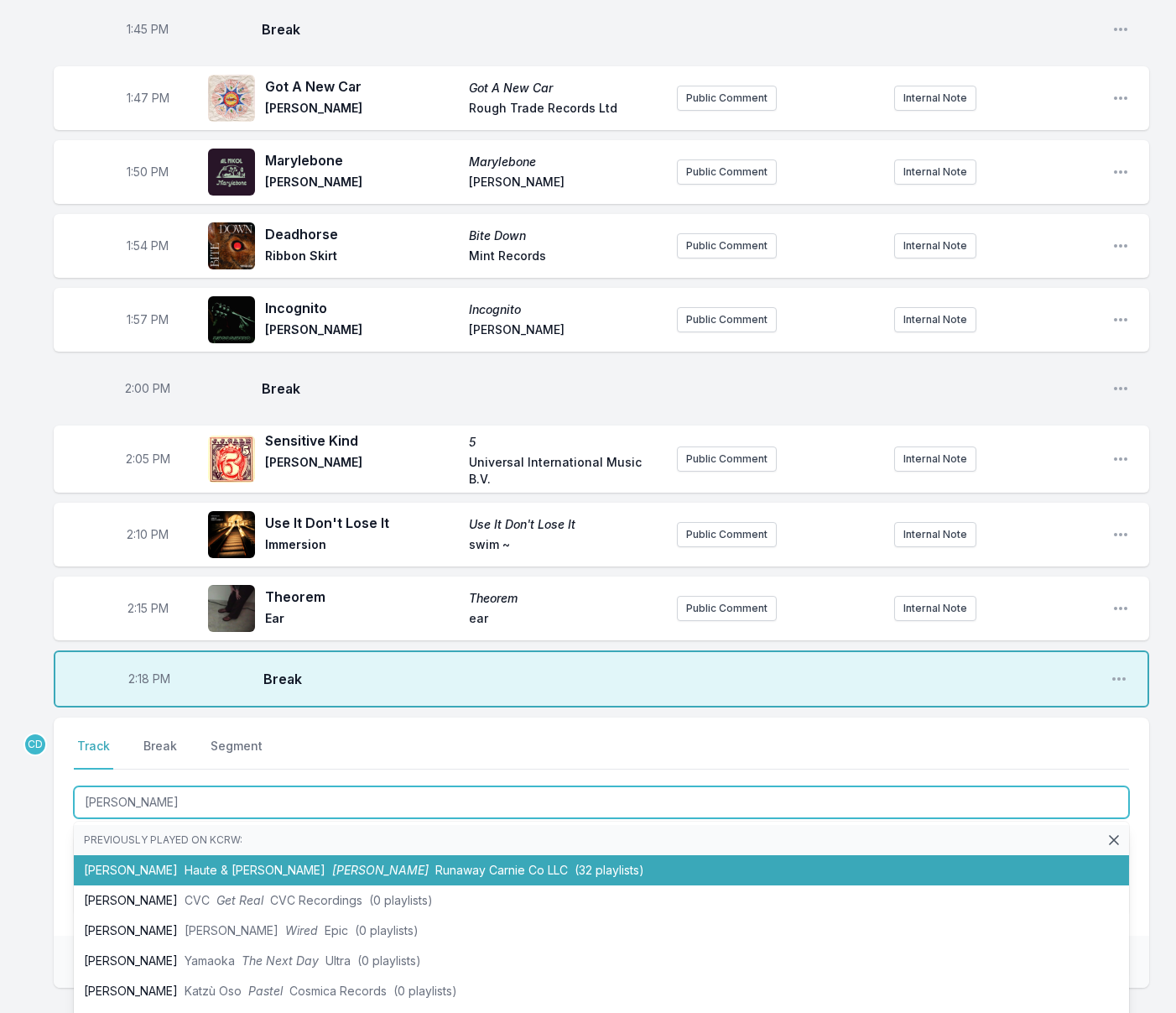
click at [332, 877] on span "[PERSON_NAME]" at bounding box center [380, 869] width 97 height 14
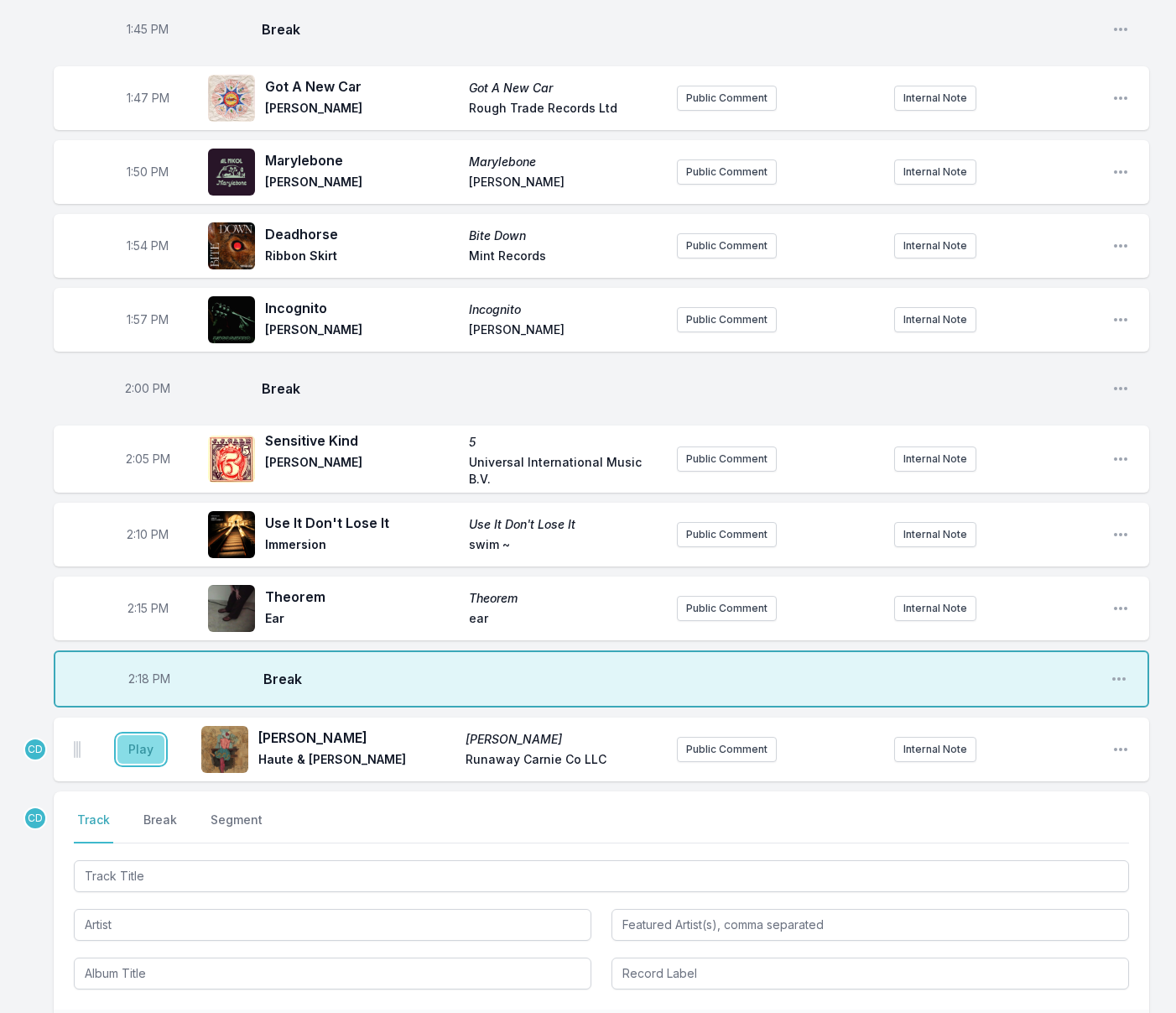
click at [145, 764] on button "Play" at bounding box center [141, 749] width 47 height 28
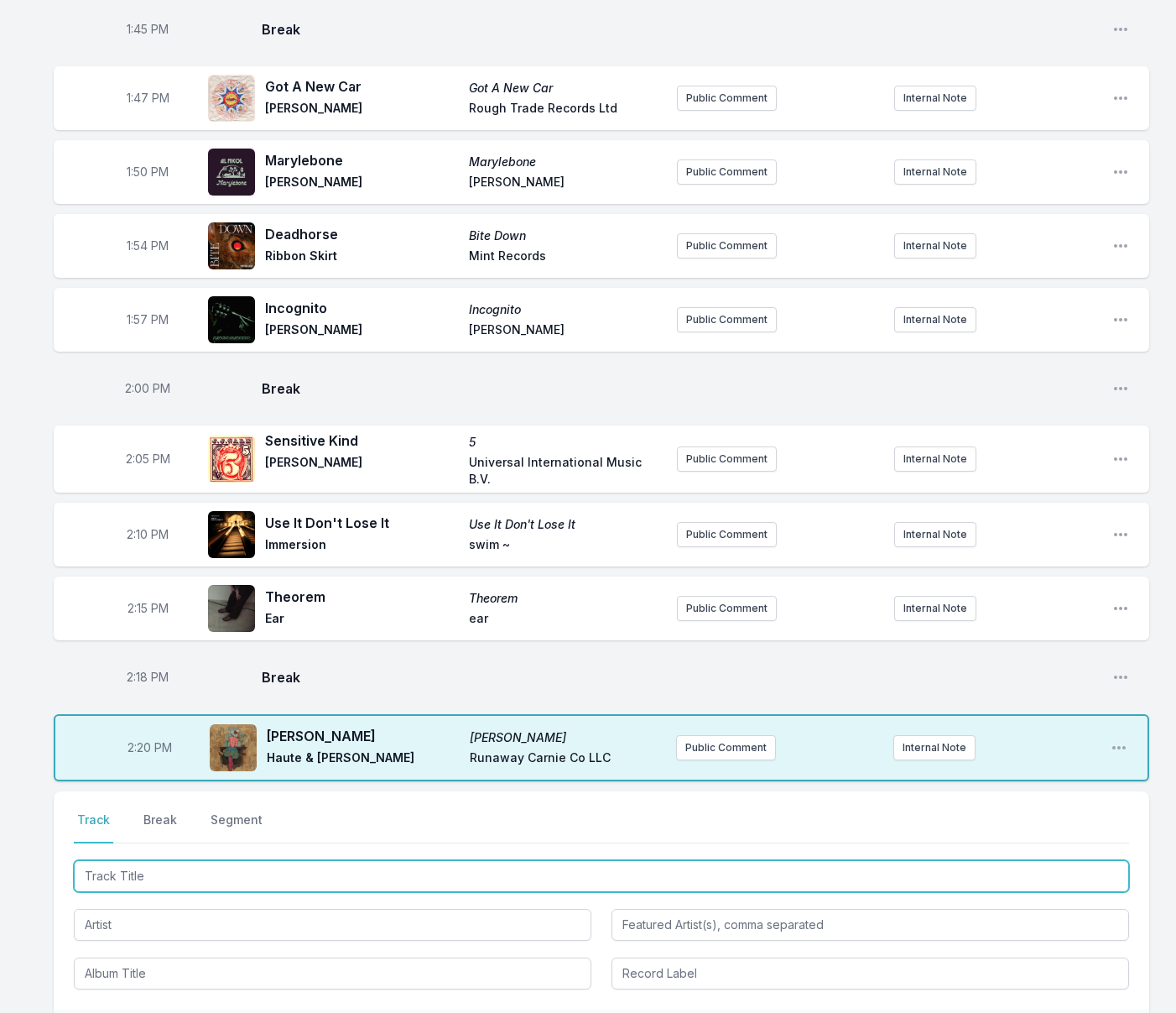
click at [169, 892] on input "Track Title" at bounding box center [601, 876] width 1055 height 32
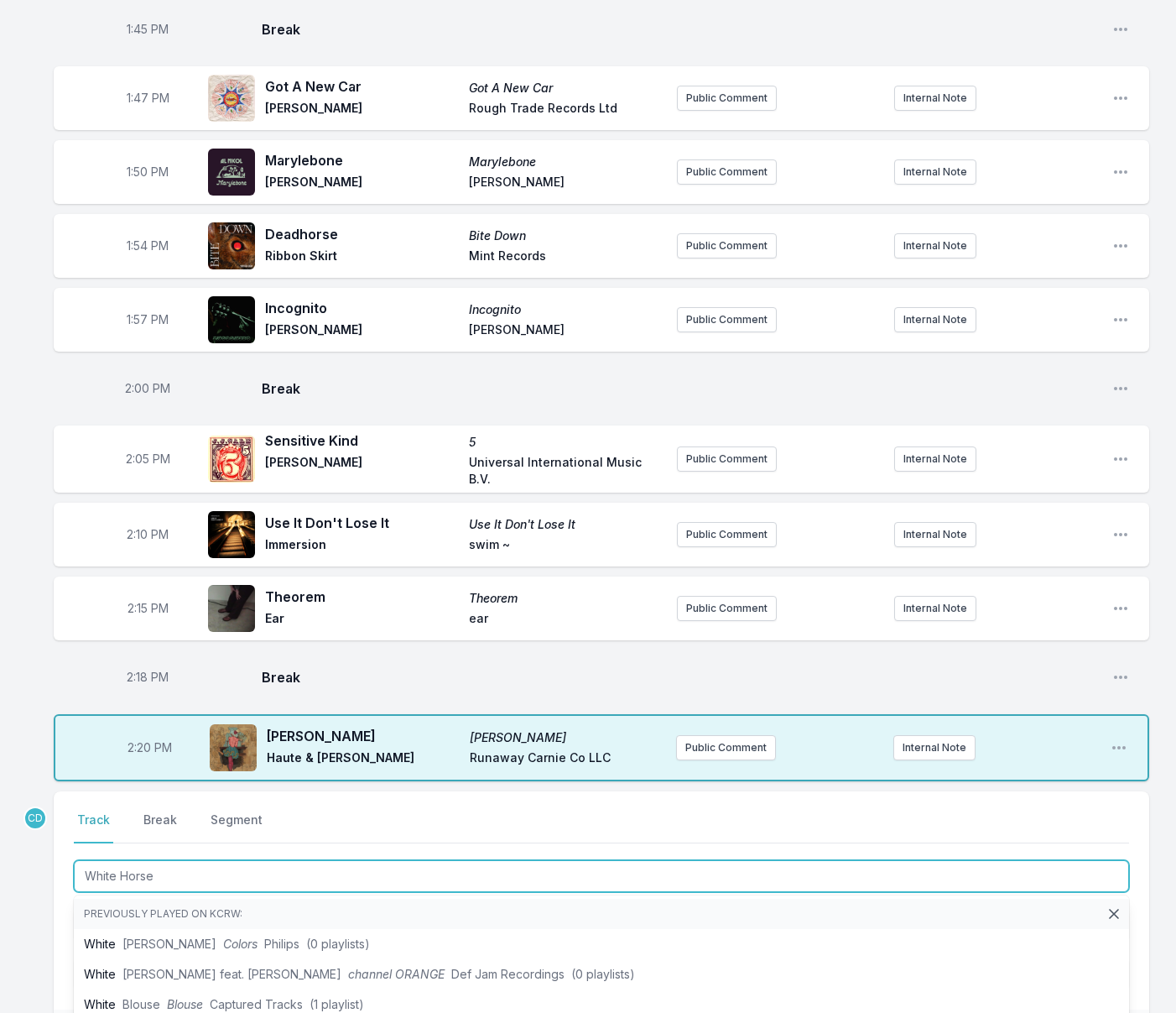
type input "White Horses"
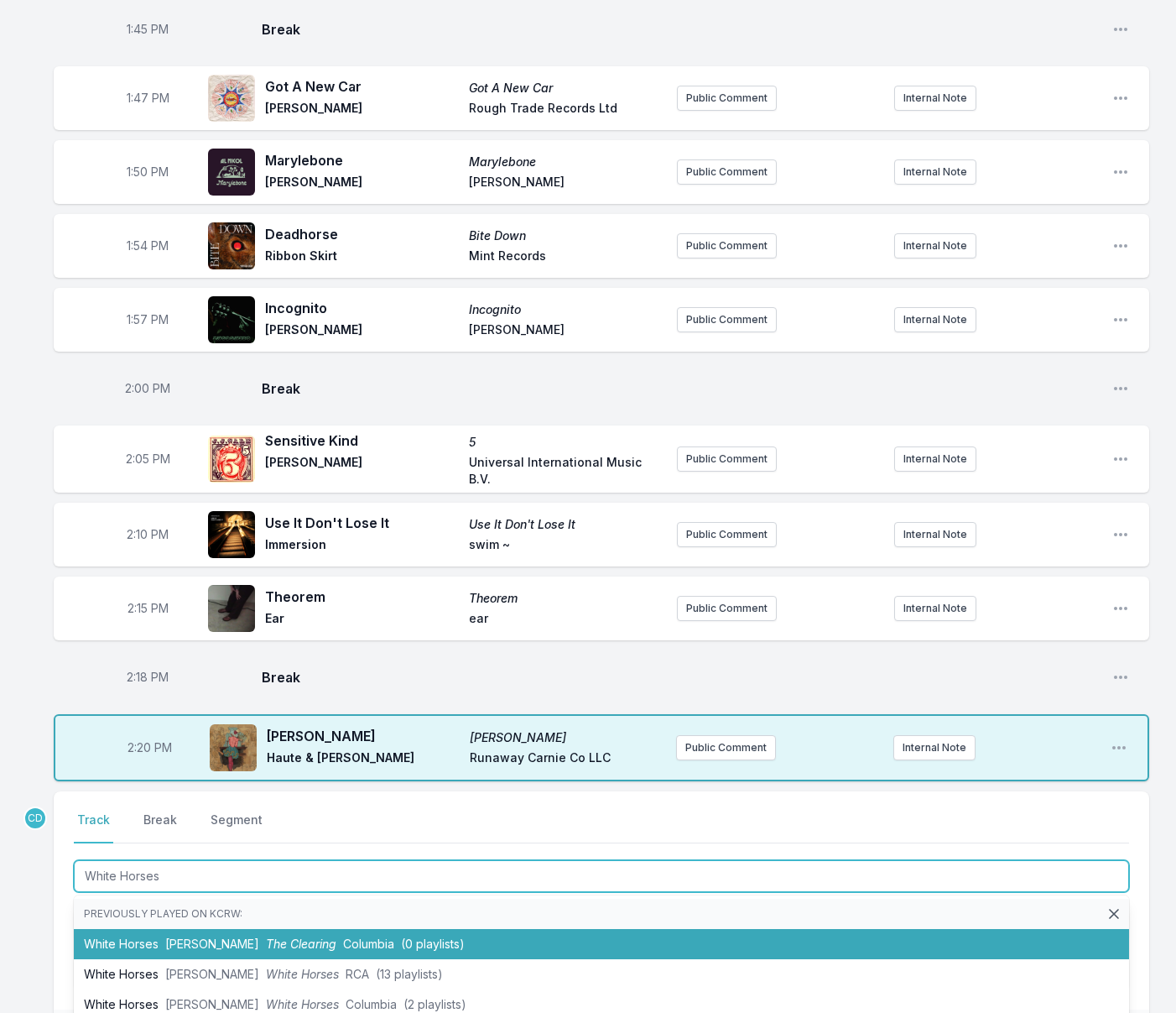
click at [183, 959] on li "White Horses [PERSON_NAME] The Clearing Columbia (0 playlists)" at bounding box center [601, 944] width 1055 height 30
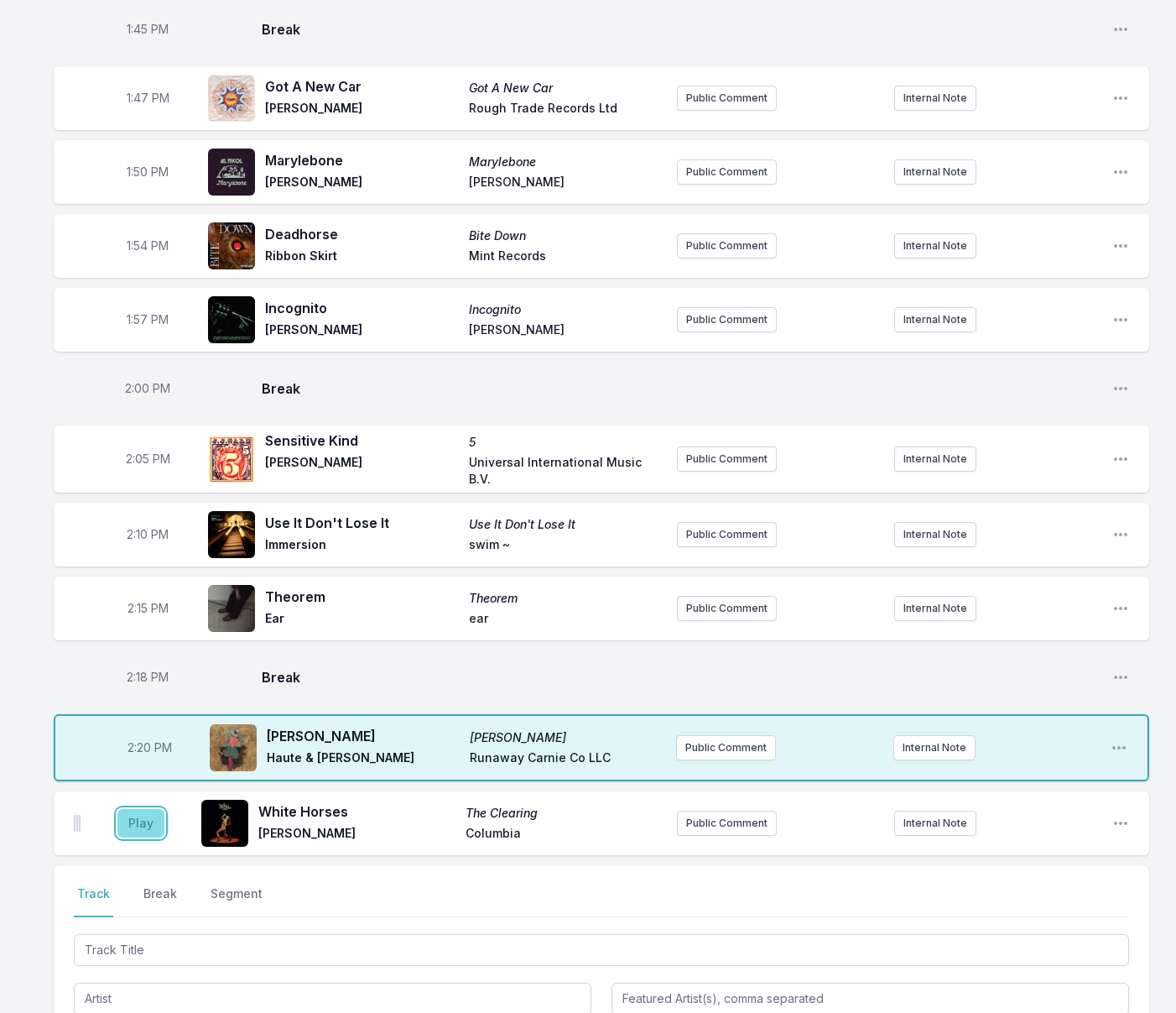
click at [140, 837] on button "Play" at bounding box center [141, 823] width 47 height 28
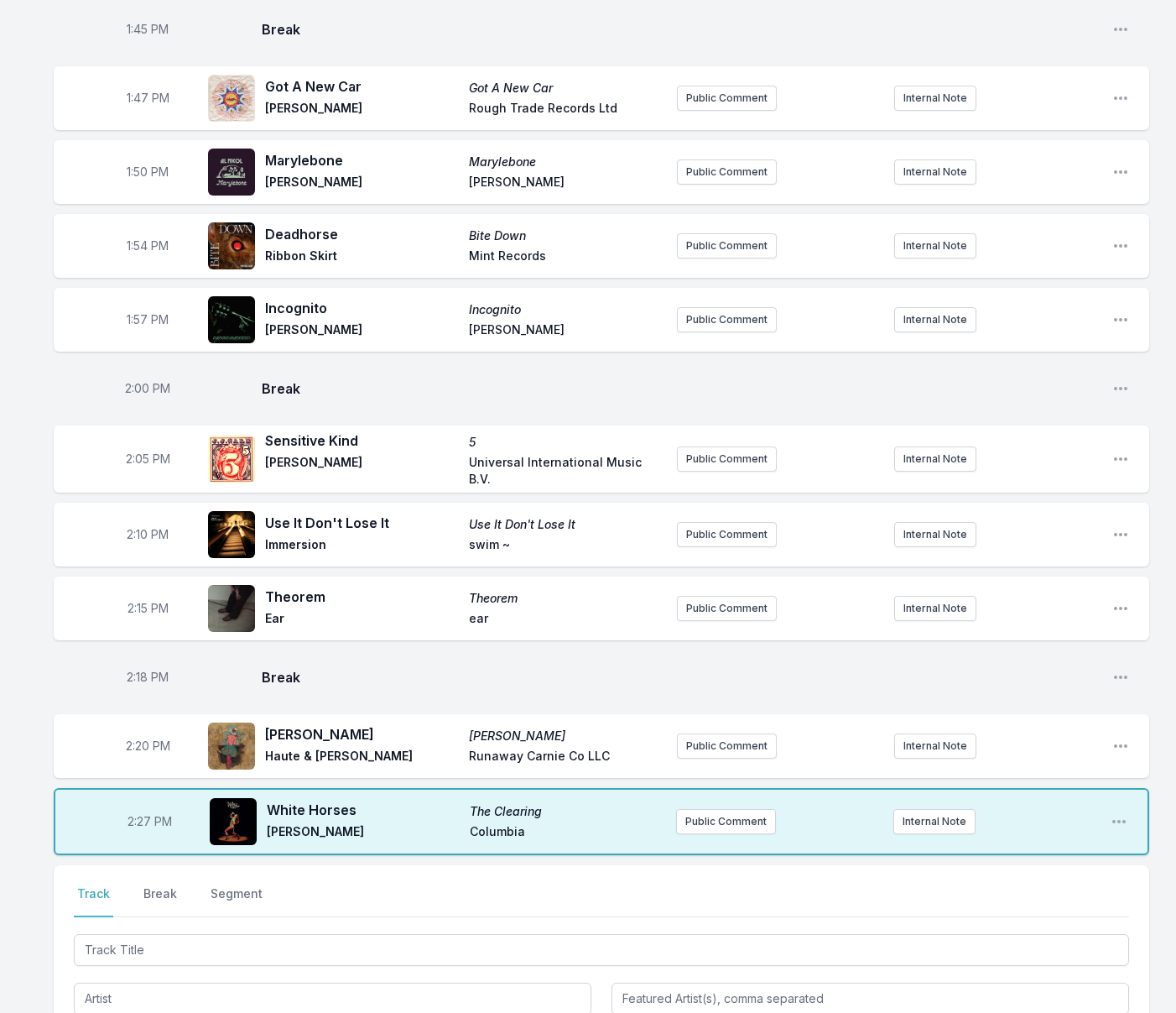
click at [150, 830] on span "2:27 PM" at bounding box center [149, 821] width 45 height 17
click at [142, 837] on input "14:27" at bounding box center [149, 822] width 94 height 32
type input "14:23"
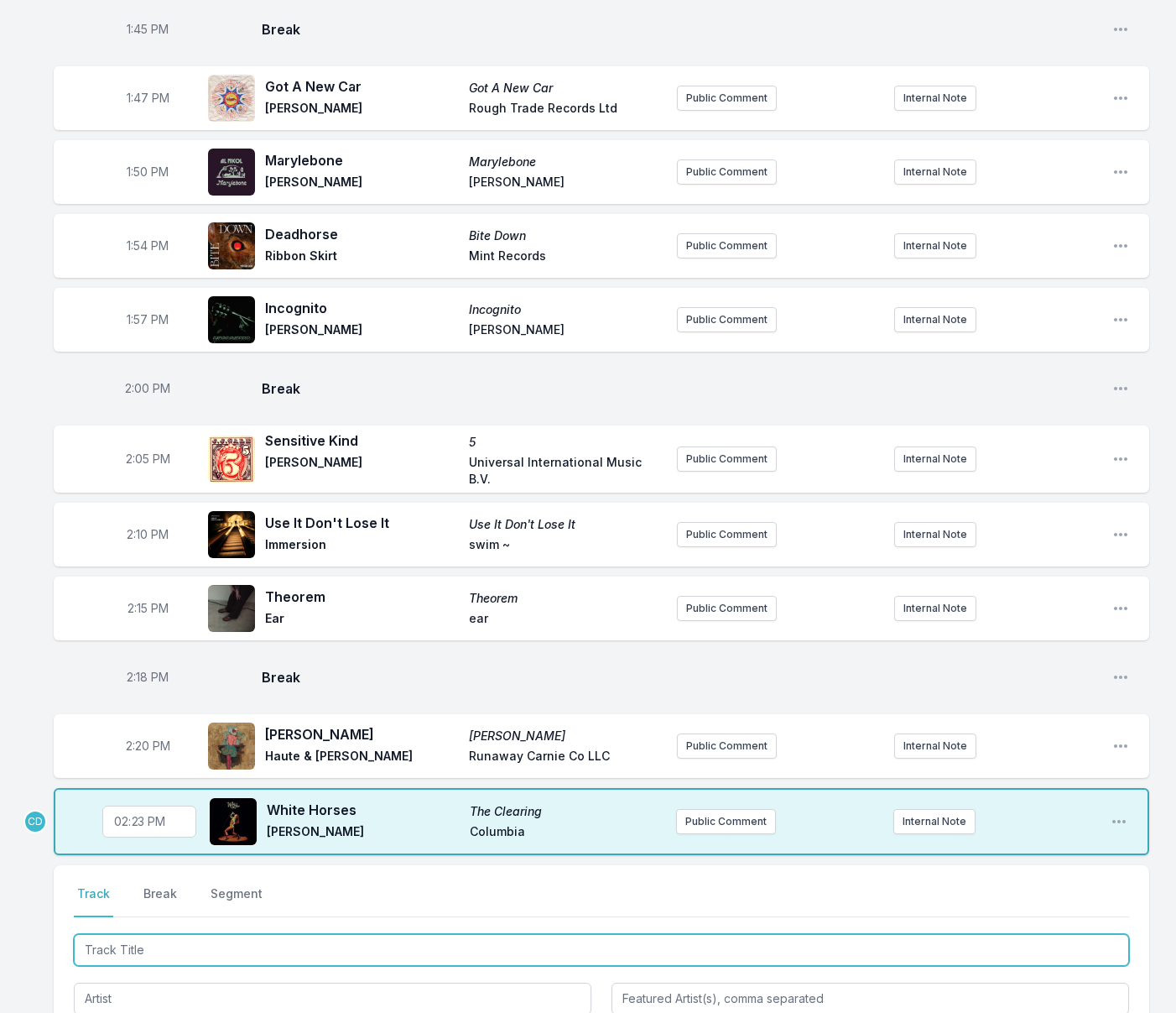
click at [141, 966] on input "Track Title" at bounding box center [601, 950] width 1055 height 32
type input "Can't Let Go"
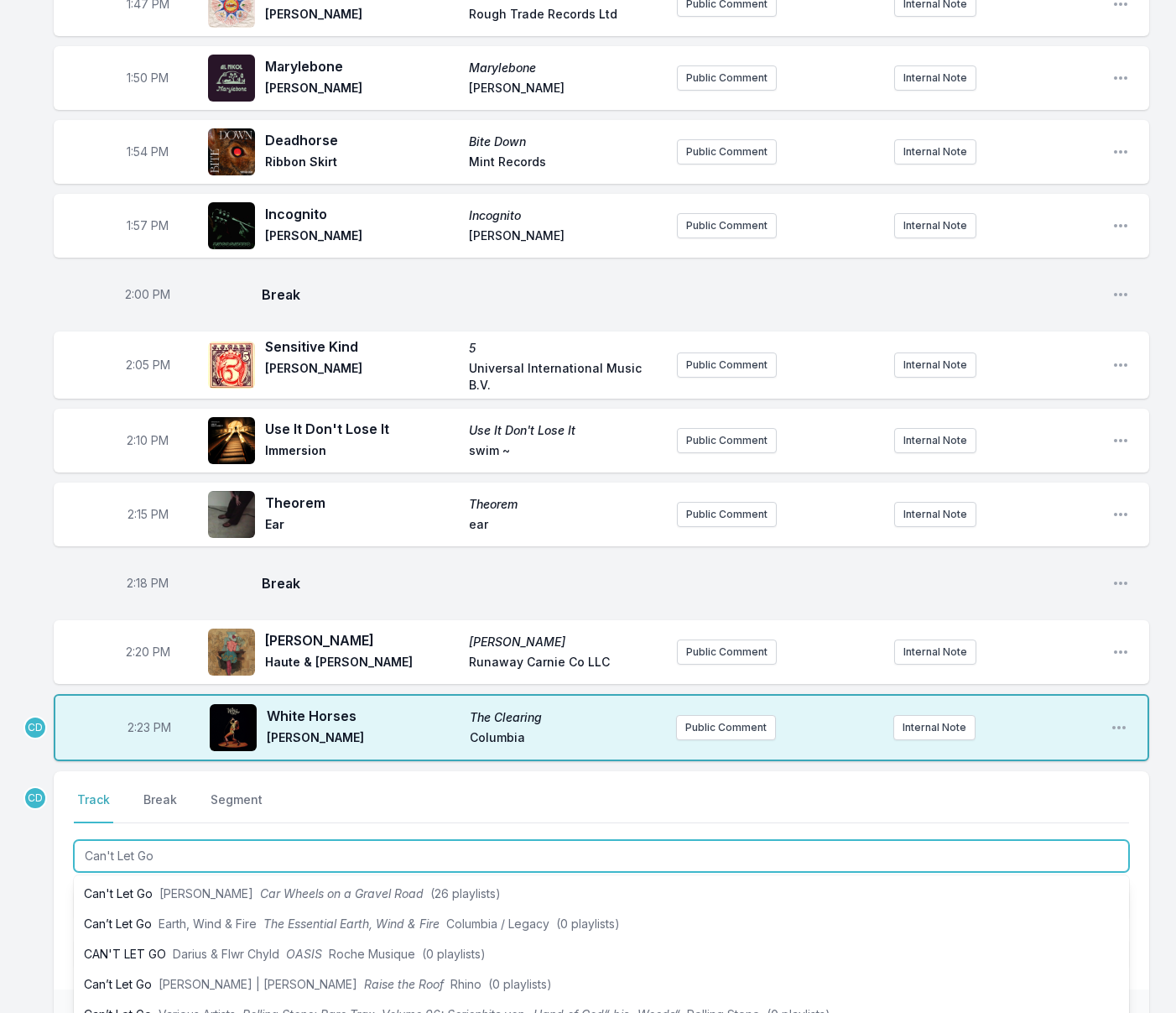
scroll to position [219, 0]
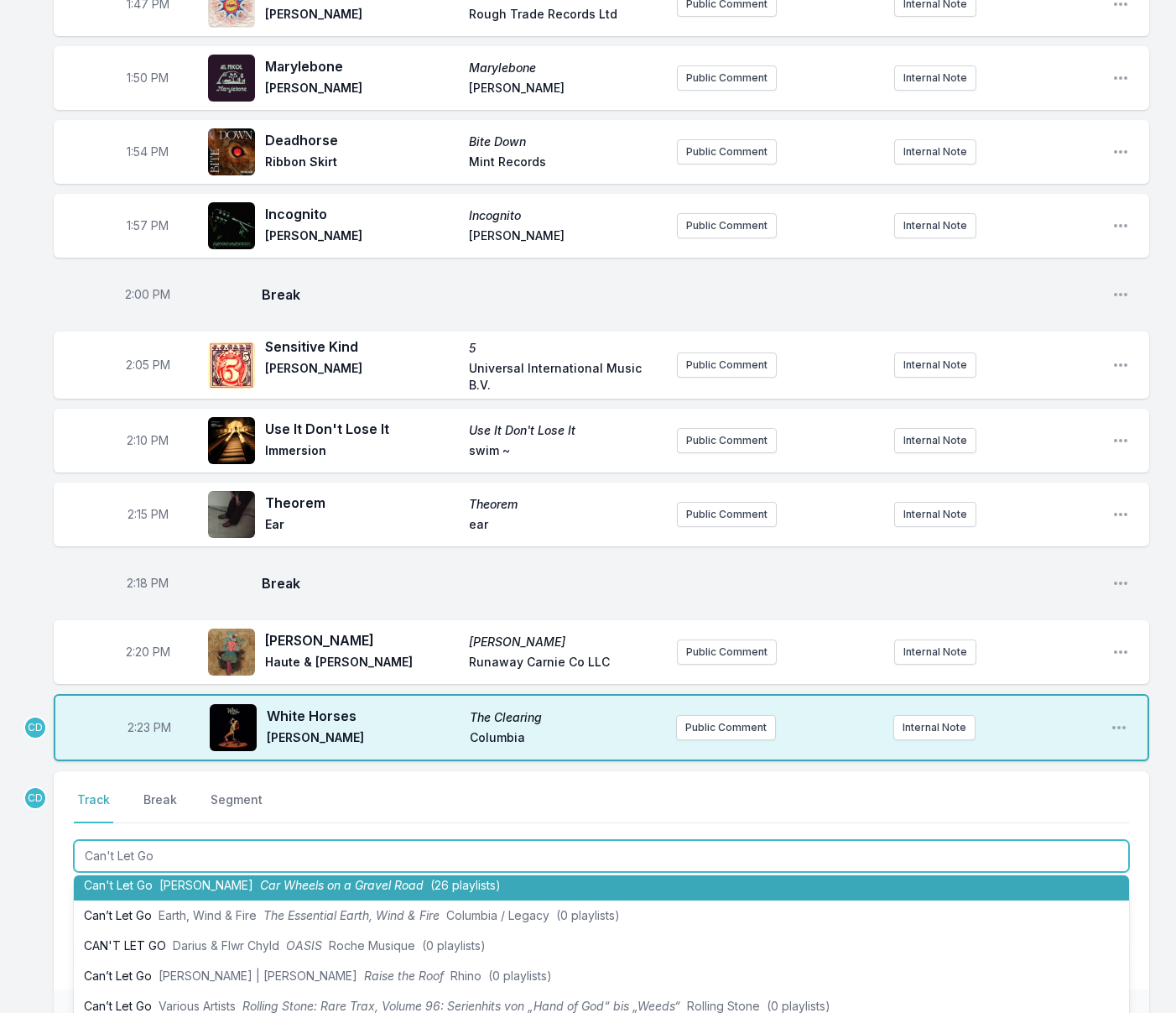
drag, startPoint x: 169, startPoint y: 930, endPoint x: 134, endPoint y: 895, distance: 49.5
click at [169, 892] on span "[PERSON_NAME]" at bounding box center [206, 885] width 94 height 14
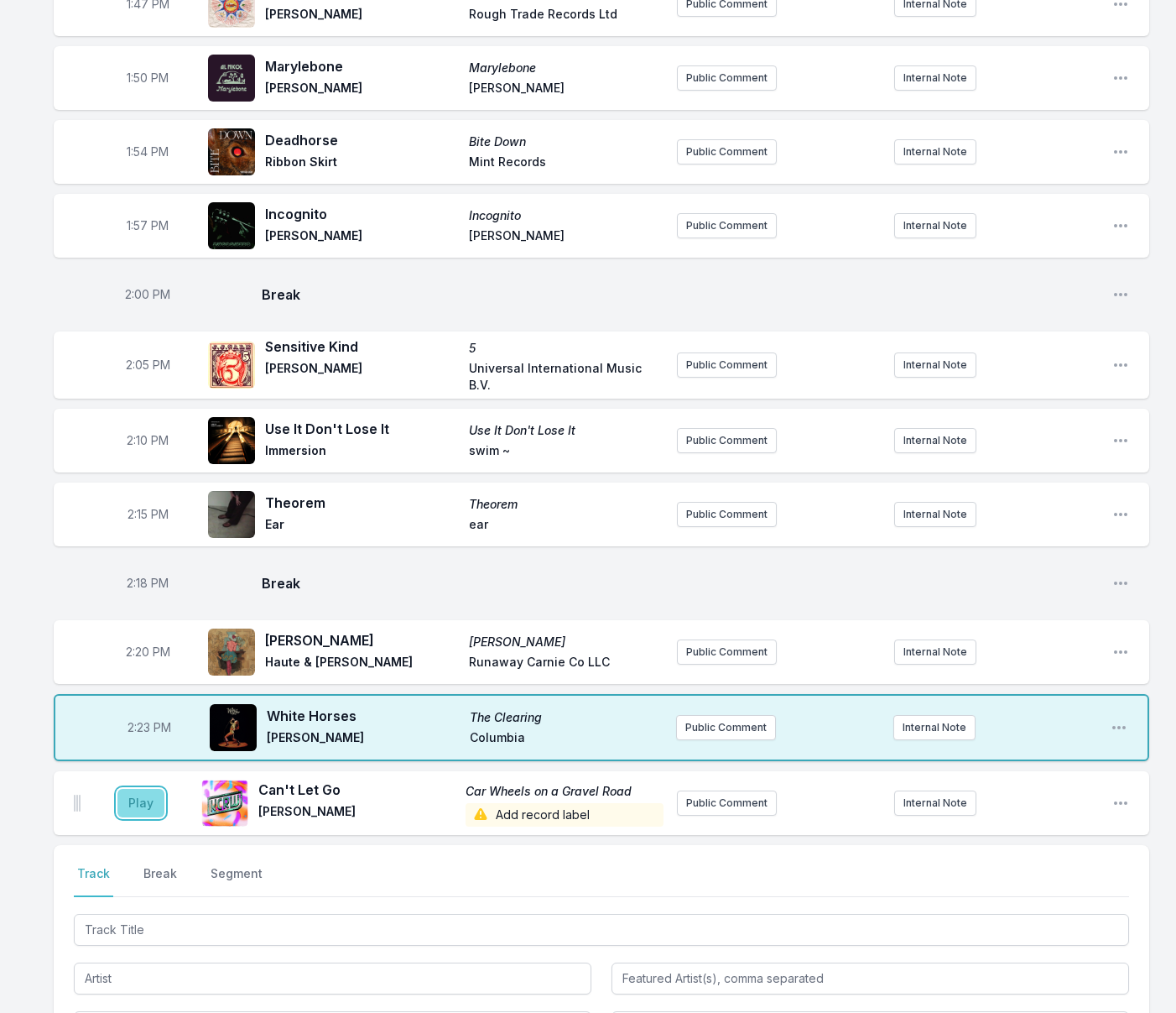
click at [129, 817] on button "Play" at bounding box center [141, 802] width 47 height 28
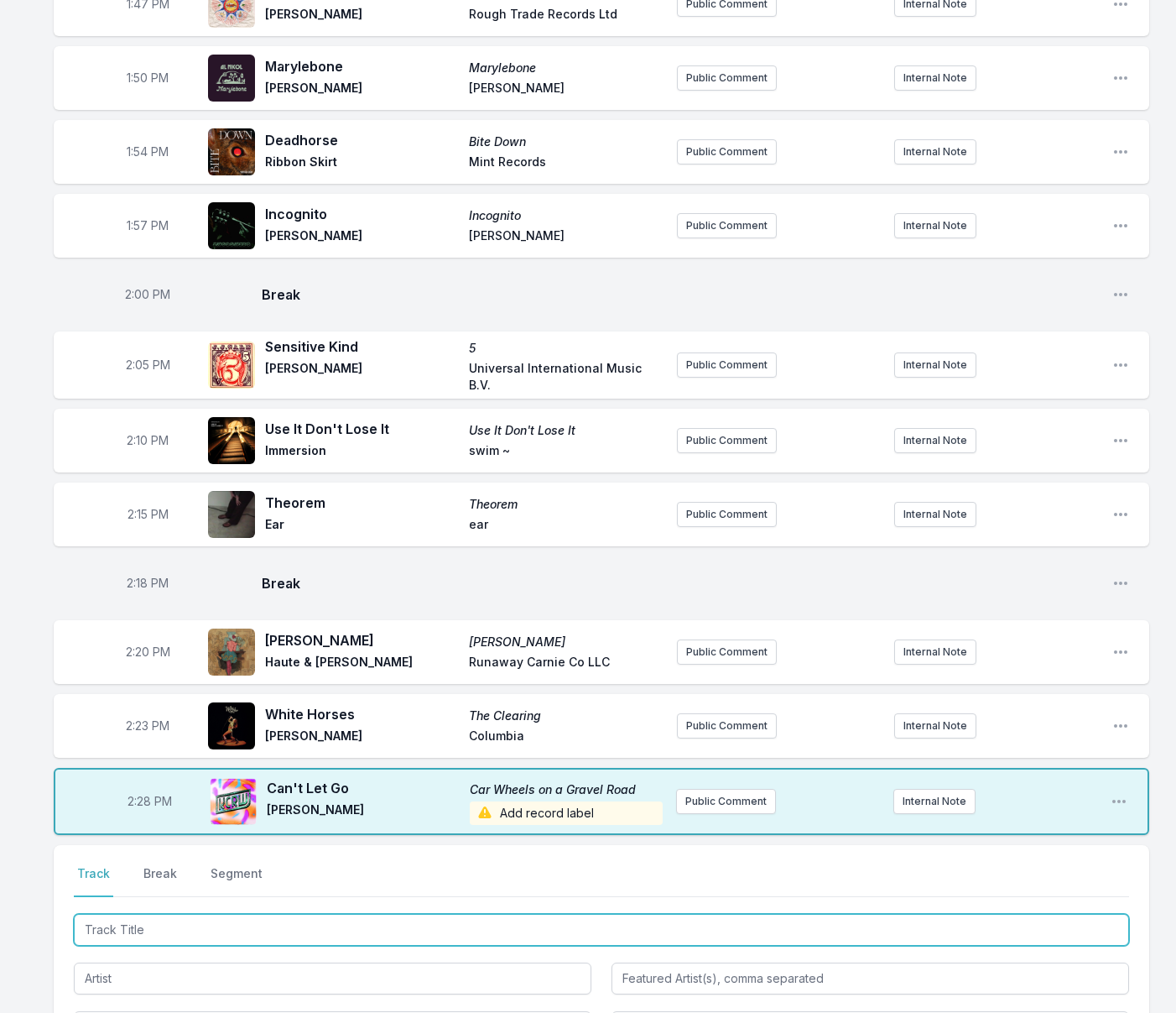
click at [190, 945] on input "Track Title" at bounding box center [601, 930] width 1055 height 32
type input "Many a Devil's Night"
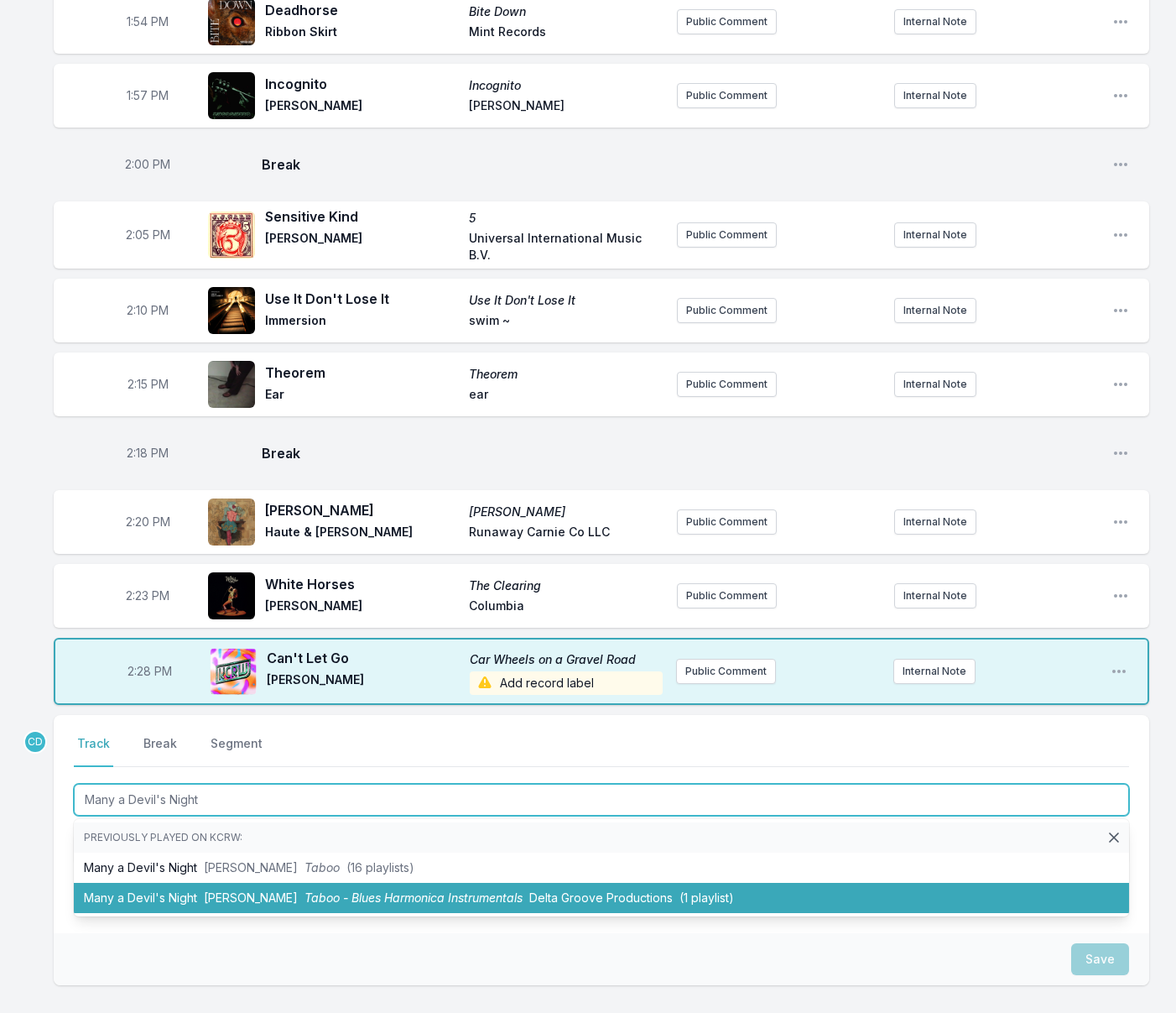
scroll to position [2552, 0]
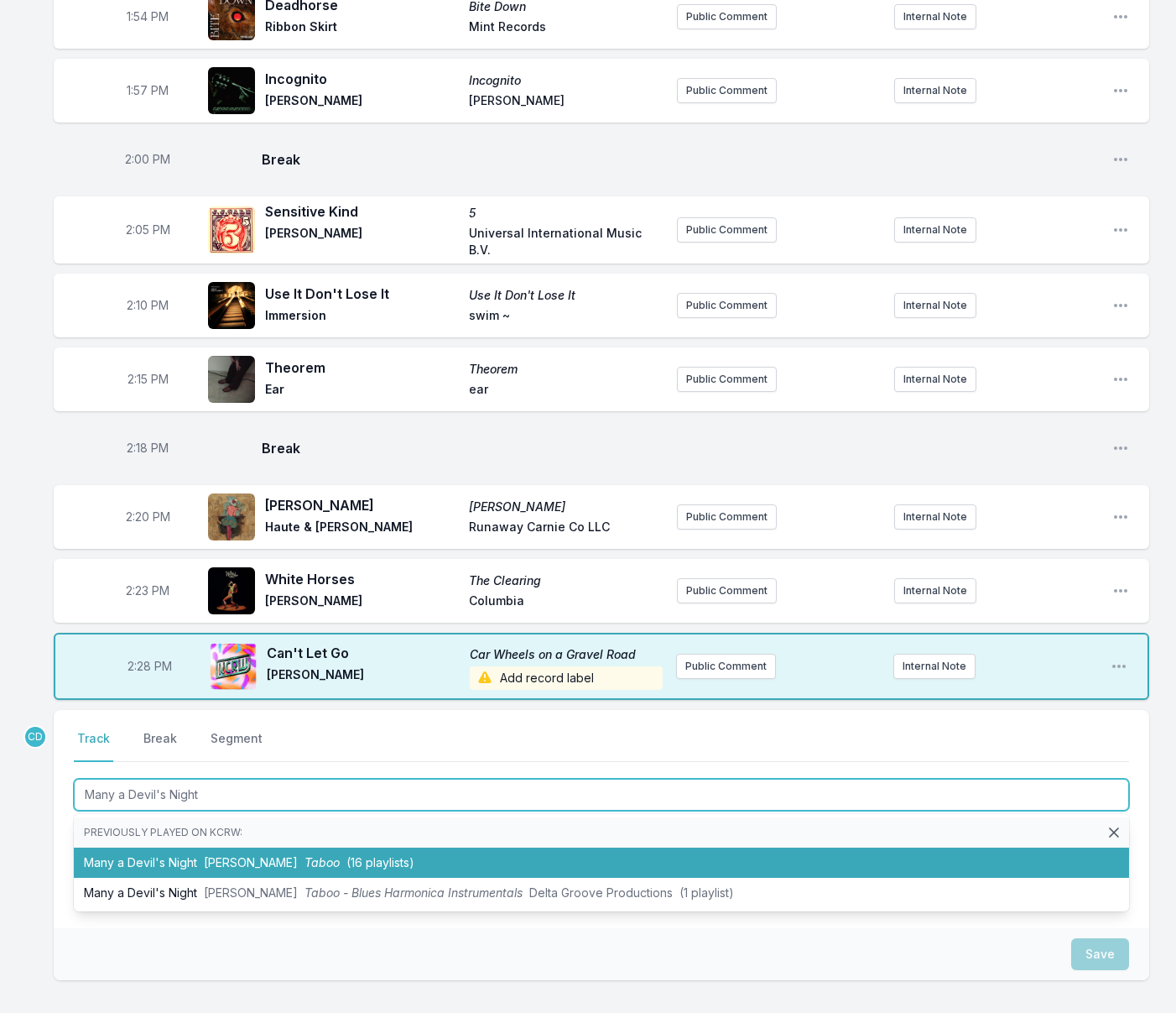
click at [198, 878] on li "Many a Devil's Night [PERSON_NAME] Taboo (16 playlists)" at bounding box center [601, 862] width 1055 height 30
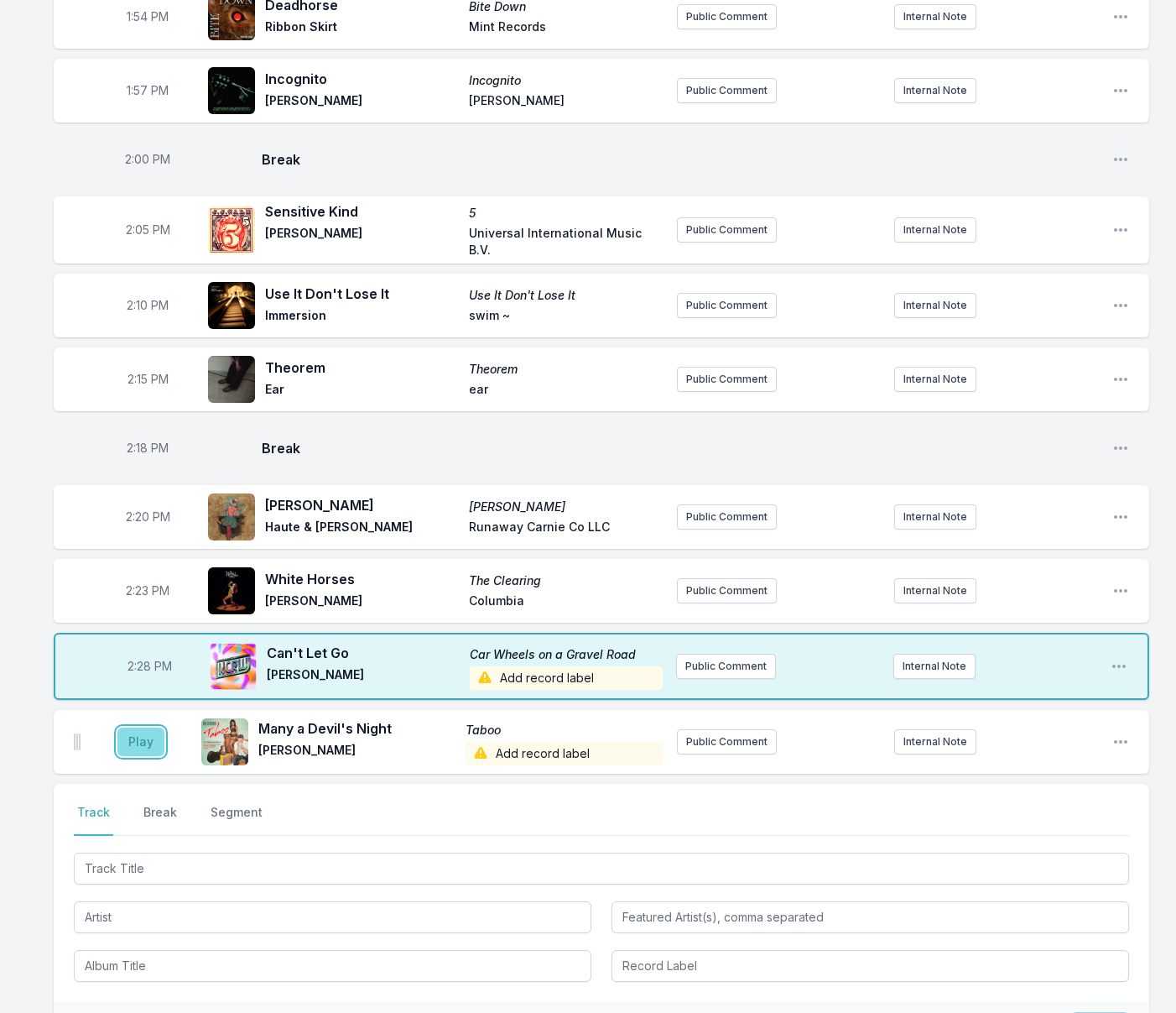
click at [137, 756] on button "Play" at bounding box center [141, 742] width 47 height 28
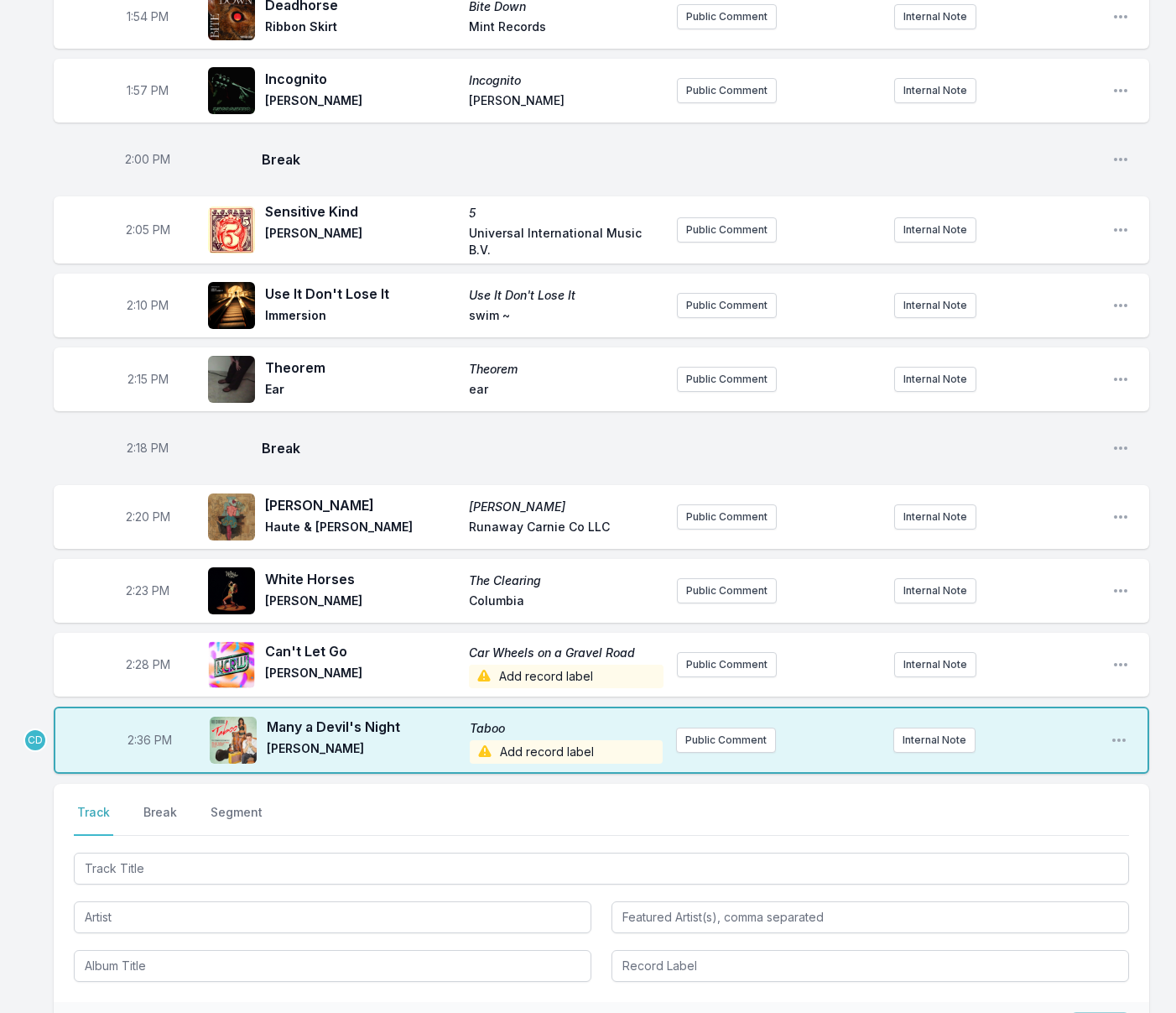
drag, startPoint x: 163, startPoint y: 858, endPoint x: 338, endPoint y: 909, distance: 182.3
click at [163, 836] on button "Break" at bounding box center [161, 820] width 40 height 32
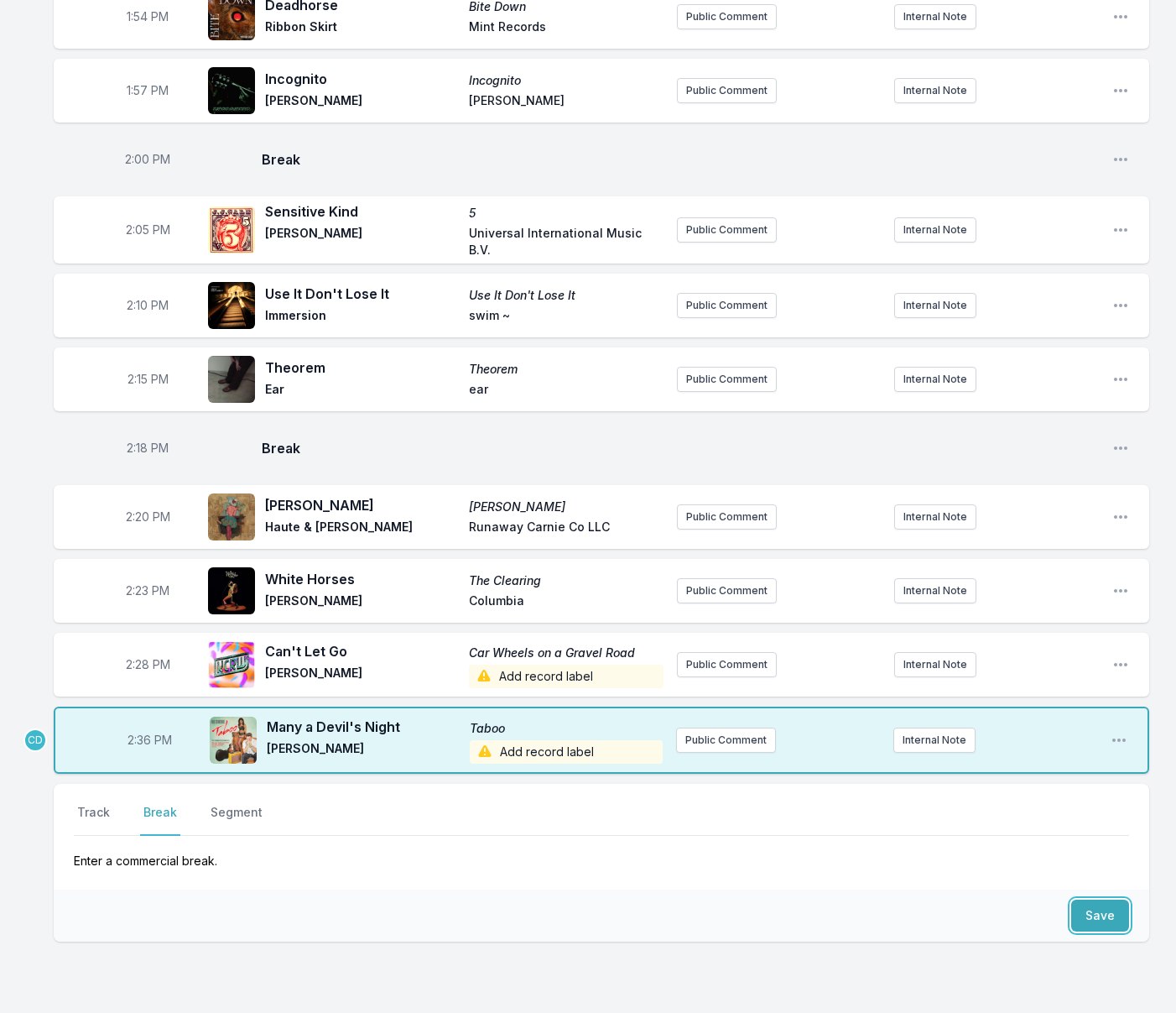
drag, startPoint x: 1100, startPoint y: 959, endPoint x: 1016, endPoint y: 957, distance: 84.0
click at [1099, 931] on button "Save" at bounding box center [1100, 916] width 58 height 32
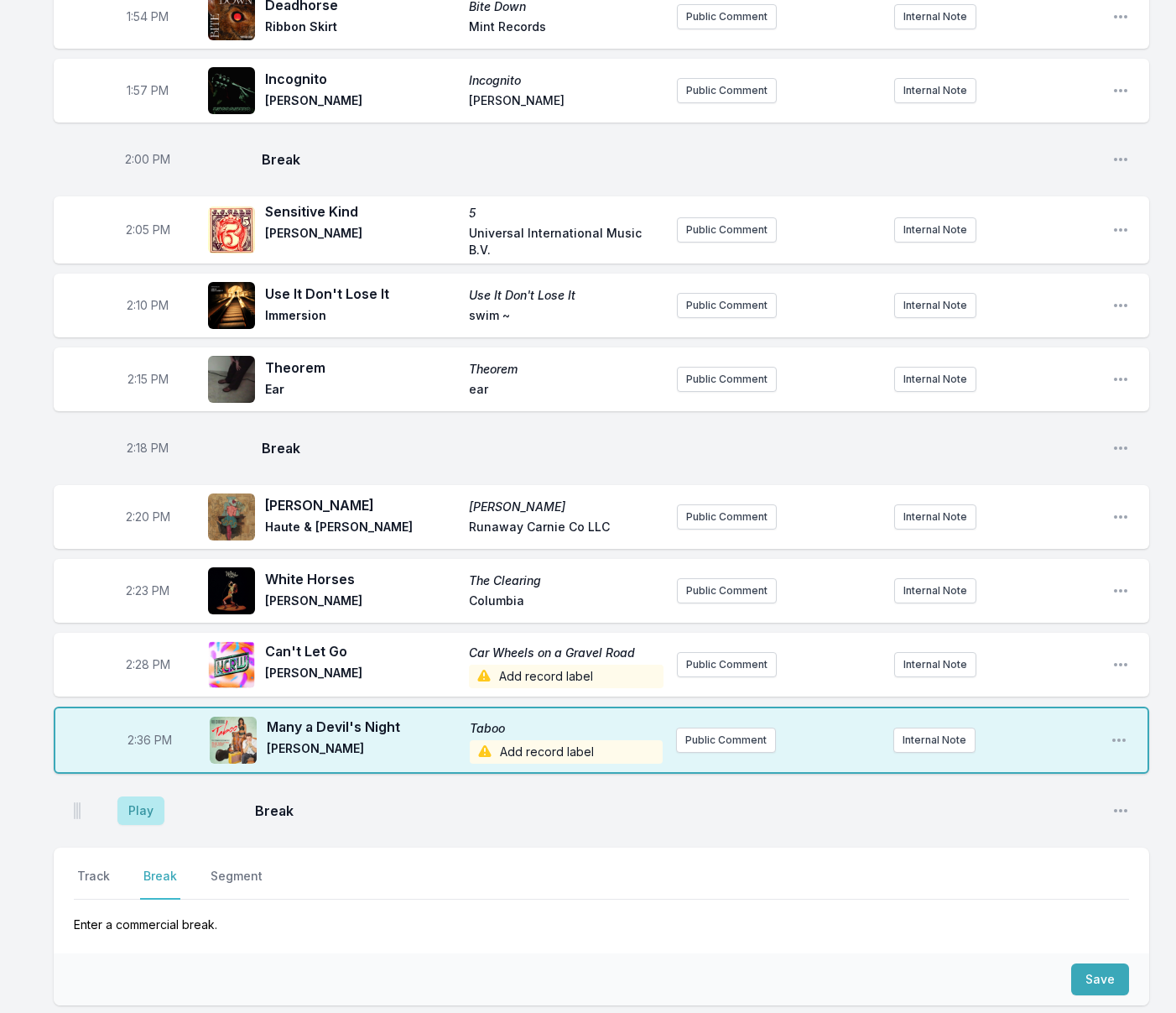
click at [144, 749] on span "2:36 PM" at bounding box center [149, 739] width 45 height 17
click at [144, 756] on input "14:36" at bounding box center [149, 740] width 94 height 32
type input "14:32"
click at [147, 824] on button "Play" at bounding box center [141, 810] width 47 height 28
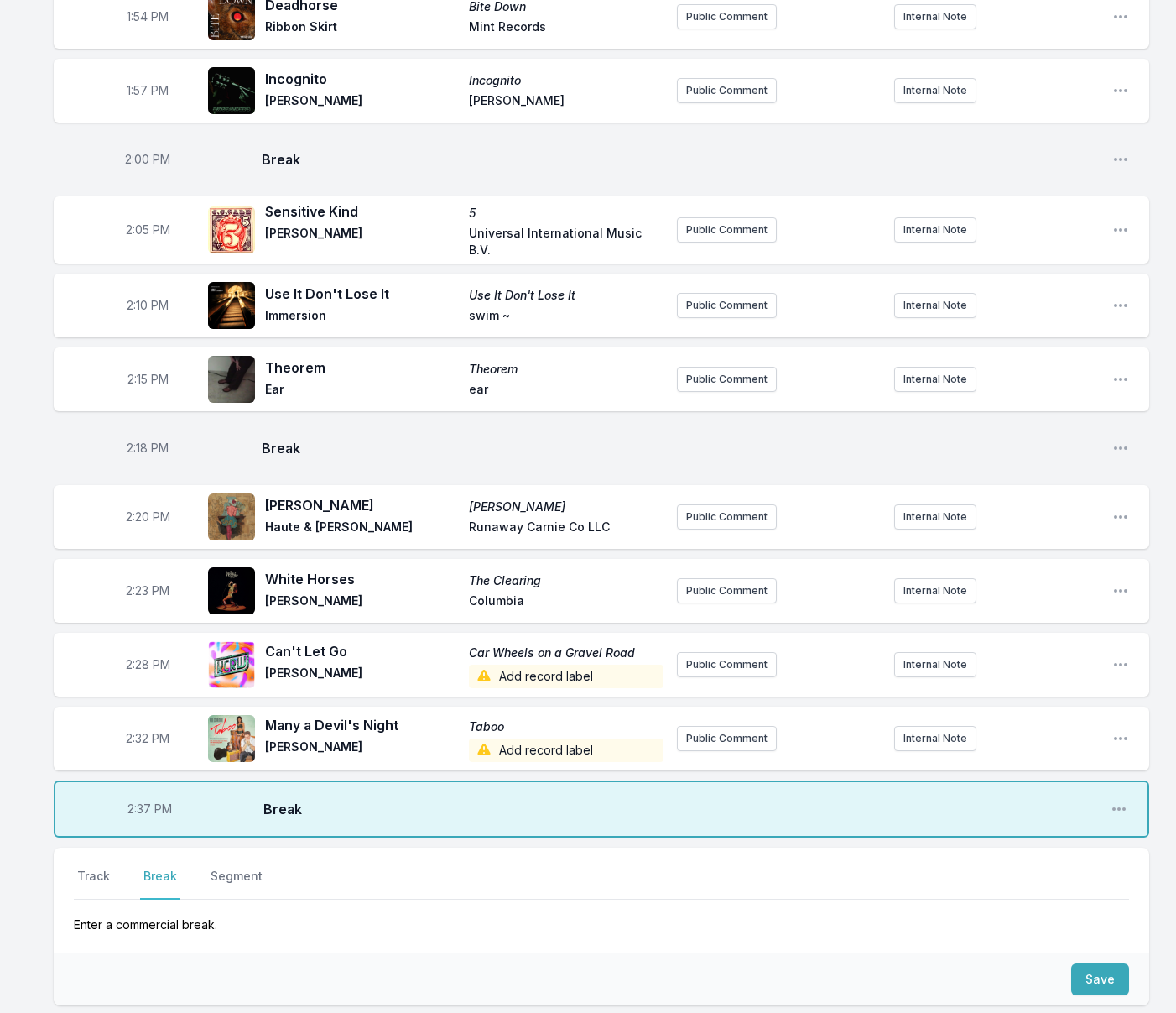
click at [145, 817] on span "2:37 PM" at bounding box center [149, 808] width 45 height 17
click at [142, 824] on input "14:37" at bounding box center [149, 808] width 94 height 32
type input "14:36"
click at [89, 900] on button "Track" at bounding box center [93, 883] width 39 height 32
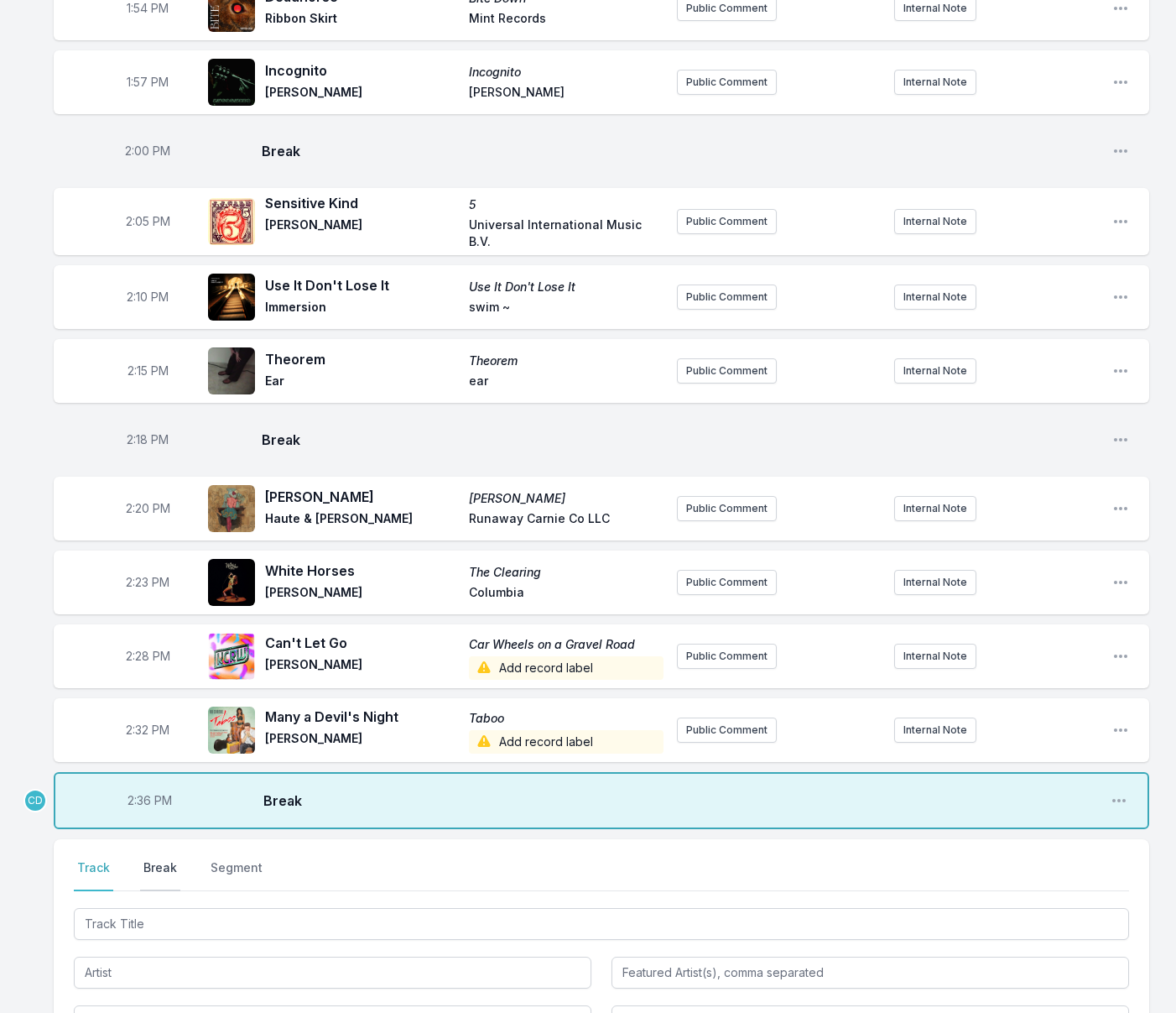
scroll to position [2582, 0]
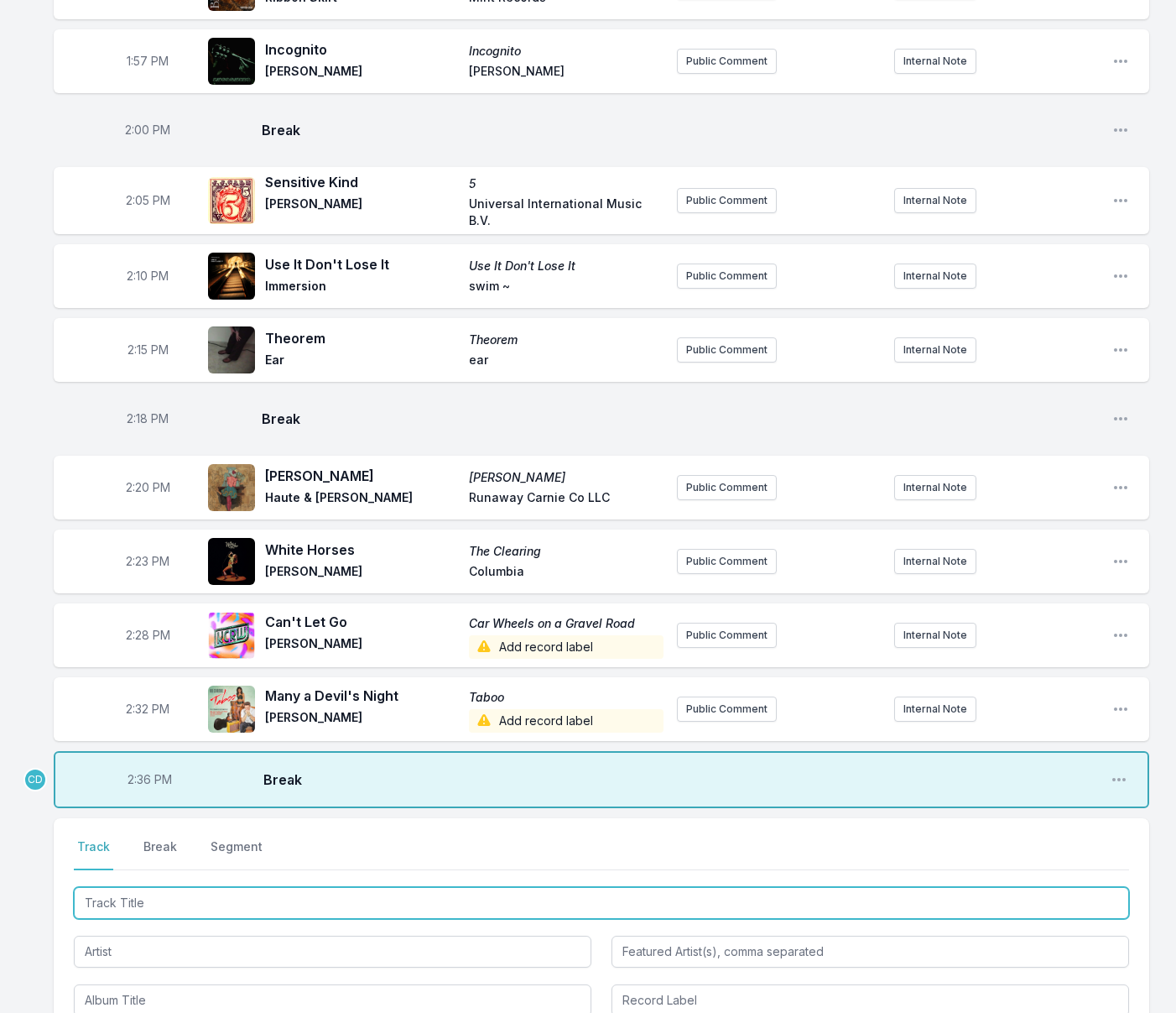
click at [161, 919] on input "Track Title" at bounding box center [601, 902] width 1055 height 32
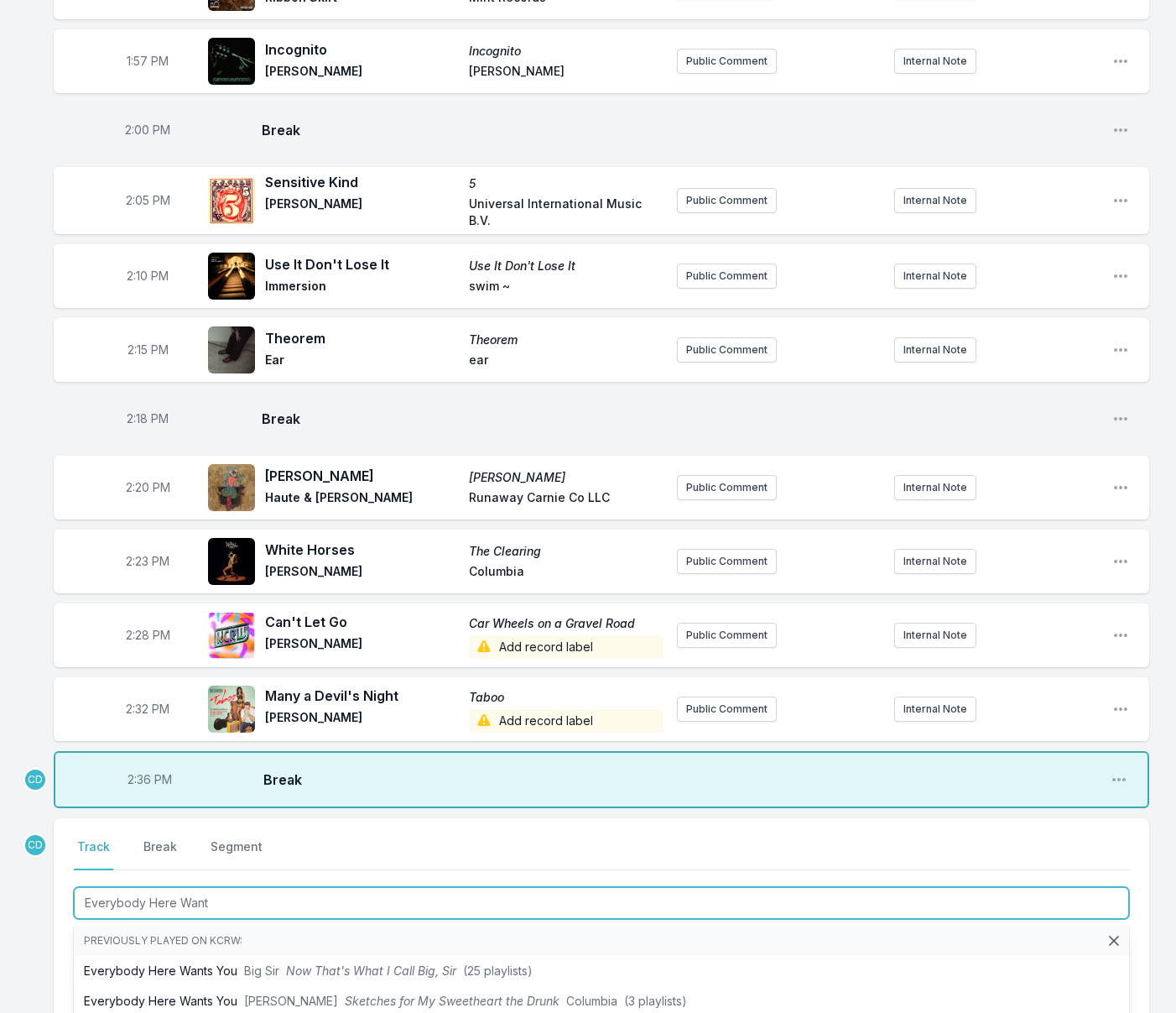
type input "Everybody Here Wants"
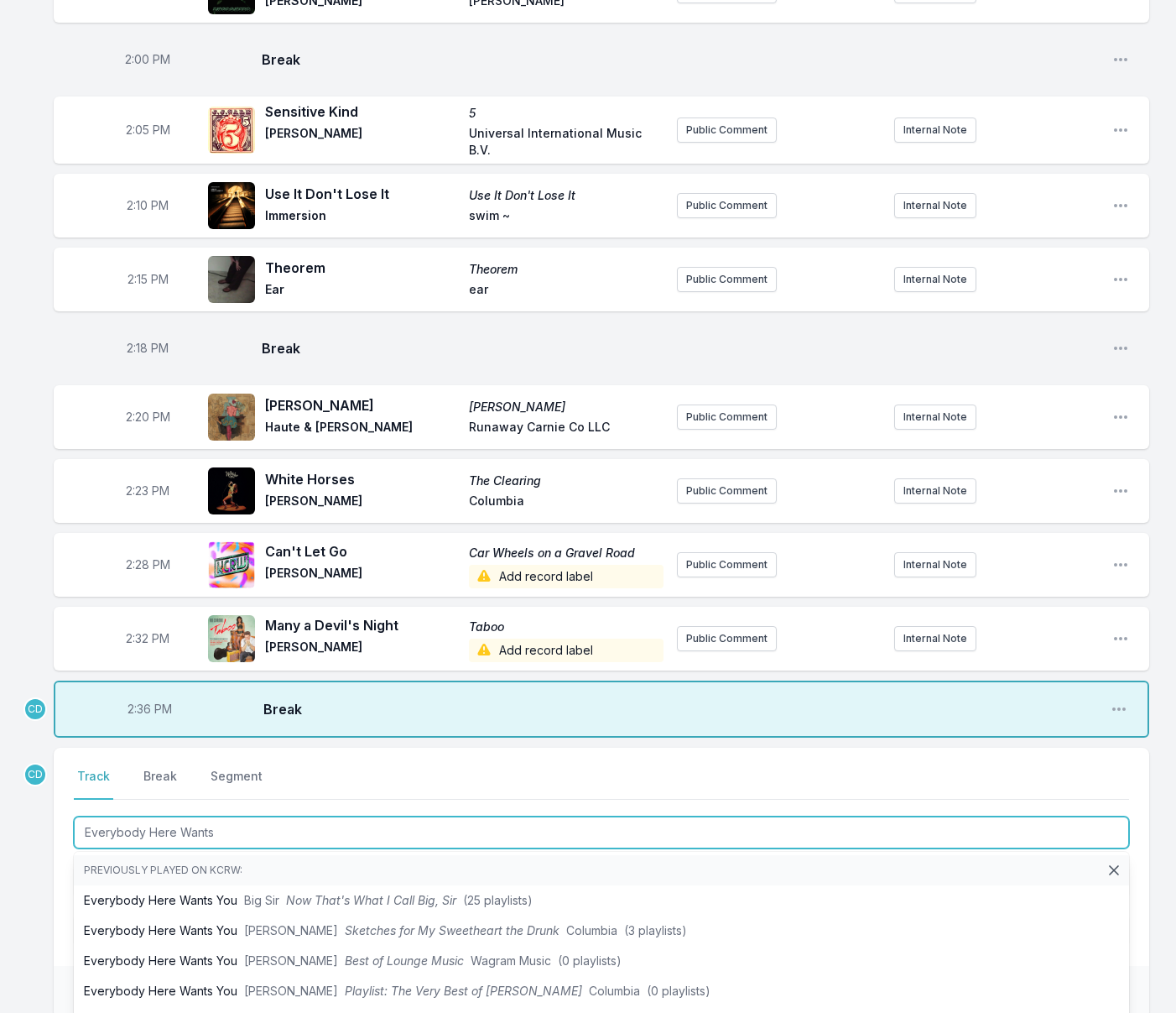
scroll to position [2653, 0]
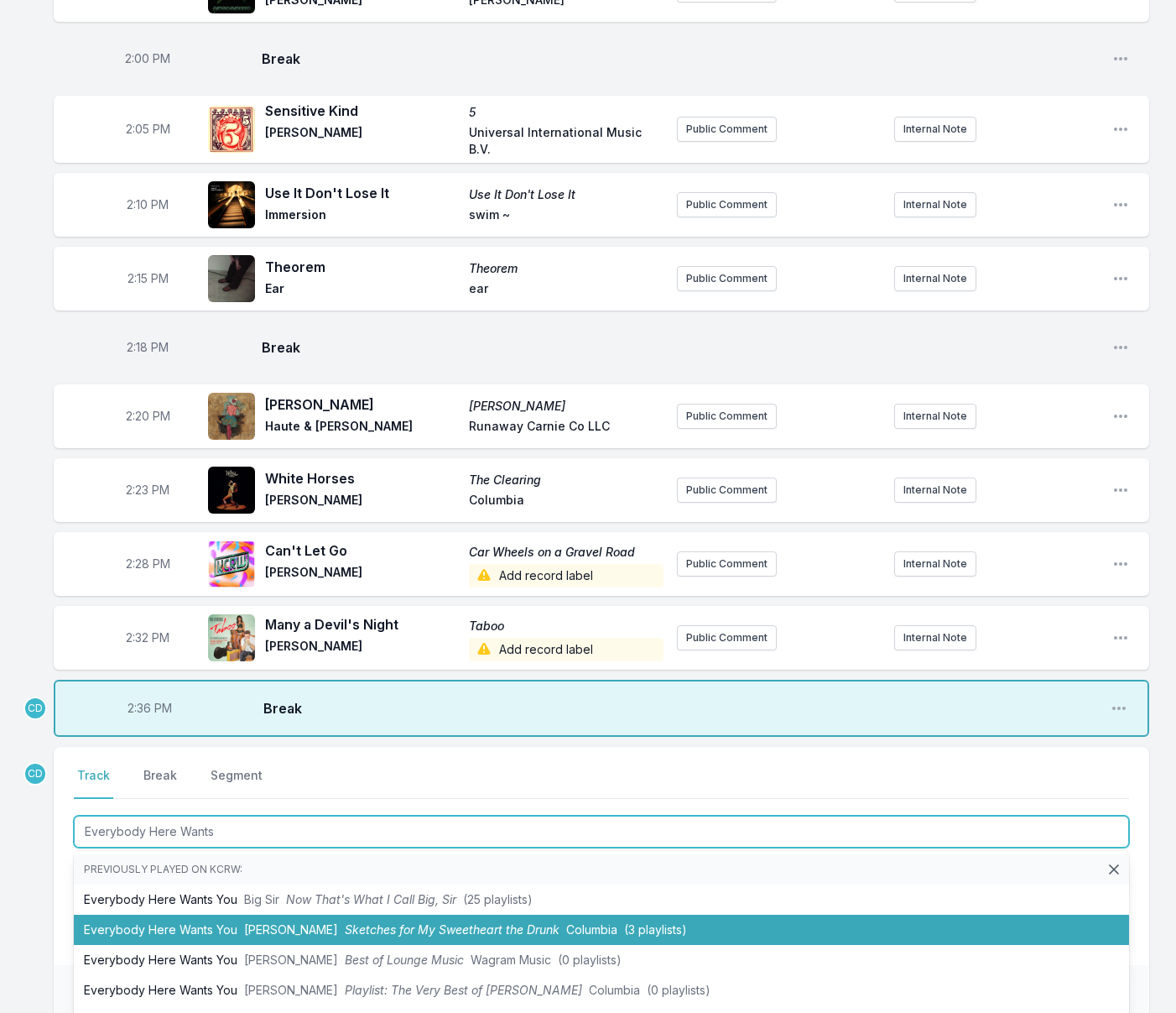
click at [187, 945] on li "Everybody Here Wants You [PERSON_NAME] Sketches for My Sweetheart the Drunk Col…" at bounding box center [601, 930] width 1055 height 30
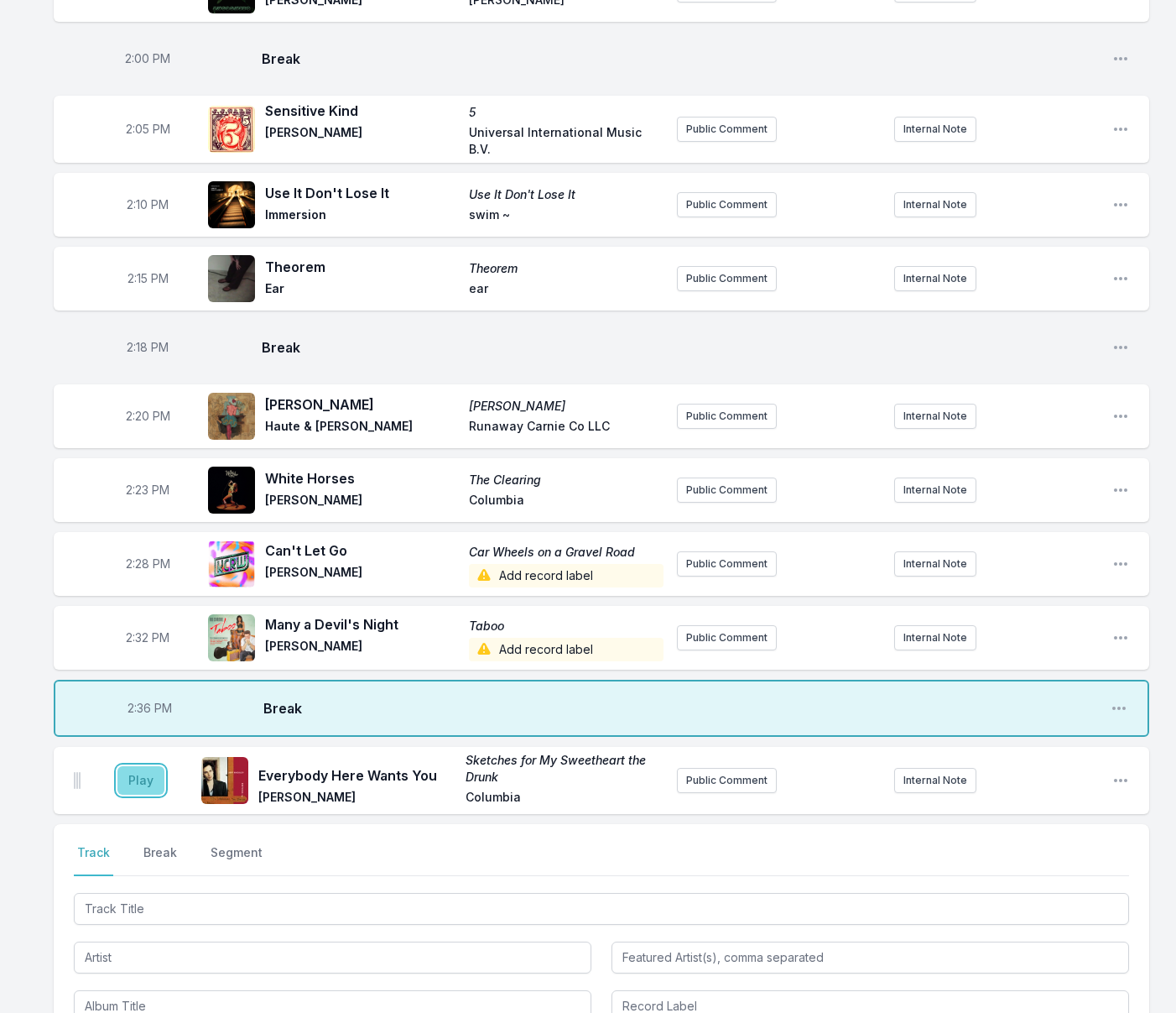
click at [139, 794] on button "Play" at bounding box center [141, 780] width 47 height 28
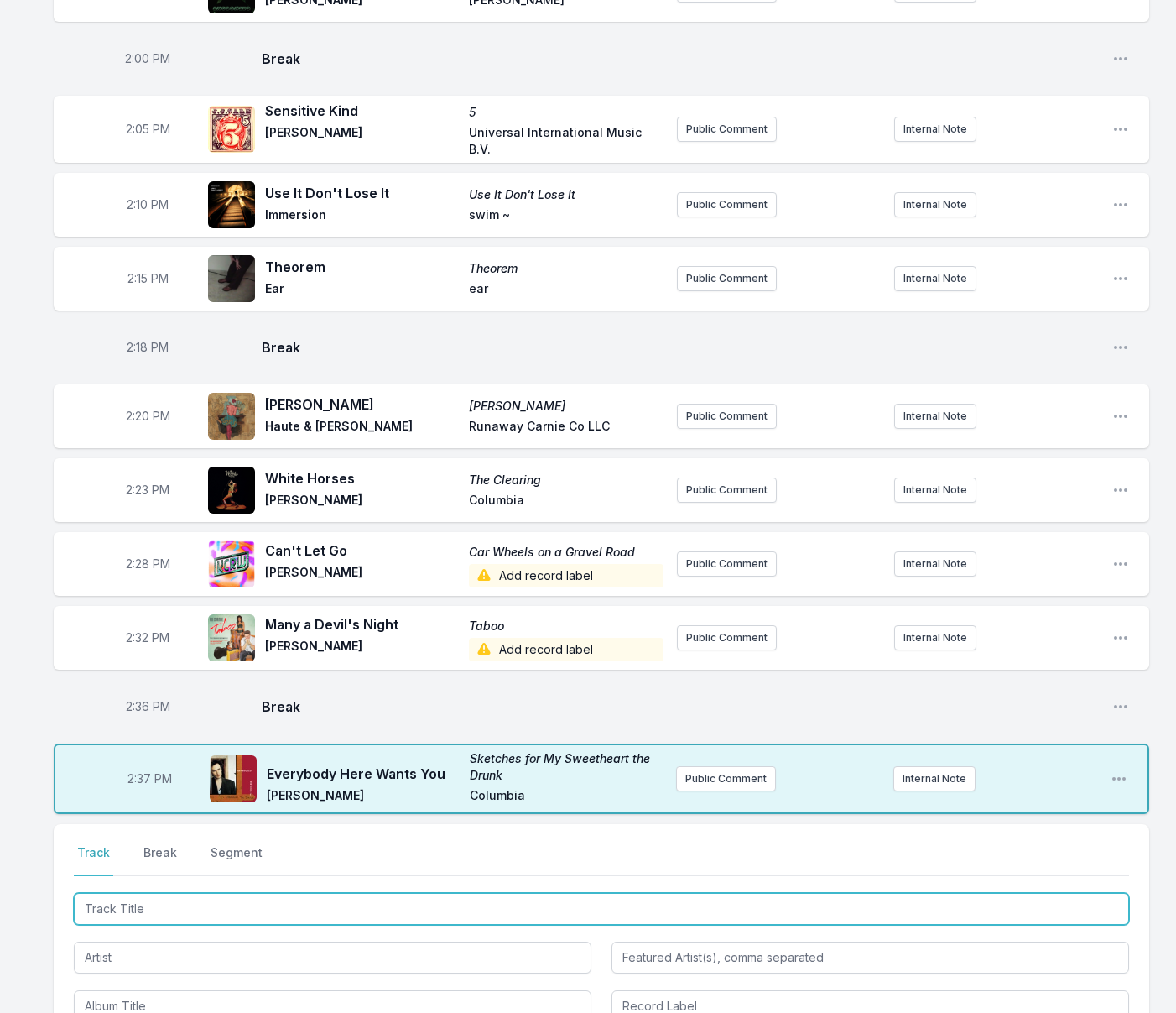
click at [337, 924] on input "Track Title" at bounding box center [601, 909] width 1055 height 32
type input "Walk on By"
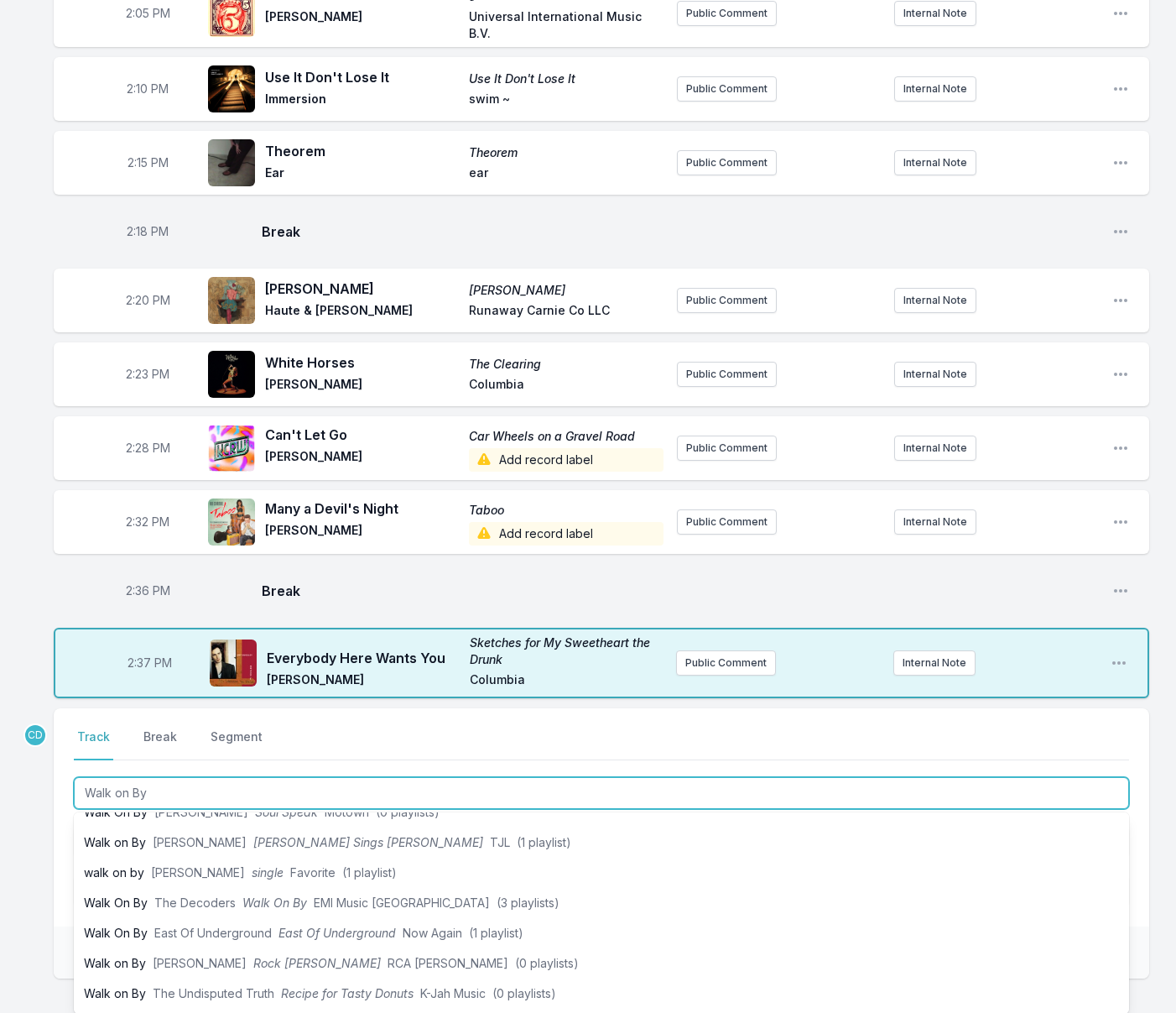
scroll to position [241, 0]
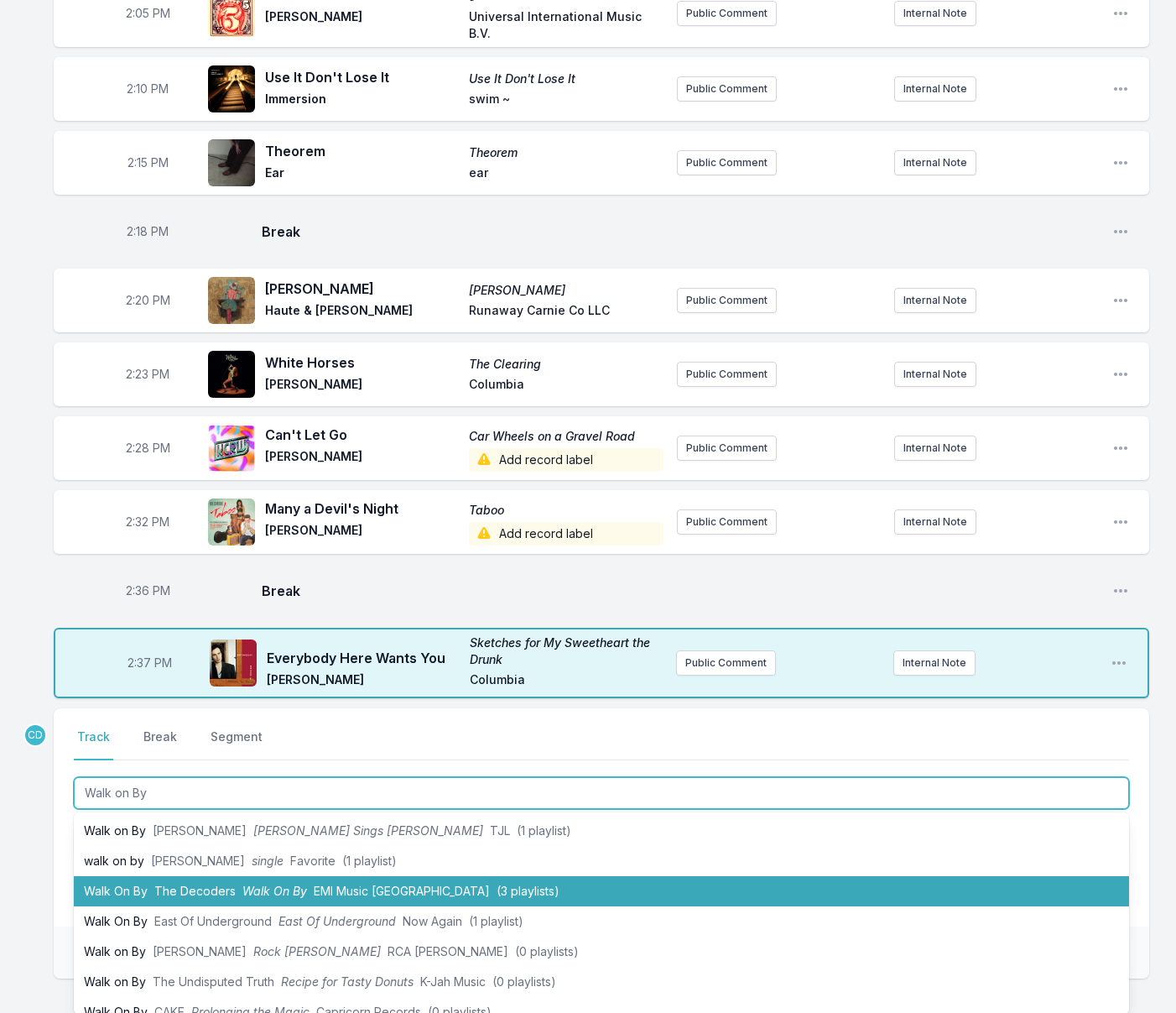
click at [339, 898] on span "EMI Music [GEOGRAPHIC_DATA]" at bounding box center [401, 890] width 176 height 14
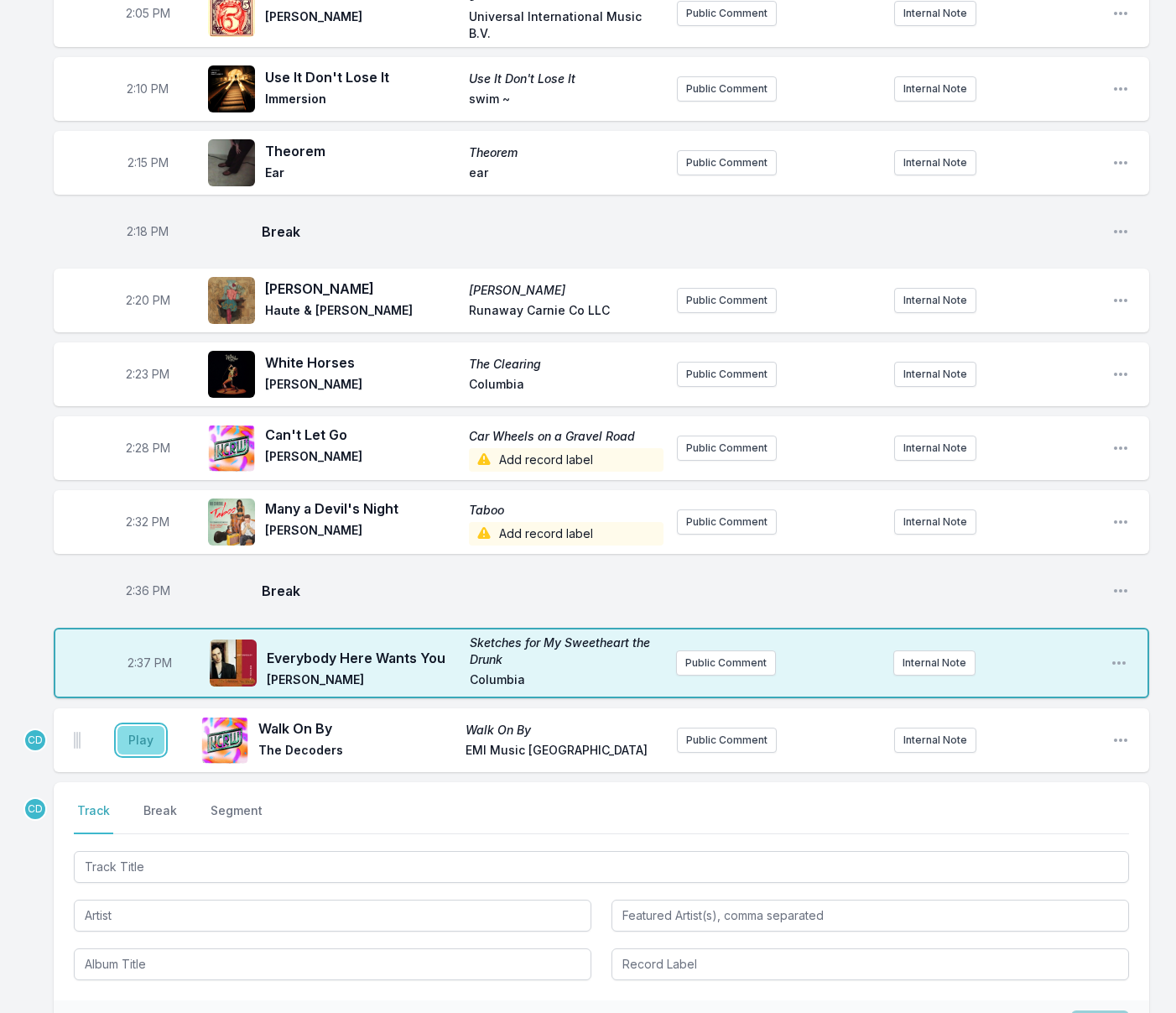
click at [139, 754] on button "Play" at bounding box center [141, 740] width 47 height 28
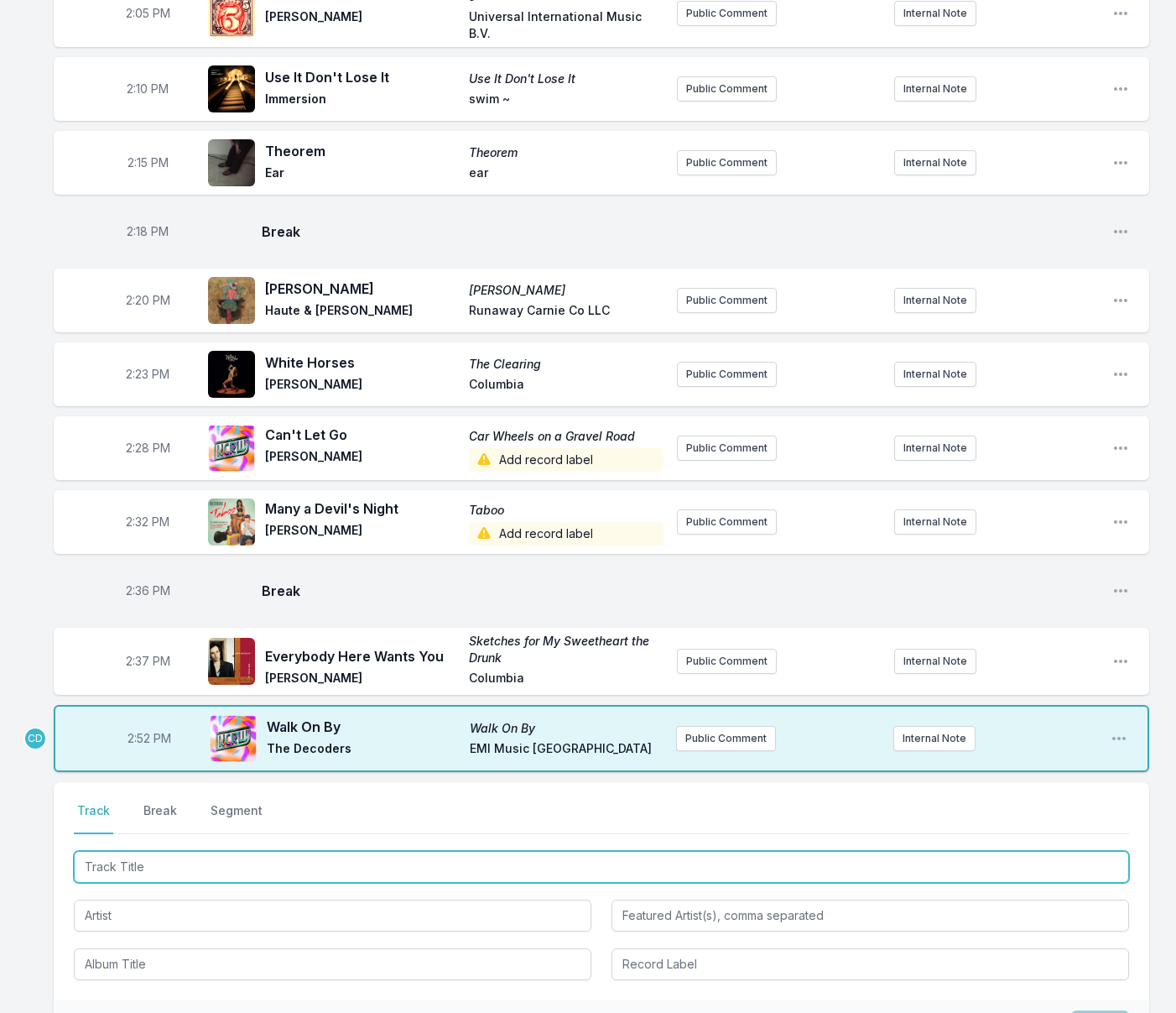
click at [174, 882] on input "Track Title" at bounding box center [601, 866] width 1055 height 32
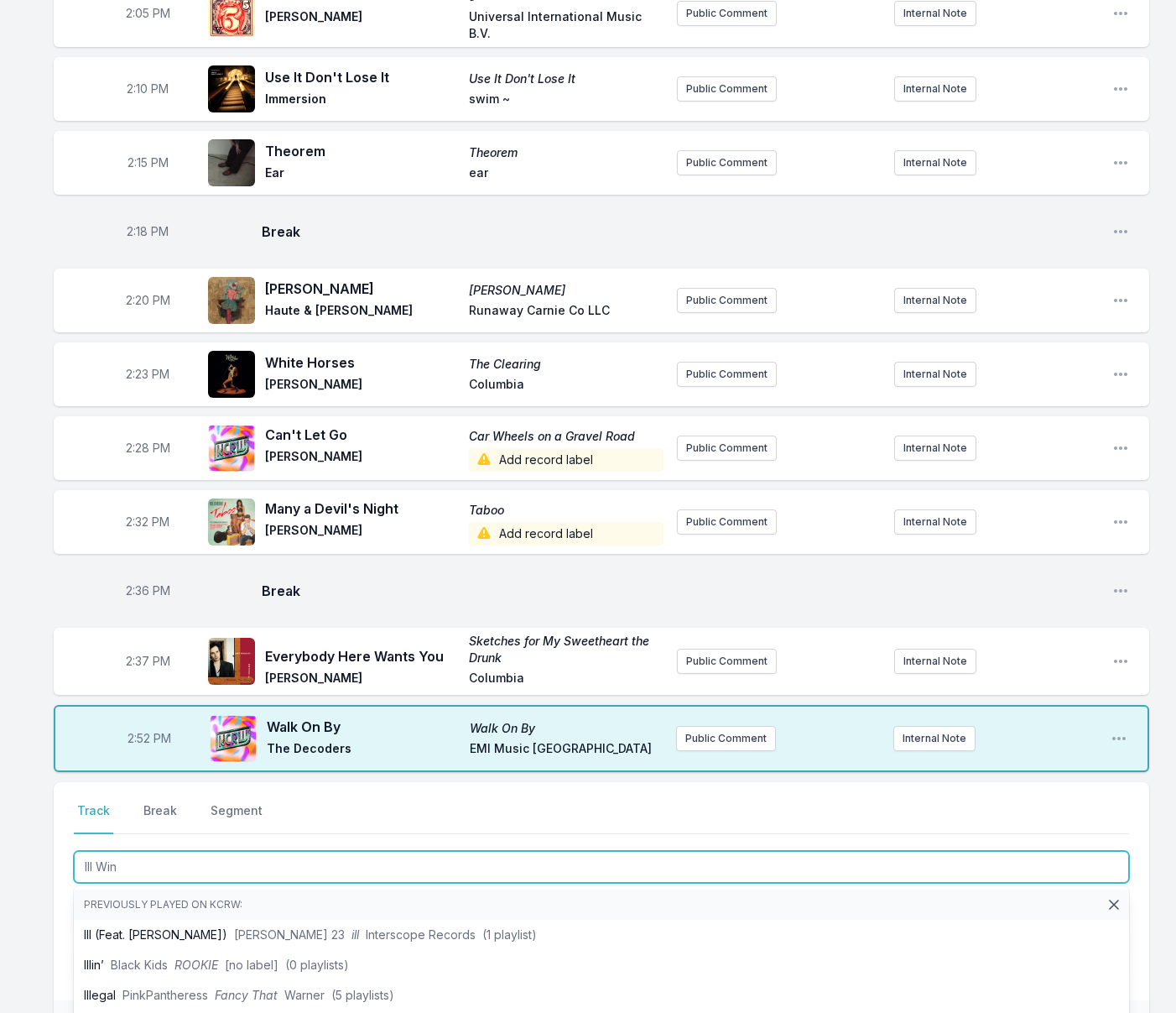
type input "Ill Wind"
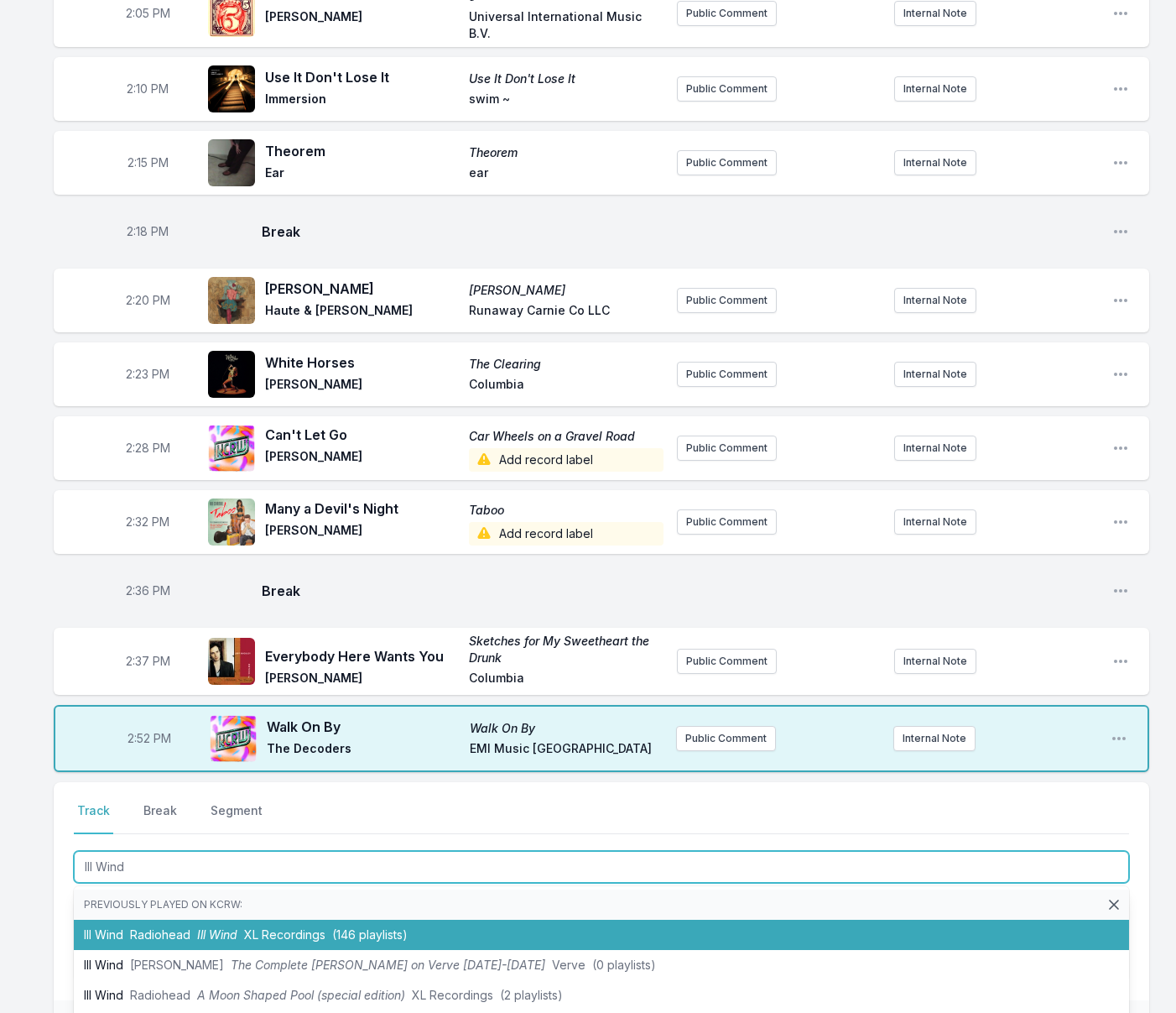
click at [211, 941] on span "Ill Wind" at bounding box center [218, 934] width 40 height 14
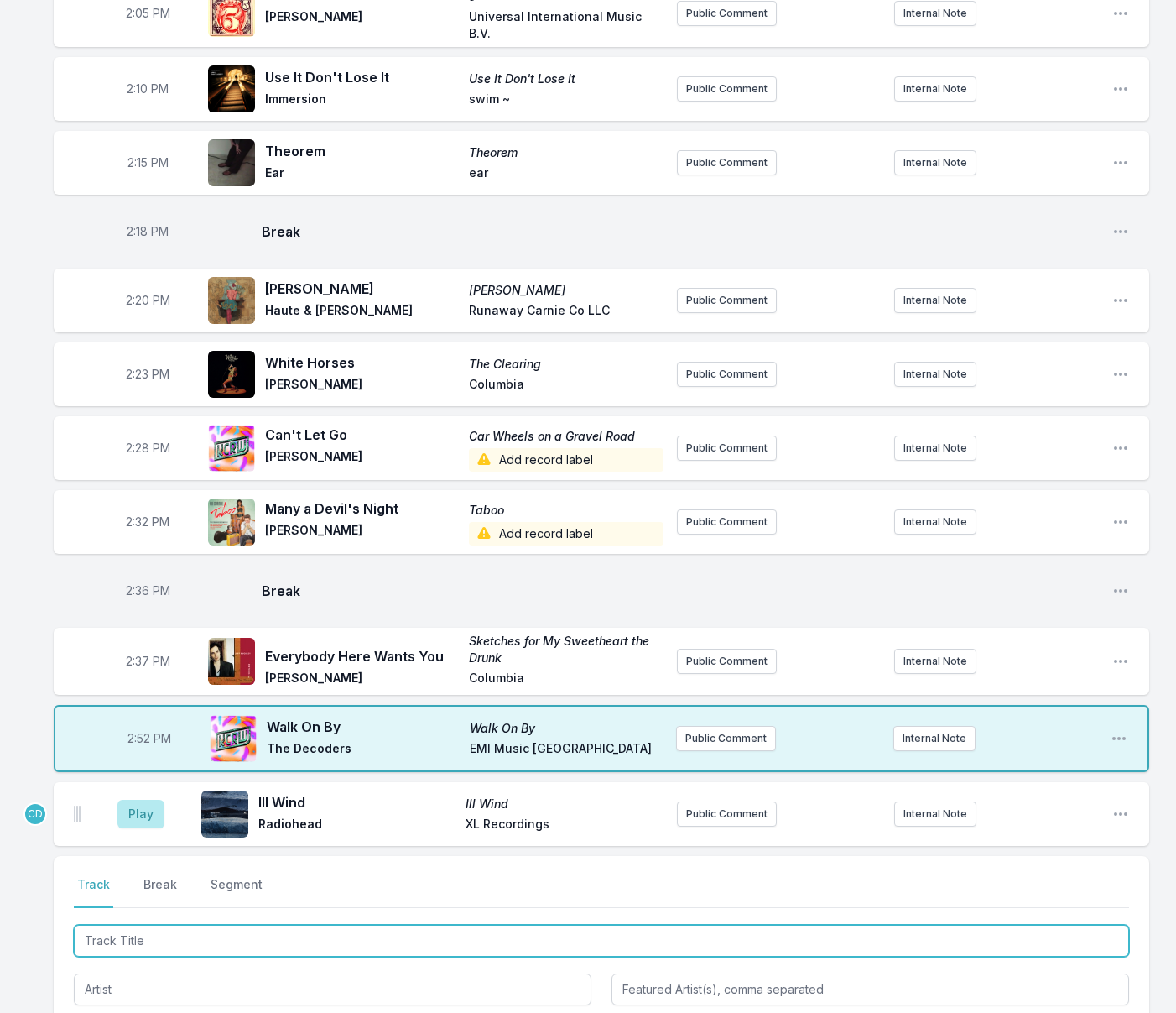
click at [159, 957] on input "Track Title" at bounding box center [601, 940] width 1055 height 32
type input "Waxwing"
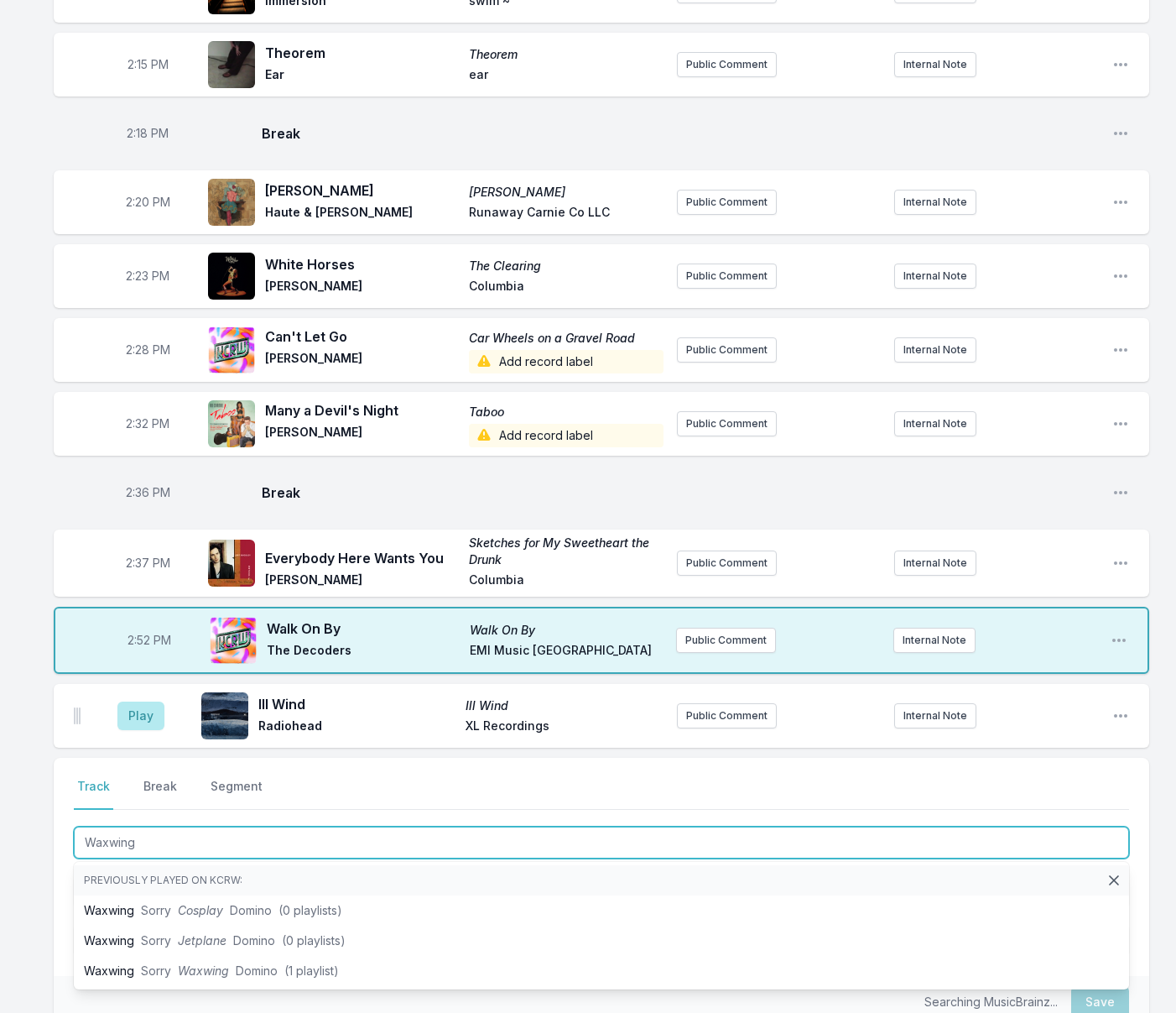
scroll to position [2876, 0]
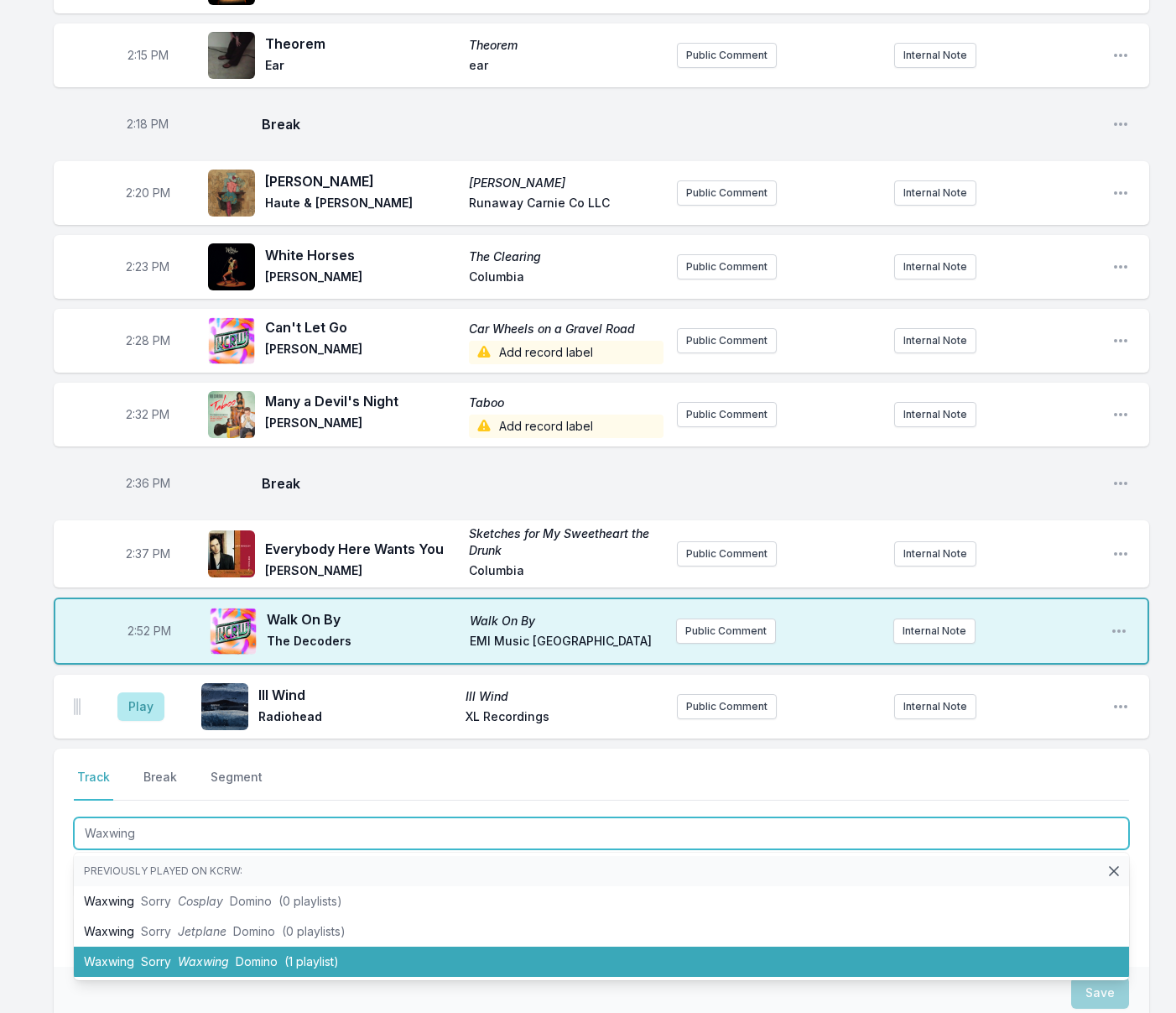
drag, startPoint x: 180, startPoint y: 1003, endPoint x: 168, endPoint y: 961, distance: 43.7
click at [180, 968] on span "Waxwing" at bounding box center [204, 961] width 51 height 14
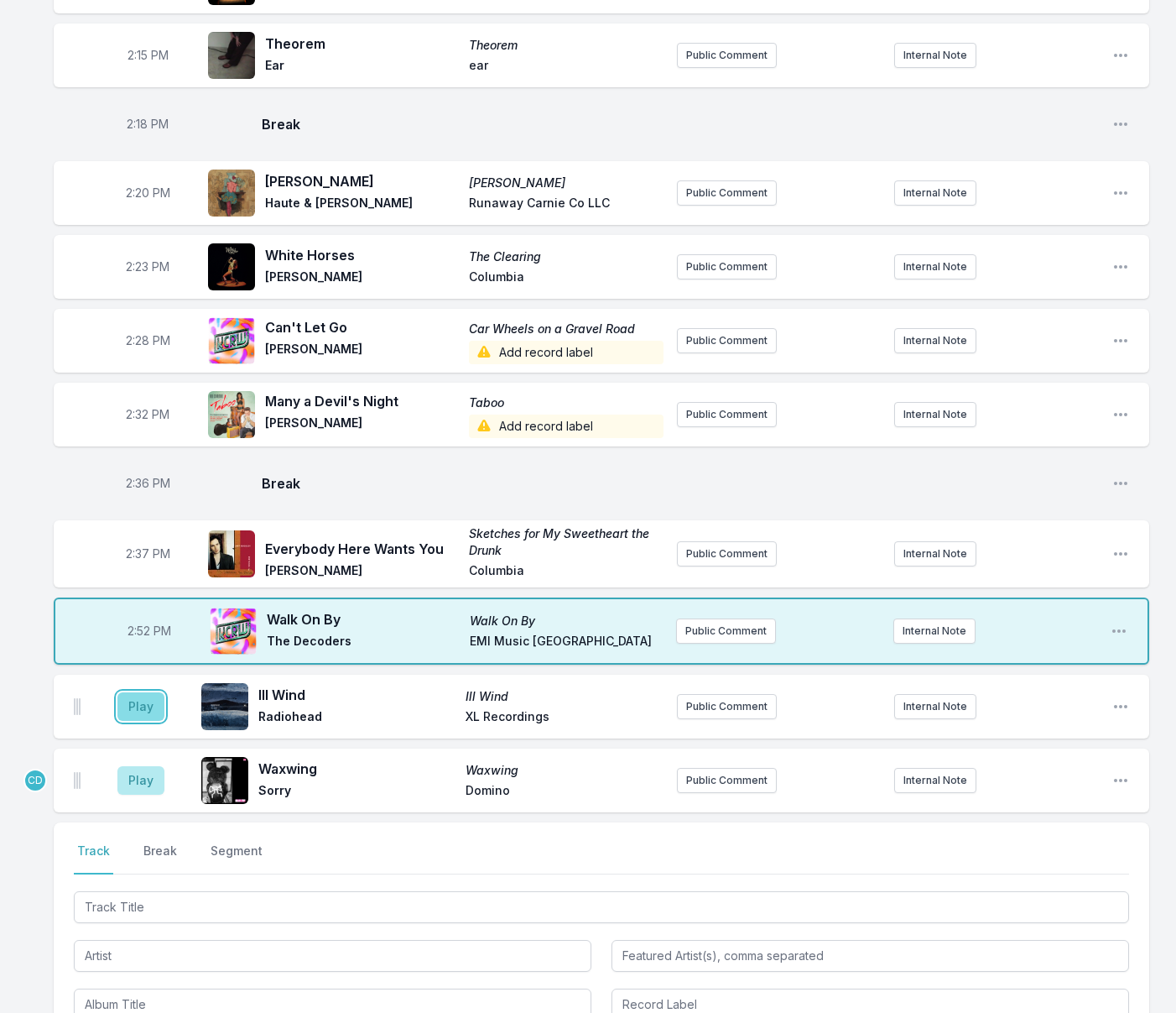
drag, startPoint x: 142, startPoint y: 739, endPoint x: 140, endPoint y: 783, distance: 44.0
click at [142, 721] on button "Play" at bounding box center [141, 706] width 47 height 28
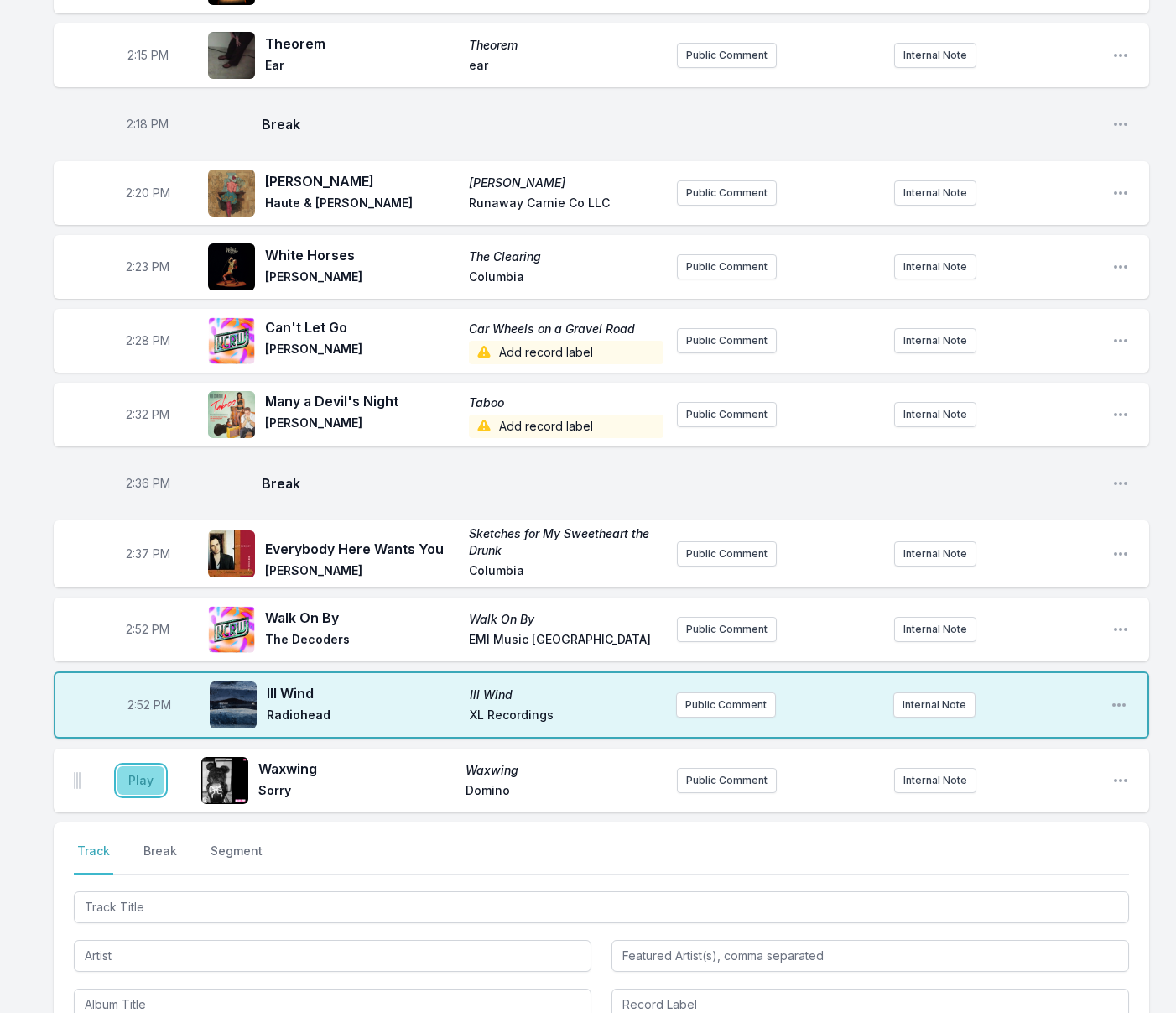
click at [143, 794] on button "Play" at bounding box center [141, 780] width 47 height 28
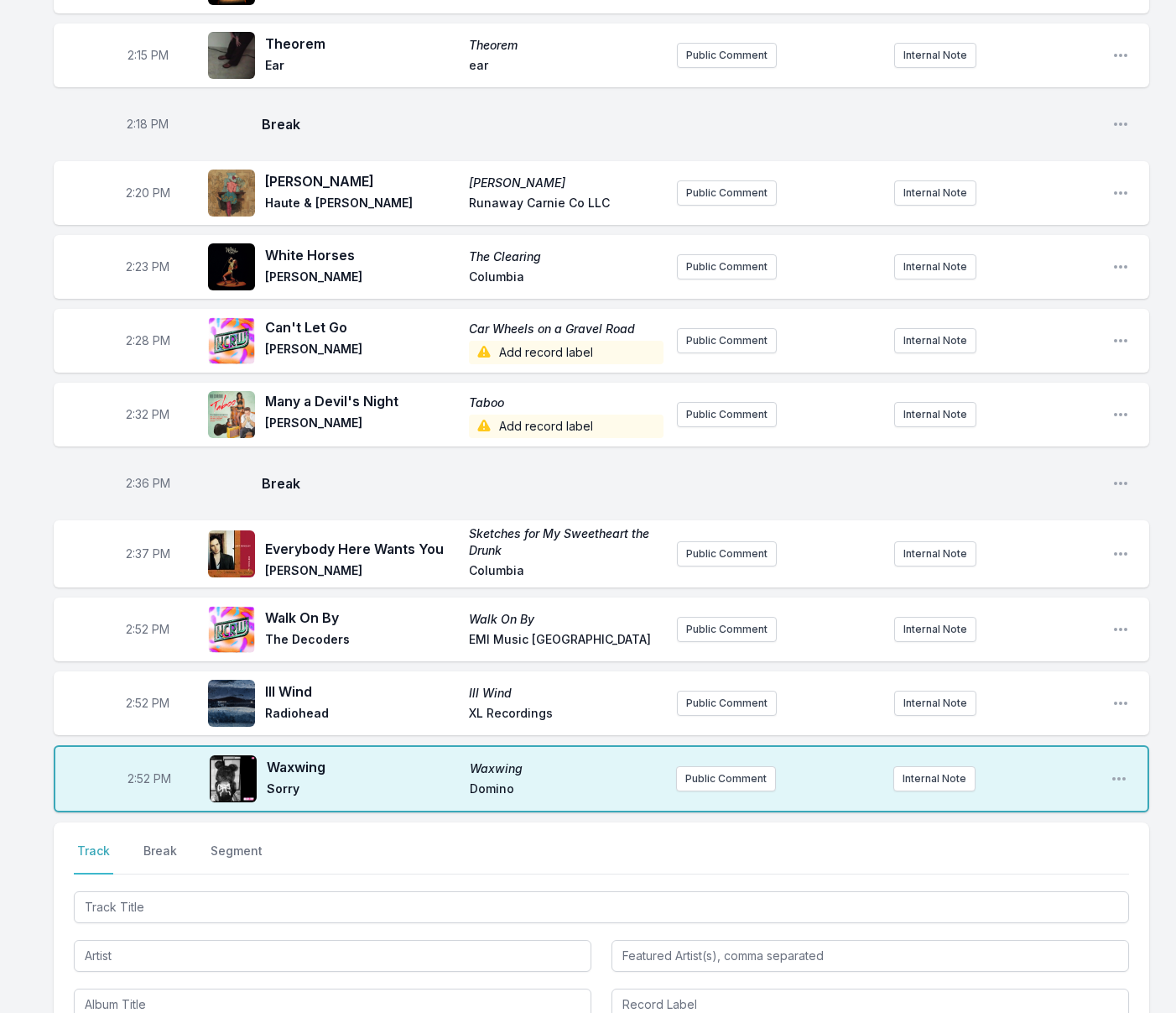
click at [141, 711] on span "2:52 PM" at bounding box center [147, 702] width 44 height 17
click at [137, 719] on input "14:52" at bounding box center [147, 703] width 94 height 32
type input "14:48"
click at [141, 637] on span "2:52 PM" at bounding box center [147, 629] width 44 height 17
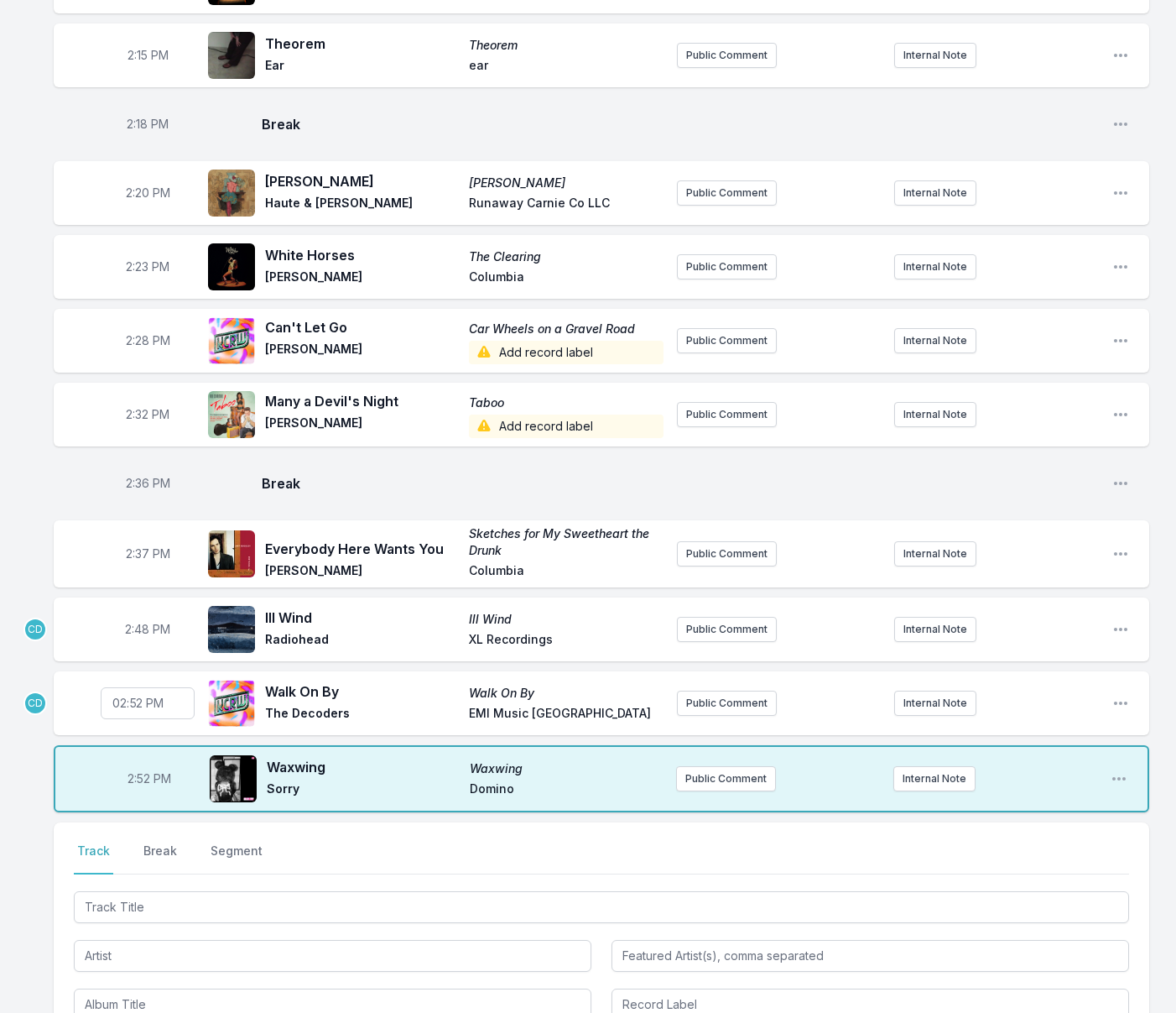
click at [146, 637] on span "2:48 PM" at bounding box center [147, 629] width 46 height 17
click at [141, 645] on input "14:48" at bounding box center [147, 629] width 94 height 32
click at [147, 711] on span "2:52 PM" at bounding box center [147, 702] width 44 height 17
click at [142, 719] on input "14:52" at bounding box center [147, 703] width 94 height 32
type input "14:42"
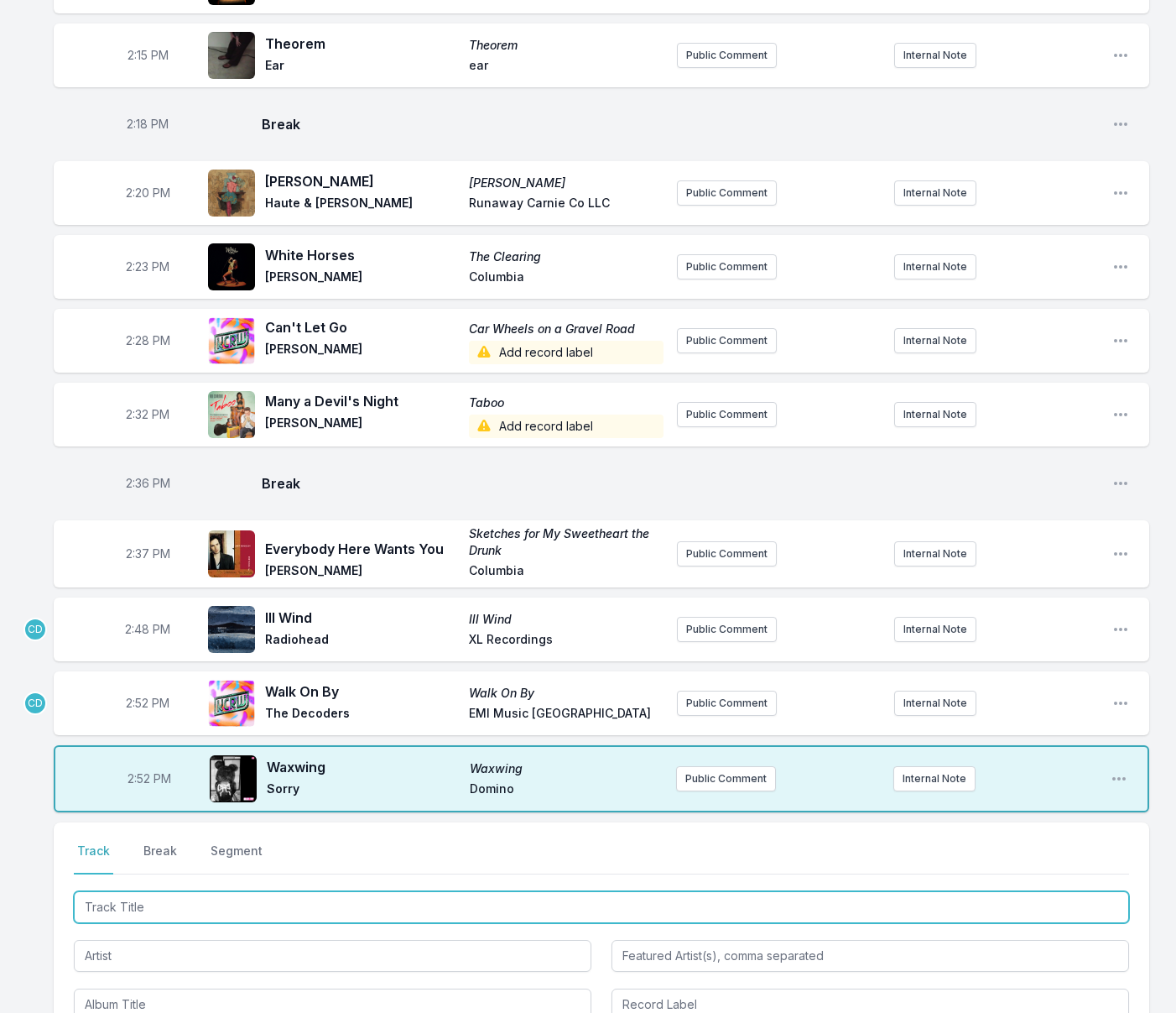
click at [197, 923] on input "Track Title" at bounding box center [601, 907] width 1055 height 32
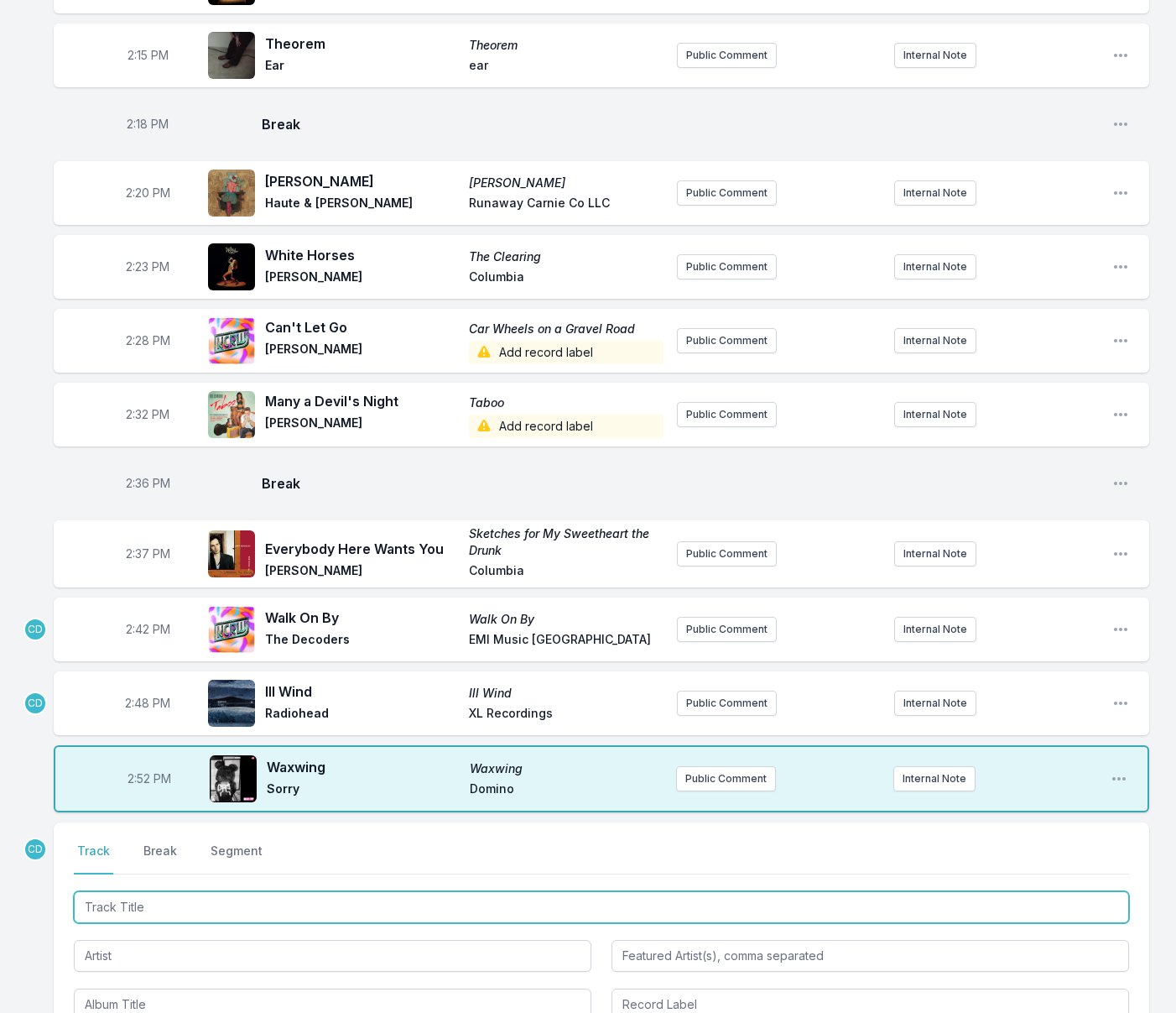
click at [140, 923] on input "Track Title" at bounding box center [601, 907] width 1055 height 32
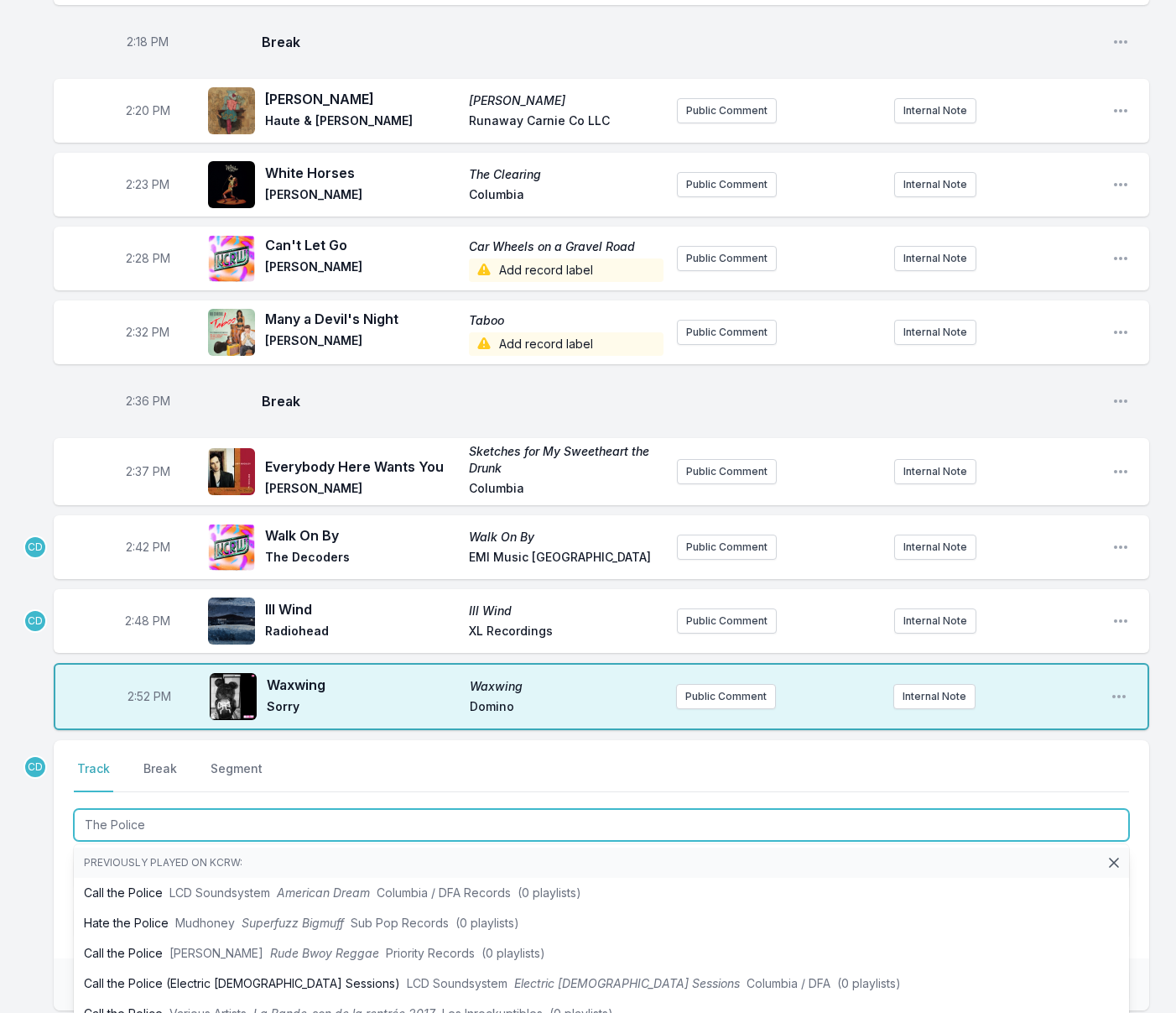
scroll to position [2976, 0]
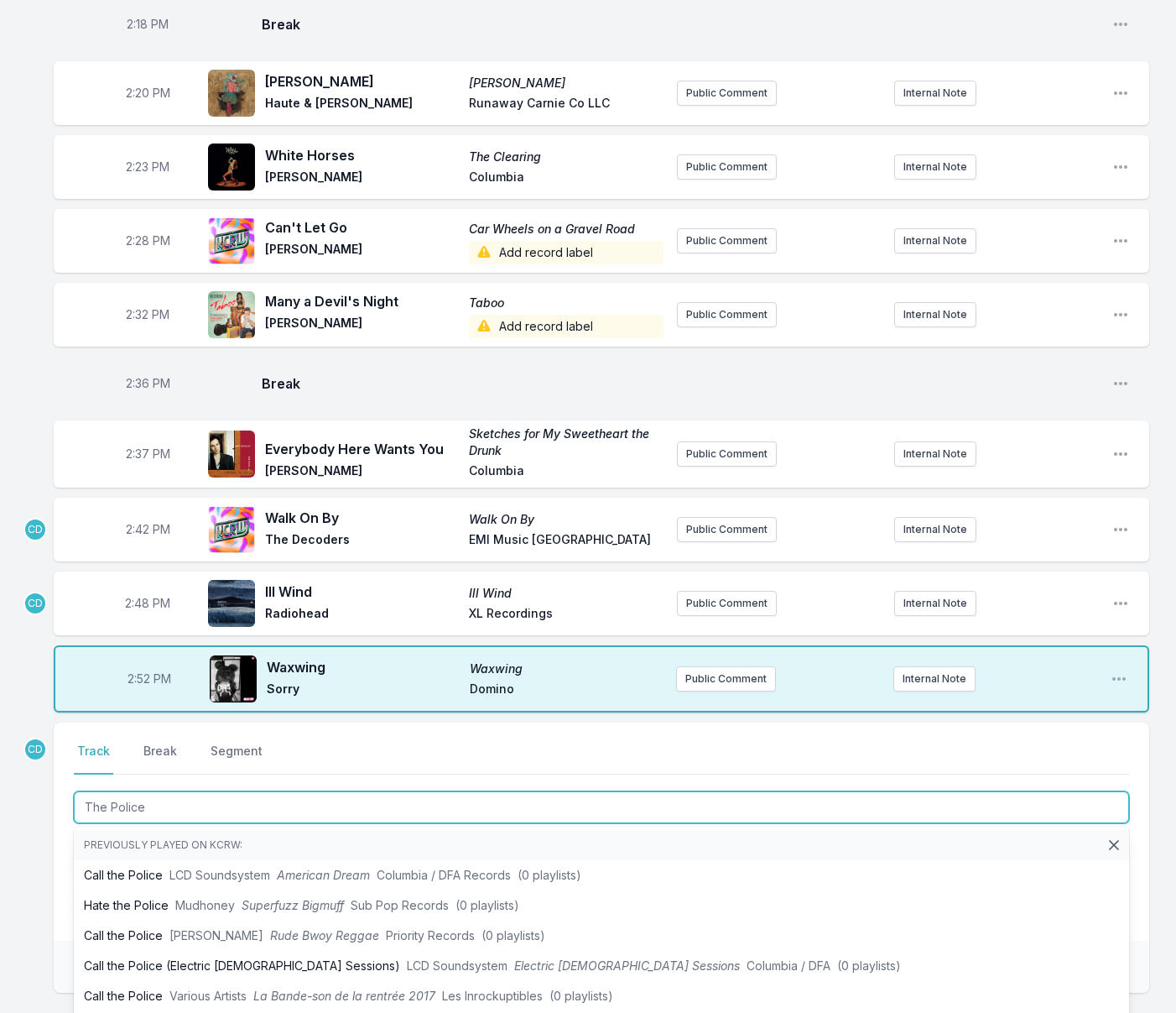
type input "The Police"
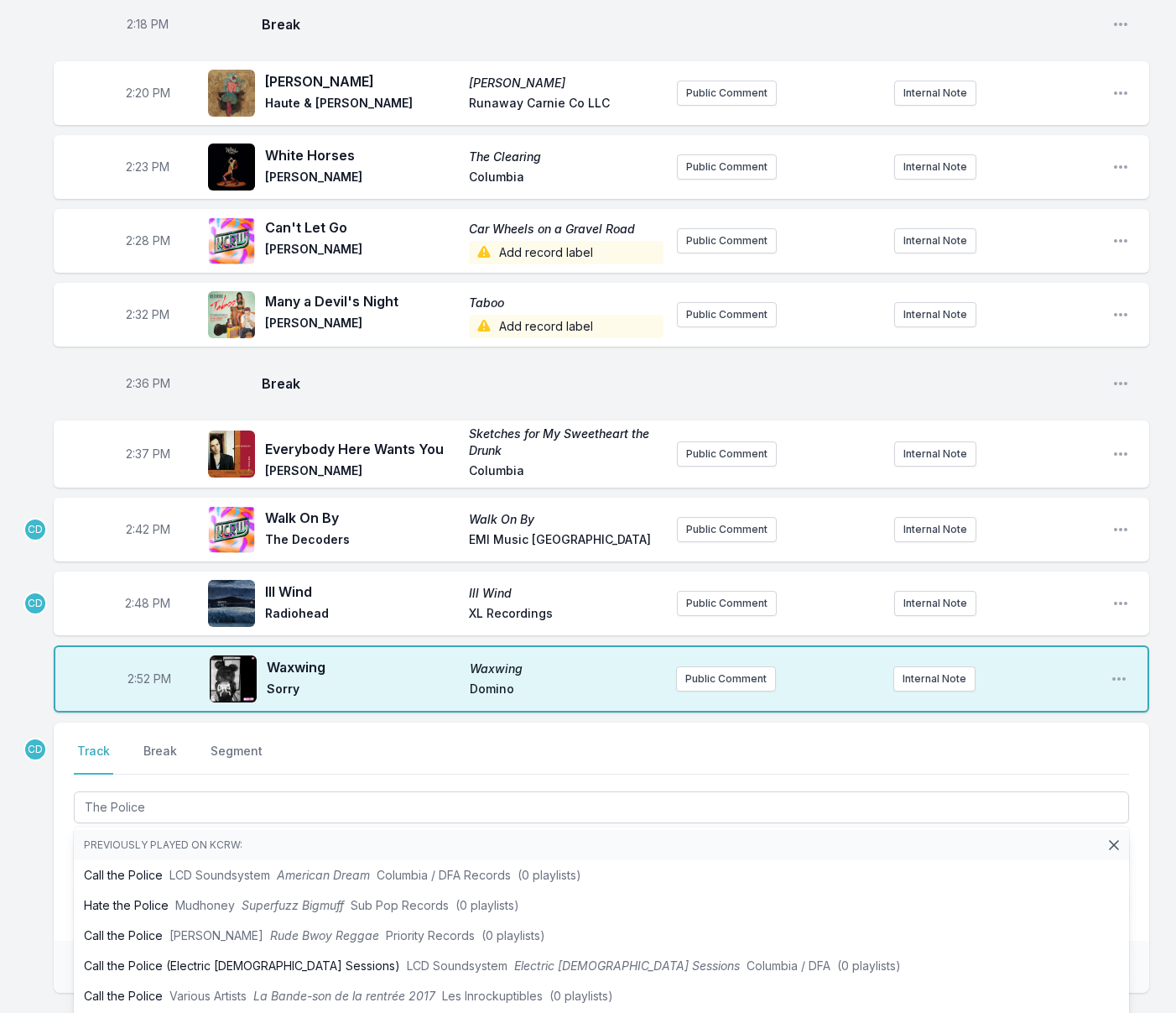
drag, startPoint x: 22, startPoint y: 899, endPoint x: 133, endPoint y: 911, distance: 111.6
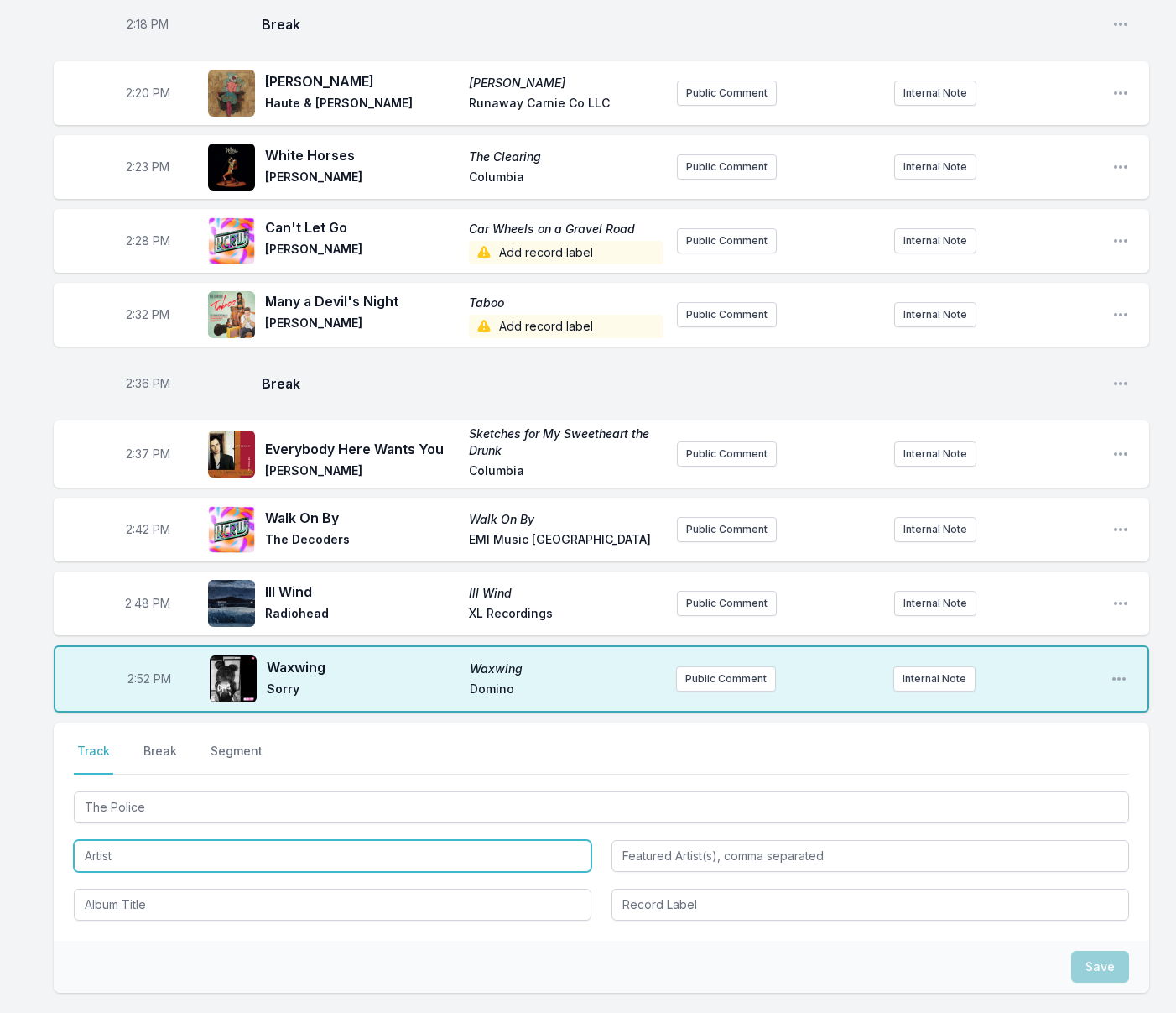
click at [153, 872] on input "Artist" at bounding box center [333, 856] width 518 height 32
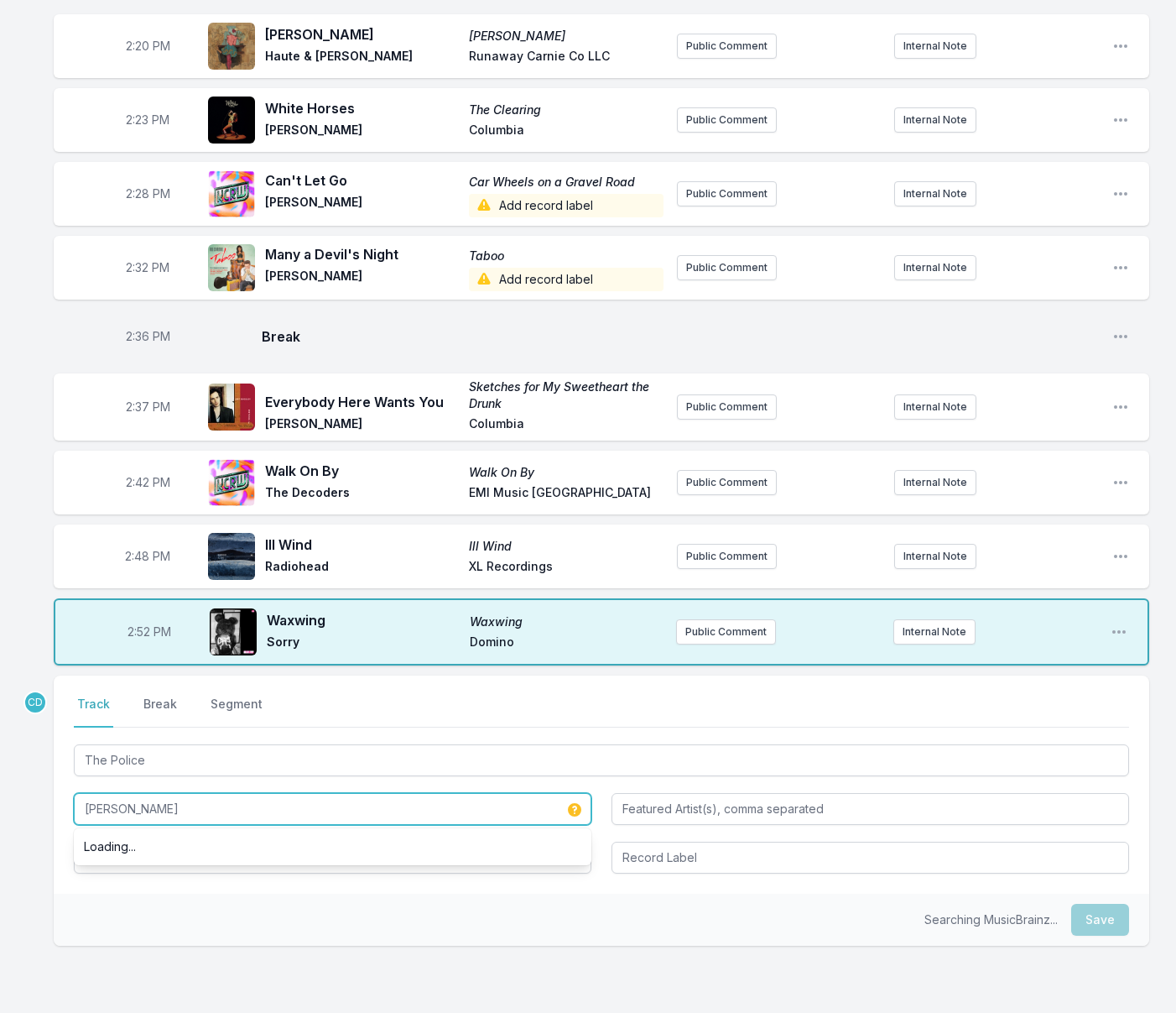
scroll to position [3023, 0]
type input "[PERSON_NAME]"
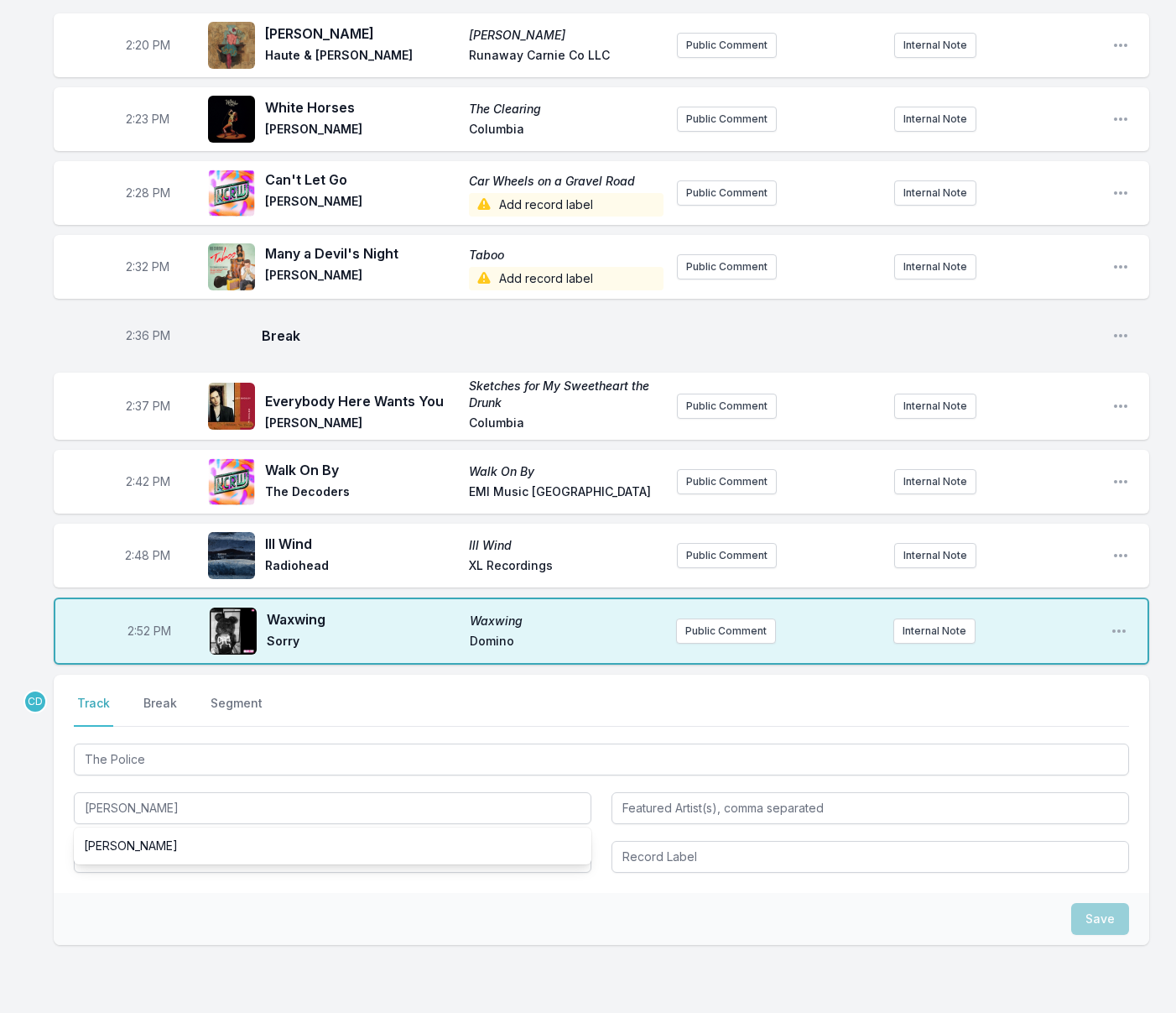
click at [192, 893] on div "Select a tab Track Break Segment Track Break Segment The Police [PERSON_NAME] […" at bounding box center [601, 783] width 1095 height 218
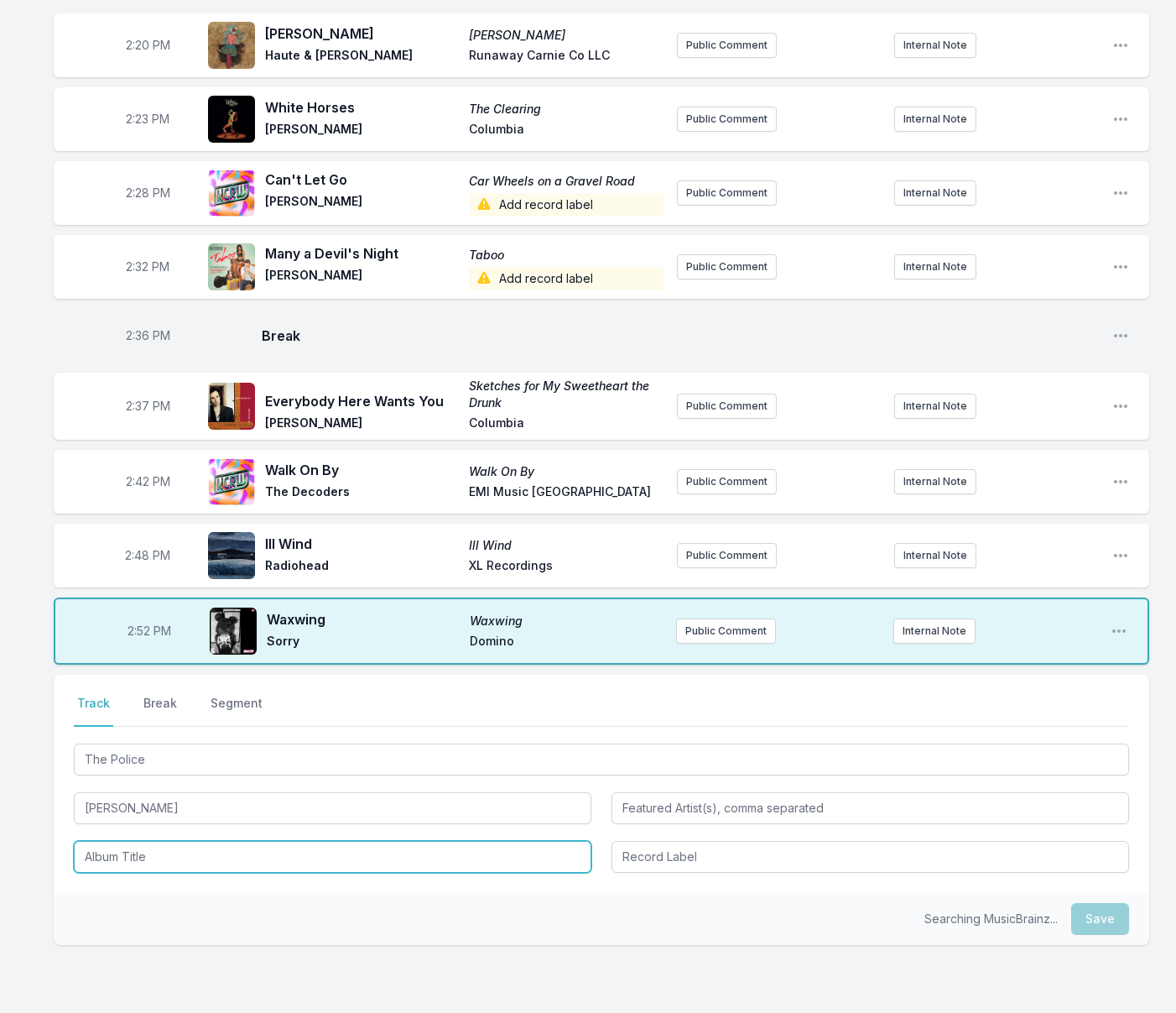
click at [175, 873] on input "Album Title" at bounding box center [333, 857] width 518 height 32
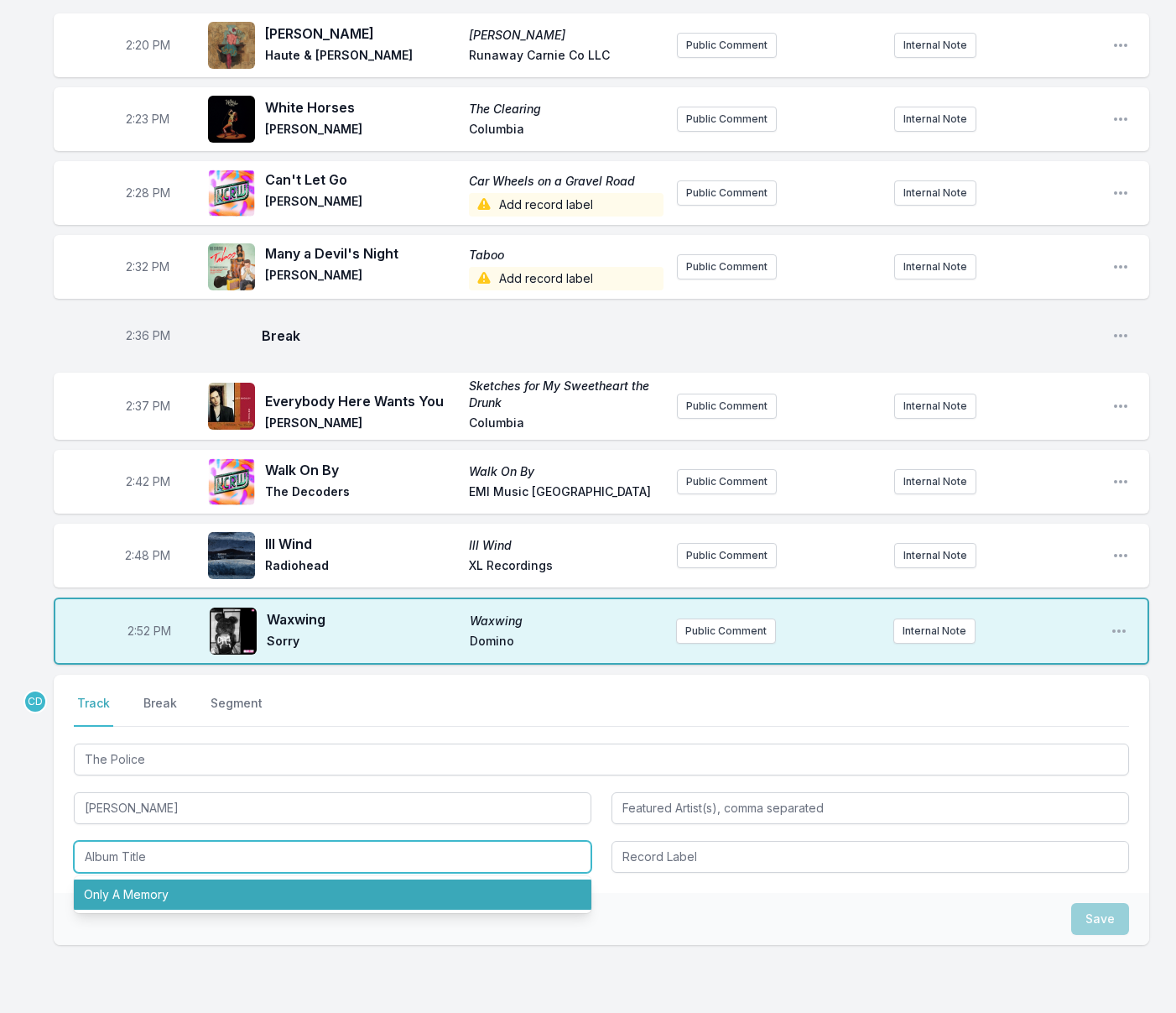
click at [177, 909] on li "Only A Memory" at bounding box center [333, 894] width 518 height 30
type input "Only A Memory"
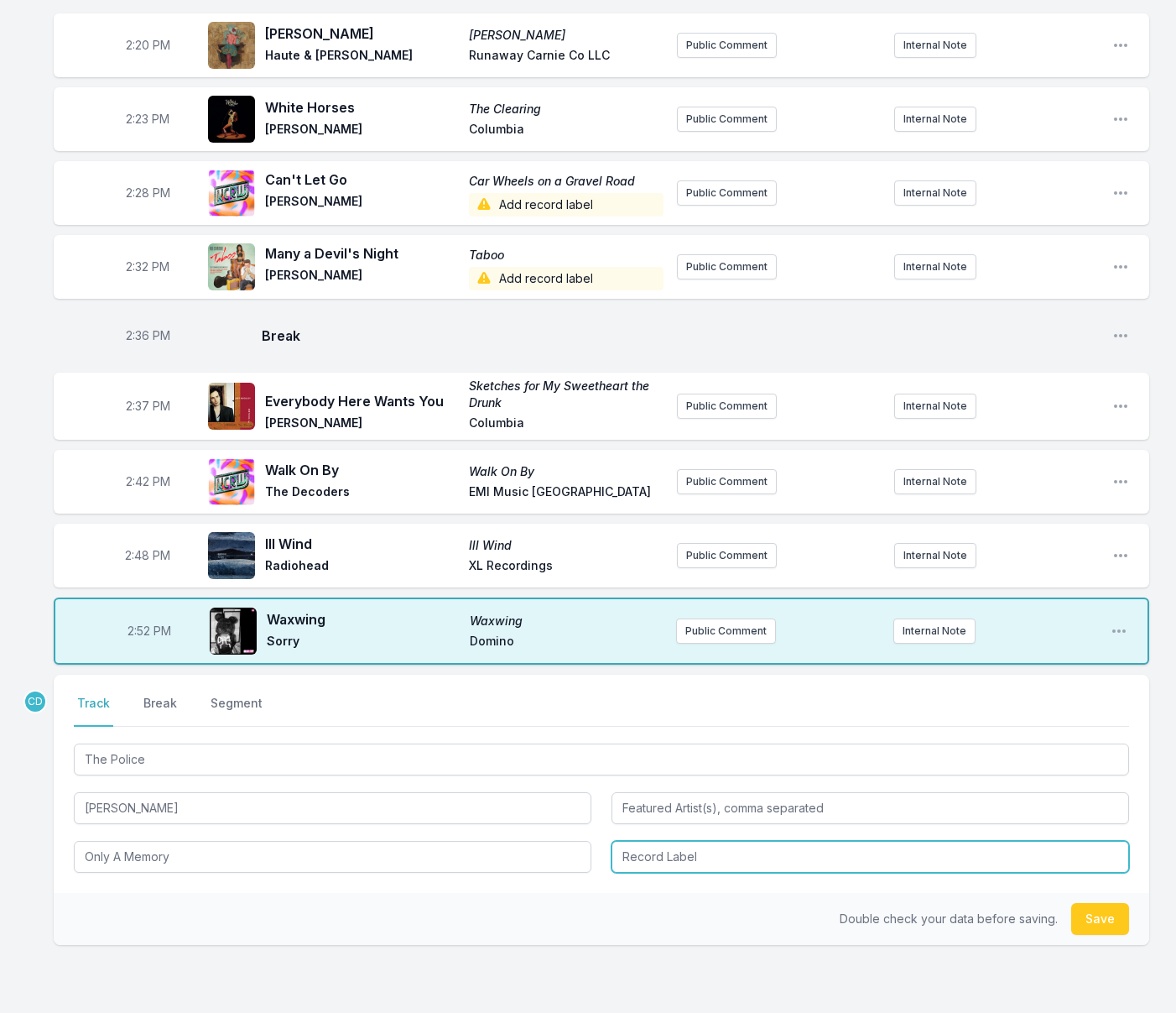
drag, startPoint x: 735, startPoint y: 905, endPoint x: 728, endPoint y: 907, distance: 7.3
click at [735, 873] on input "Record Label" at bounding box center [871, 857] width 518 height 32
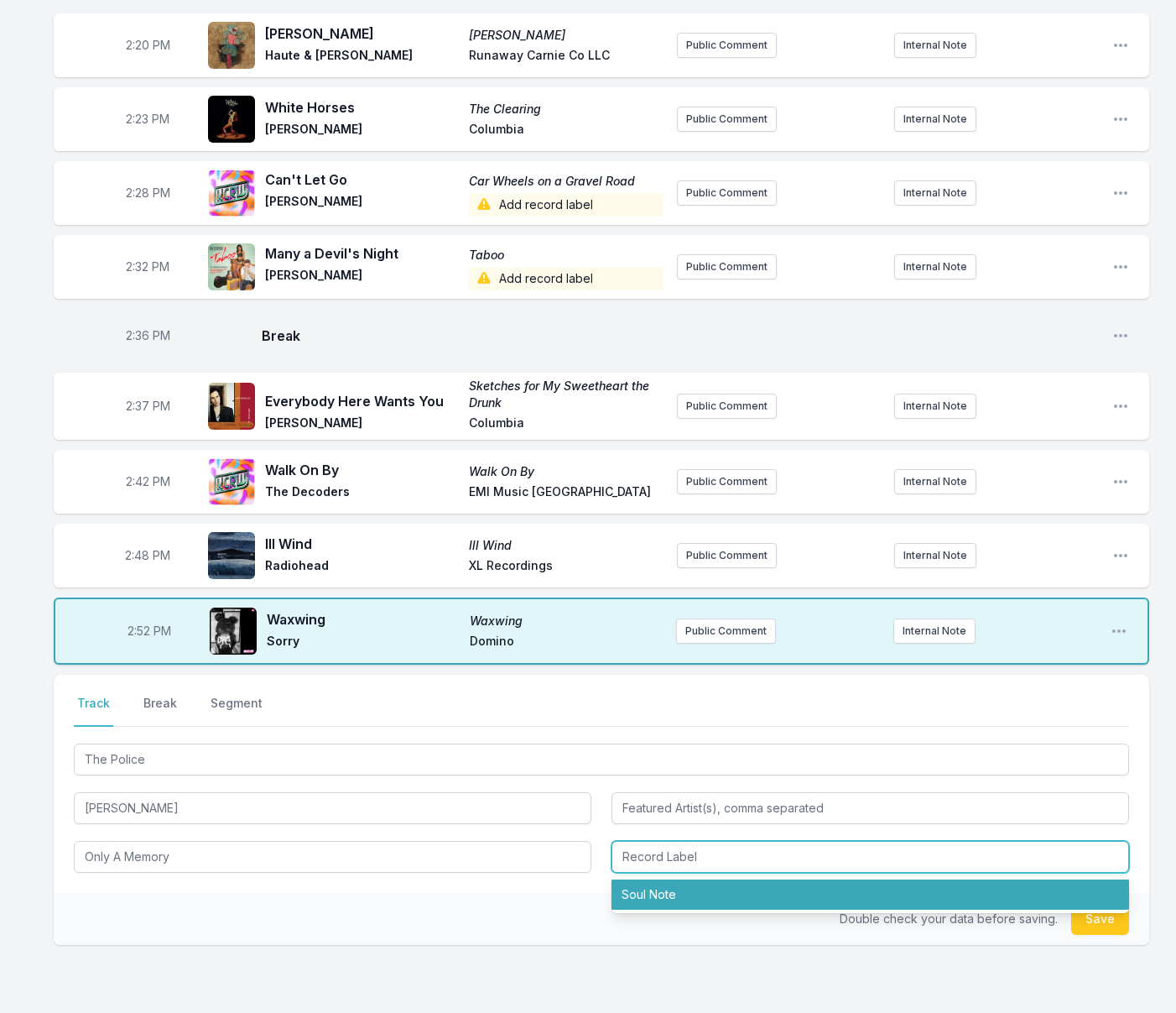
click at [699, 909] on li "Soul Note" at bounding box center [871, 894] width 518 height 30
type input "Soul Note"
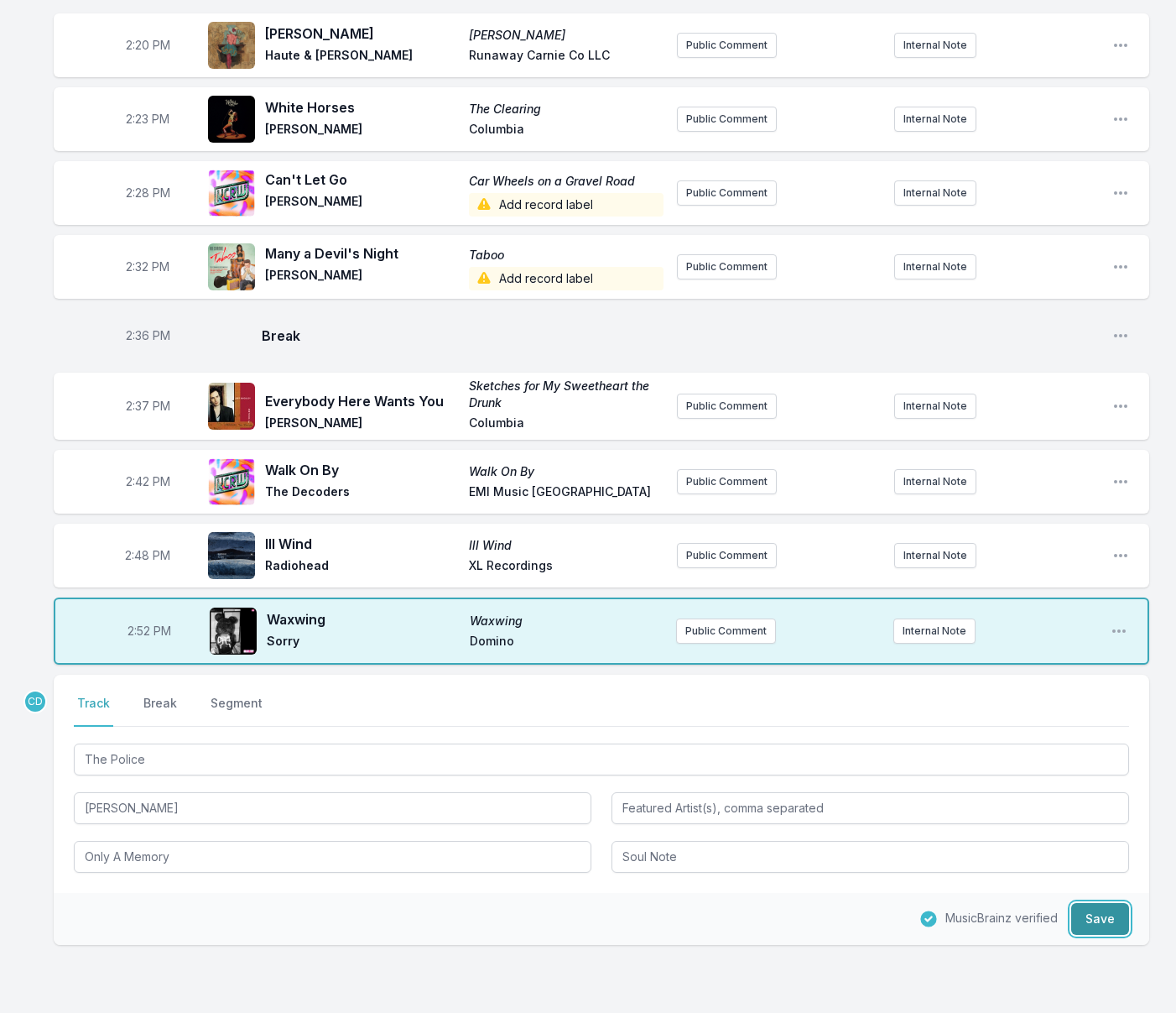
click at [1109, 935] on button "Save" at bounding box center [1100, 918] width 58 height 32
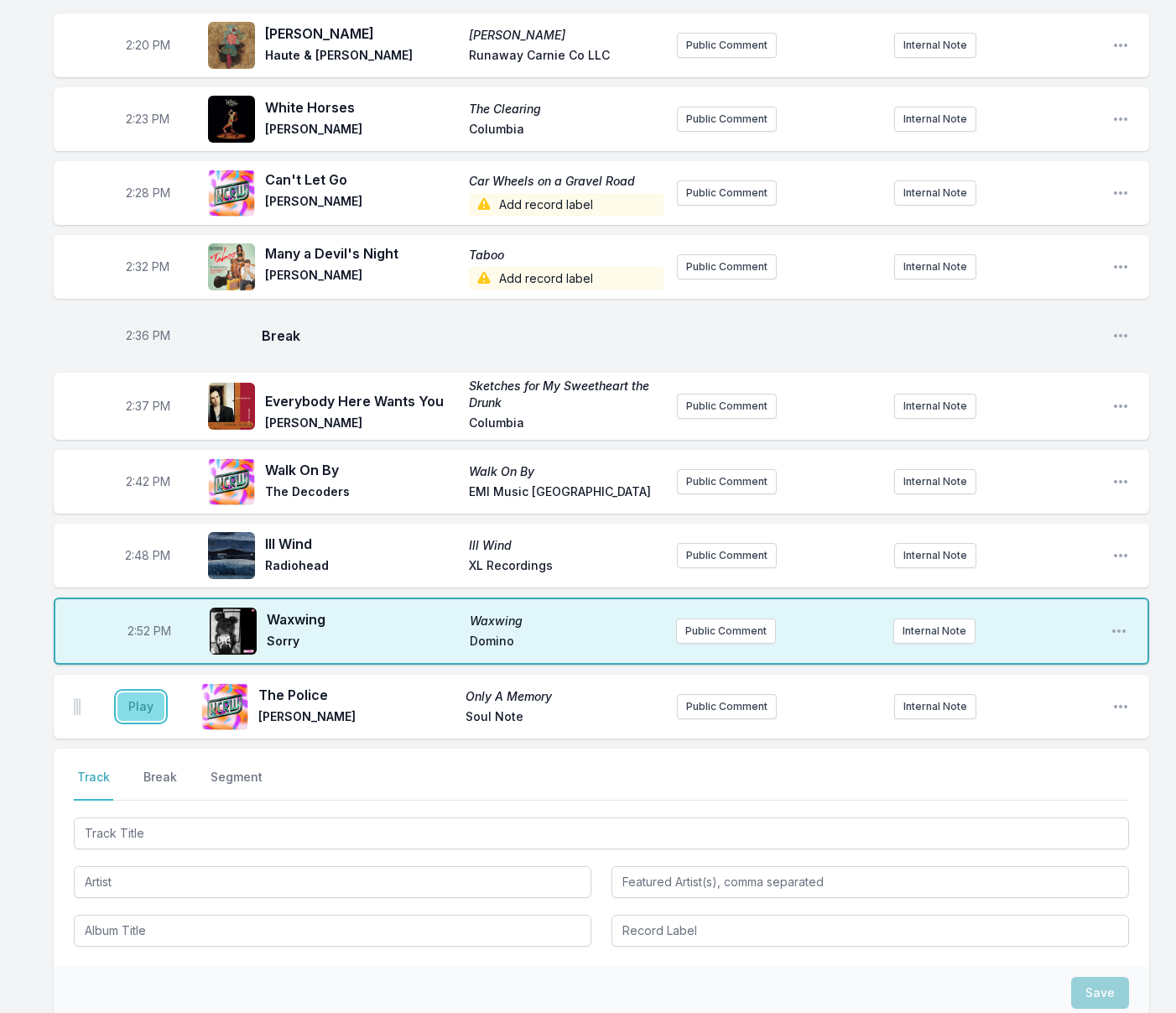
click at [147, 721] on button "Play" at bounding box center [141, 706] width 47 height 28
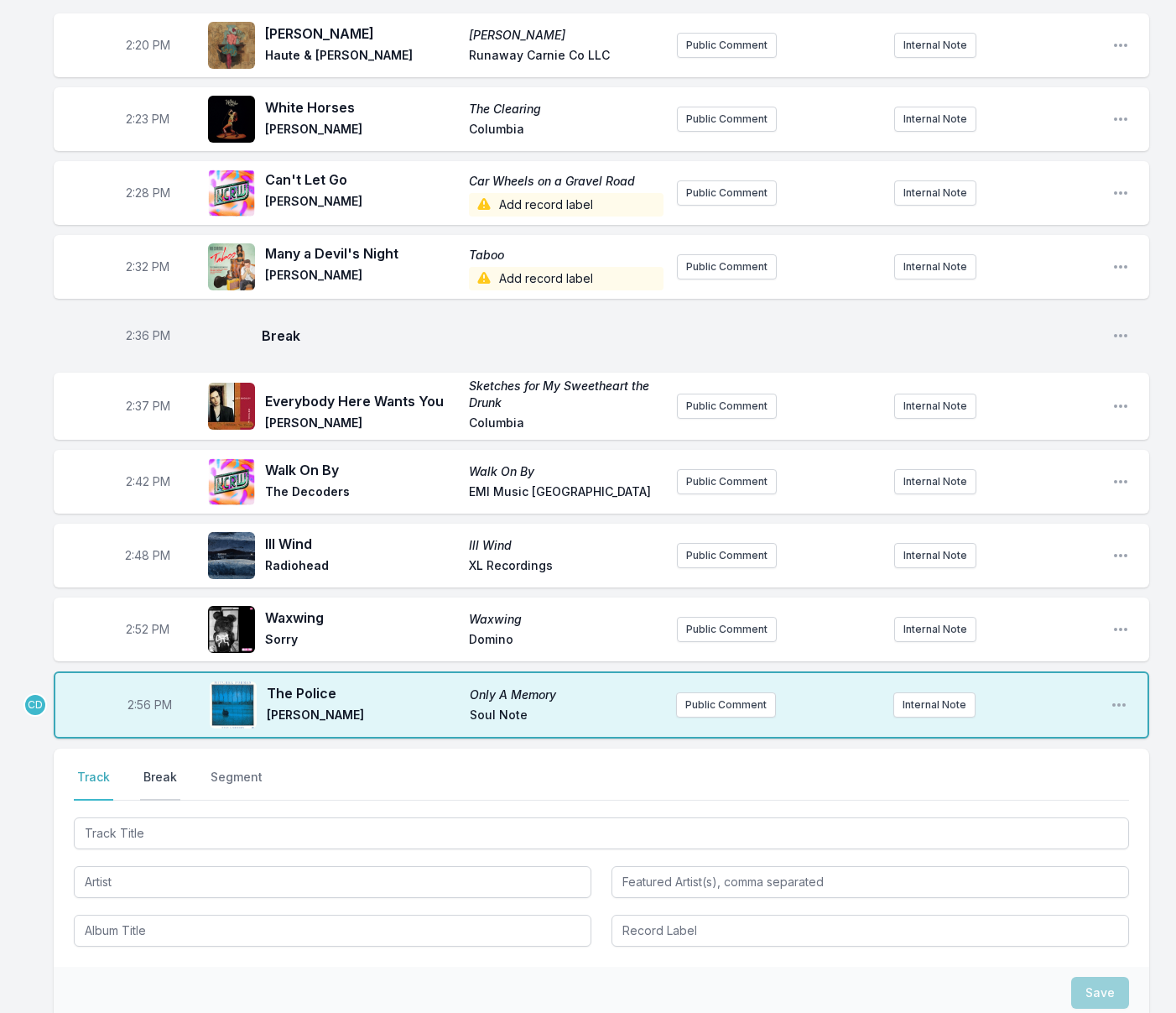
click at [149, 801] on button "Break" at bounding box center [161, 784] width 40 height 32
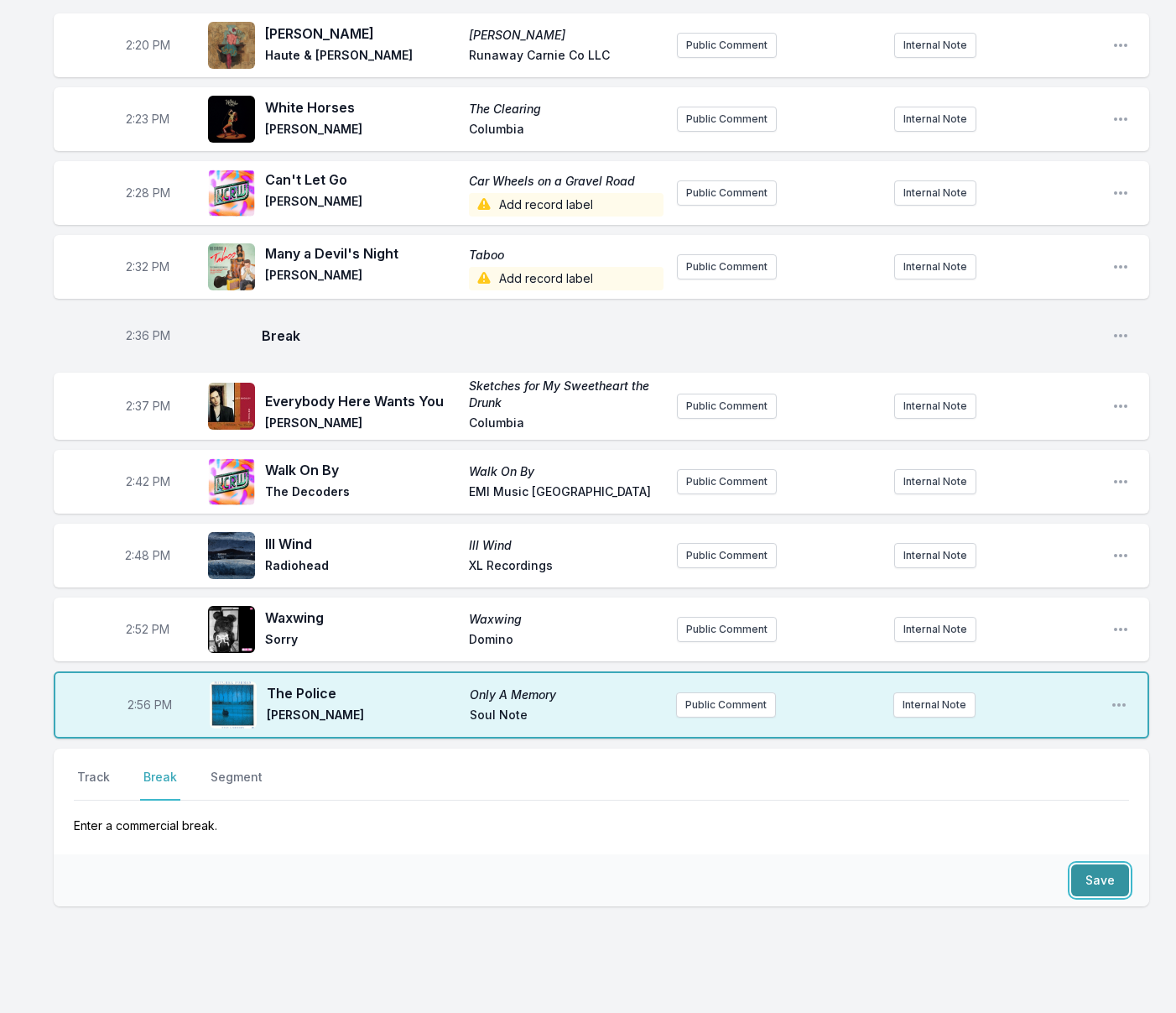
click at [1090, 896] on button "Save" at bounding box center [1100, 880] width 58 height 32
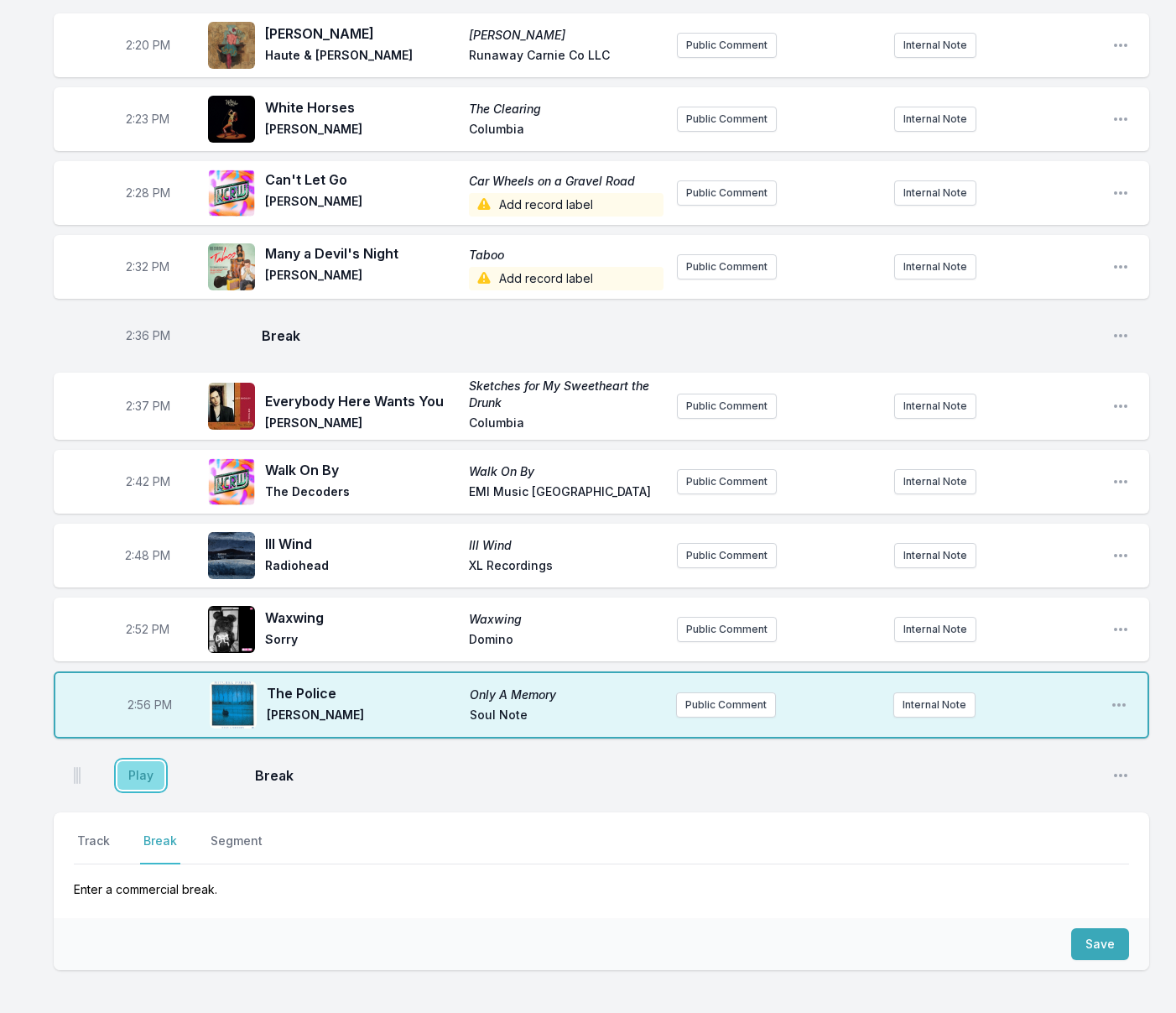
click at [156, 789] on button "Play" at bounding box center [141, 775] width 47 height 28
